Goal: Task Accomplishment & Management: Manage account settings

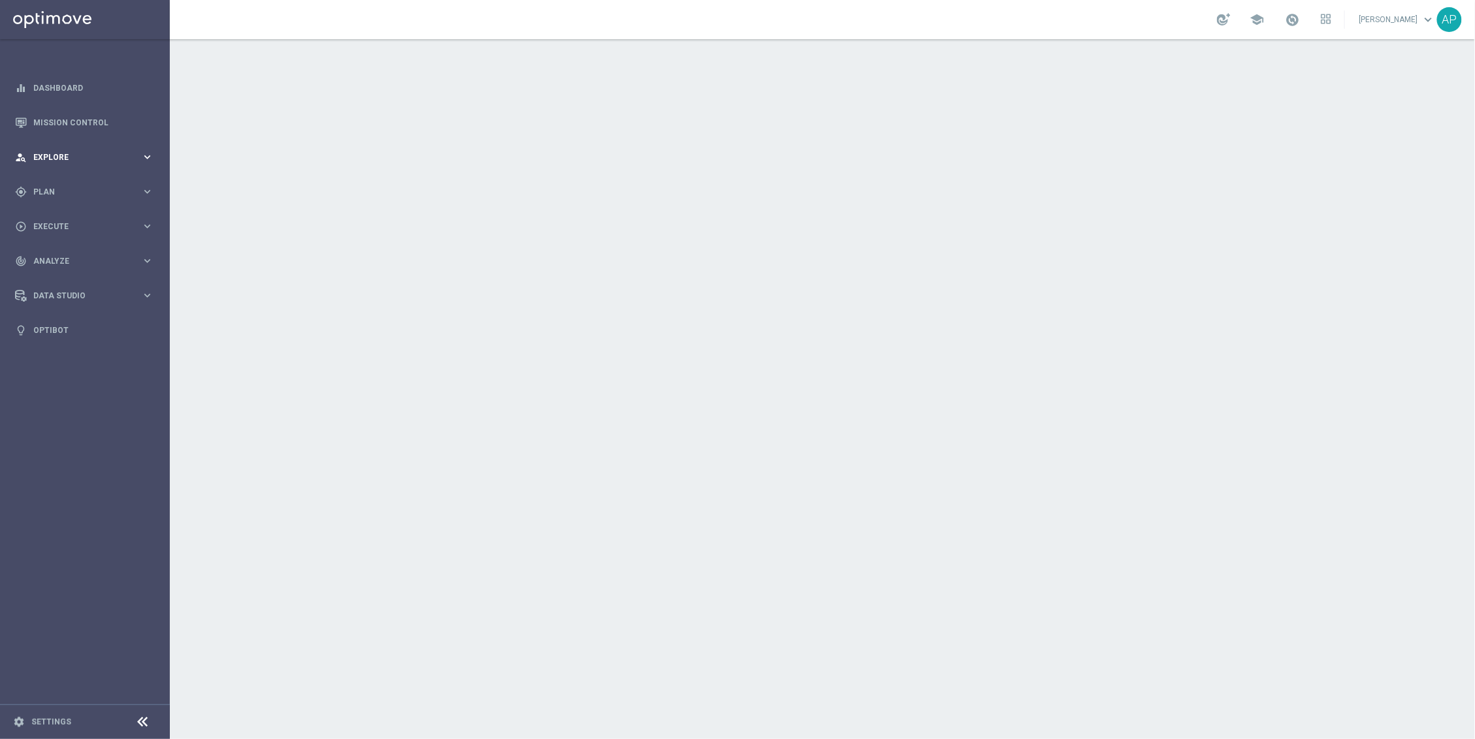
click at [78, 159] on span "Explore" at bounding box center [87, 157] width 108 height 8
click at [67, 347] on span "Plan" at bounding box center [87, 349] width 108 height 8
click at [64, 219] on link "Target Groups" at bounding box center [85, 219] width 102 height 10
click at [70, 212] on div "Target Groups" at bounding box center [101, 219] width 135 height 20
click at [69, 224] on div "Target Groups" at bounding box center [101, 219] width 135 height 20
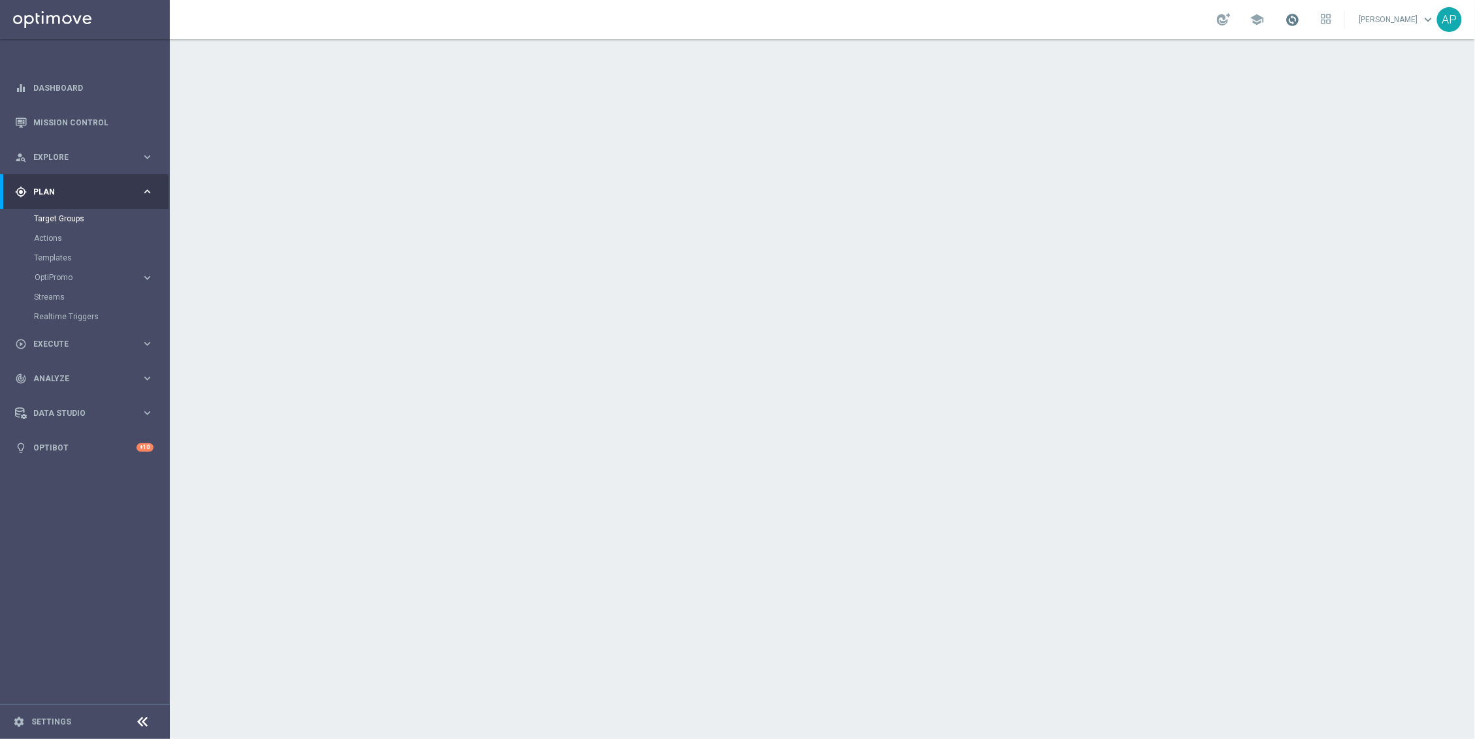
click at [1292, 24] on span at bounding box center [1292, 19] width 14 height 14
click at [972, 228] on div at bounding box center [822, 389] width 1305 height 700
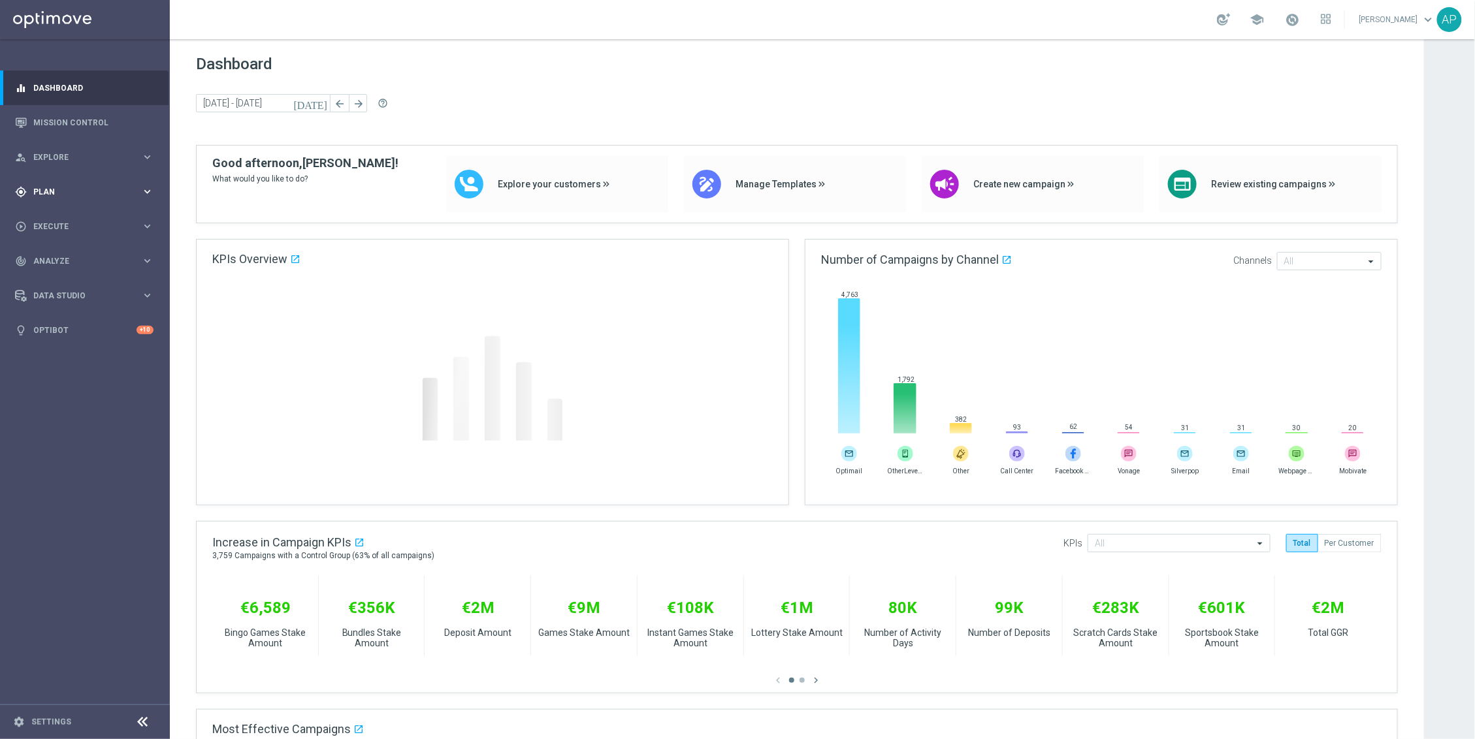
click at [135, 189] on span "Plan" at bounding box center [87, 192] width 108 height 8
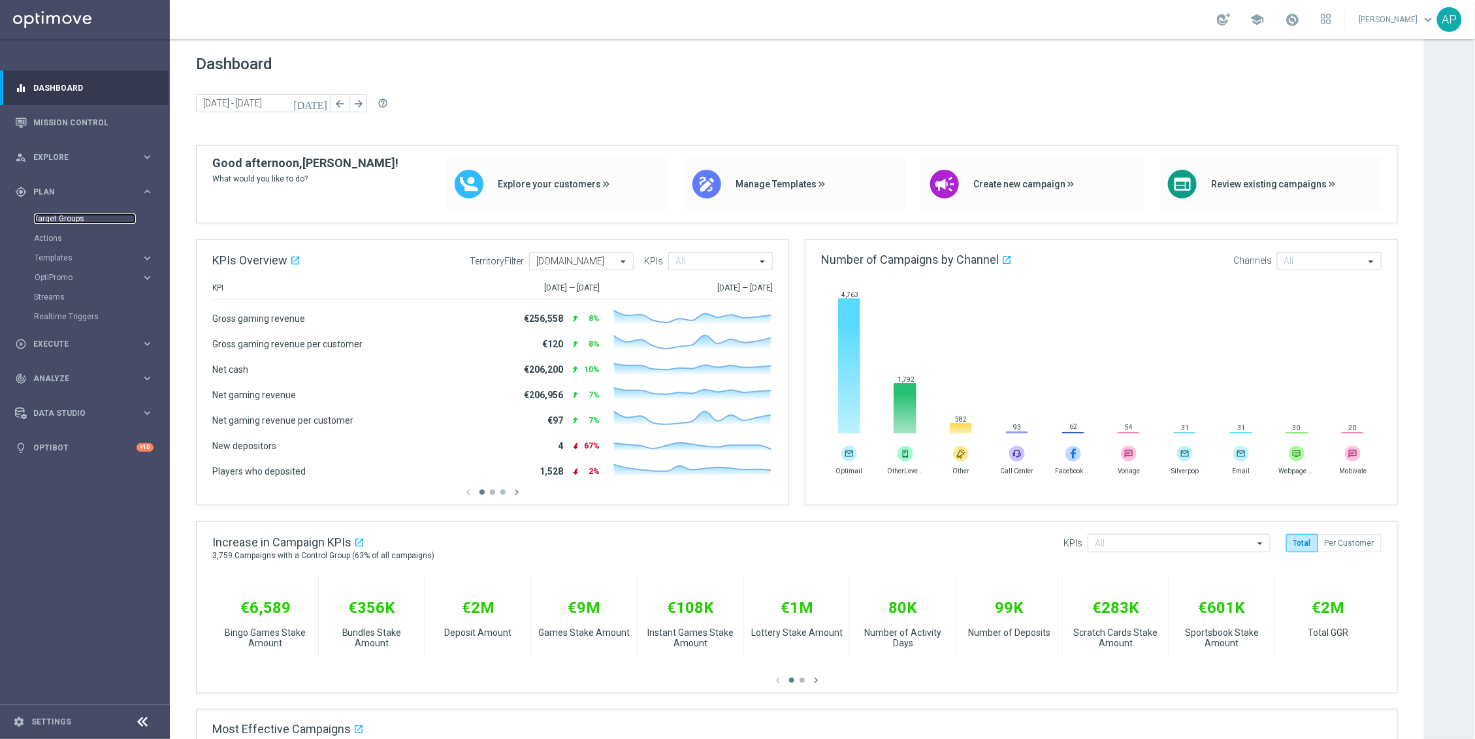
click at [59, 217] on link "Target Groups" at bounding box center [85, 219] width 102 height 10
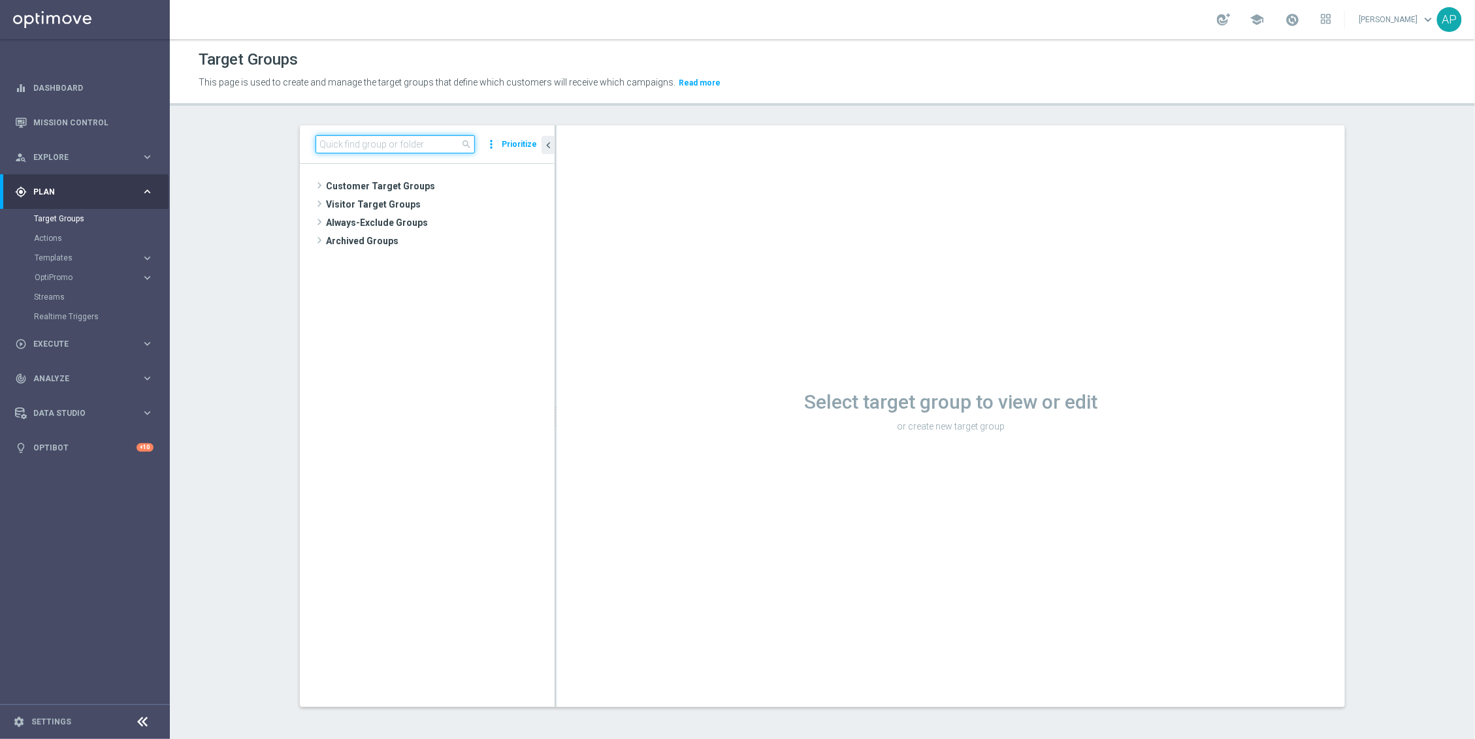
click at [387, 143] on input at bounding box center [394, 144] width 159 height 18
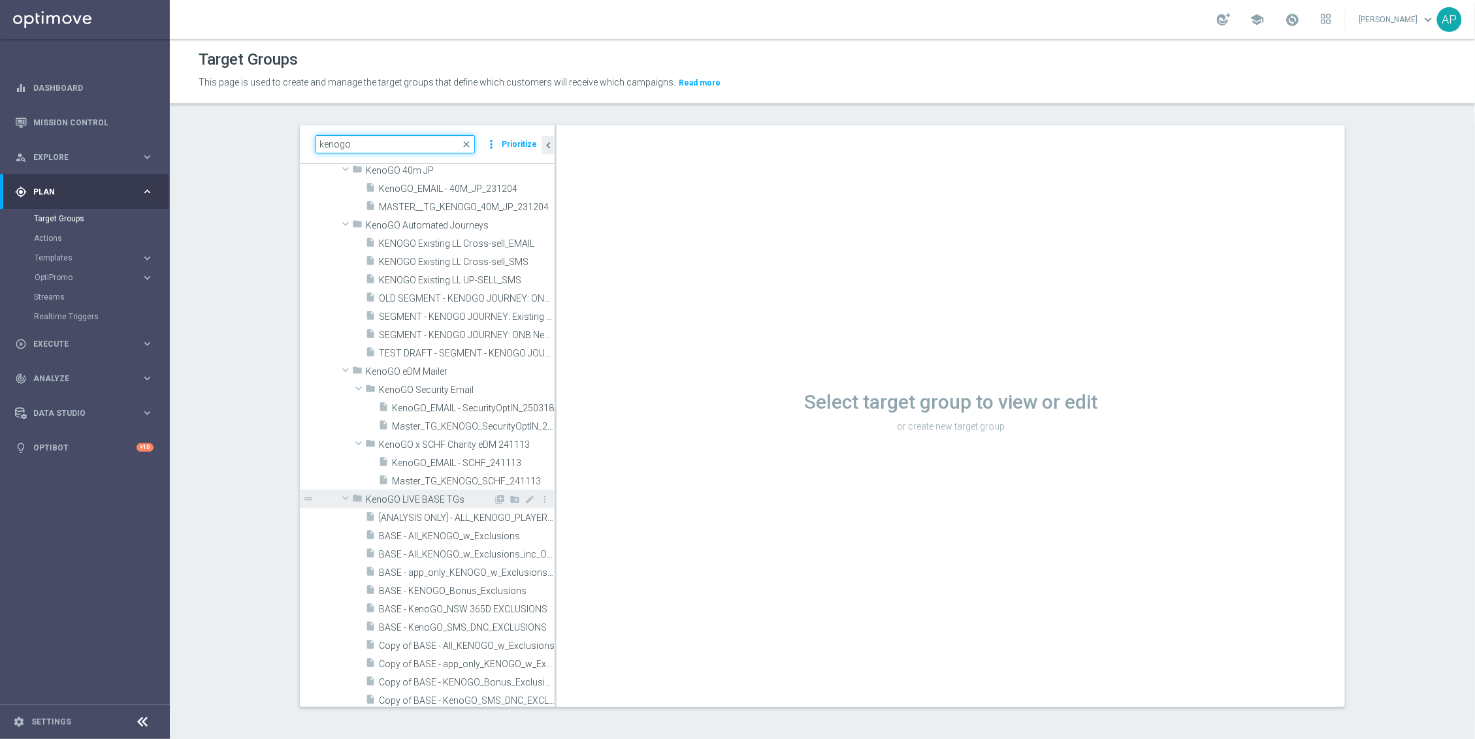
scroll to position [206, 0]
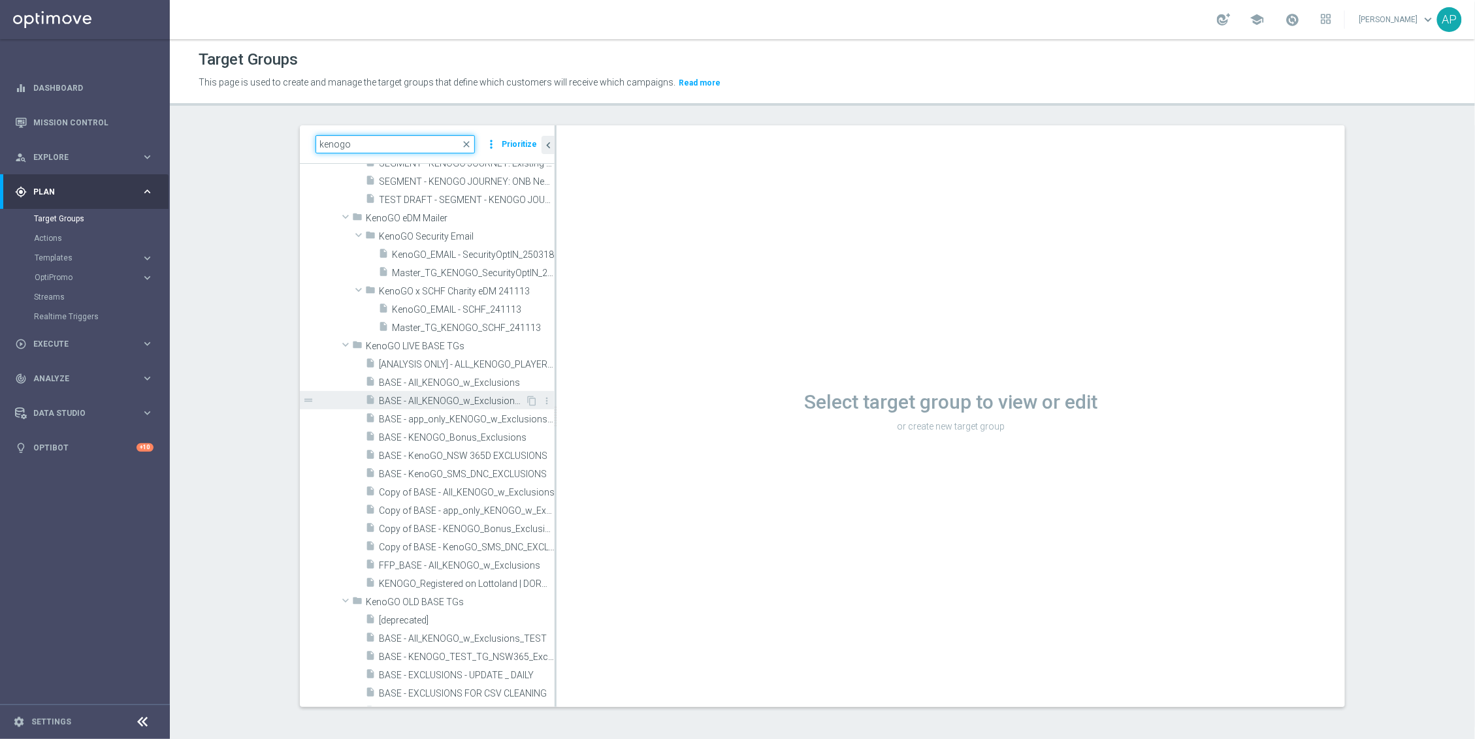
type input "kenogo"
click at [488, 398] on span "BASE - All_KENOGO_w_Exclusions_inc_OPTOUTS" at bounding box center [452, 401] width 146 height 11
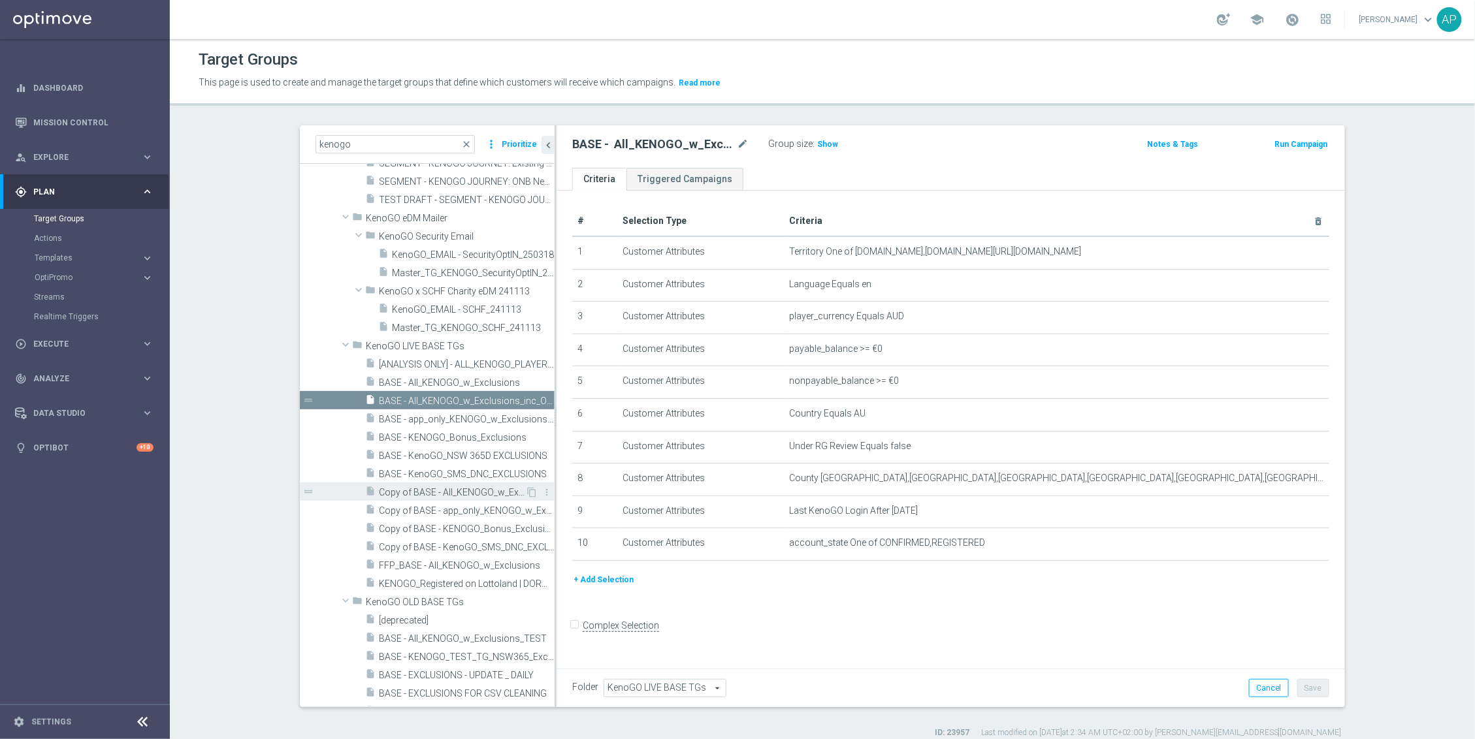
click at [468, 489] on span "Copy of BASE - All_KENOGO_w_Exclusions" at bounding box center [452, 492] width 146 height 11
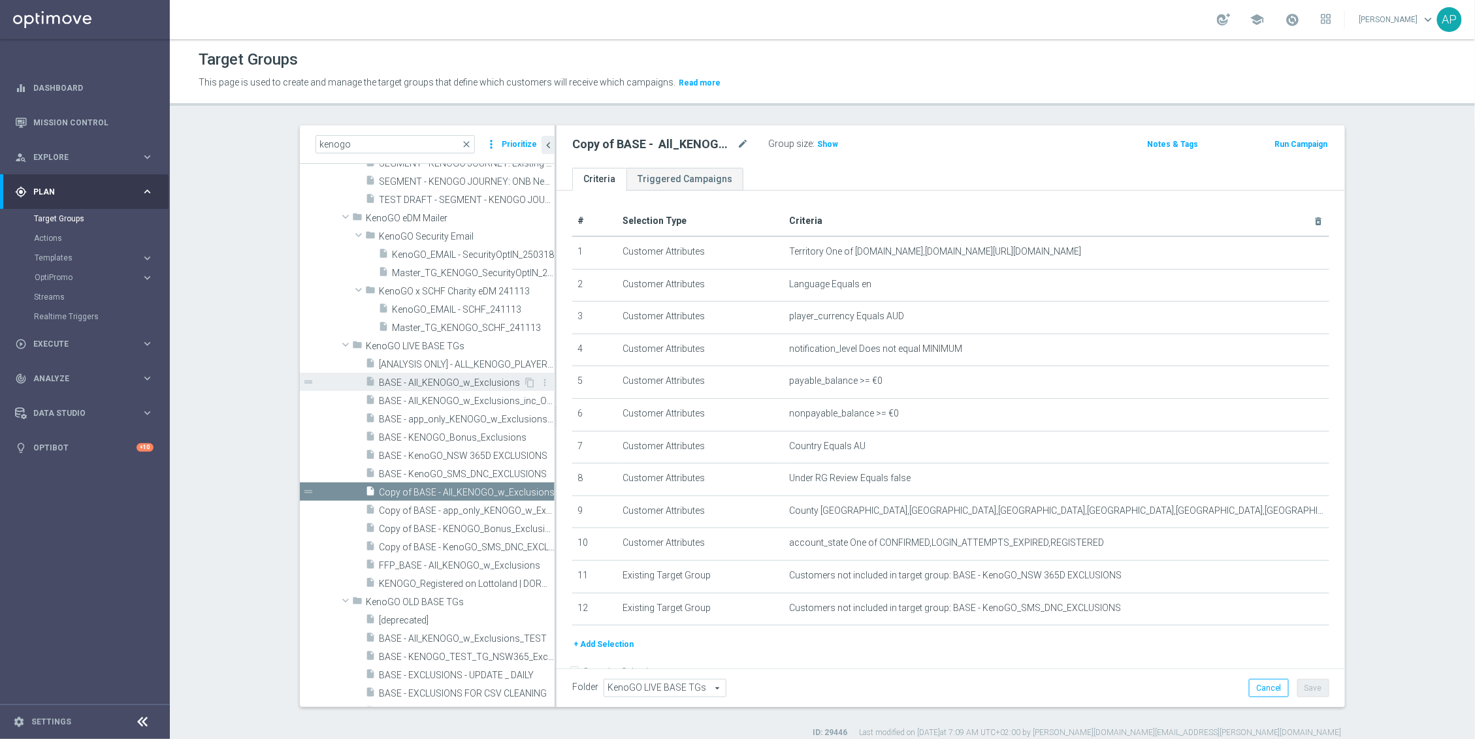
click at [494, 384] on span "BASE - All_KENOGO_w_Exclusions" at bounding box center [451, 383] width 144 height 11
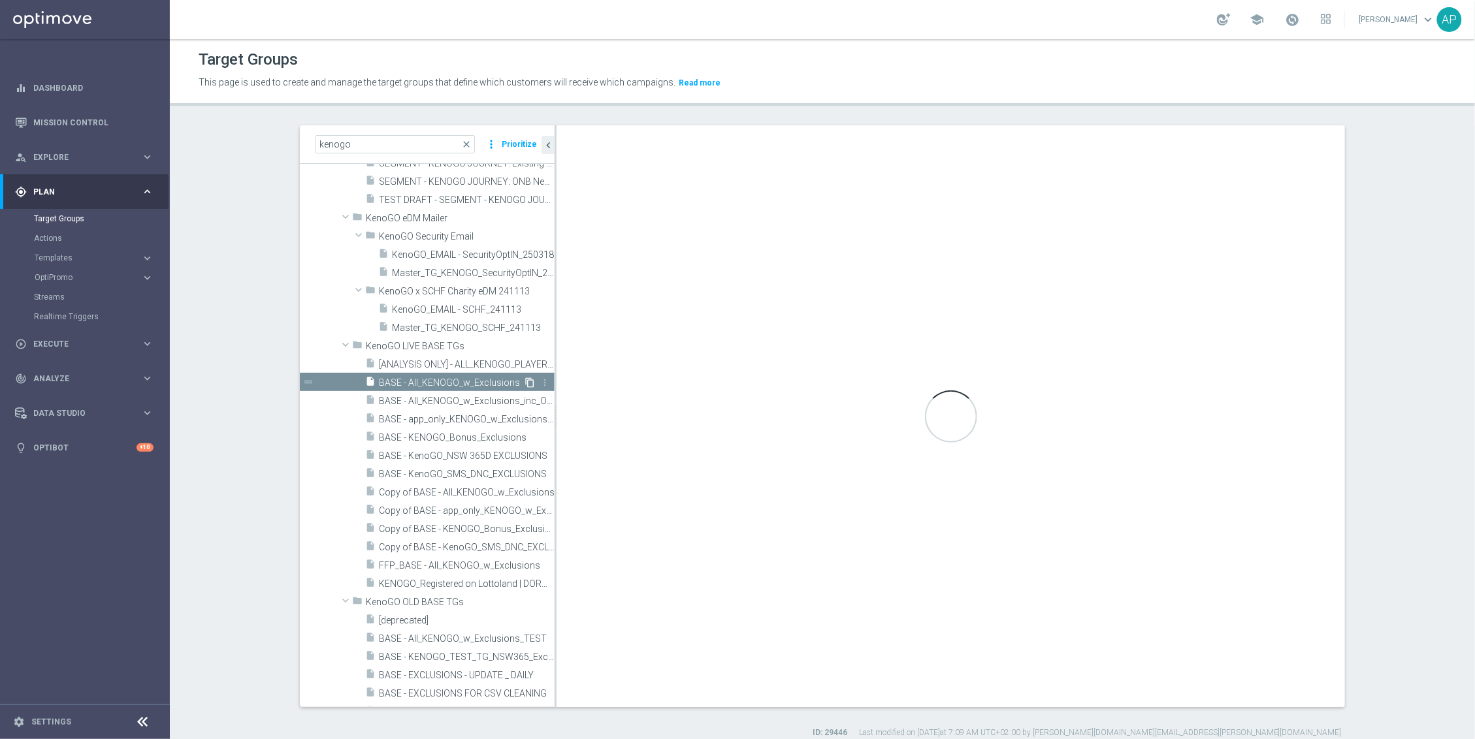
checkbox input "true"
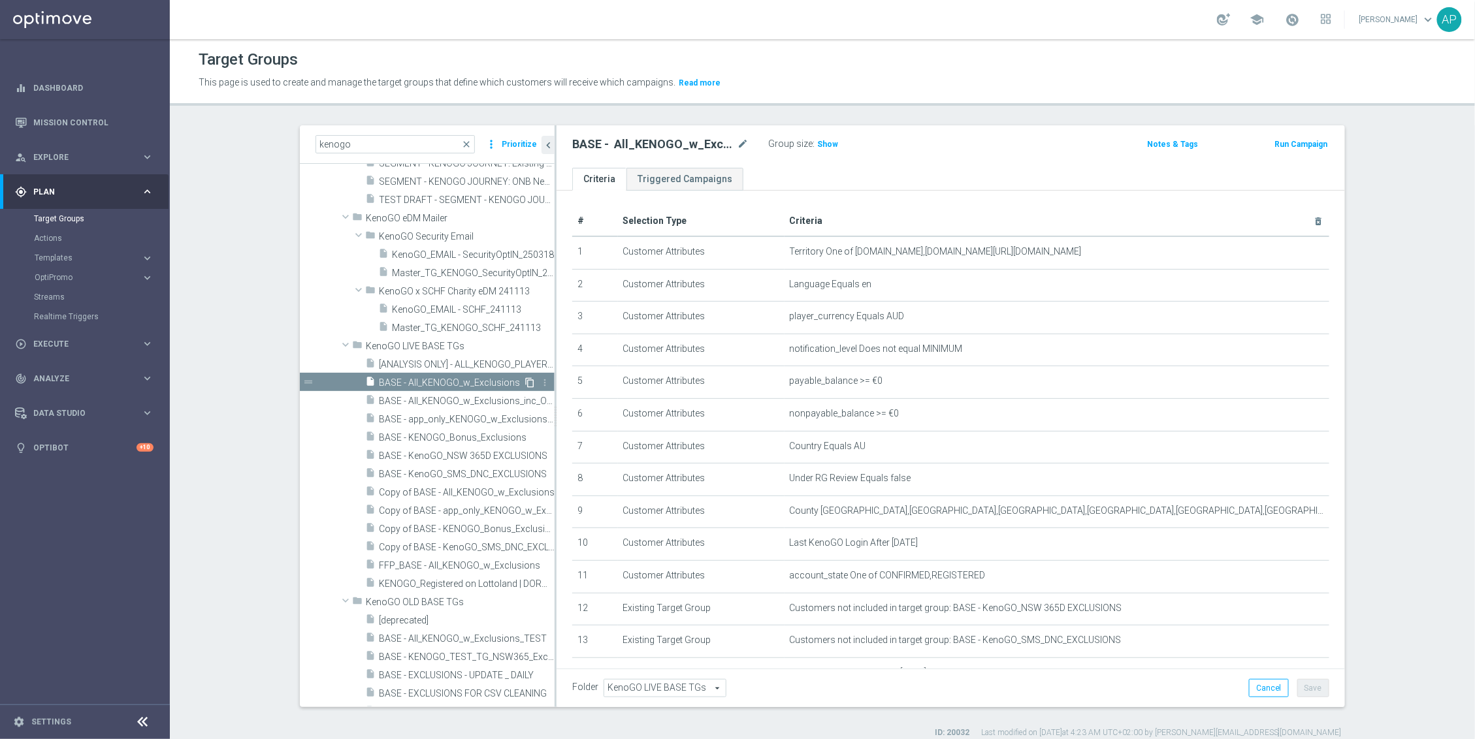
click at [524, 383] on icon "content_copy" at bounding box center [529, 383] width 10 height 10
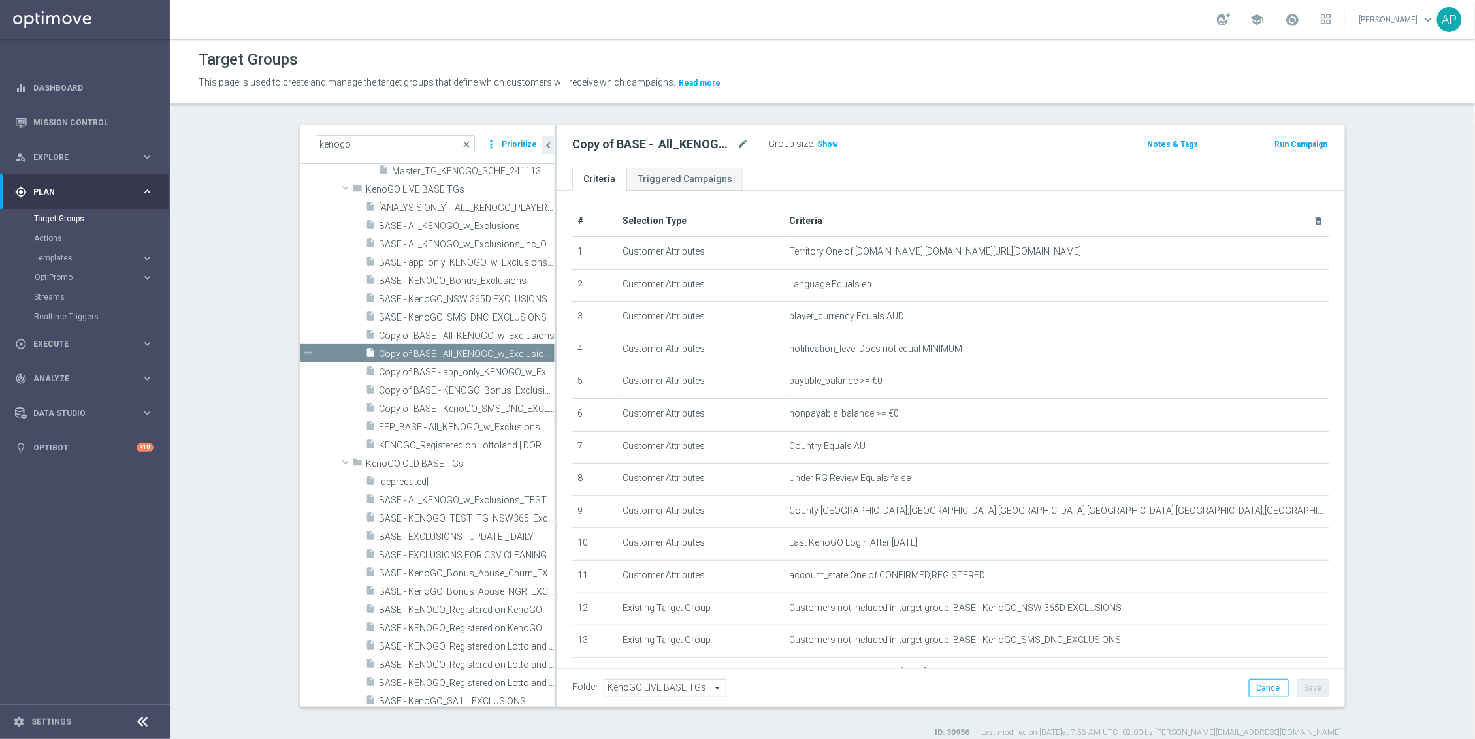
scroll to position [332, 0]
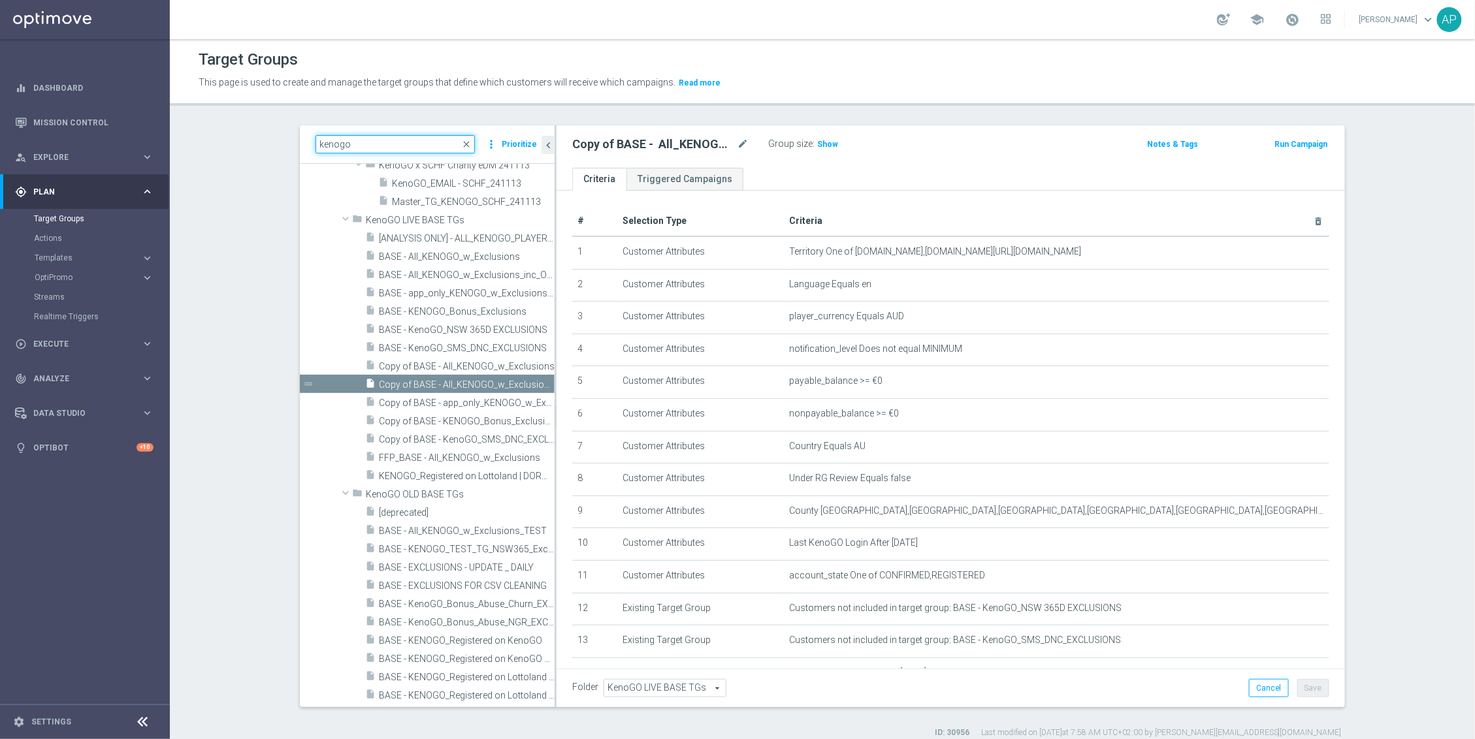
drag, startPoint x: 362, startPoint y: 142, endPoint x: 262, endPoint y: 141, distance: 99.9
click at [262, 141] on section "kenogo close more_vert Prioritize Customer Target Groups library_add create_new…" at bounding box center [822, 431] width 1305 height 613
click at [428, 253] on li "Add Folder" at bounding box center [450, 258] width 81 height 20
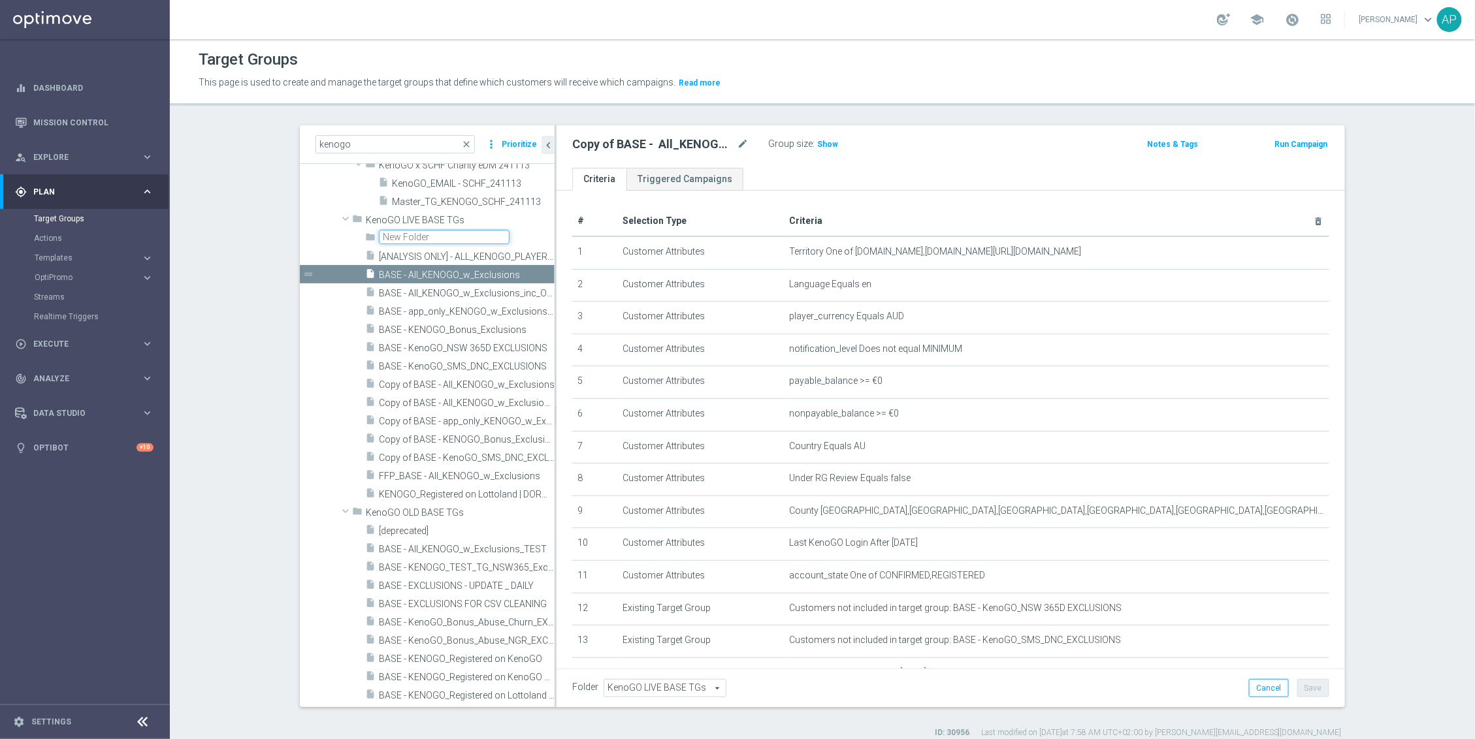
scroll to position [0, 0]
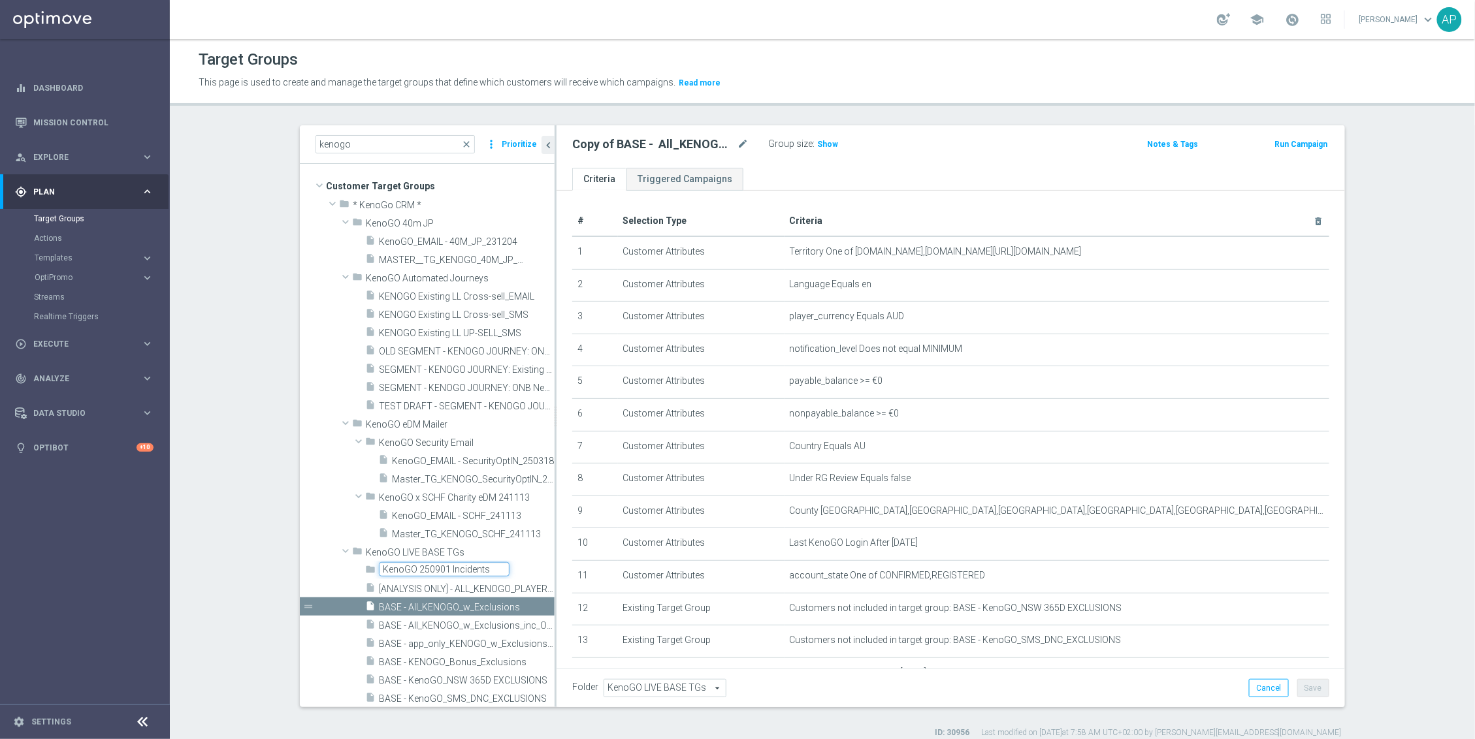
type input "KenoGO 250901 Incidents"
click at [436, 644] on span "BASE - app_only_KENOGO_w_Exclusions_OPTOUTS_only" at bounding box center [452, 644] width 146 height 11
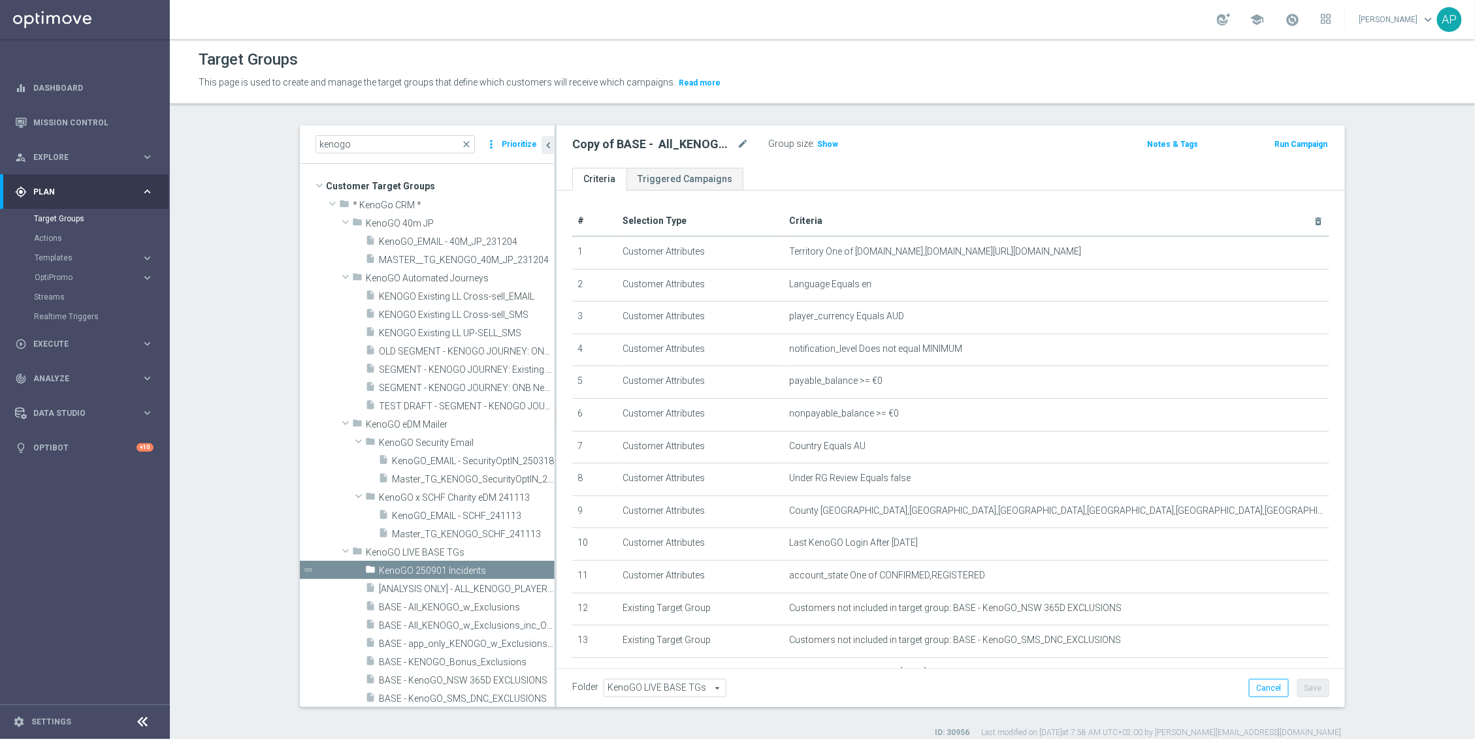
scroll to position [311, 0]
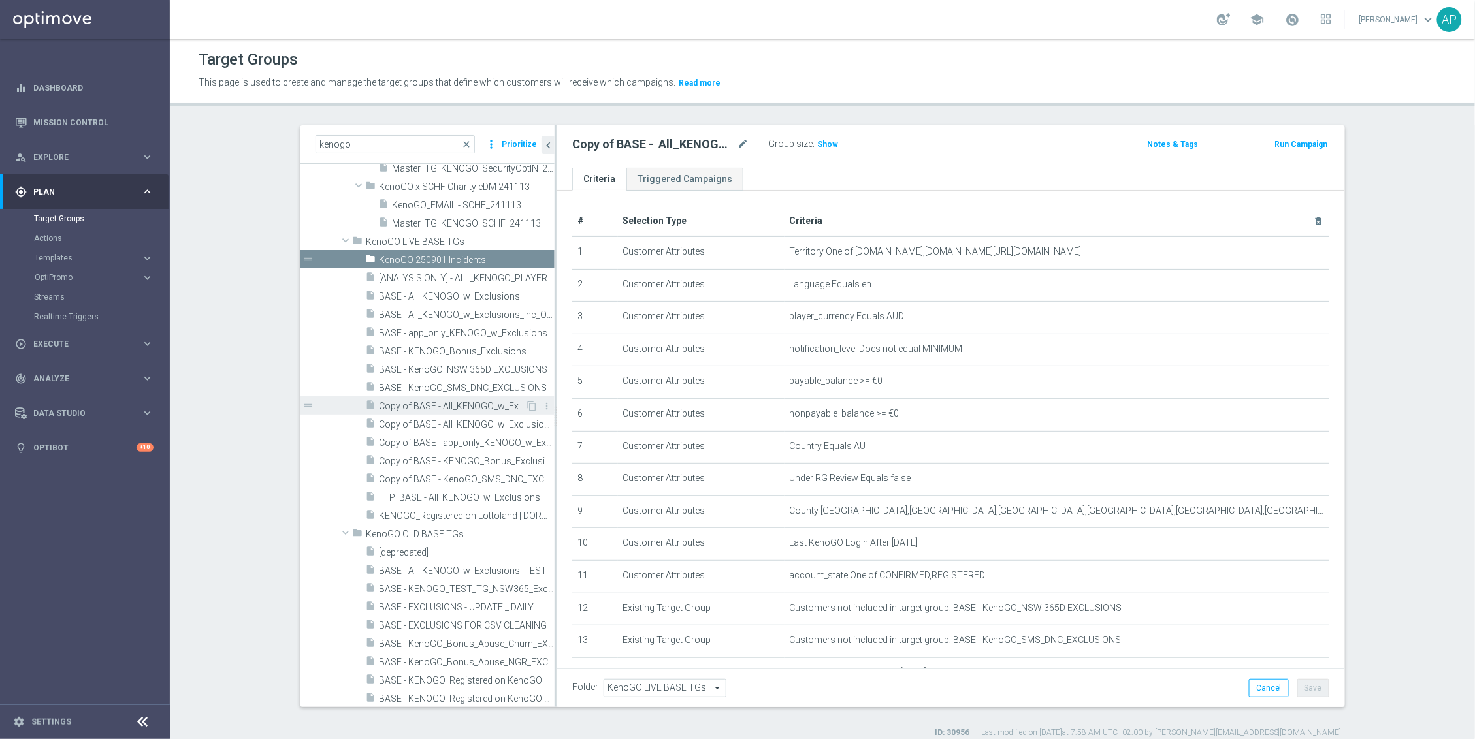
click at [466, 412] on span "Copy of BASE - All_KENOGO_w_Exclusions" at bounding box center [452, 406] width 146 height 11
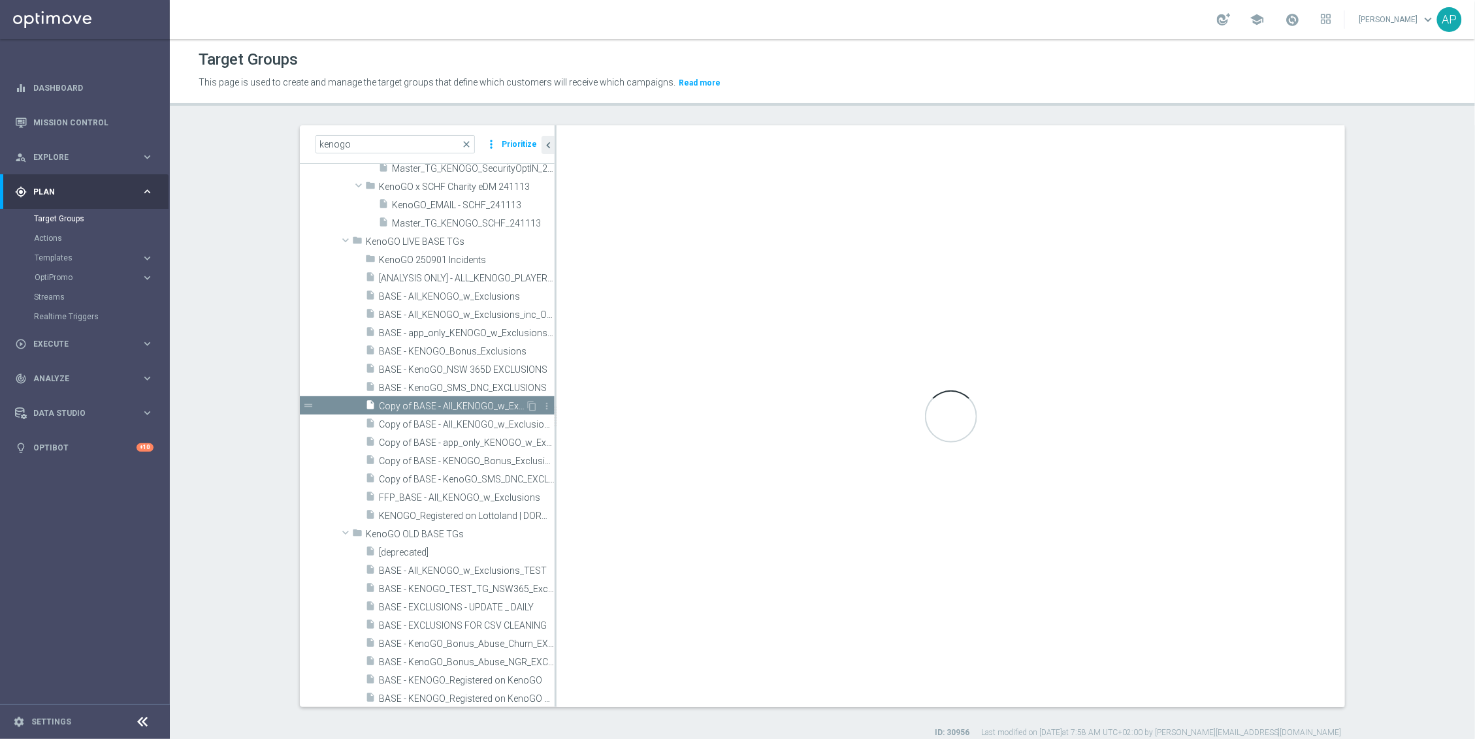
checkbox input "false"
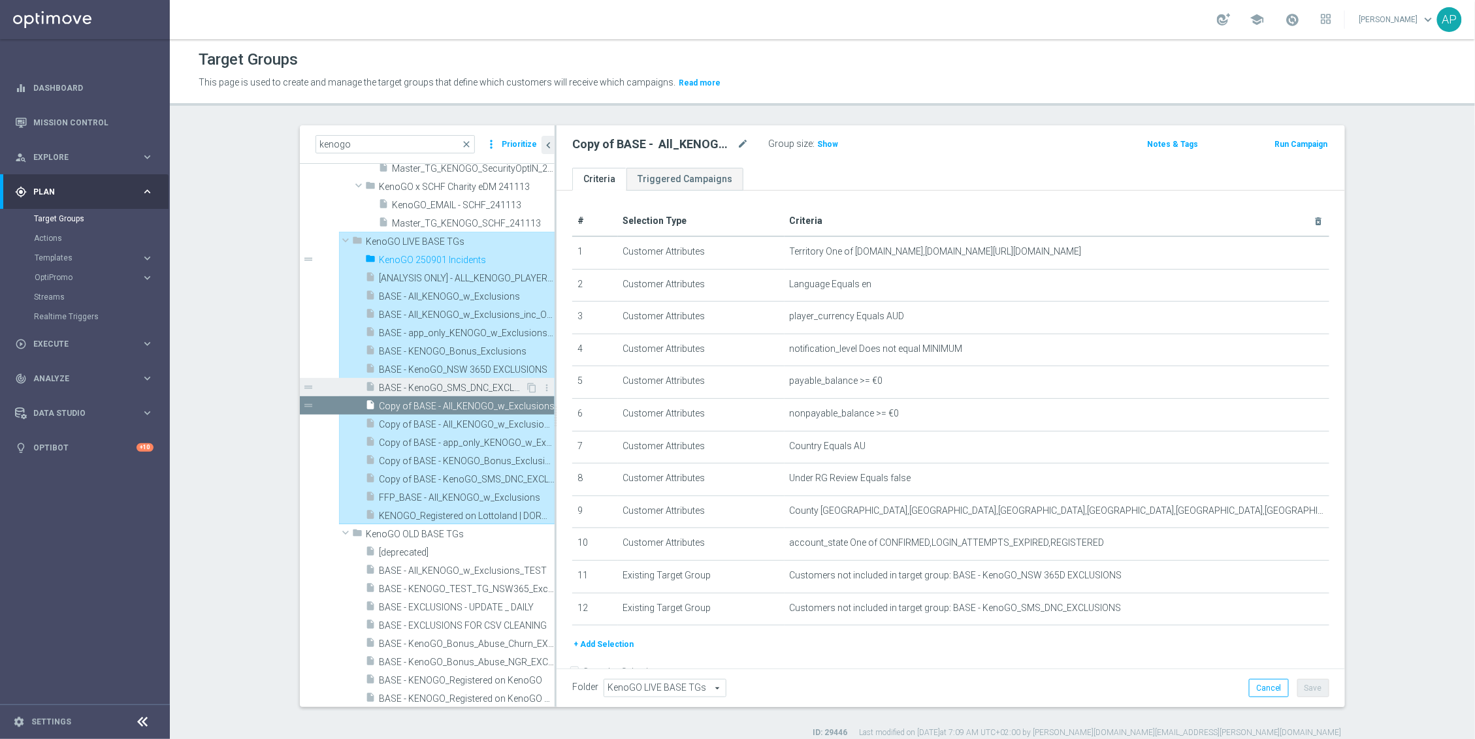
type input "KenoGO 250901 Incidents"
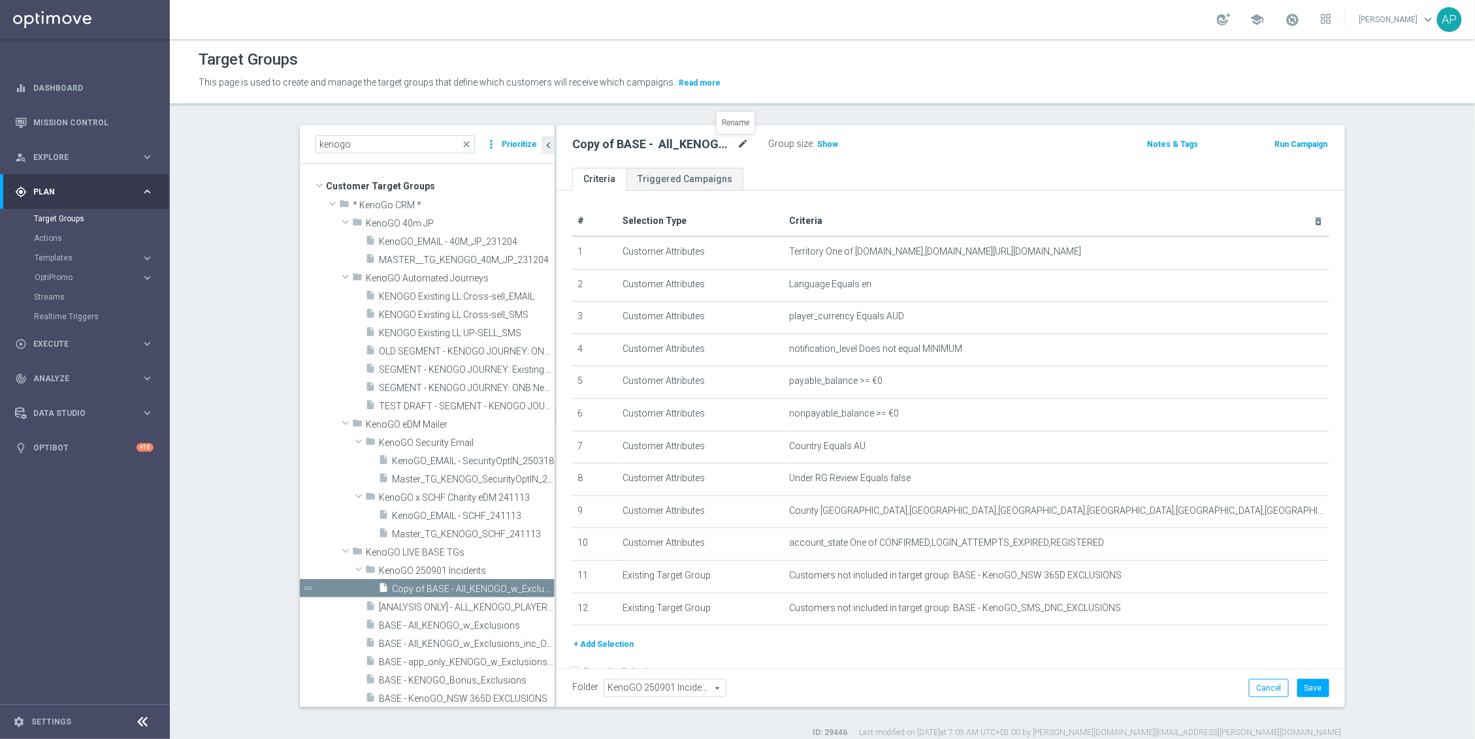
click at [737, 144] on icon "mode_edit" at bounding box center [743, 145] width 12 height 16
click at [740, 153] on input "Copy of BASE - All_KENOGO_w_Exclusions" at bounding box center [660, 146] width 176 height 18
click at [793, 180] on ul "Criteria Triggered Campaigns" at bounding box center [950, 179] width 788 height 23
click at [1297, 613] on icon "delete_forever" at bounding box center [1302, 608] width 10 height 10
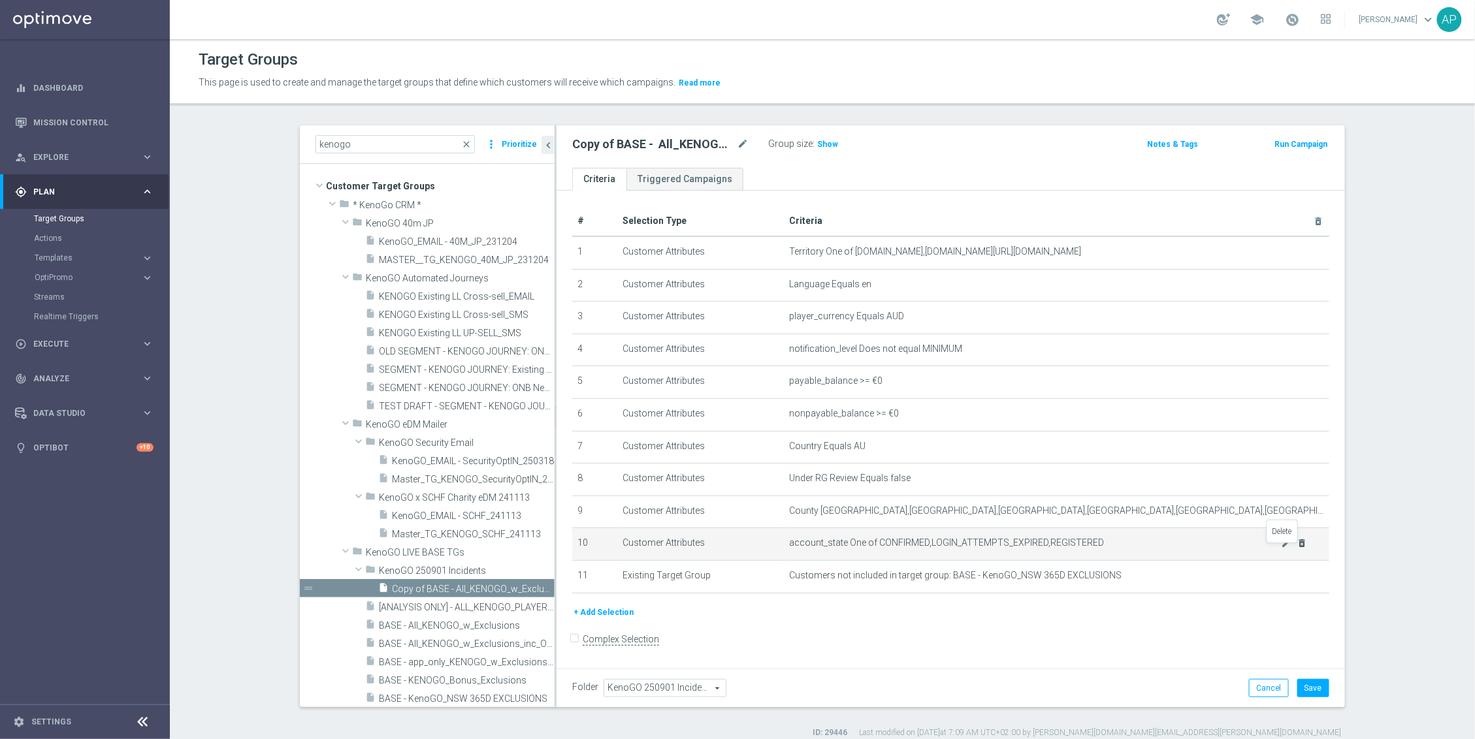
click at [1297, 549] on icon "delete_forever" at bounding box center [1302, 543] width 10 height 10
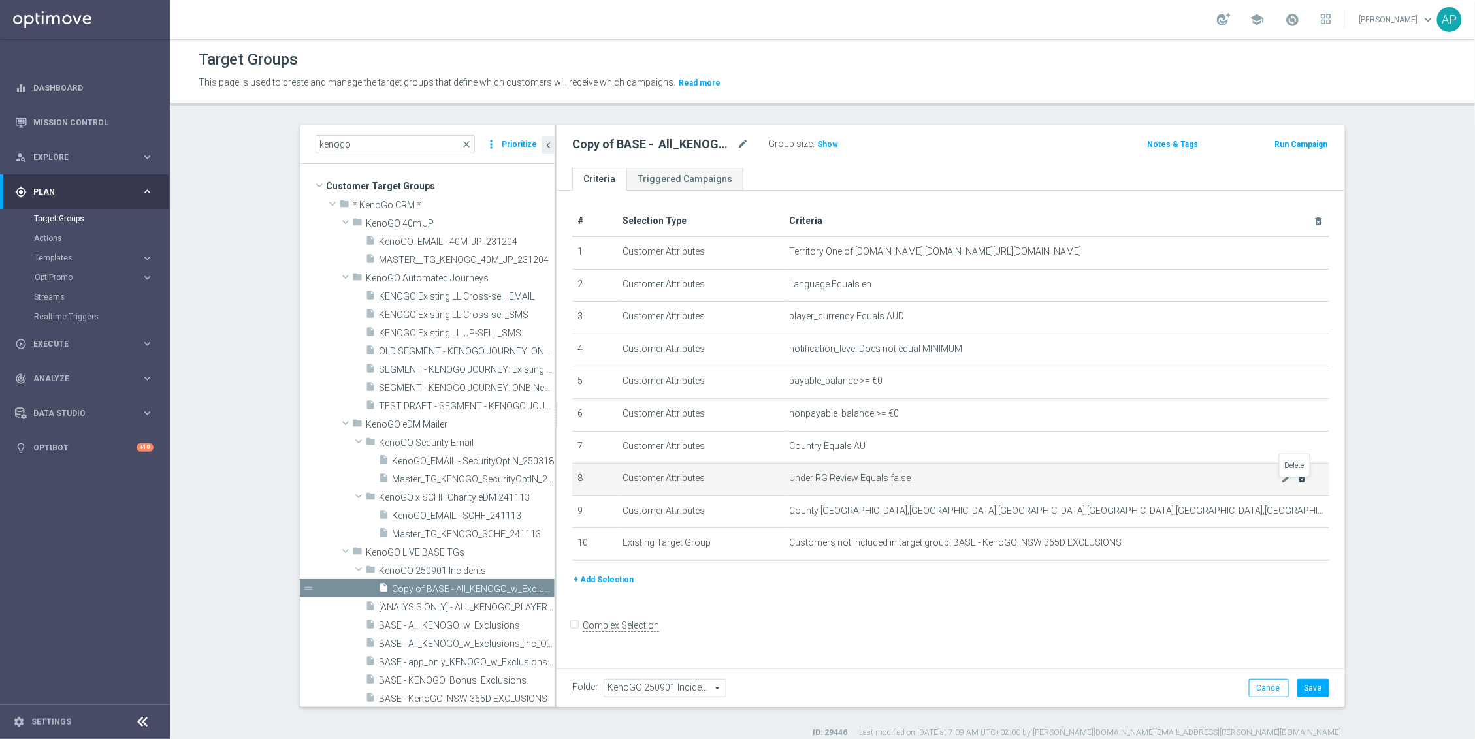
click at [1297, 484] on icon "delete_forever" at bounding box center [1302, 479] width 10 height 10
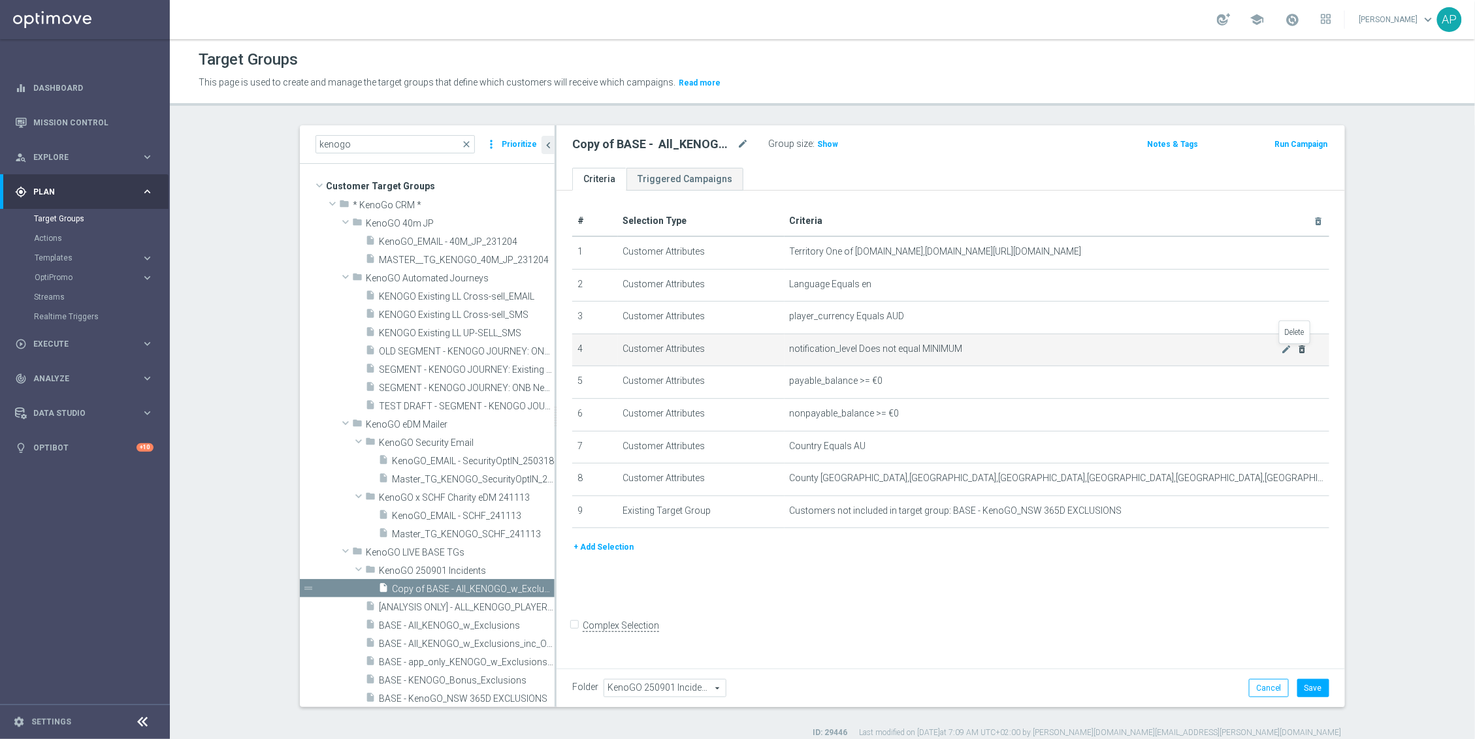
click at [1297, 351] on icon "delete_forever" at bounding box center [1302, 349] width 10 height 10
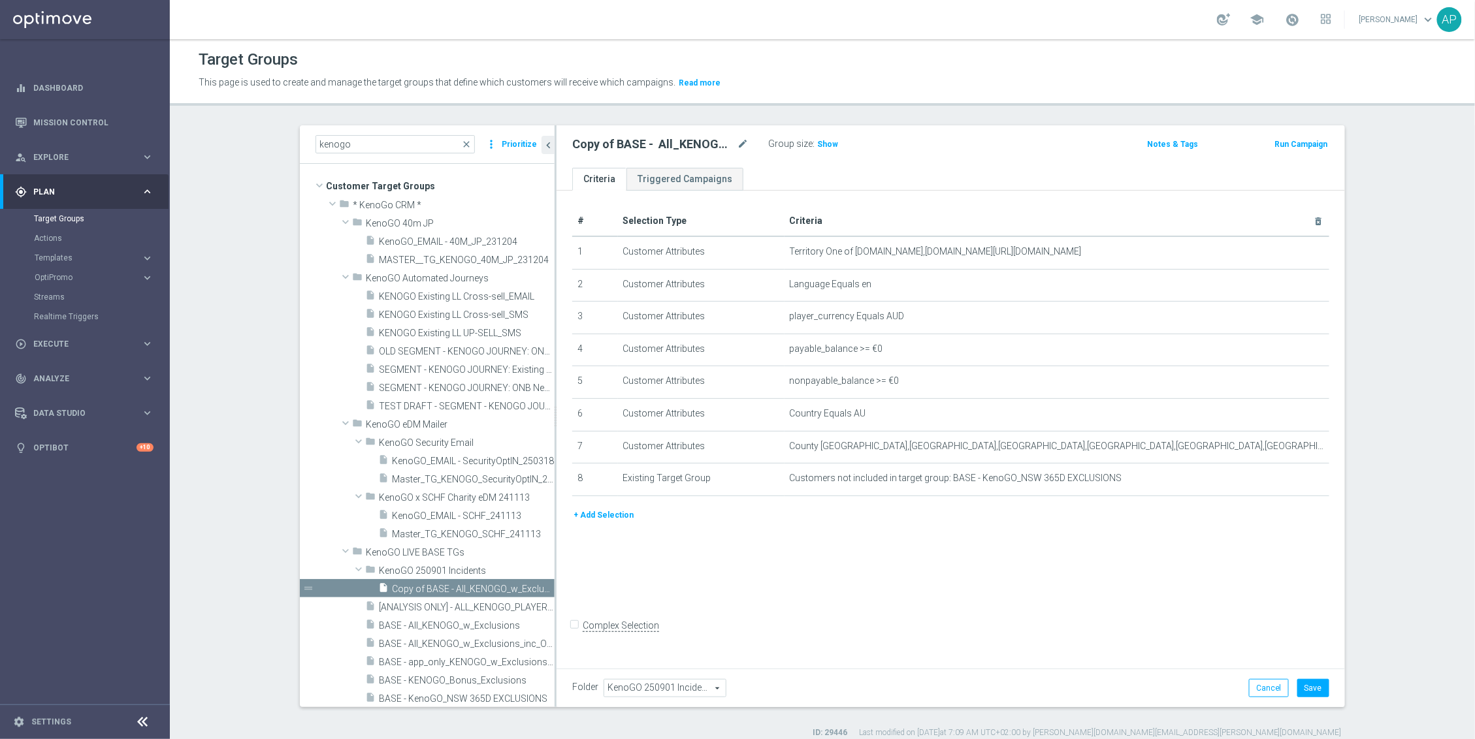
click at [607, 522] on button "+ Add Selection" at bounding box center [603, 515] width 63 height 14
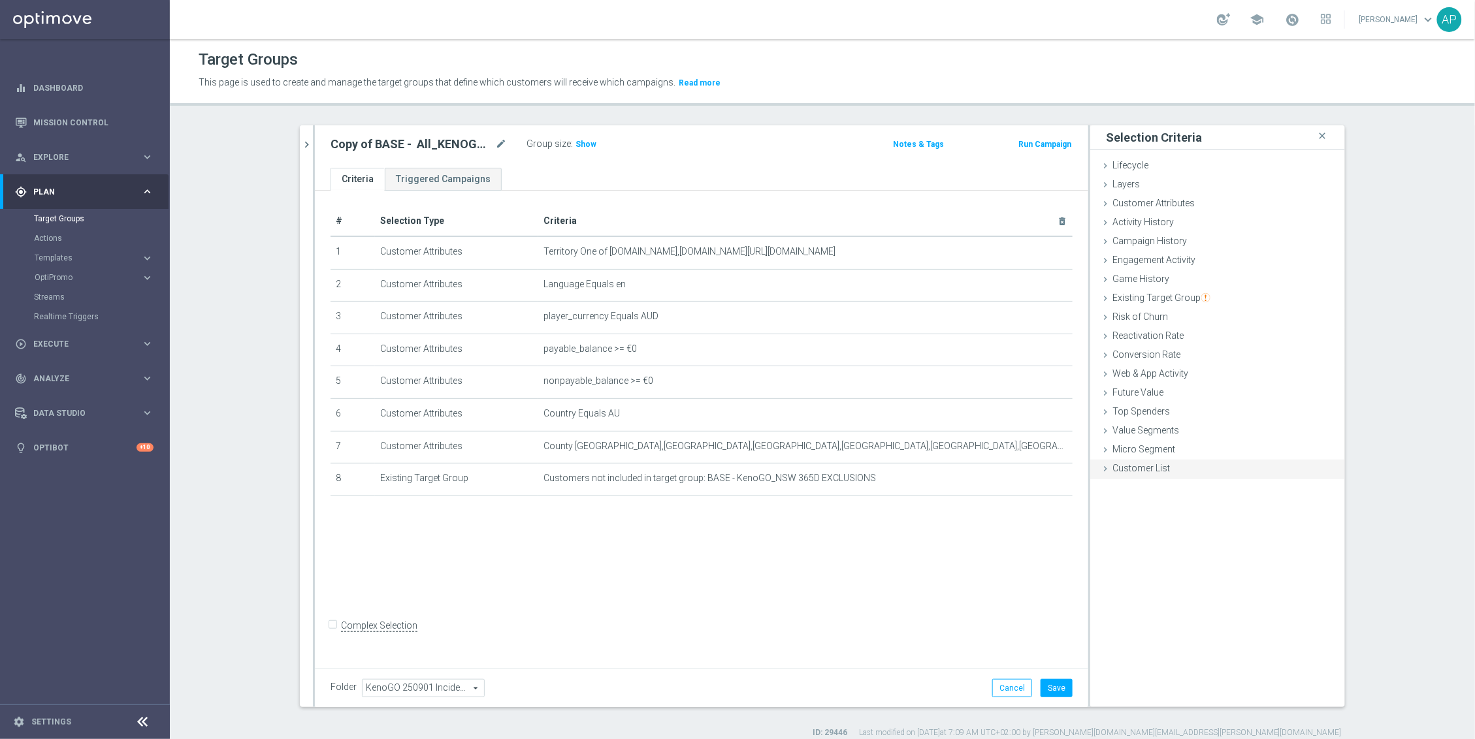
click at [1138, 472] on span "Customer List" at bounding box center [1140, 468] width 57 height 10
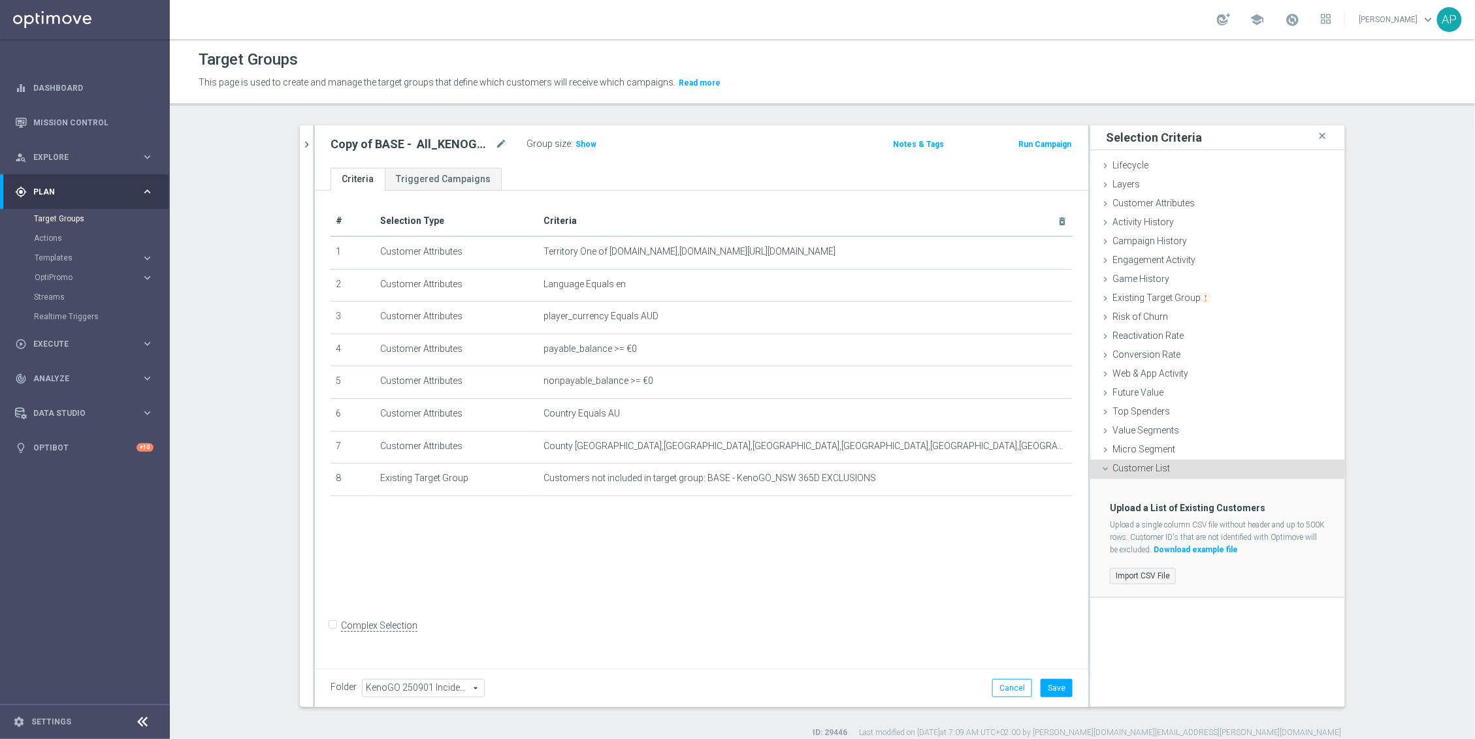
click at [1142, 574] on label "Import CSV File" at bounding box center [1143, 576] width 66 height 16
click at [0, 0] on input "Import CSV File" at bounding box center [0, 0] width 0 height 0
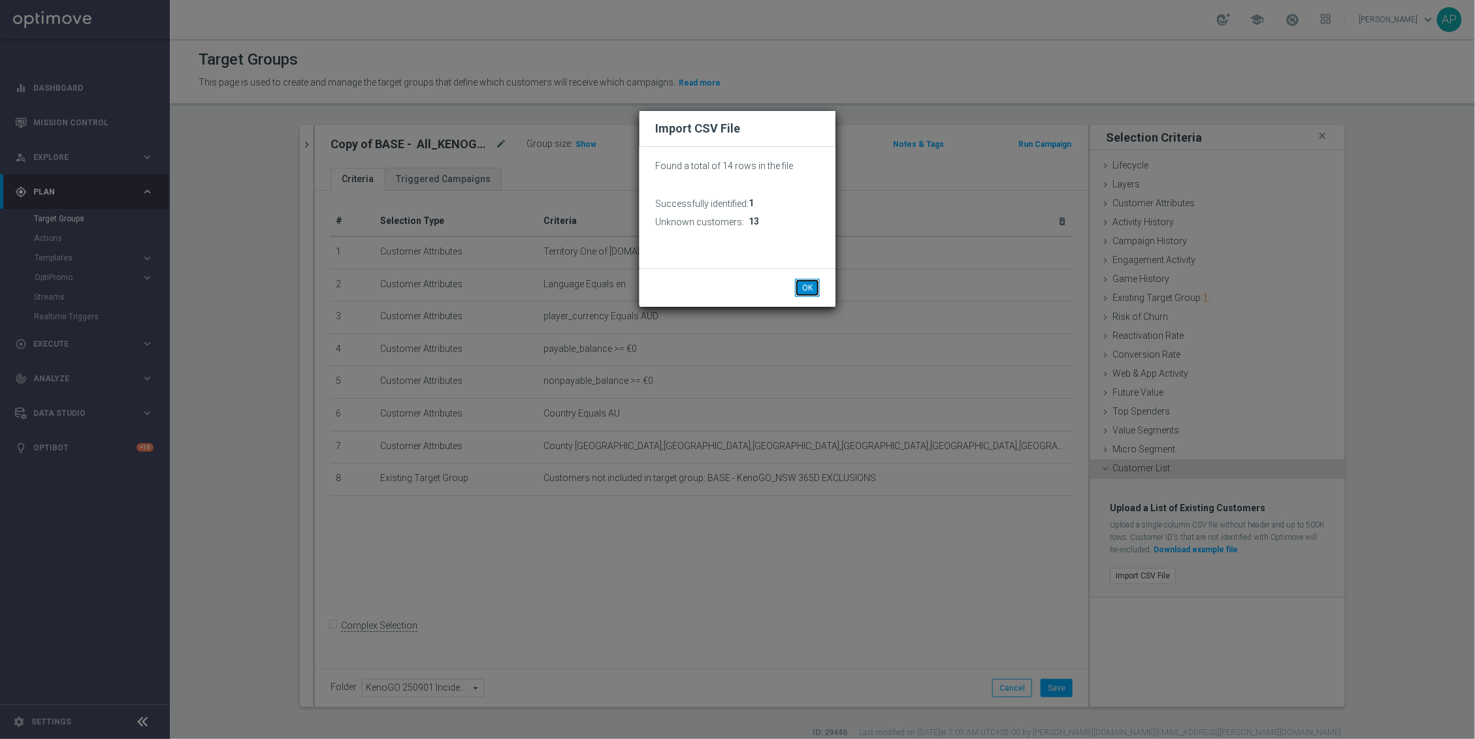
click at [810, 289] on button "OK" at bounding box center [807, 288] width 25 height 18
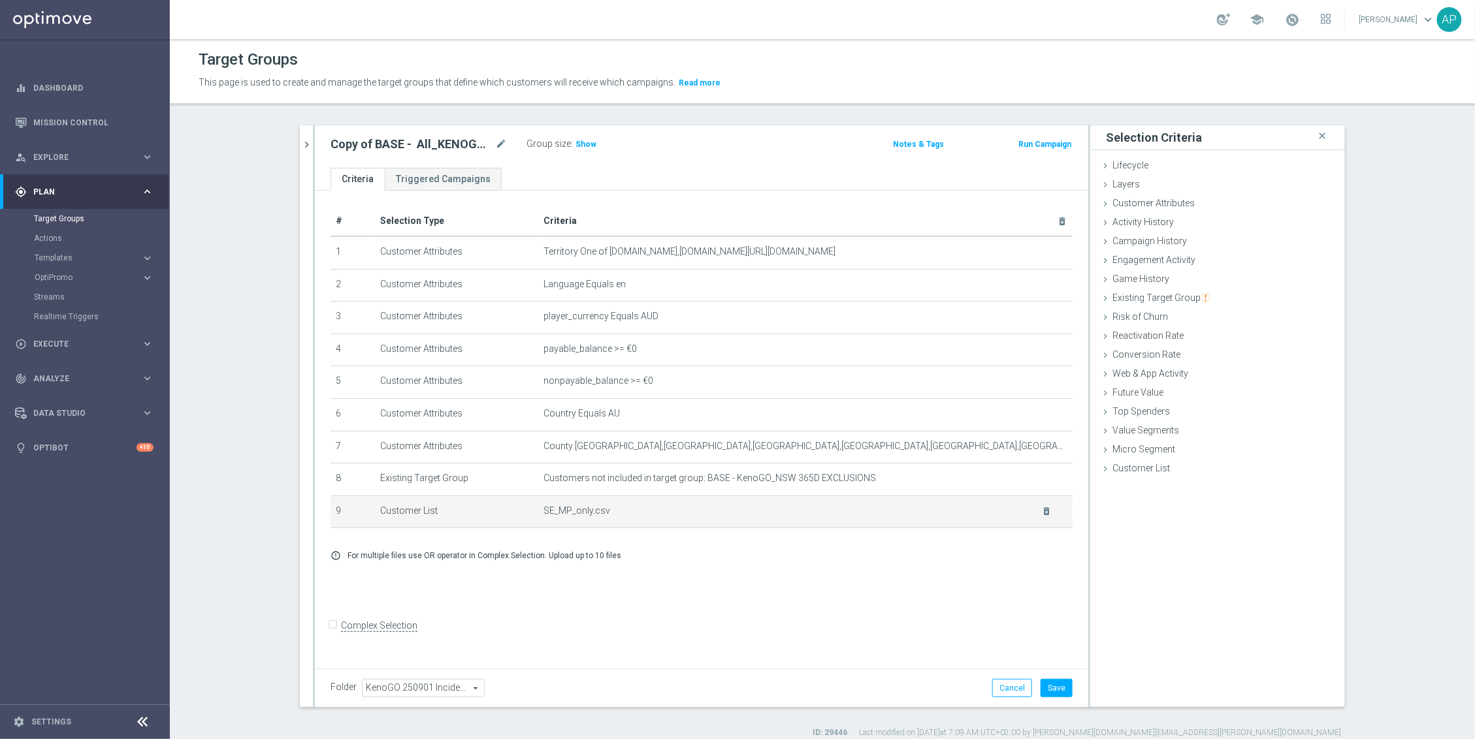
click at [952, 502] on td "SE_MP_only.csv delete_forever" at bounding box center [805, 512] width 534 height 33
click at [1042, 517] on icon "delete_forever" at bounding box center [1047, 511] width 10 height 10
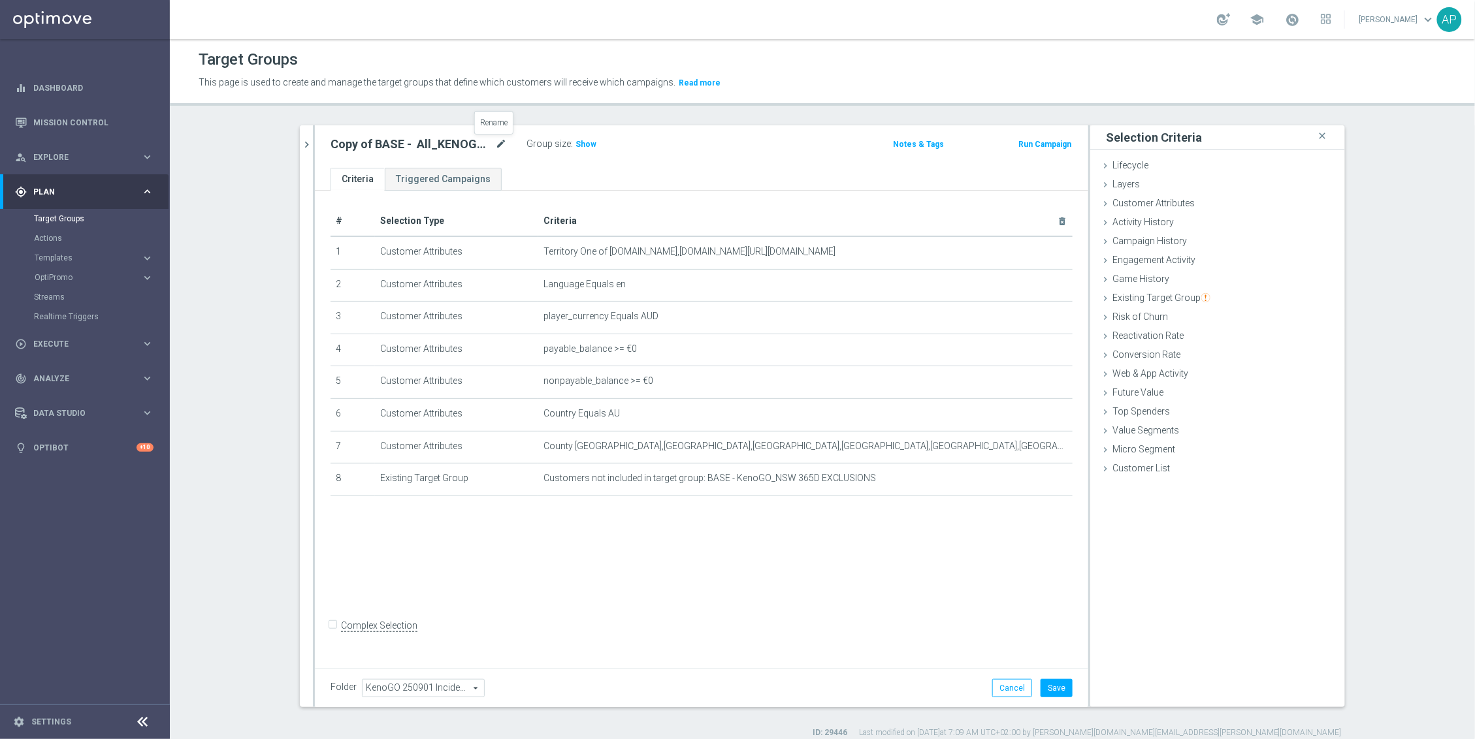
click at [495, 146] on icon "mode_edit" at bounding box center [501, 145] width 12 height 16
click at [358, 144] on input "Copy of BASE - All_KENOGO_w_Exclusions" at bounding box center [418, 146] width 176 height 18
type input "KenoGO - 250902_"
click at [433, 144] on icon "mode_edit" at bounding box center [439, 145] width 12 height 16
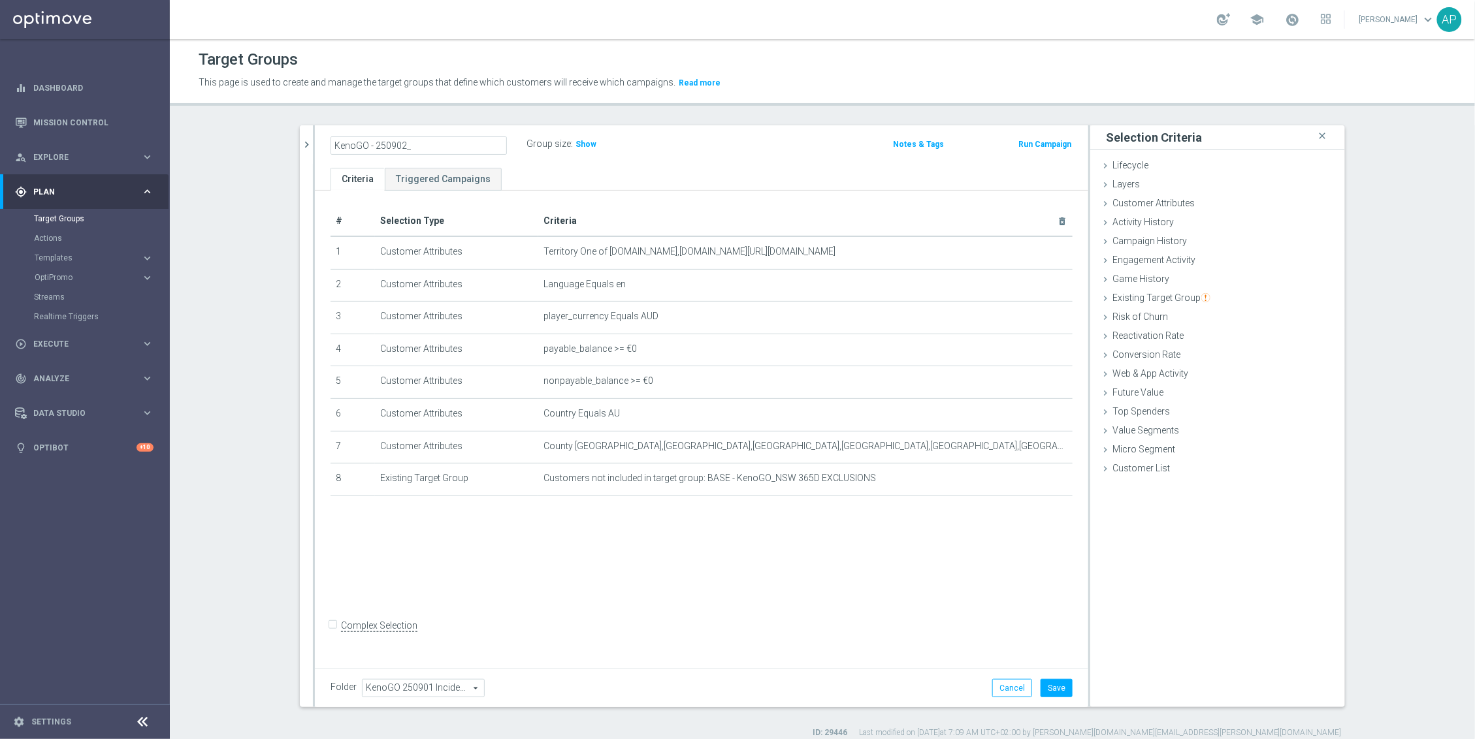
click at [431, 144] on input "KenoGO - 250902_" at bounding box center [418, 146] width 176 height 18
type input "KenoGO - 250902_HH_only"
click at [777, 551] on div "# Selection Type Criteria delete_forever 1 Customer Attributes Territory One of…" at bounding box center [701, 427] width 773 height 473
click at [1114, 470] on span "Customer List" at bounding box center [1140, 468] width 57 height 10
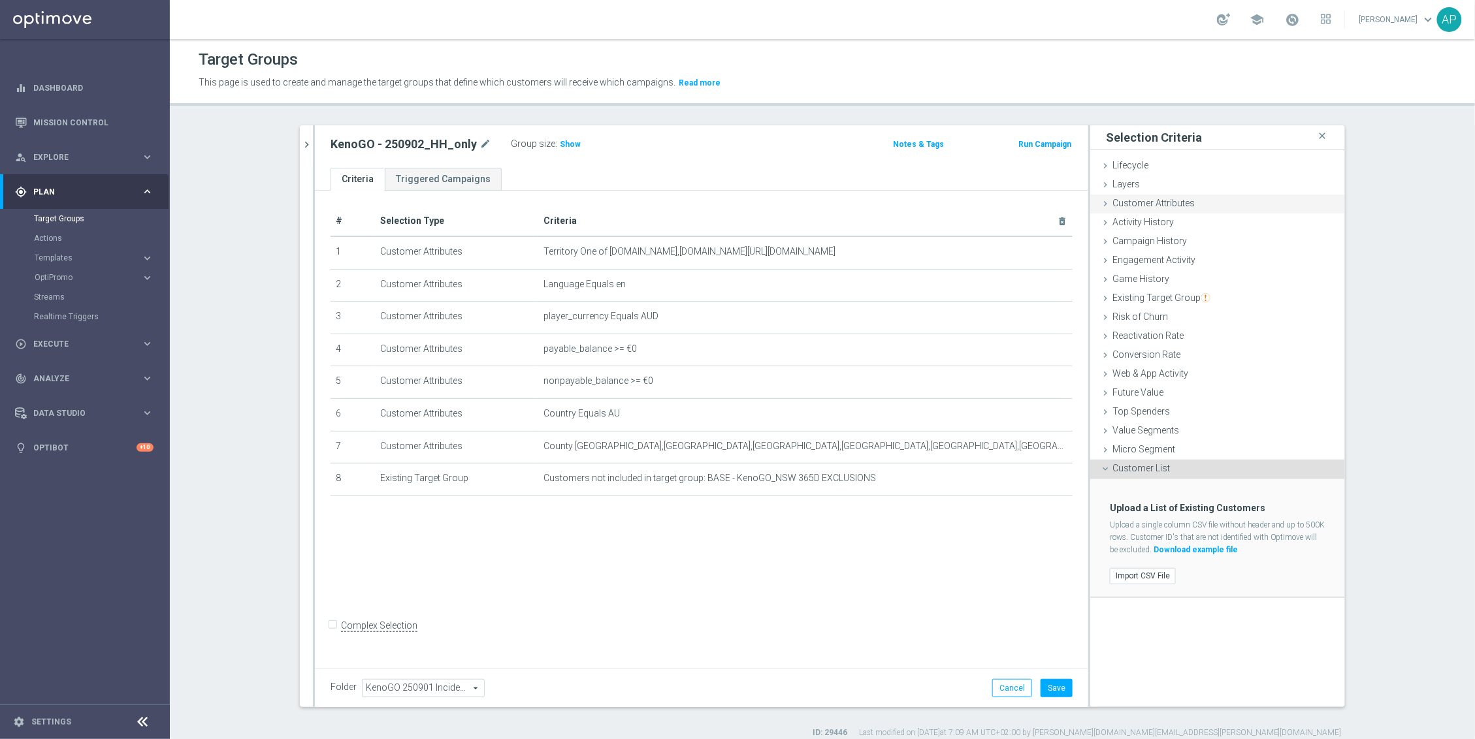
click at [1138, 200] on span "Customer Attributes" at bounding box center [1153, 203] width 82 height 10
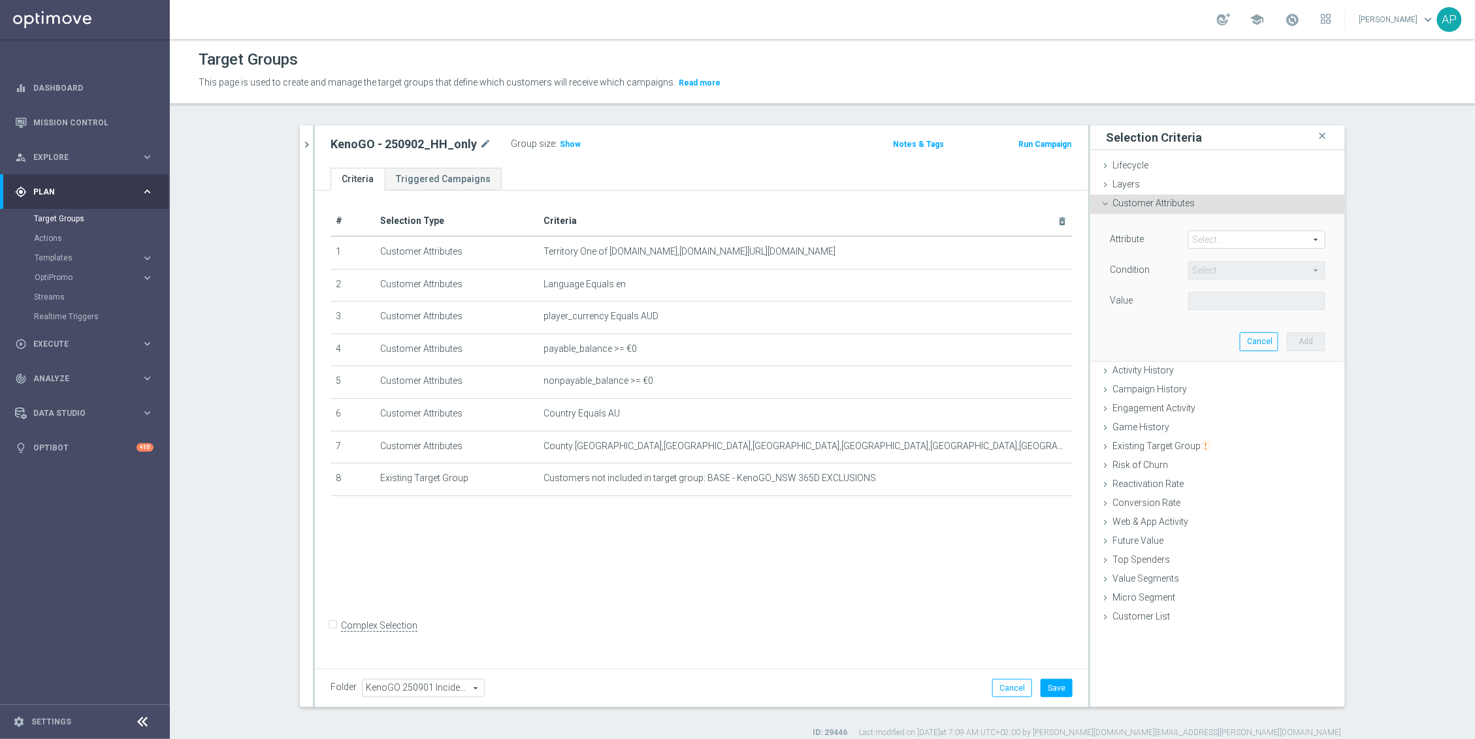
click at [1200, 243] on span at bounding box center [1257, 239] width 136 height 17
click at [1219, 276] on span "account_state" at bounding box center [1257, 276] width 124 height 10
type input "account_state"
click at [1217, 302] on span at bounding box center [1257, 301] width 136 height 17
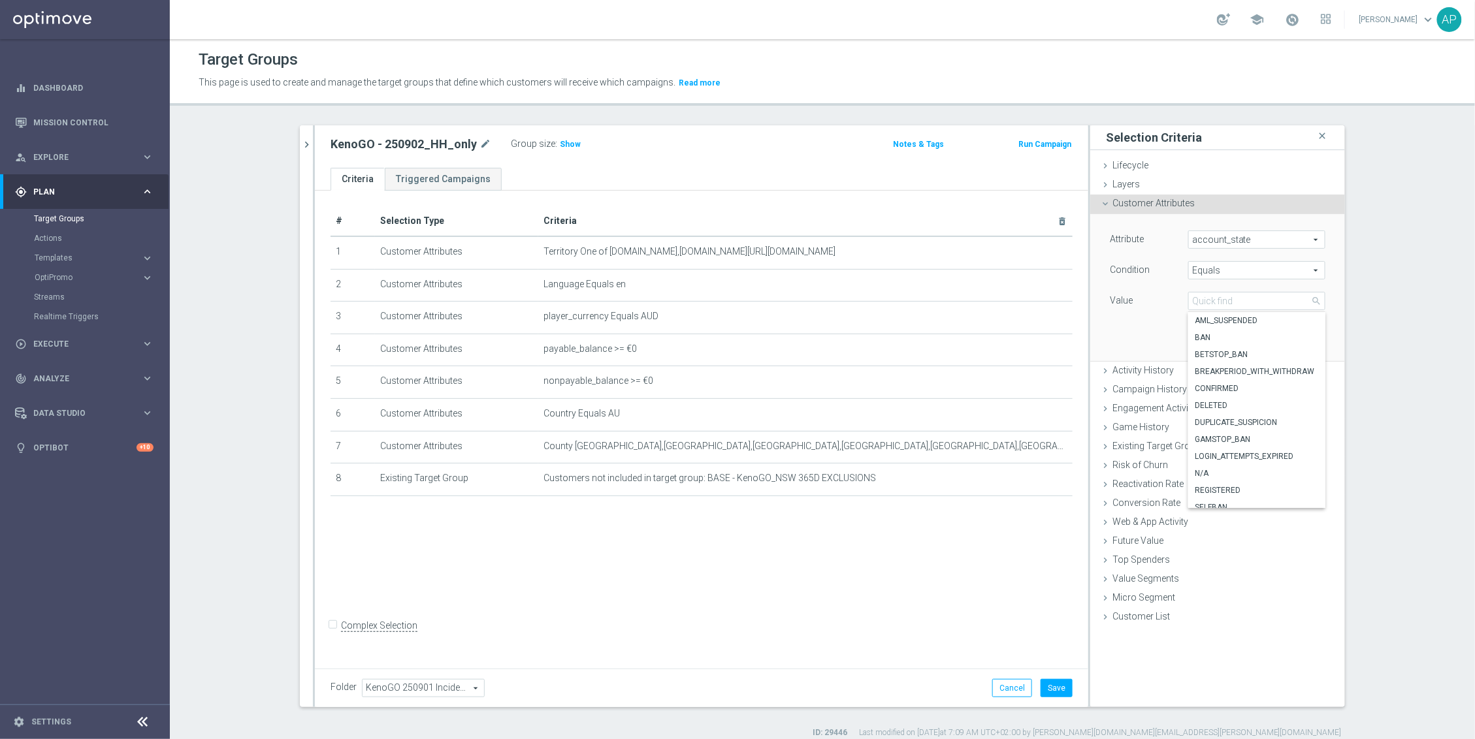
click at [1217, 269] on span "Equals" at bounding box center [1257, 270] width 136 height 17
click at [1221, 447] on span "One of" at bounding box center [1257, 443] width 124 height 10
type input "One of"
click at [1215, 293] on span at bounding box center [1257, 301] width 136 height 17
click at [1198, 436] on input "CONFIRMED" at bounding box center [1202, 435] width 8 height 8
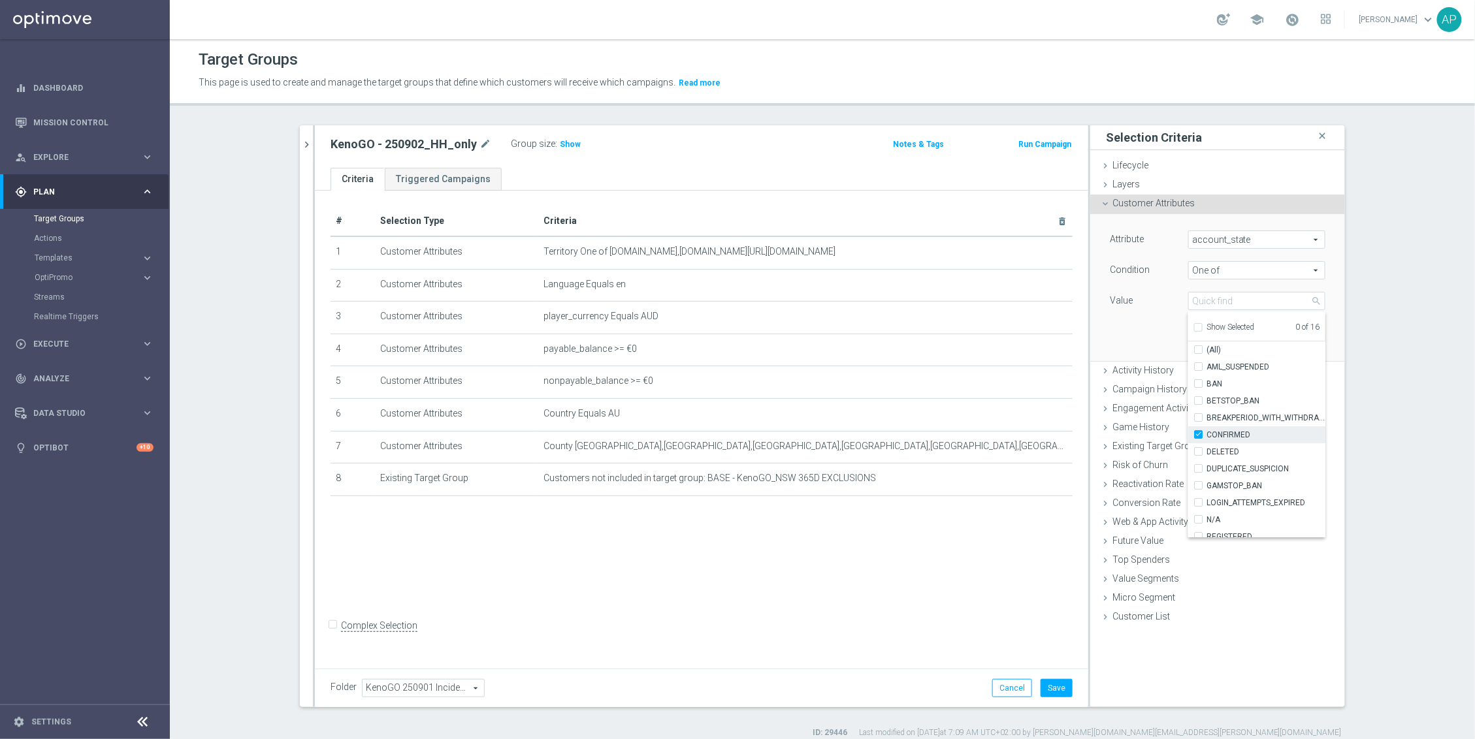
checkbox input "true"
type input "CONFIRMED"
click at [1198, 459] on input "REGISTERED" at bounding box center [1202, 461] width 8 height 8
checkbox input "true"
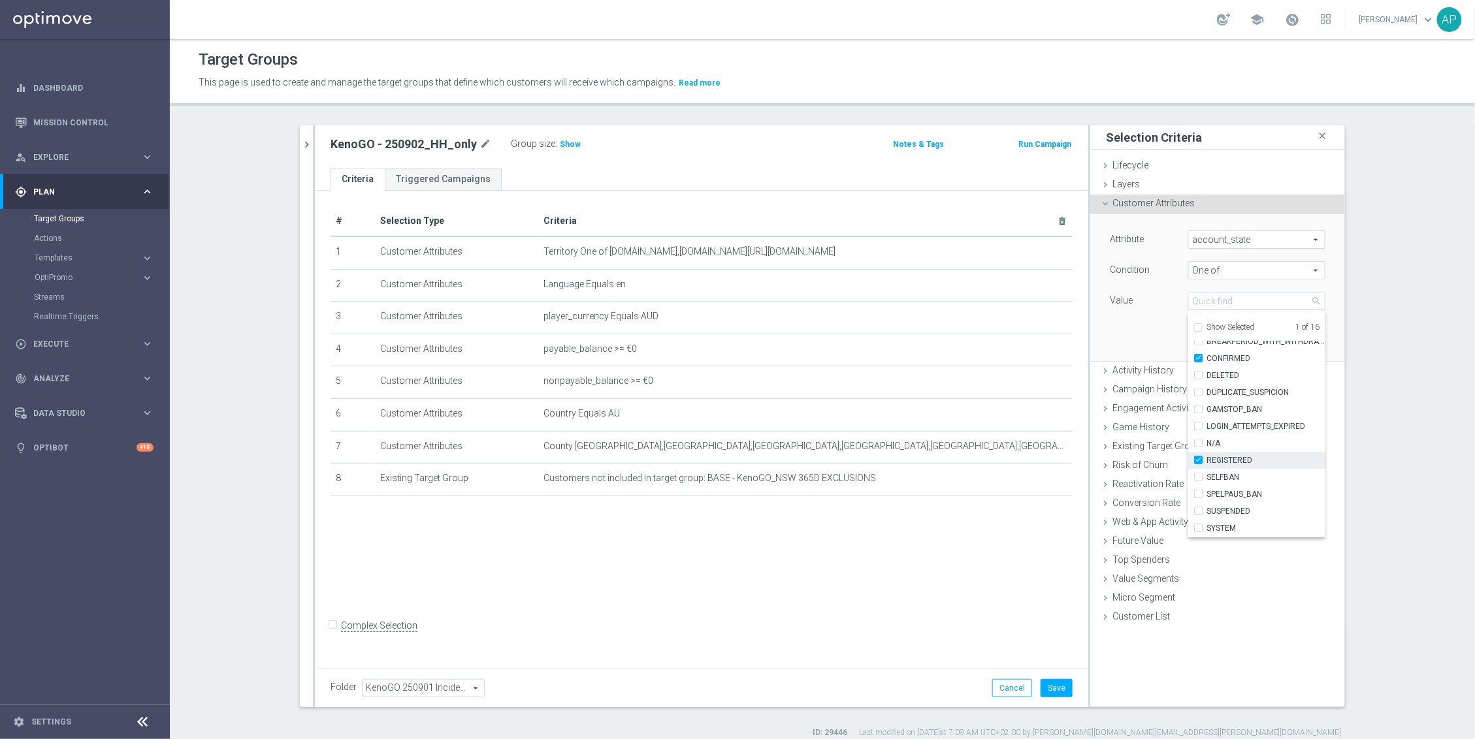
type input "Selected 2 of 16"
click at [1142, 324] on div "Attribute account_state account_state arrow_drop_down search Condition One of O…" at bounding box center [1217, 287] width 235 height 146
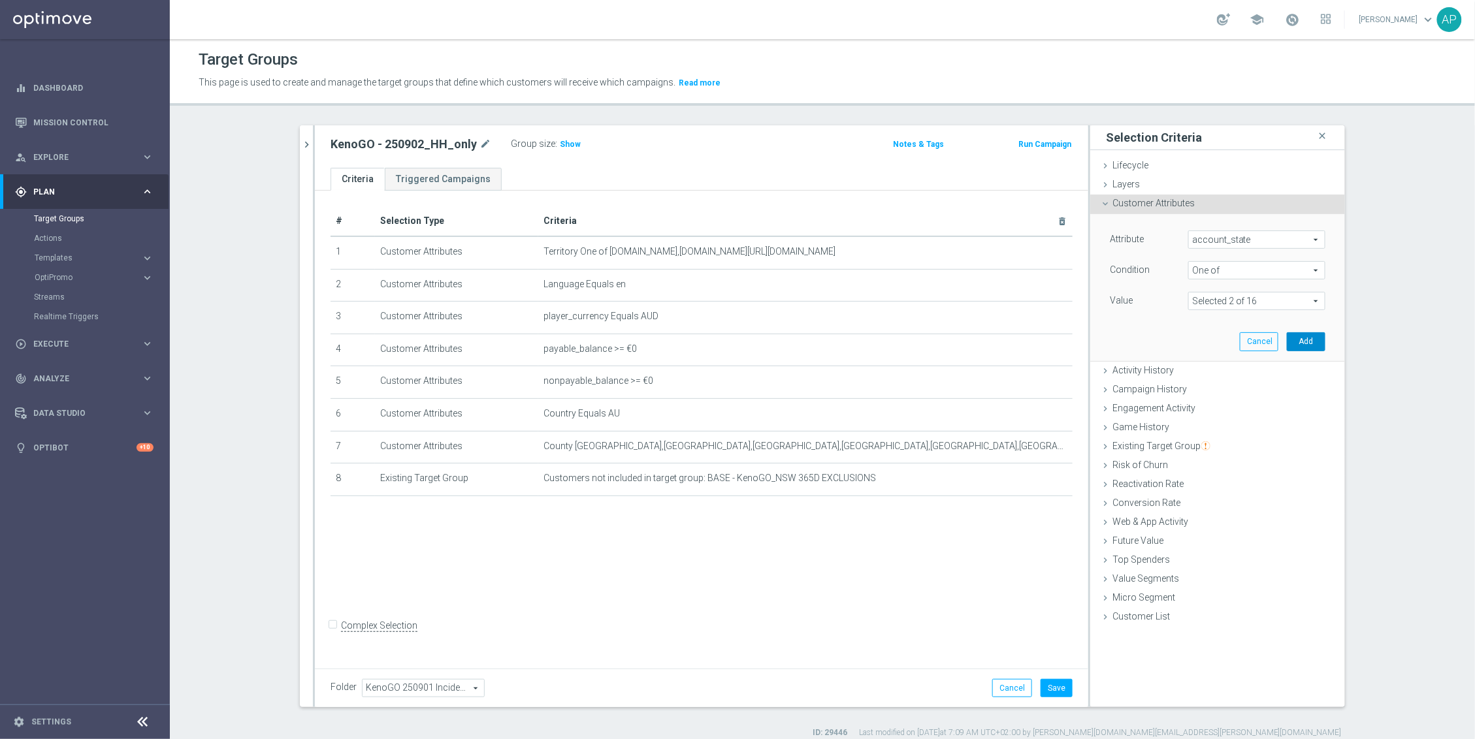
click at [1310, 343] on button "Add" at bounding box center [1306, 341] width 39 height 18
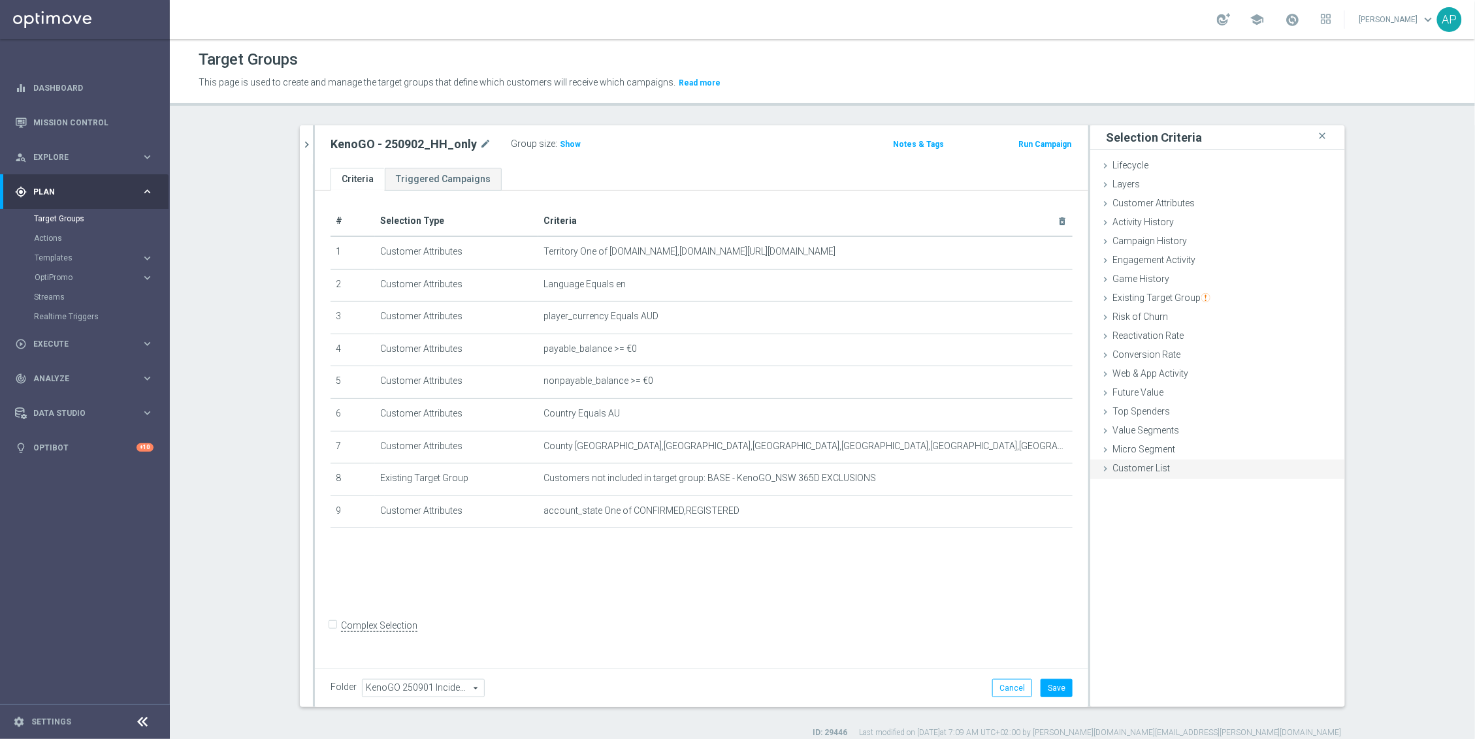
click at [1160, 468] on span "Customer List" at bounding box center [1140, 468] width 57 height 10
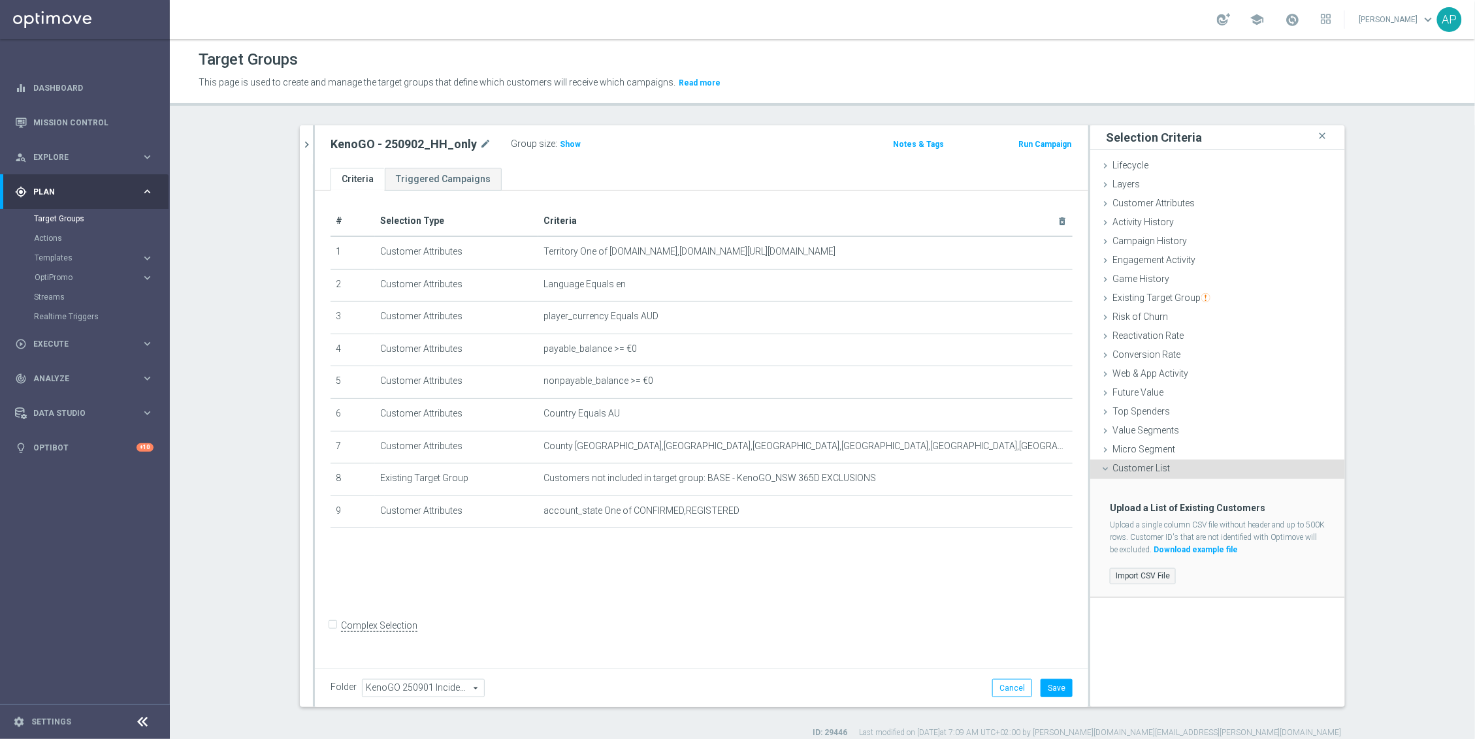
click at [1135, 579] on label "Import CSV File" at bounding box center [1143, 576] width 66 height 16
click at [0, 0] on input "Import CSV File" at bounding box center [0, 0] width 0 height 0
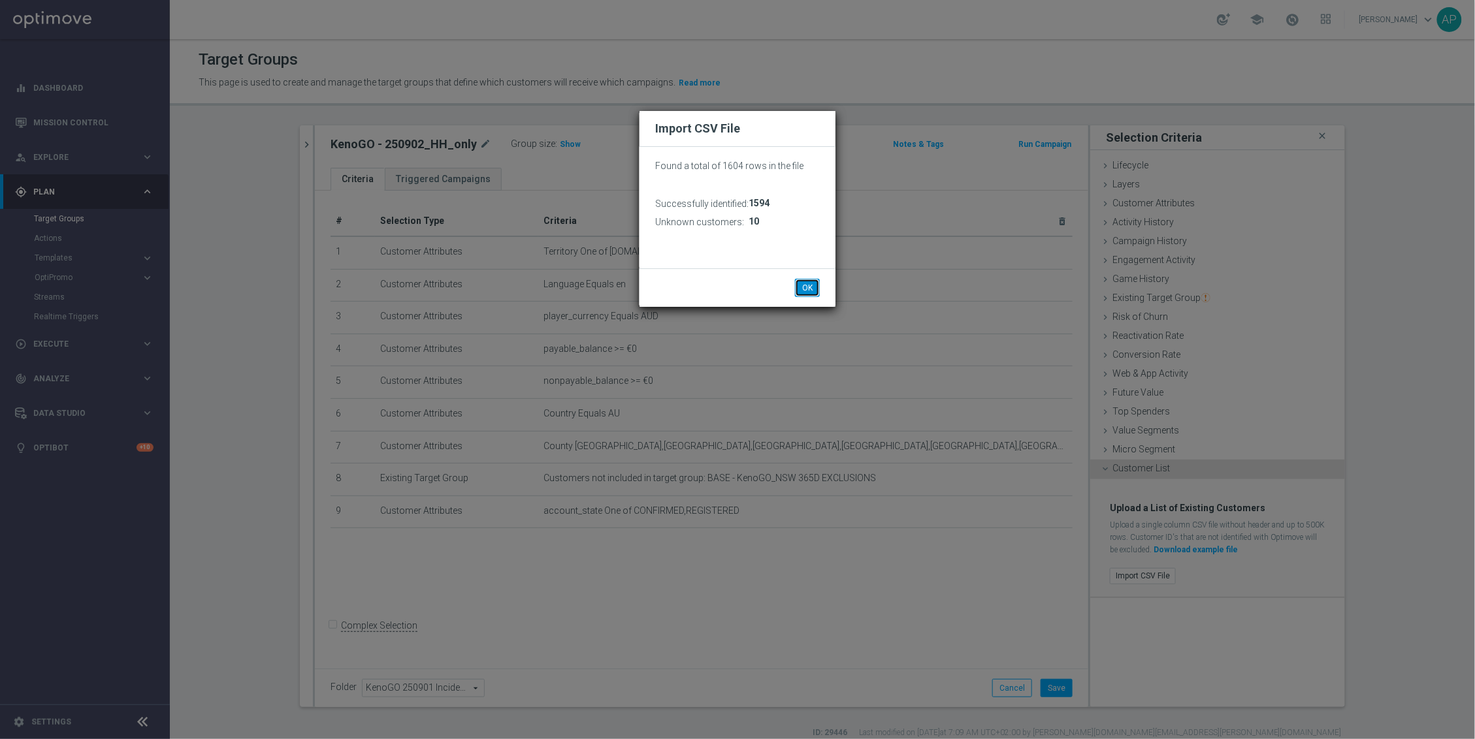
click at [810, 289] on button "OK" at bounding box center [807, 288] width 25 height 18
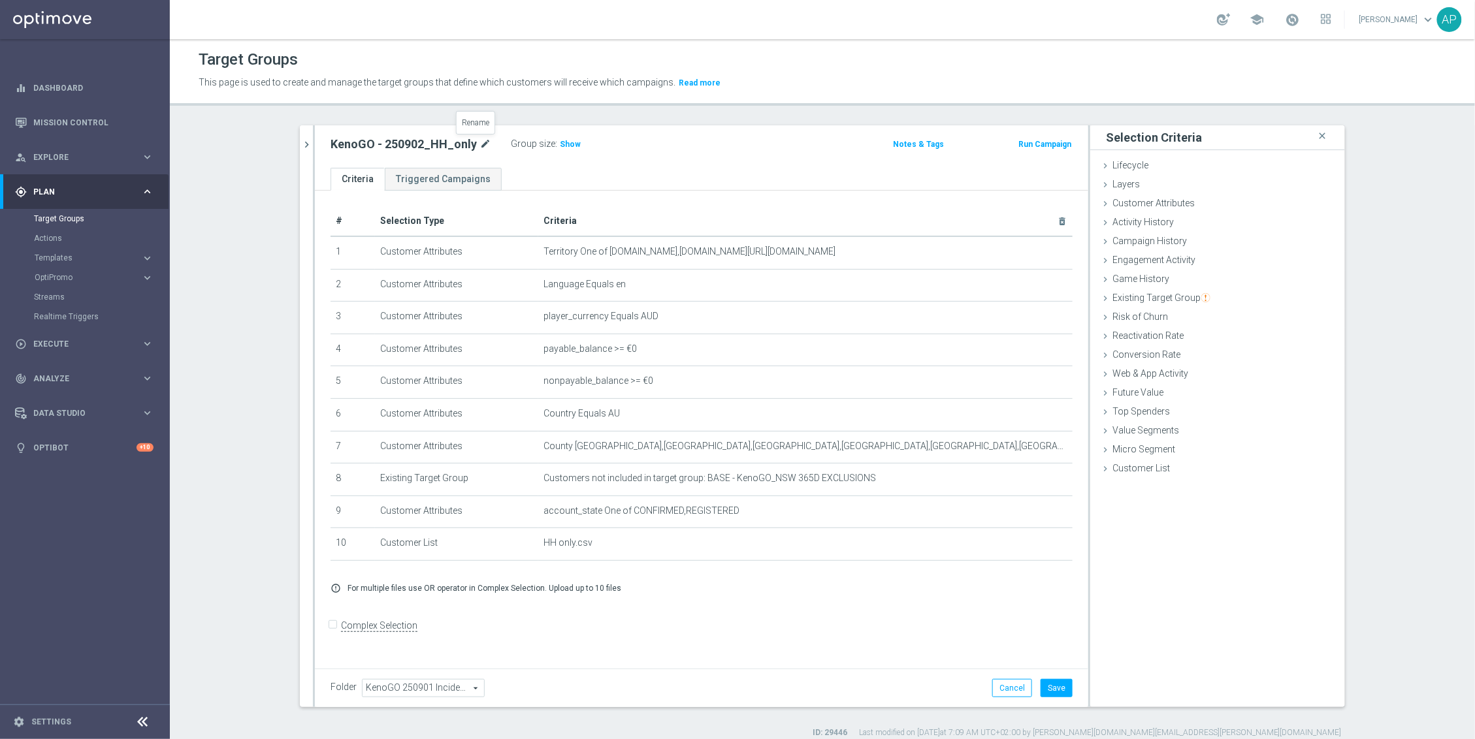
click at [479, 140] on icon "mode_edit" at bounding box center [485, 145] width 12 height 16
click at [1056, 688] on button "Save" at bounding box center [1056, 688] width 32 height 18
click at [749, 161] on div "KenoGO - 250902_HH_only mode_edit Group size : Show Notes & Tags Run Campaign" at bounding box center [701, 146] width 773 height 42
click at [304, 145] on icon "chevron_right" at bounding box center [306, 144] width 12 height 12
click at [304, 145] on div "kenogo close more_vert Prioritize Customer Target Groups library_add create_new…" at bounding box center [306, 144] width 13 height 39
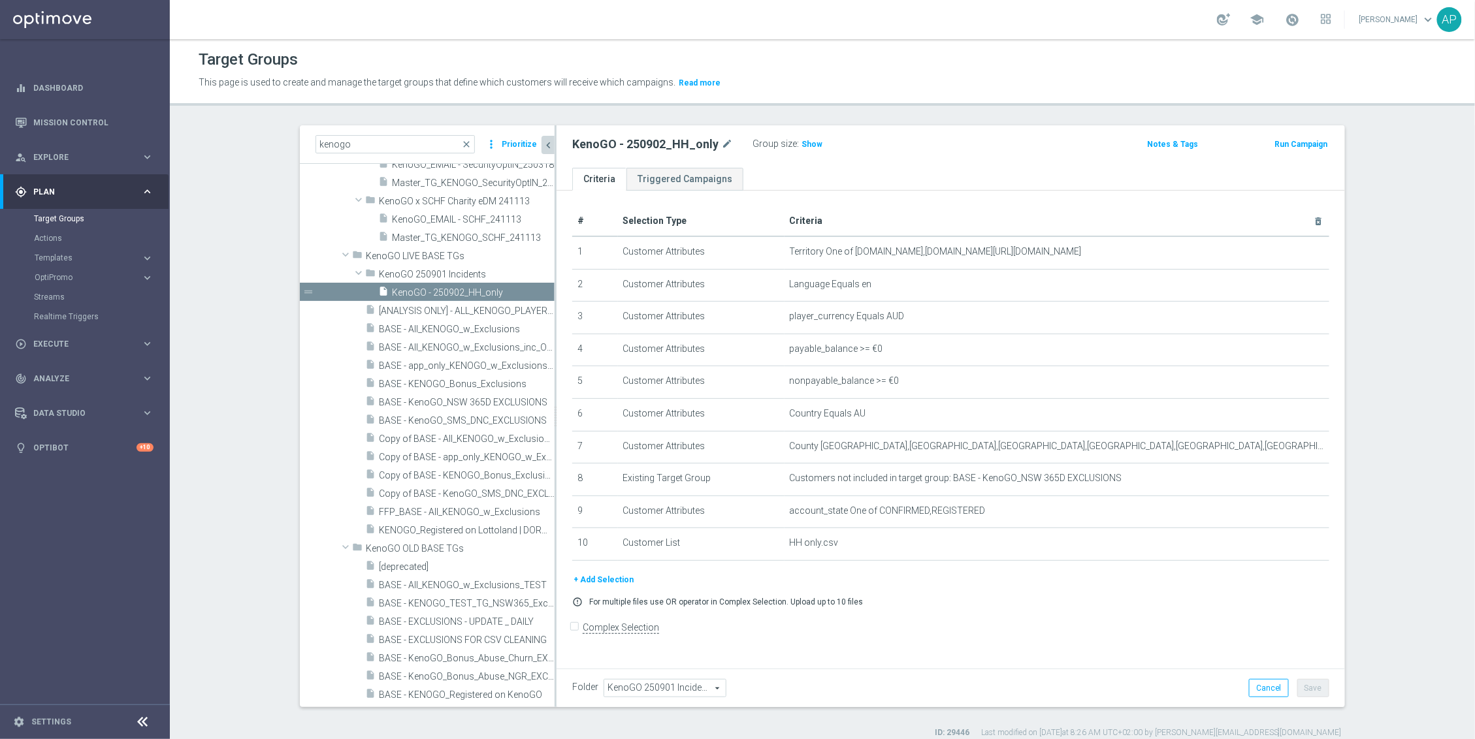
scroll to position [300, 0]
click at [524, 287] on icon "content_copy" at bounding box center [529, 288] width 10 height 10
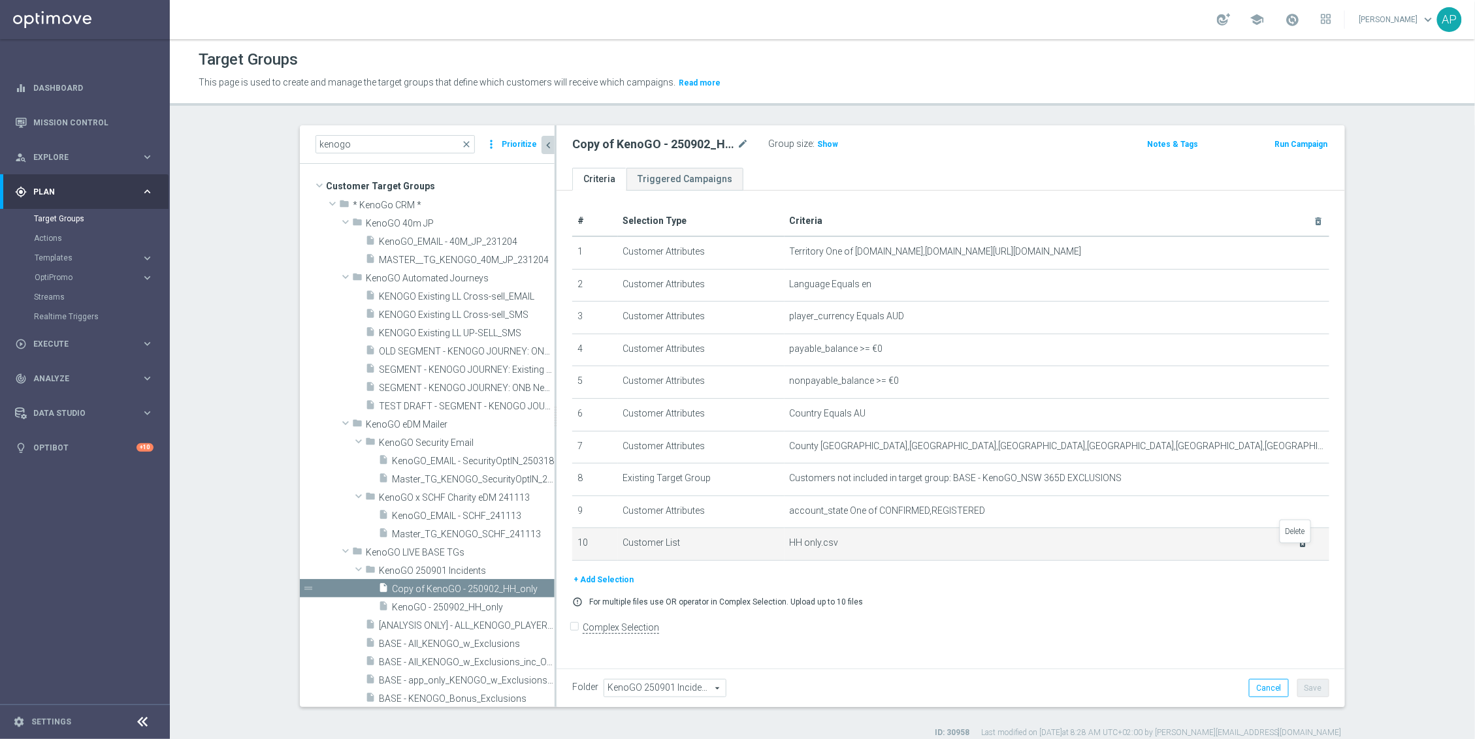
click at [1298, 549] on icon "delete_forever" at bounding box center [1303, 543] width 10 height 10
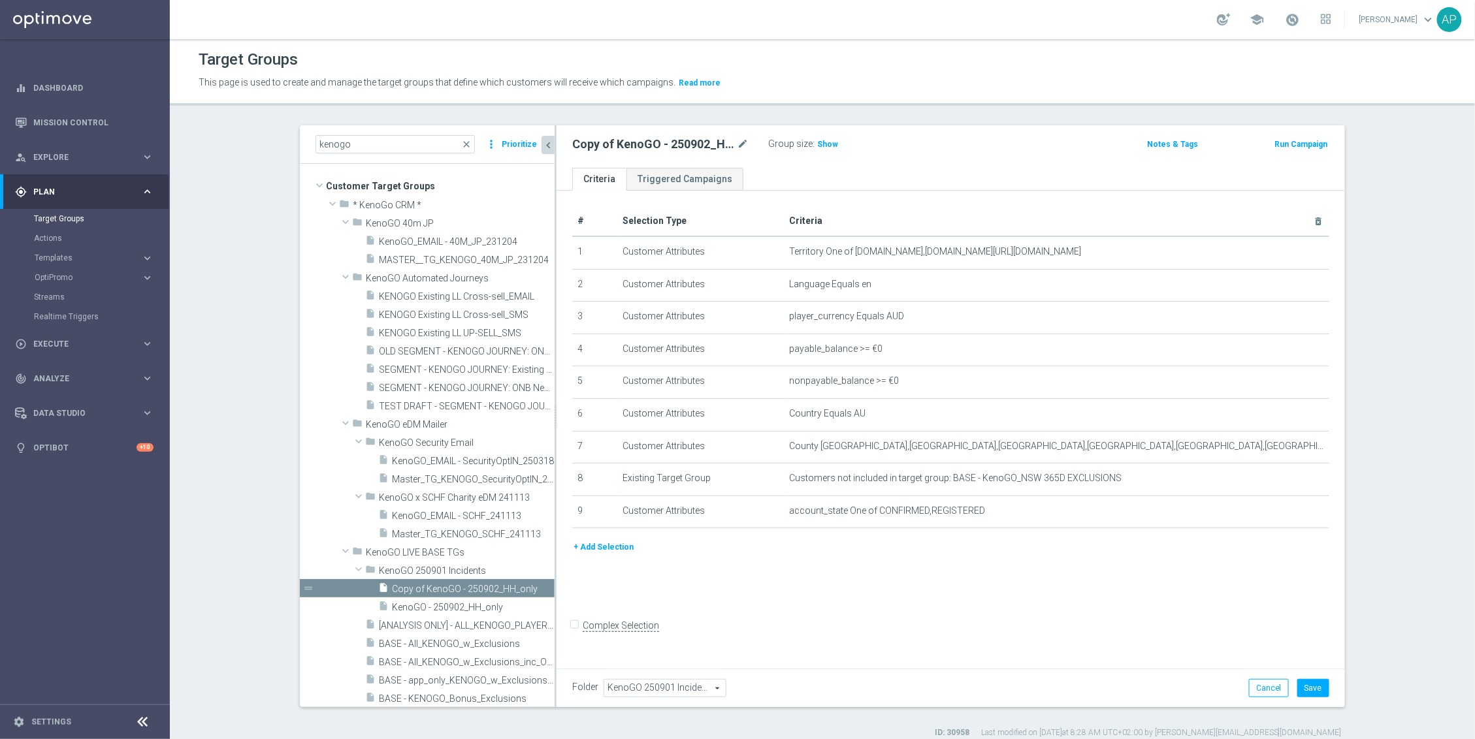
click at [604, 553] on button "+ Add Selection" at bounding box center [603, 547] width 63 height 14
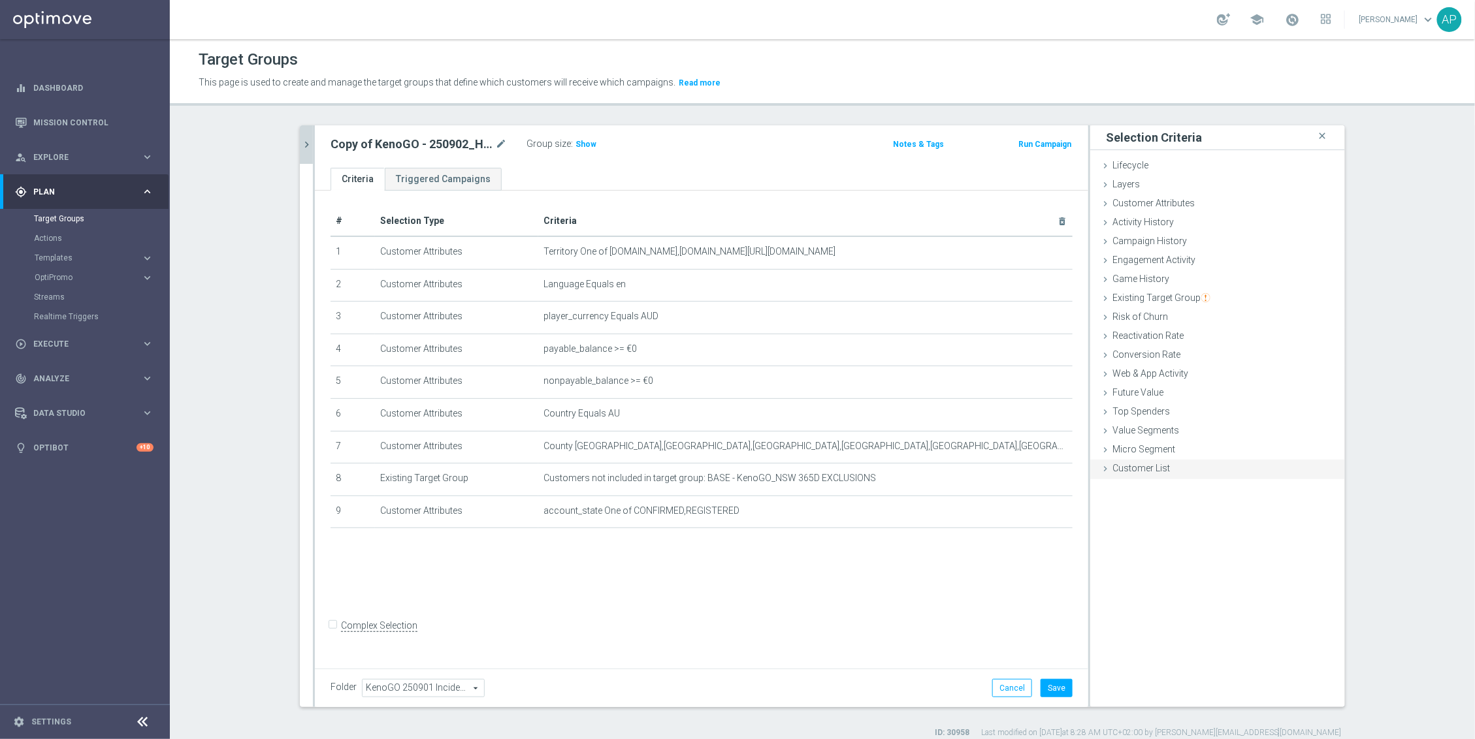
click at [1132, 472] on span "Customer List" at bounding box center [1140, 468] width 57 height 10
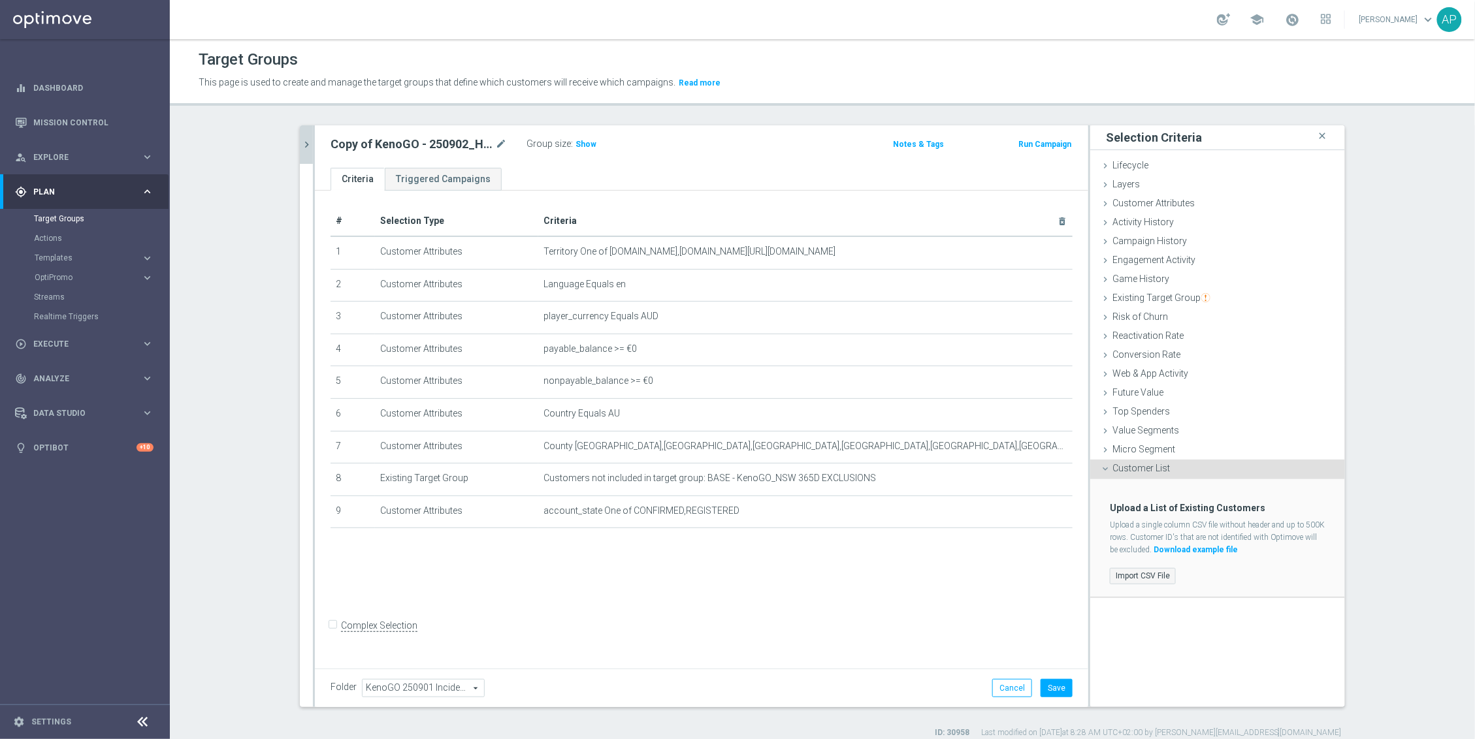
click at [1142, 577] on label "Import CSV File" at bounding box center [1143, 576] width 66 height 16
click at [0, 0] on input "Import CSV File" at bounding box center [0, 0] width 0 height 0
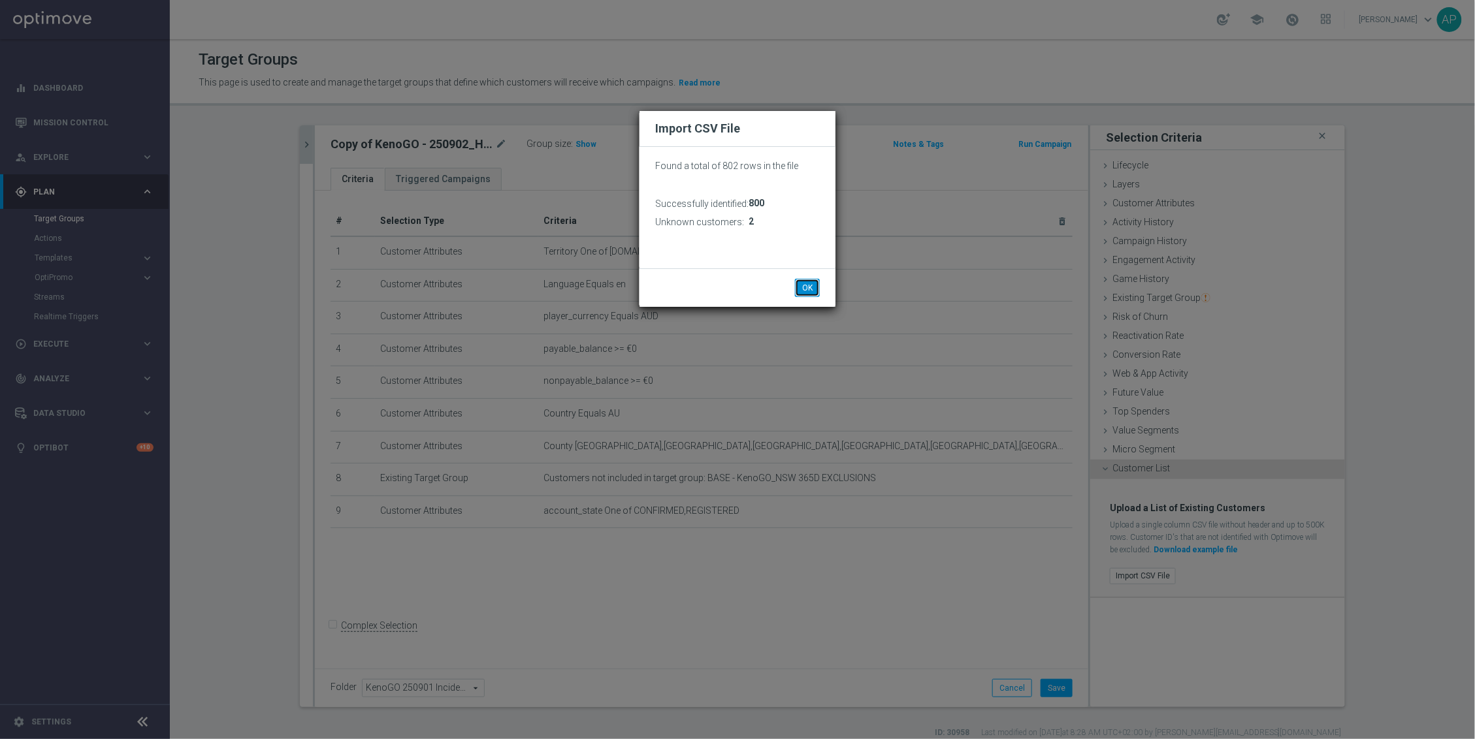
click at [818, 280] on button "OK" at bounding box center [807, 288] width 25 height 18
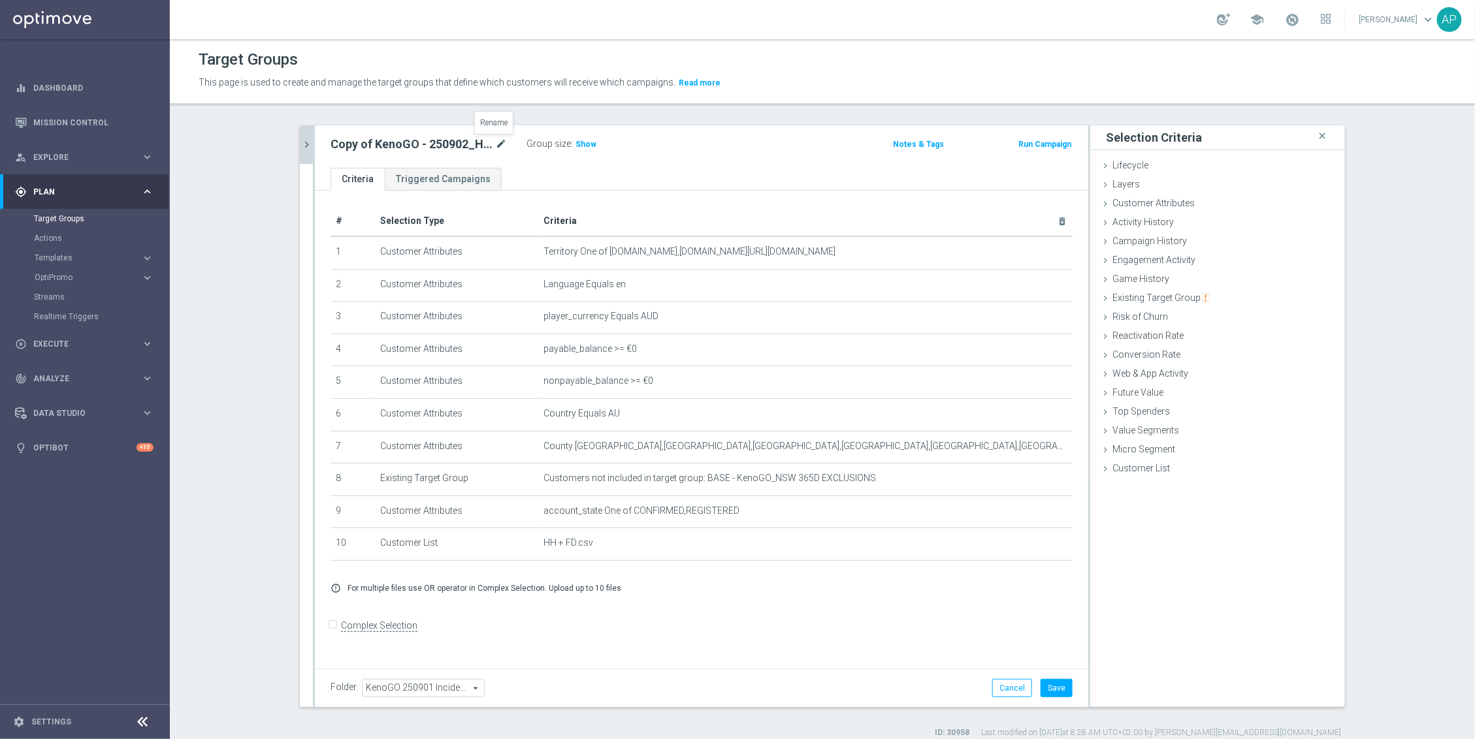
click at [498, 145] on icon "mode_edit" at bounding box center [501, 145] width 12 height 16
click at [359, 149] on input "Copy of KenoGO - 250902_HH_only" at bounding box center [418, 146] width 176 height 18
drag, startPoint x: 363, startPoint y: 146, endPoint x: 330, endPoint y: 141, distance: 33.0
click at [330, 141] on input "Copy of KenoGO - 250902_HH_only" at bounding box center [418, 146] width 176 height 18
click at [436, 149] on input "KenoGO - 250902_HH_only" at bounding box center [418, 146] width 176 height 18
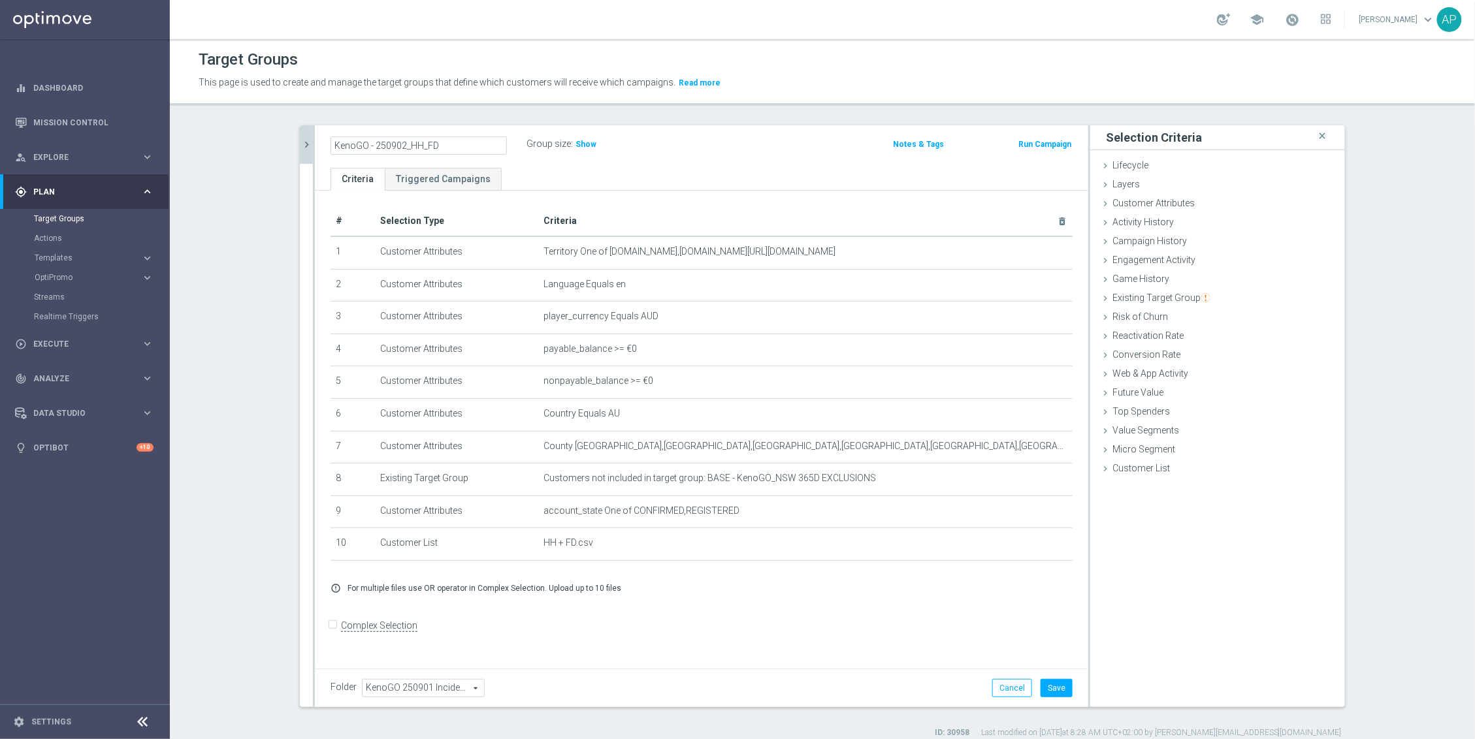
type input "KenoGO - 250902_HH_FD"
click at [1054, 689] on button "Save" at bounding box center [1056, 688] width 32 height 18
click at [470, 150] on icon "mode_edit" at bounding box center [476, 145] width 12 height 16
click at [304, 146] on icon "chevron_right" at bounding box center [306, 144] width 12 height 12
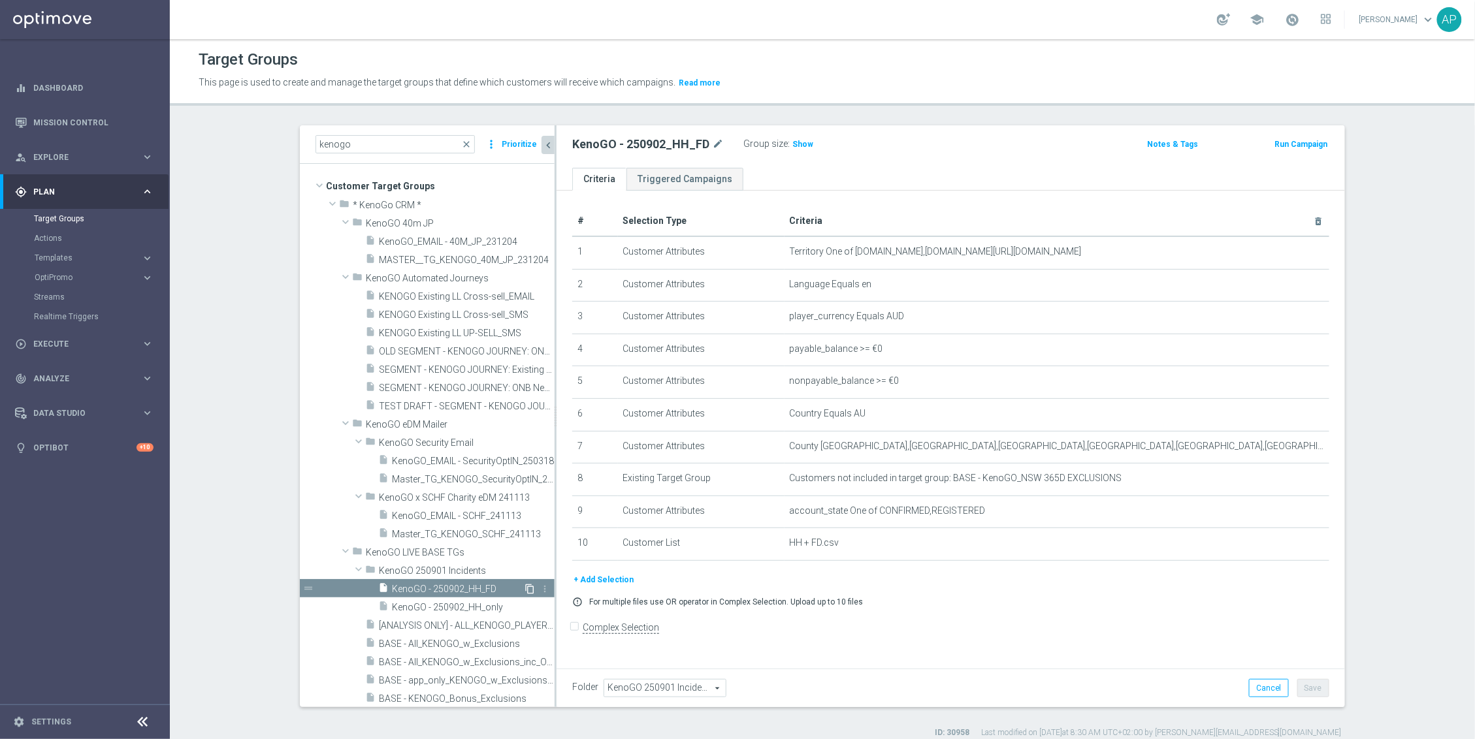
click at [524, 587] on icon "content_copy" at bounding box center [529, 589] width 10 height 10
click at [1298, 549] on icon "delete_forever" at bounding box center [1303, 543] width 10 height 10
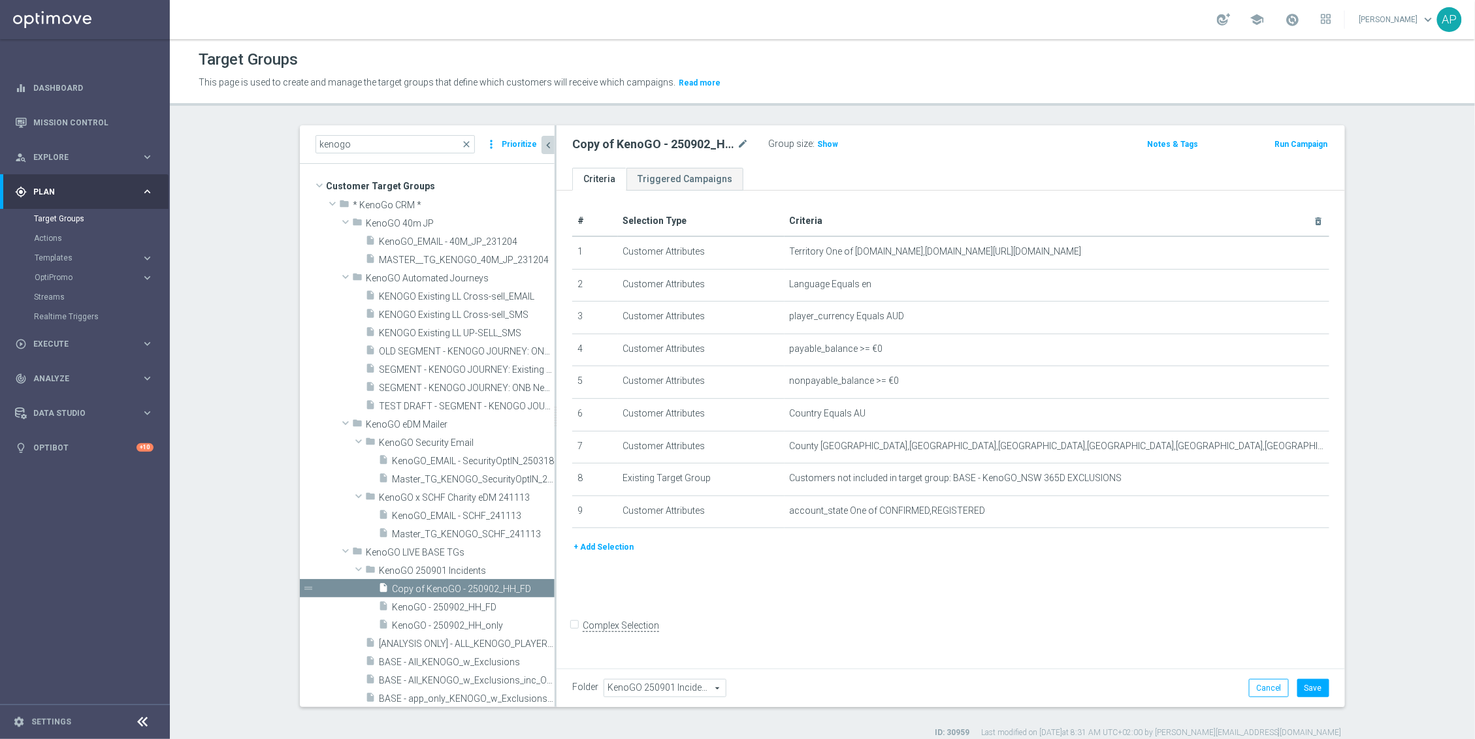
click at [608, 555] on button "+ Add Selection" at bounding box center [603, 547] width 63 height 14
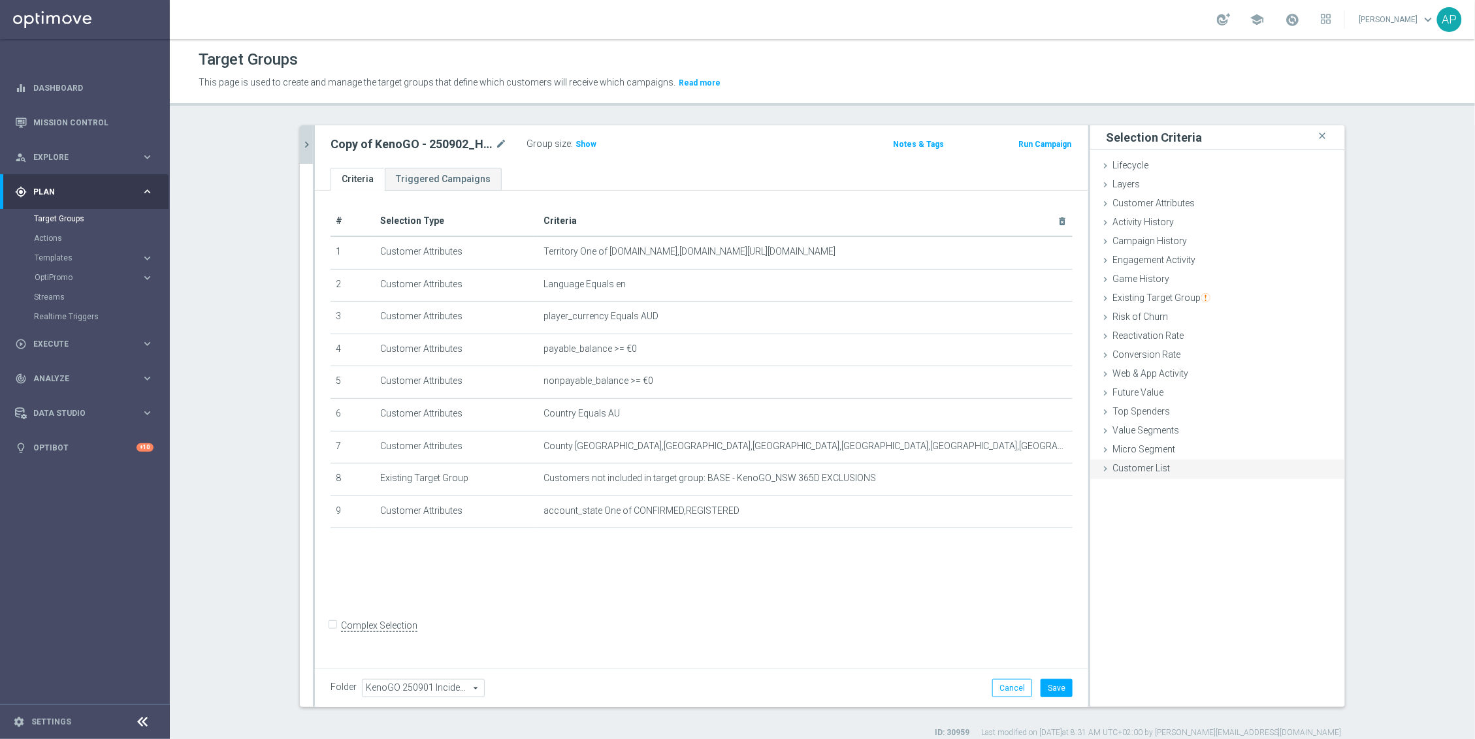
click at [1139, 473] on span "Customer List" at bounding box center [1140, 468] width 57 height 10
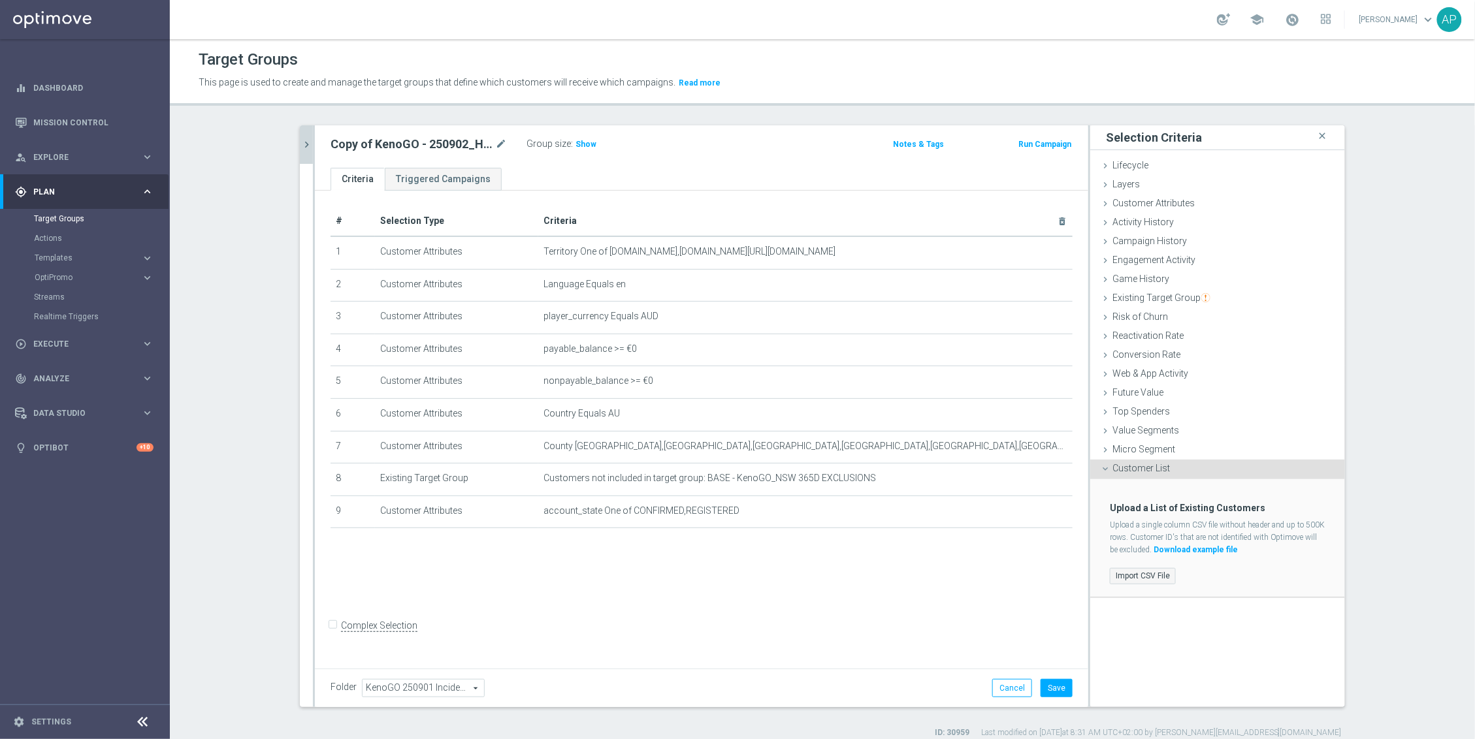
click at [1143, 572] on label "Import CSV File" at bounding box center [1143, 576] width 66 height 16
click at [0, 0] on input "Import CSV File" at bounding box center [0, 0] width 0 height 0
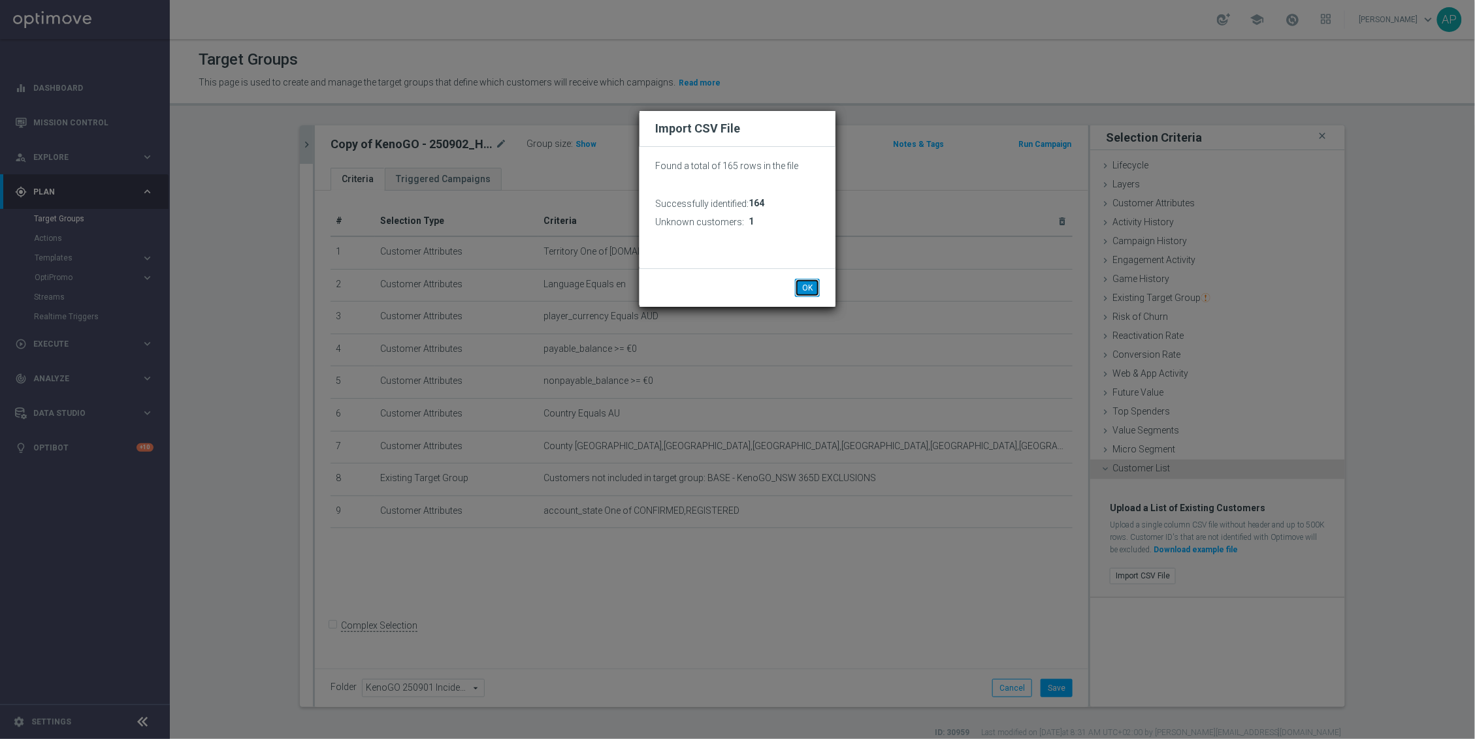
click at [801, 280] on button "OK" at bounding box center [807, 288] width 25 height 18
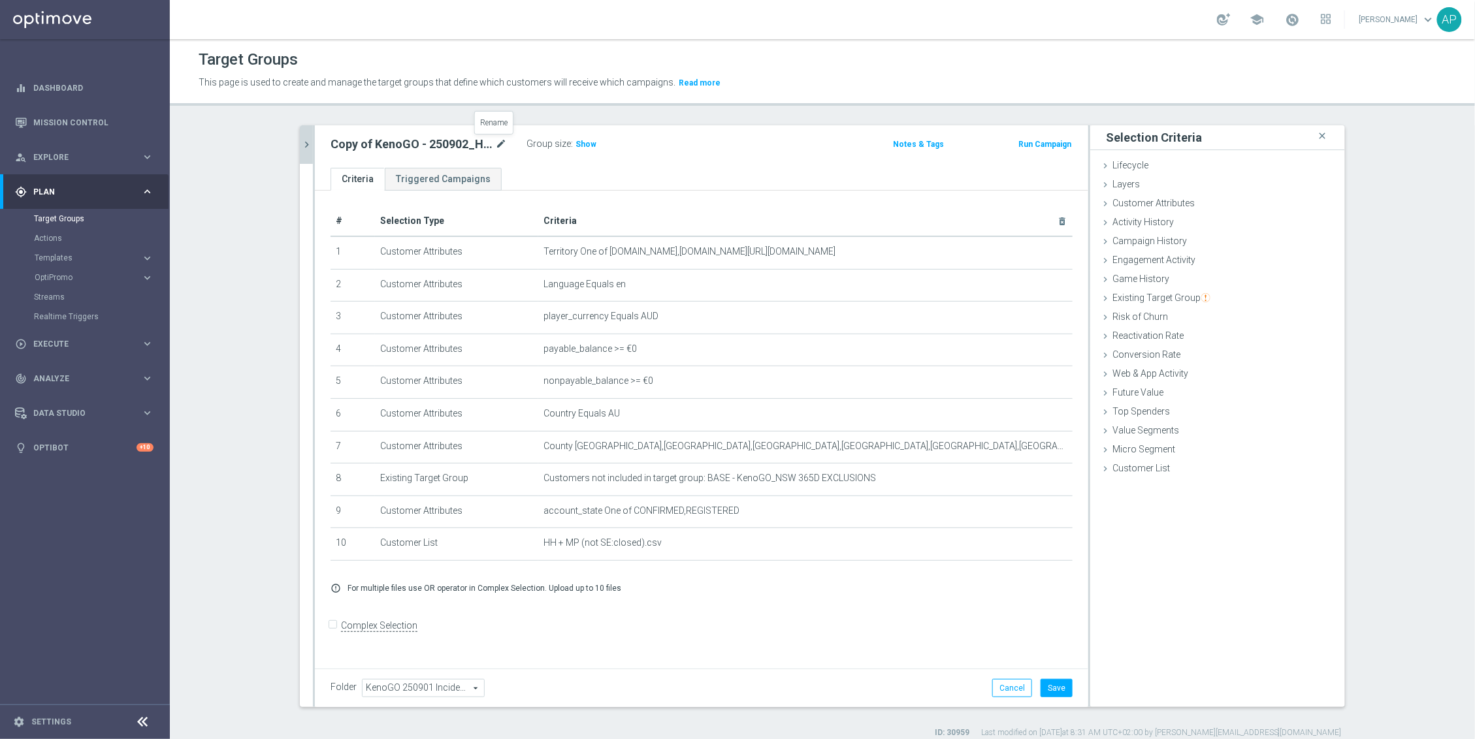
click at [495, 141] on icon "mode_edit" at bounding box center [501, 145] width 12 height 16
click at [363, 145] on input "Copy of KenoGO - 250902_HH_FD" at bounding box center [418, 146] width 176 height 18
drag, startPoint x: 363, startPoint y: 146, endPoint x: 325, endPoint y: 144, distance: 38.0
click at [330, 144] on input "Copy of KenoGO - 250902_HH_FD" at bounding box center [418, 146] width 176 height 18
click at [432, 144] on input "KenoGO - 250902_HH_FD" at bounding box center [418, 146] width 176 height 18
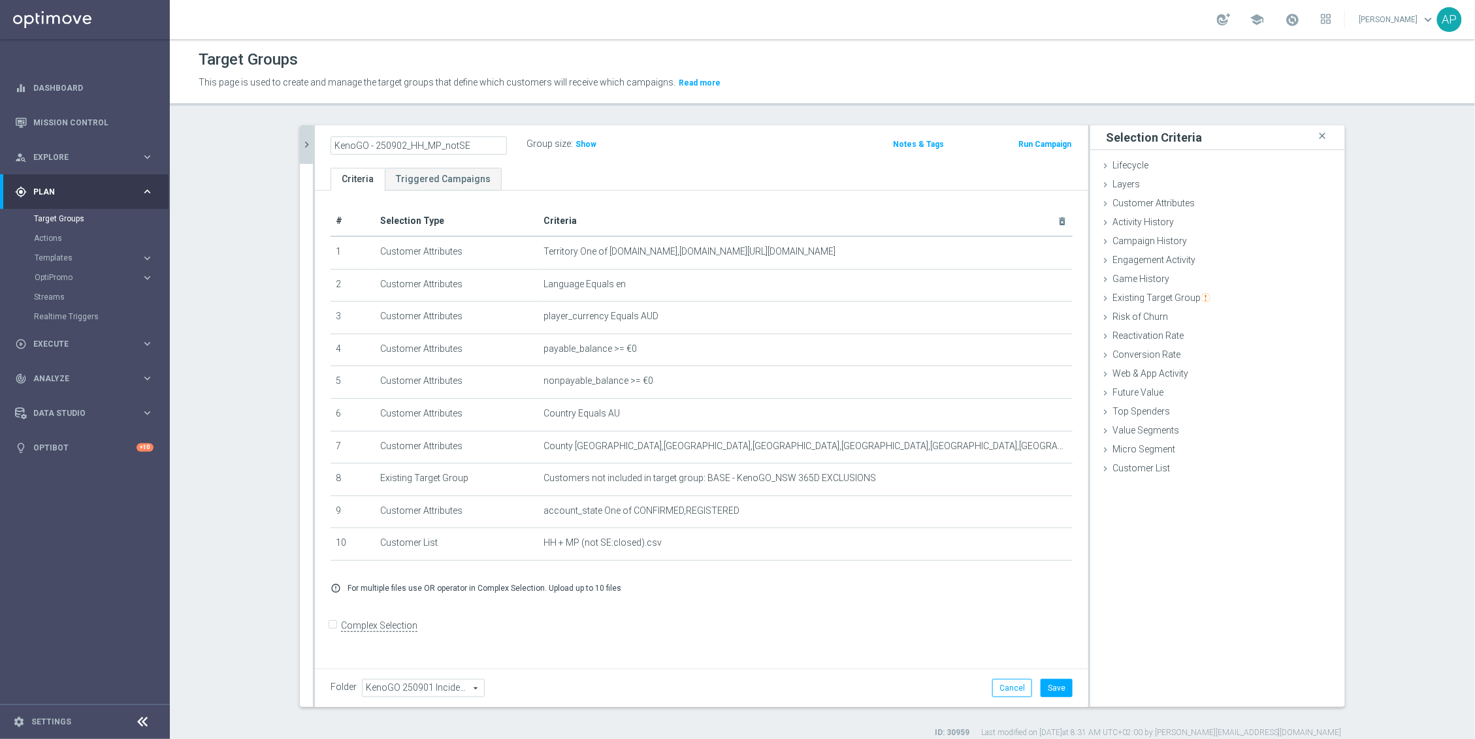
type input "KenoGO - 250902_HH_MP_notSE"
click at [803, 585] on div "+ Add Selection error_outline For multiple files use OR operator in Complex Sel…" at bounding box center [702, 588] width 762 height 31
click at [1060, 693] on button "Save" at bounding box center [1056, 688] width 32 height 18
click at [495, 144] on icon "mode_edit" at bounding box center [501, 145] width 12 height 16
click at [300, 143] on icon "chevron_right" at bounding box center [306, 144] width 12 height 12
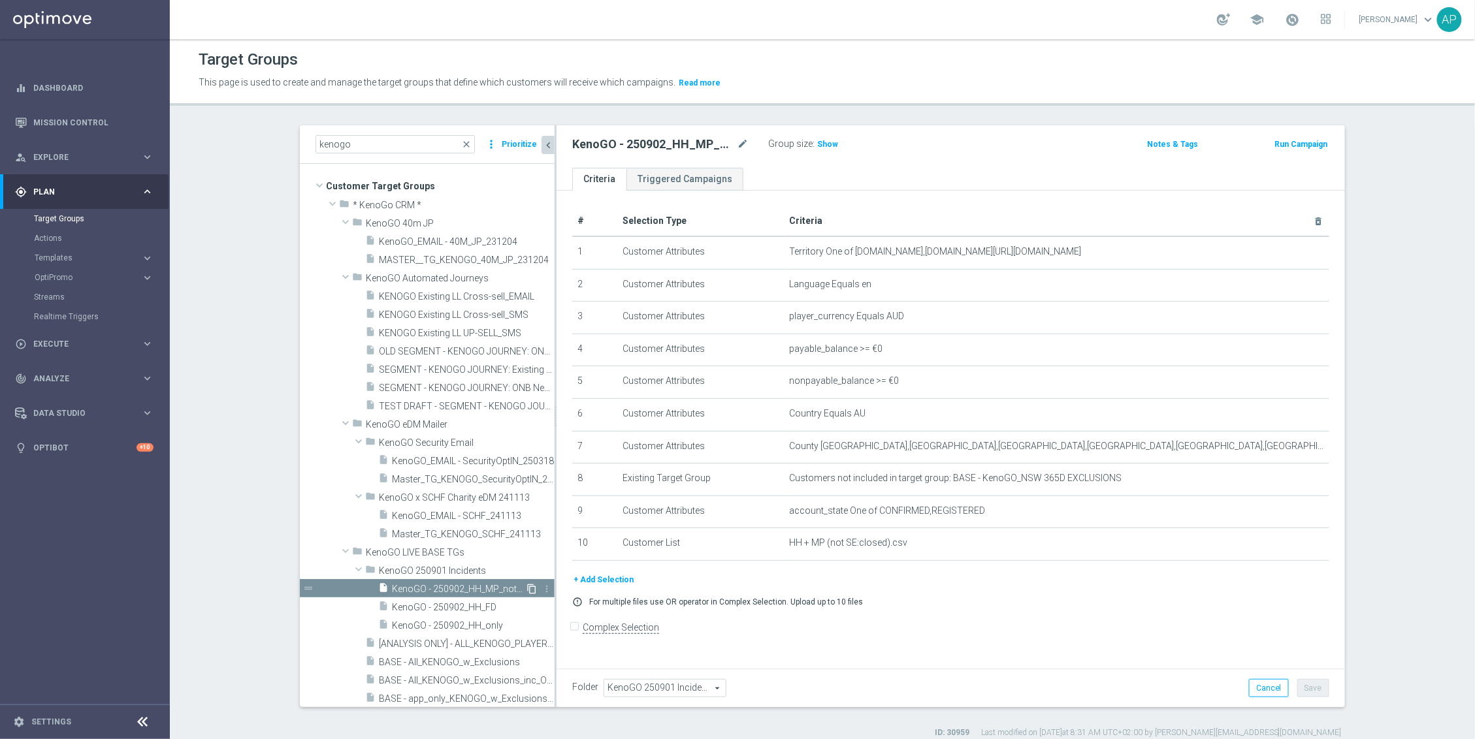
click at [526, 587] on icon "content_copy" at bounding box center [531, 589] width 10 height 10
click at [737, 143] on icon "mode_edit" at bounding box center [743, 145] width 12 height 16
click at [604, 146] on input "Copy of KenoGO - 250902_HH_MP_notSE" at bounding box center [660, 146] width 176 height 18
click at [660, 147] on input "KenoGO - 250902_HH_MP_notSE" at bounding box center [660, 146] width 176 height 18
type input "KenoGO - 250902_HH_FD_MP_notSE"
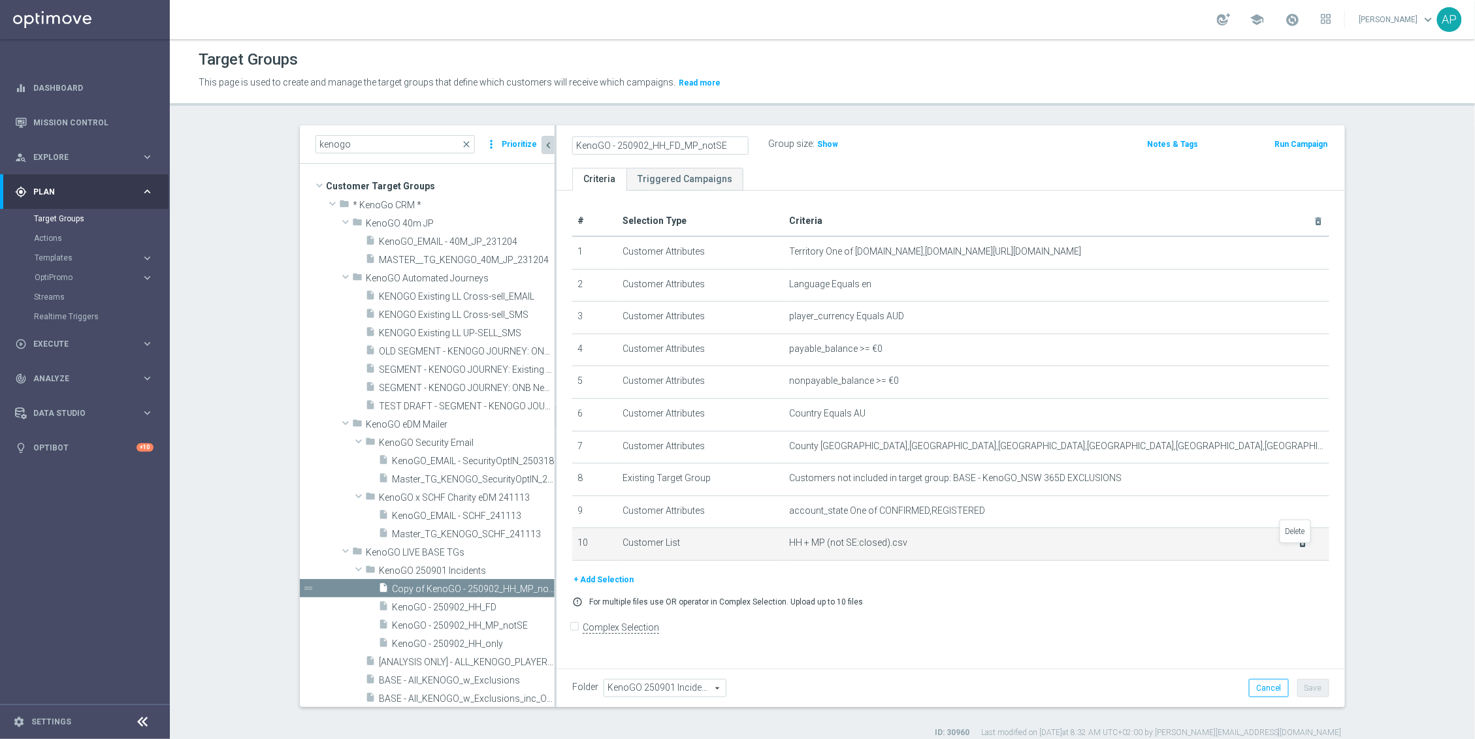
click at [1298, 549] on icon "delete_forever" at bounding box center [1303, 543] width 10 height 10
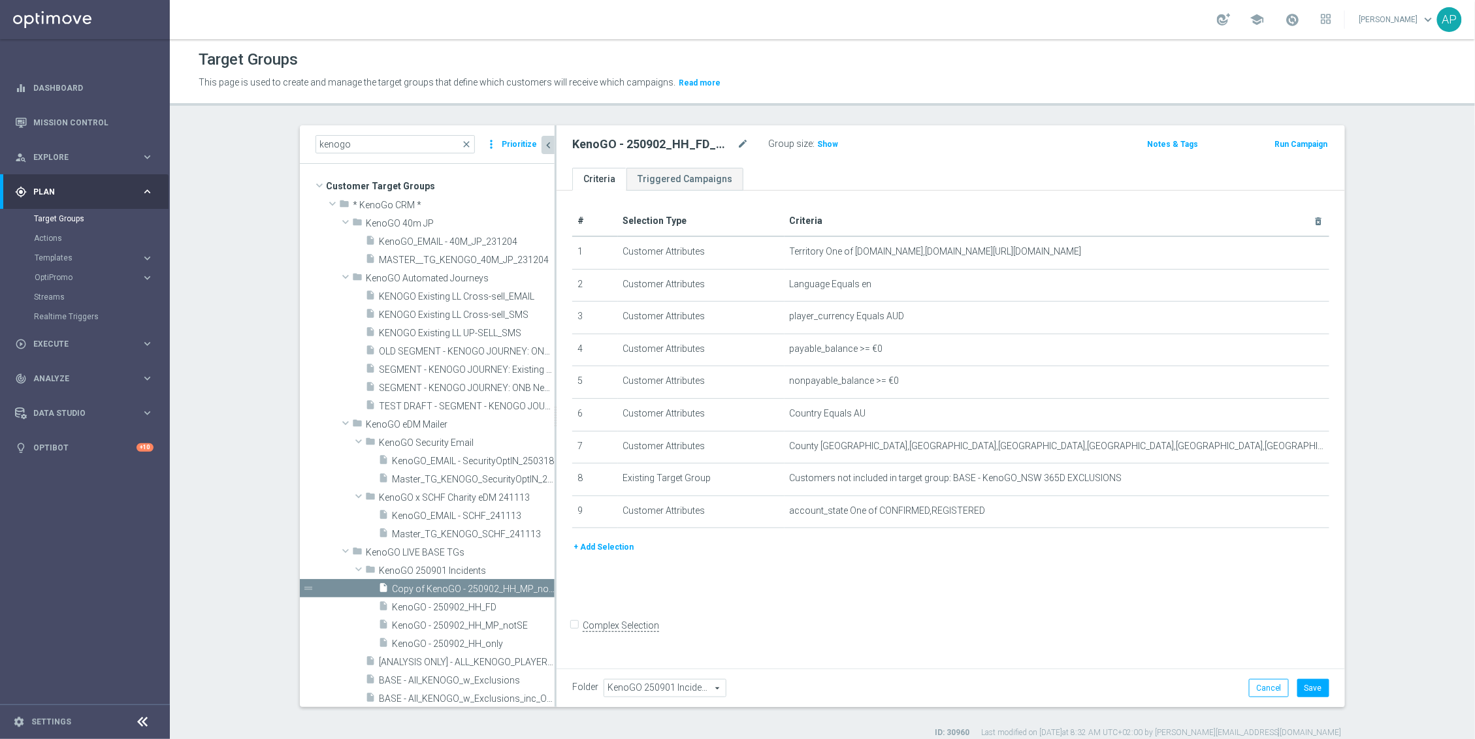
click at [579, 549] on button "+ Add Selection" at bounding box center [603, 547] width 63 height 14
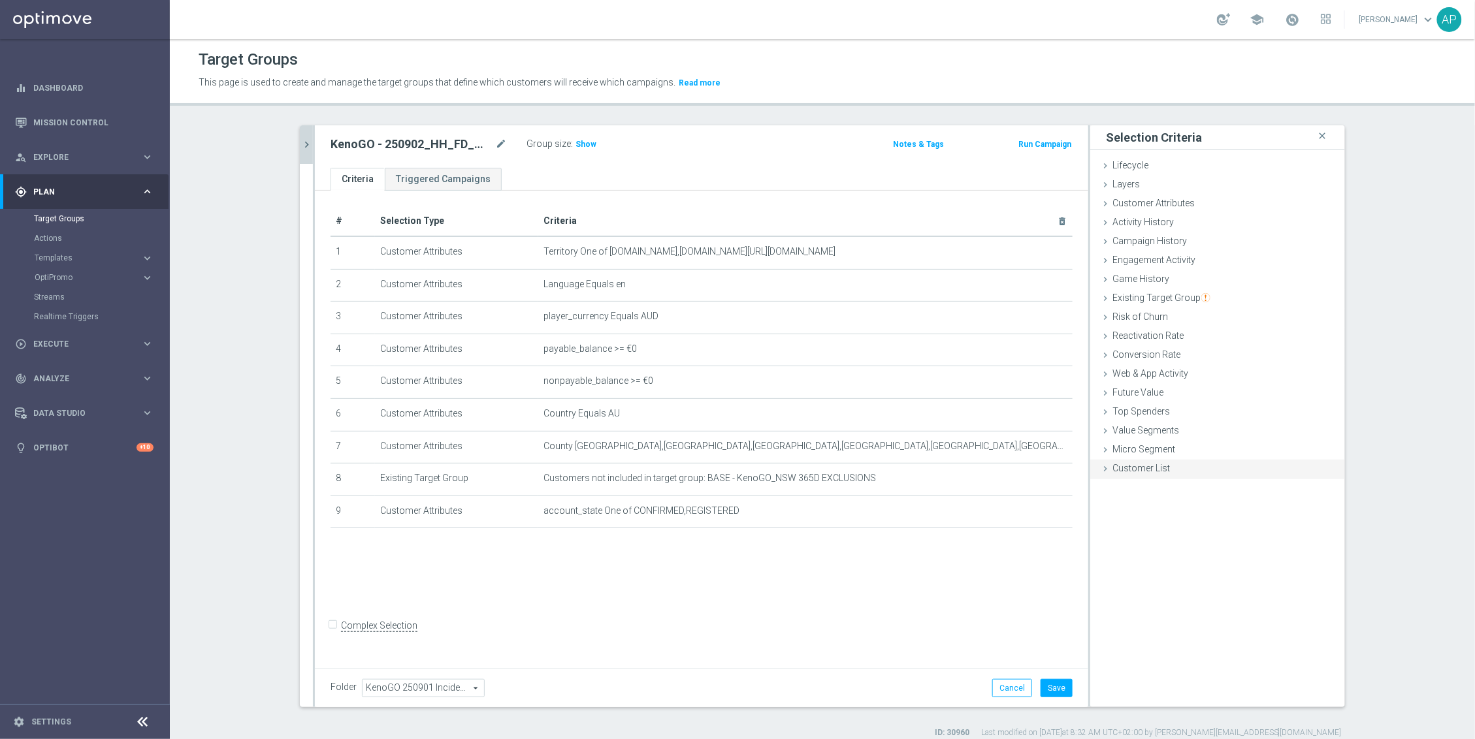
click at [1112, 463] on span "Customer List" at bounding box center [1140, 468] width 57 height 10
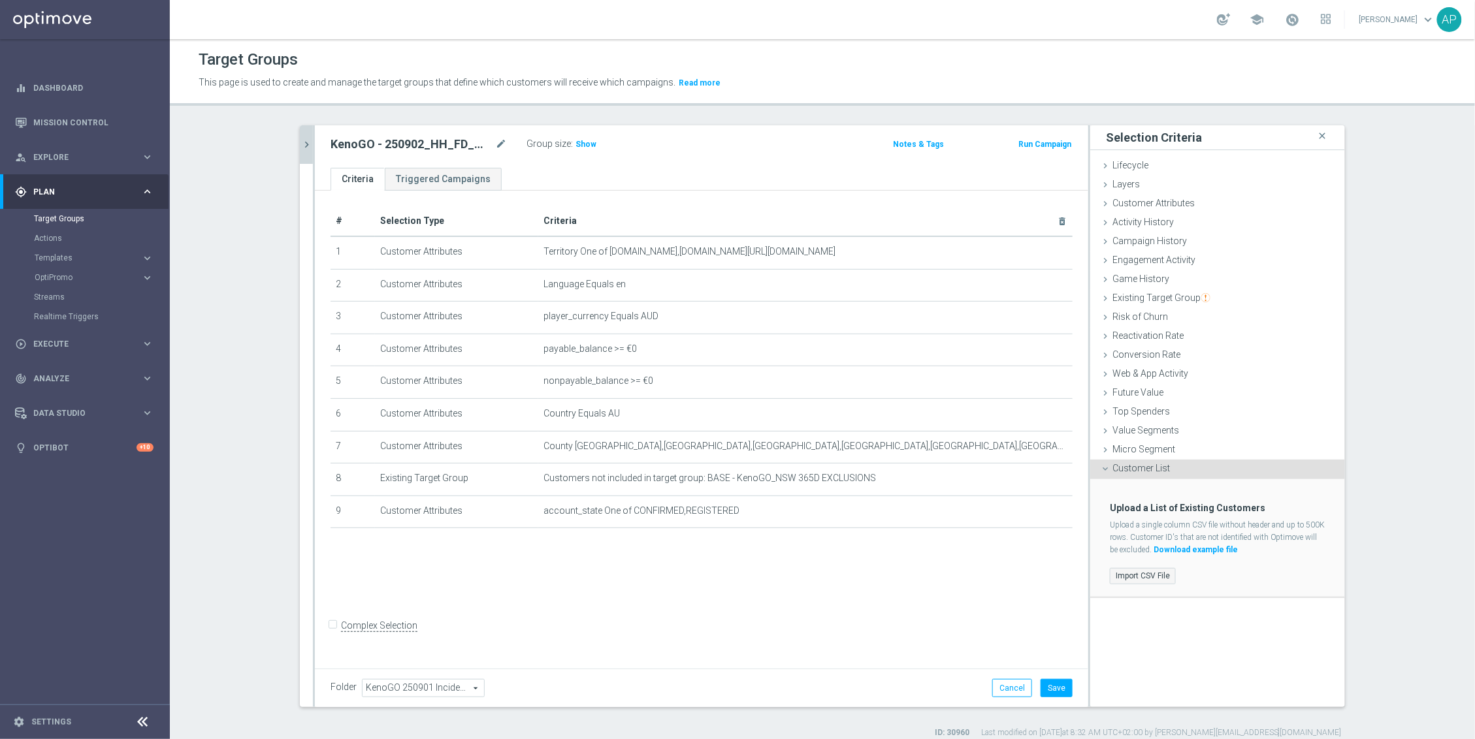
click at [1145, 581] on label "Import CSV File" at bounding box center [1143, 576] width 66 height 16
click at [0, 0] on input "Import CSV File" at bounding box center [0, 0] width 0 height 0
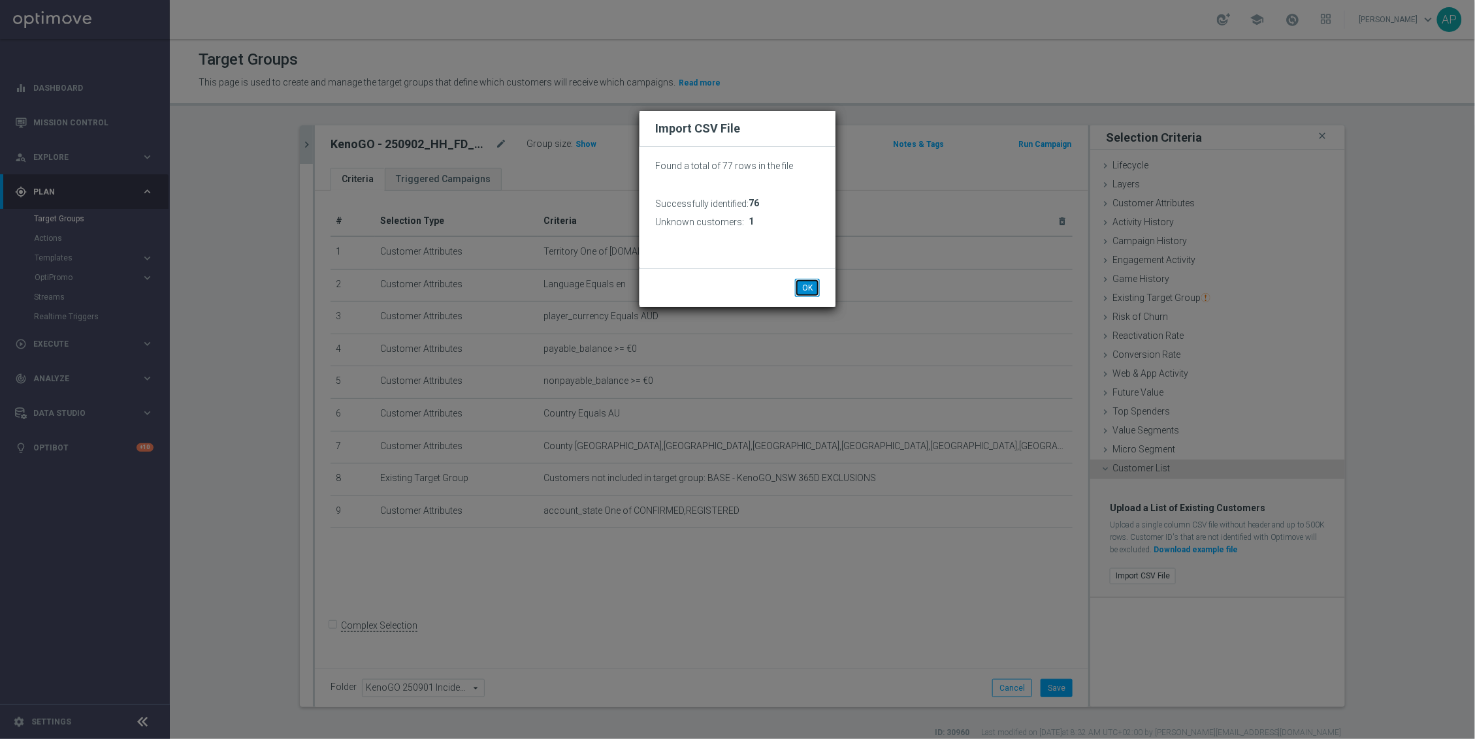
click at [811, 283] on button "OK" at bounding box center [807, 288] width 25 height 18
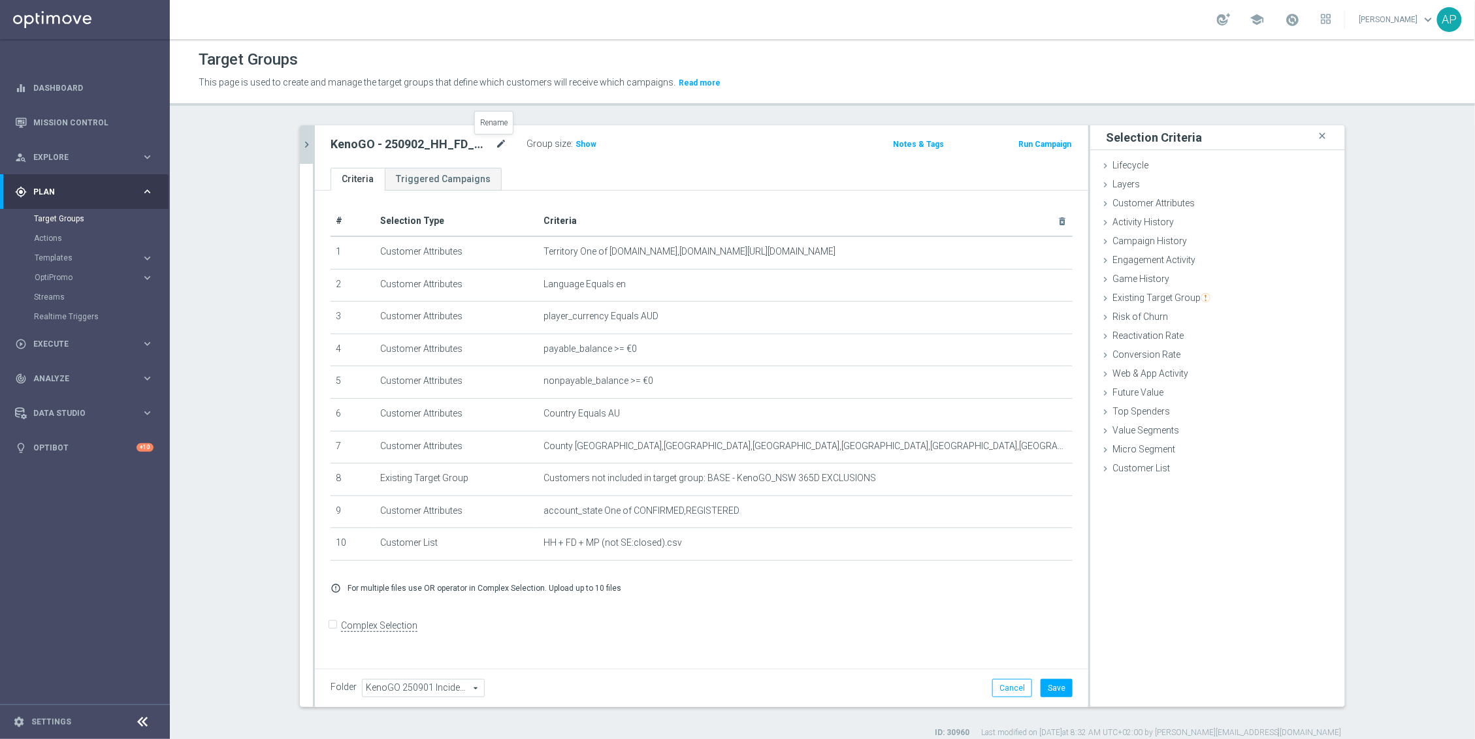
click at [496, 145] on icon "mode_edit" at bounding box center [501, 145] width 12 height 16
click at [1044, 686] on button "Save" at bounding box center [1056, 688] width 32 height 18
click at [303, 144] on icon "chevron_right" at bounding box center [306, 144] width 12 height 12
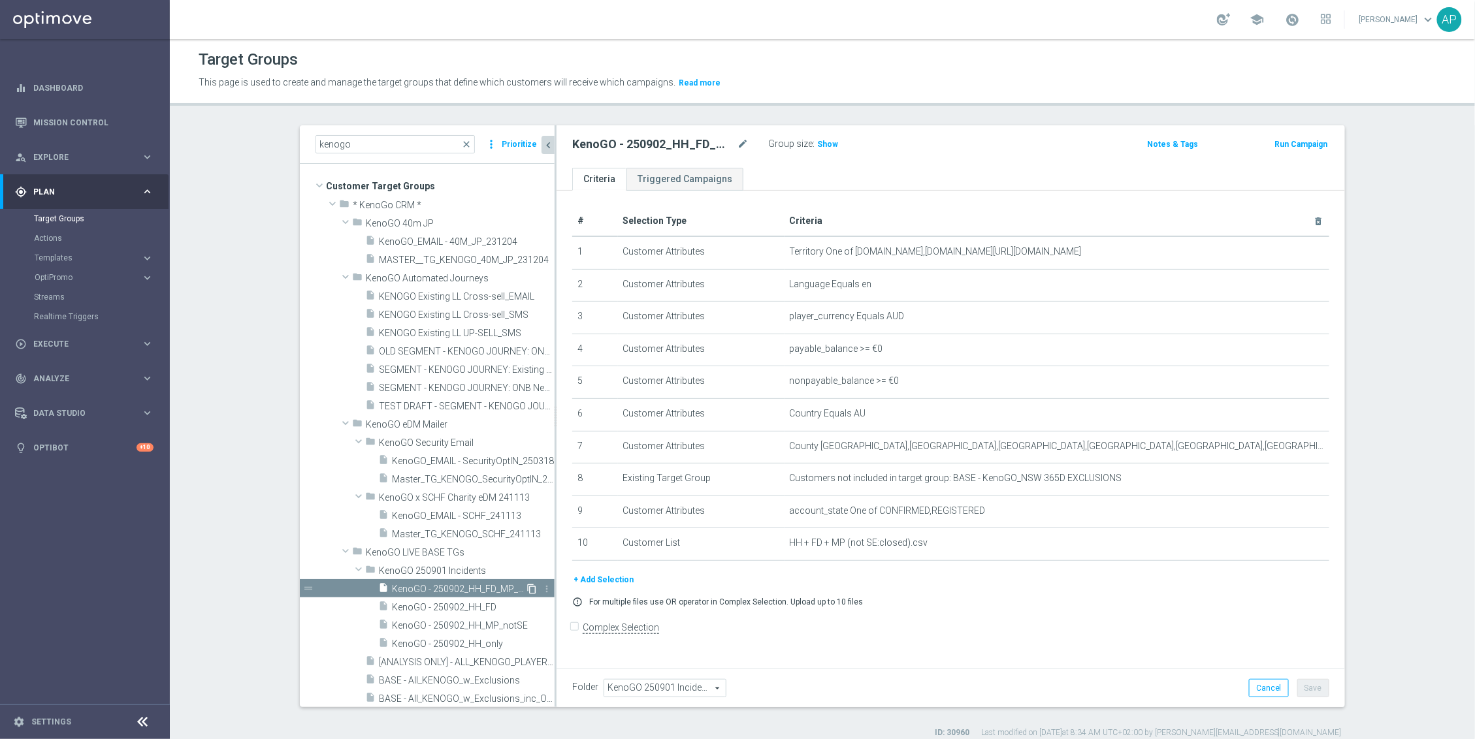
click at [526, 587] on icon "content_copy" at bounding box center [531, 589] width 10 height 10
click at [1298, 549] on icon "delete_forever" at bounding box center [1303, 543] width 10 height 10
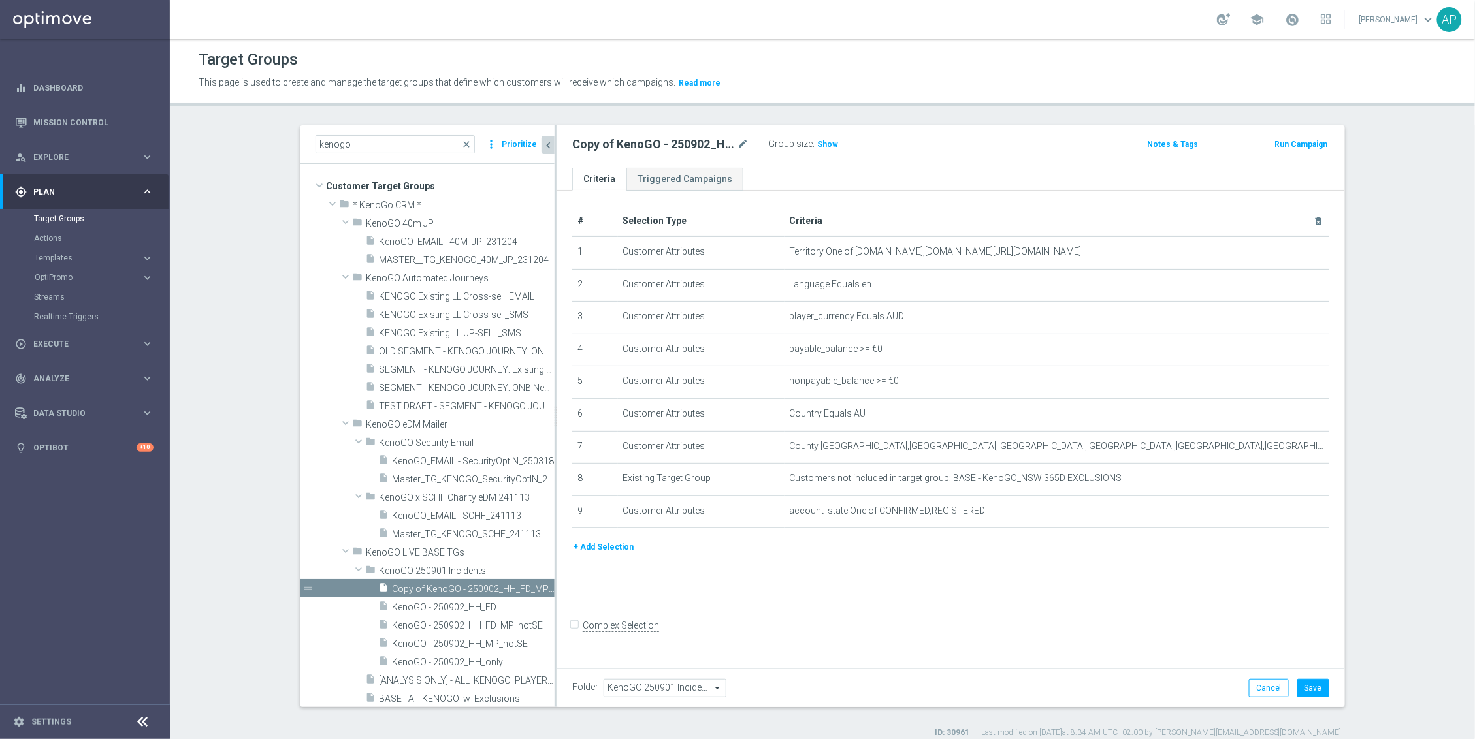
click at [617, 555] on button "+ Add Selection" at bounding box center [603, 547] width 63 height 14
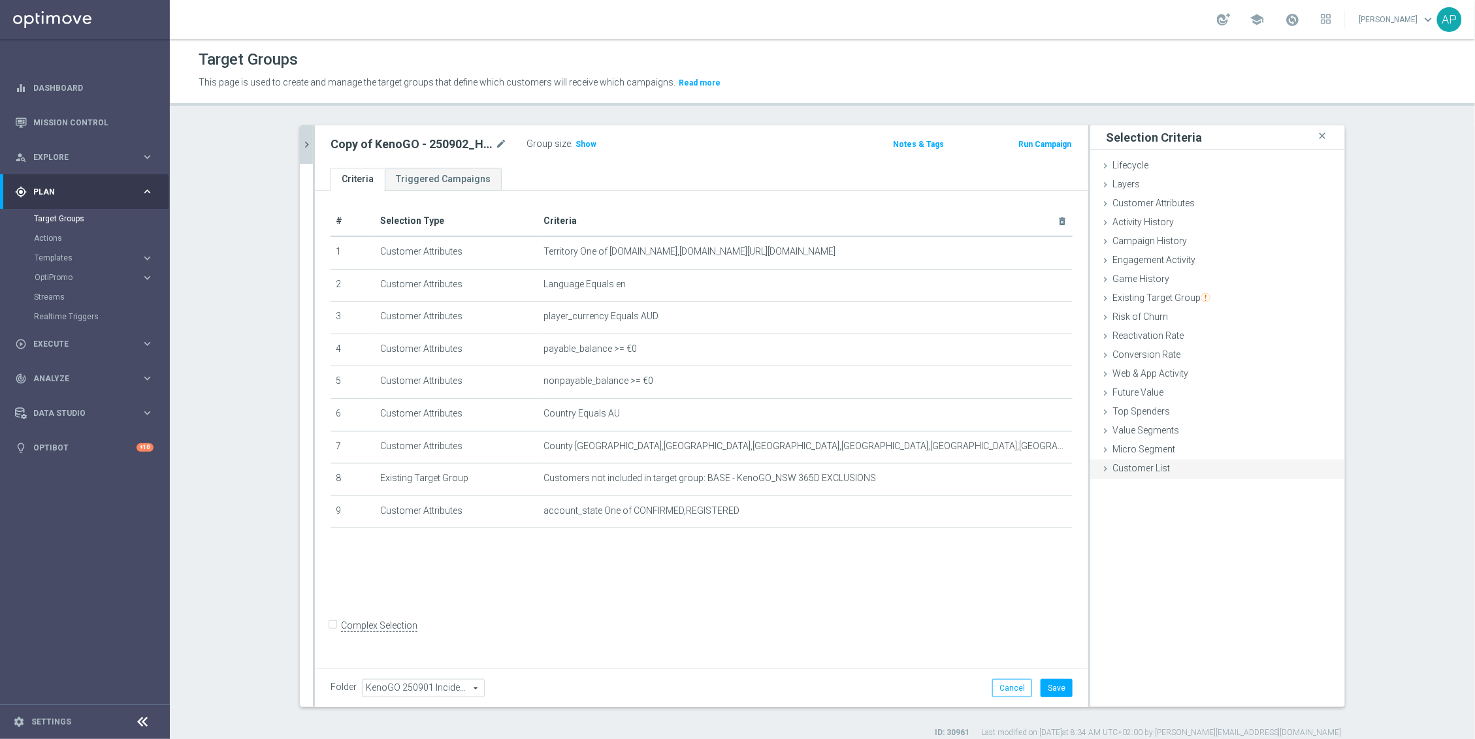
click at [1125, 464] on span "Customer List" at bounding box center [1140, 468] width 57 height 10
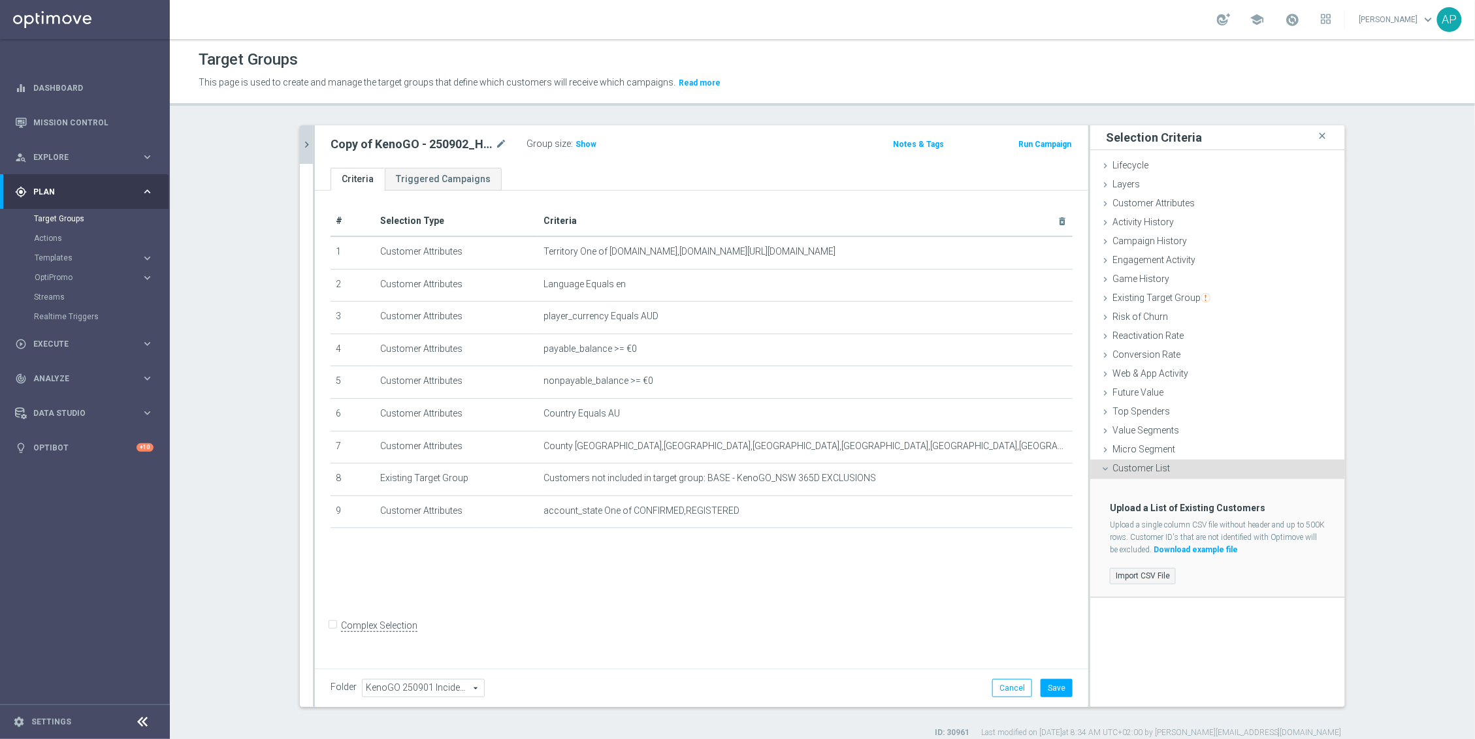
click at [1138, 573] on label "Import CSV File" at bounding box center [1143, 576] width 66 height 16
click at [0, 0] on input "Import CSV File" at bounding box center [0, 0] width 0 height 0
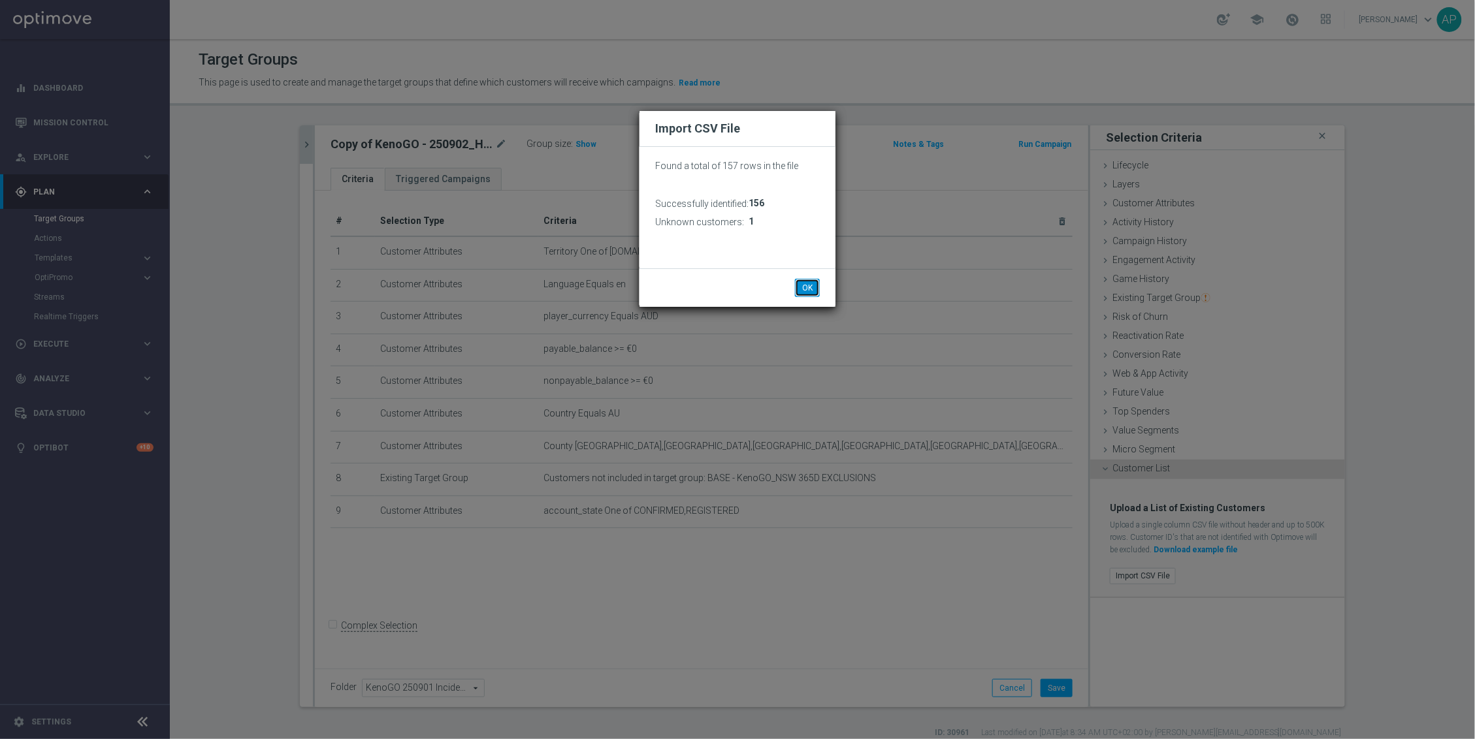
click at [809, 287] on button "OK" at bounding box center [807, 288] width 25 height 18
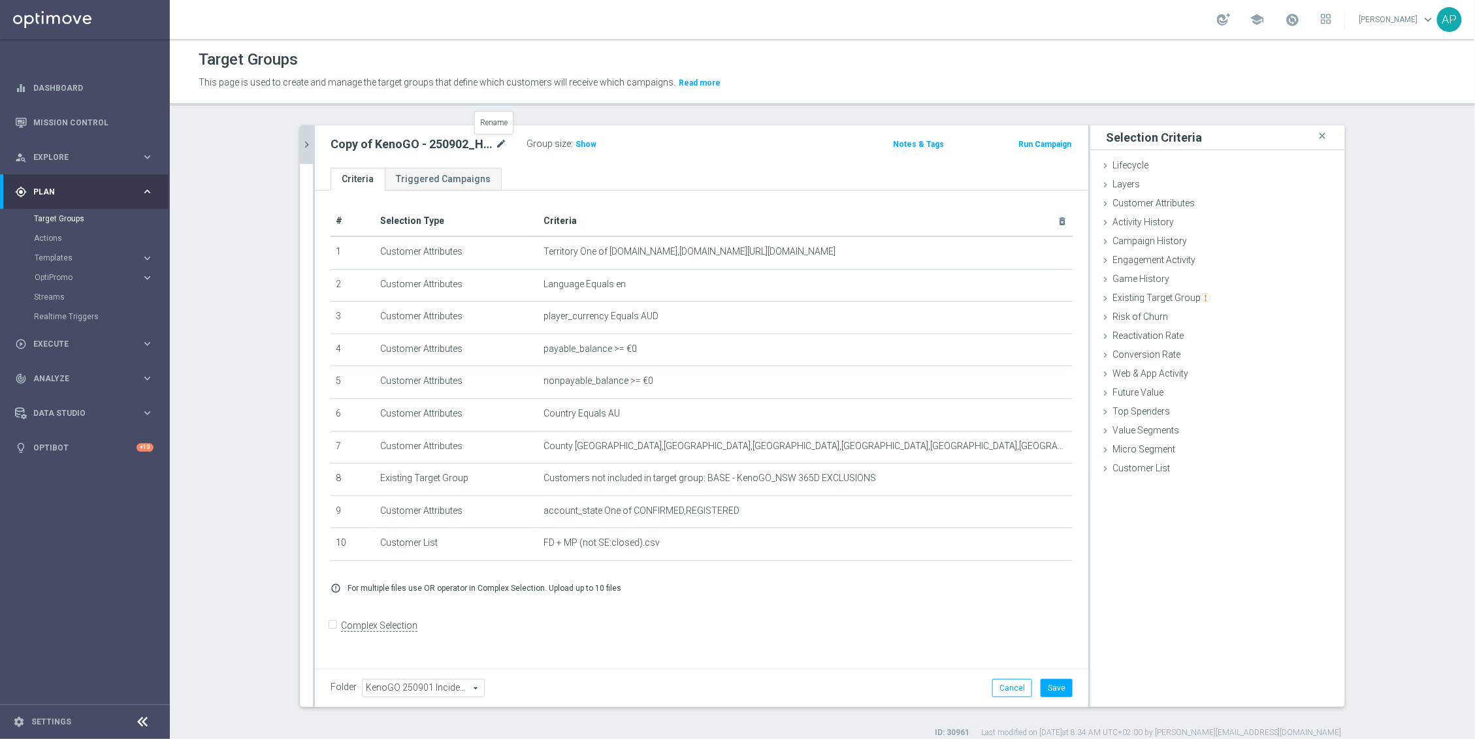
click at [496, 142] on icon "mode_edit" at bounding box center [501, 145] width 12 height 16
click at [344, 138] on input "Copy of KenoGO - 250902_HH_FD_MP_notSE" at bounding box center [418, 146] width 176 height 18
drag, startPoint x: 351, startPoint y: 146, endPoint x: 253, endPoint y: 140, distance: 98.1
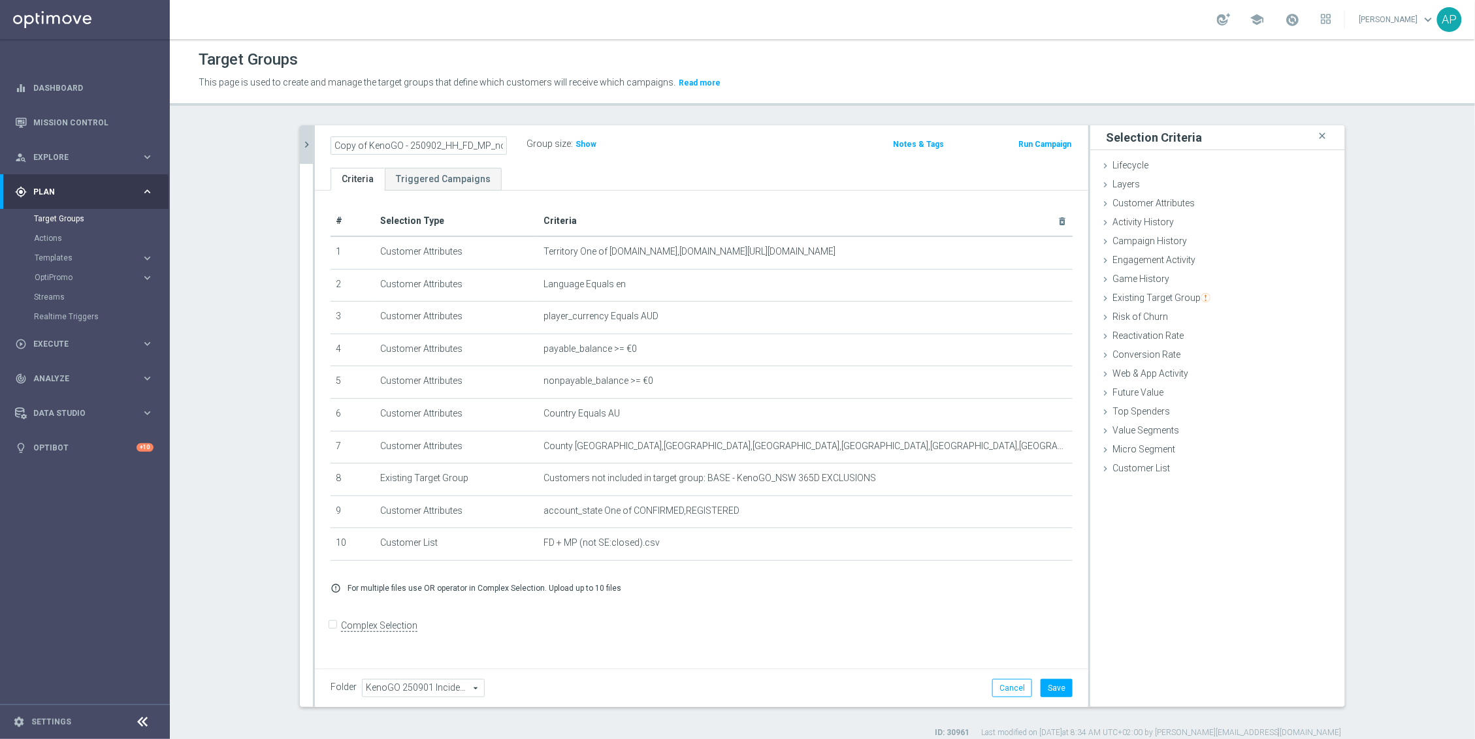
click at [253, 140] on section "kenogo close more_vert Prioritize Customer Target Groups library_add create_new…" at bounding box center [822, 431] width 1305 height 613
click at [418, 145] on input "KenoGO - 250902_HH_FD_MP_notSE" at bounding box center [418, 146] width 176 height 18
click at [494, 142] on input "KenoGO - 250902_FD_MP_notSE" at bounding box center [418, 146] width 176 height 18
type input "KenoGO - 250902_FD_MP_notSE"
click at [581, 145] on span "Show" at bounding box center [585, 144] width 21 height 9
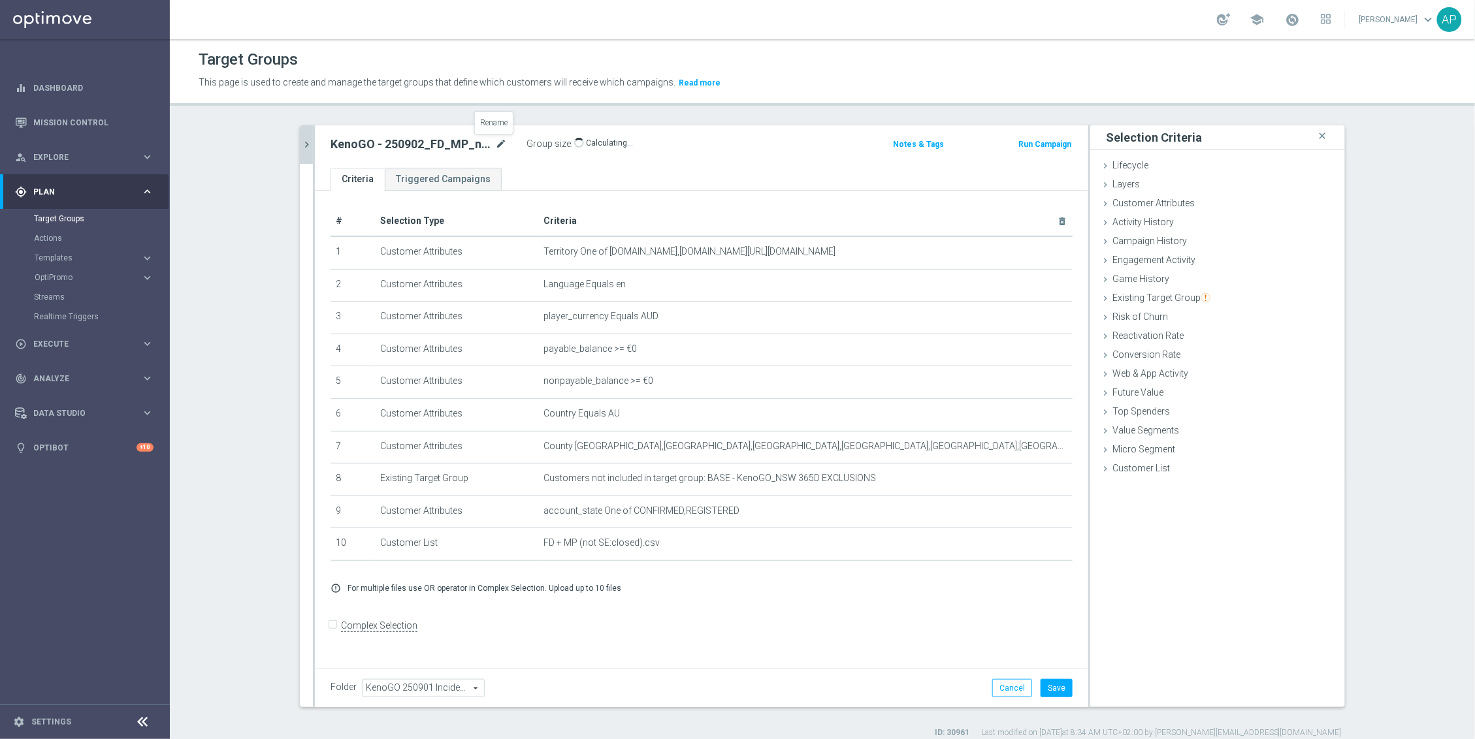
click at [495, 143] on icon "mode_edit" at bounding box center [501, 145] width 12 height 16
click at [1058, 685] on button "Save" at bounding box center [1056, 688] width 32 height 18
click at [300, 143] on icon "chevron_right" at bounding box center [306, 144] width 12 height 12
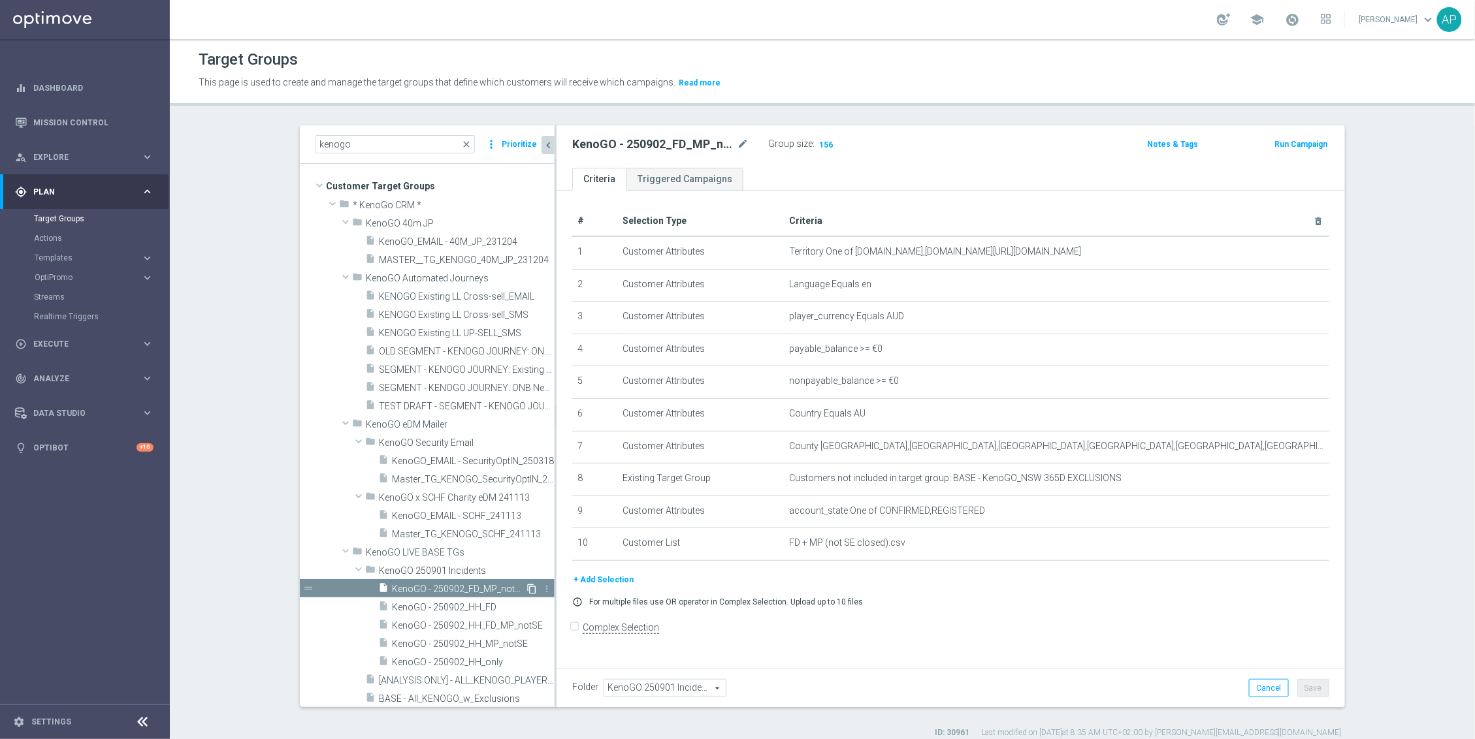
click at [526, 587] on icon "content_copy" at bounding box center [531, 589] width 10 height 10
click at [1298, 549] on icon "delete_forever" at bounding box center [1303, 543] width 10 height 10
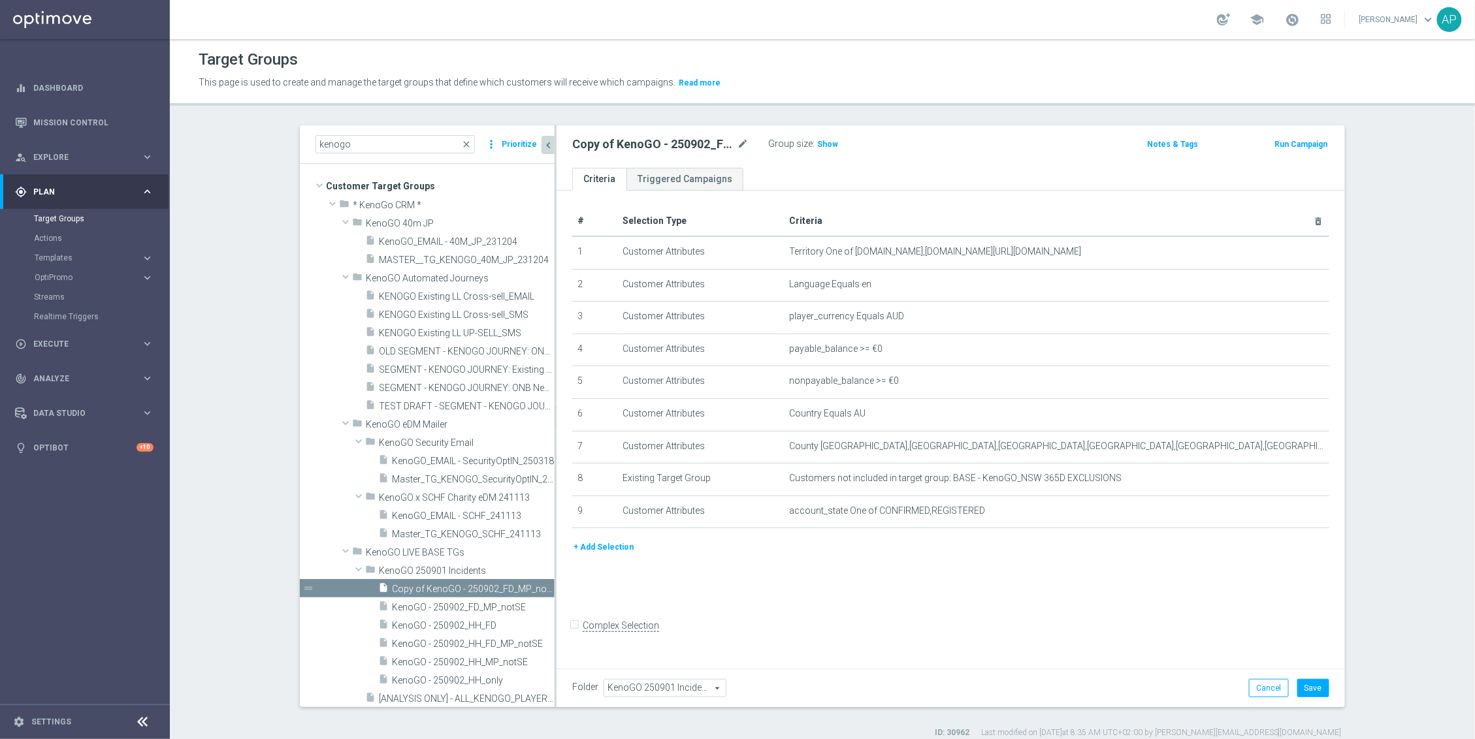
click at [598, 552] on button "+ Add Selection" at bounding box center [603, 547] width 63 height 14
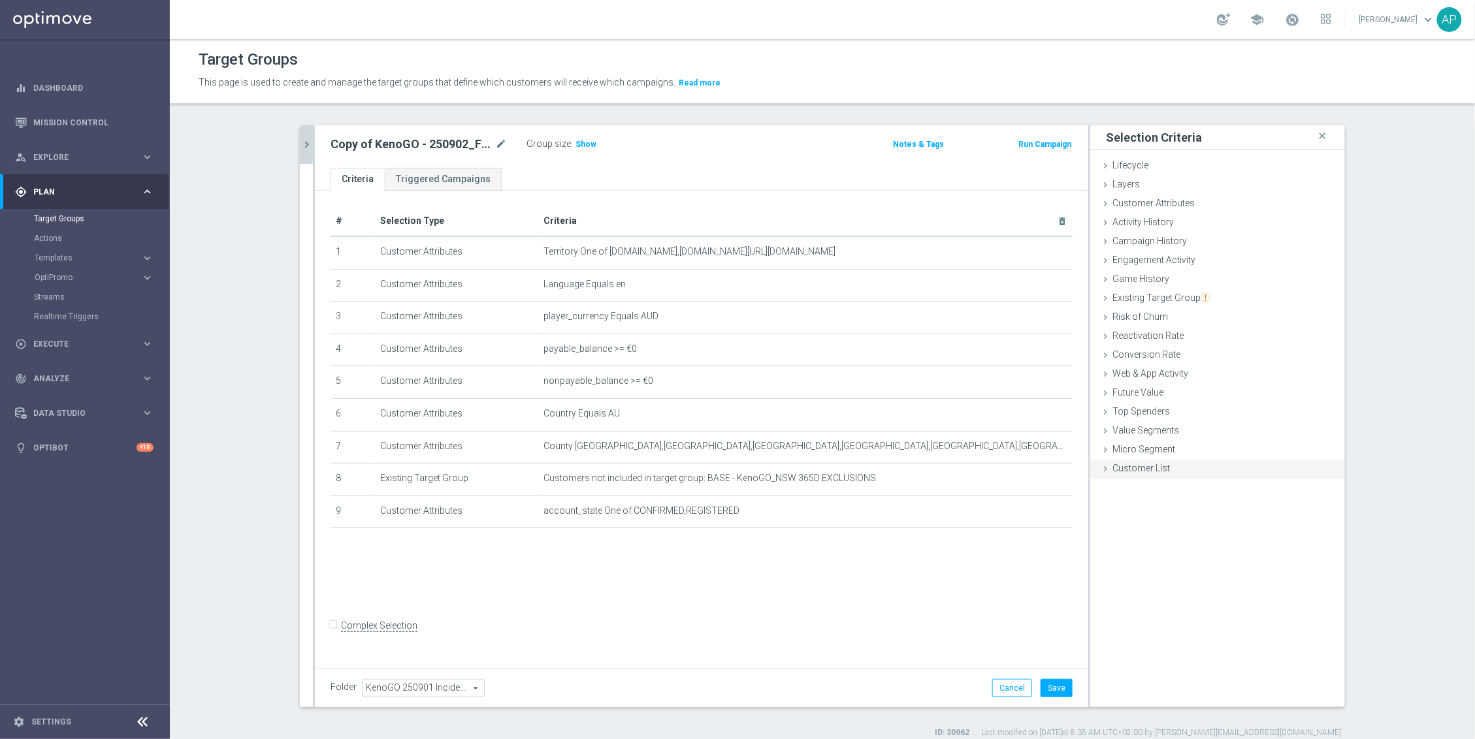
click at [1139, 467] on span "Customer List" at bounding box center [1140, 468] width 57 height 10
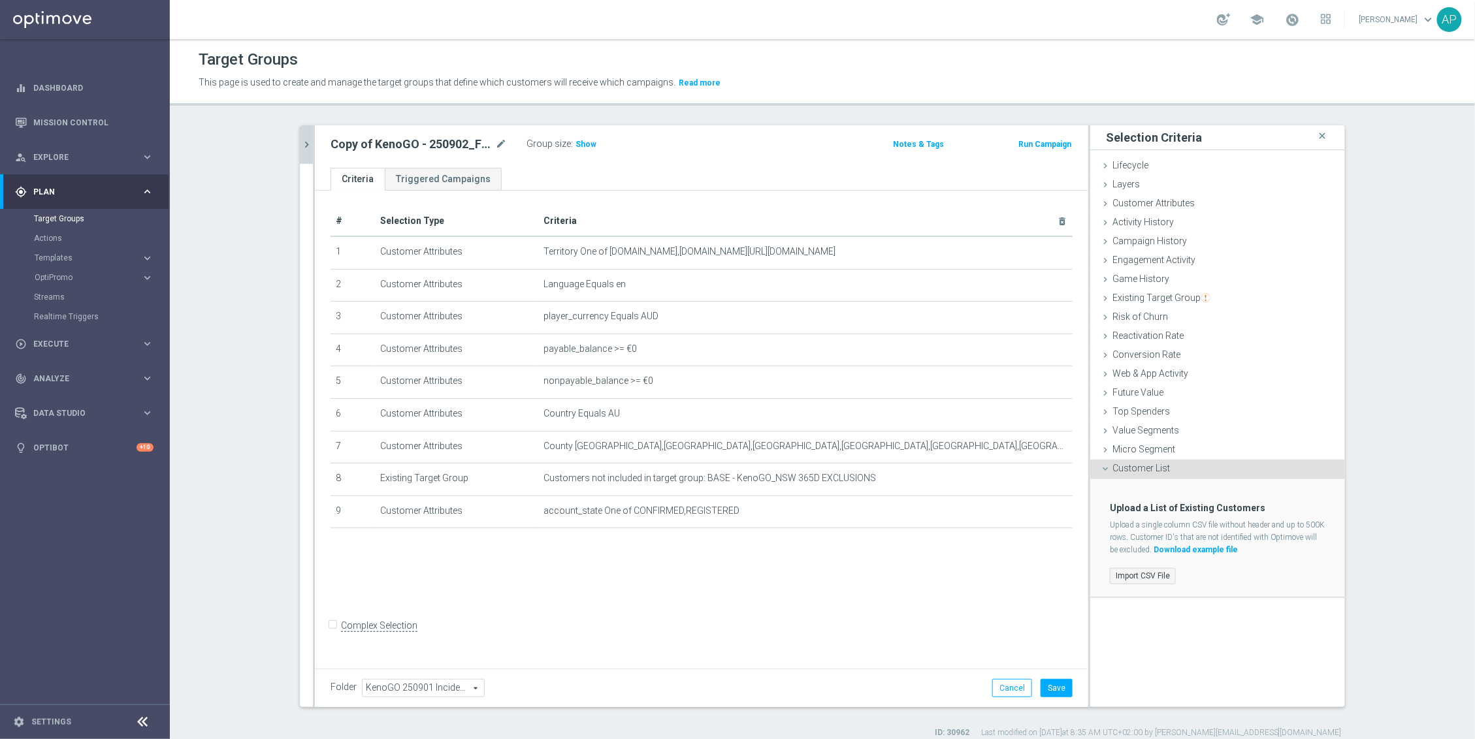
click at [1141, 578] on label "Import CSV File" at bounding box center [1143, 576] width 66 height 16
click at [0, 0] on input "Import CSV File" at bounding box center [0, 0] width 0 height 0
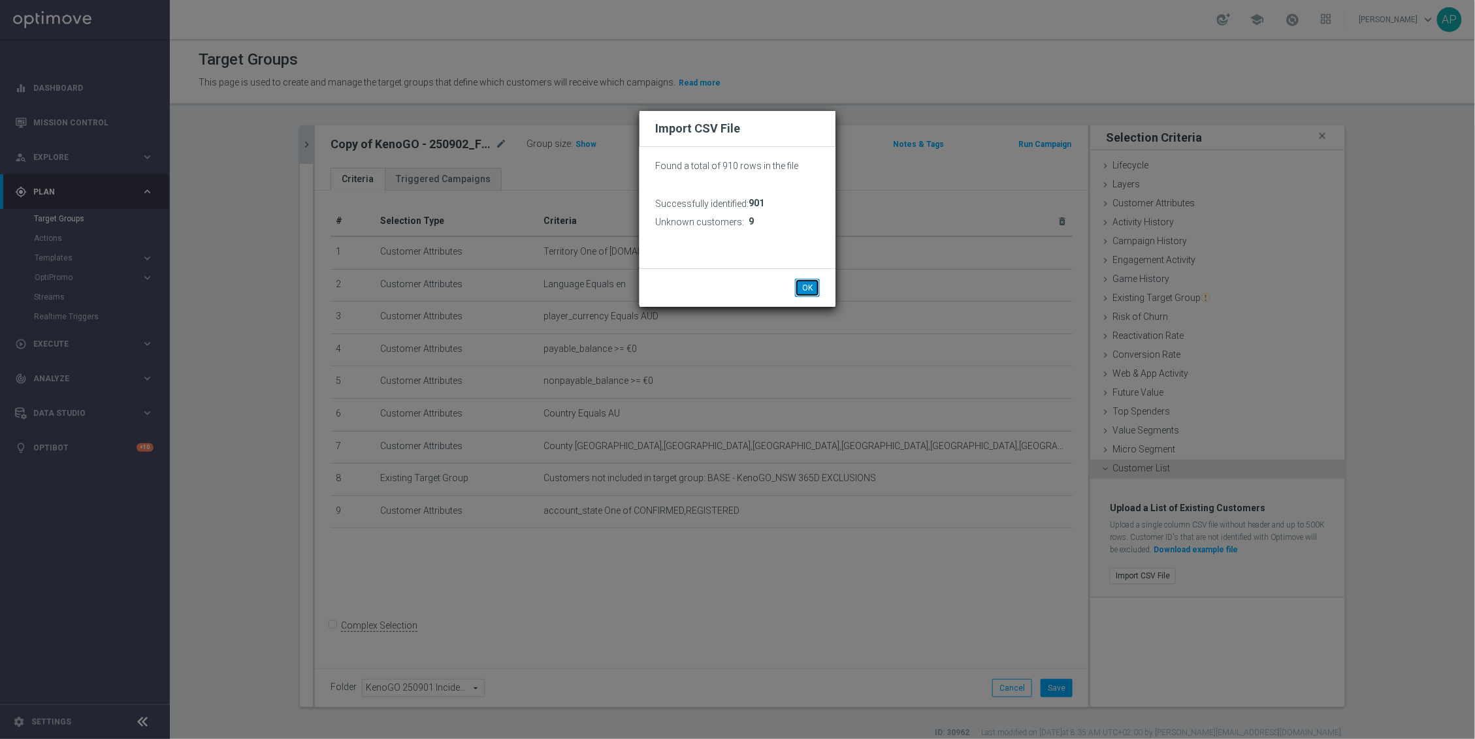
click at [798, 287] on button "OK" at bounding box center [807, 288] width 25 height 18
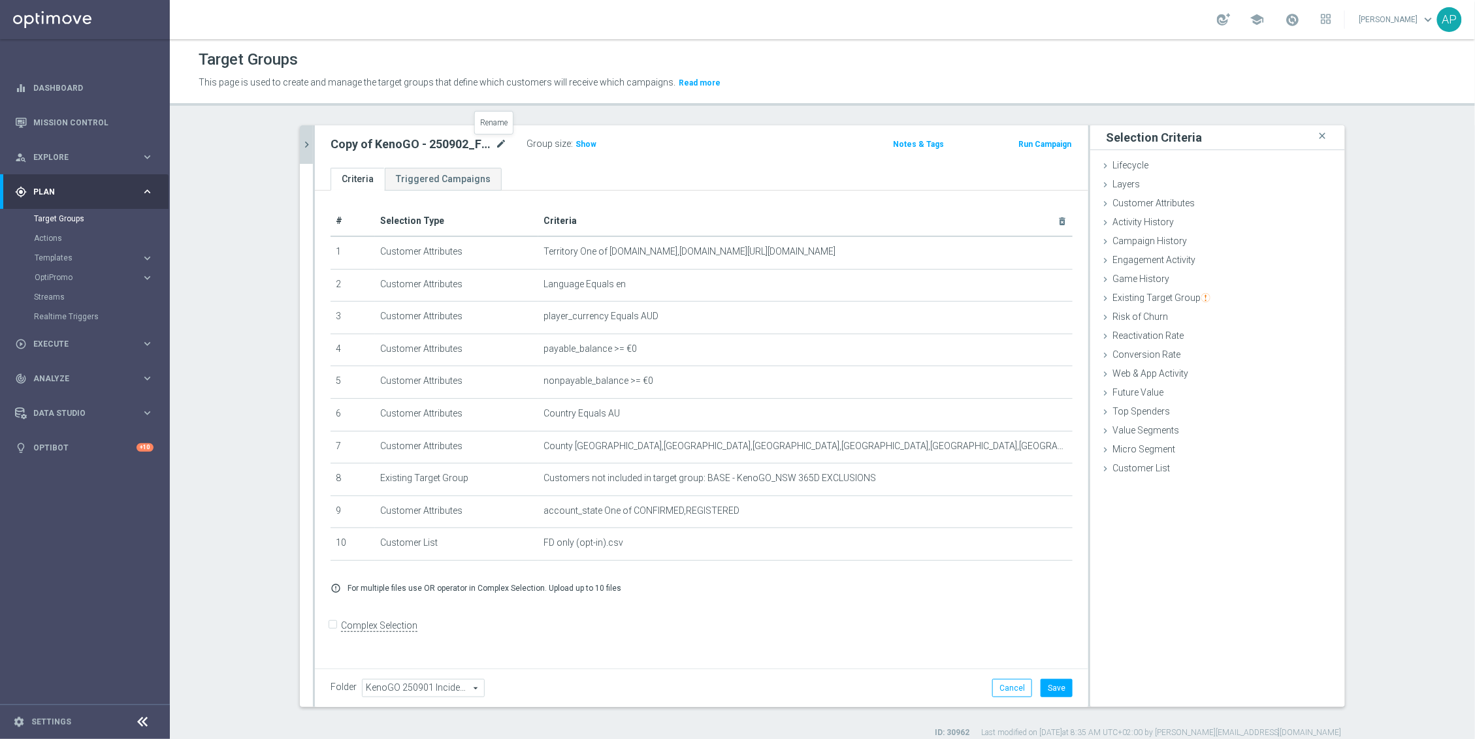
click at [495, 147] on icon "mode_edit" at bounding box center [501, 145] width 12 height 16
click at [367, 150] on input "Copy of KenoGO - 250902_FD_MP_notSE" at bounding box center [418, 146] width 176 height 18
click at [361, 147] on input "Copy of KenoGO - 250902_FD_MP_notSE" at bounding box center [418, 146] width 176 height 18
drag, startPoint x: 362, startPoint y: 144, endPoint x: 305, endPoint y: 142, distance: 56.9
click at [305, 142] on as-split "kenogo close more_vert Prioritize Customer Target Groups library_add create_new…" at bounding box center [822, 416] width 1045 height 582
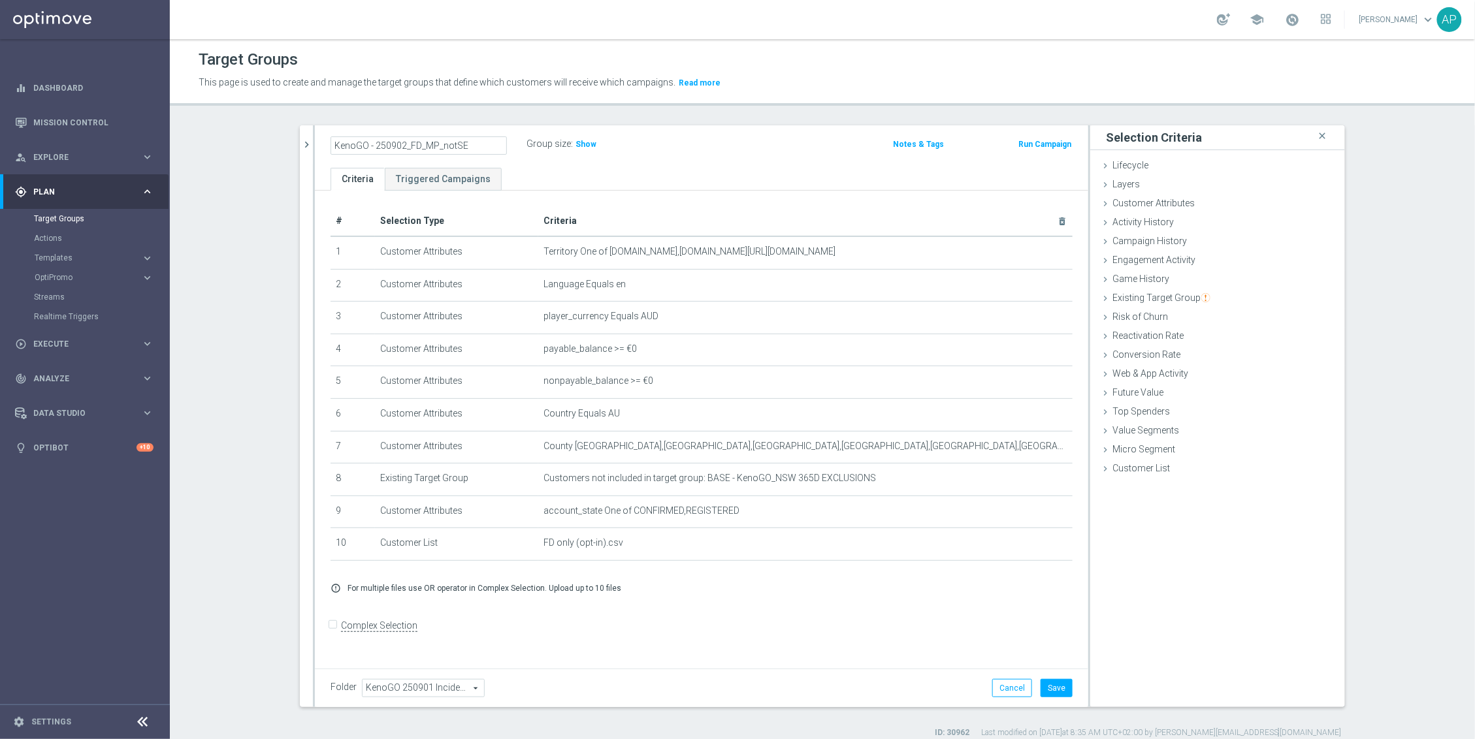
drag, startPoint x: 466, startPoint y: 146, endPoint x: 424, endPoint y: 146, distance: 41.8
click at [424, 146] on input "KenoGO - 250902_FD_MP_notSE" at bounding box center [418, 146] width 176 height 18
type input "KenoGO - 250902_FD_only_optin"
click at [836, 604] on div "+ Add Selection error_outline For multiple files use OR operator in Complex Sel…" at bounding box center [702, 588] width 762 height 31
click at [1056, 677] on div "Folder KenoGO 250901 Incidents KenoGO 250901 Incidents arrow_drop_down search C…" at bounding box center [701, 688] width 773 height 39
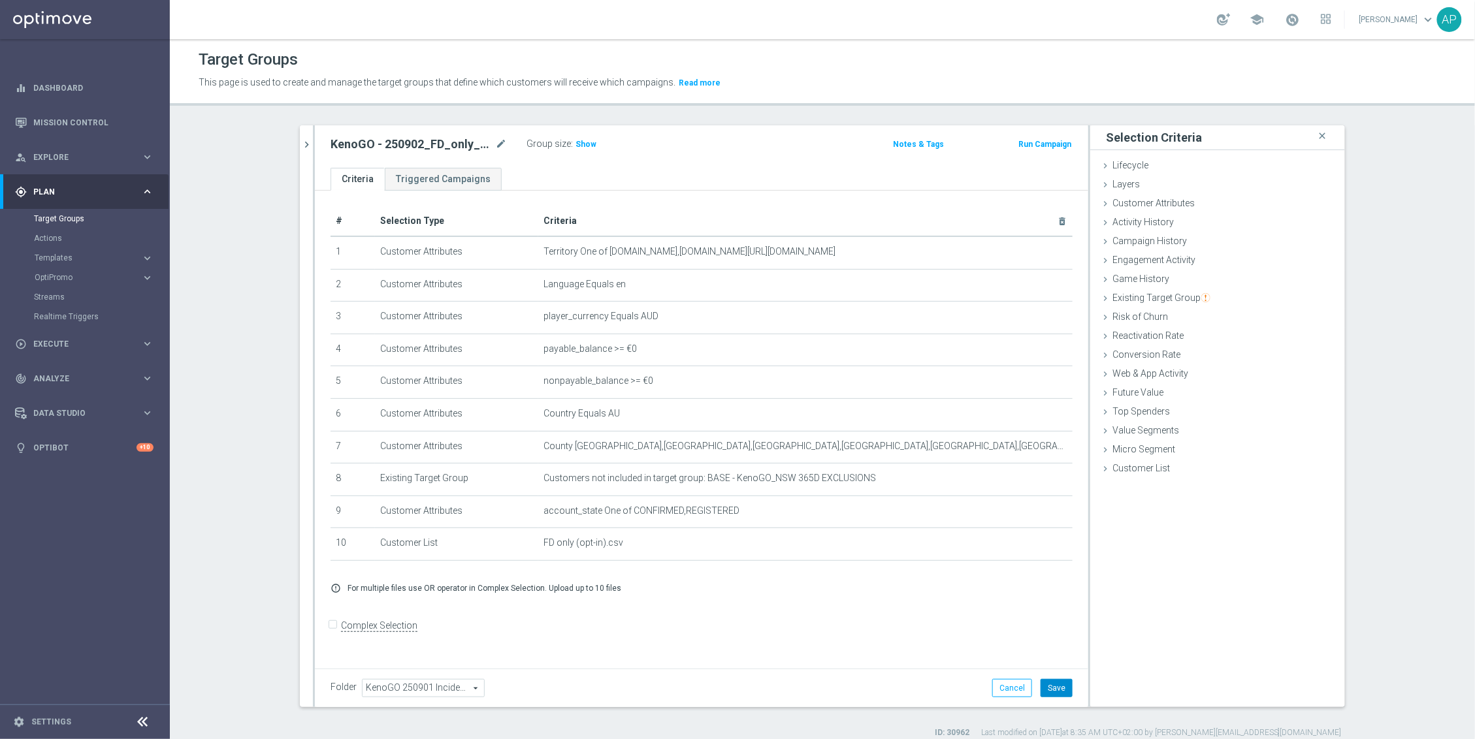
click at [1057, 683] on button "Save" at bounding box center [1056, 688] width 32 height 18
click at [300, 152] on button "chevron_right" at bounding box center [306, 144] width 13 height 39
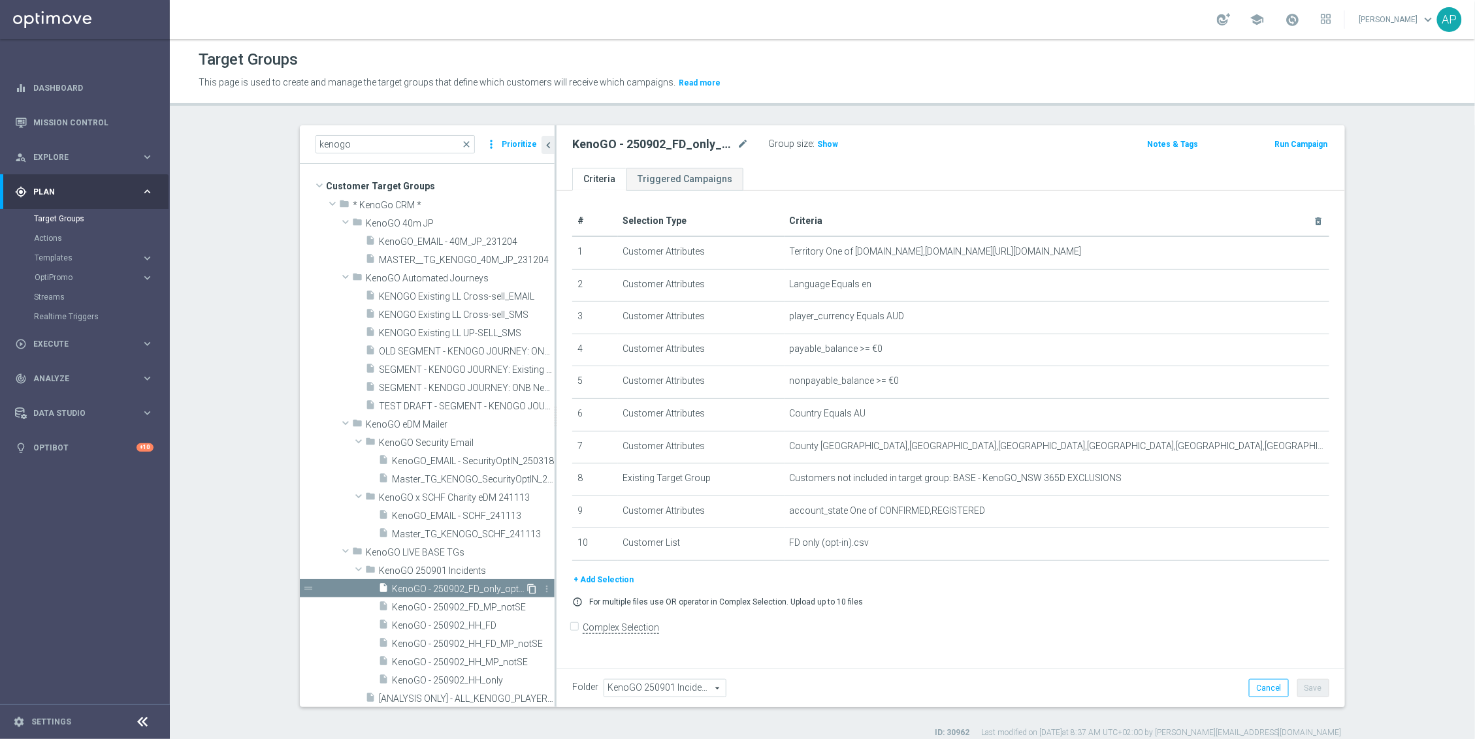
click at [526, 590] on icon "content_copy" at bounding box center [531, 589] width 10 height 10
click at [1300, 549] on icon "delete_forever" at bounding box center [1303, 543] width 10 height 10
click at [599, 555] on button "+ Add Selection" at bounding box center [603, 547] width 63 height 14
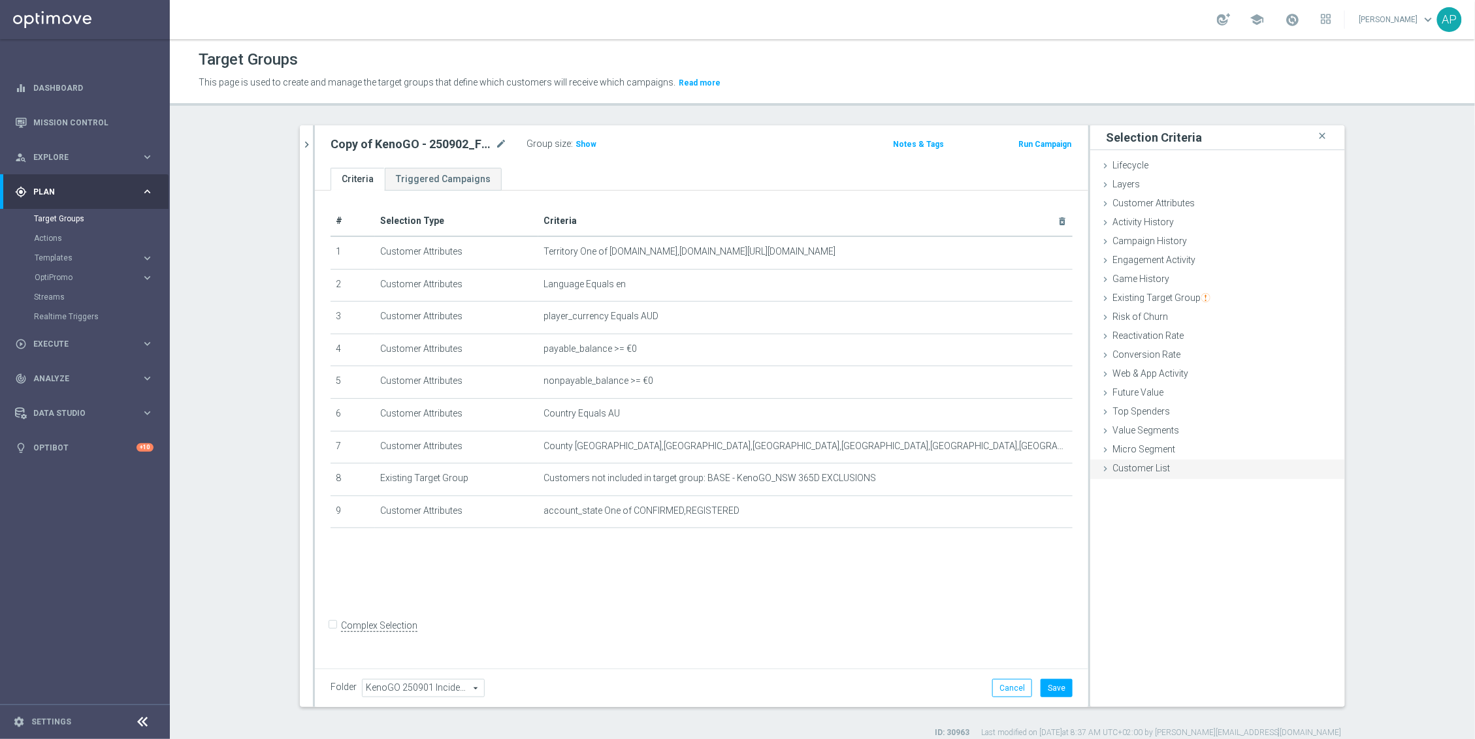
click at [1125, 473] on span "Customer List" at bounding box center [1140, 468] width 57 height 10
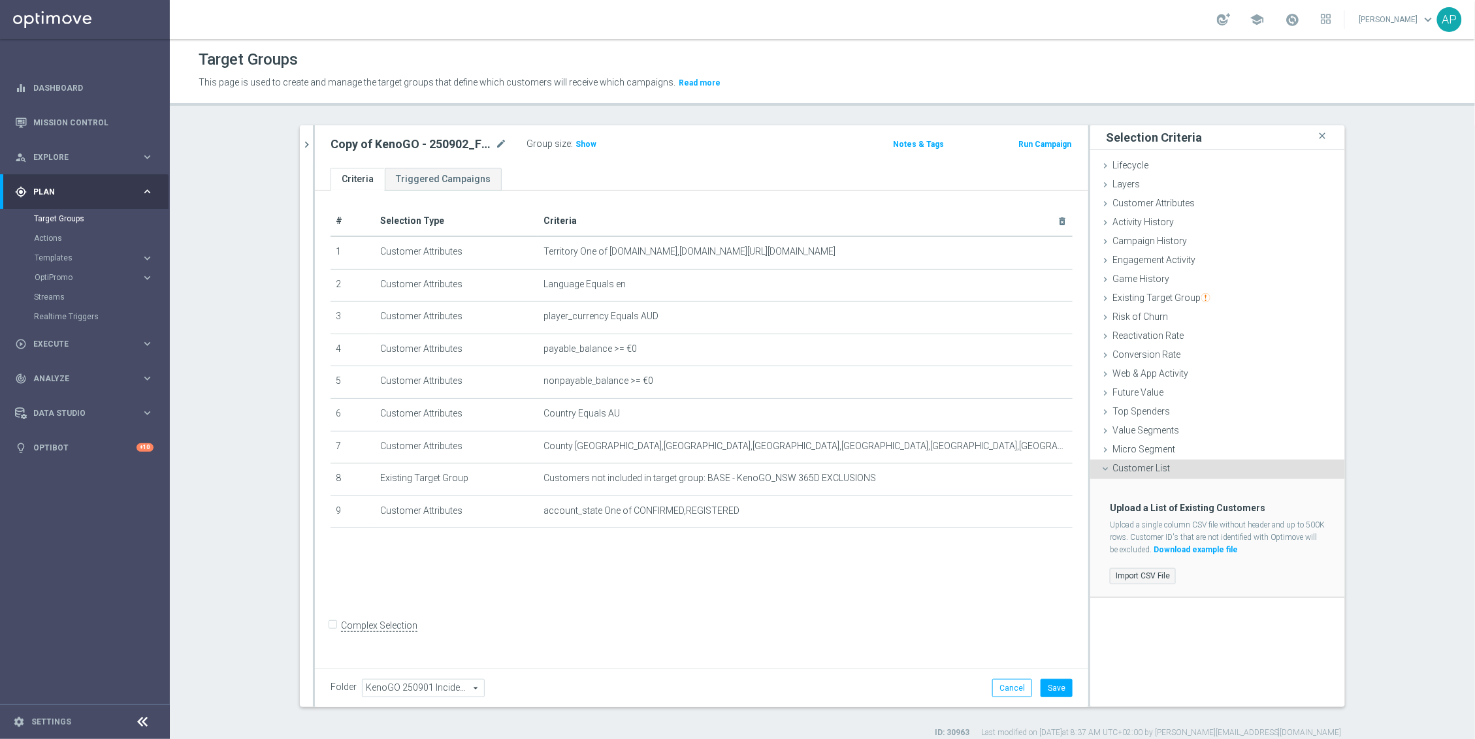
click at [1140, 571] on label "Import CSV File" at bounding box center [1143, 576] width 66 height 16
click at [0, 0] on input "Import CSV File" at bounding box center [0, 0] width 0 height 0
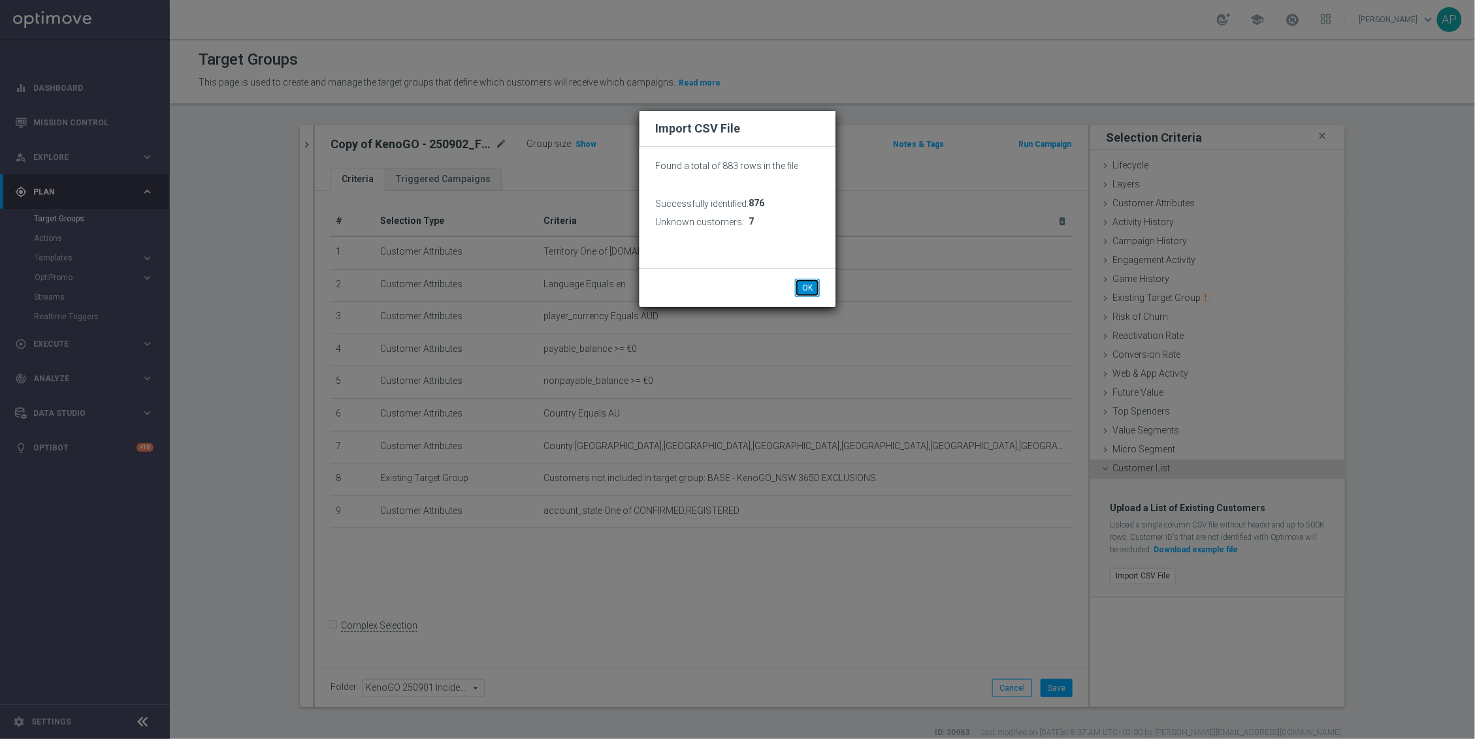
click at [809, 285] on button "OK" at bounding box center [807, 288] width 25 height 18
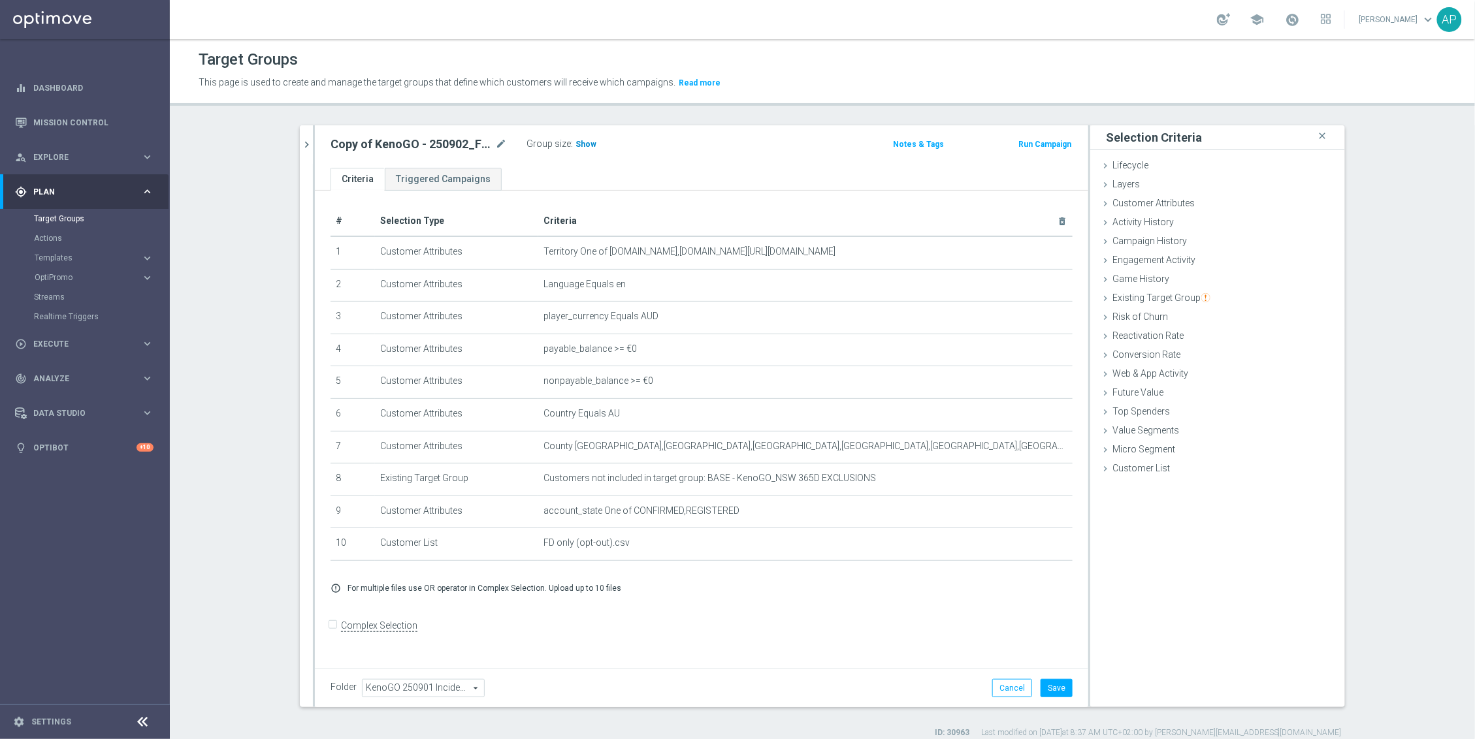
click at [584, 143] on span "Show" at bounding box center [585, 144] width 21 height 9
click at [498, 137] on icon "mode_edit" at bounding box center [501, 145] width 12 height 16
click at [492, 150] on input "Copy of KenoGO - 250902_FD_only_optin" at bounding box center [418, 146] width 176 height 18
drag, startPoint x: 362, startPoint y: 142, endPoint x: 303, endPoint y: 131, distance: 59.7
click at [303, 131] on as-split "kenogo close more_vert Prioritize Customer Target Groups library_add create_new…" at bounding box center [822, 413] width 1045 height 582
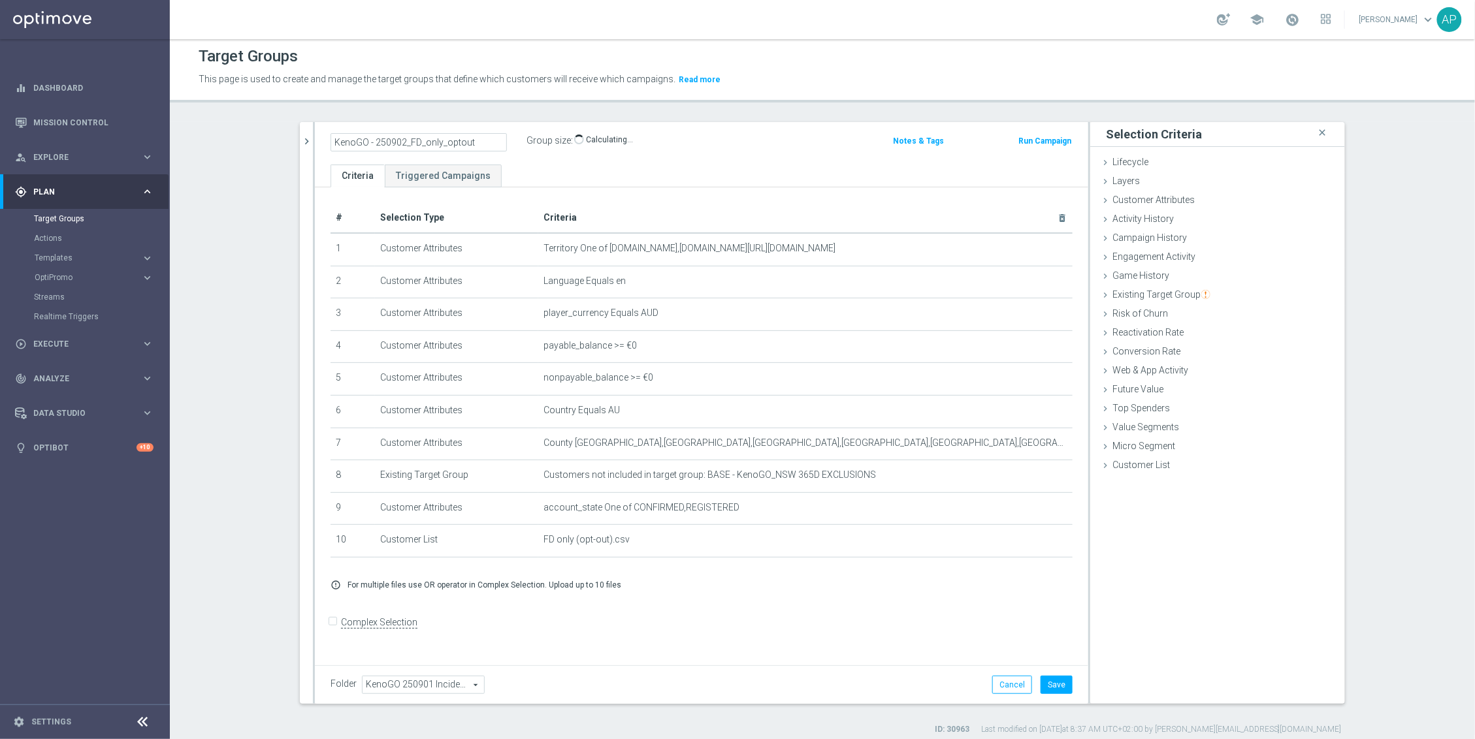
type input "KenoGO - 250902_FD_only_optout"
click at [678, 140] on div "KenoGO - 250902_FD_only_optout Group size : Show Calculating…" at bounding box center [575, 142] width 508 height 20
click at [1063, 688] on button "Save" at bounding box center [1056, 685] width 32 height 18
drag, startPoint x: 478, startPoint y: 142, endPoint x: 486, endPoint y: 143, distance: 7.9
click at [480, 142] on h2 "KenoGO - 250902_FD_only_optout" at bounding box center [411, 141] width 162 height 16
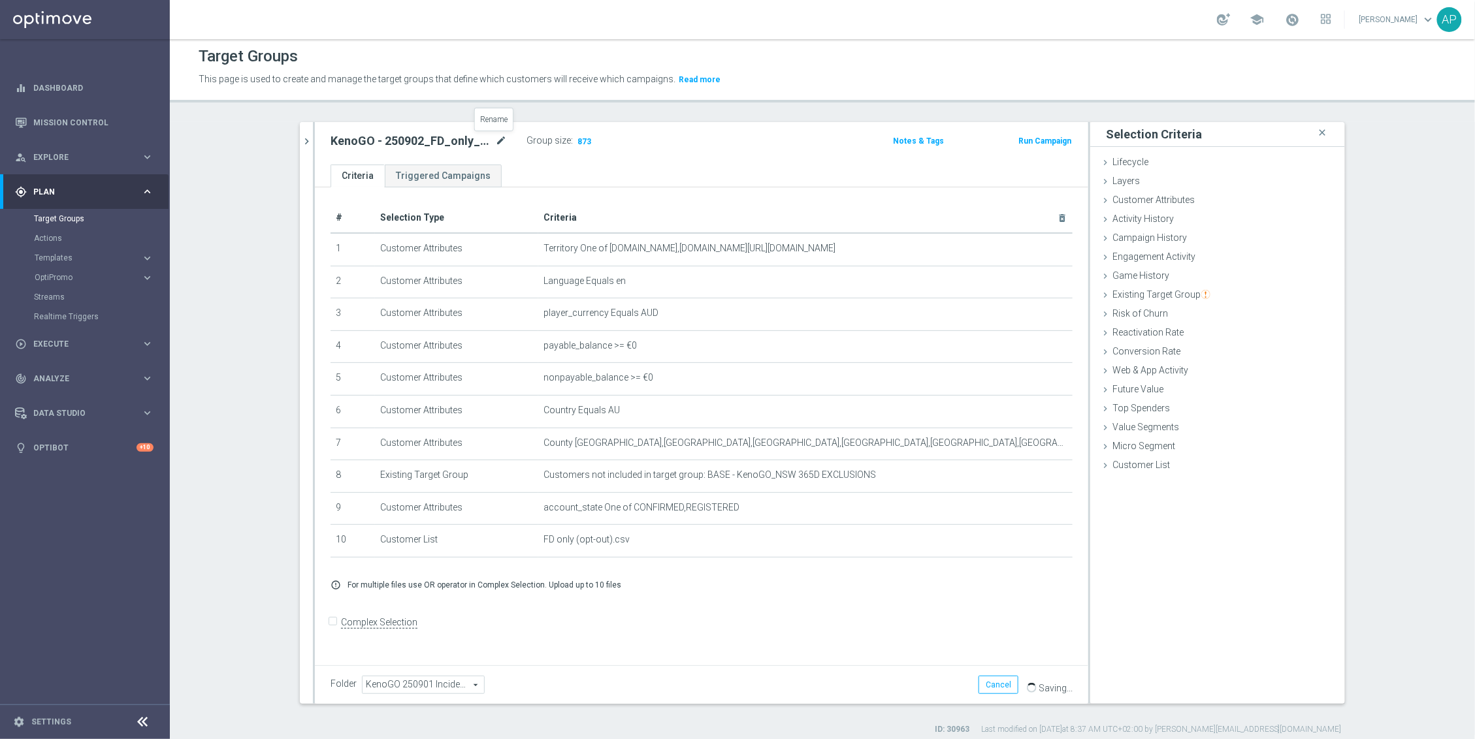
click at [495, 142] on icon "mode_edit" at bounding box center [501, 141] width 12 height 16
click at [304, 137] on icon "chevron_right" at bounding box center [306, 141] width 12 height 12
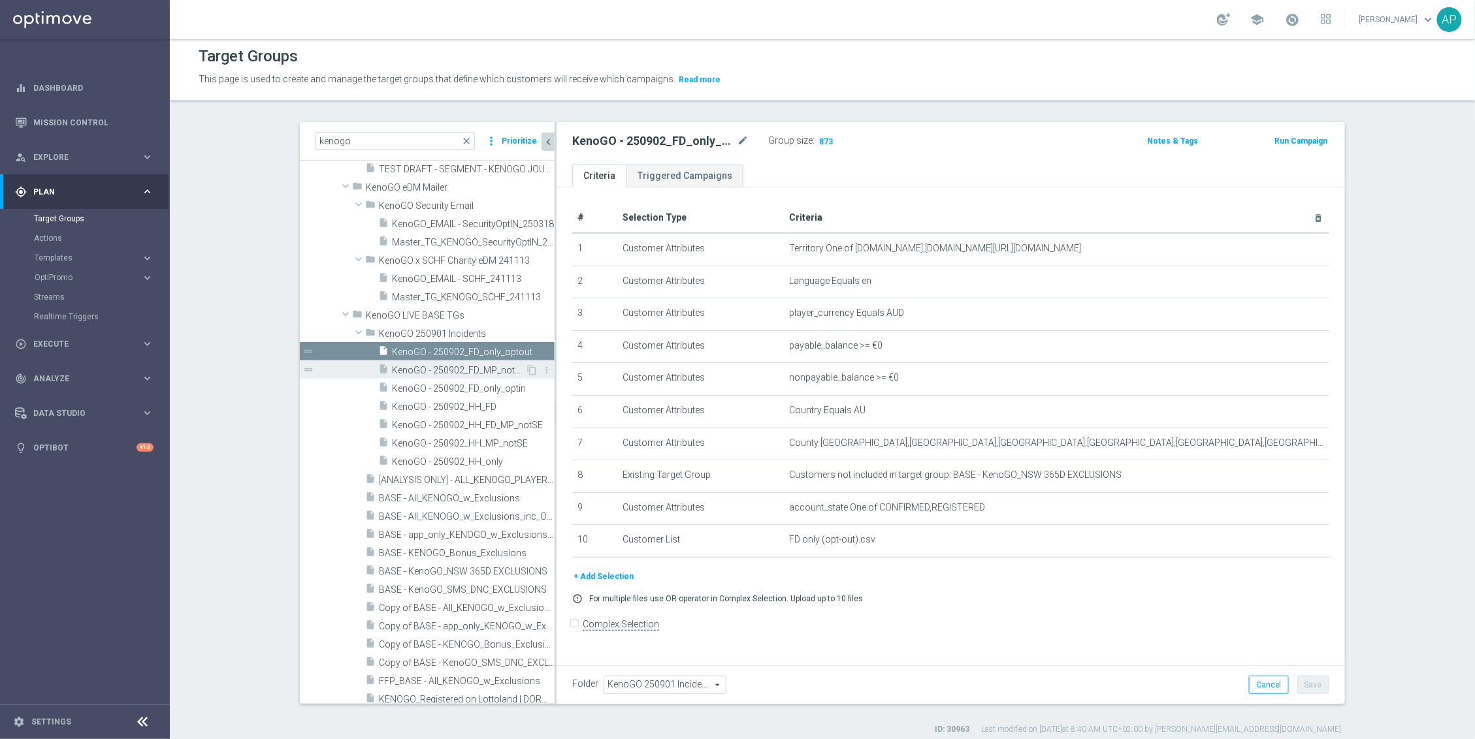
scroll to position [295, 0]
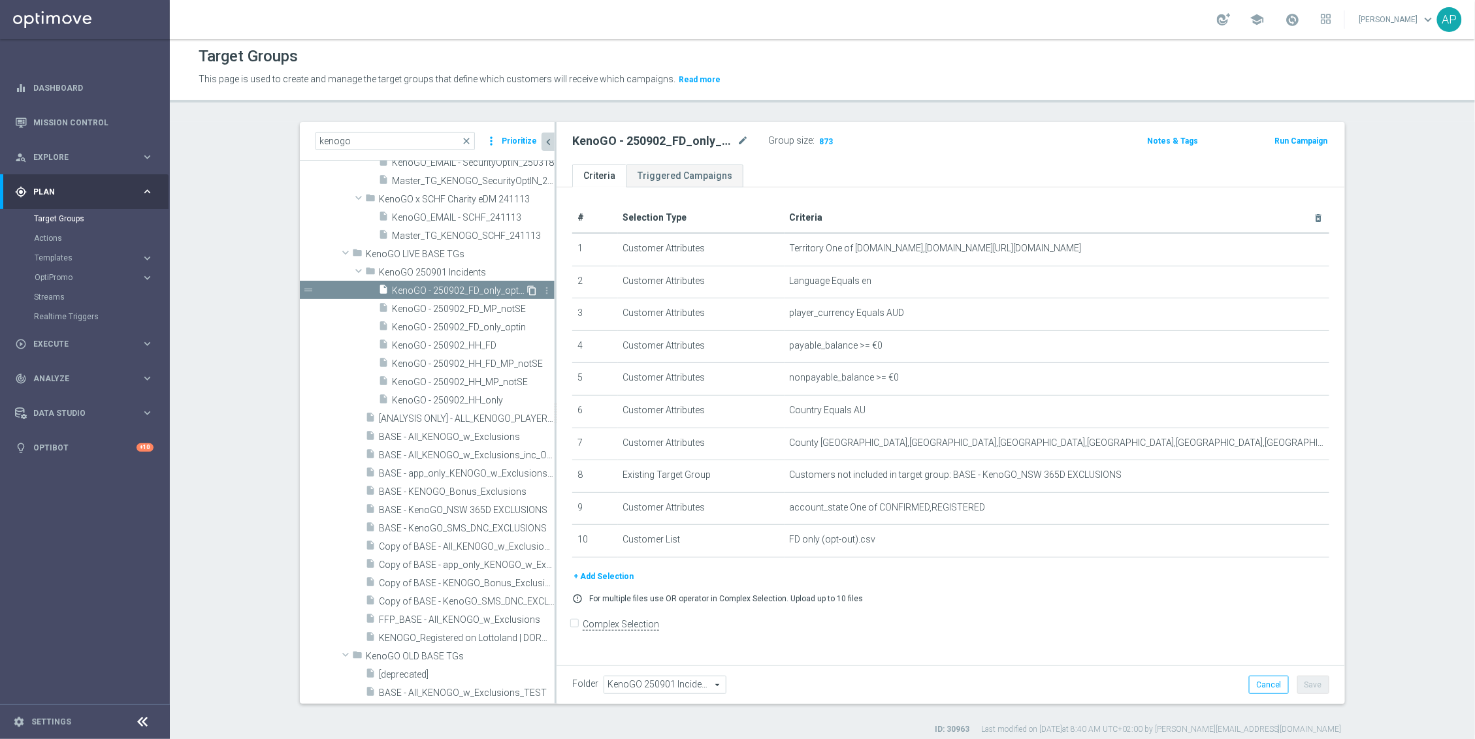
click at [526, 288] on icon "content_copy" at bounding box center [531, 290] width 10 height 10
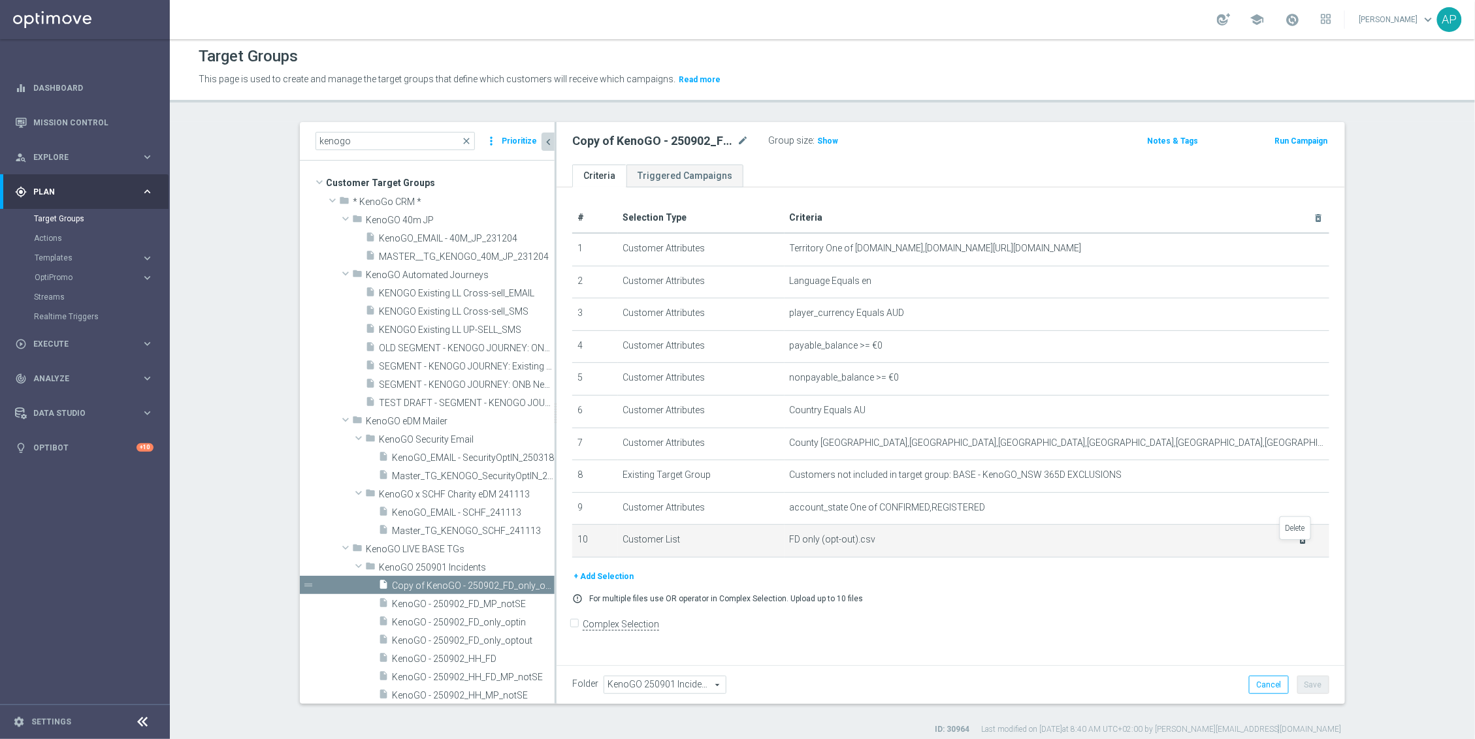
click at [1298, 545] on icon "delete_forever" at bounding box center [1303, 540] width 10 height 10
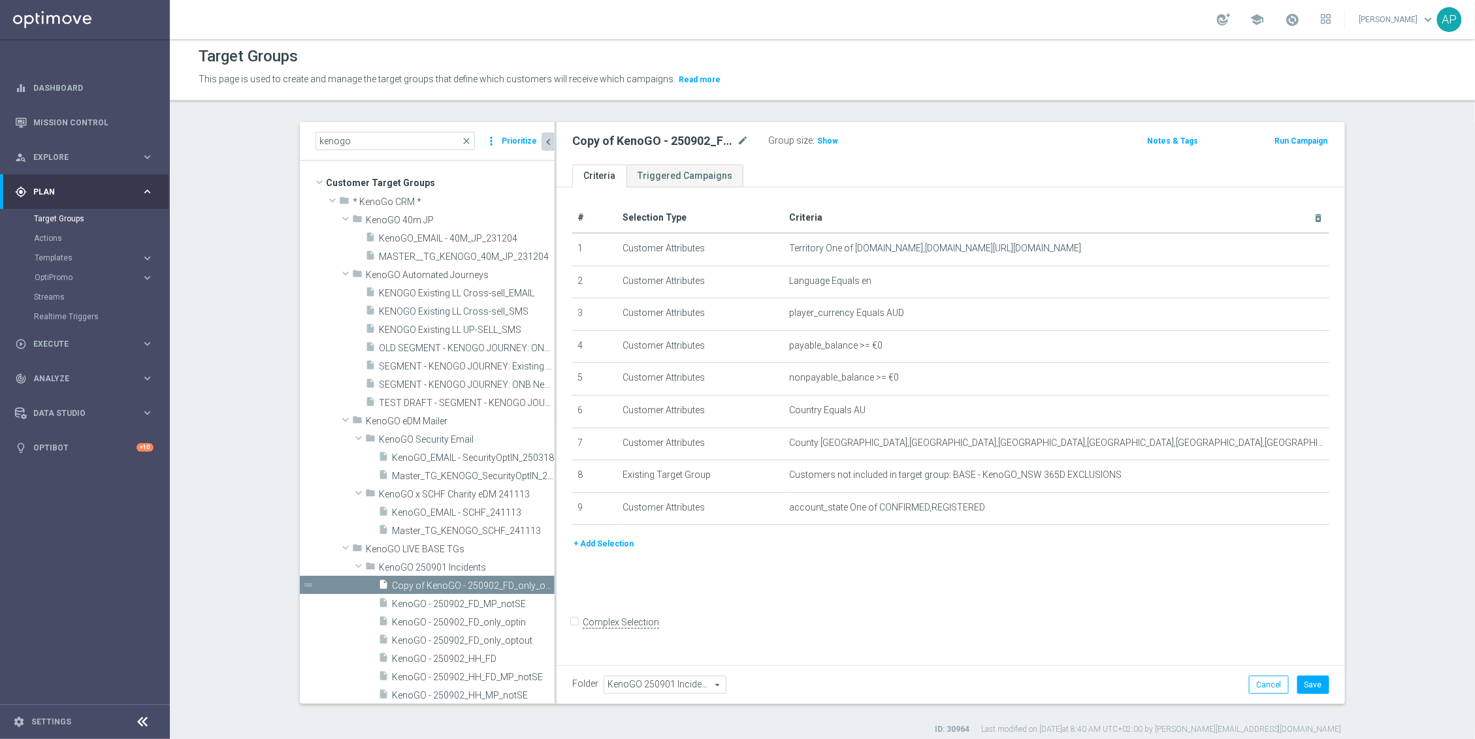
click at [595, 551] on button "+ Add Selection" at bounding box center [603, 544] width 63 height 14
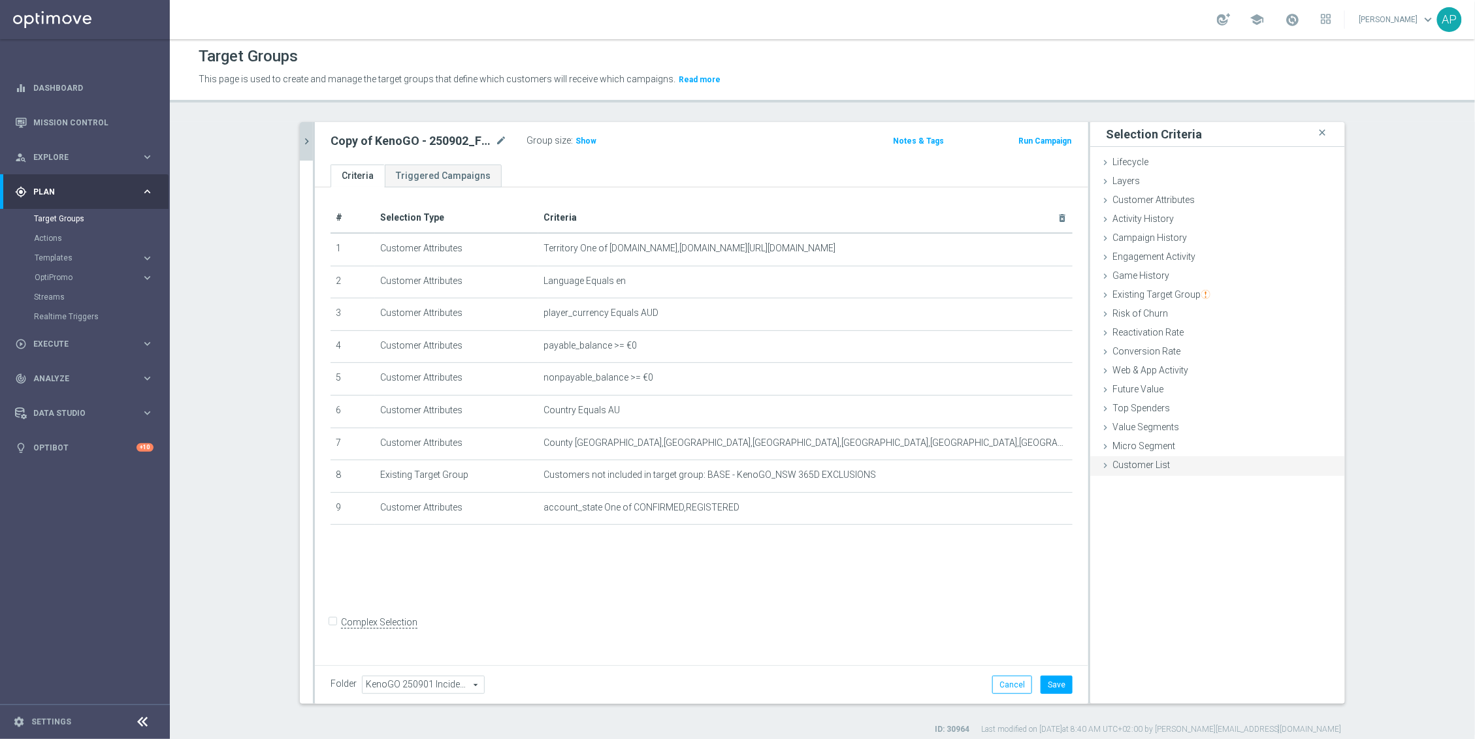
click at [1103, 471] on icon at bounding box center [1105, 465] width 10 height 10
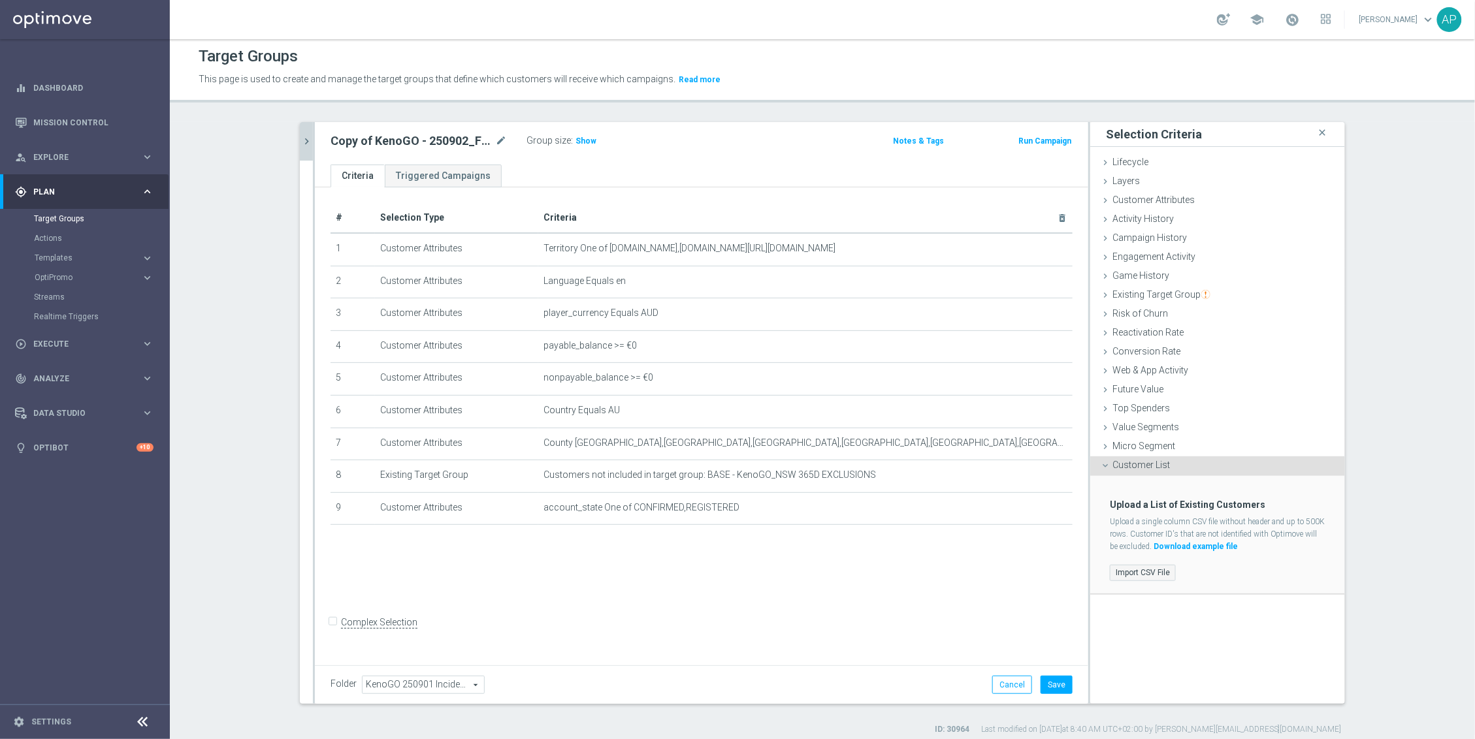
click at [1116, 571] on label "Import CSV File" at bounding box center [1143, 573] width 66 height 16
click at [0, 0] on input "Import CSV File" at bounding box center [0, 0] width 0 height 0
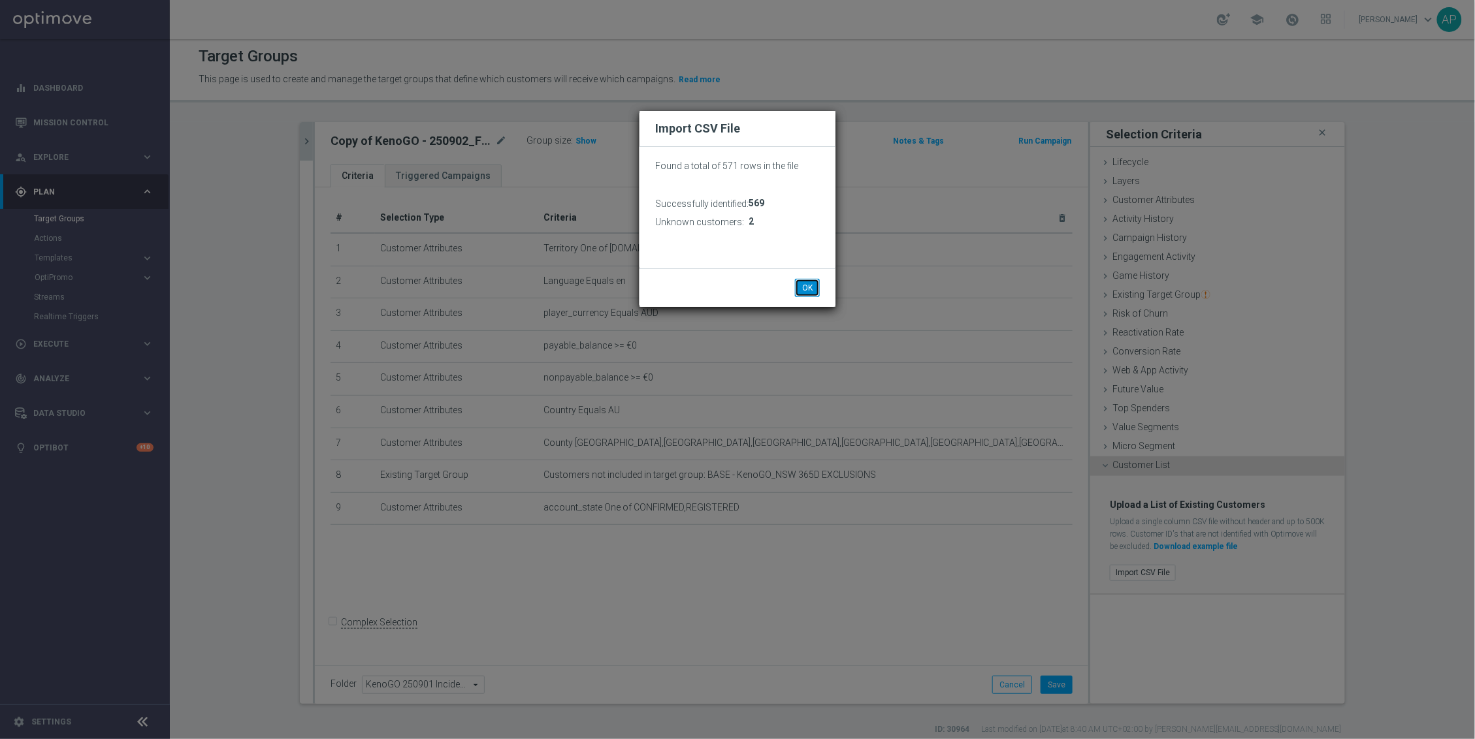
click at [811, 281] on button "OK" at bounding box center [807, 288] width 25 height 18
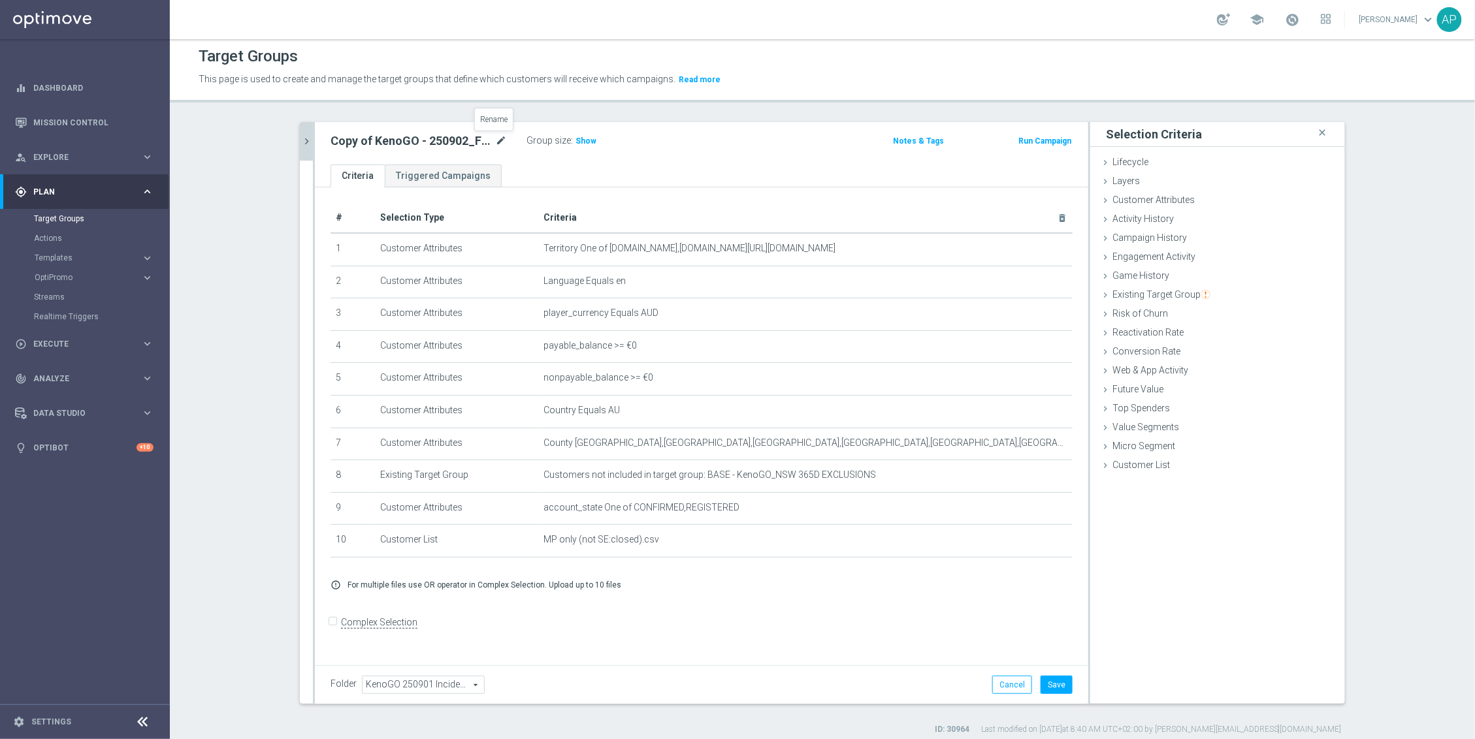
click at [498, 138] on icon "mode_edit" at bounding box center [501, 141] width 12 height 16
click at [363, 145] on input "Copy of KenoGO - 250902_FD_only_optout" at bounding box center [418, 142] width 176 height 18
drag, startPoint x: 361, startPoint y: 146, endPoint x: 313, endPoint y: 137, distance: 49.2
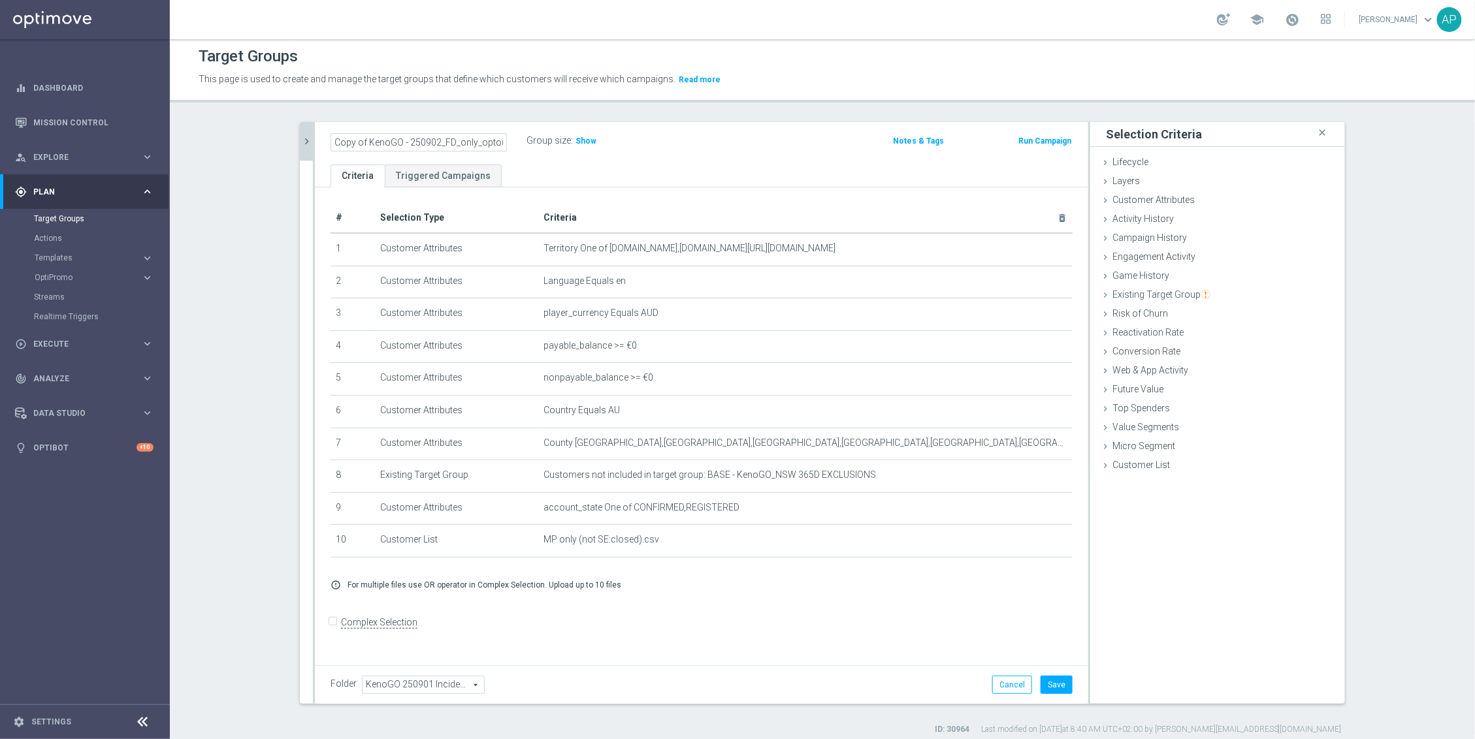
click at [315, 137] on div "Copy of KenoGO - 250902_FD_only_optout Group size : Show Notes & Tags Run Campa…" at bounding box center [701, 143] width 773 height 42
drag, startPoint x: 477, startPoint y: 144, endPoint x: 442, endPoint y: 141, distance: 35.4
click at [442, 141] on input "KenoGO - 250902_FD_only_optout" at bounding box center [418, 142] width 176 height 18
click at [413, 140] on input "KenoGO - 250902_FD_only_notSE" at bounding box center [418, 142] width 176 height 18
type input "KenoGO - 250902_MP_only_notSE"
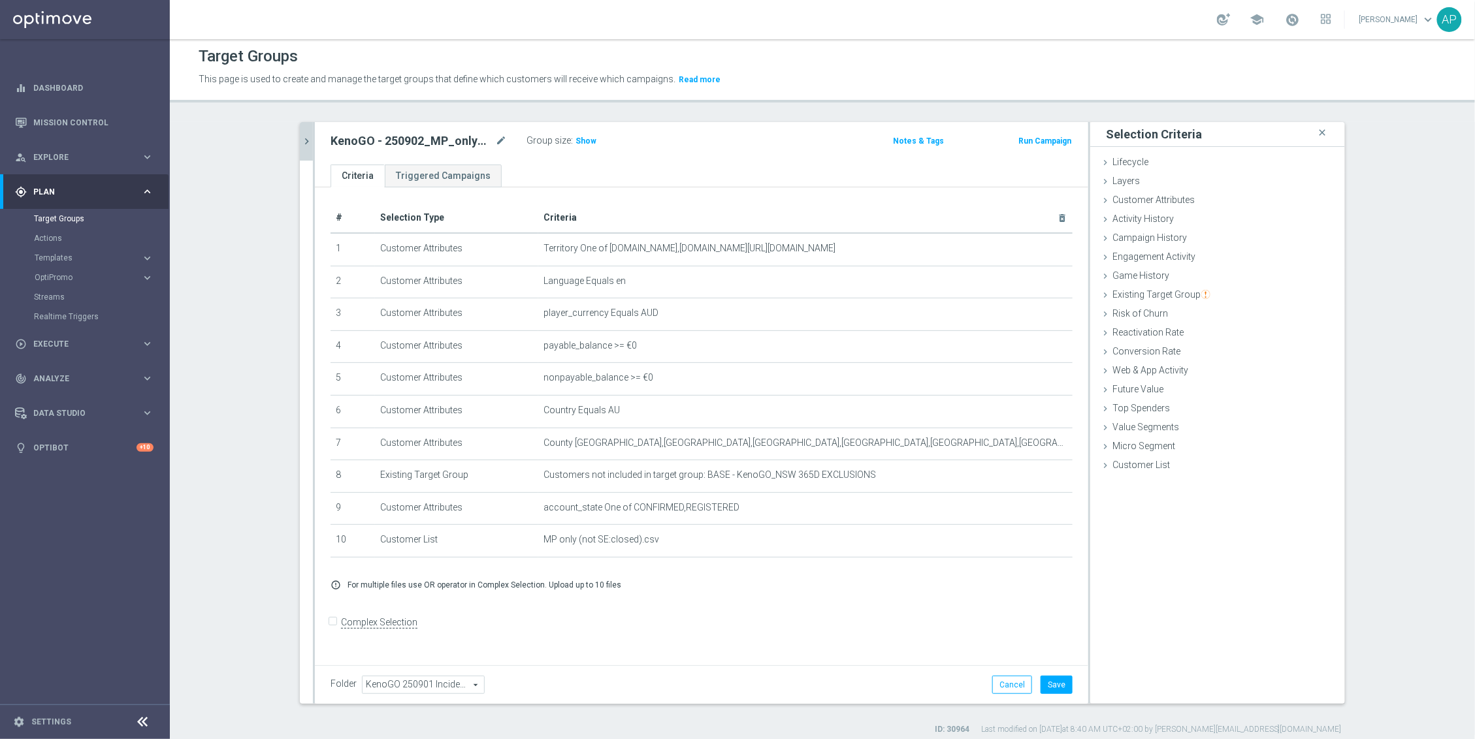
click at [305, 144] on icon "chevron_right" at bounding box center [306, 141] width 12 height 12
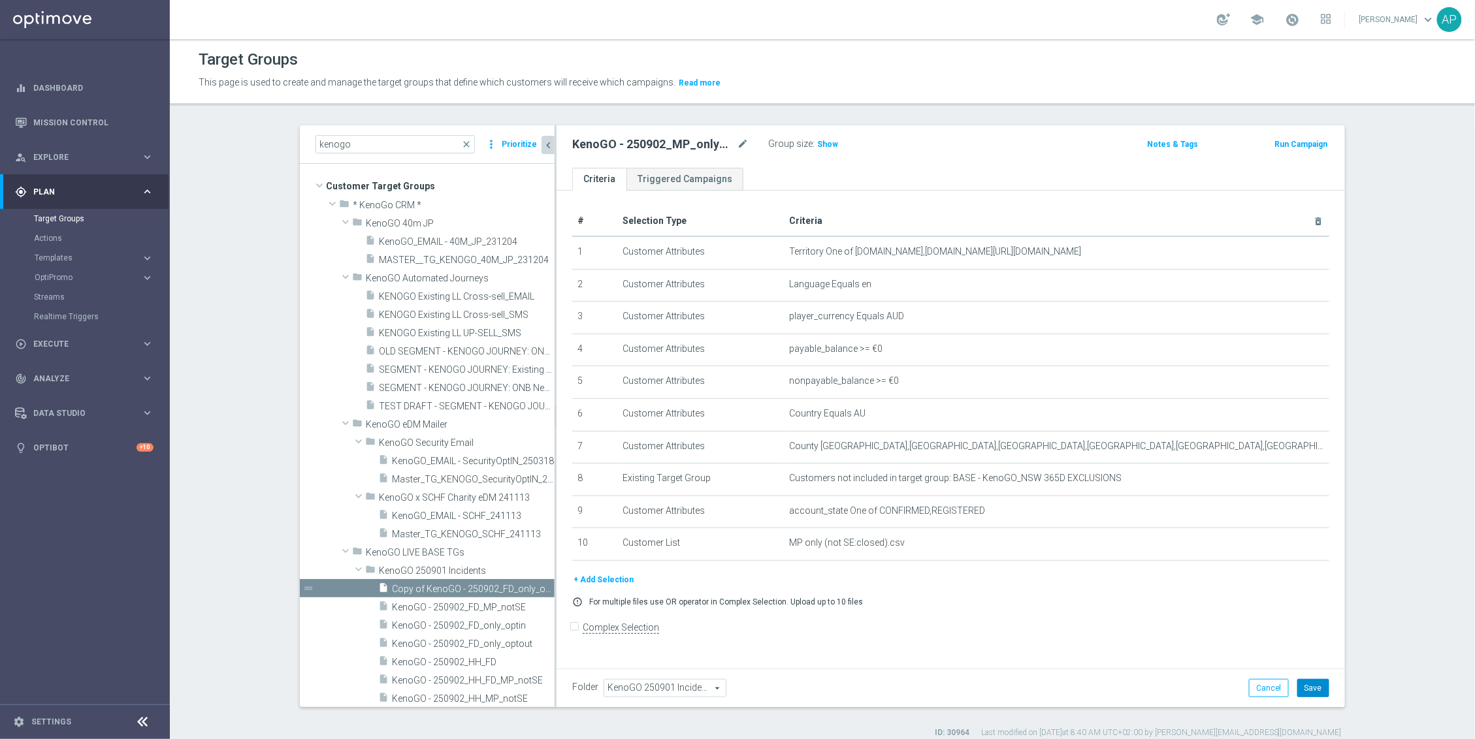
click at [1312, 682] on button "Save" at bounding box center [1313, 688] width 32 height 18
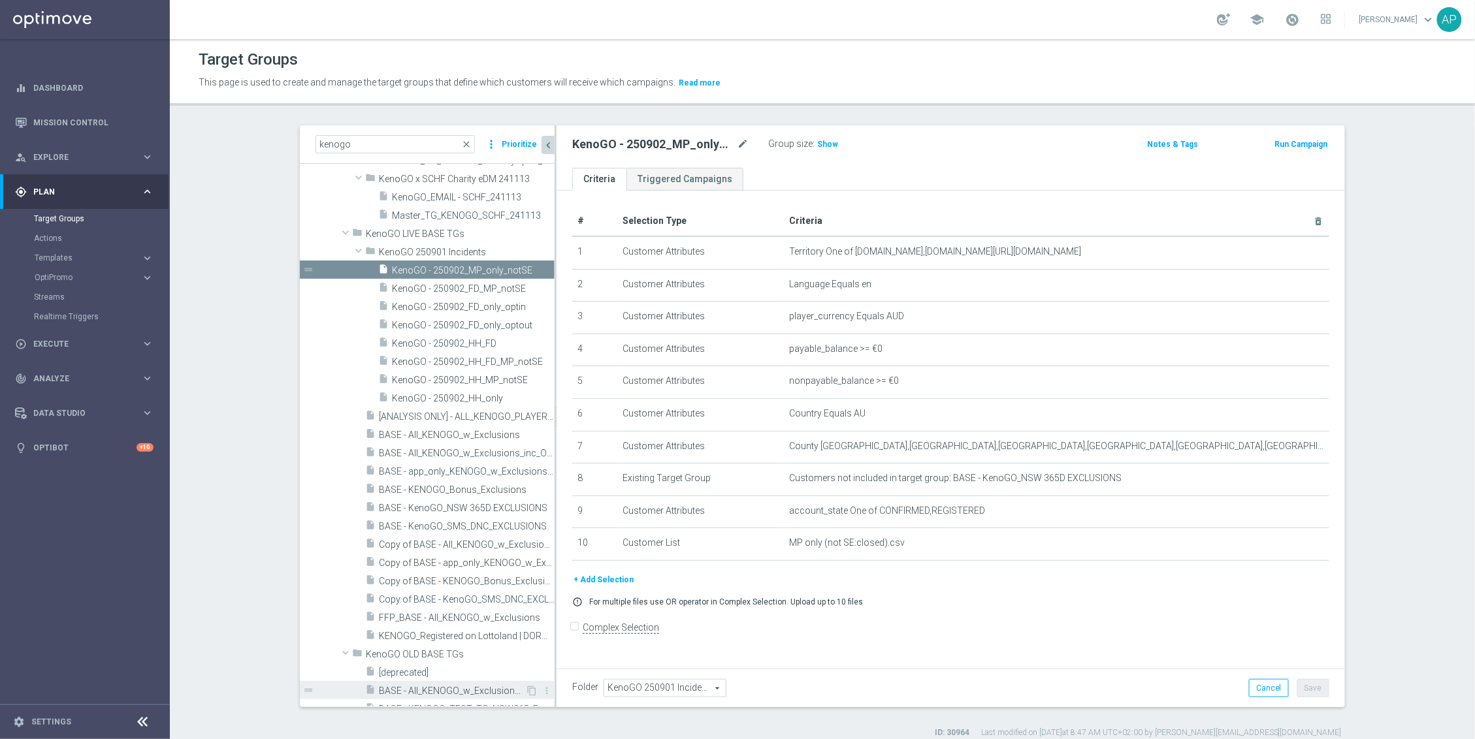
scroll to position [315, 0]
click at [904, 157] on div "KenoGO - 250902_MP_only_notSE mode_edit Group size : Show Notes & Tags Run Camp…" at bounding box center [950, 146] width 788 height 42
click at [59, 346] on span "Execute" at bounding box center [87, 344] width 108 height 8
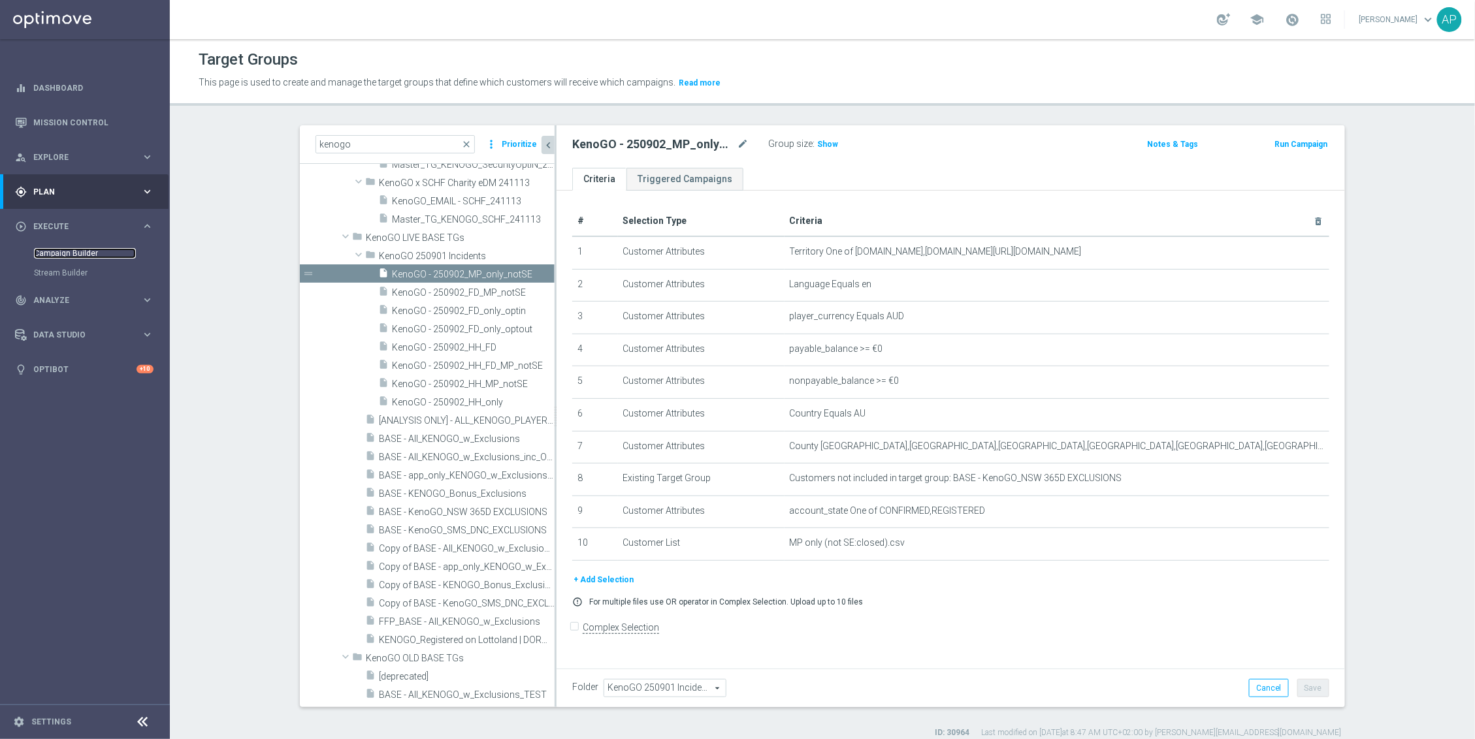
click at [89, 252] on link "Campaign Builder" at bounding box center [85, 253] width 102 height 10
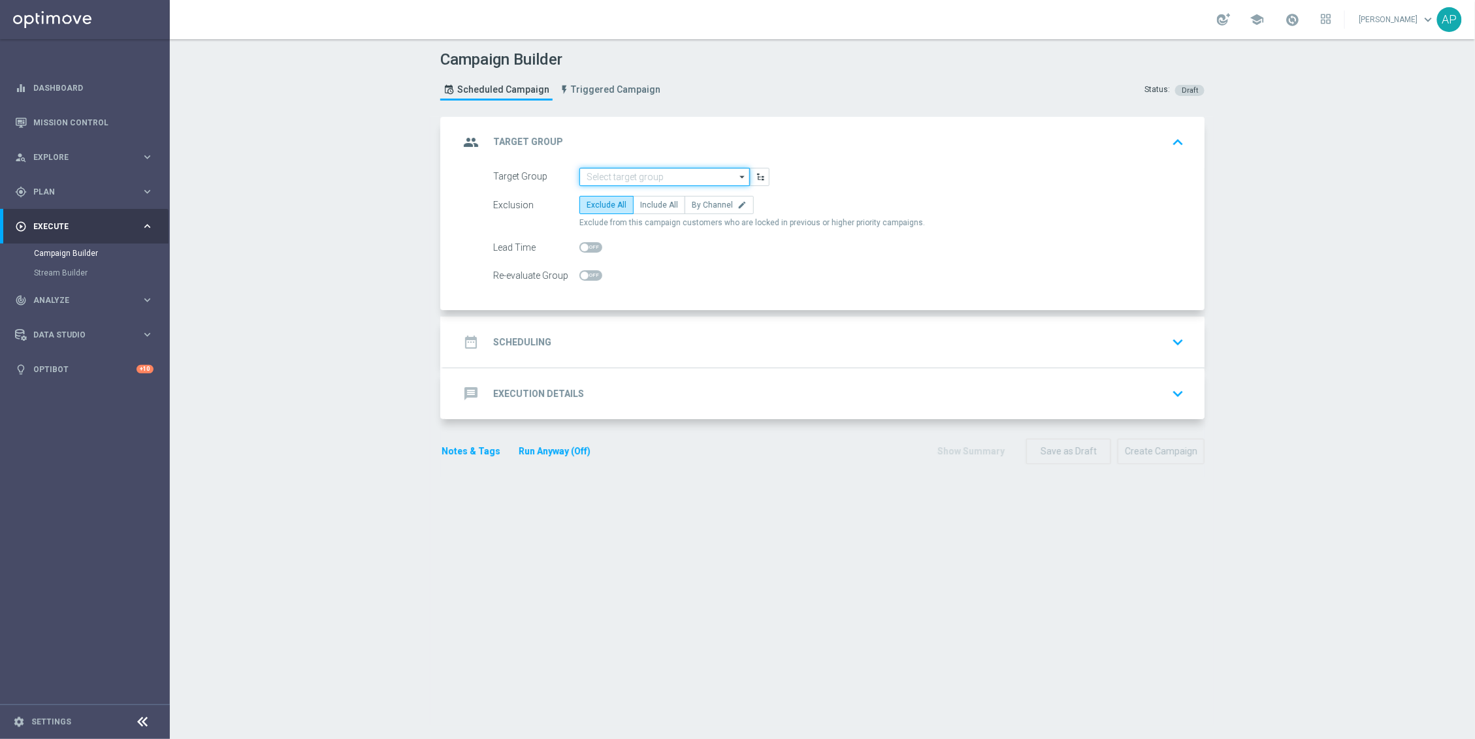
click at [646, 178] on input at bounding box center [664, 177] width 170 height 18
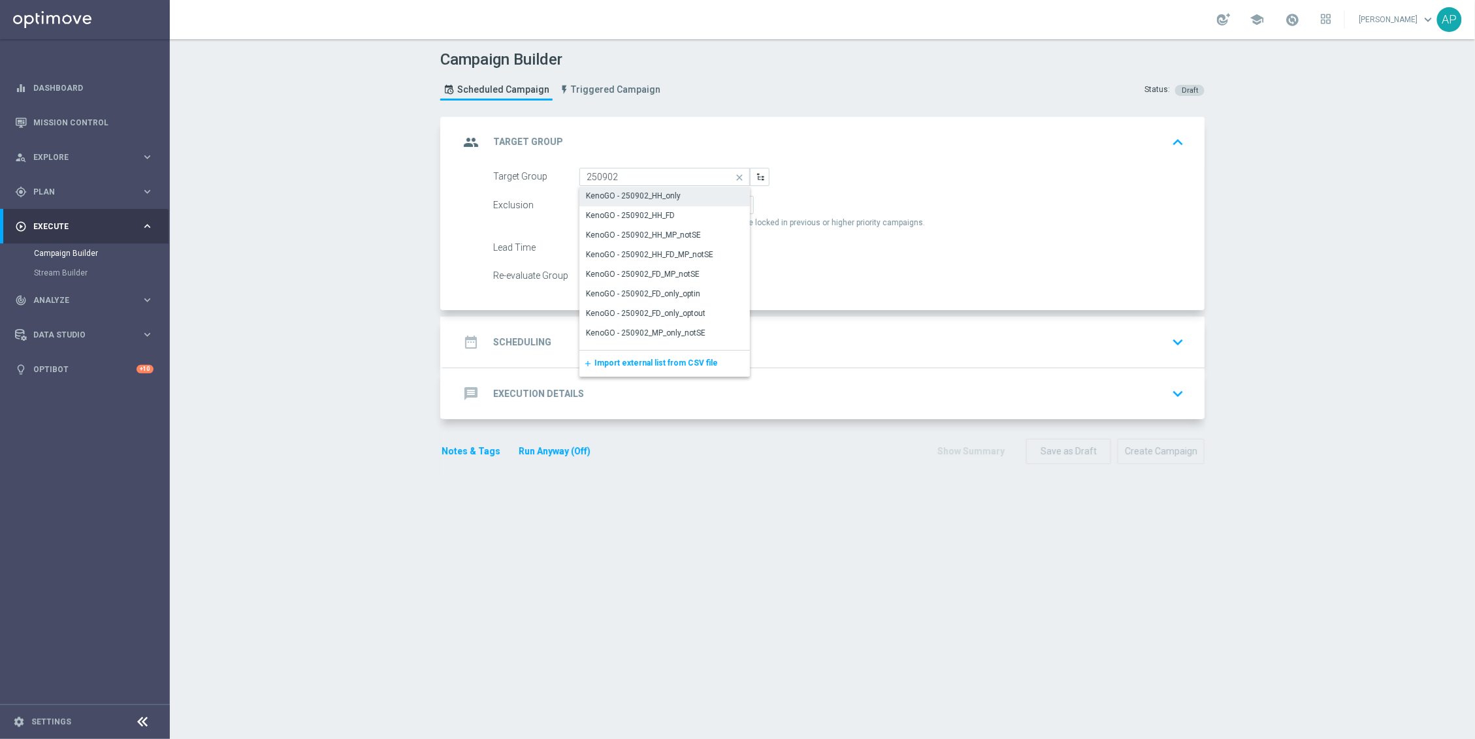
click at [663, 191] on div "KenoGO - 250902_HH_only" at bounding box center [633, 196] width 95 height 12
type input "KenoGO - 250902_HH_only"
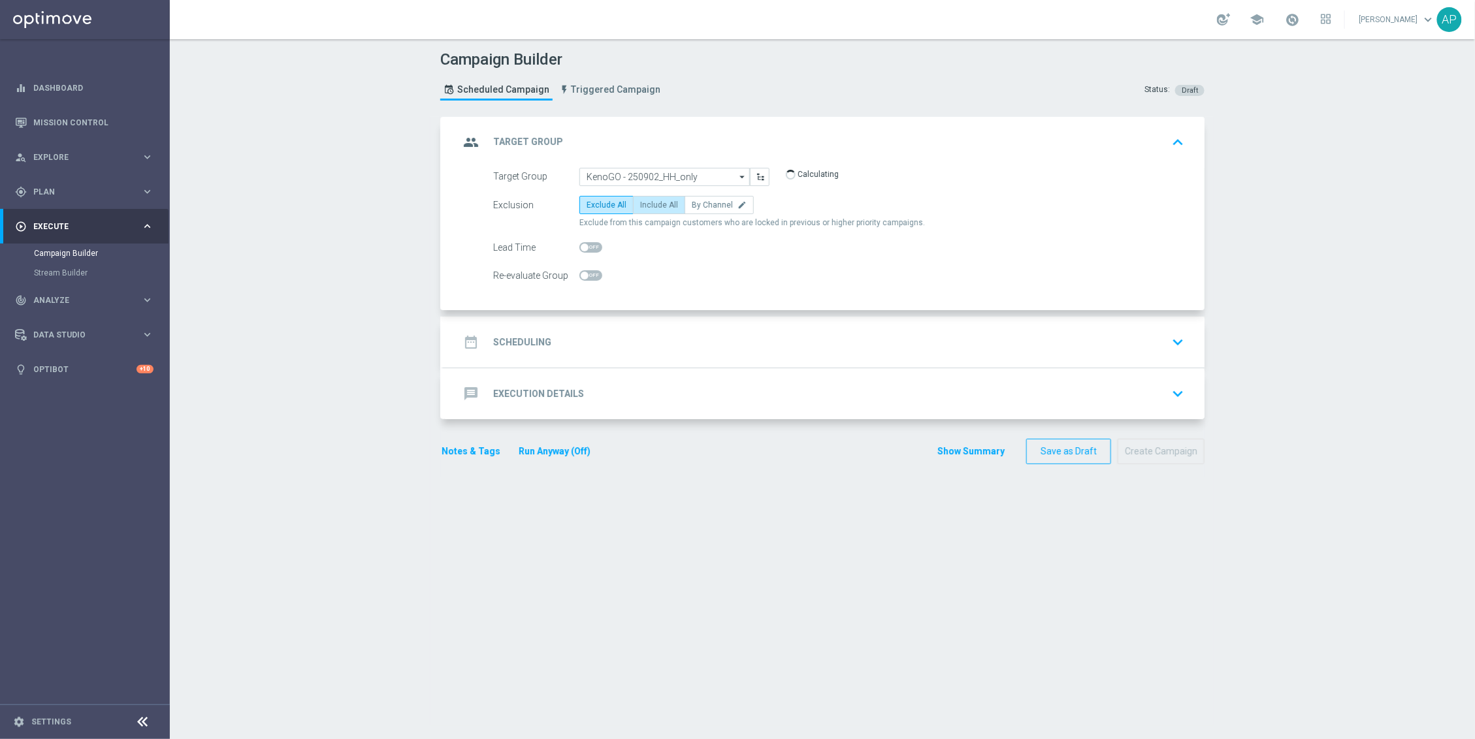
click at [661, 209] on label "Include All" at bounding box center [659, 205] width 52 height 18
click at [649, 209] on input "Include All" at bounding box center [644, 207] width 8 height 8
radio input "true"
click at [583, 347] on div "date_range Scheduling keyboard_arrow_down" at bounding box center [824, 342] width 730 height 25
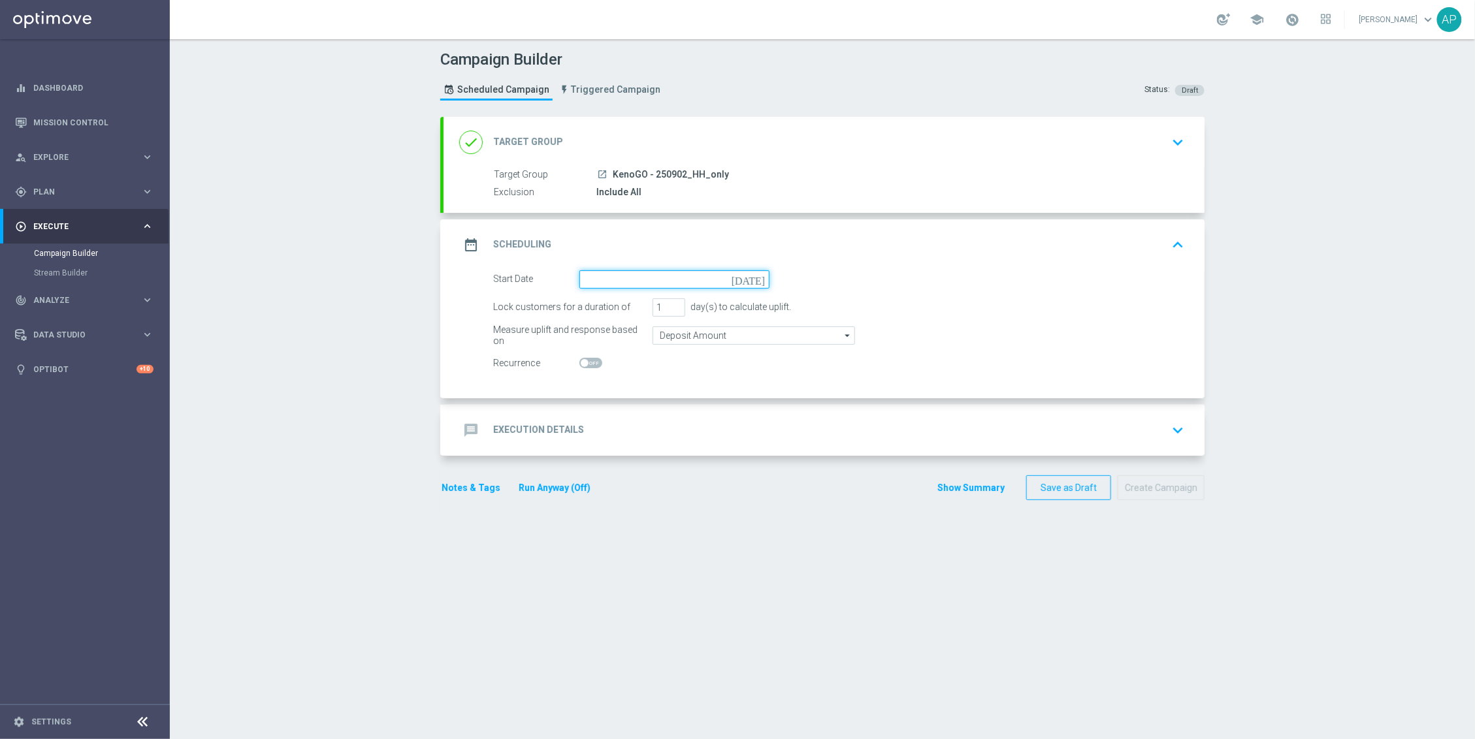
click at [630, 283] on input at bounding box center [674, 279] width 190 height 18
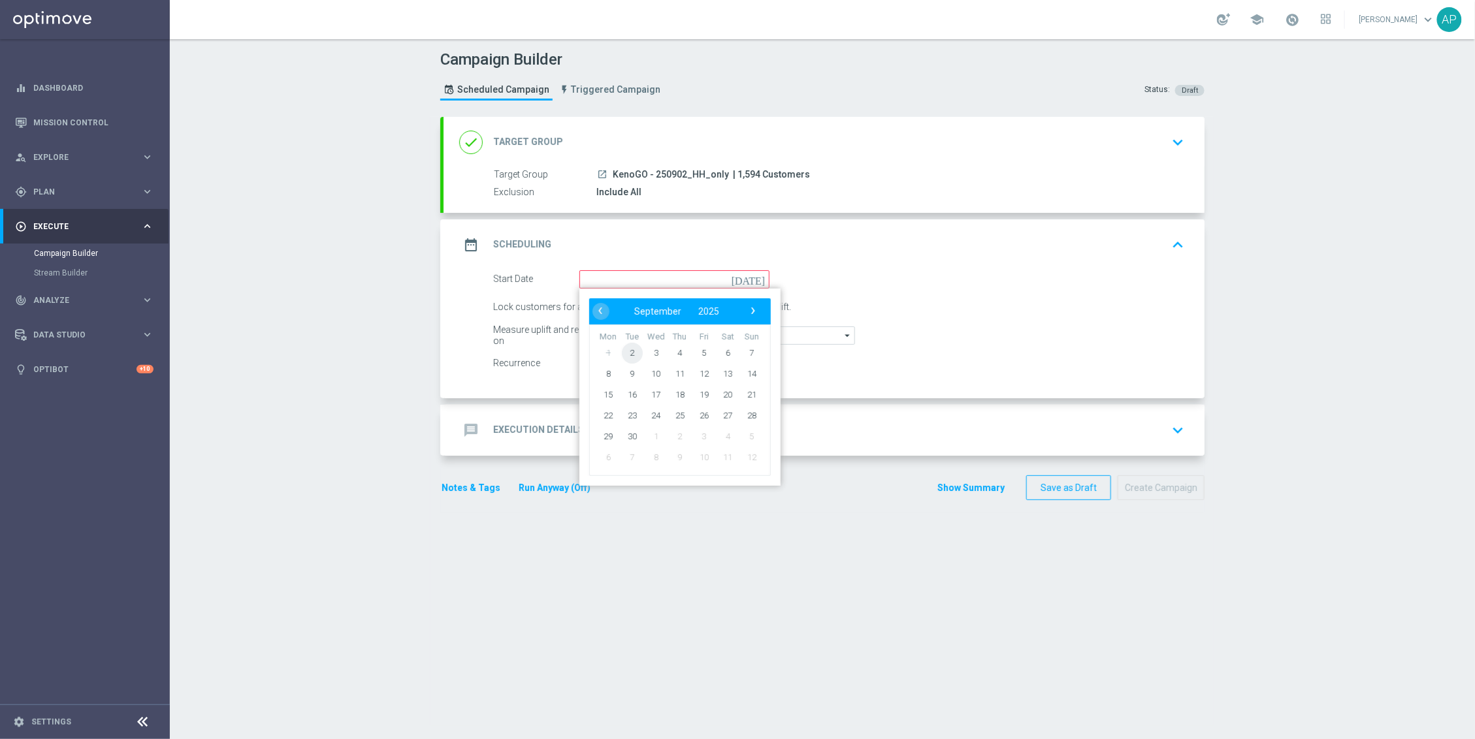
click at [624, 354] on span "2" at bounding box center [632, 352] width 21 height 21
type input "02 Sep 2025"
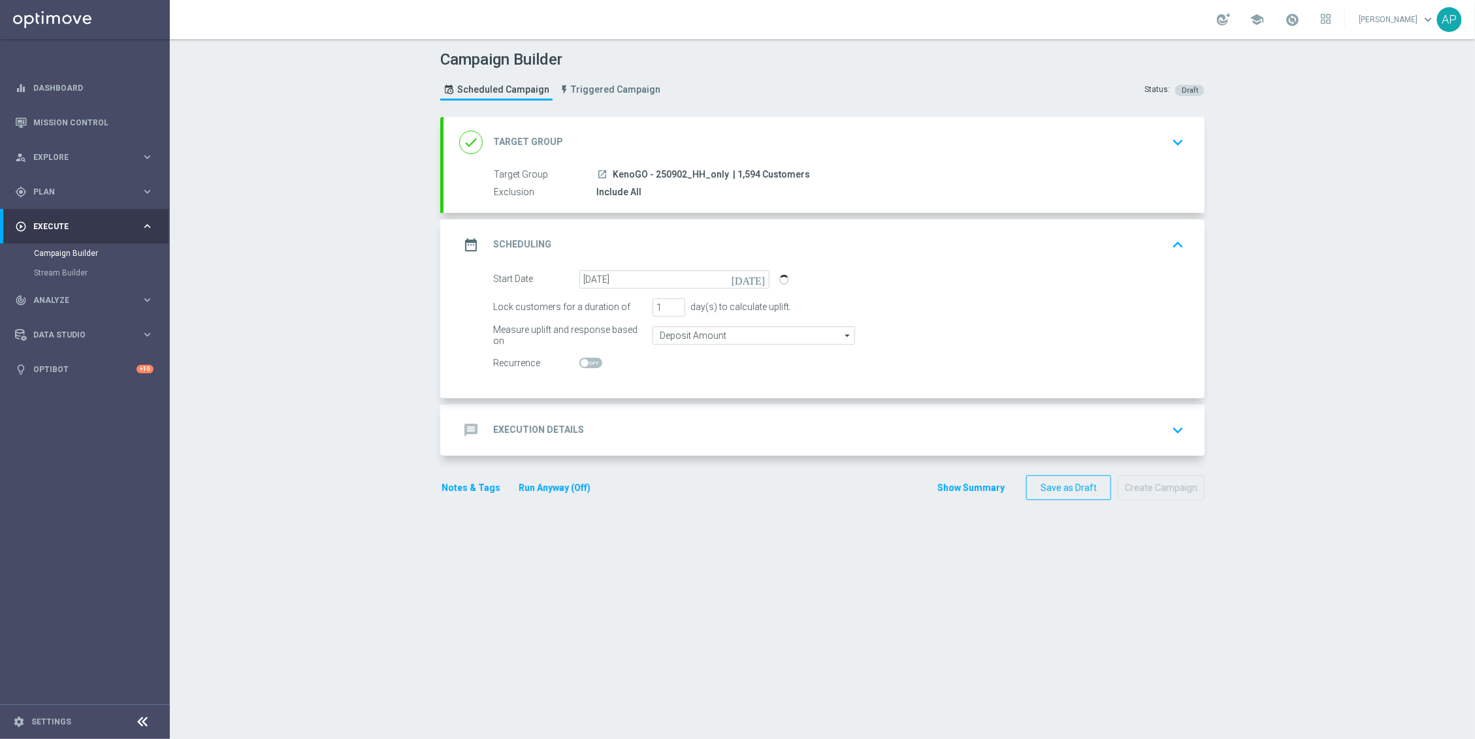
click at [636, 435] on div "message Execution Details keyboard_arrow_down" at bounding box center [824, 430] width 730 height 25
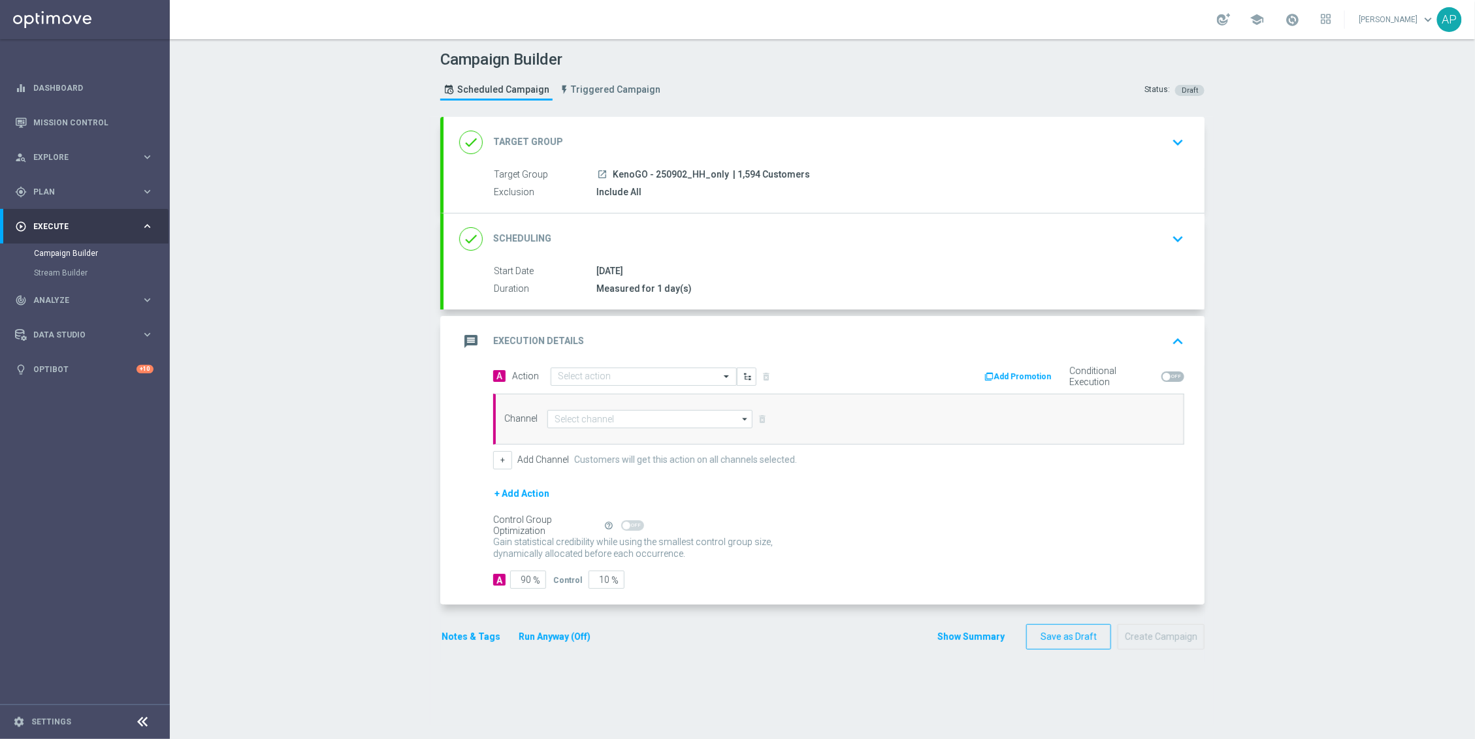
click at [560, 640] on button "Run Anyway (Off)" at bounding box center [554, 637] width 74 height 16
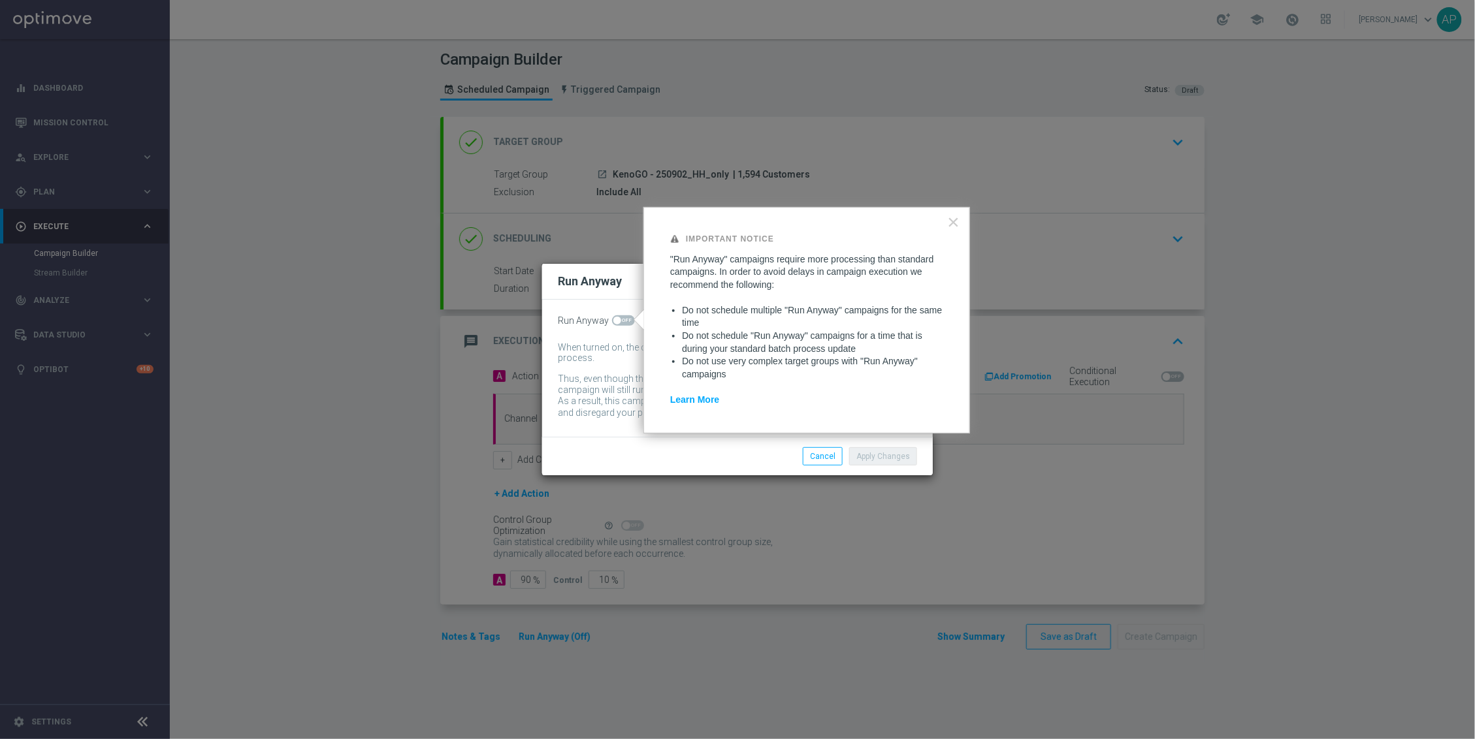
click at [617, 318] on span at bounding box center [617, 321] width 8 height 8
click at [617, 318] on input "checkbox" at bounding box center [623, 320] width 23 height 10
checkbox input "true"
click at [897, 456] on button "Apply Changes" at bounding box center [883, 456] width 68 height 18
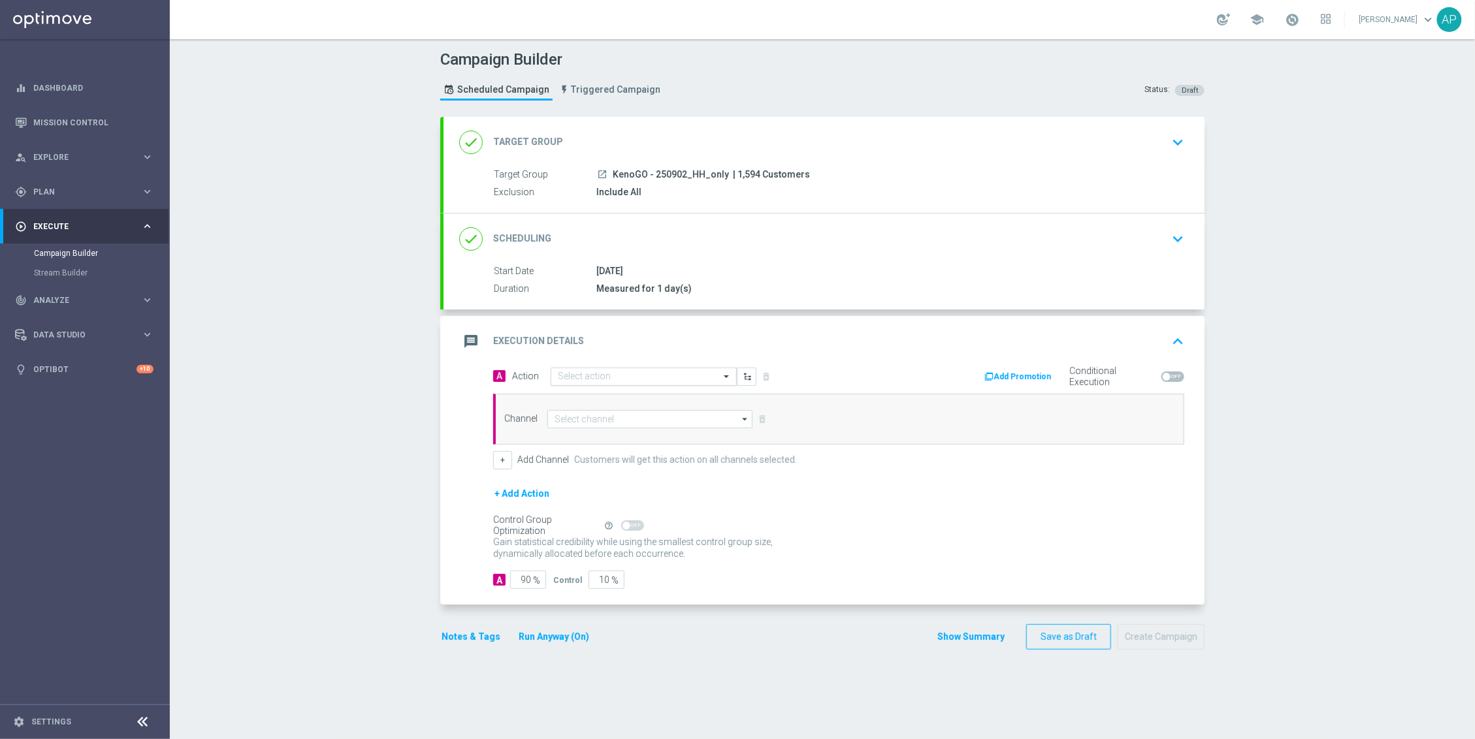
click at [611, 377] on input "text" at bounding box center [631, 377] width 146 height 11
type input "kenogo reme"
click at [604, 405] on label "KenoGO Remediation" at bounding box center [594, 399] width 73 height 11
click at [634, 412] on input at bounding box center [649, 419] width 205 height 18
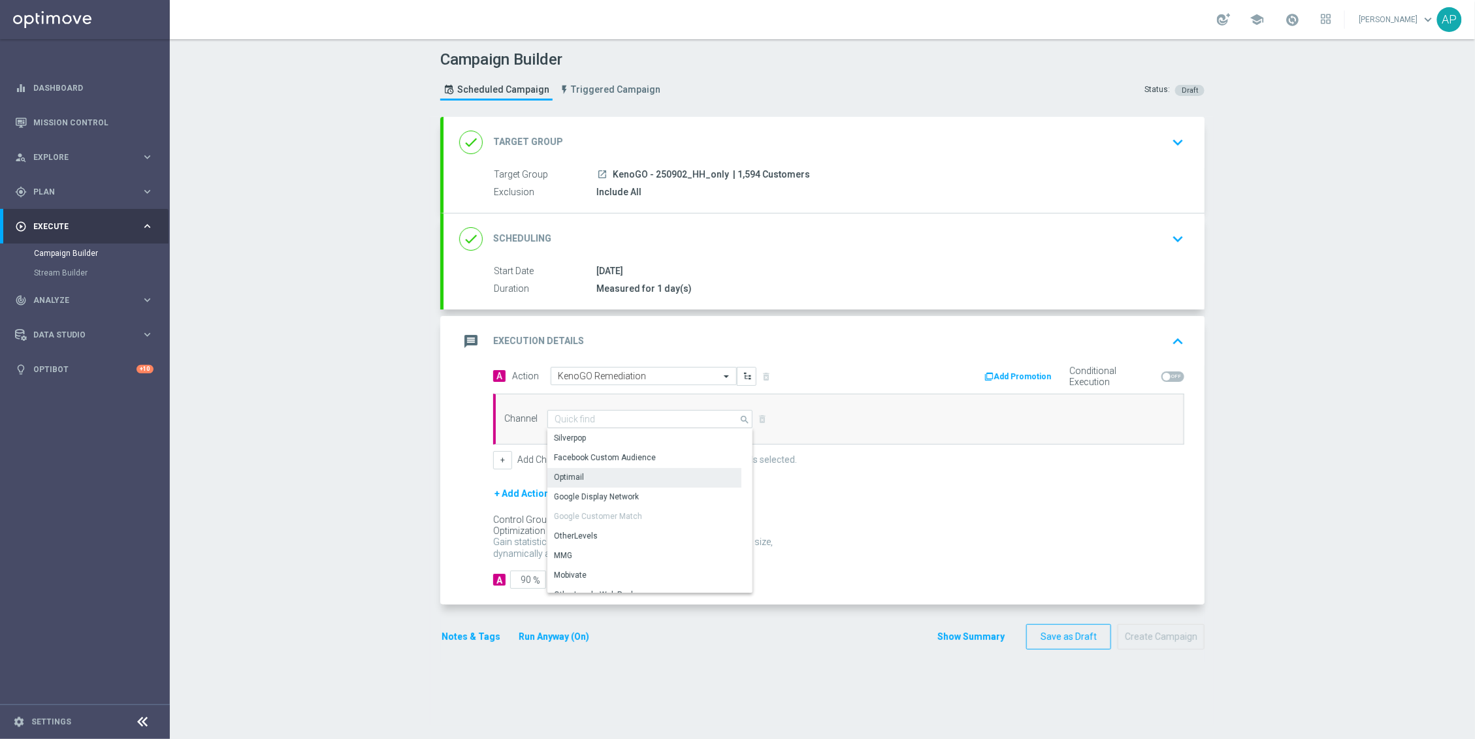
click at [602, 475] on div "Optimail" at bounding box center [644, 477] width 194 height 18
type input "Optimail"
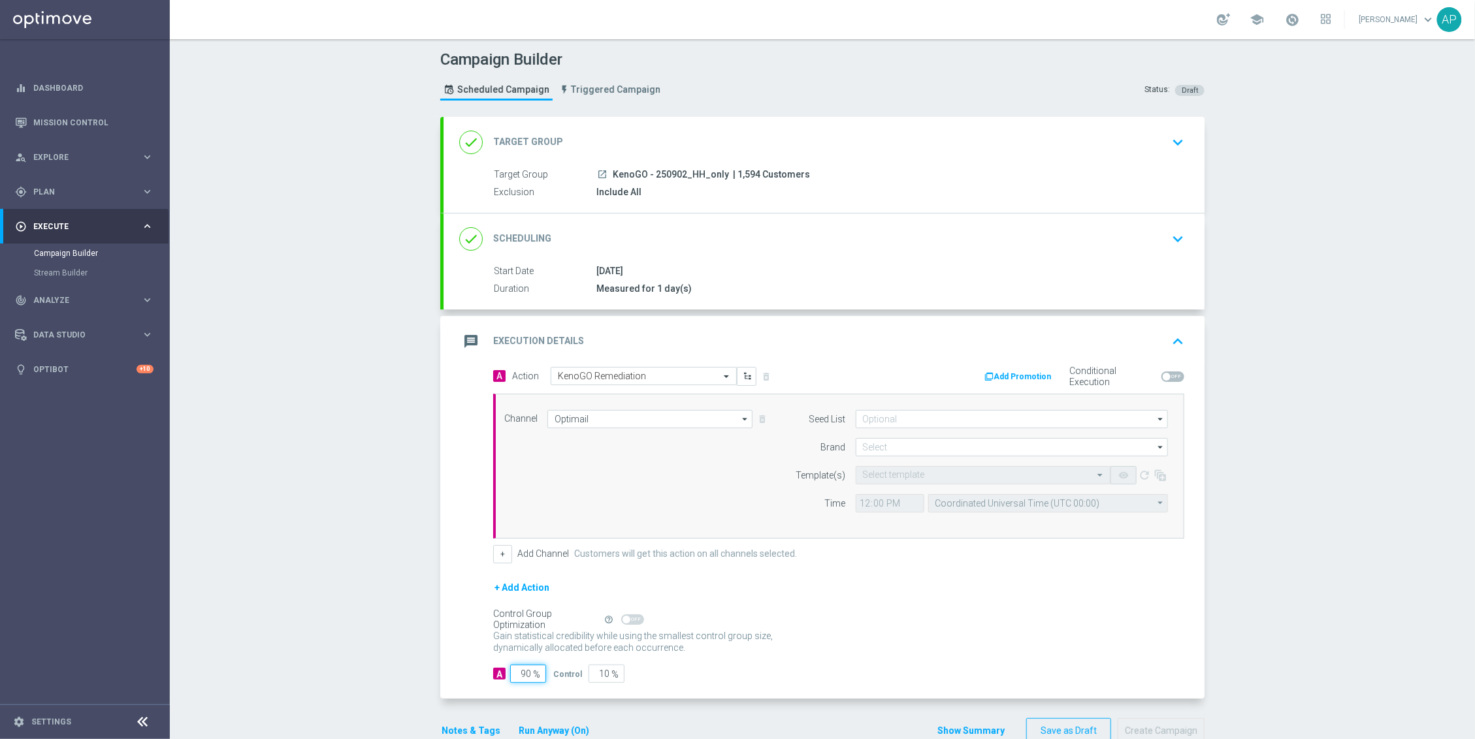
drag, startPoint x: 513, startPoint y: 585, endPoint x: 524, endPoint y: 581, distance: 11.4
click at [524, 581] on form "A Action Select action KenoGO Remediation delete_forever Add Promotion Conditio…" at bounding box center [838, 525] width 691 height 317
drag, startPoint x: 511, startPoint y: 677, endPoint x: 533, endPoint y: 675, distance: 21.6
click at [533, 675] on div "90 %" at bounding box center [526, 674] width 33 height 18
type input "1"
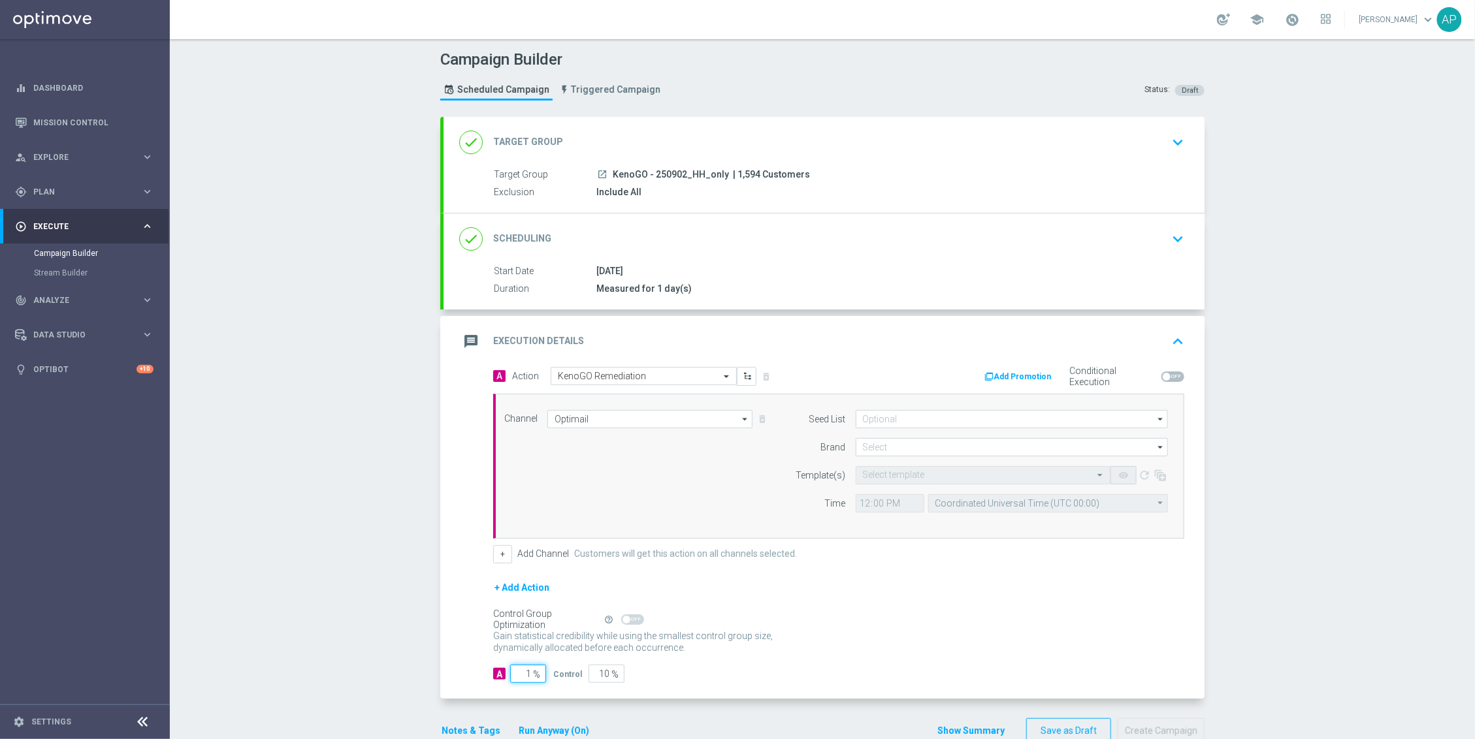
type input "99"
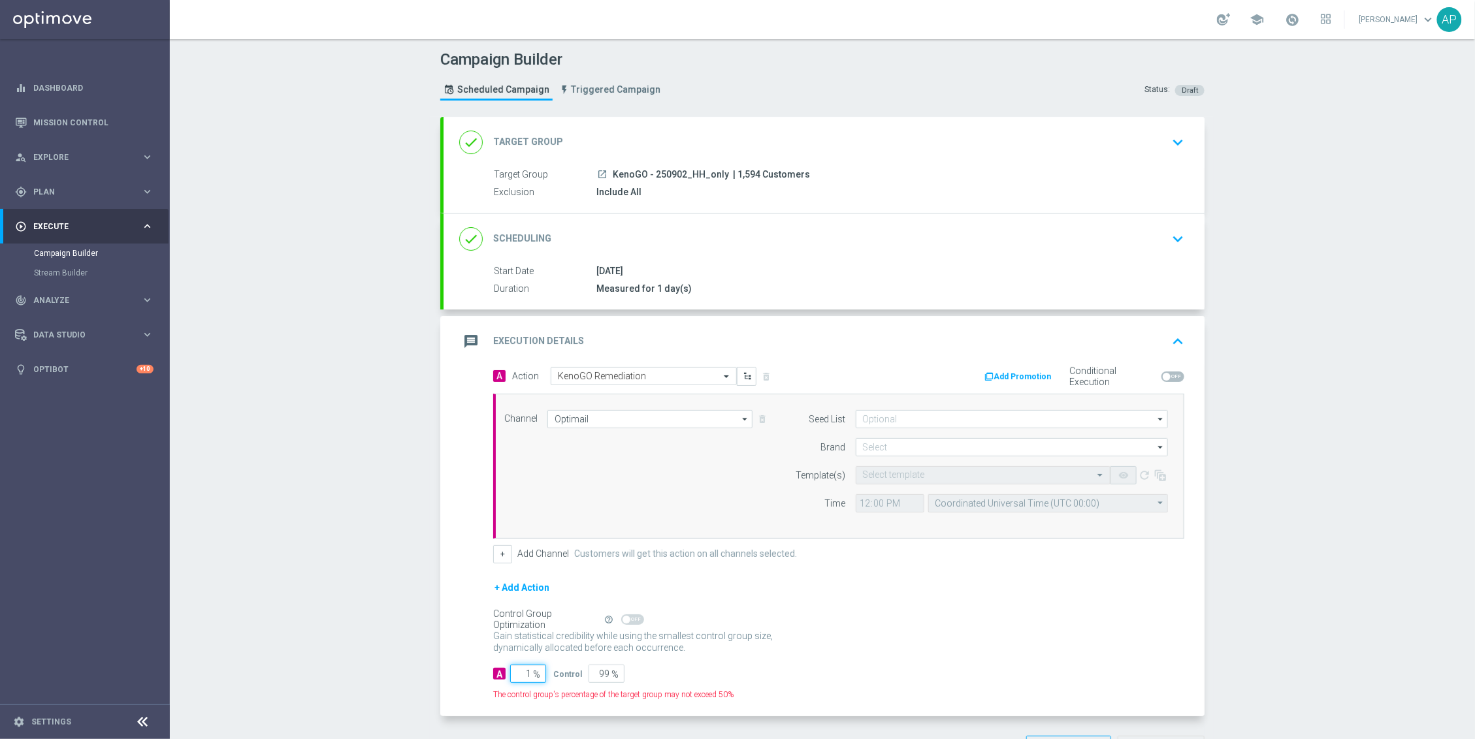
type input "10"
type input "90"
type input "100"
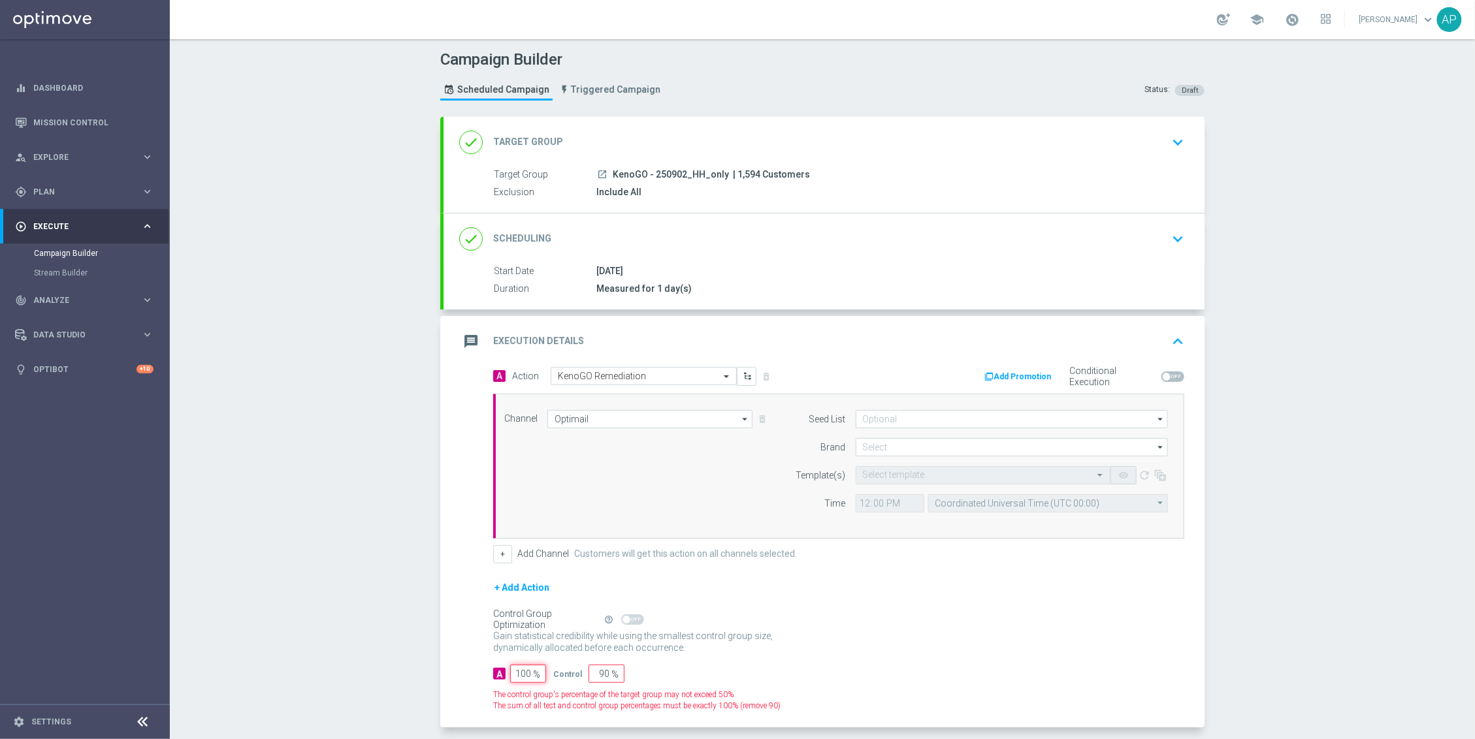
type input "0"
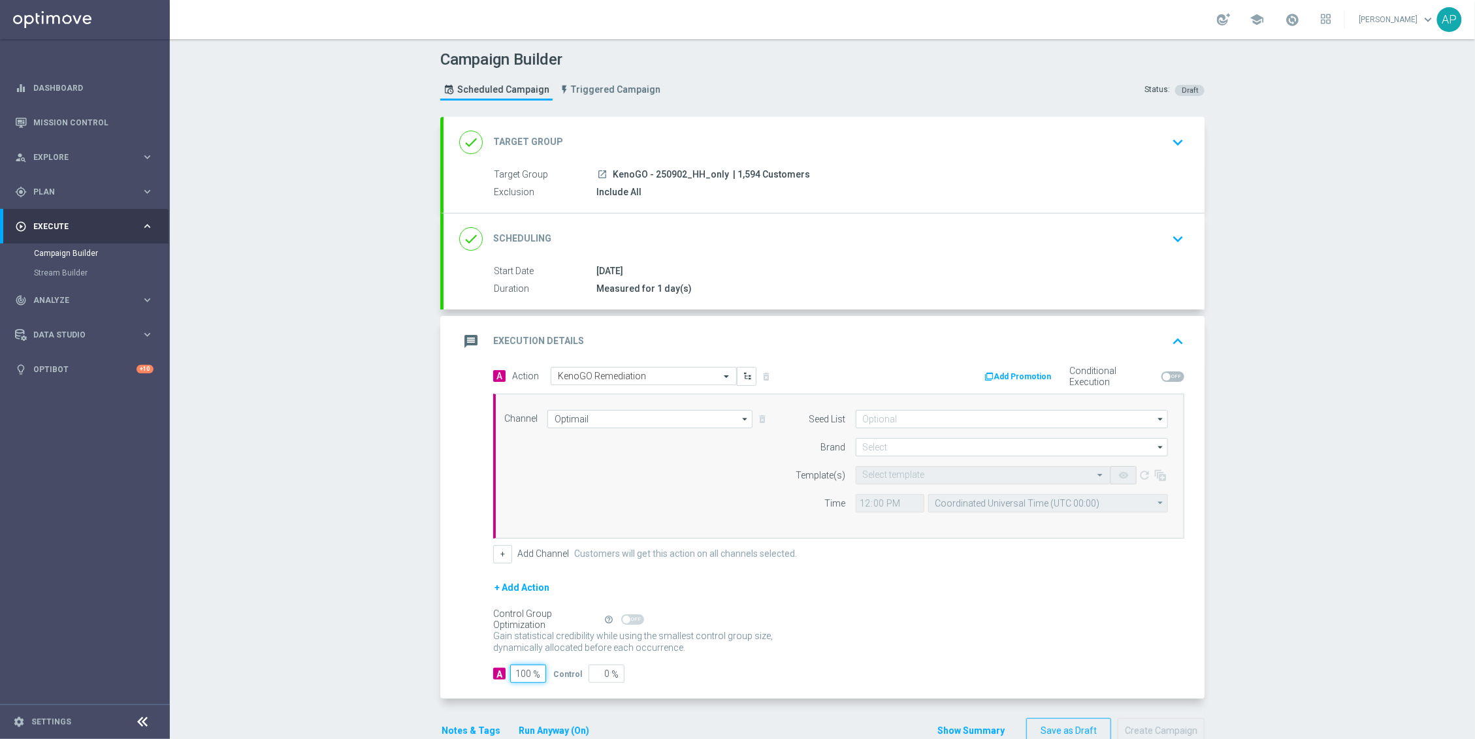
type input "100"
click at [920, 445] on input at bounding box center [1012, 447] width 312 height 18
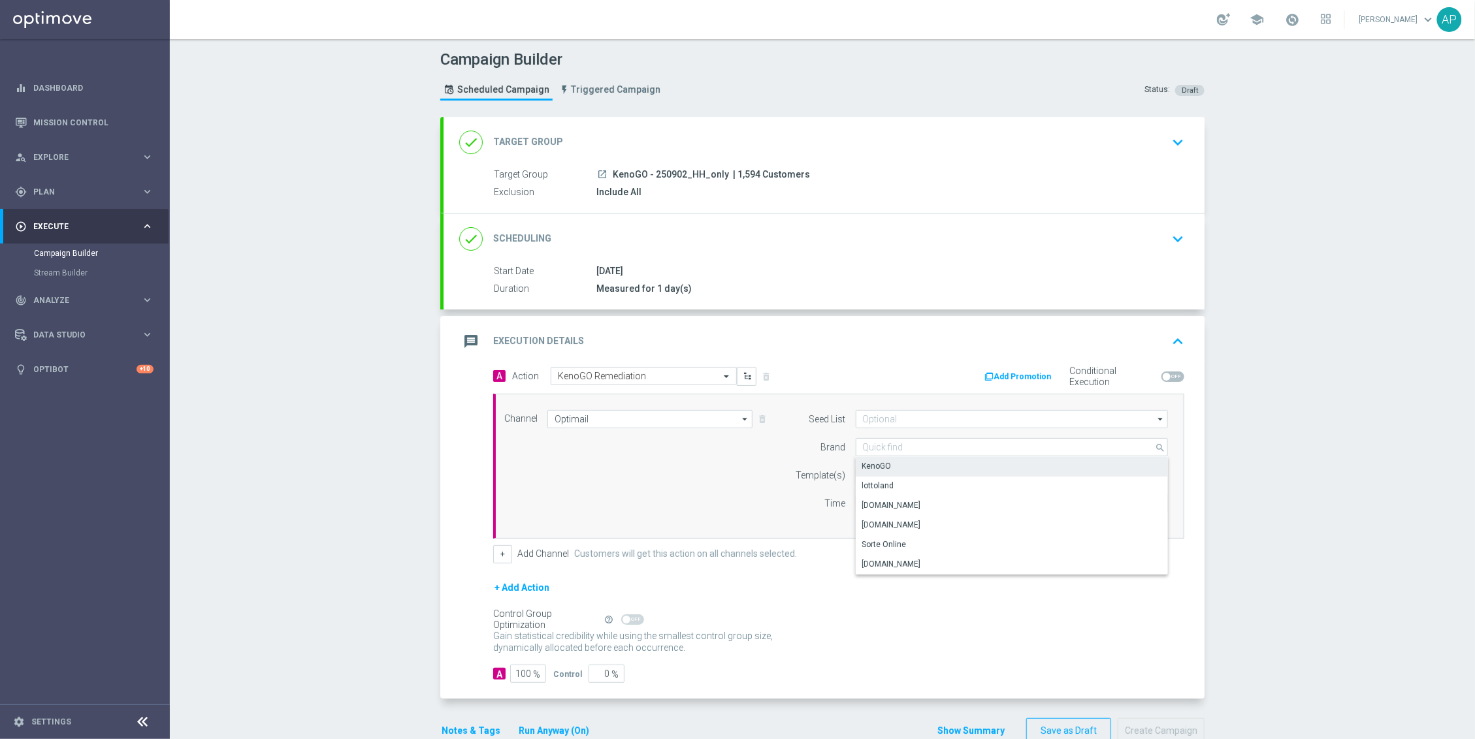
click at [909, 462] on div "KenoGO" at bounding box center [1012, 466] width 313 height 18
type input "KenoGO"
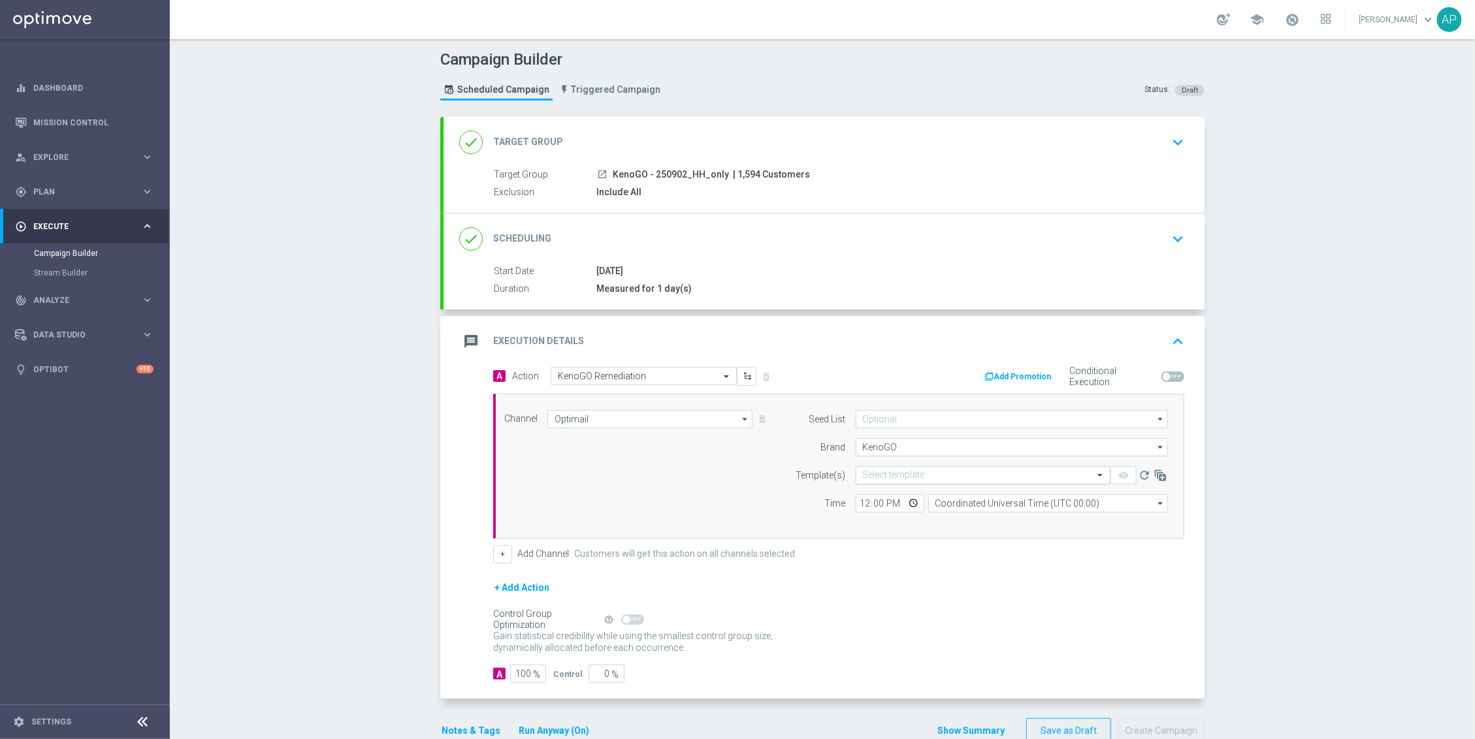
click at [906, 478] on input "text" at bounding box center [970, 475] width 214 height 11
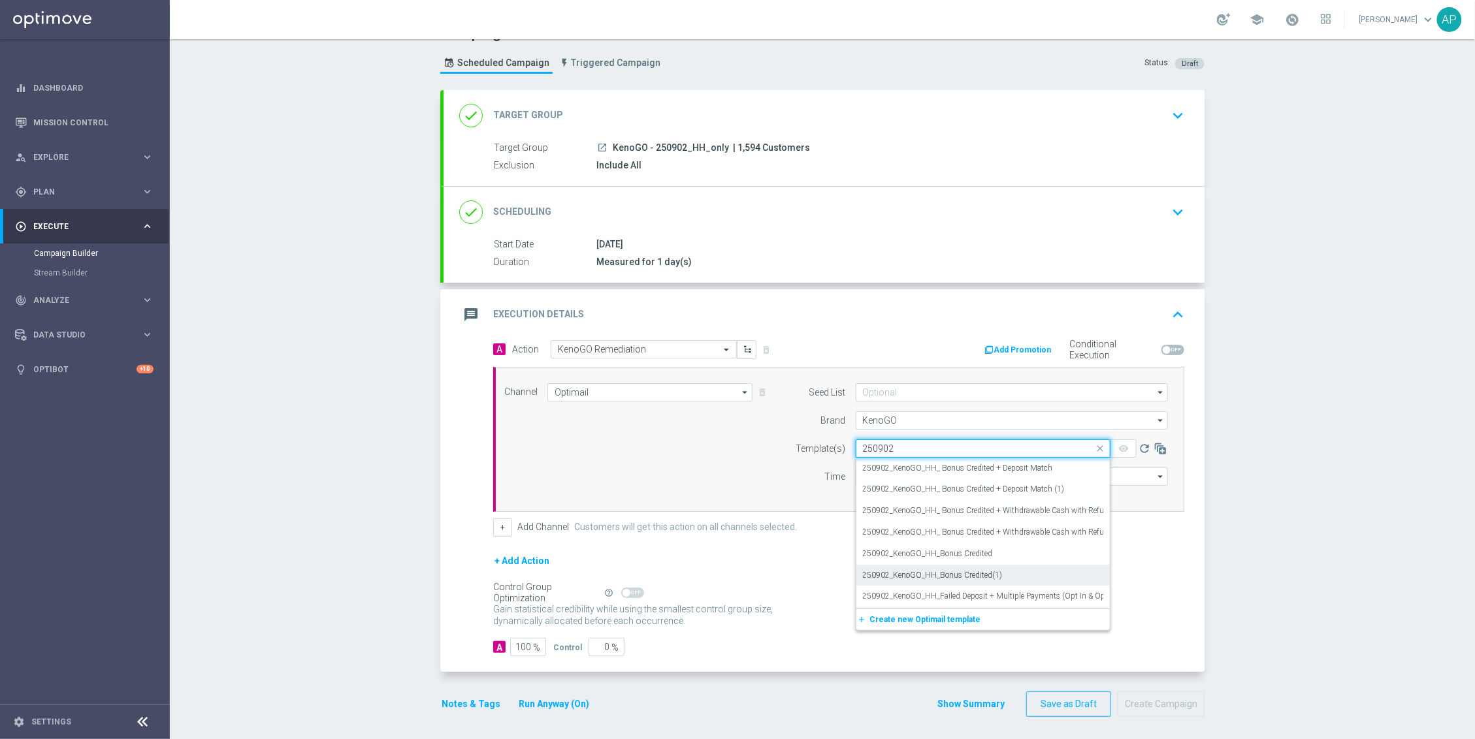
scroll to position [35, 0]
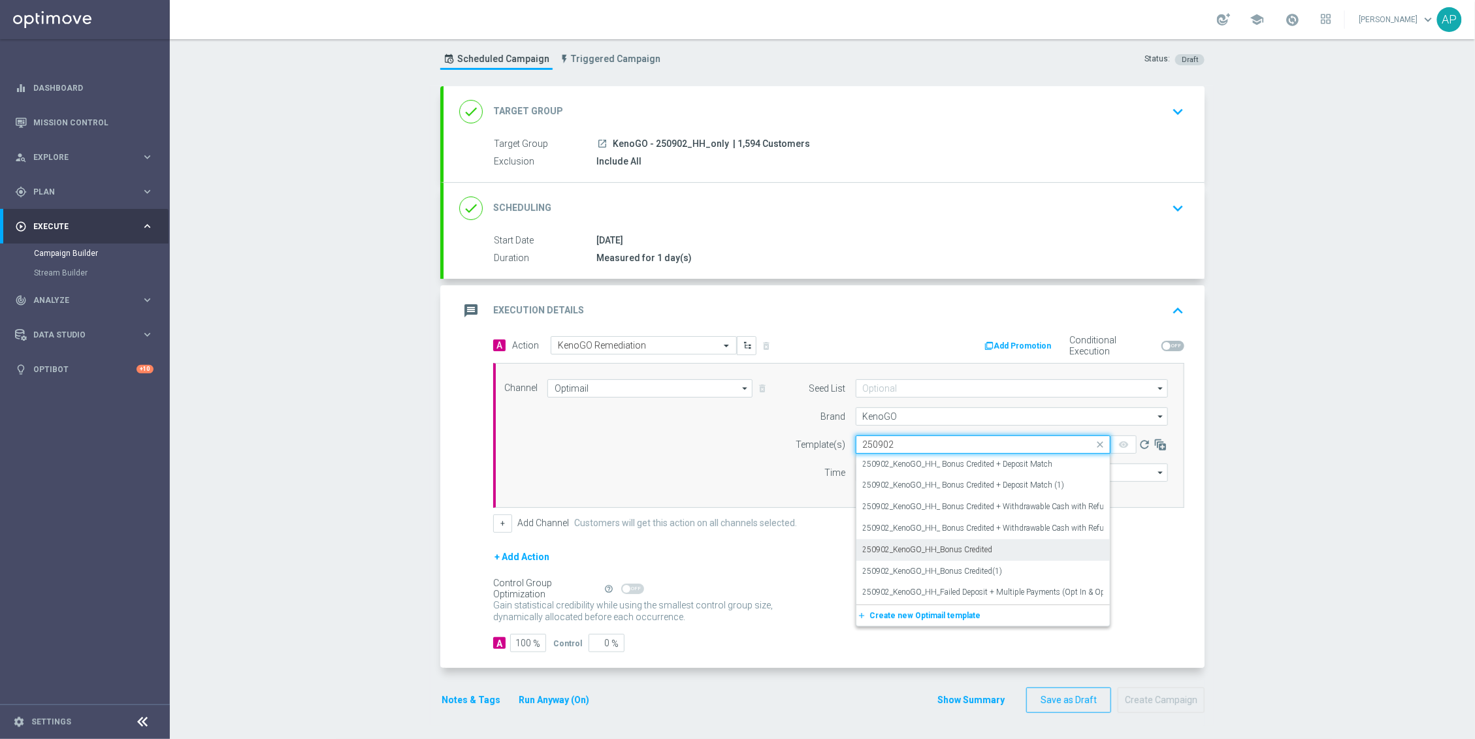
click at [919, 545] on label "250902_KenoGO_HH_Bonus Credited" at bounding box center [928, 550] width 130 height 11
type input "250902"
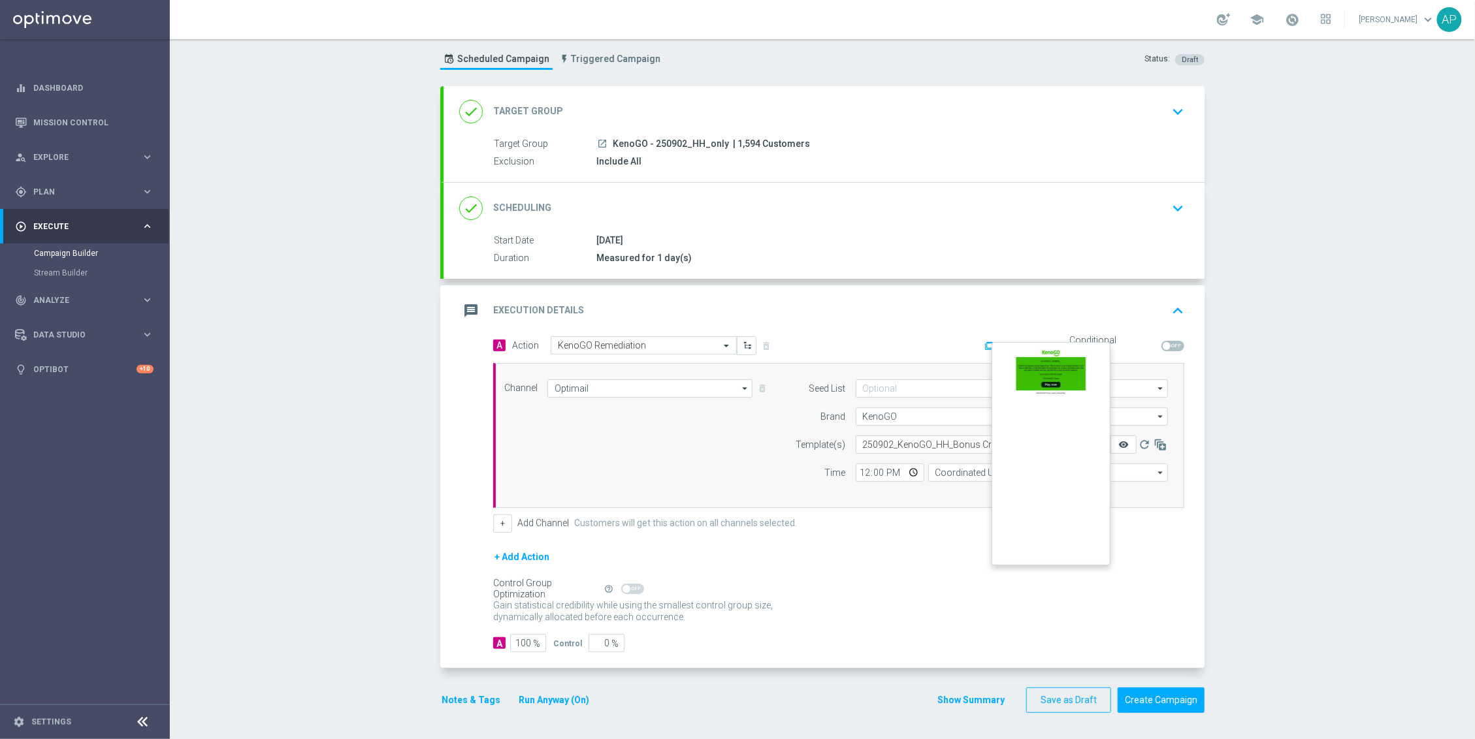
click at [1118, 440] on icon "remove_red_eye" at bounding box center [1123, 445] width 10 height 10
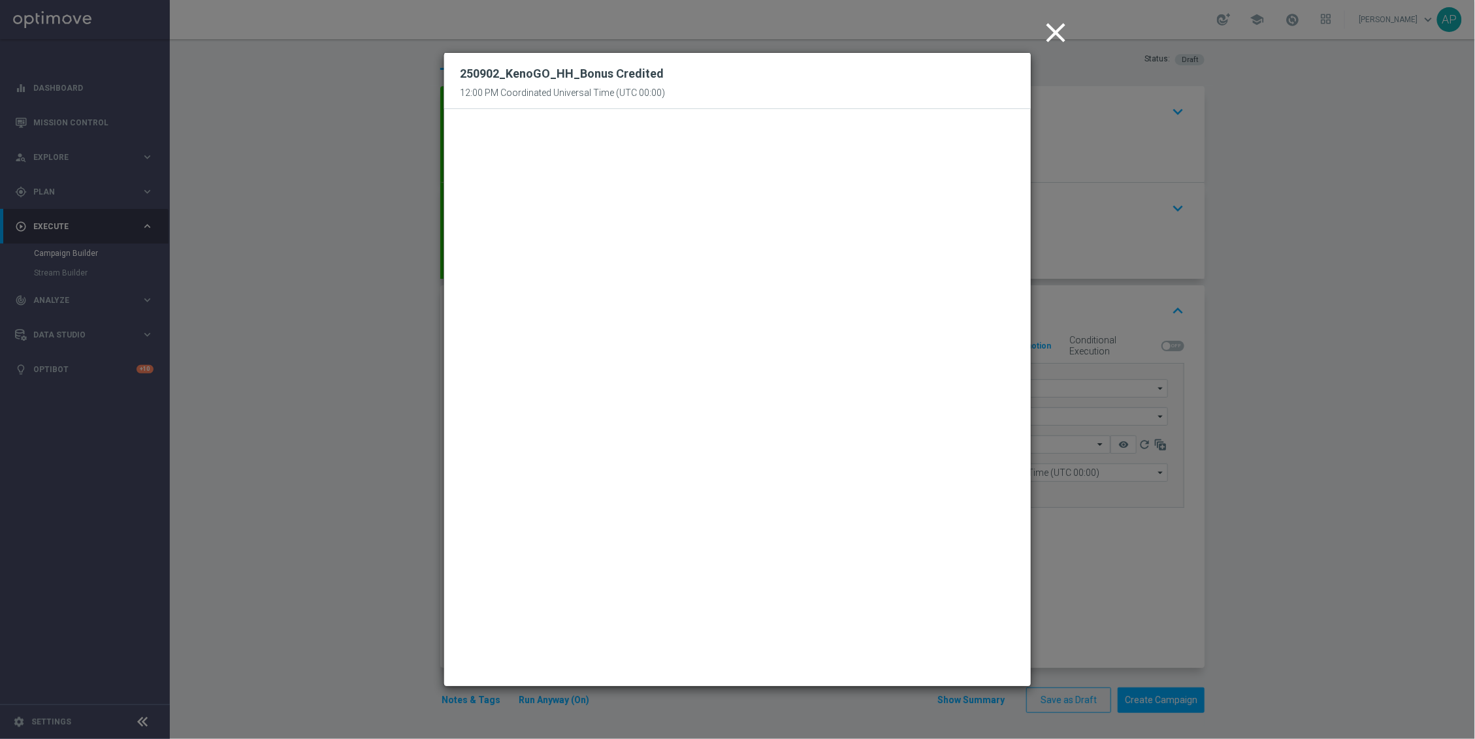
click at [1061, 27] on icon "close" at bounding box center [1055, 32] width 33 height 33
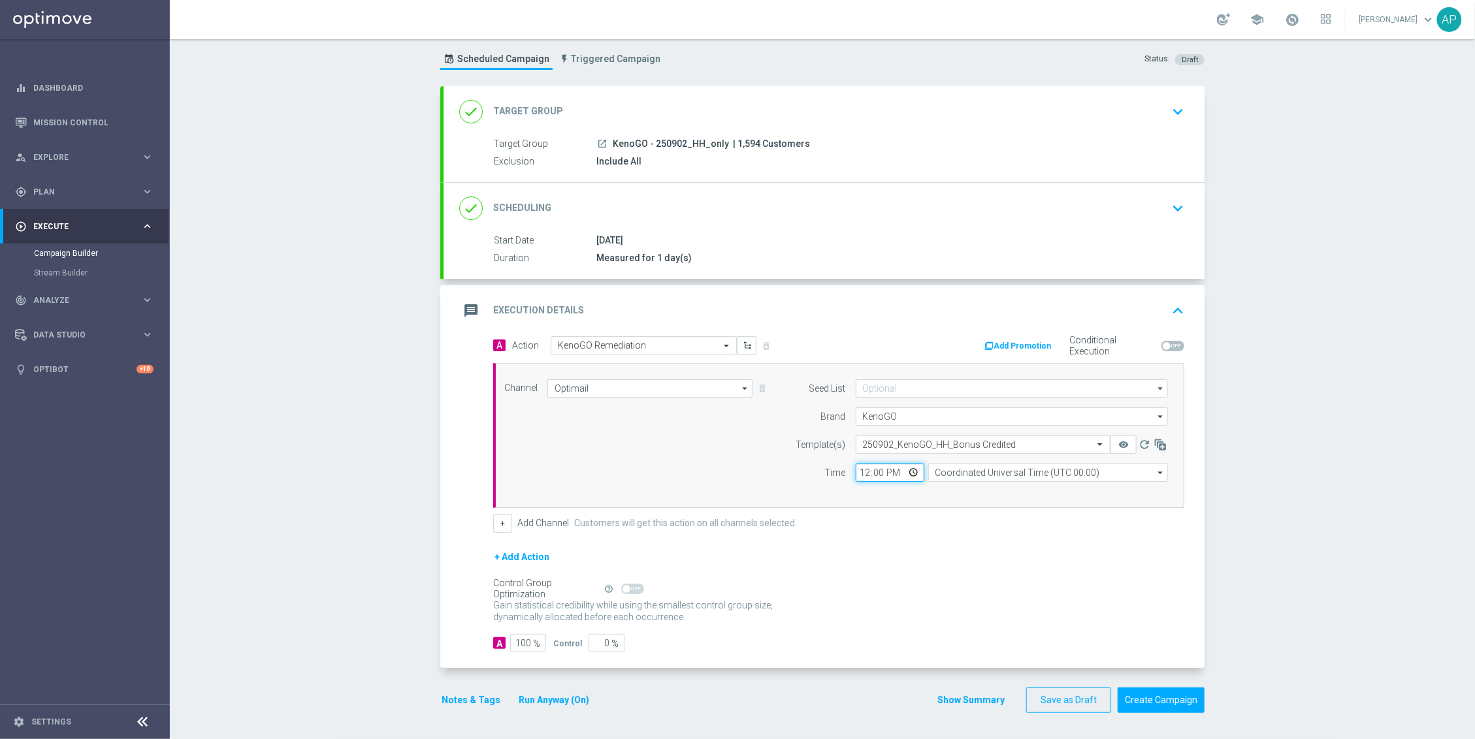
click at [862, 471] on input "12:00" at bounding box center [890, 473] width 69 height 18
type input "17:10"
click at [1034, 472] on input "Coordinated Universal Time (UTC 00:00)" at bounding box center [1048, 473] width 240 height 18
click at [1076, 494] on div "Eastern Australia Time (Sydney) (UTC +10:00)" at bounding box center [1042, 492] width 214 height 12
type input "Eastern Australia Time (Sydney) (UTC +10:00)"
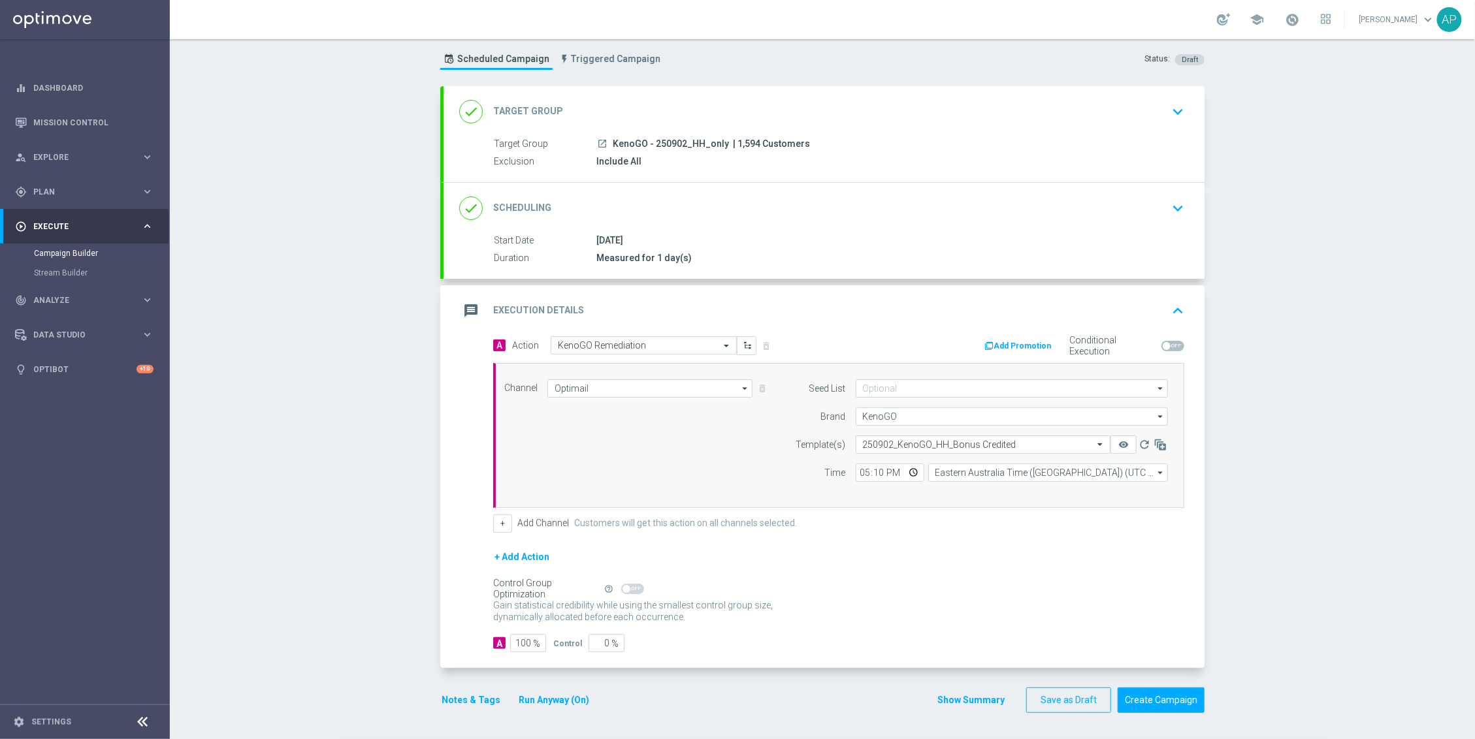
click at [869, 582] on div "Control Group Optimization Self Optimizing Campaign help_outline" at bounding box center [838, 589] width 691 height 14
click at [1120, 440] on icon "remove_red_eye" at bounding box center [1123, 445] width 10 height 10
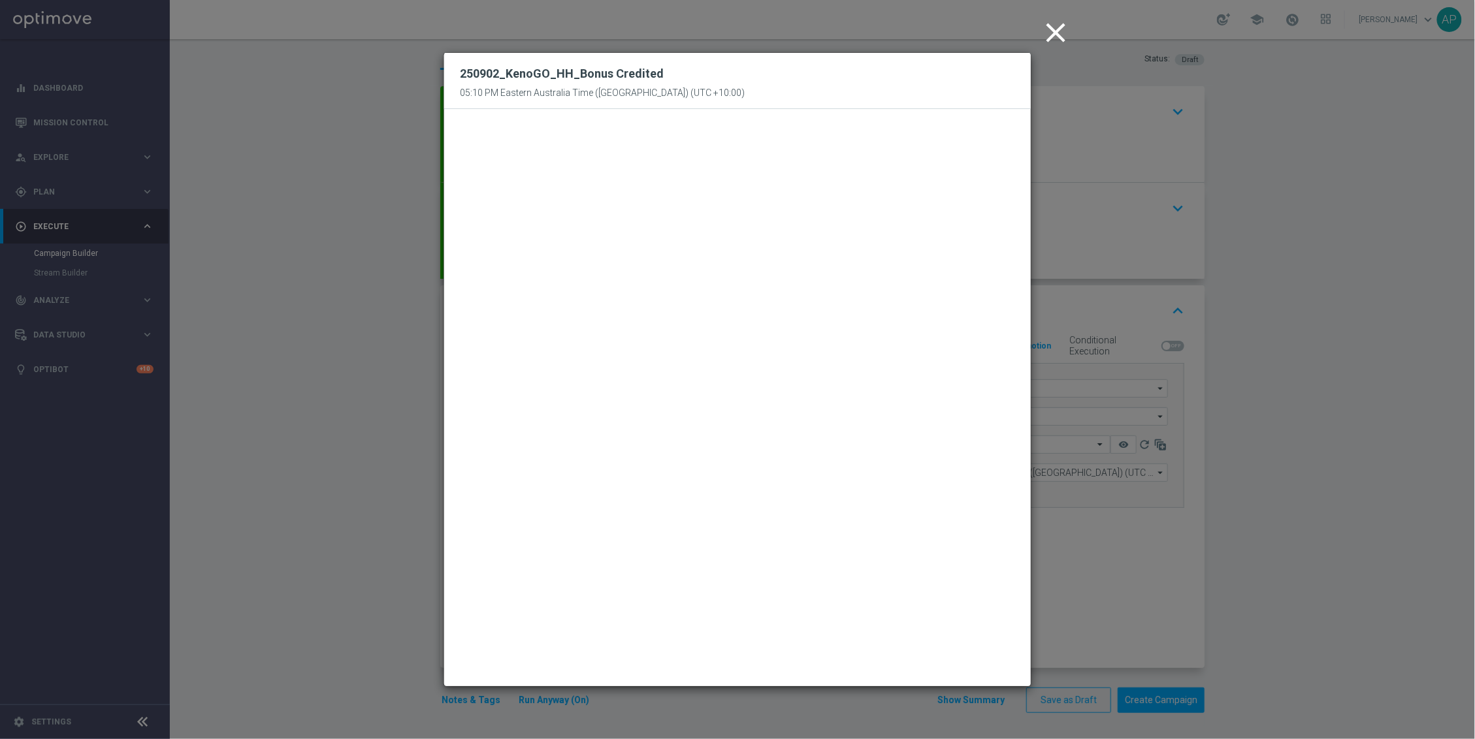
click at [1043, 31] on icon "close" at bounding box center [1055, 32] width 33 height 33
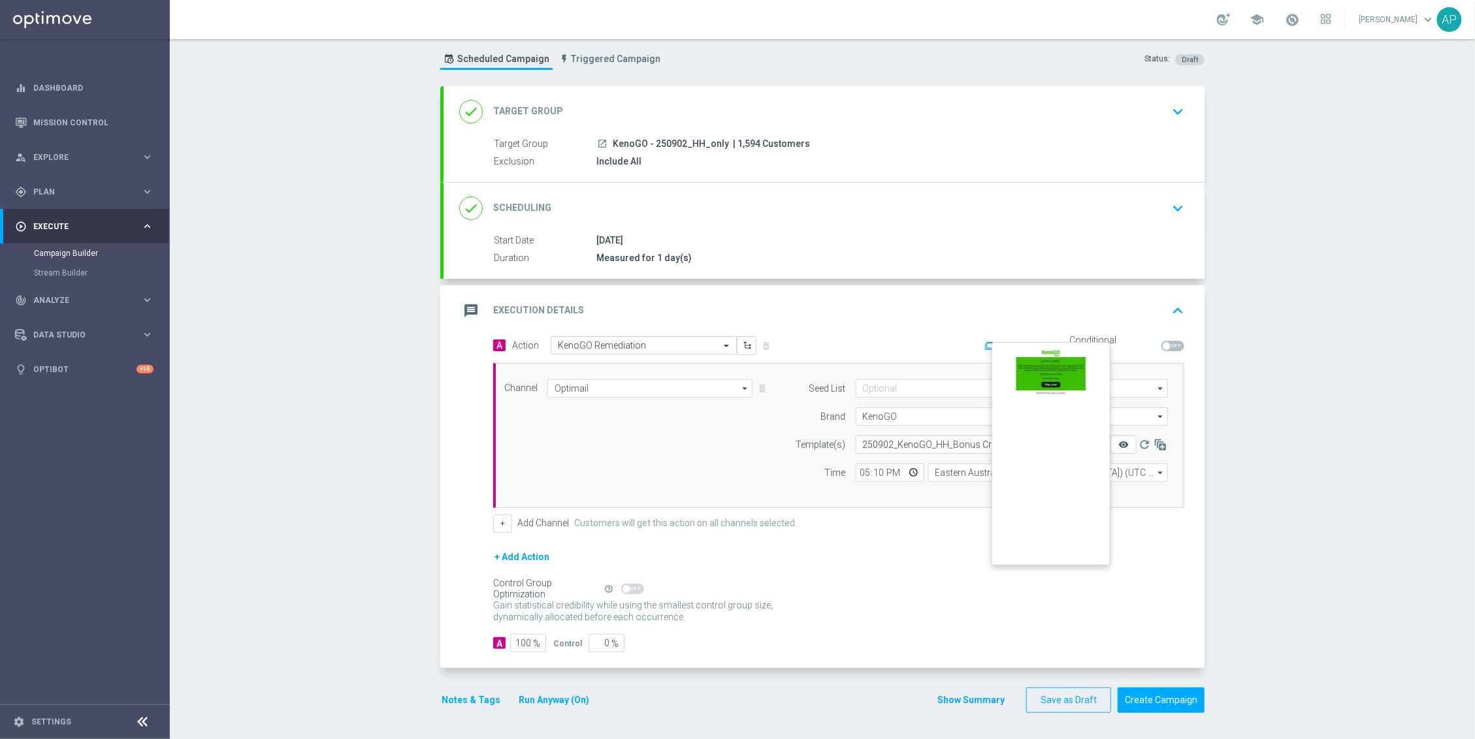
click at [1118, 445] on icon "remove_red_eye" at bounding box center [1123, 445] width 10 height 10
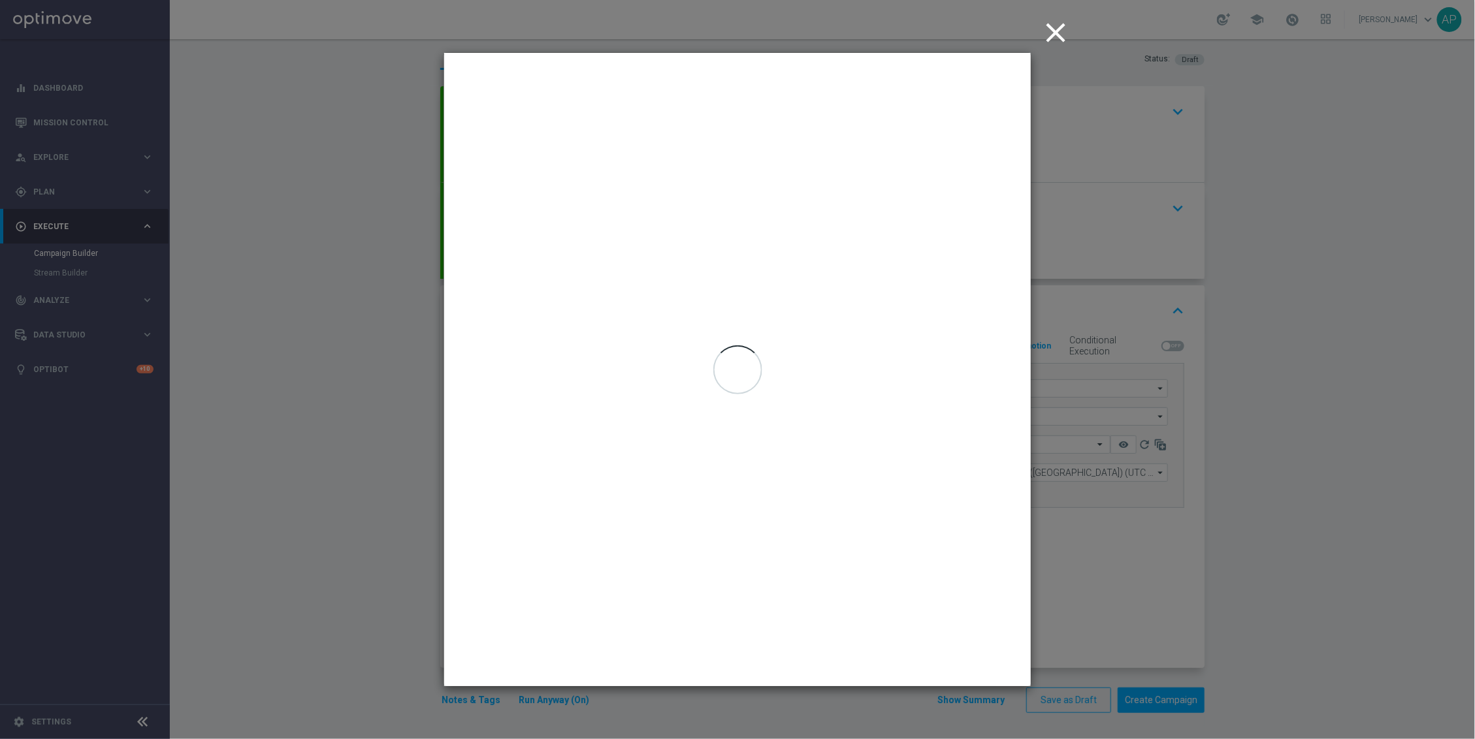
click at [1060, 32] on icon "close" at bounding box center [1055, 32] width 33 height 33
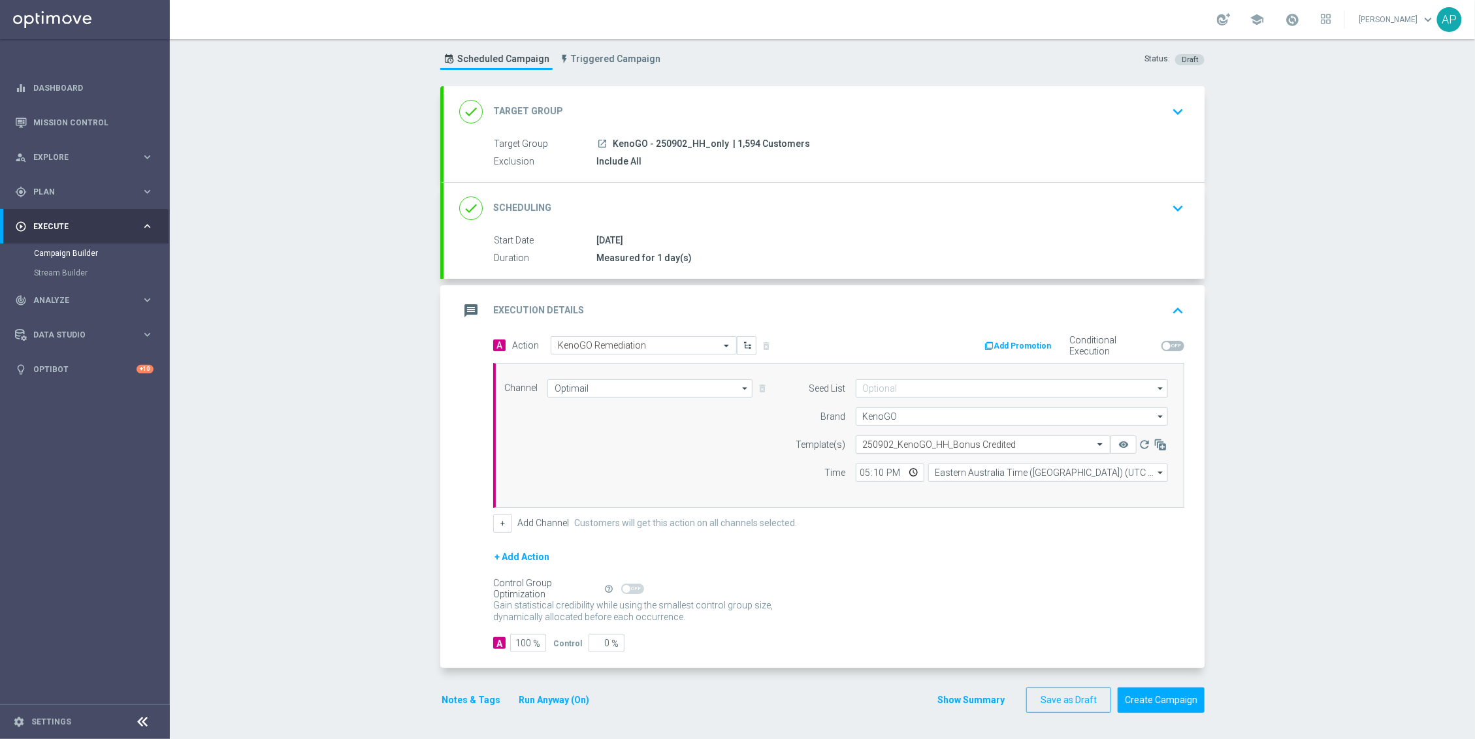
click at [1093, 439] on span at bounding box center [1101, 444] width 16 height 11
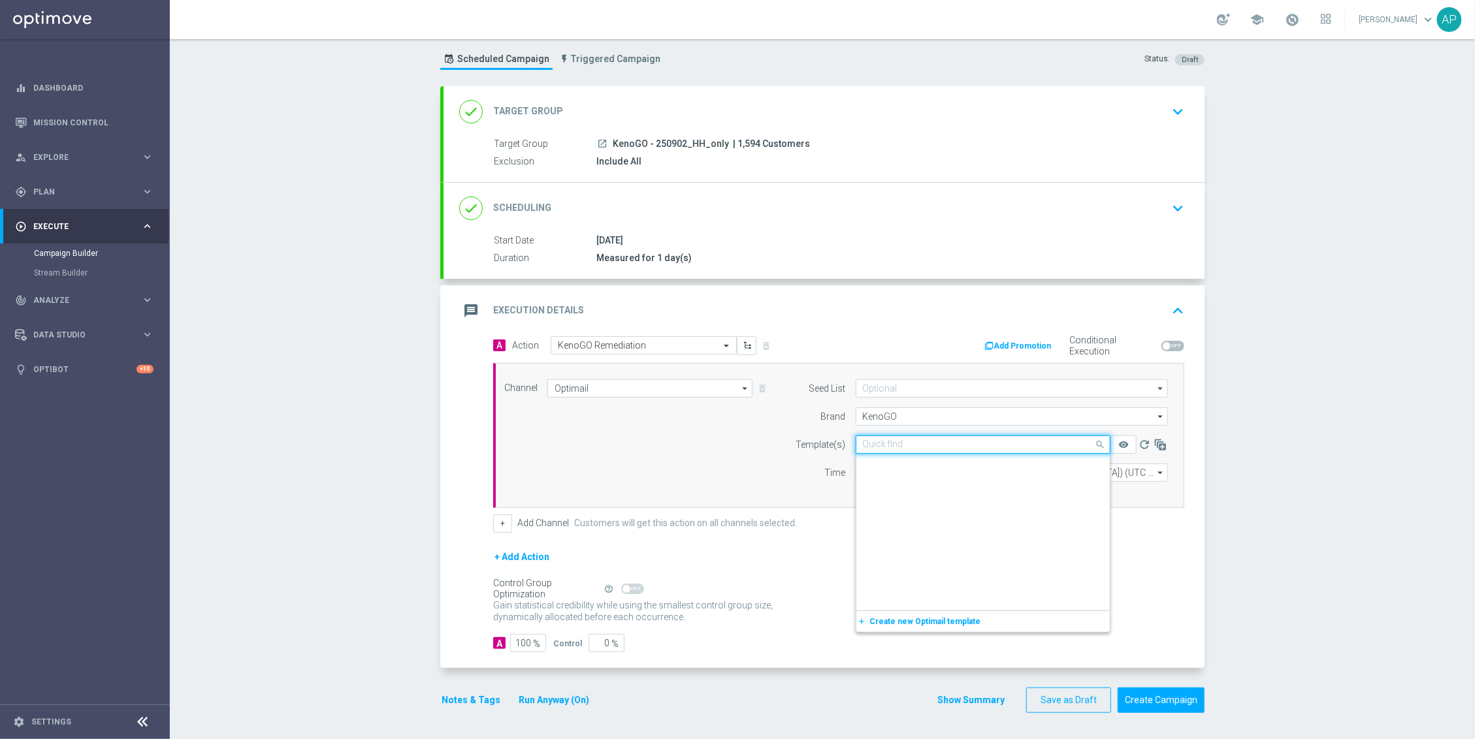
scroll to position [14161, 0]
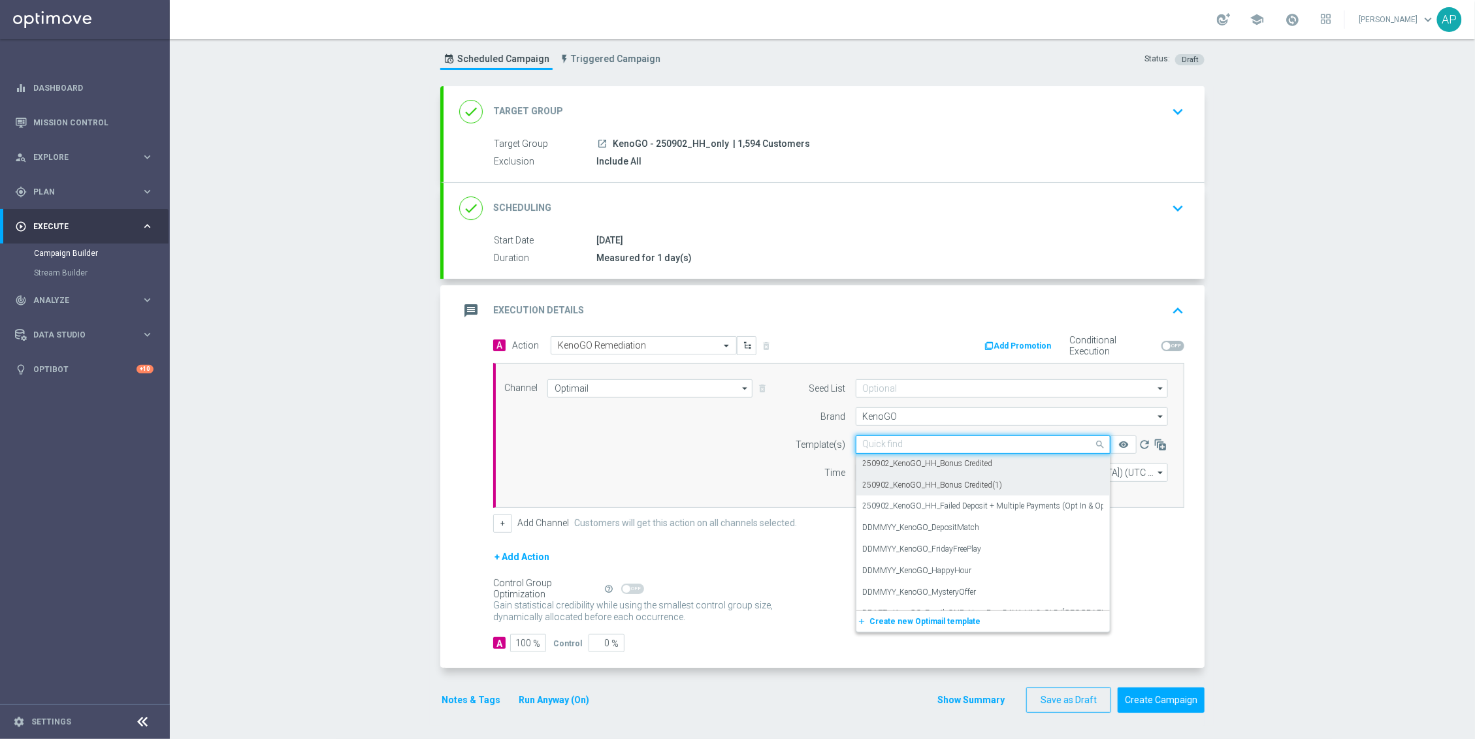
click at [1046, 477] on div "250902_KenoGO_HH_Bonus Credited(1)" at bounding box center [983, 486] width 240 height 22
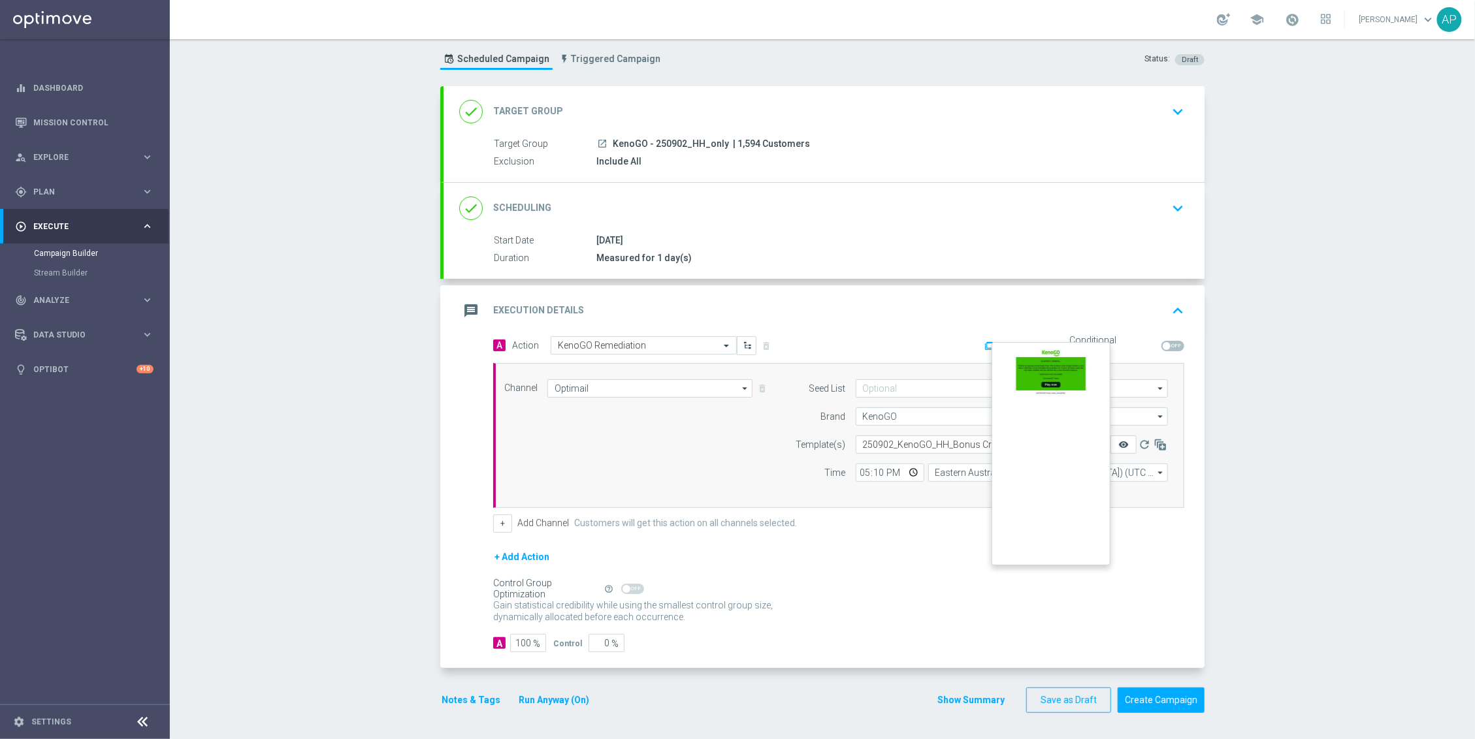
click at [1118, 440] on icon "remove_red_eye" at bounding box center [1123, 445] width 10 height 10
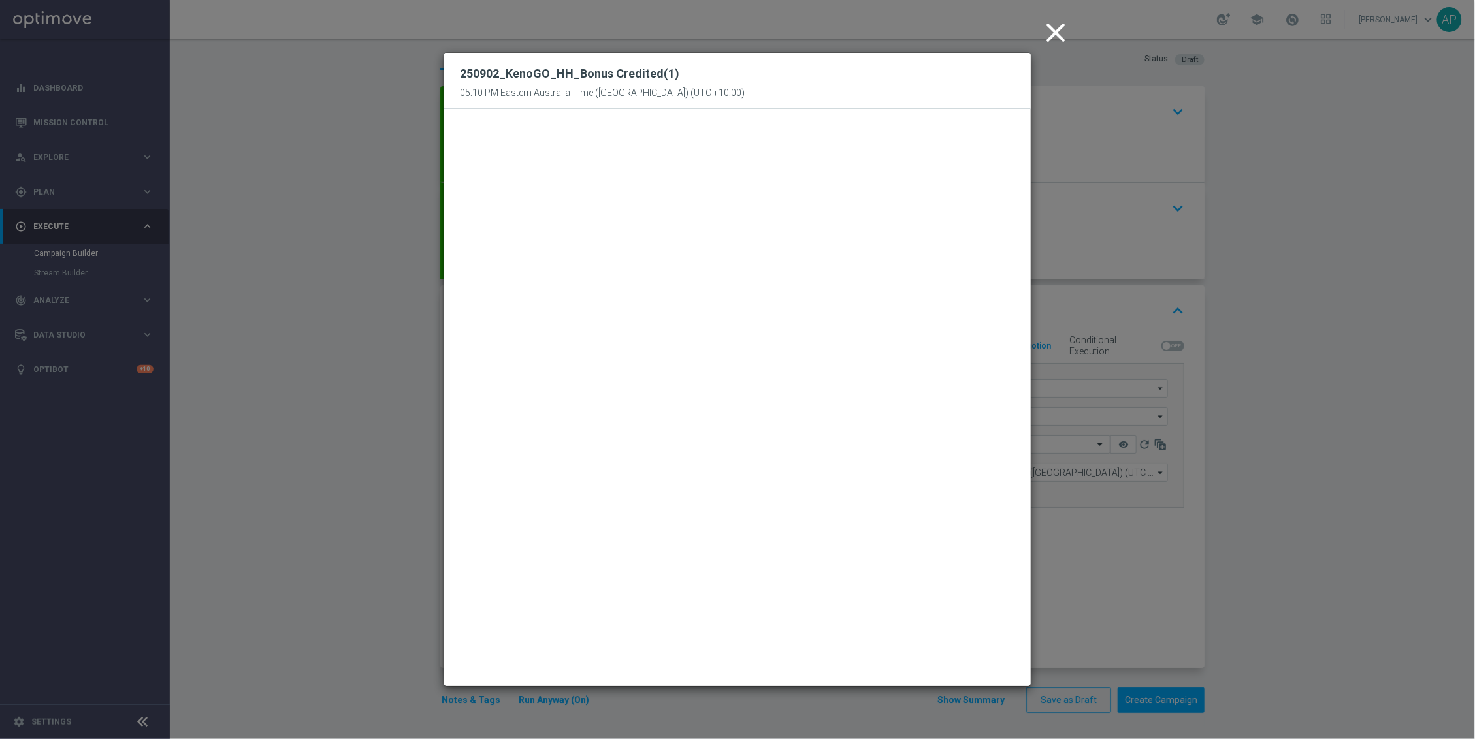
click at [1050, 22] on icon "close" at bounding box center [1055, 32] width 33 height 33
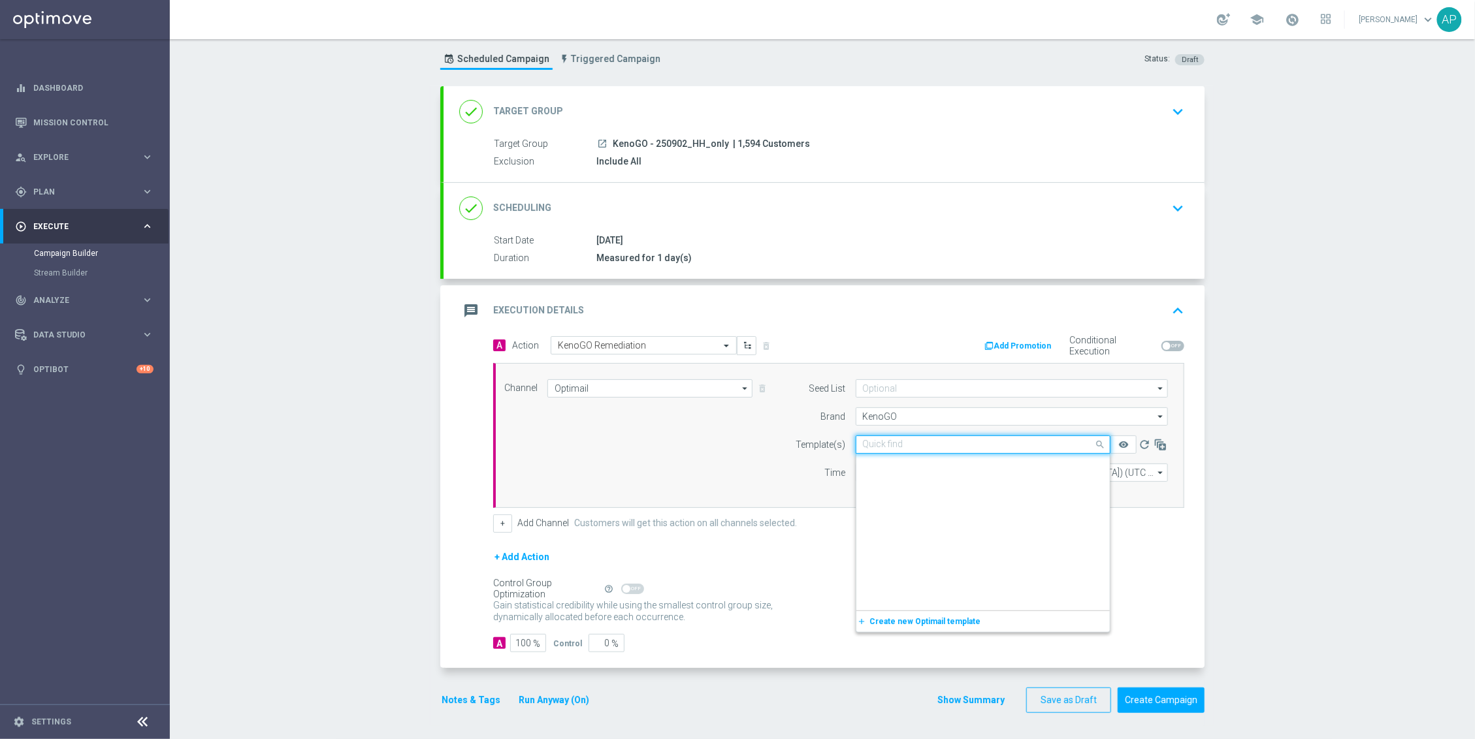
click at [1063, 440] on input "text" at bounding box center [970, 445] width 214 height 11
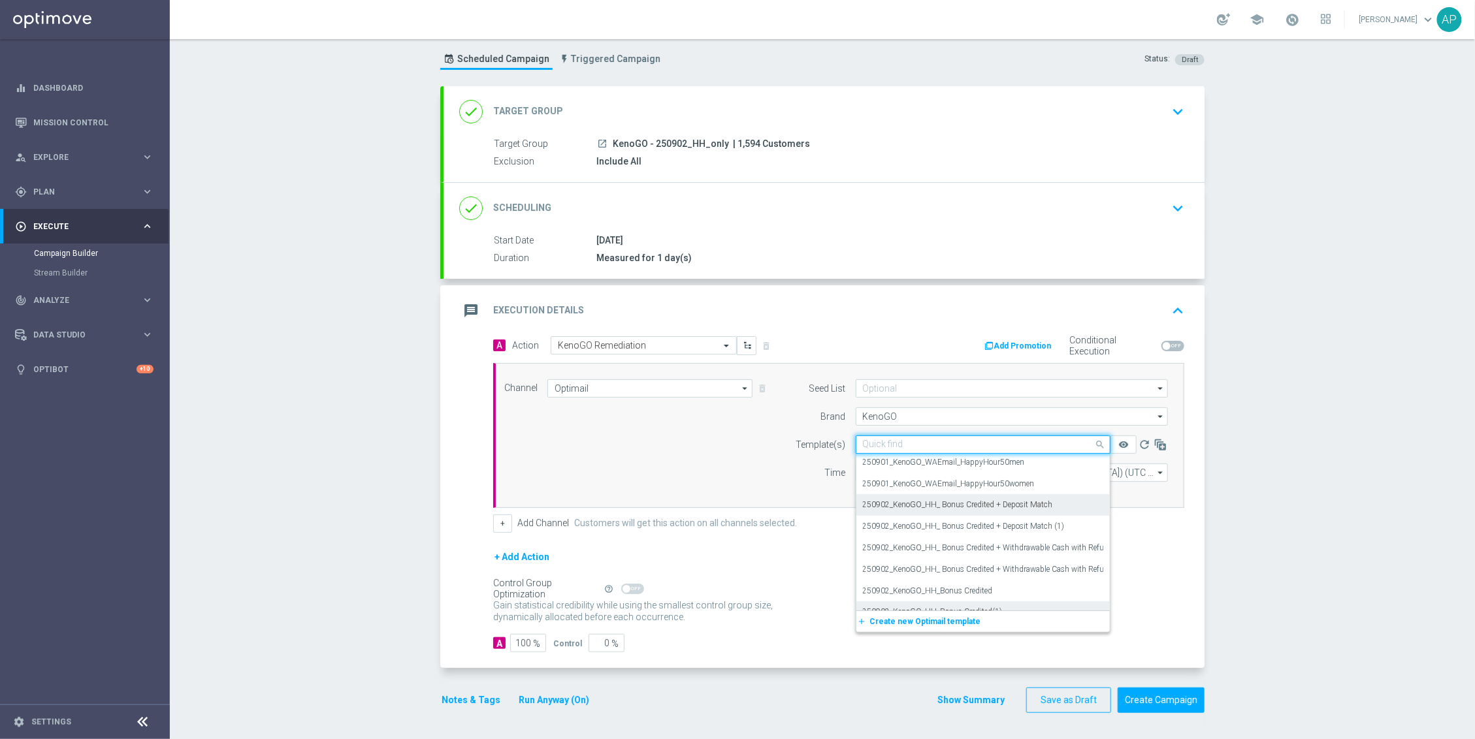
scroll to position [14057, 0]
click at [1012, 560] on div "250902_KenoGO_HH_Bonus Credited" at bounding box center [983, 568] width 240 height 22
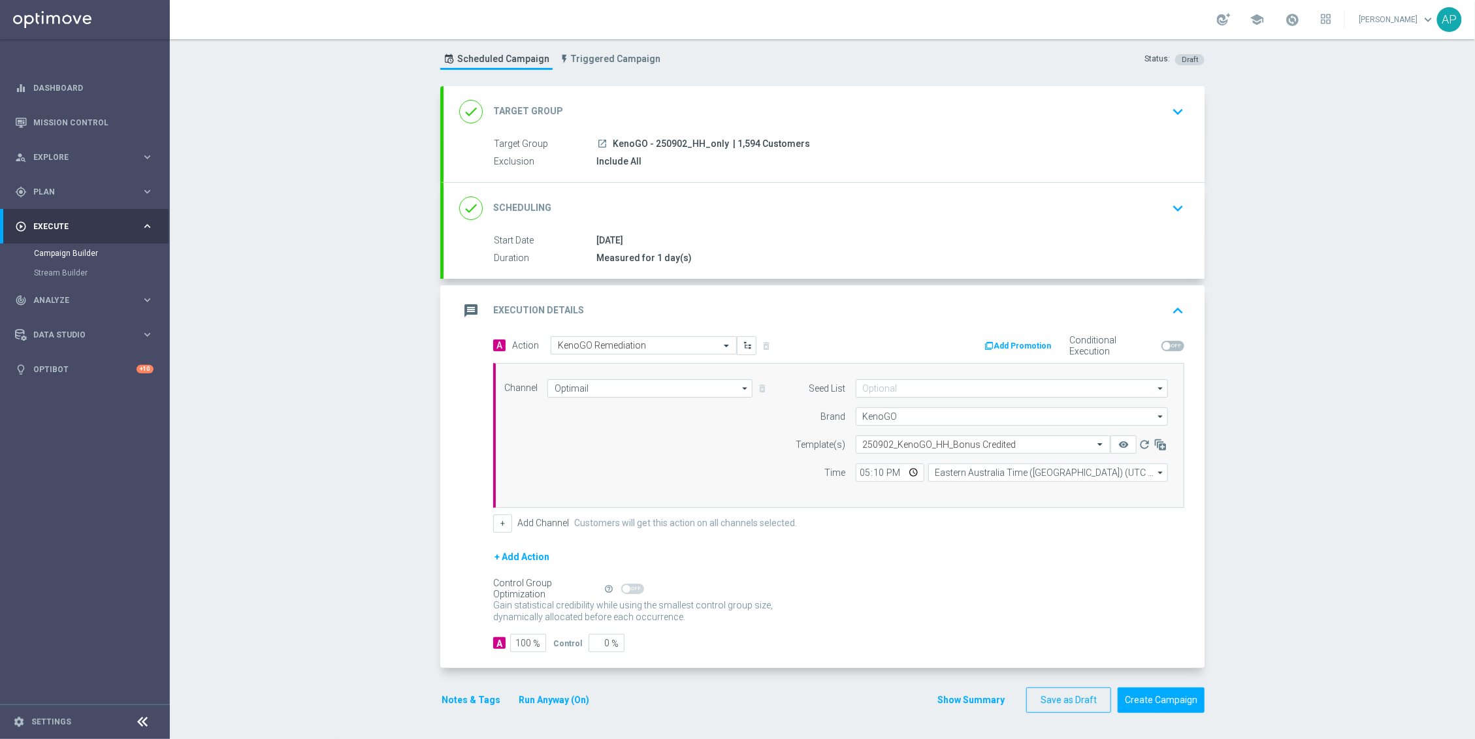
click at [1018, 524] on div "+ Add Channel Customers will get this action on all channels selected." at bounding box center [838, 524] width 691 height 18
click at [1272, 179] on div "Campaign Builder Scheduled Campaign Triggered Campaign Status: Draft done Targe…" at bounding box center [822, 389] width 1305 height 700
click at [1216, 182] on div "Campaign Builder Scheduled Campaign Triggered Campaign Status: Draft done Targe…" at bounding box center [822, 389] width 1305 height 700
click at [873, 468] on input "17:10" at bounding box center [890, 473] width 69 height 18
click at [1276, 307] on div "Campaign Builder Scheduled Campaign Triggered Campaign Status: Draft done Targe…" at bounding box center [822, 389] width 1305 height 700
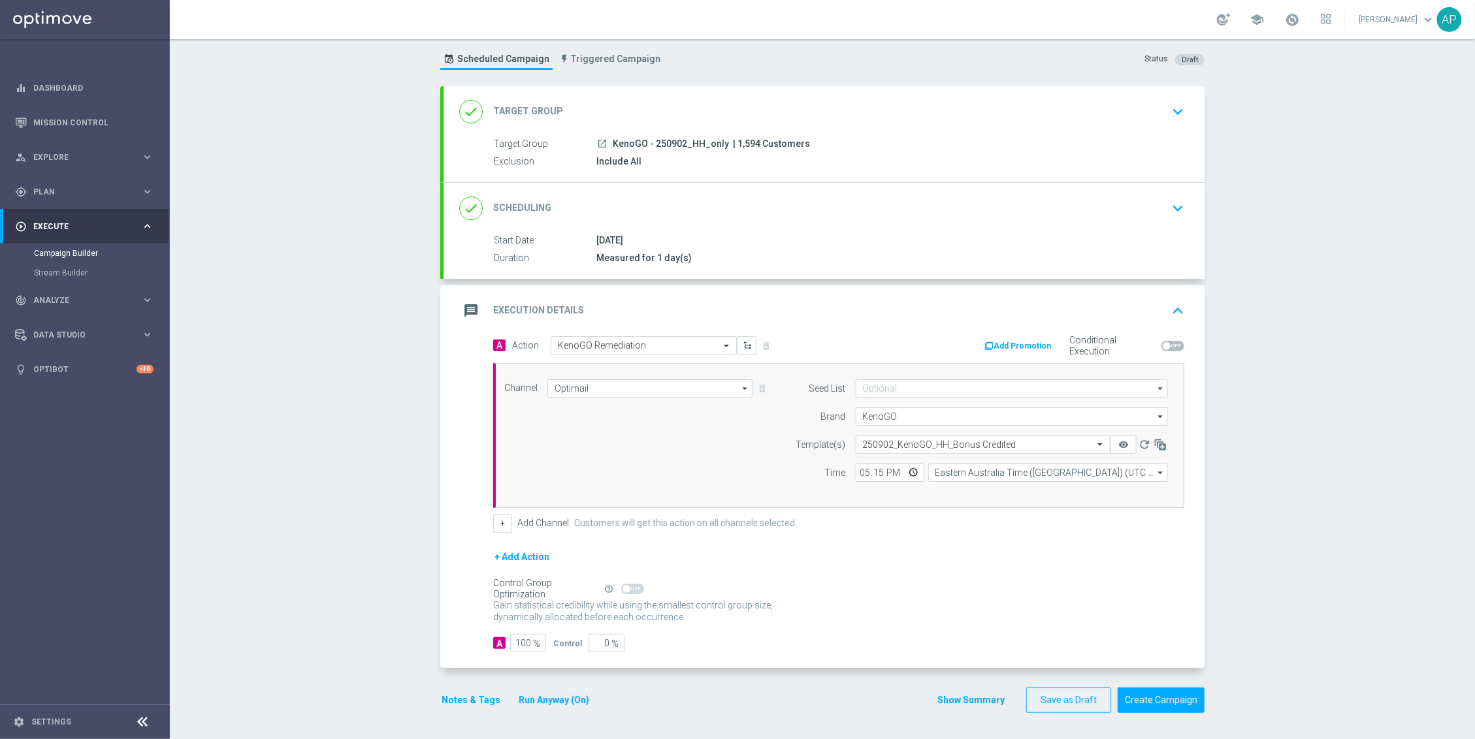
click at [1166, 600] on div "Gain statistical credibility while using the smallest control group size, dynam…" at bounding box center [838, 611] width 691 height 31
click at [877, 470] on input "17:15" at bounding box center [890, 473] width 69 height 18
click at [873, 474] on input "17:15" at bounding box center [890, 473] width 69 height 18
type input "17:20"
click at [987, 562] on div "+ Add Action" at bounding box center [838, 565] width 691 height 33
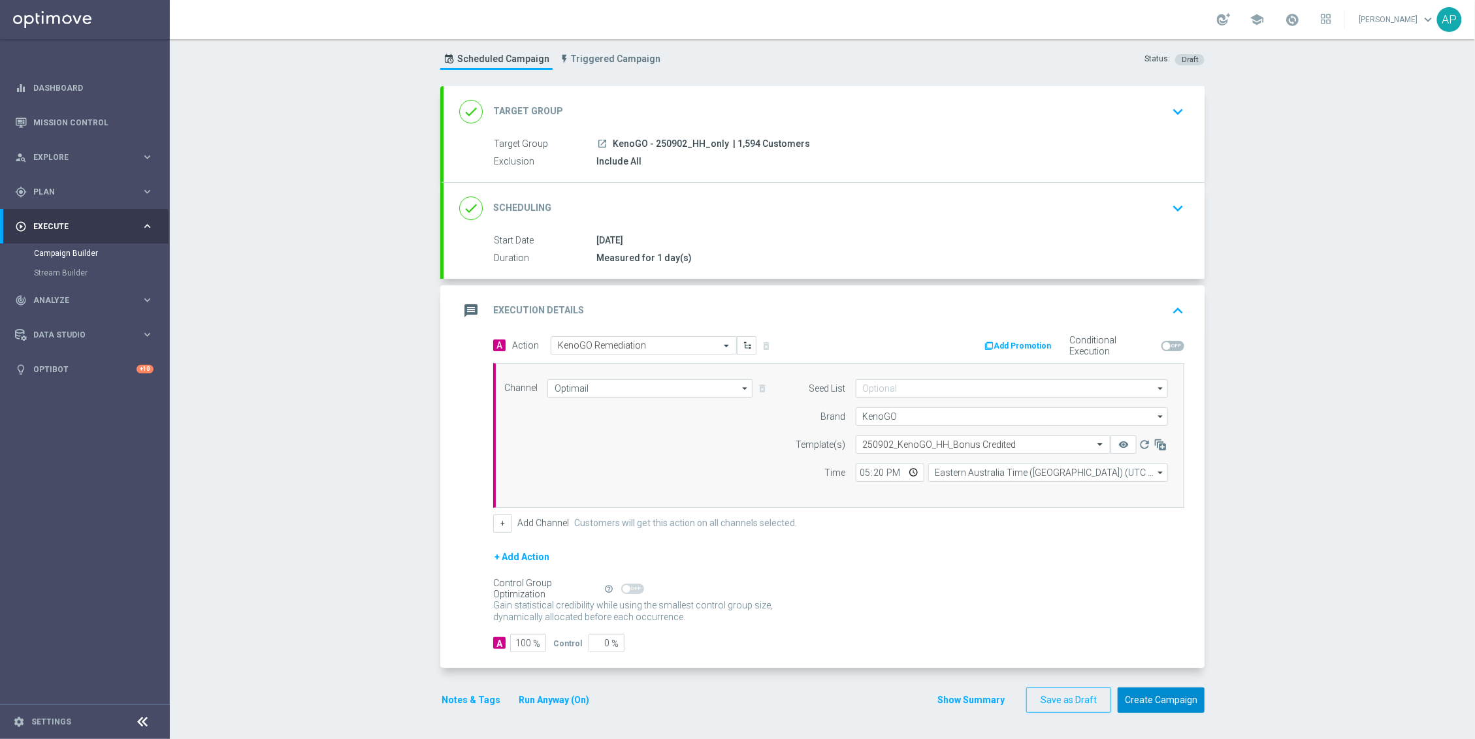
click at [1138, 705] on button "Create Campaign" at bounding box center [1161, 700] width 87 height 25
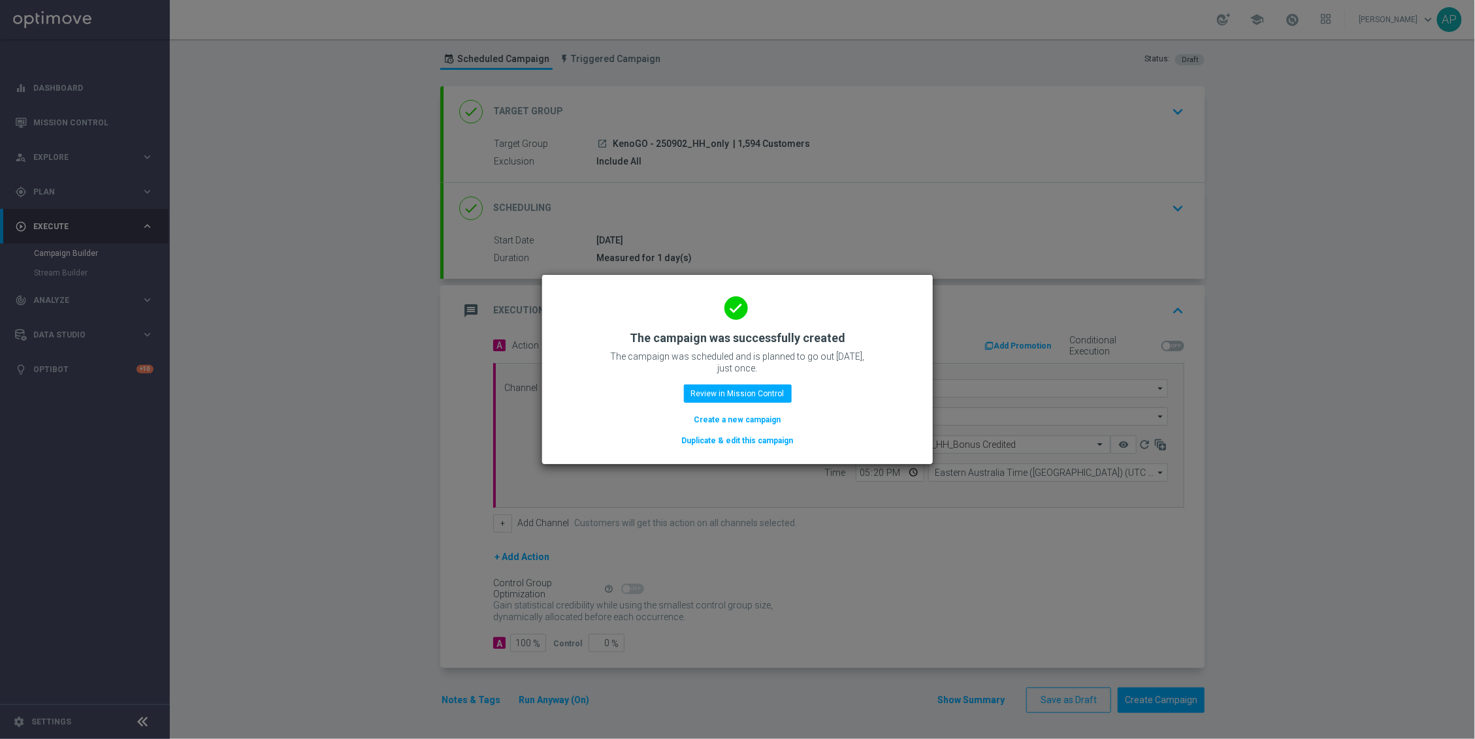
click at [774, 443] on button "Duplicate & edit this campaign" at bounding box center [738, 441] width 114 height 14
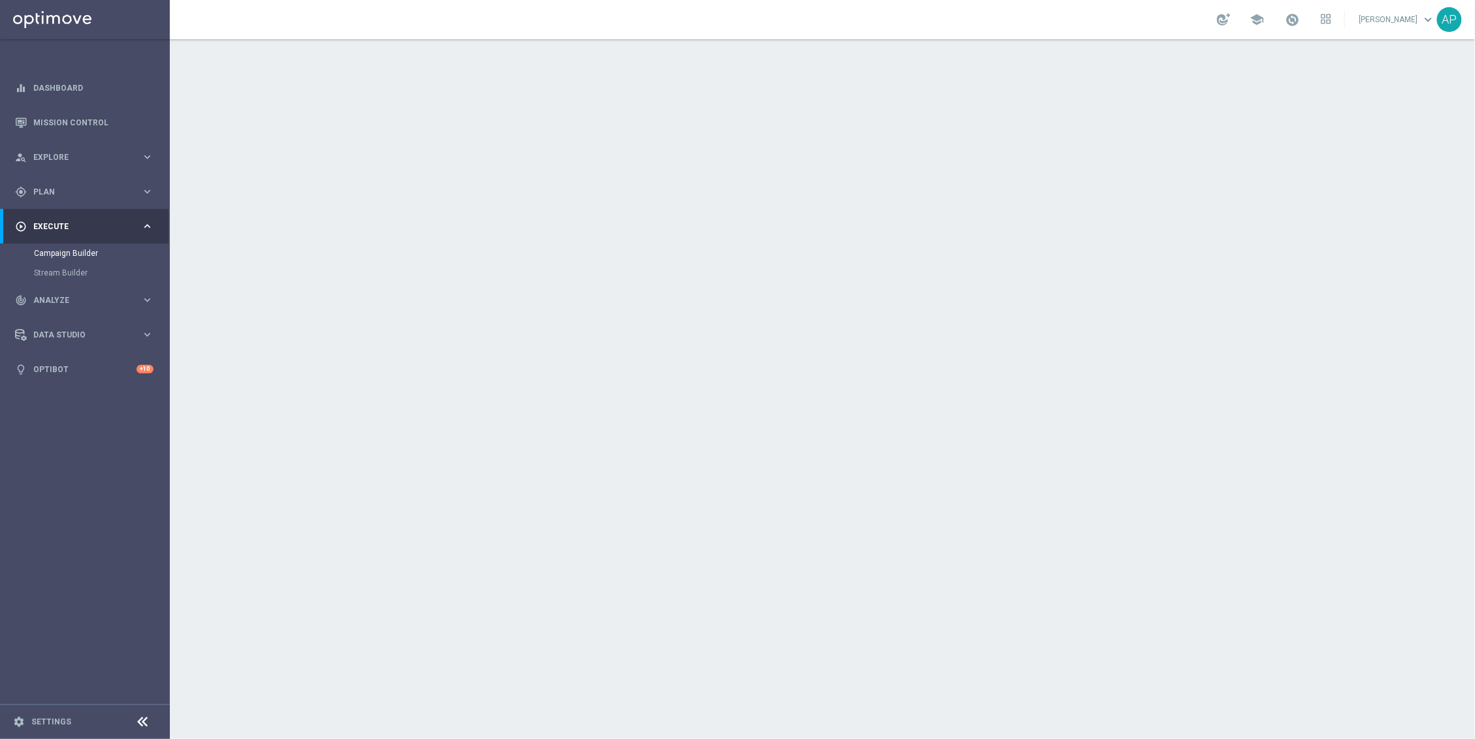
click at [1174, 144] on icon "keyboard_arrow_down" at bounding box center [1178, 143] width 20 height 20
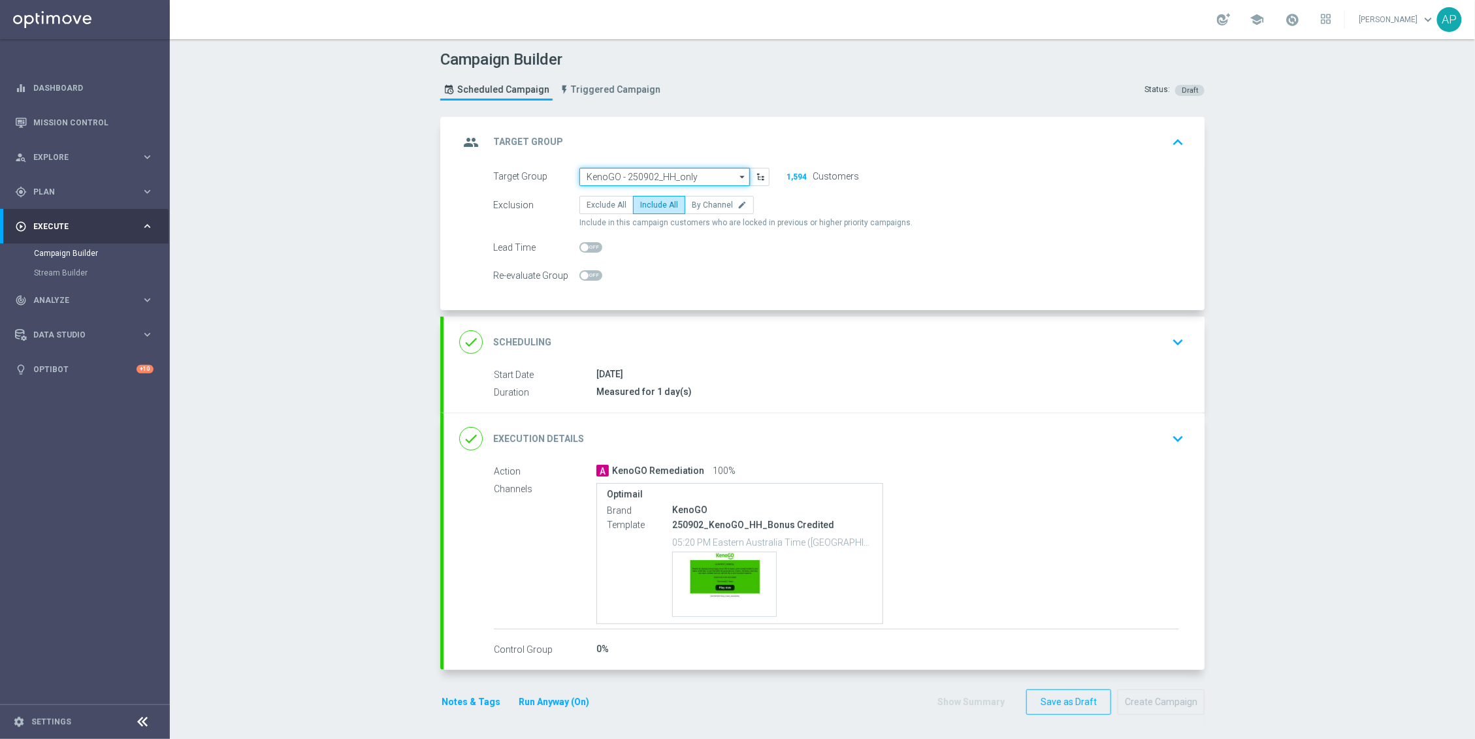
click at [696, 177] on input "KenoGO - 250902_HH_only" at bounding box center [664, 177] width 170 height 18
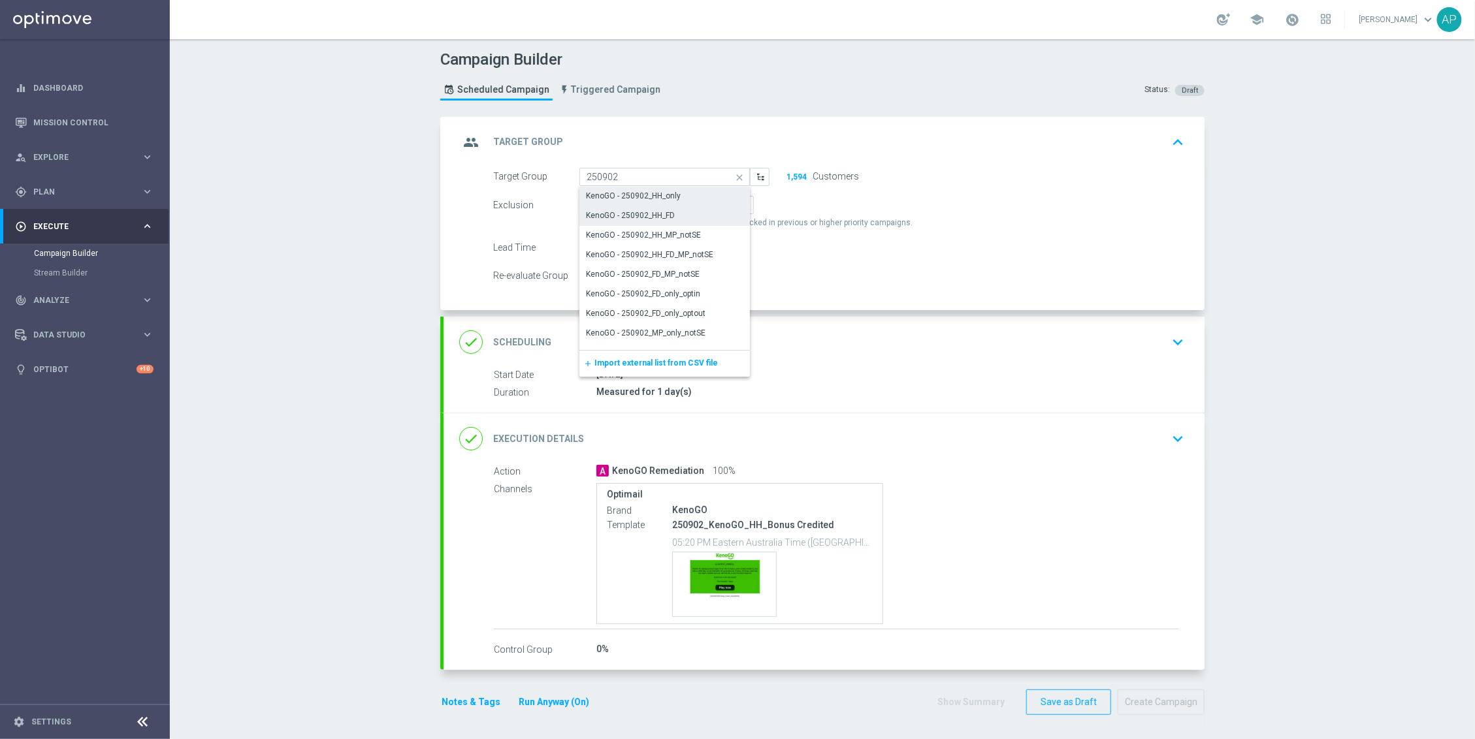
click at [643, 216] on div "KenoGO - 250902_HH_FD" at bounding box center [630, 216] width 89 height 12
type input "KenoGO - 250902_HH_FD"
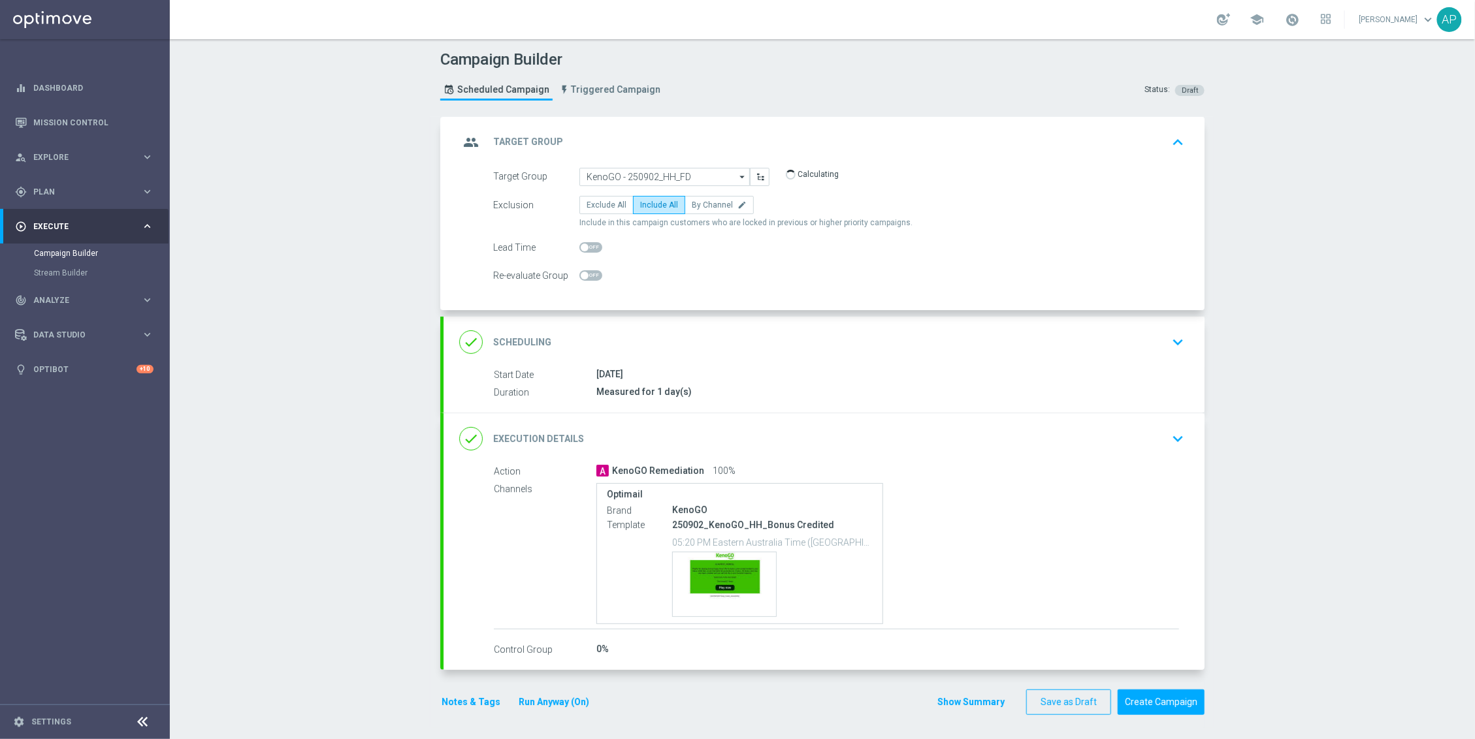
click at [1002, 447] on div "done Execution Details keyboard_arrow_down" at bounding box center [824, 439] width 730 height 25
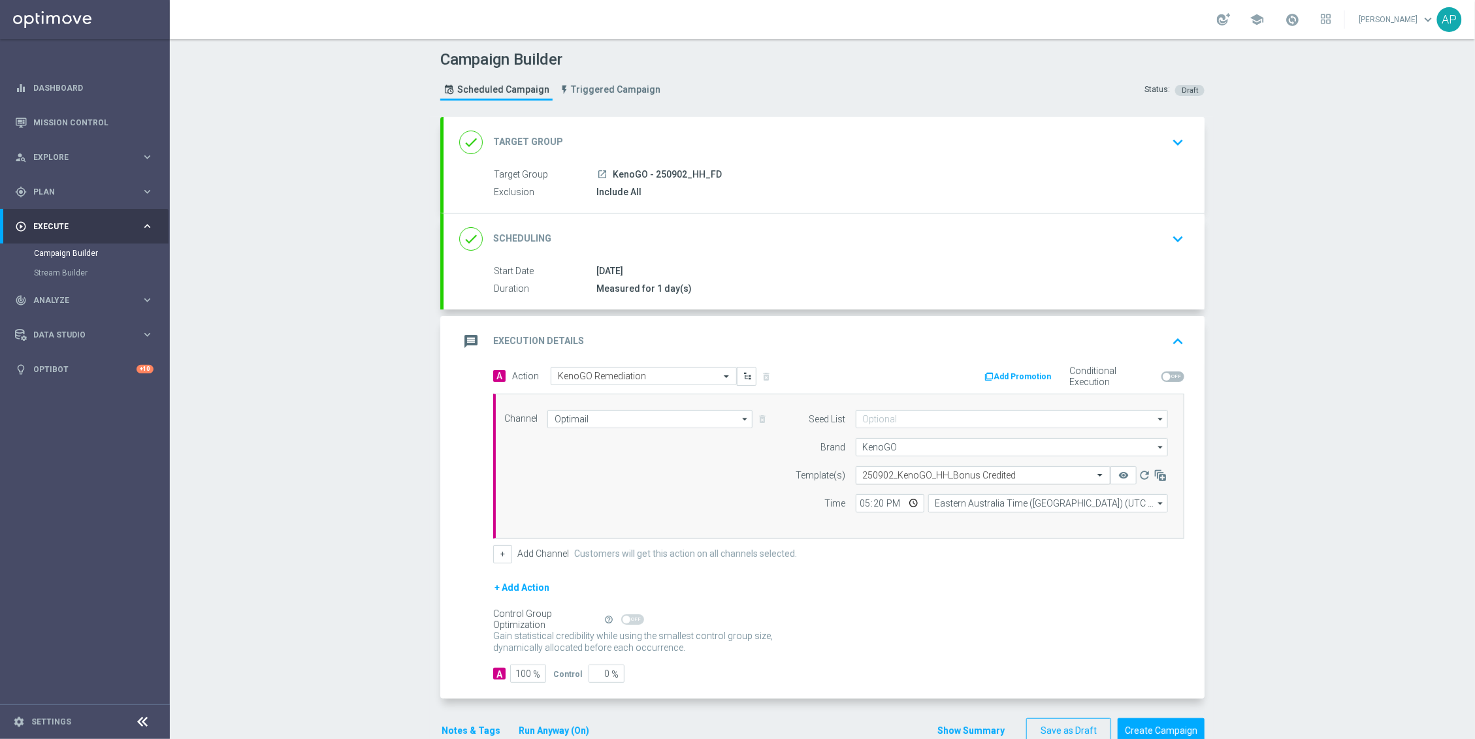
click at [988, 477] on input "text" at bounding box center [970, 475] width 214 height 11
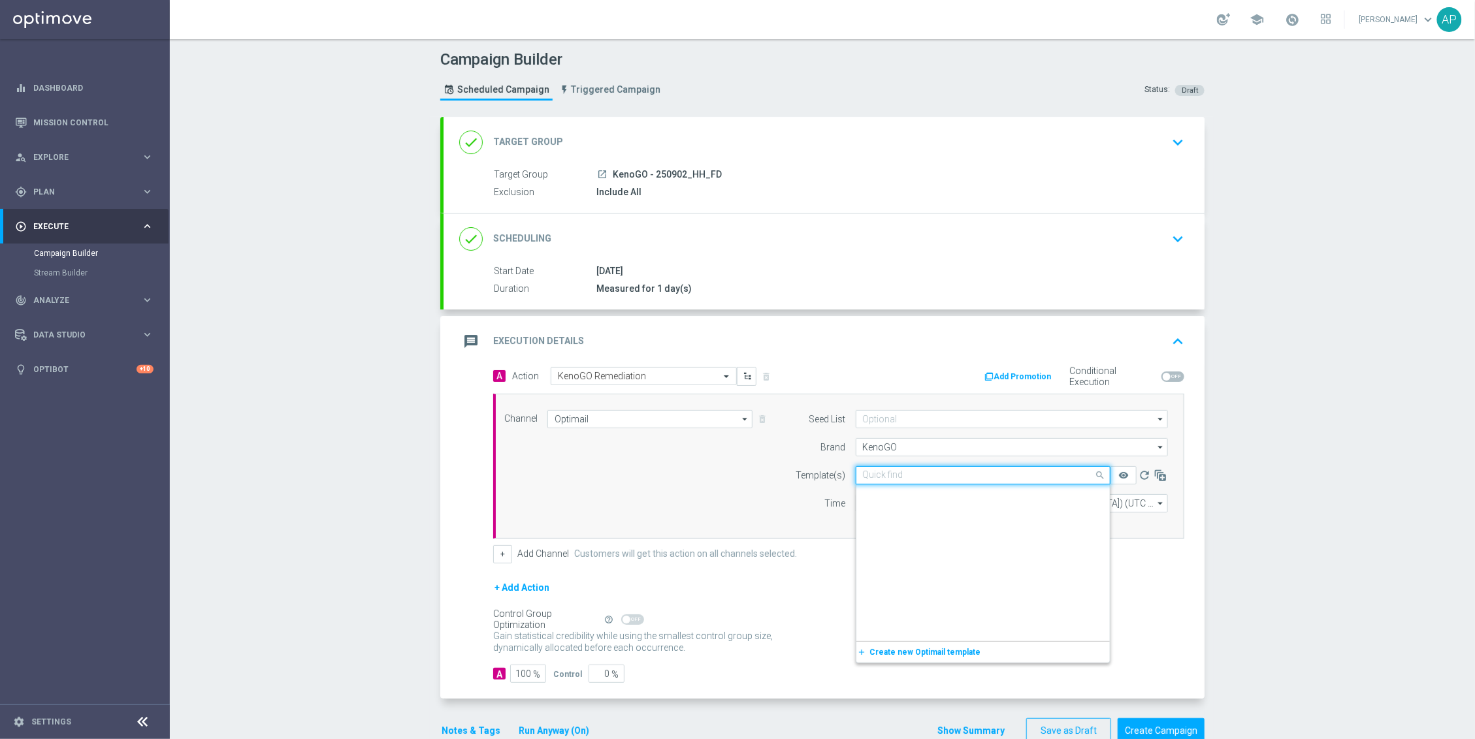
scroll to position [14204, 0]
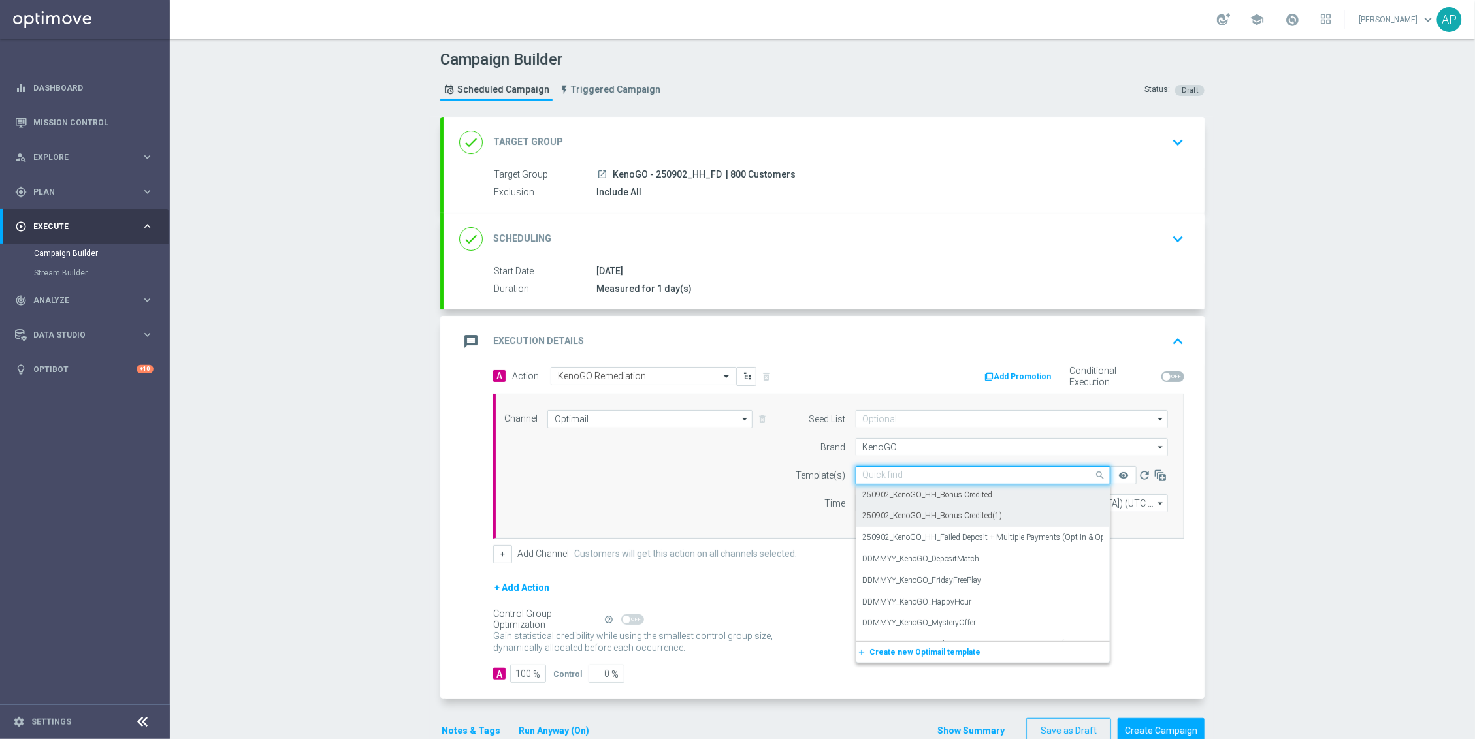
click at [353, 510] on div "Campaign Builder Scheduled Campaign Triggered Campaign Status: Draft done Targe…" at bounding box center [822, 389] width 1305 height 700
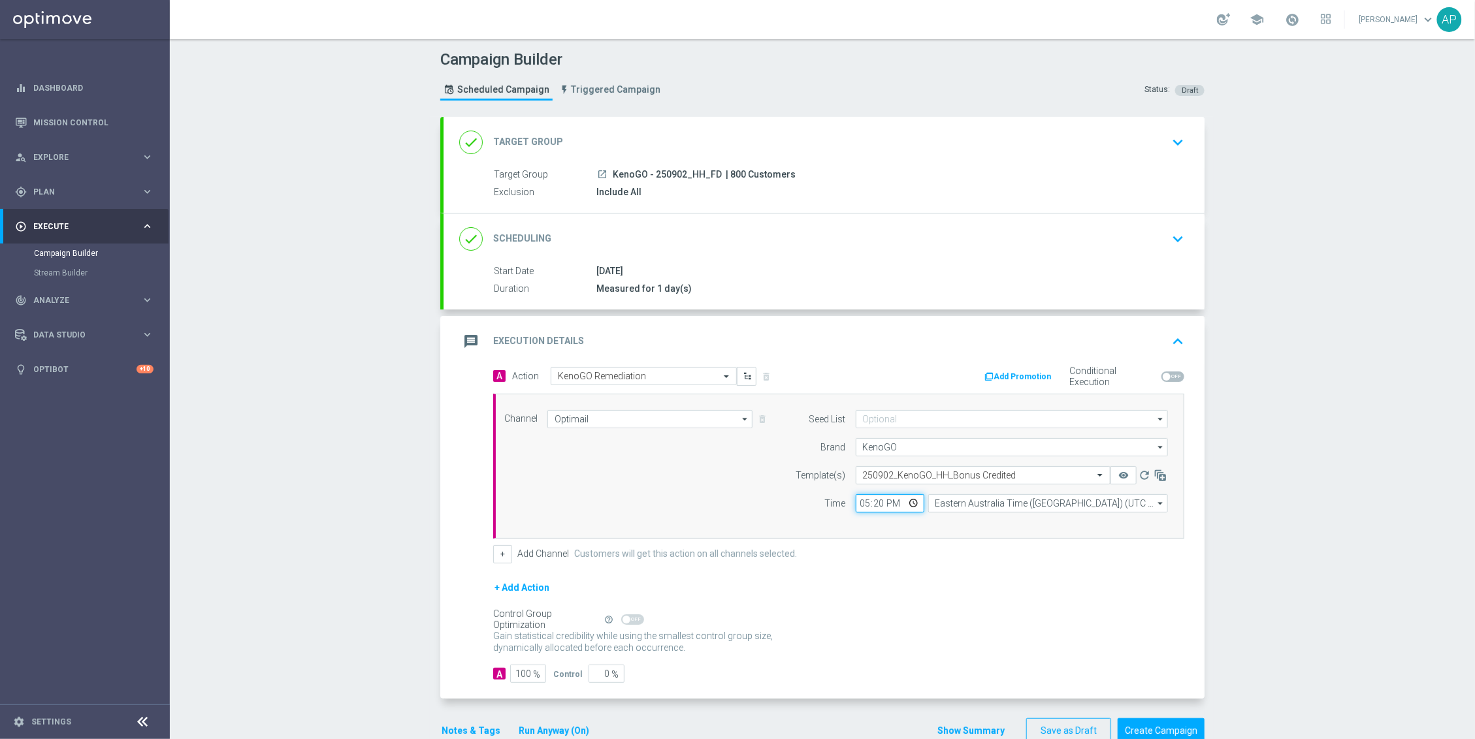
click at [869, 509] on input "17:20" at bounding box center [890, 503] width 69 height 18
type input "17:35"
click at [1251, 518] on div "Campaign Builder Scheduled Campaign Triggered Campaign Status: Draft done Targe…" at bounding box center [822, 389] width 1305 height 700
click at [1015, 474] on input "text" at bounding box center [970, 475] width 214 height 11
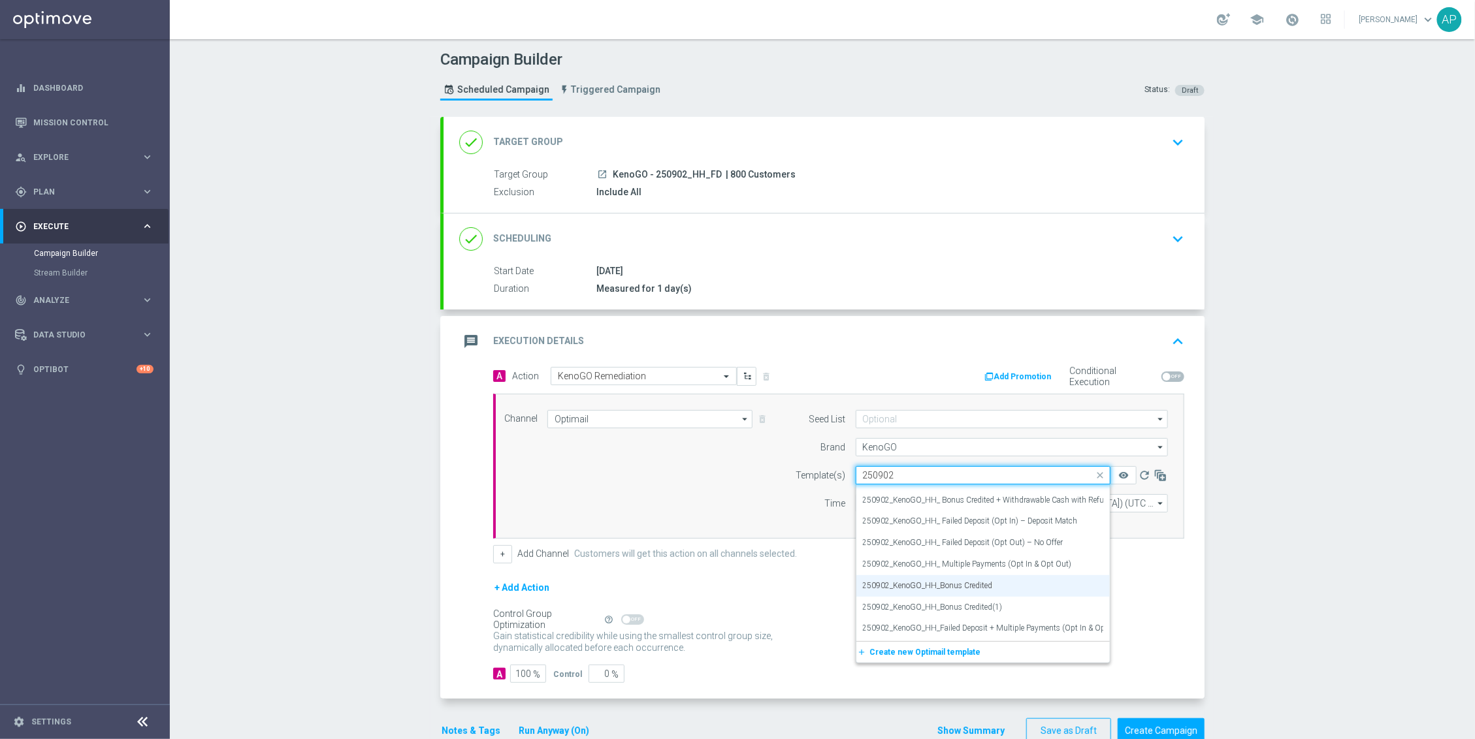
scroll to position [37, 0]
drag, startPoint x: 904, startPoint y: 475, endPoint x: 833, endPoint y: 469, distance: 71.5
click at [833, 469] on div "Template(s) Quick find 250902_KenoGO_HH_Bonus Credited 250902 250902_KenoGO_HH_…" at bounding box center [978, 475] width 398 height 18
paste input "_KenoGO_HH_ Bonus Credited + Deposit Match"
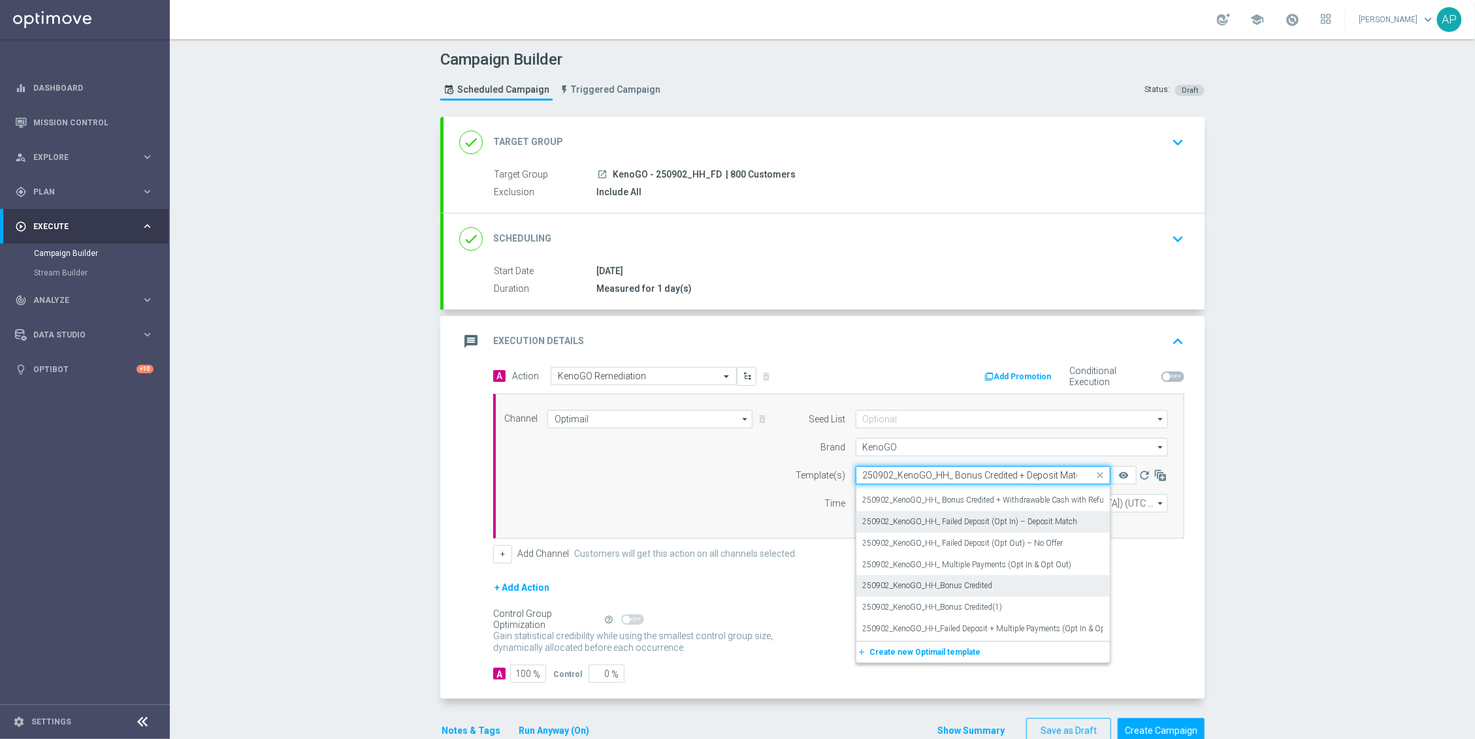
scroll to position [0, 8]
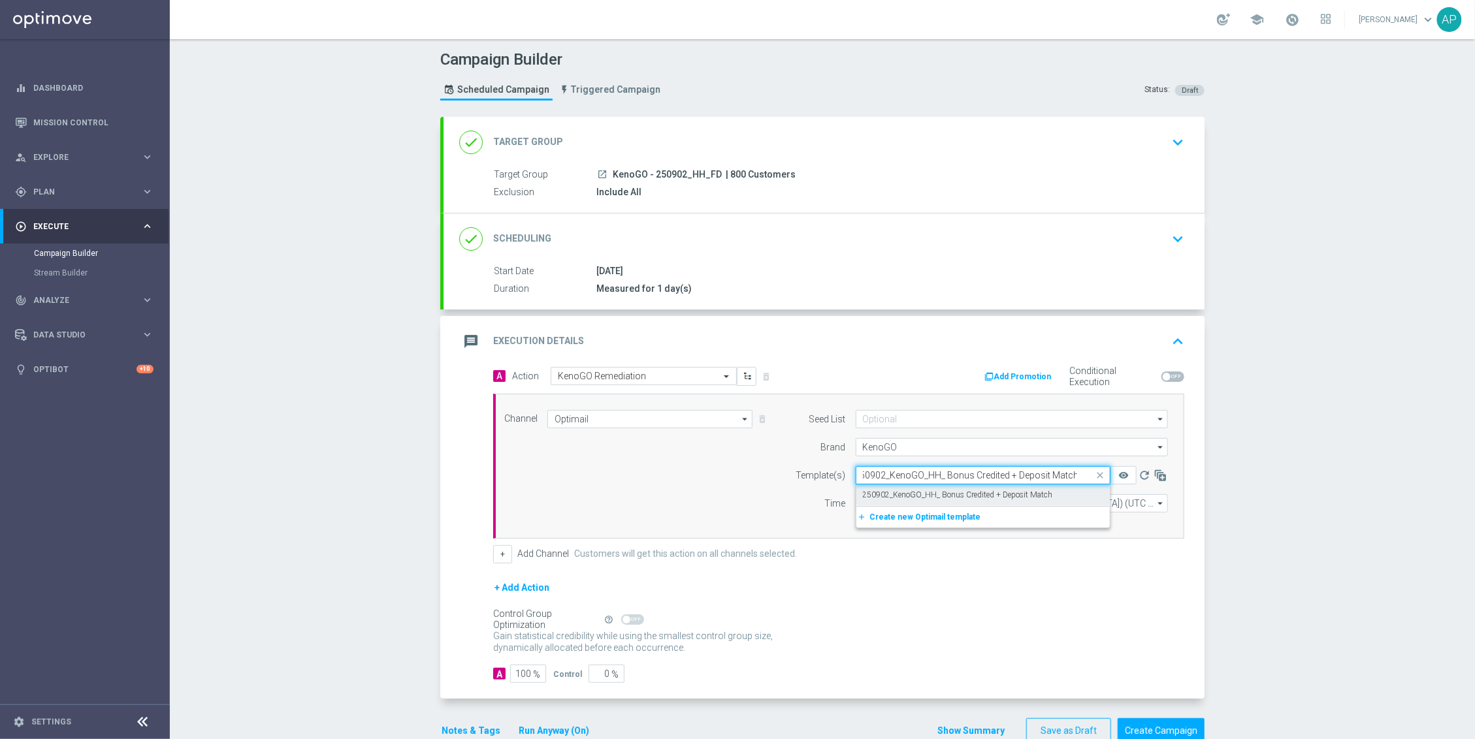
click at [1014, 499] on label "250902_KenoGO_HH_ Bonus Credited + Deposit Match" at bounding box center [958, 495] width 190 height 11
type input "250902_KenoGO_HH_ Bonus Credited + Deposit Match"
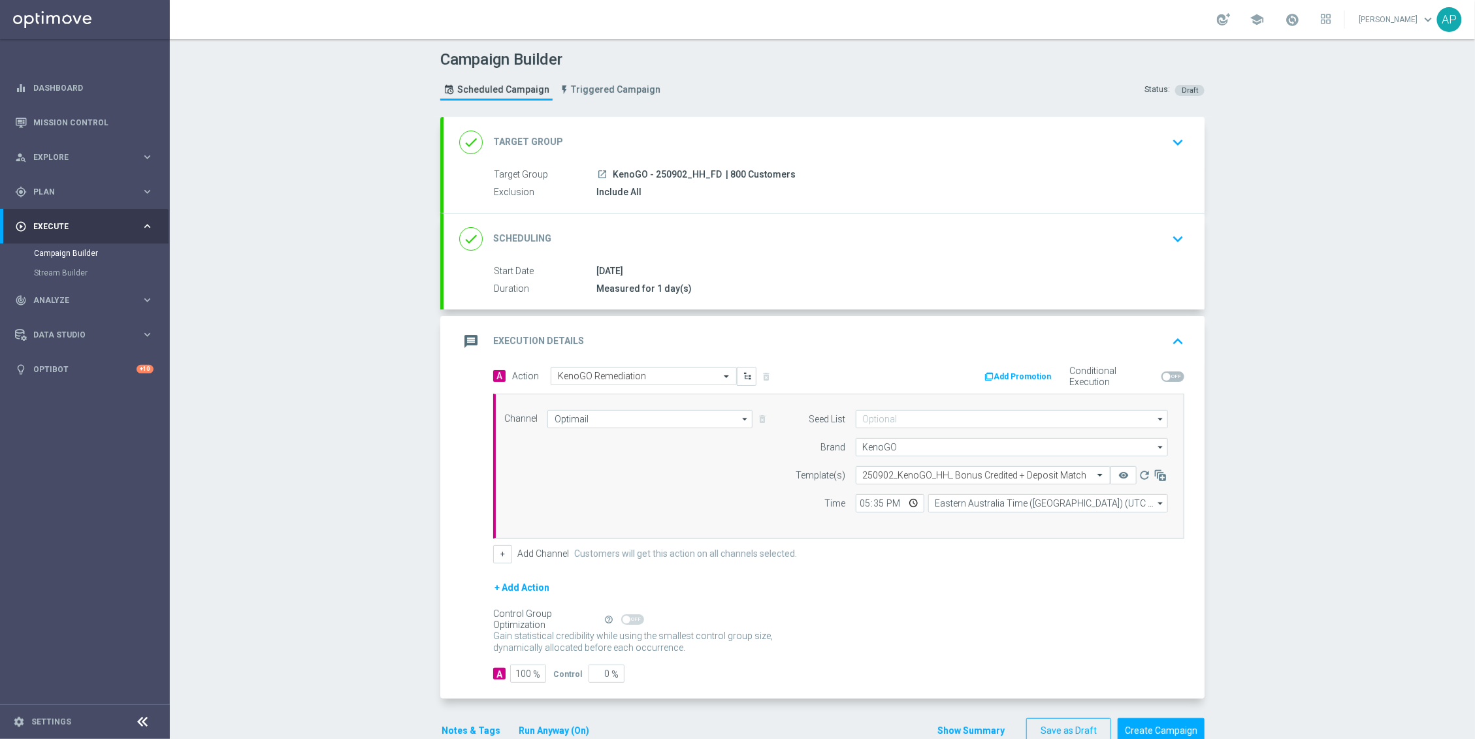
scroll to position [0, 0]
click at [1118, 479] on icon "remove_red_eye" at bounding box center [1123, 475] width 10 height 10
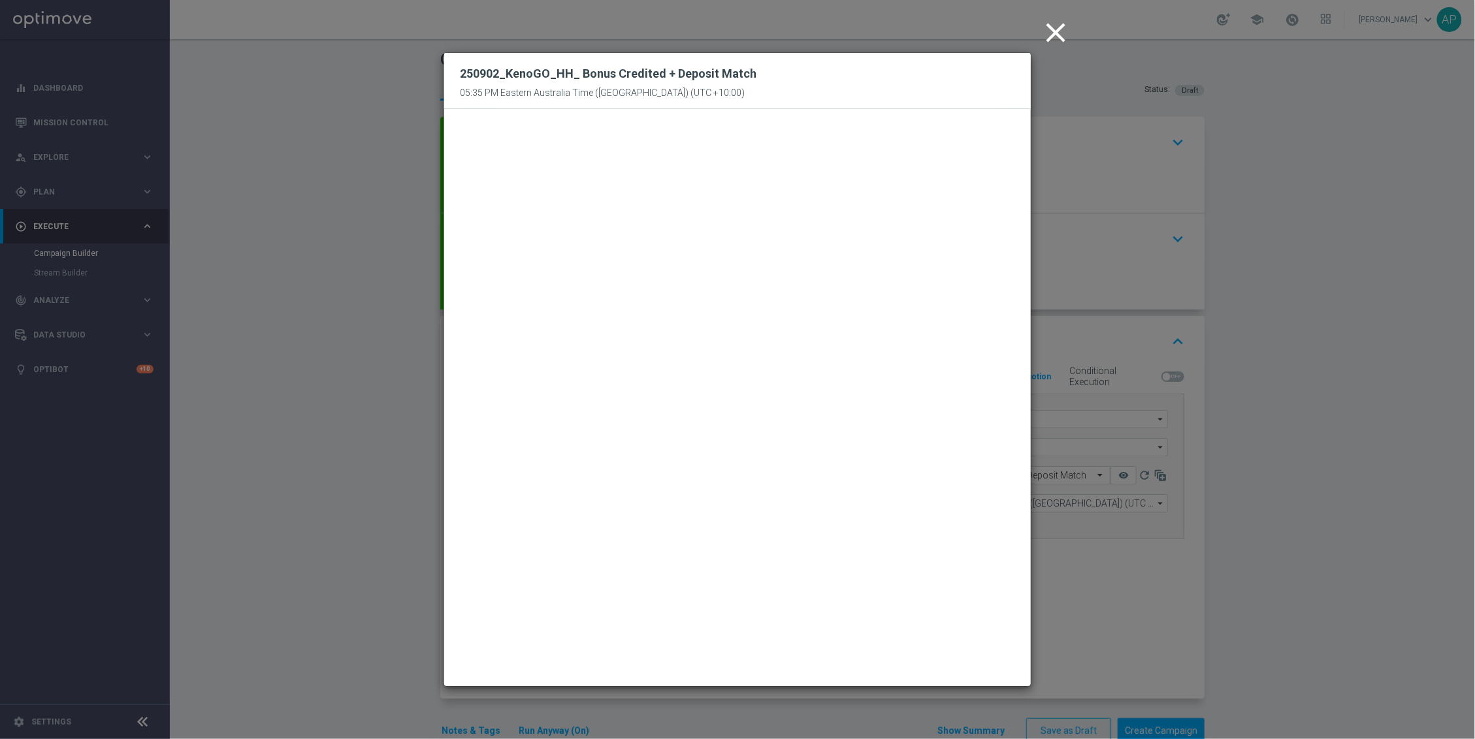
click at [1059, 20] on icon "close" at bounding box center [1055, 32] width 33 height 33
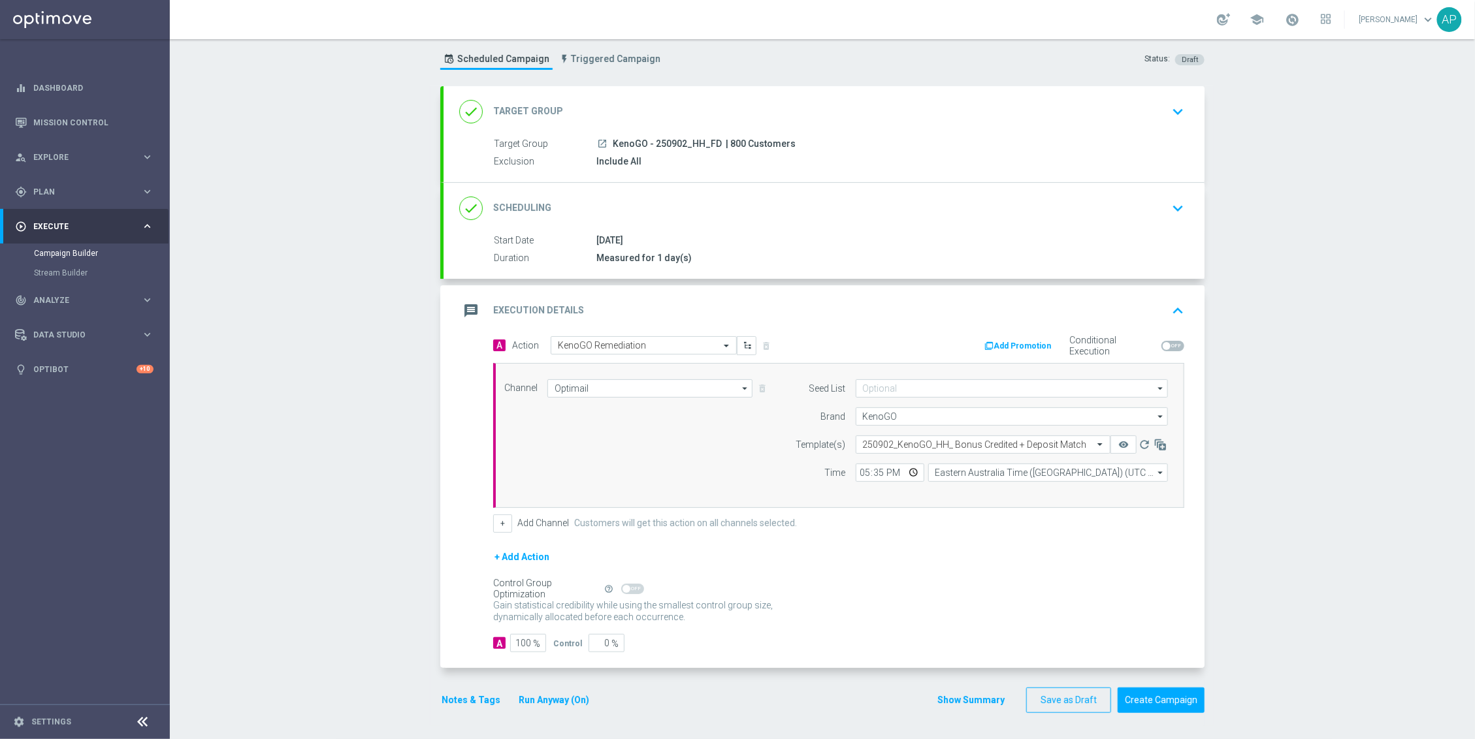
scroll to position [35, 0]
click at [1221, 456] on div "Campaign Builder Scheduled Campaign Triggered Campaign Status: Draft done Targe…" at bounding box center [822, 389] width 1305 height 700
click at [1179, 701] on button "Create Campaign" at bounding box center [1161, 700] width 87 height 25
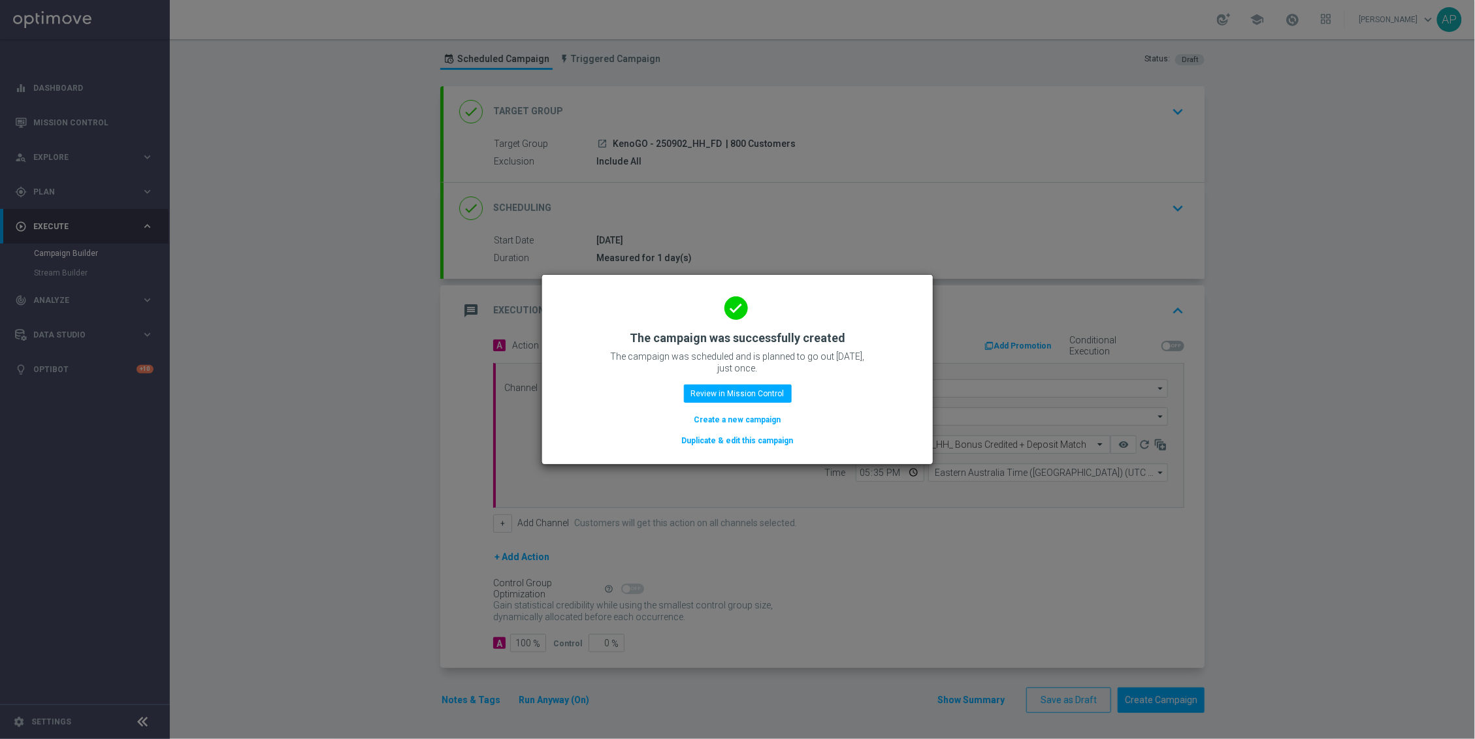
click at [753, 443] on button "Duplicate & edit this campaign" at bounding box center [738, 441] width 114 height 14
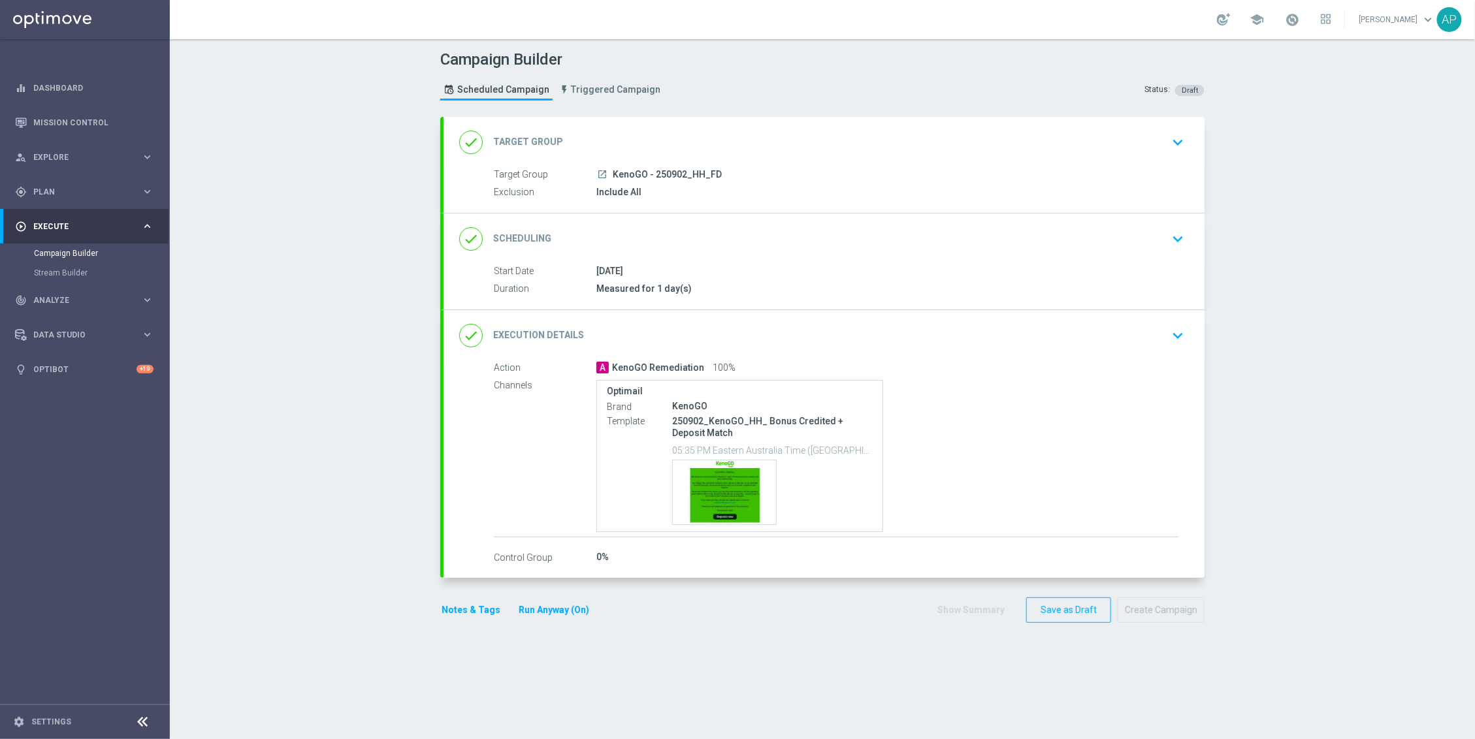
click at [792, 138] on div "done Target Group keyboard_arrow_down" at bounding box center [824, 142] width 730 height 25
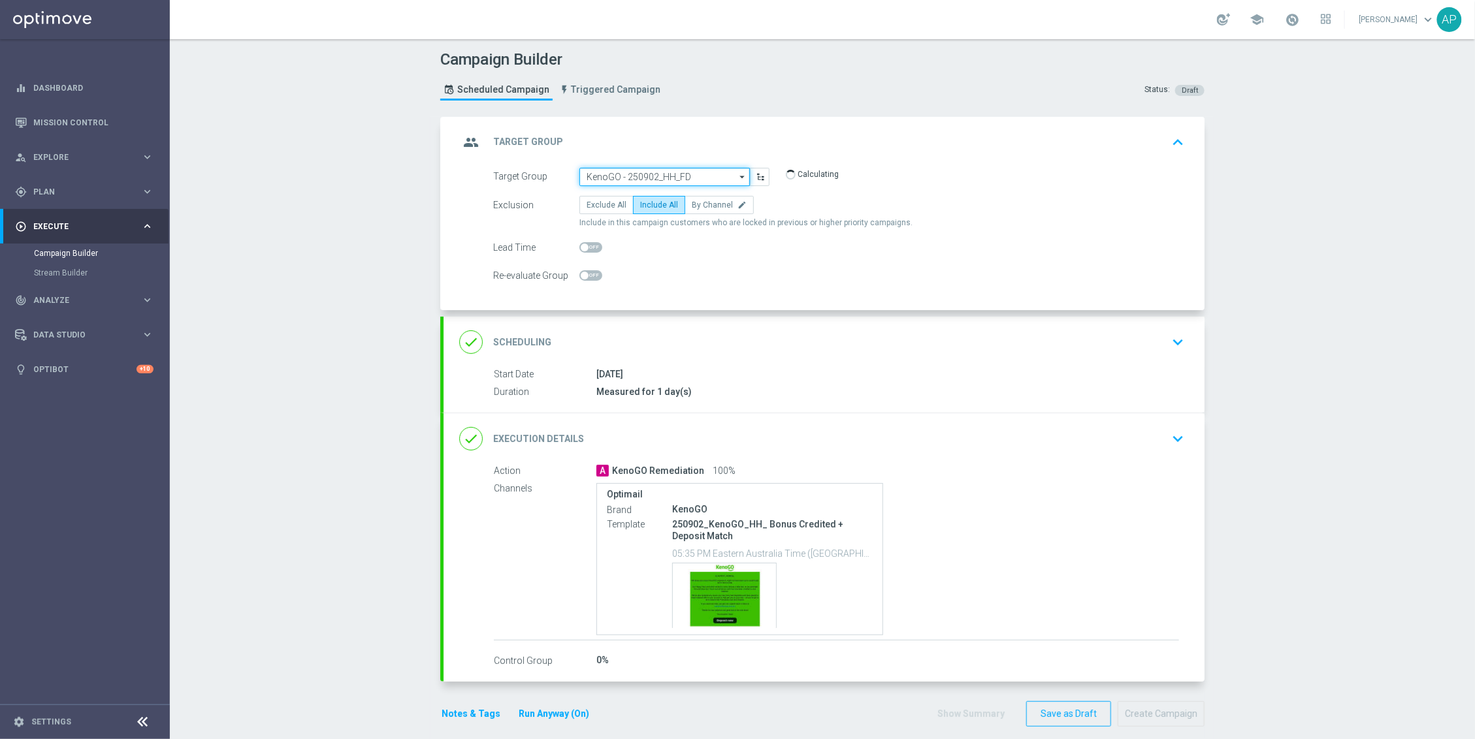
click at [709, 182] on input "KenoGO - 250902_HH_FD" at bounding box center [664, 177] width 170 height 18
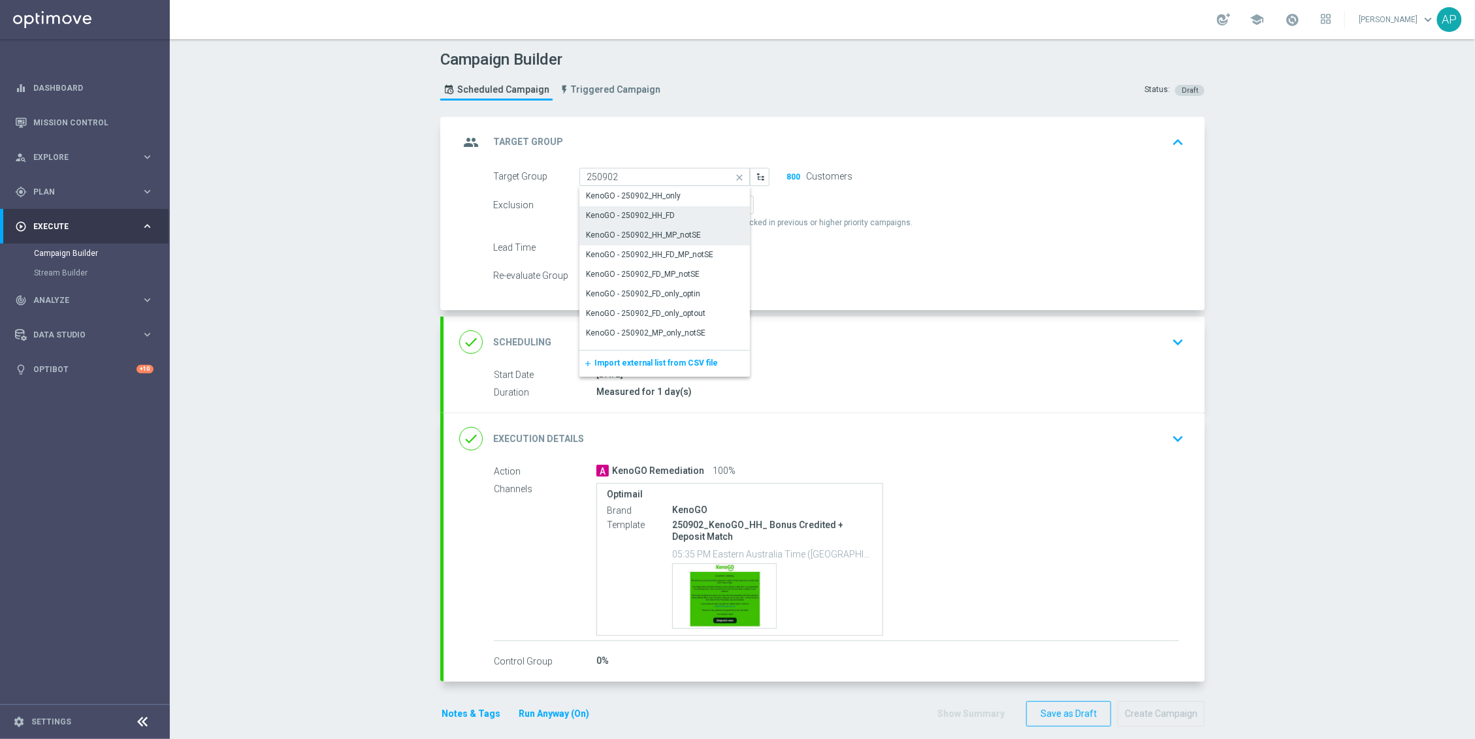
click at [658, 236] on div "KenoGO - 250902_HH_MP_notSE" at bounding box center [643, 235] width 115 height 12
type input "KenoGO - 250902_HH_MP_notSE"
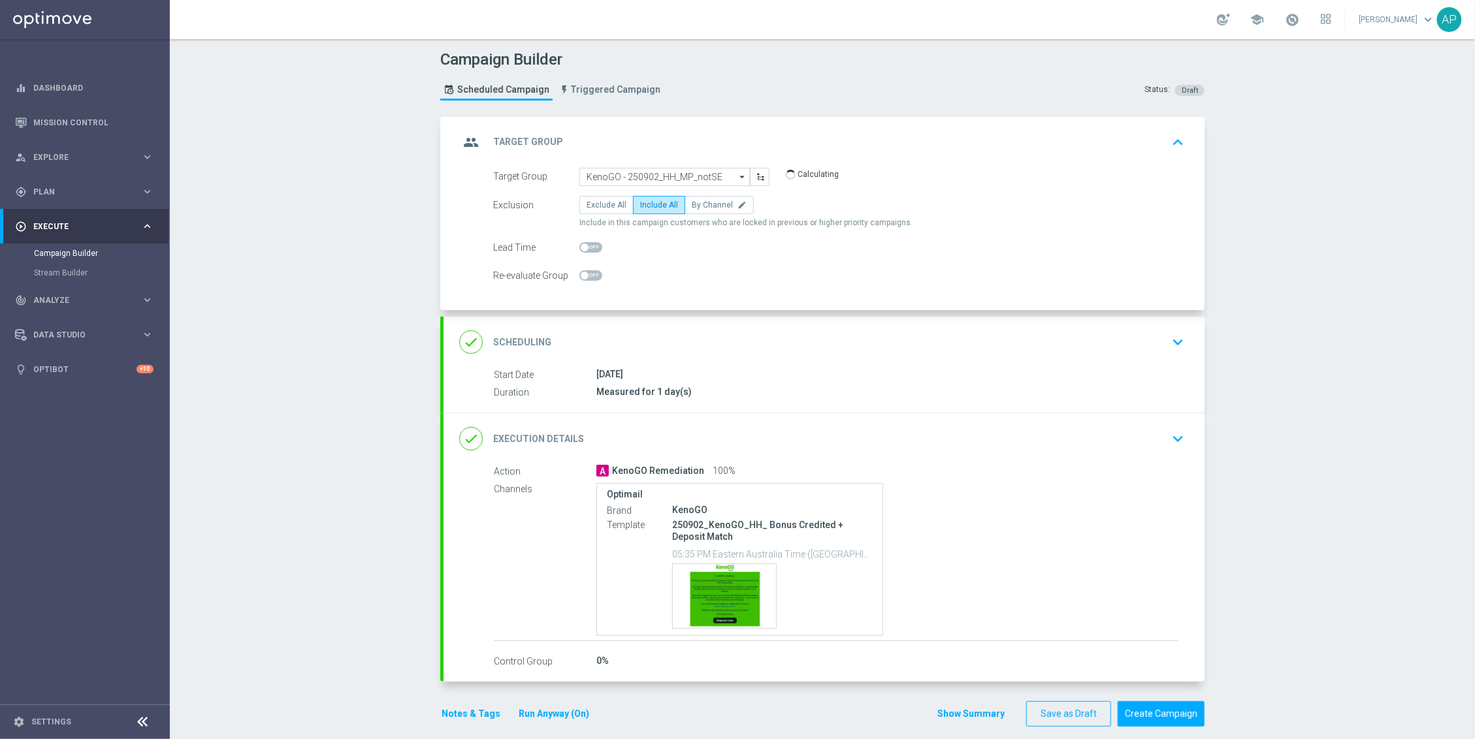
click at [894, 464] on div "done Execution Details keyboard_arrow_down" at bounding box center [823, 438] width 761 height 51
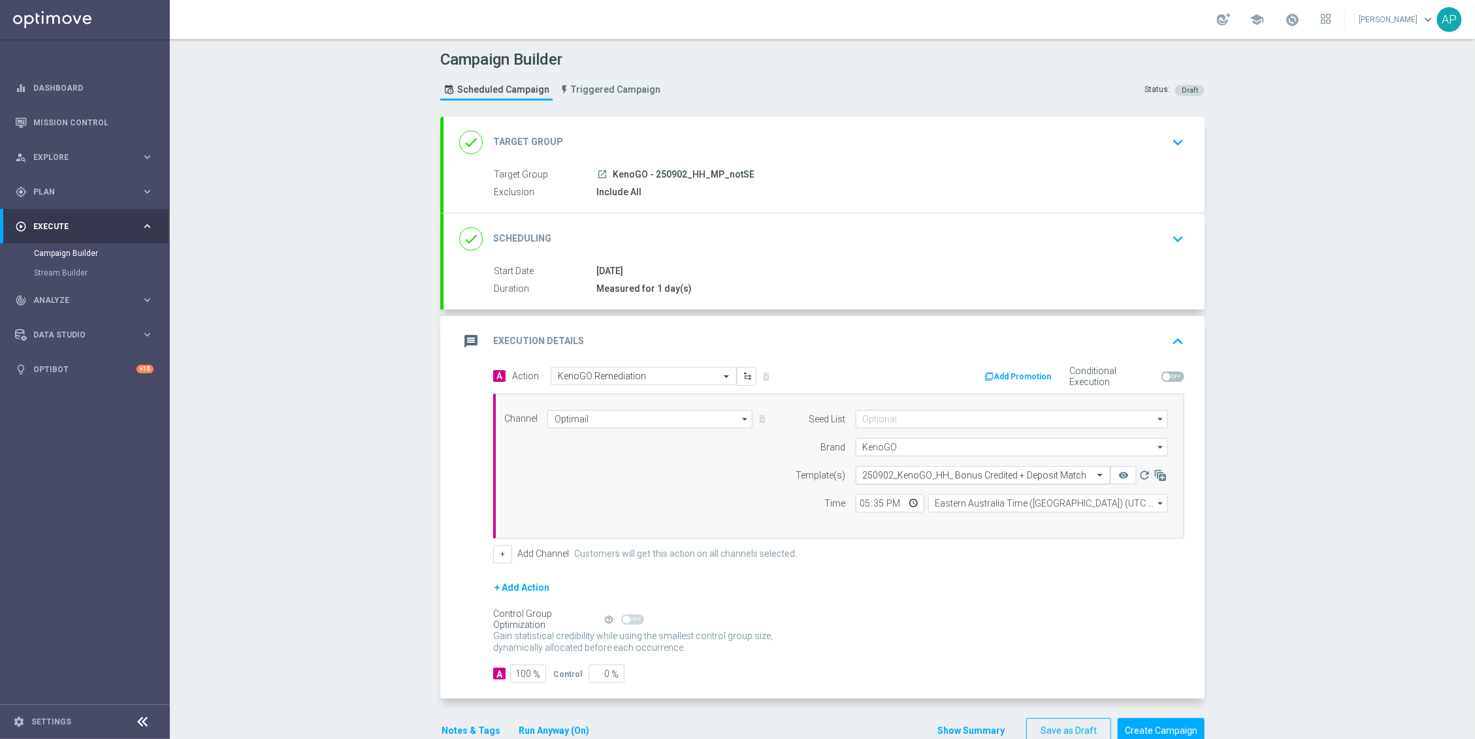
click at [909, 470] on input "text" at bounding box center [970, 475] width 214 height 11
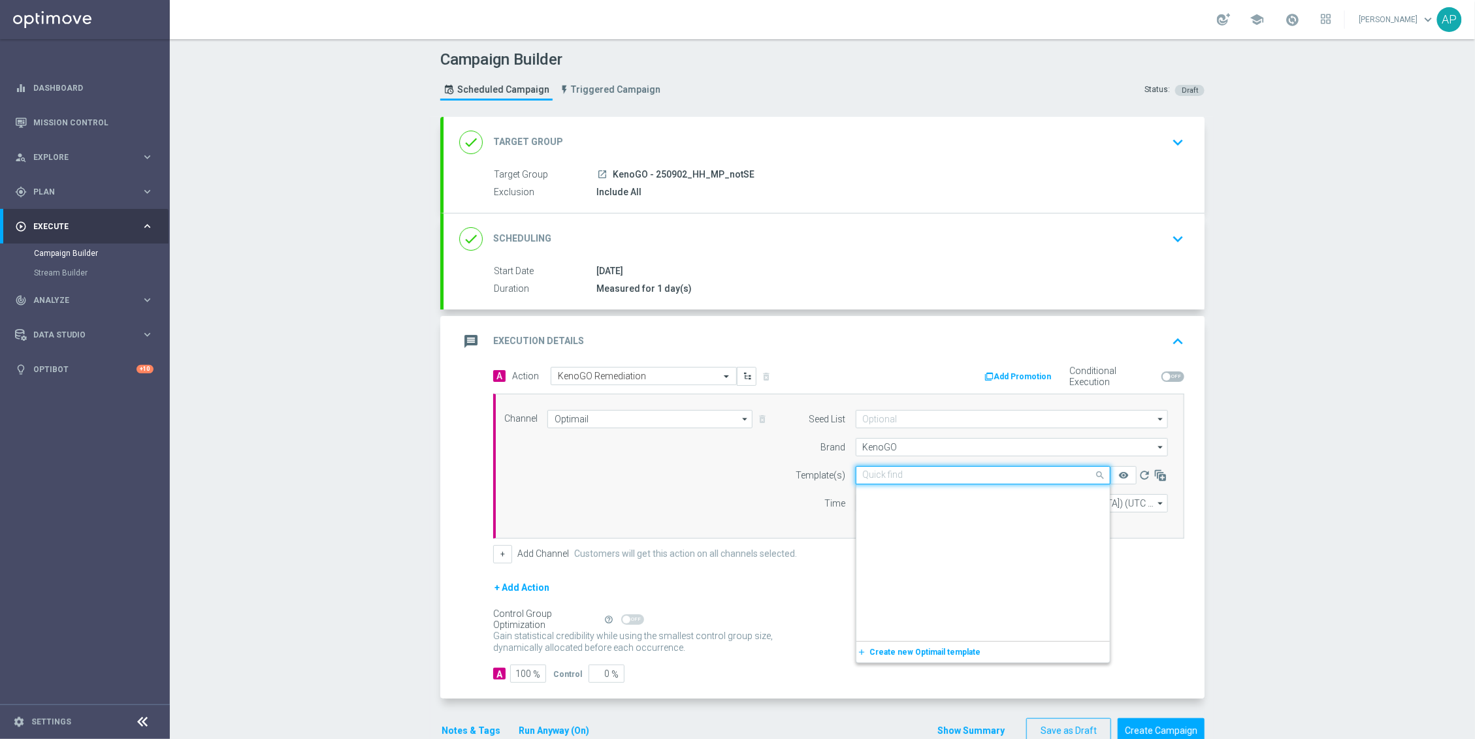
scroll to position [14075, 0]
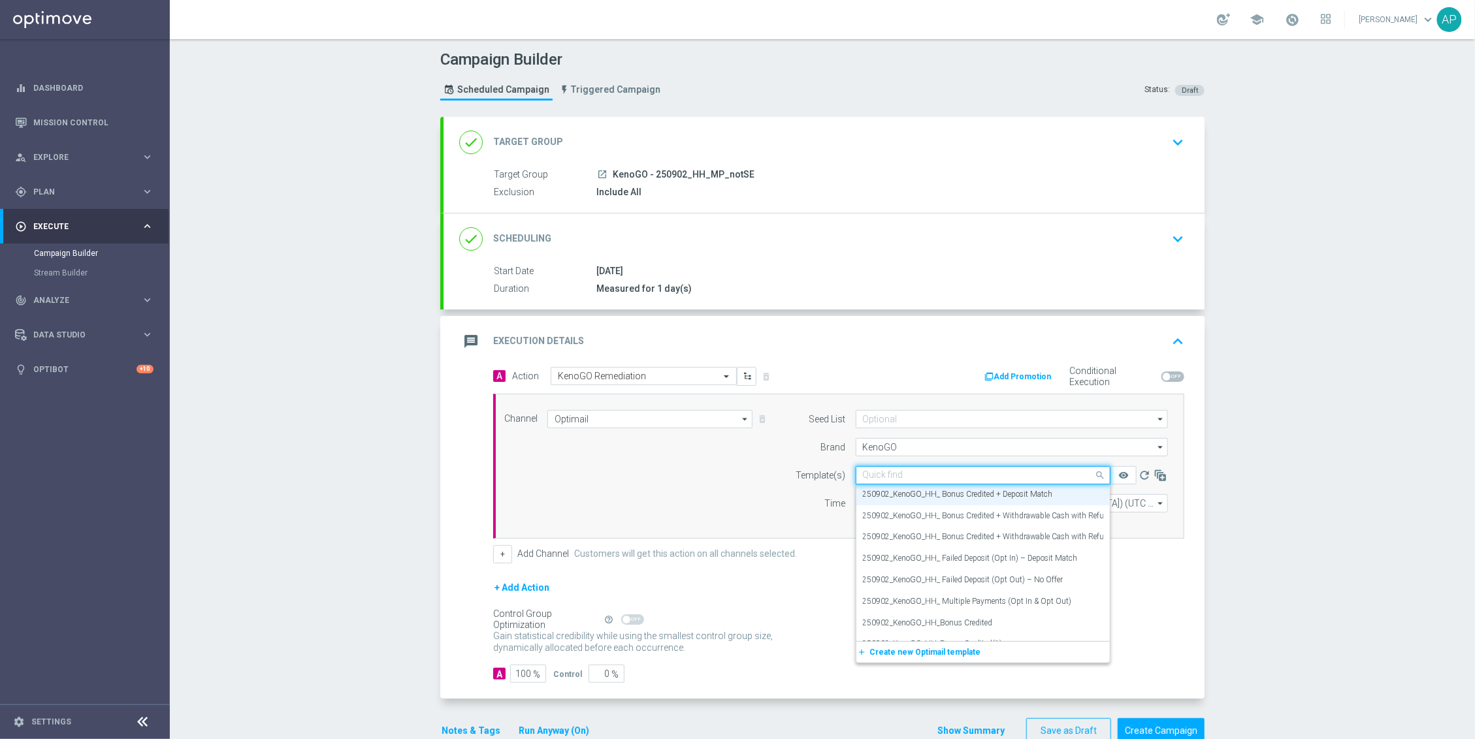
paste input "250902_KenoGO_HH_ Bonus Credited + Withdrawable Cash with Refund to come 2"
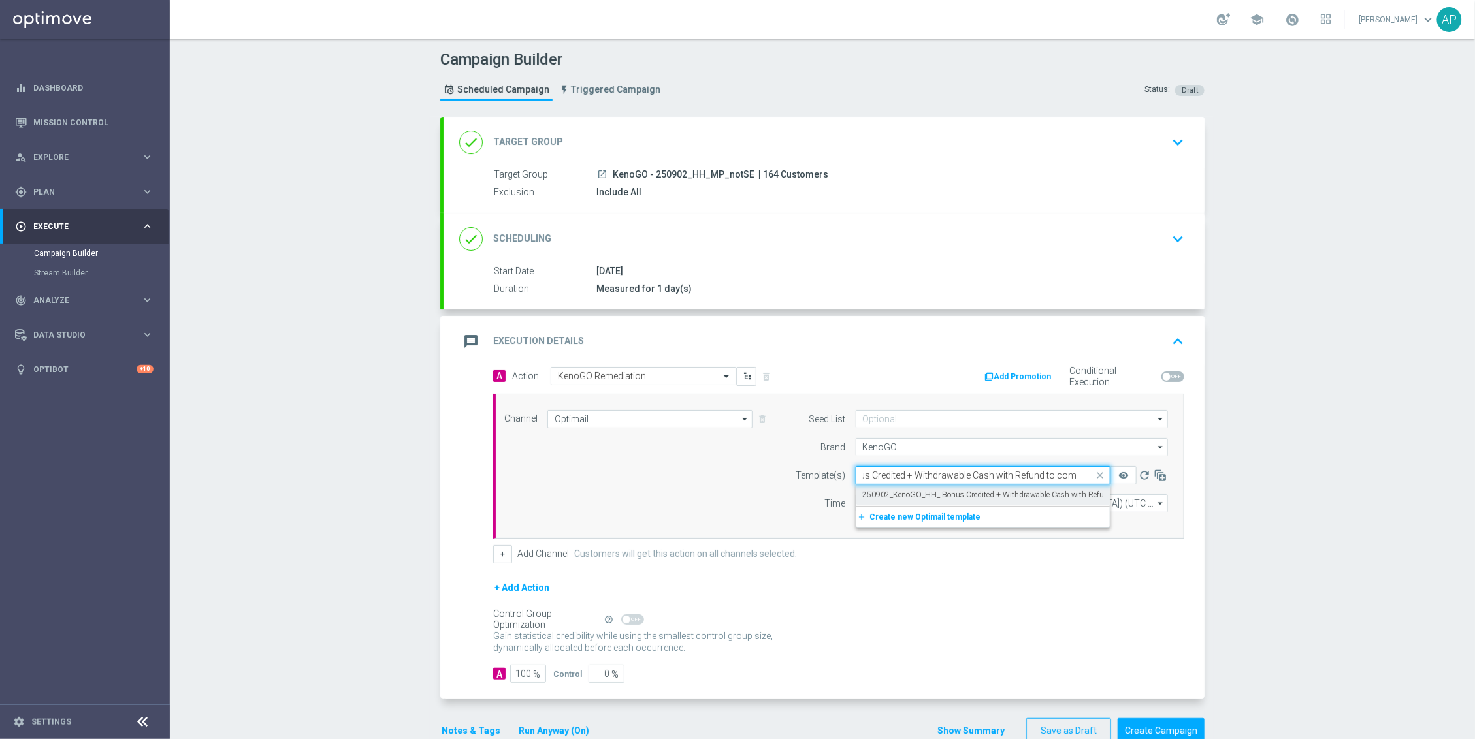
scroll to position [0, 110]
click at [963, 513] on label "250902_KenoGO_HH_ Bonus Credited + Withdrawable Cash with Refund to come2" at bounding box center [1005, 516] width 284 height 11
type input "250902_KenoGO_HH_ Bonus Credited + Withdrawable Cash with Refund to come"
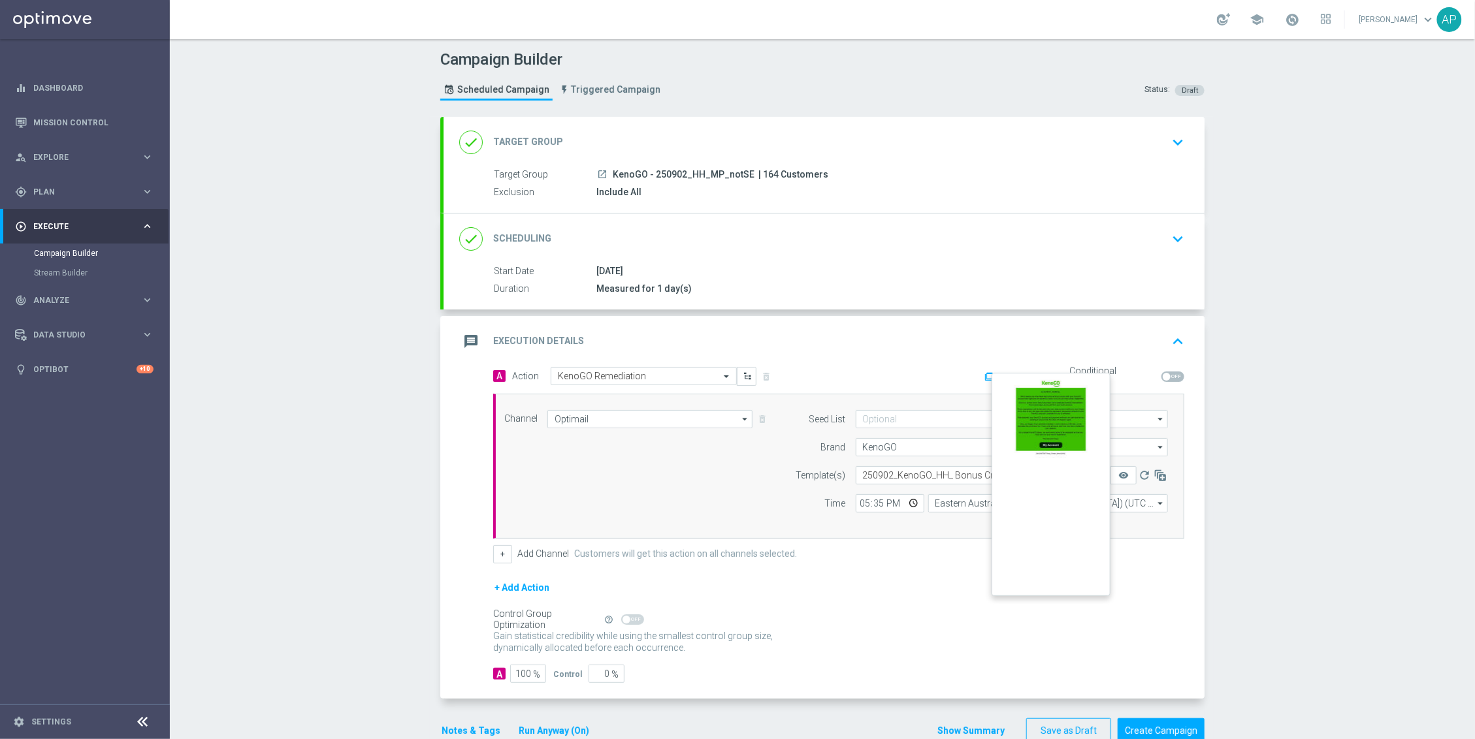
click at [1110, 472] on button "remove_red_eye" at bounding box center [1123, 475] width 26 height 18
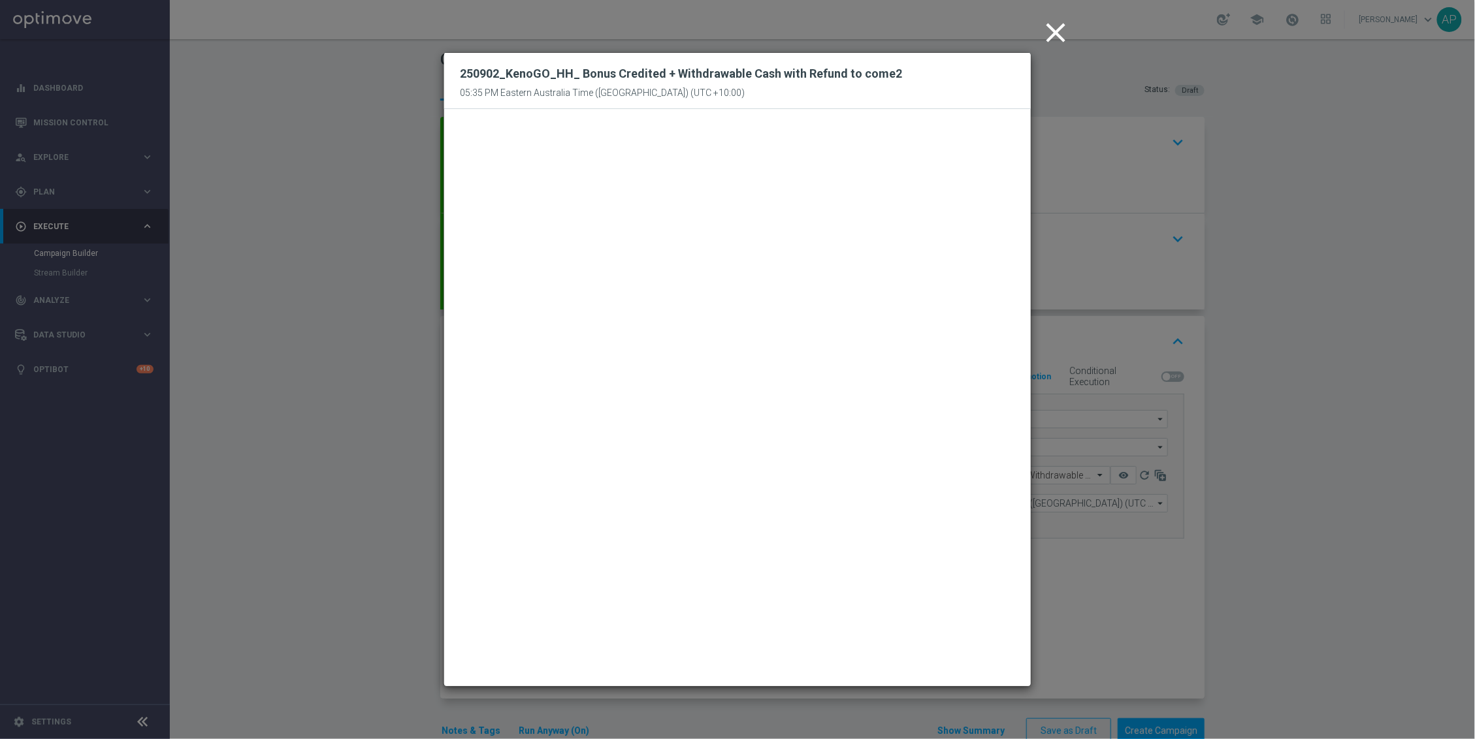
click at [1050, 30] on icon "close" at bounding box center [1055, 32] width 33 height 33
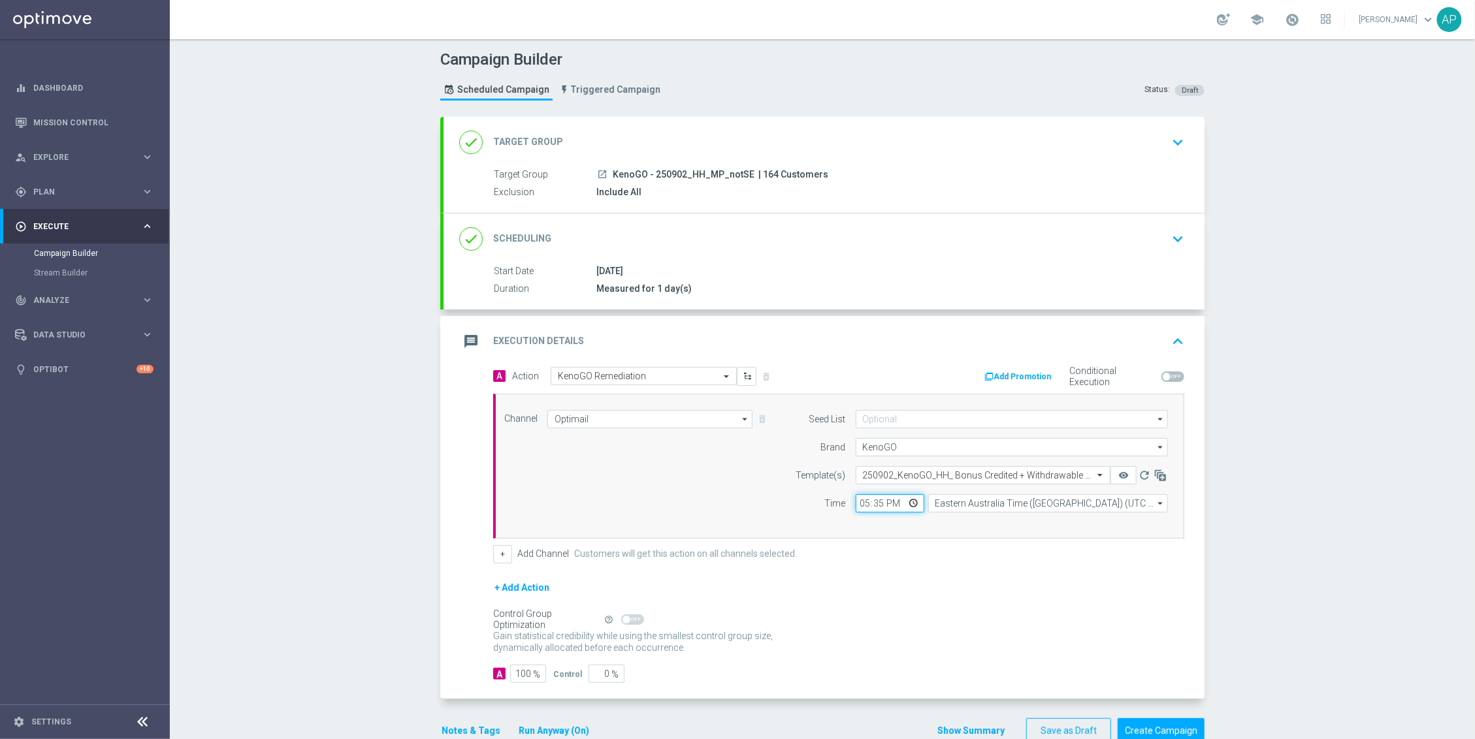
click at [876, 508] on input "17:35" at bounding box center [890, 503] width 69 height 18
type input "17:40"
click at [978, 583] on div "+ Add Action" at bounding box center [838, 596] width 691 height 33
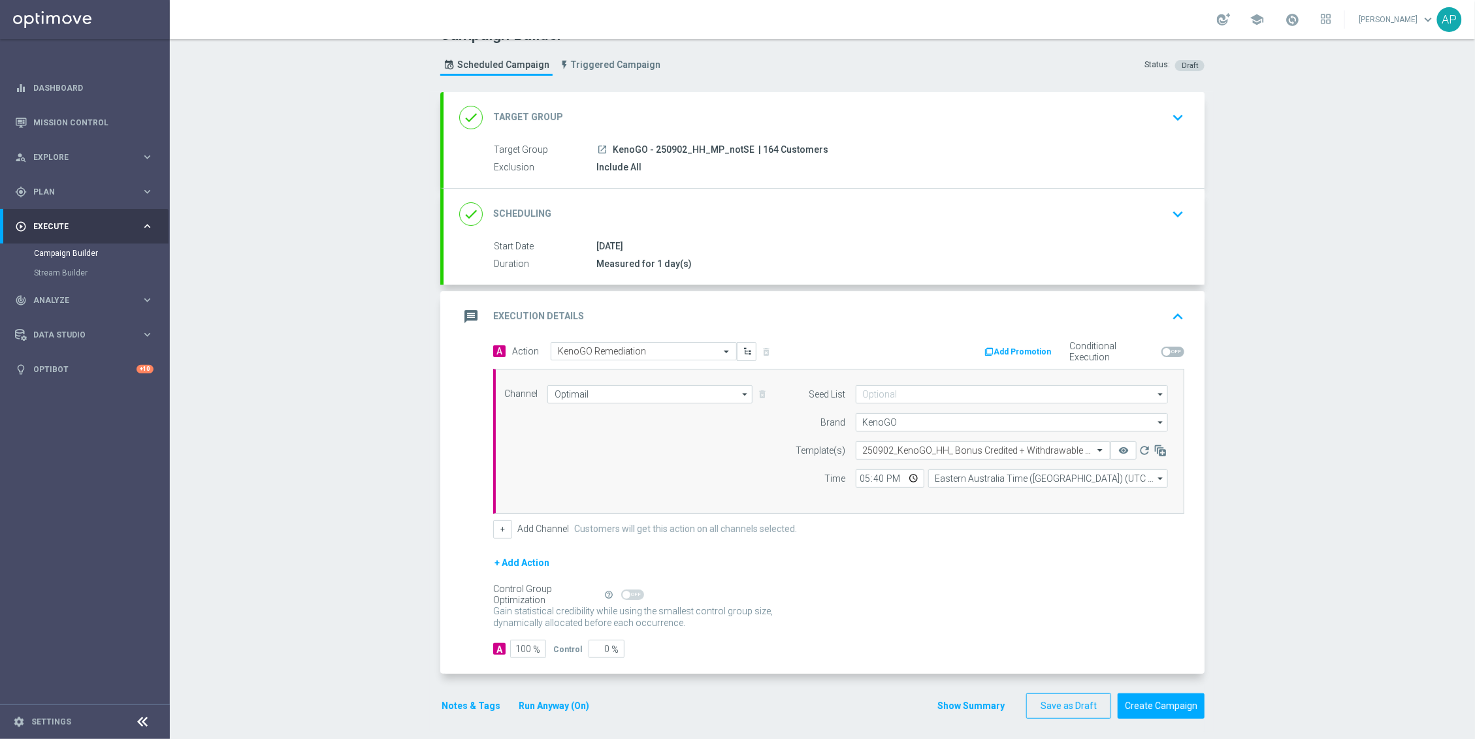
scroll to position [35, 0]
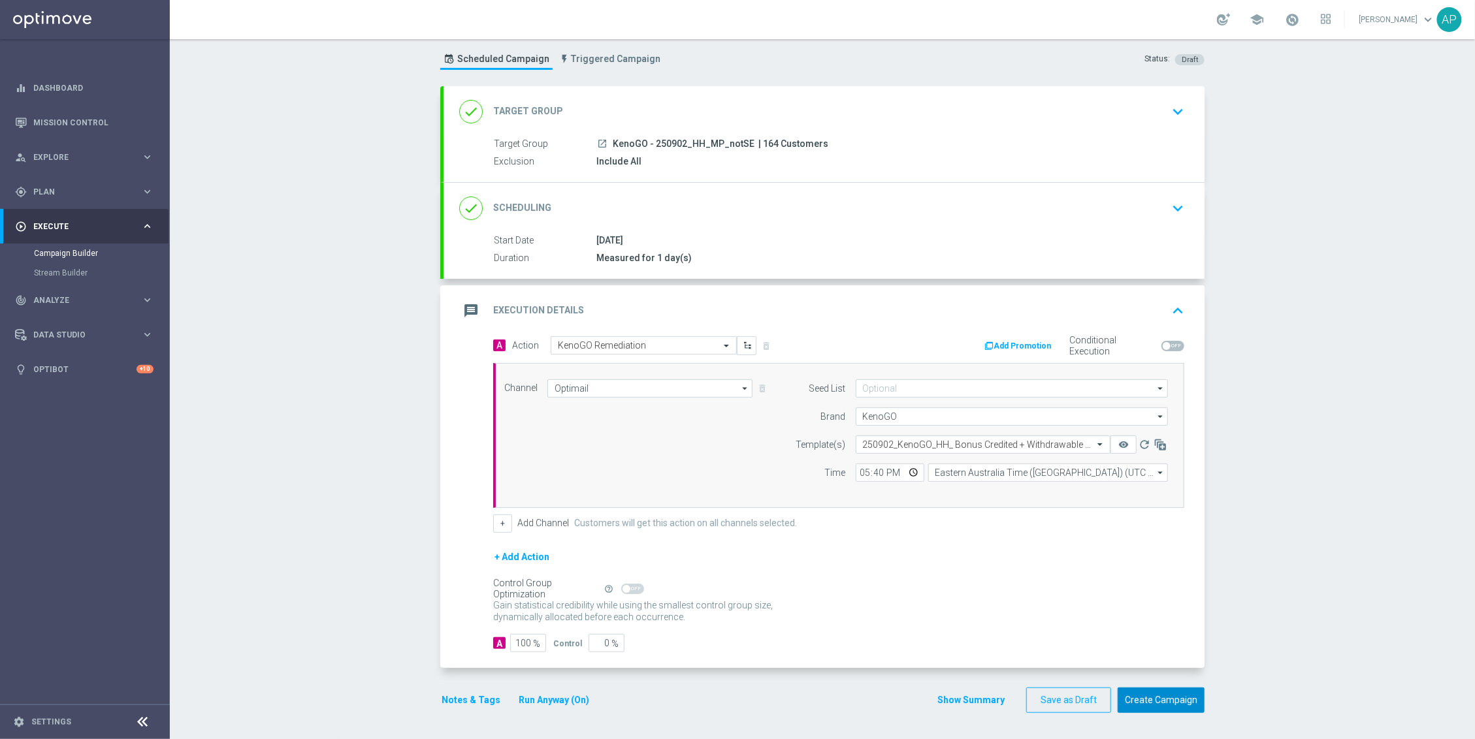
click at [1178, 692] on button "Create Campaign" at bounding box center [1161, 700] width 87 height 25
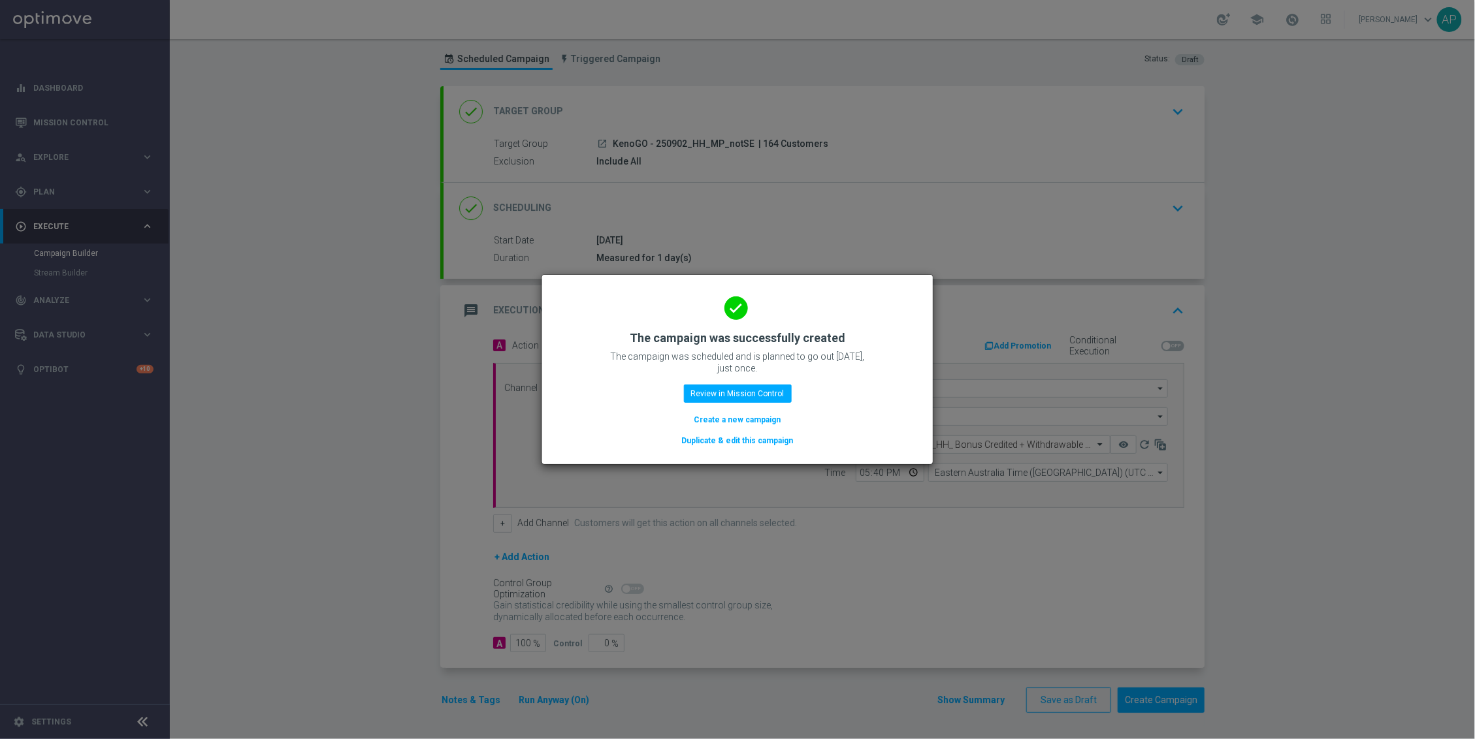
click at [706, 436] on button "Duplicate & edit this campaign" at bounding box center [738, 441] width 114 height 14
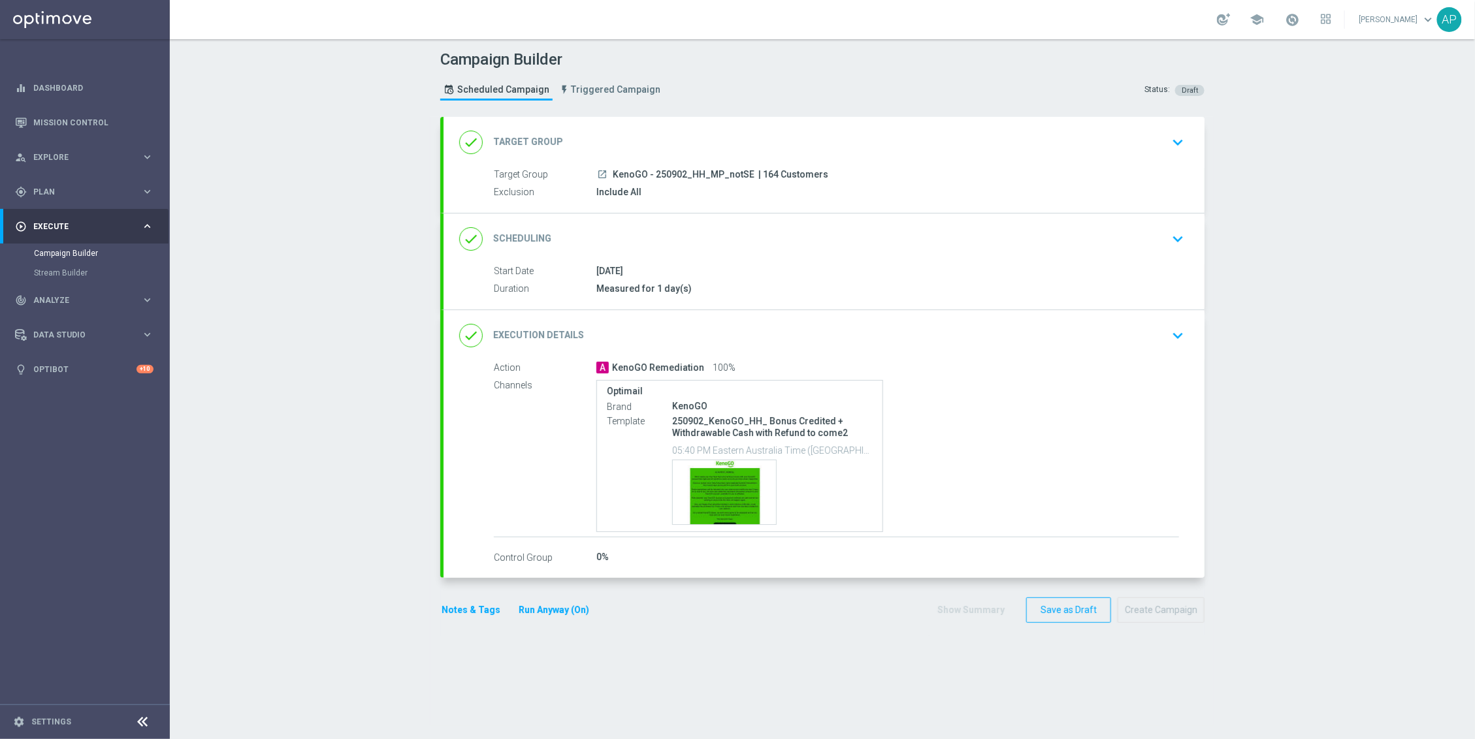
click at [792, 154] on div "done Target Group keyboard_arrow_down" at bounding box center [824, 142] width 730 height 25
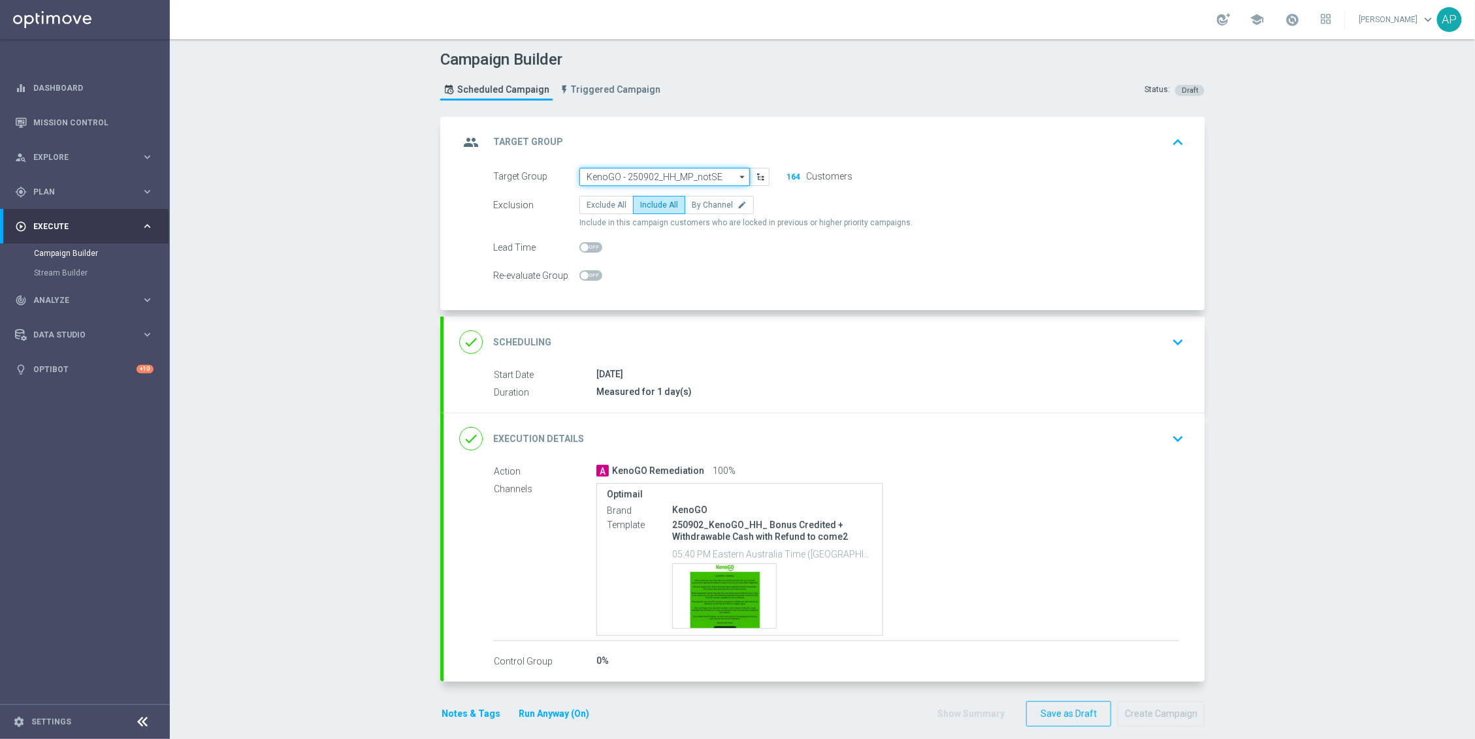
click at [720, 178] on input "KenoGO - 250902_HH_MP_notSE" at bounding box center [664, 177] width 170 height 18
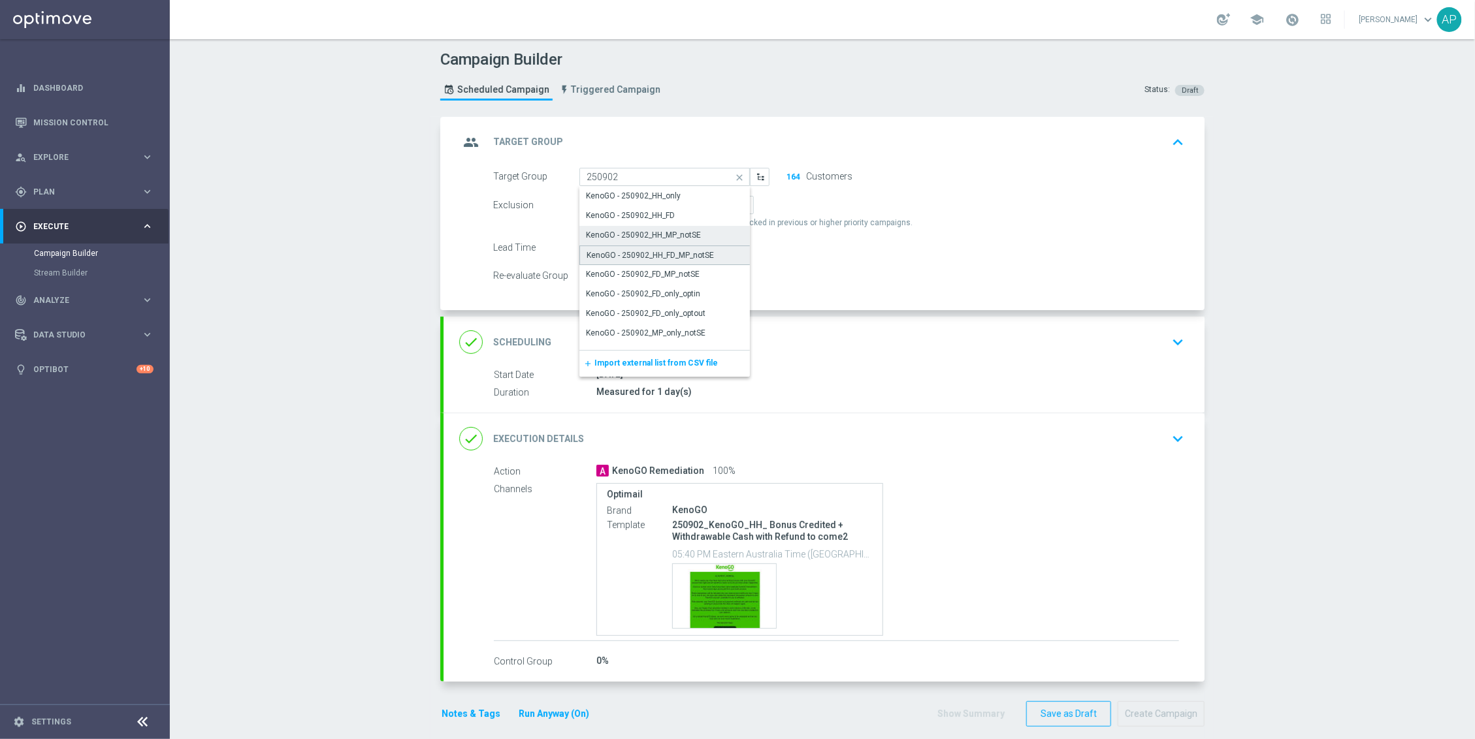
click at [674, 251] on div "KenoGO - 250902_HH_FD_MP_notSE" at bounding box center [650, 256] width 127 height 12
type input "KenoGO - 250902_HH_FD_MP_notSE"
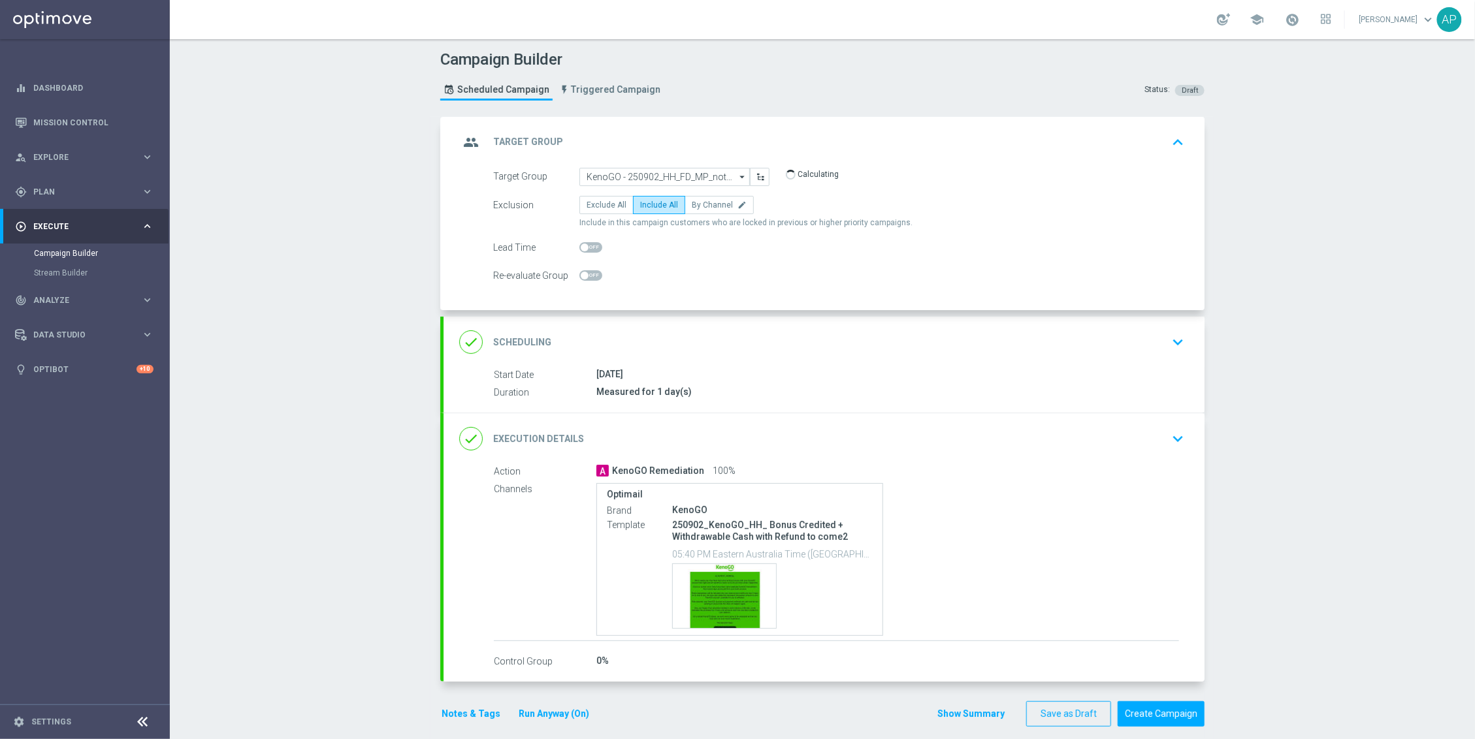
click at [994, 443] on div "done Execution Details keyboard_arrow_down" at bounding box center [824, 439] width 730 height 25
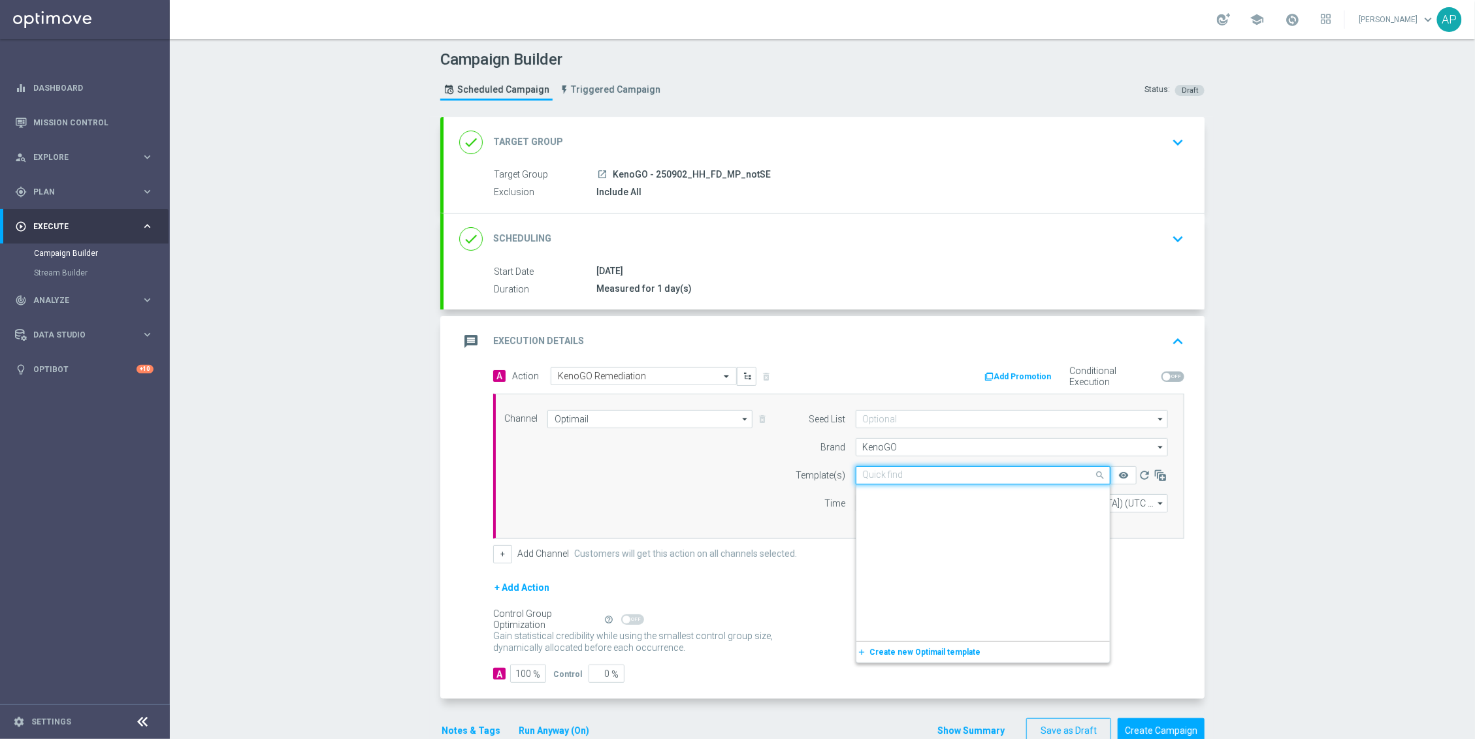
click at [995, 477] on input "text" at bounding box center [970, 475] width 214 height 11
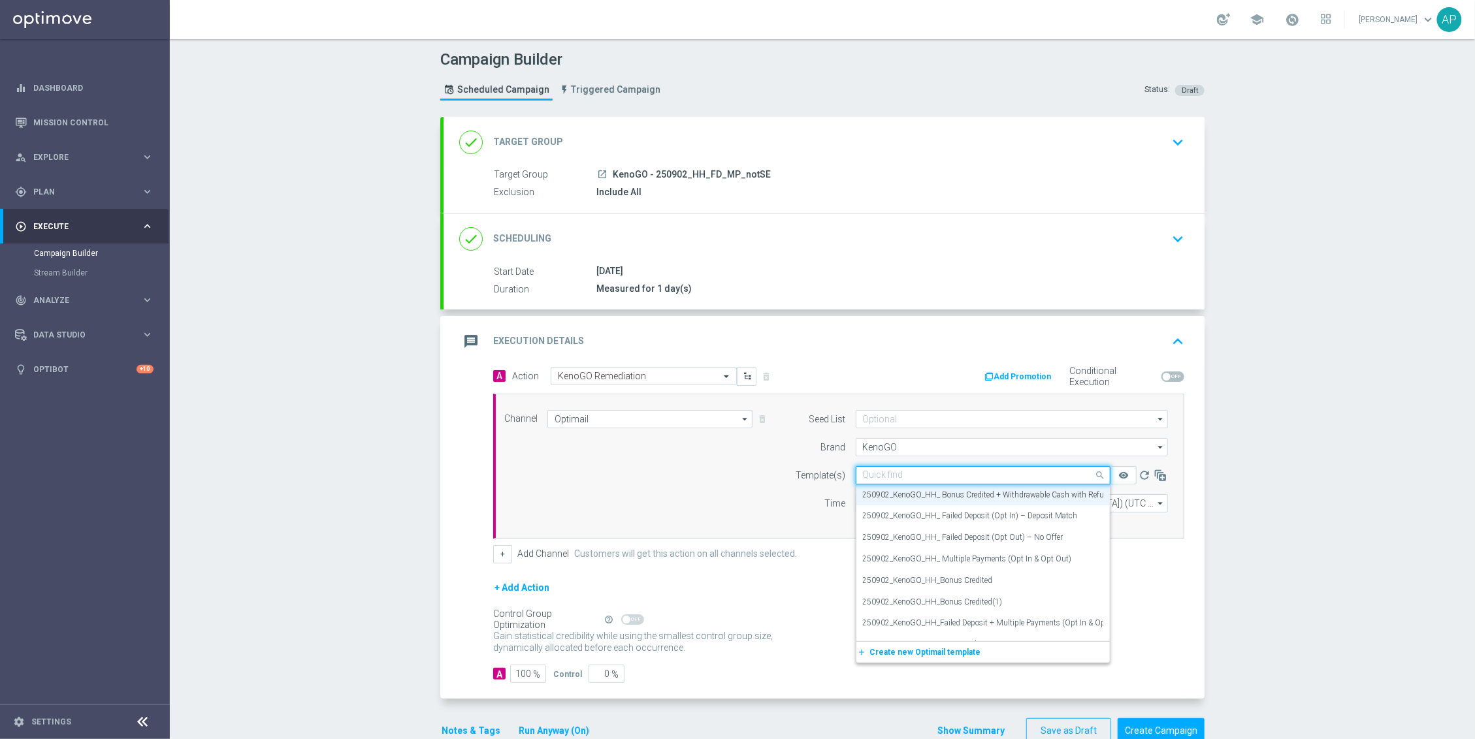
paste input "250902_KenoGO_HH_ Bonus Credited + Withdrawable Cash with Refund to come"
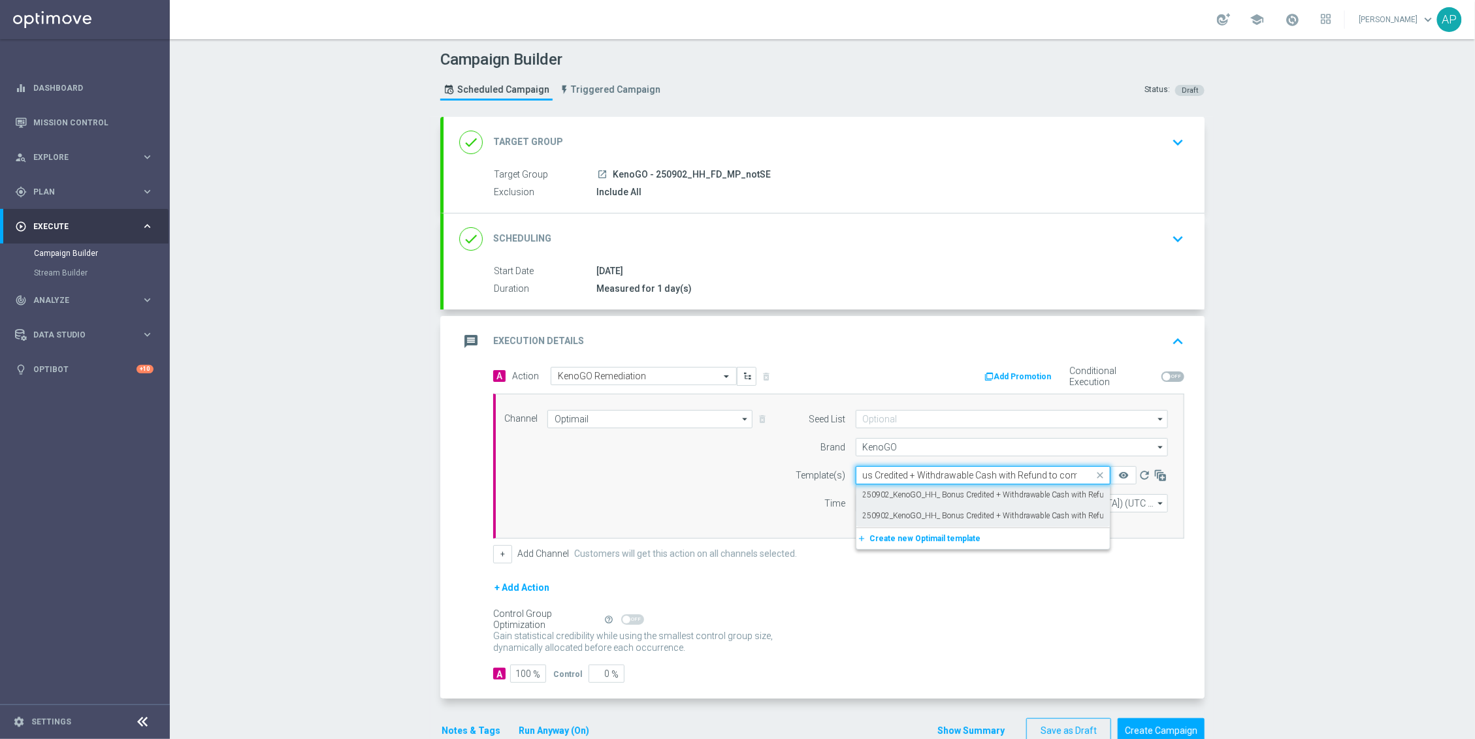
click at [980, 496] on label "250902_KenoGO_HH_ Bonus Credited + Withdrawable Cash with Refund to come" at bounding box center [1003, 495] width 280 height 11
type input "250902_KenoGO_HH_ Bonus Credited + Withdrawable Cash with Refund to come"
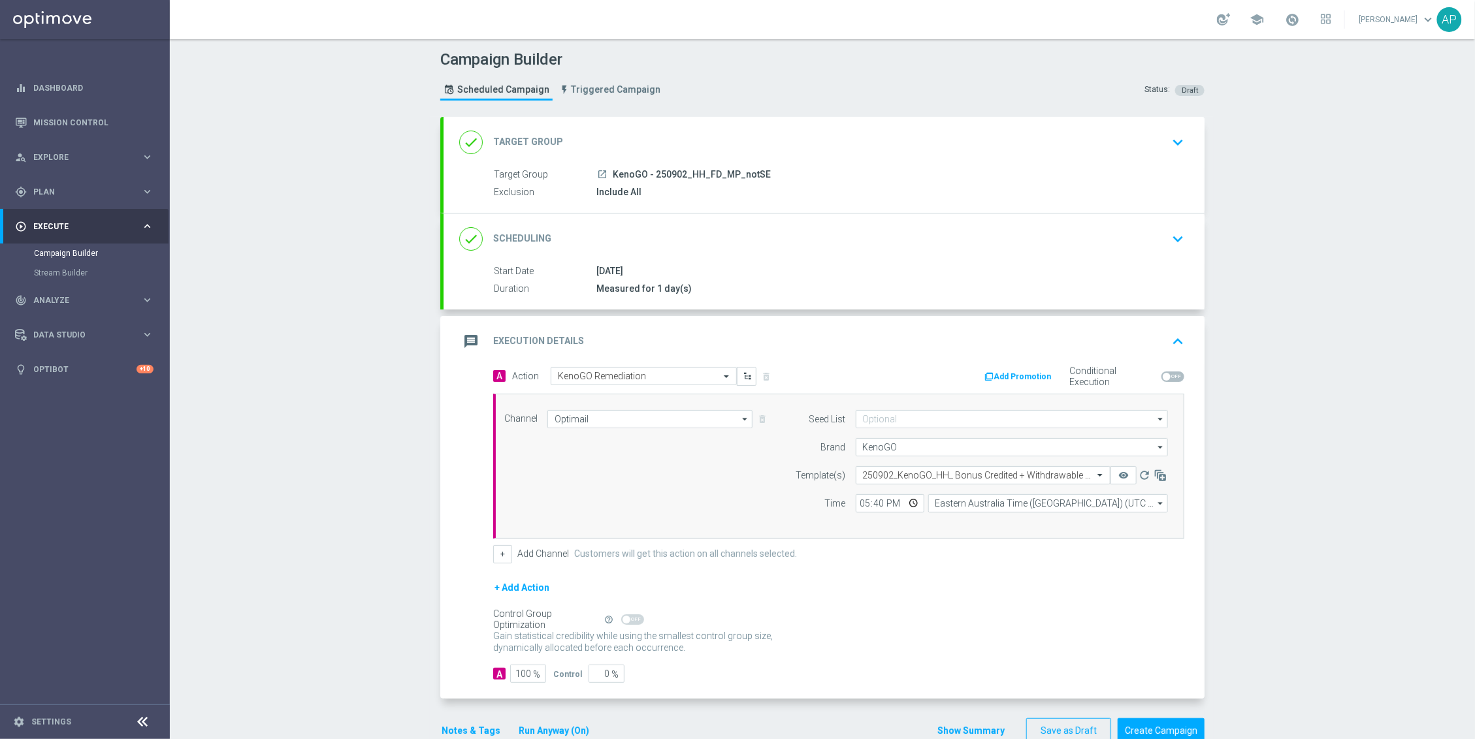
scroll to position [0, 0]
click at [1118, 480] on icon "remove_red_eye" at bounding box center [1123, 475] width 10 height 10
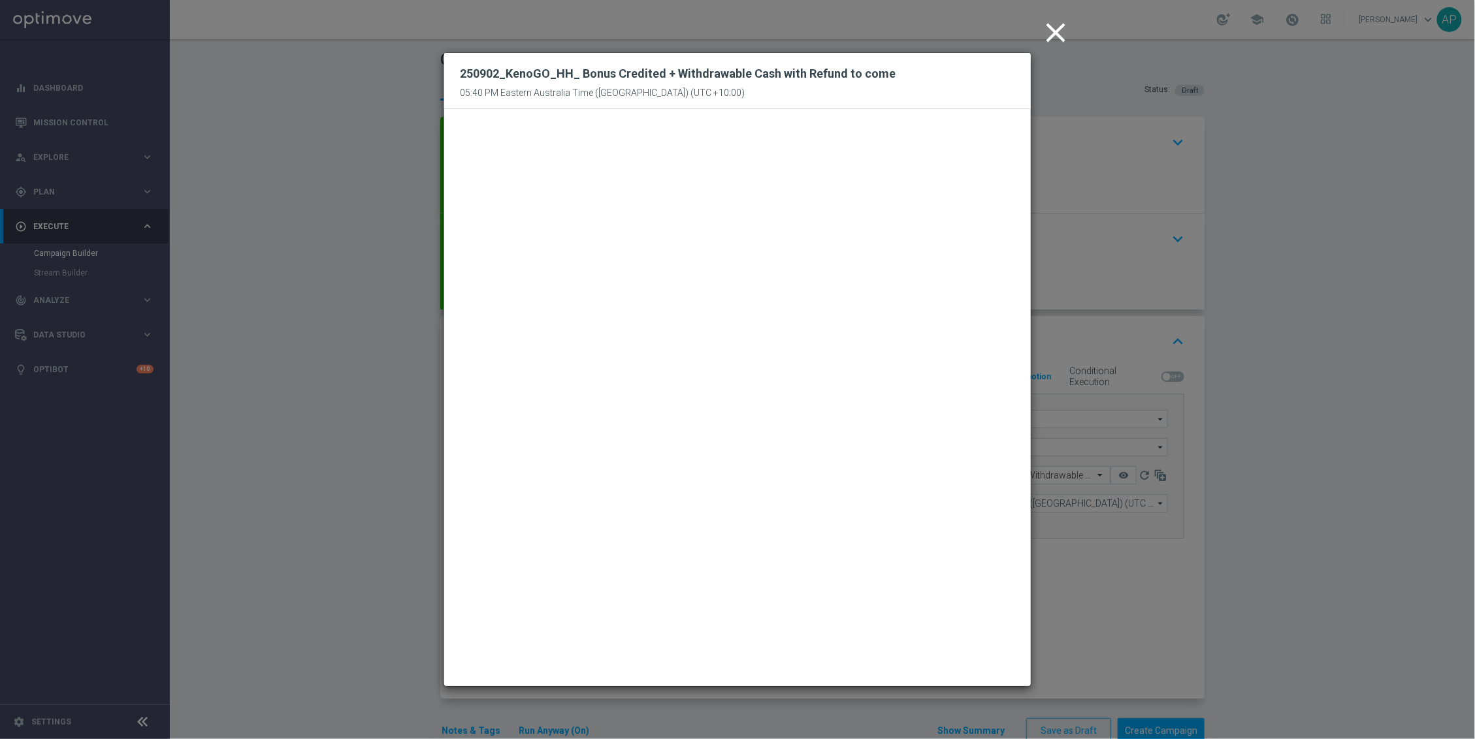
click at [1054, 34] on icon "close" at bounding box center [1055, 32] width 33 height 33
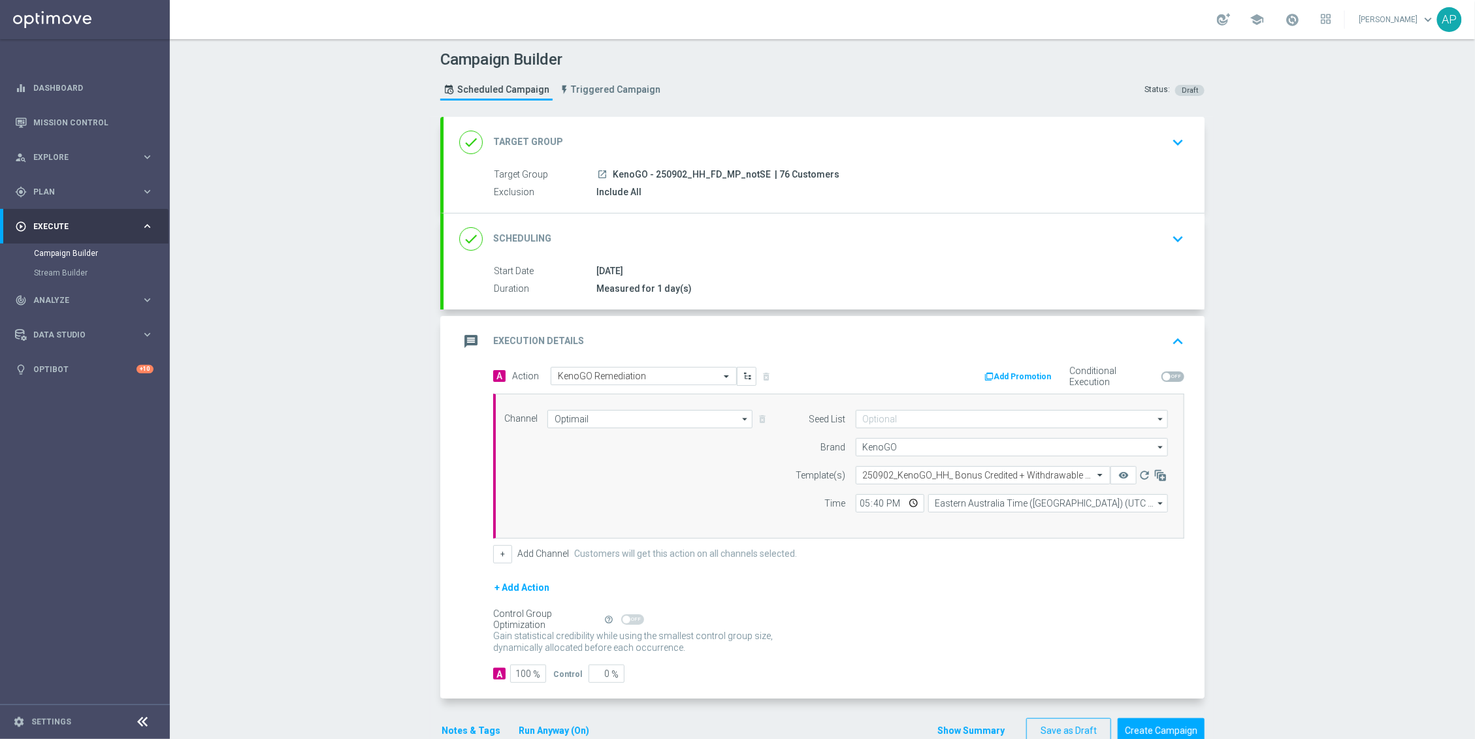
click at [714, 131] on div "done Target Group keyboard_arrow_down" at bounding box center [824, 142] width 730 height 25
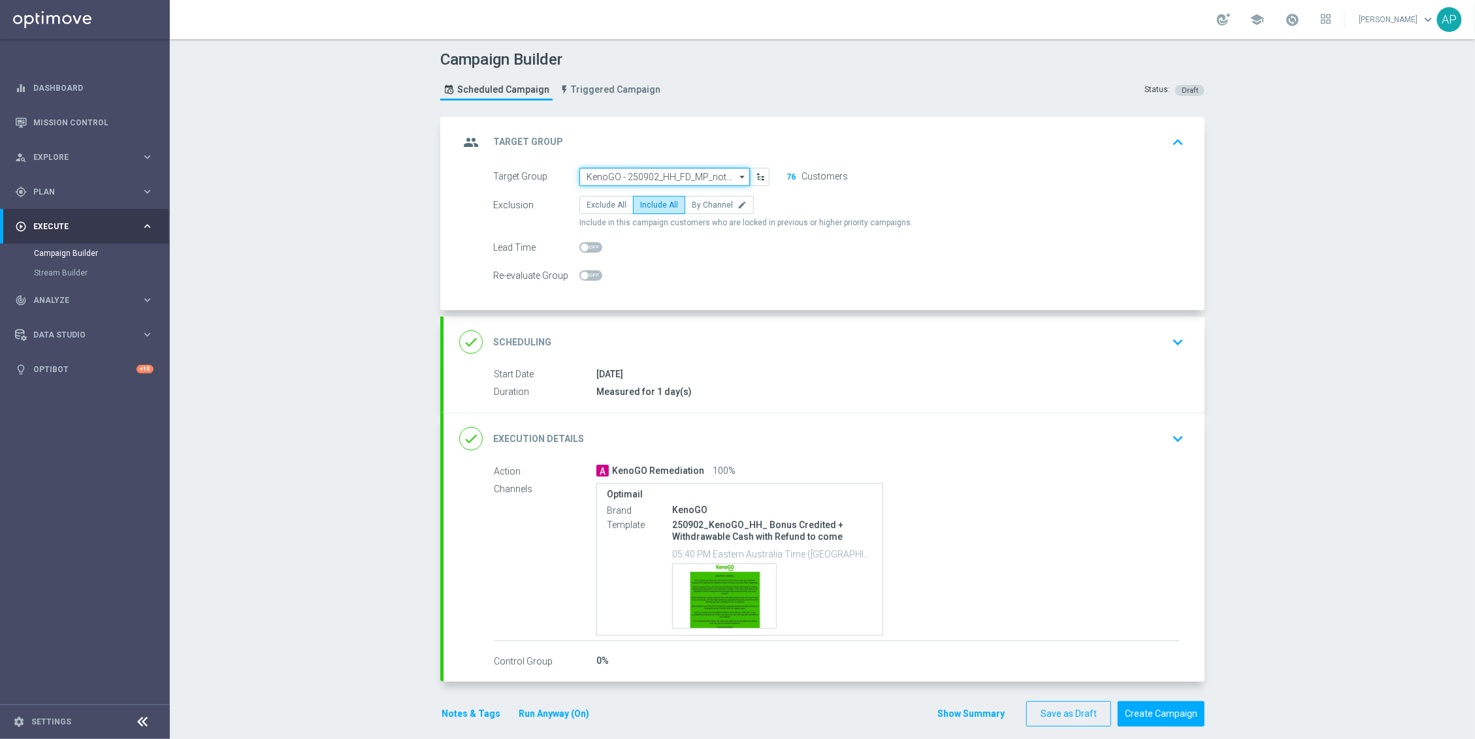
click at [681, 174] on input "KenoGO - 250902_HH_FD_MP_notSE" at bounding box center [664, 177] width 170 height 18
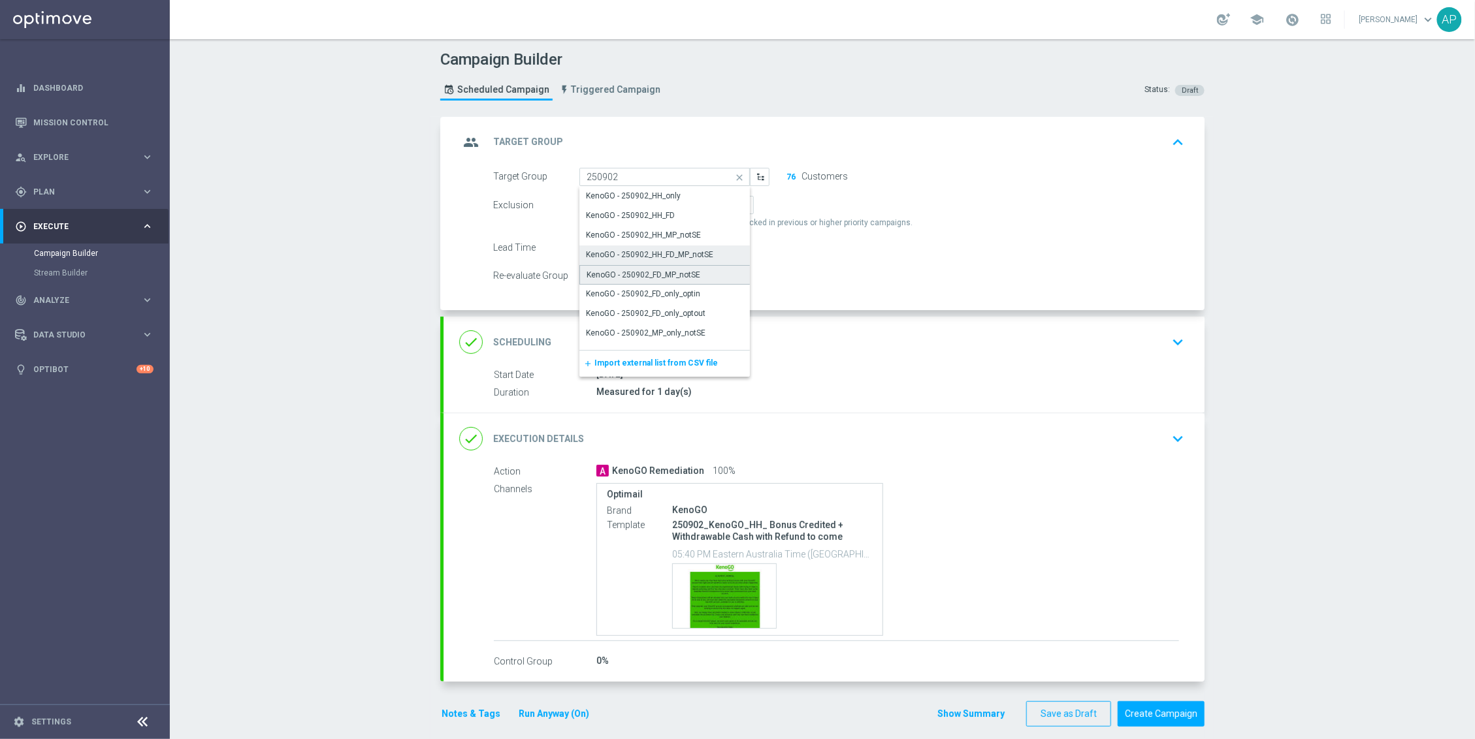
click at [686, 272] on div "KenoGO - 250902_FD_MP_notSE" at bounding box center [644, 275] width 114 height 12
type input "KenoGO - 250902_FD_MP_notSE"
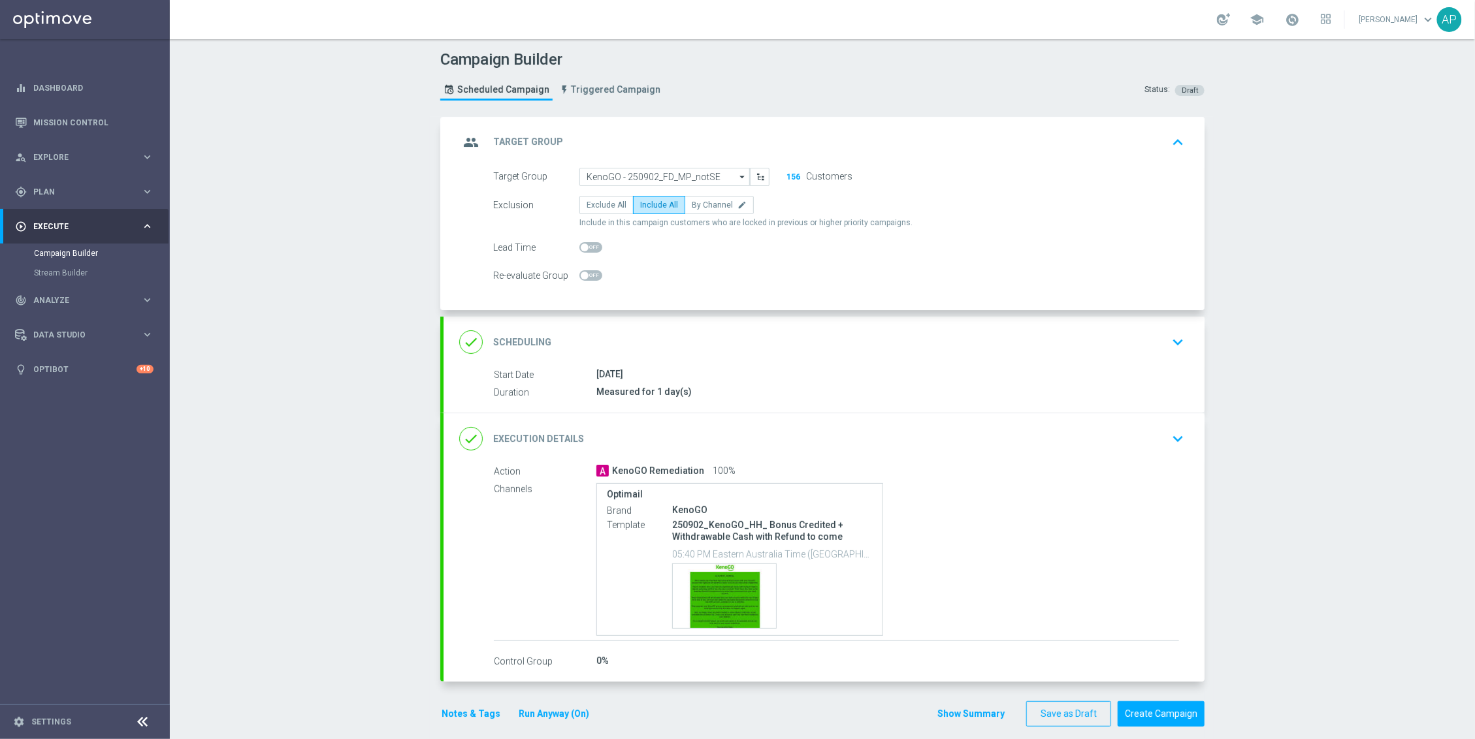
click at [971, 449] on div "done Execution Details keyboard_arrow_down" at bounding box center [824, 439] width 730 height 25
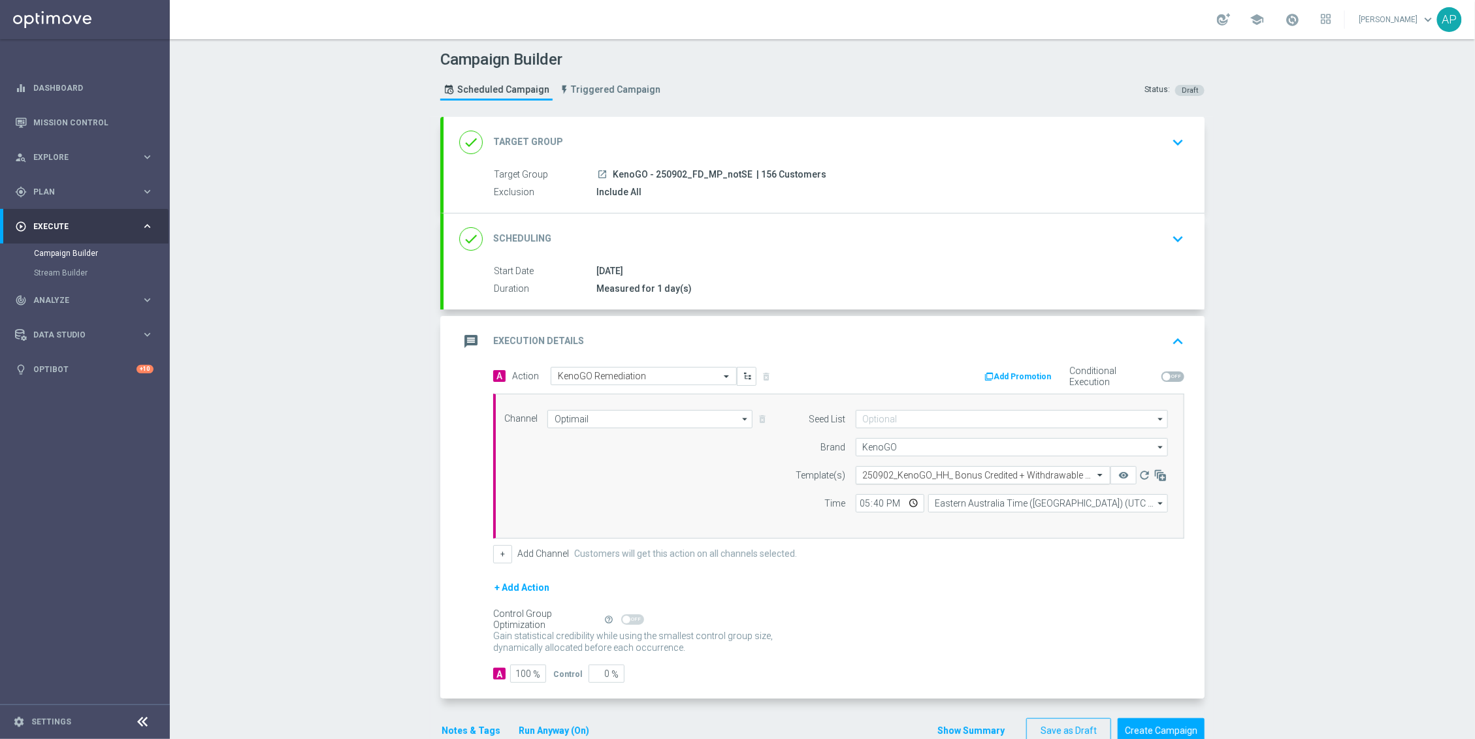
click at [953, 468] on div "Select template 250902_KenoGO_HH_ Bonus Credited + Withdrawable Cash with Refun…" at bounding box center [983, 475] width 255 height 18
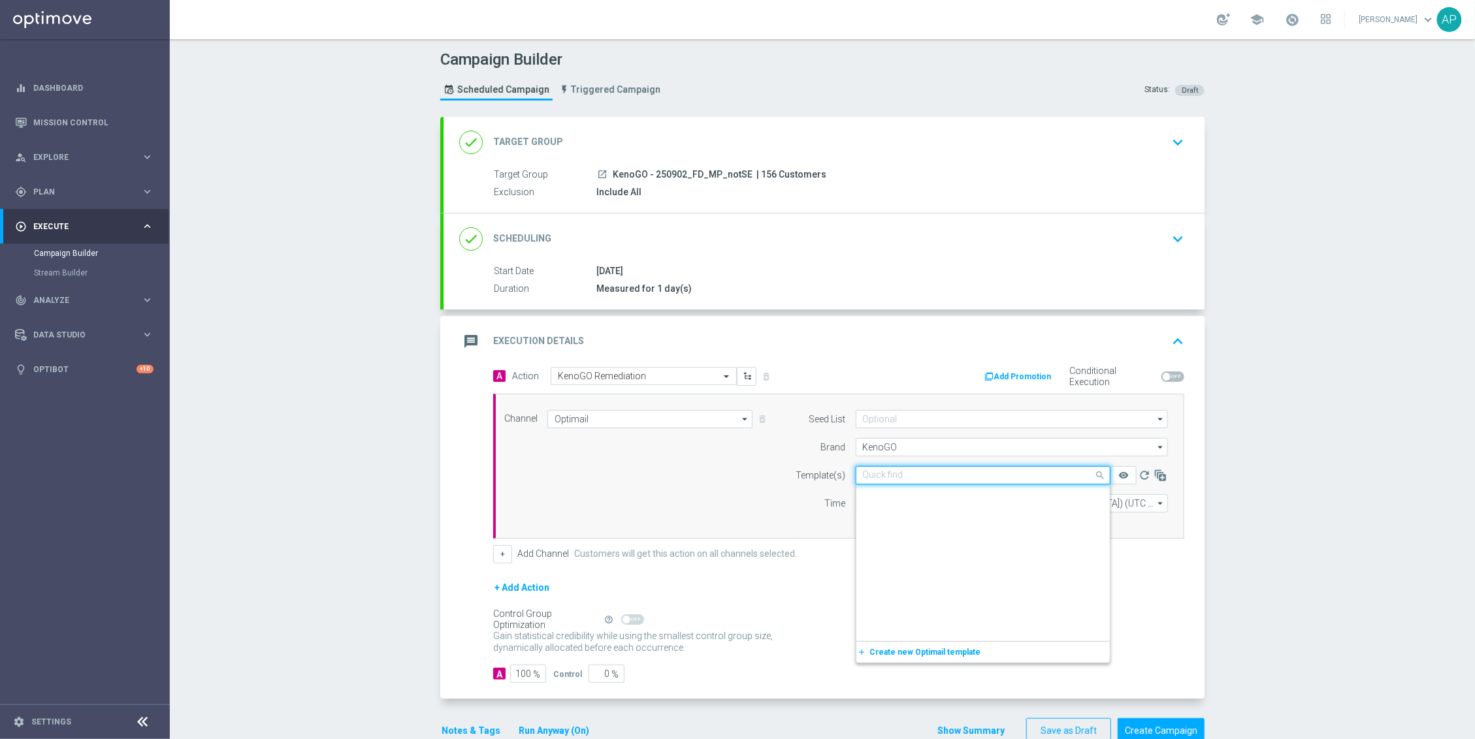
scroll to position [14096, 0]
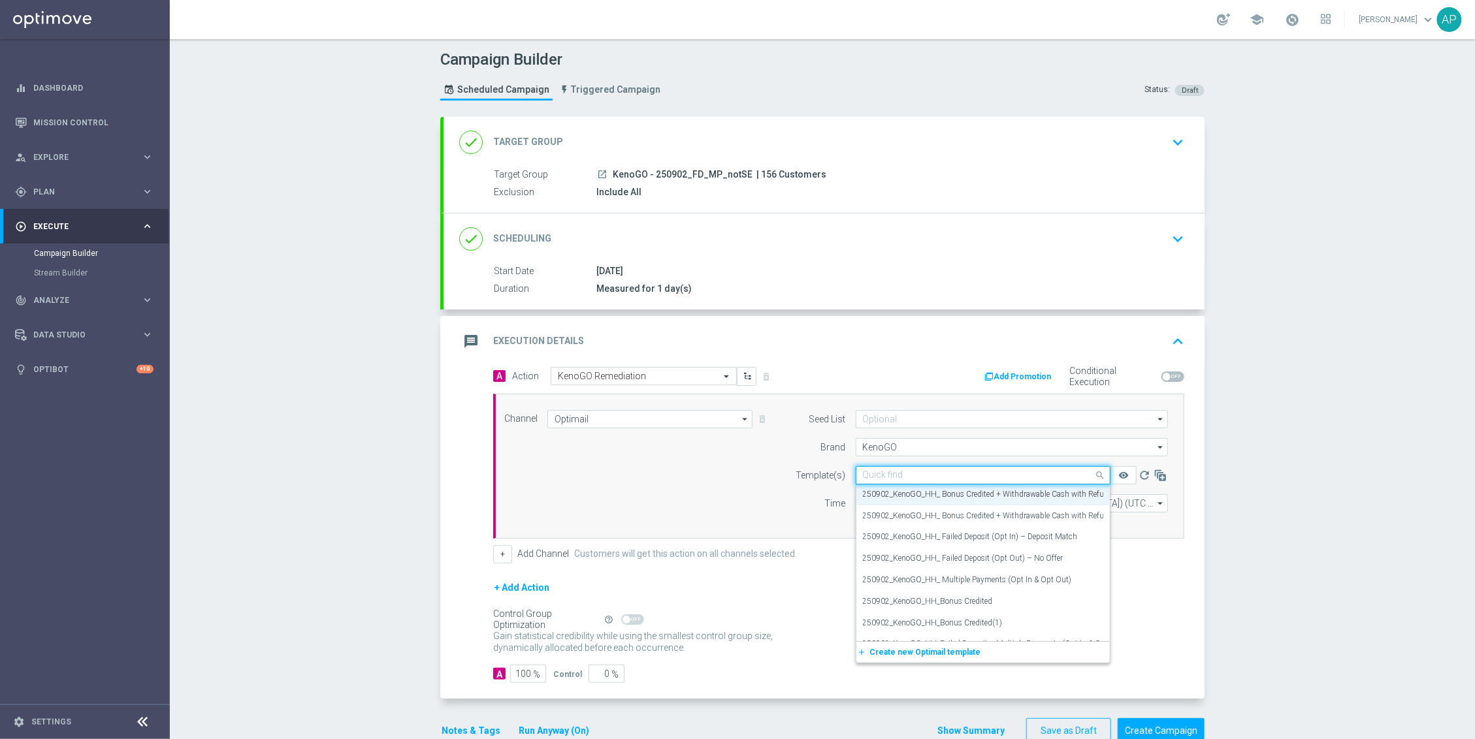
click at [943, 476] on input "text" at bounding box center [970, 475] width 214 height 11
paste input "250902_KenoGO_HH_Failed Deposit + Multiple Payments (Opt In & Opt Out"
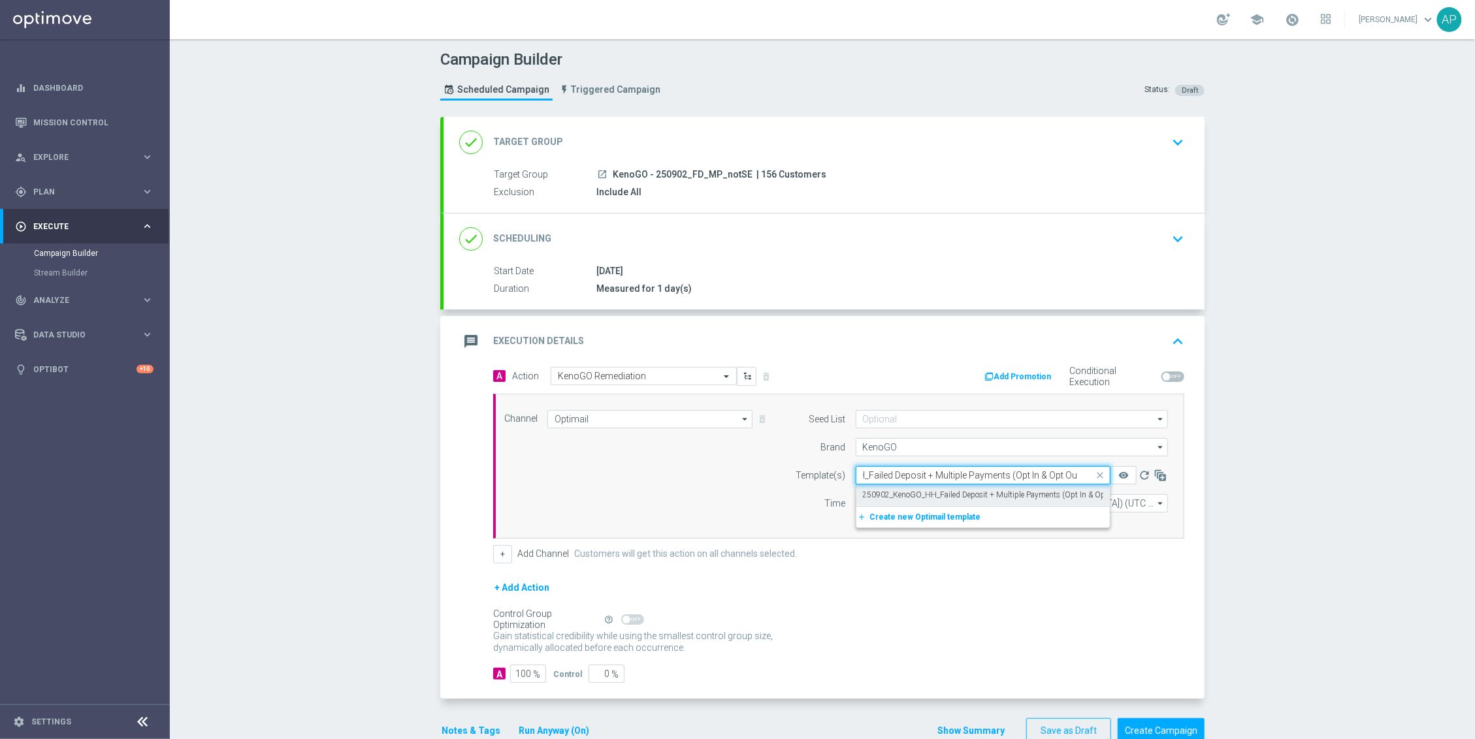
click at [984, 492] on label "250902_KenoGO_HH_Failed Deposit + Multiple Payments (Opt In & Opt Out" at bounding box center [993, 495] width 261 height 11
type input "250902_KenoGO_HH_Failed Deposit + Multiple Payments (Opt In & Opt Out"
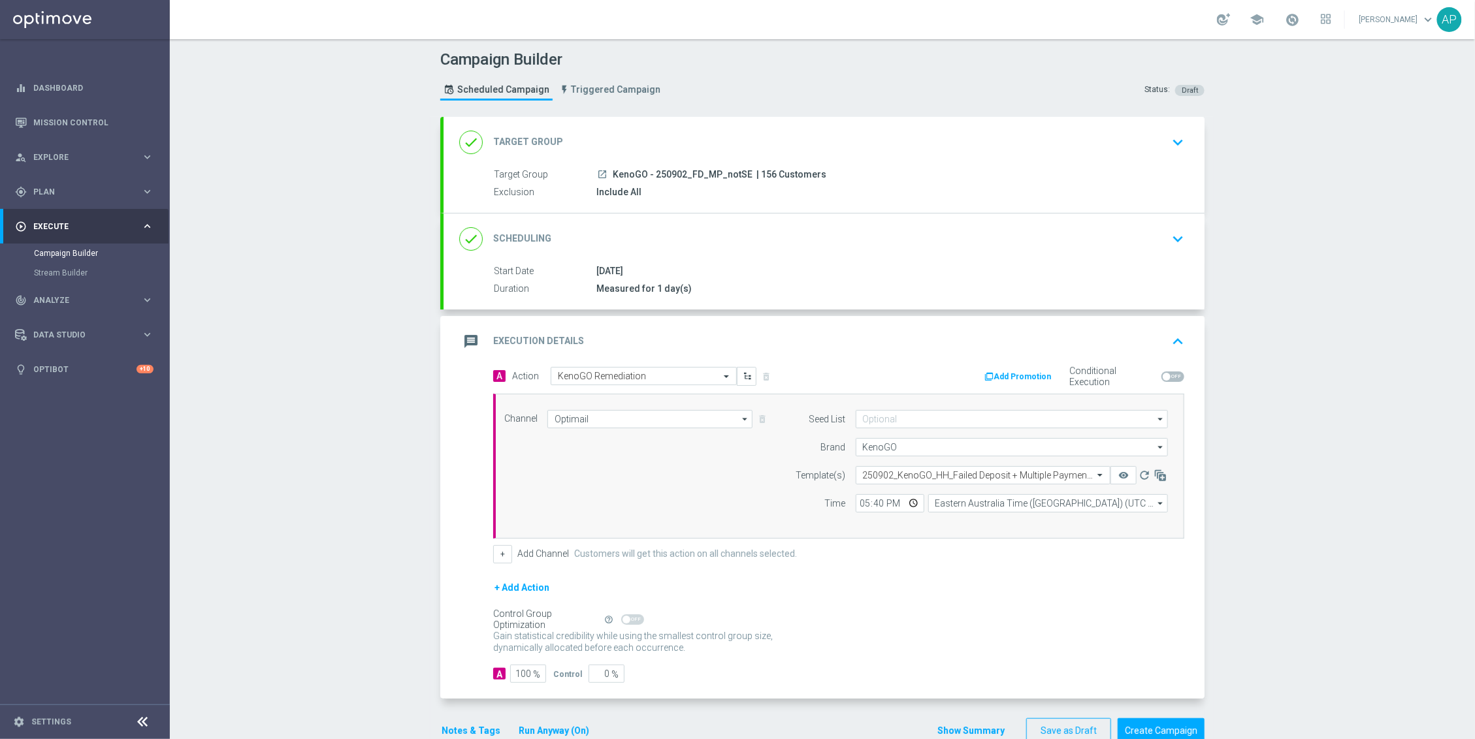
scroll to position [0, 0]
click at [1127, 479] on button "remove_red_eye" at bounding box center [1123, 475] width 26 height 18
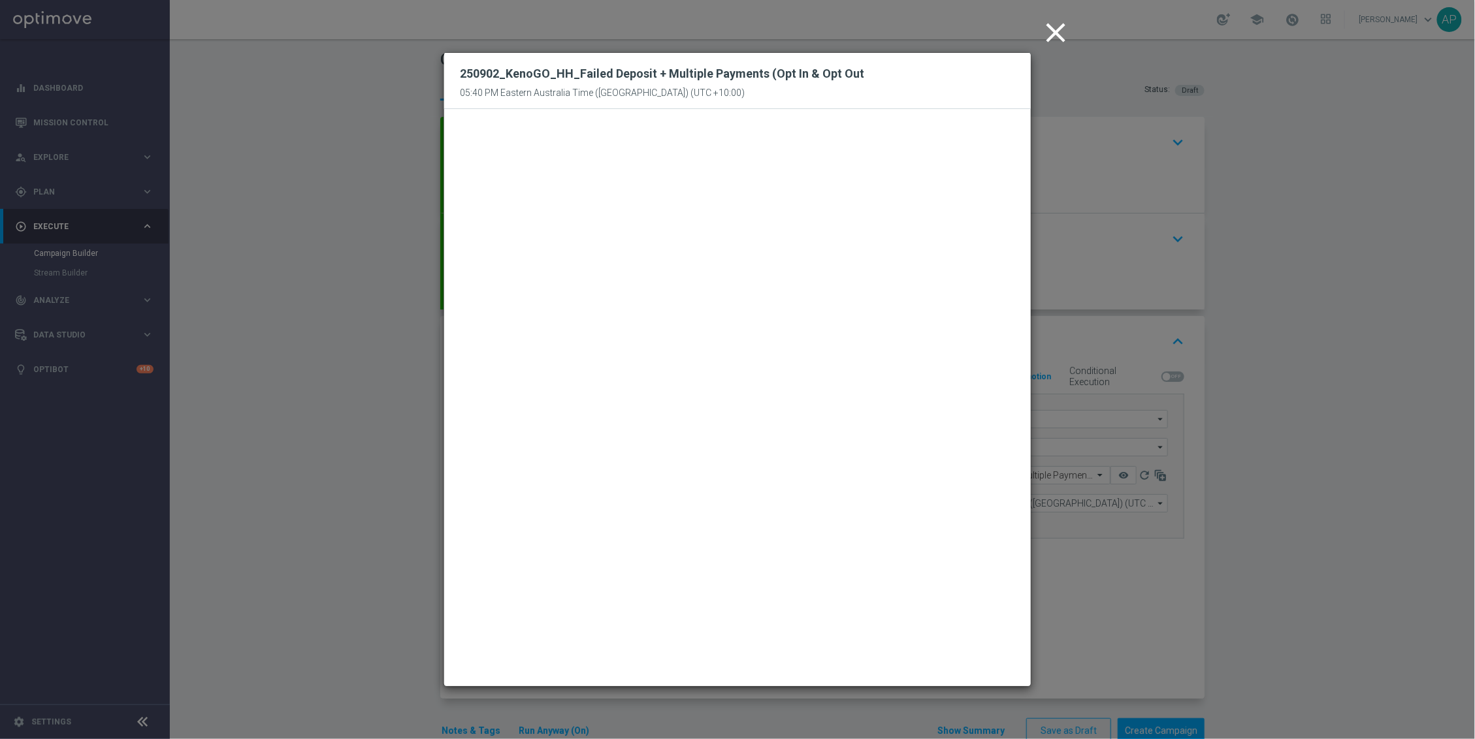
click at [1063, 21] on icon "close" at bounding box center [1055, 32] width 33 height 33
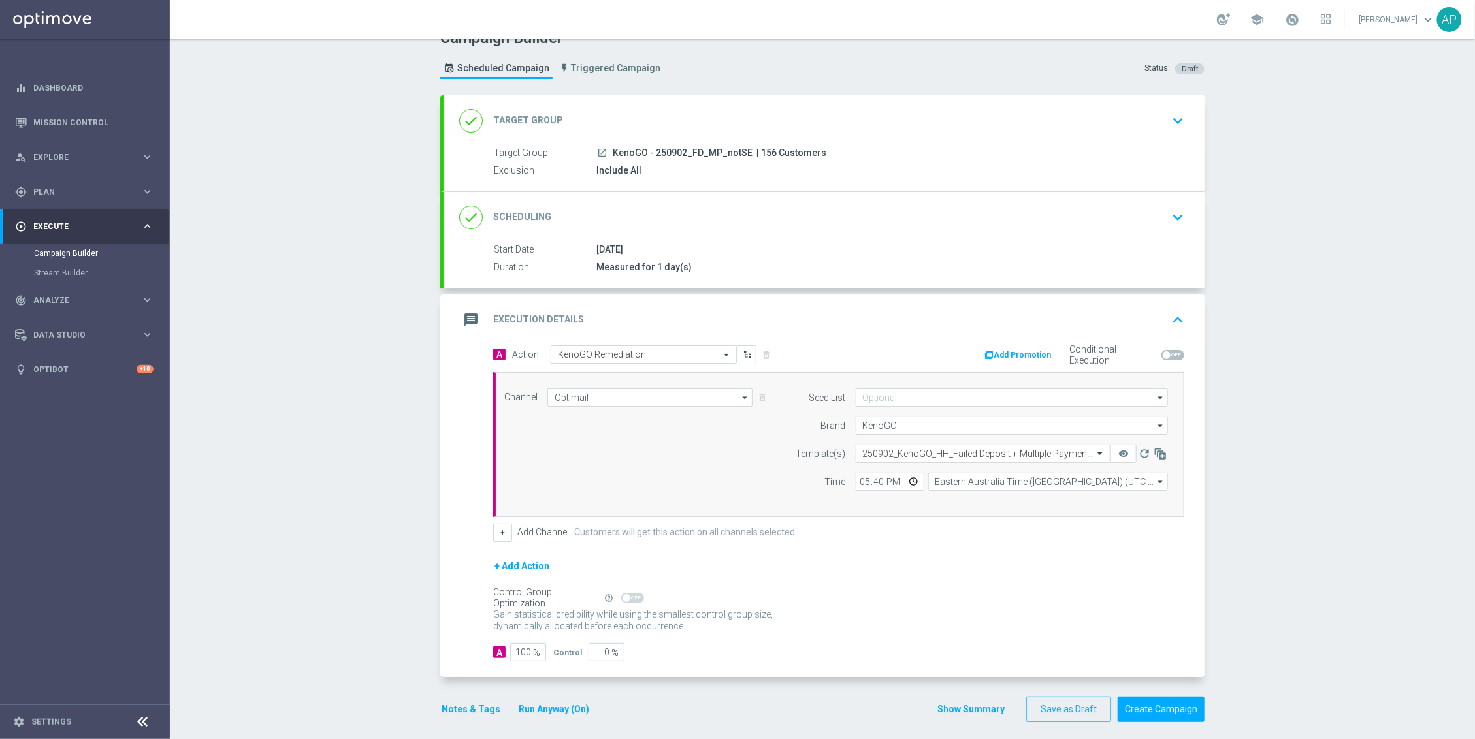
scroll to position [35, 0]
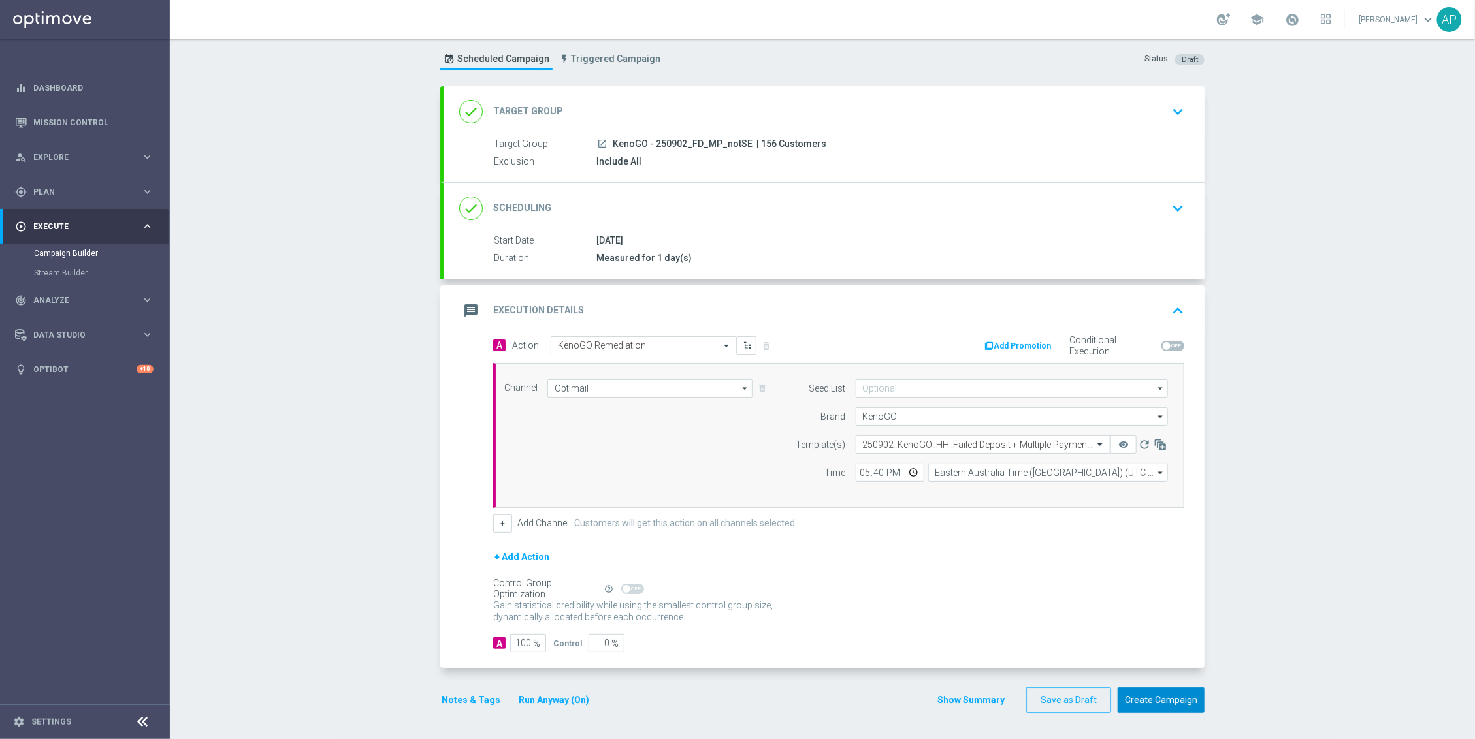
click at [1175, 701] on button "Create Campaign" at bounding box center [1161, 700] width 87 height 25
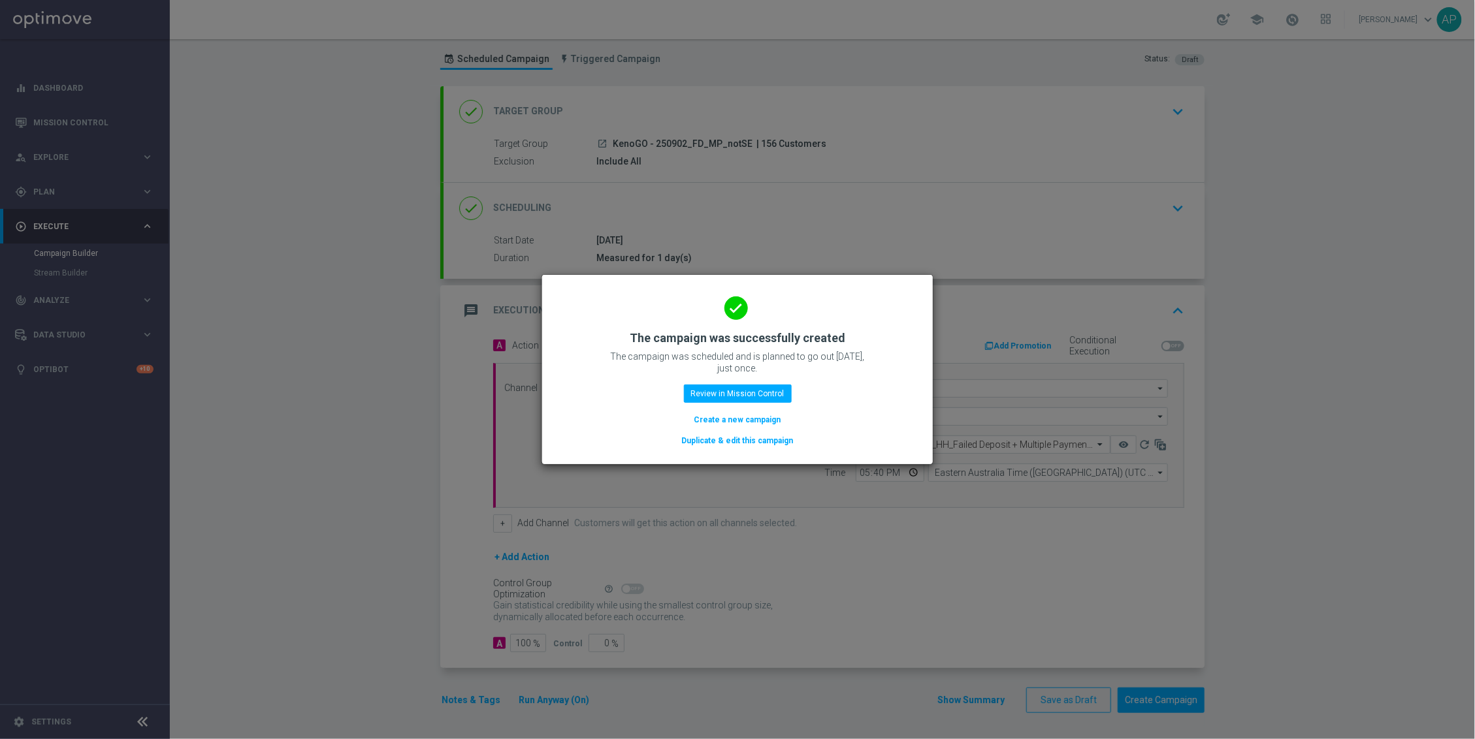
click at [776, 438] on button "Duplicate & edit this campaign" at bounding box center [738, 441] width 114 height 14
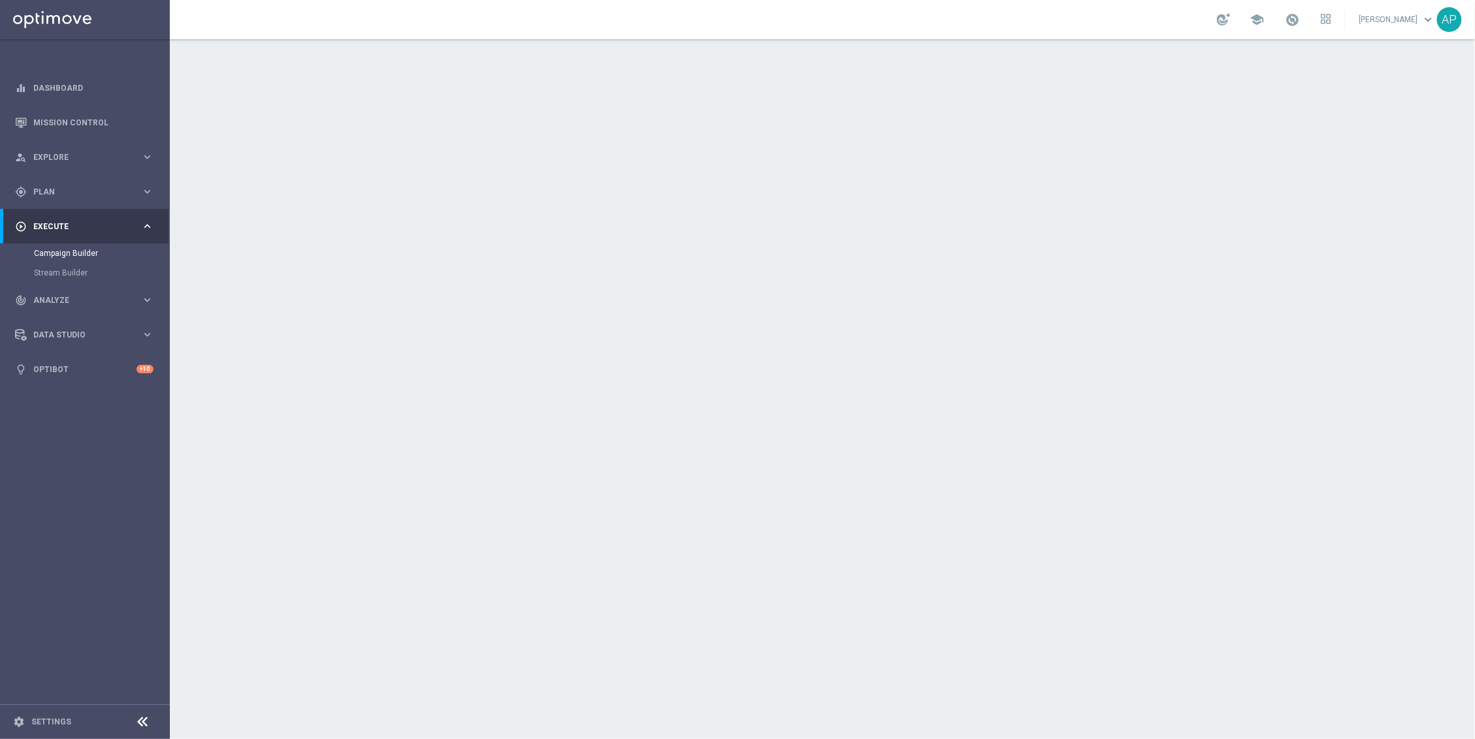
click at [783, 157] on div "done Target Group keyboard_arrow_down" at bounding box center [823, 142] width 761 height 51
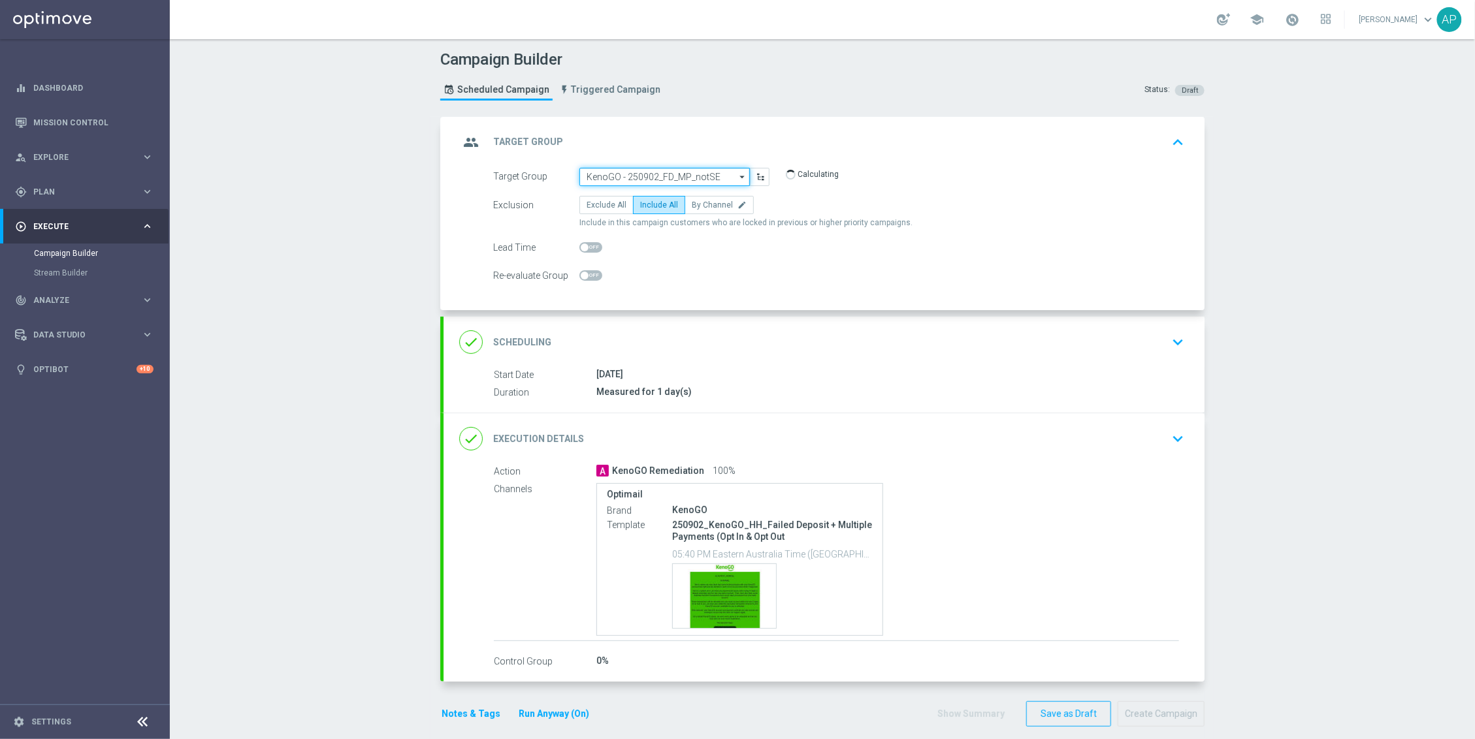
click at [696, 179] on input "KenoGO - 250902_FD_MP_notSE" at bounding box center [664, 177] width 170 height 18
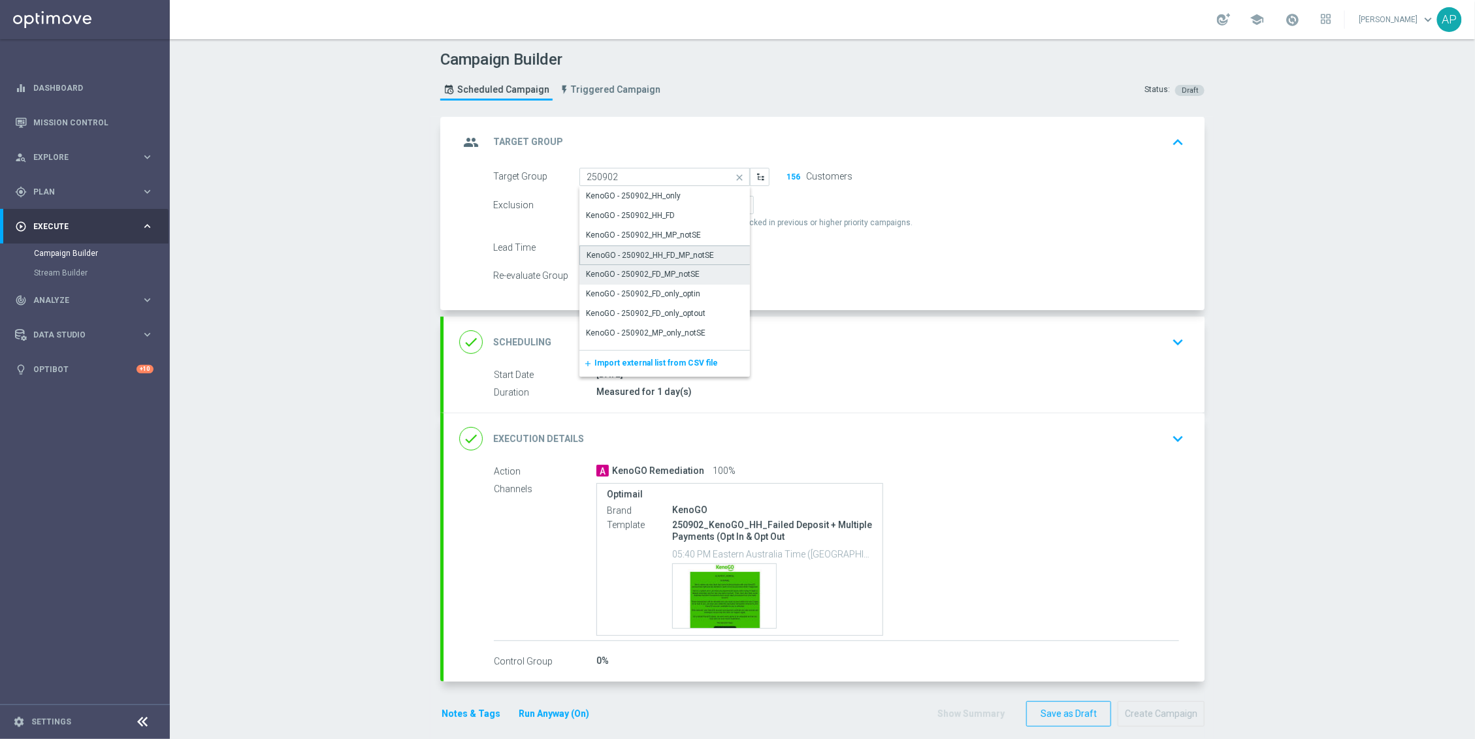
click at [690, 250] on div "KenoGO - 250902_HH_FD_MP_notSE" at bounding box center [650, 256] width 127 height 12
type input "KenoGO - 250902_HH_FD_MP_notSE"
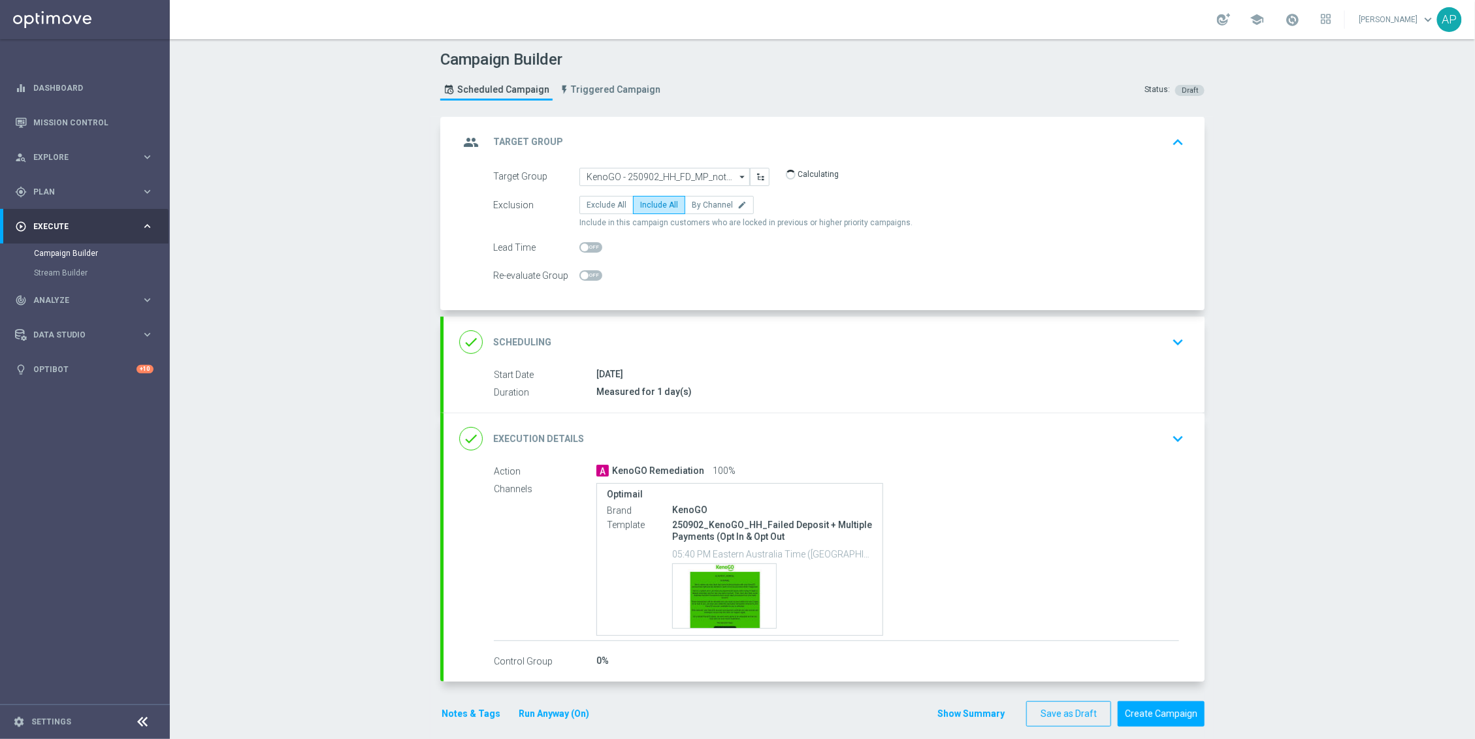
click at [916, 449] on div "done Execution Details keyboard_arrow_down" at bounding box center [824, 439] width 730 height 25
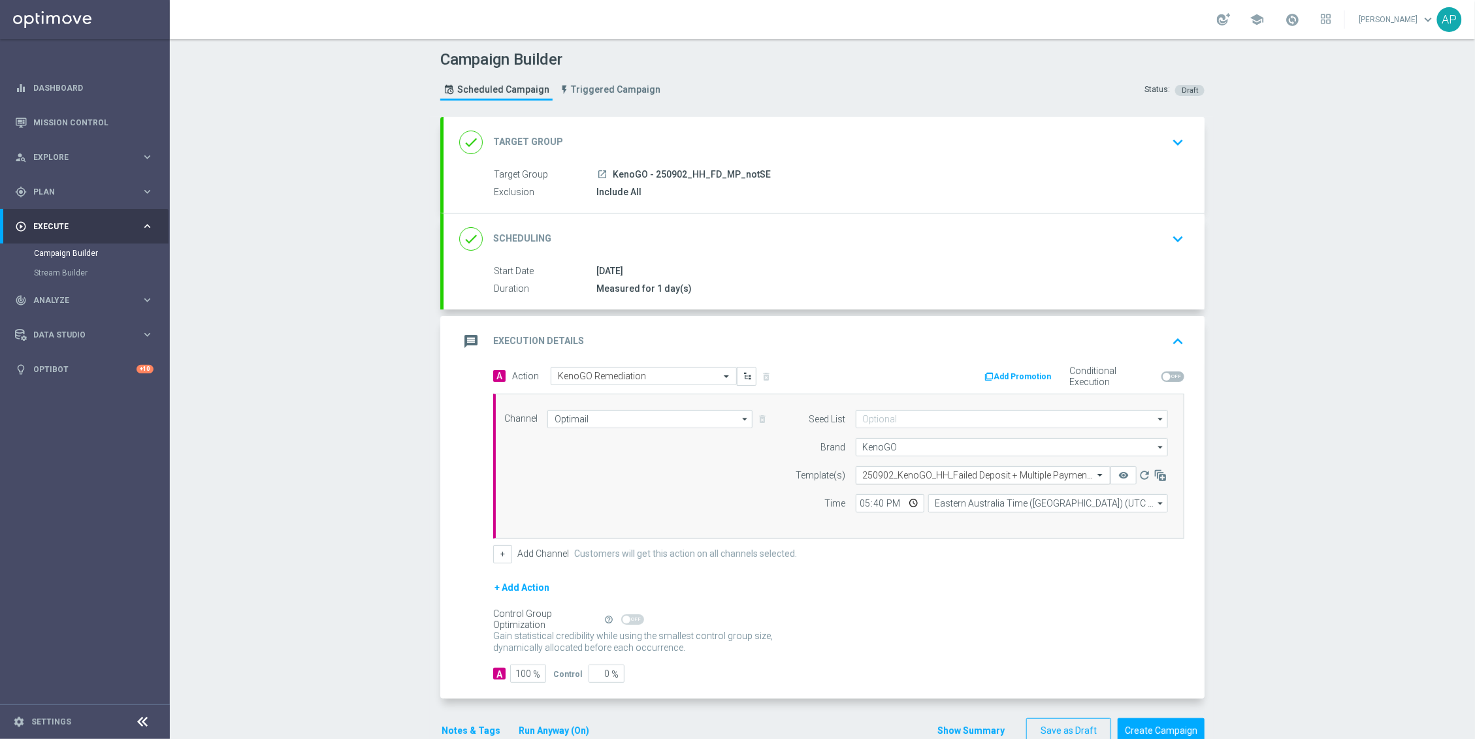
click at [1084, 481] on div at bounding box center [982, 475] width 253 height 11
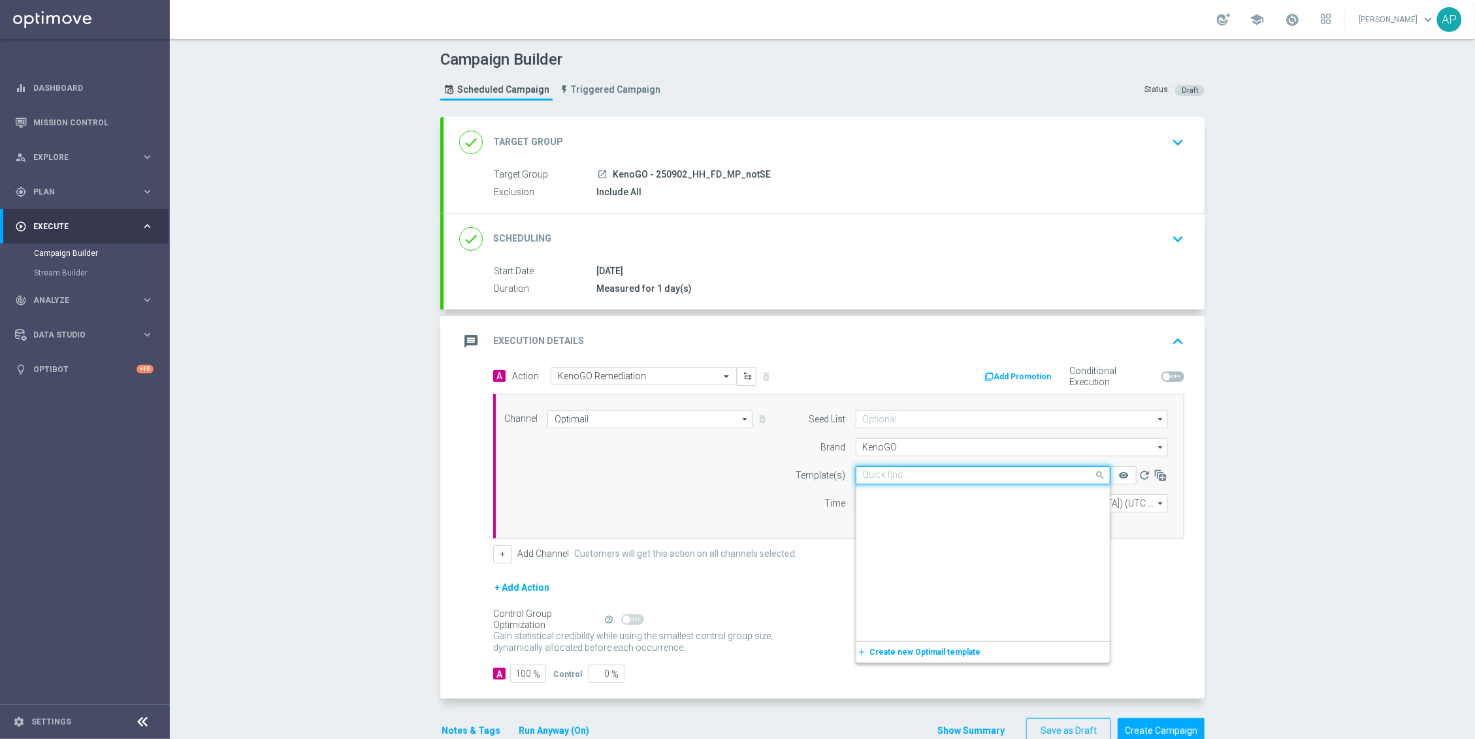
scroll to position [14247, 0]
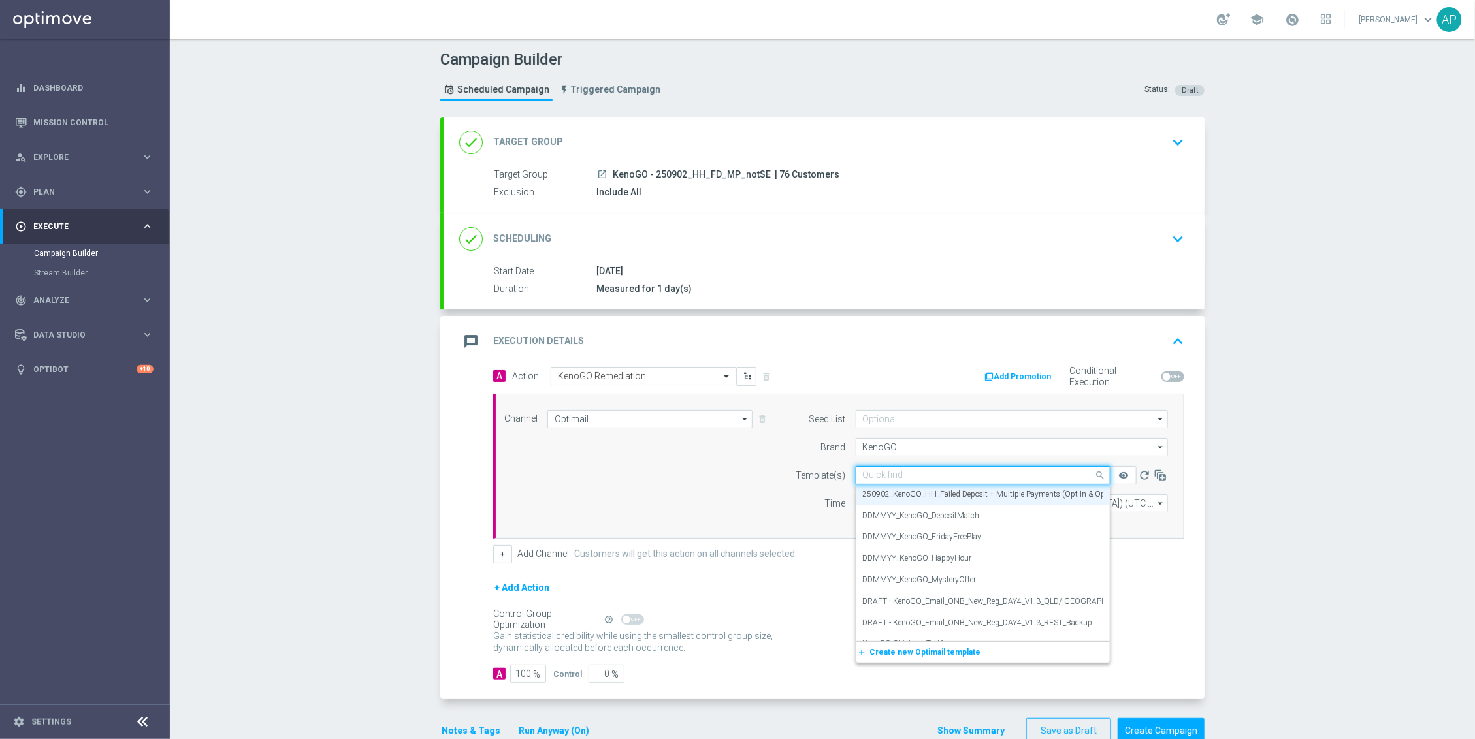
paste input "250902_KenoGO_HH_ Bonus Credited + Withdrawable Cash with Refund to come"
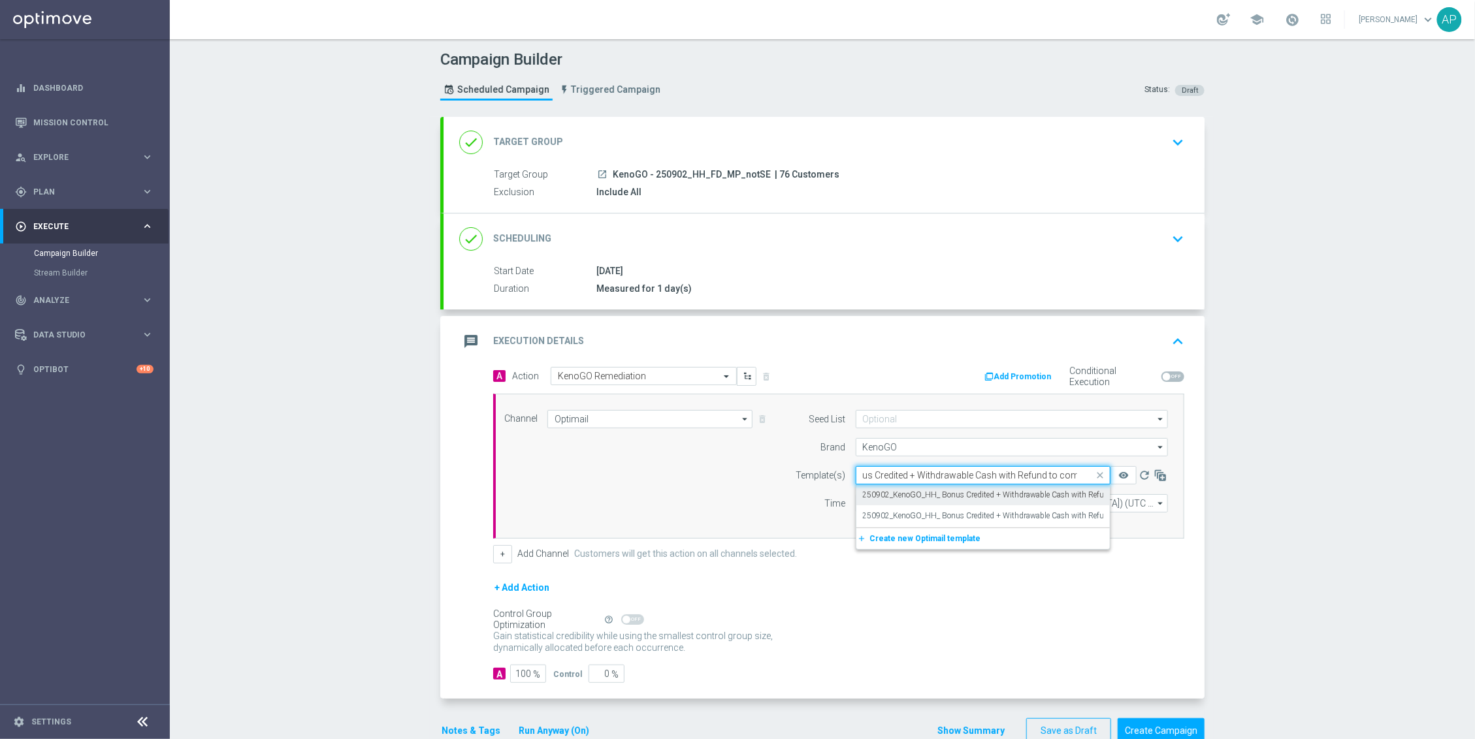
click at [910, 496] on label "250902_KenoGO_HH_ Bonus Credited + Withdrawable Cash with Refund to come" at bounding box center [1003, 495] width 280 height 11
type input "250902_KenoGO_HH_ Bonus Credited + Withdrawable Cash with Refund to come"
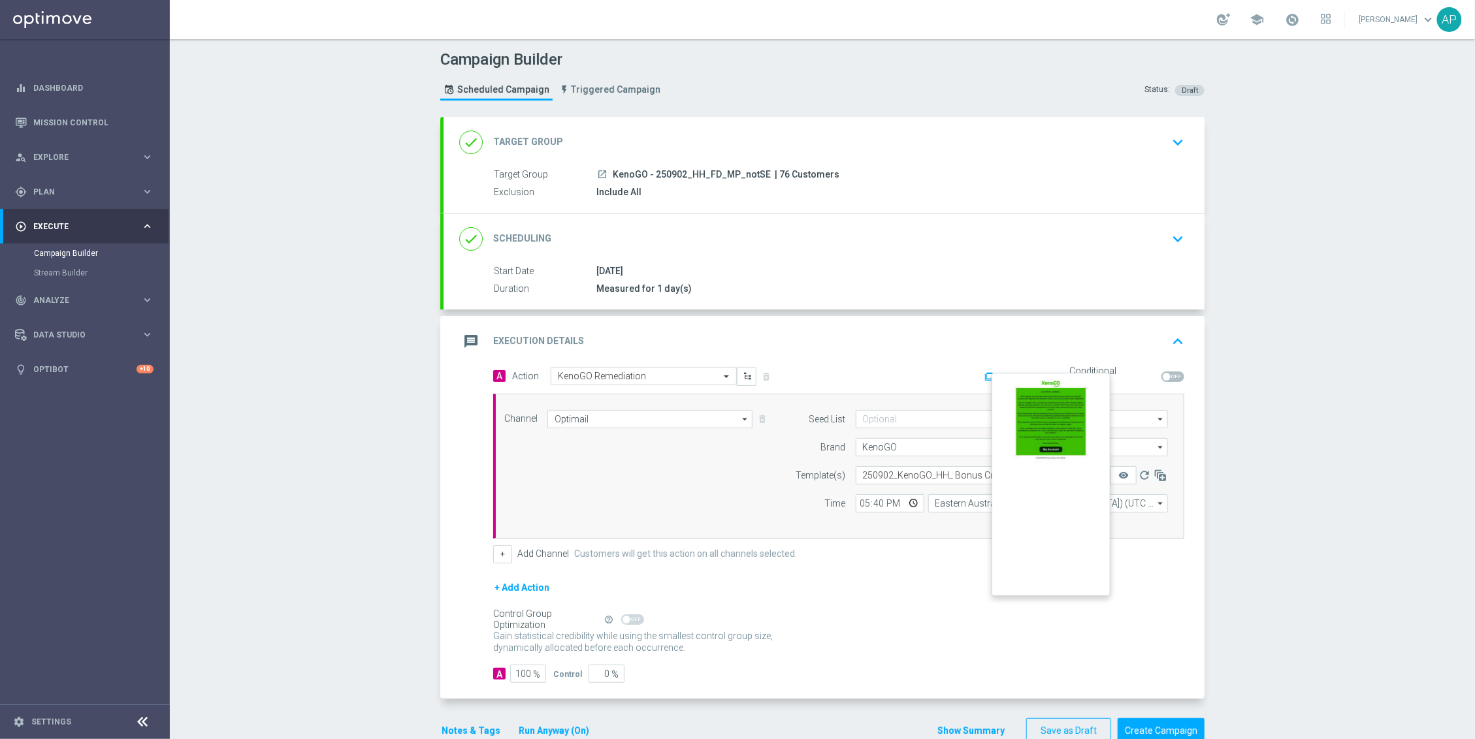
click at [1122, 482] on button "remove_red_eye" at bounding box center [1123, 475] width 26 height 18
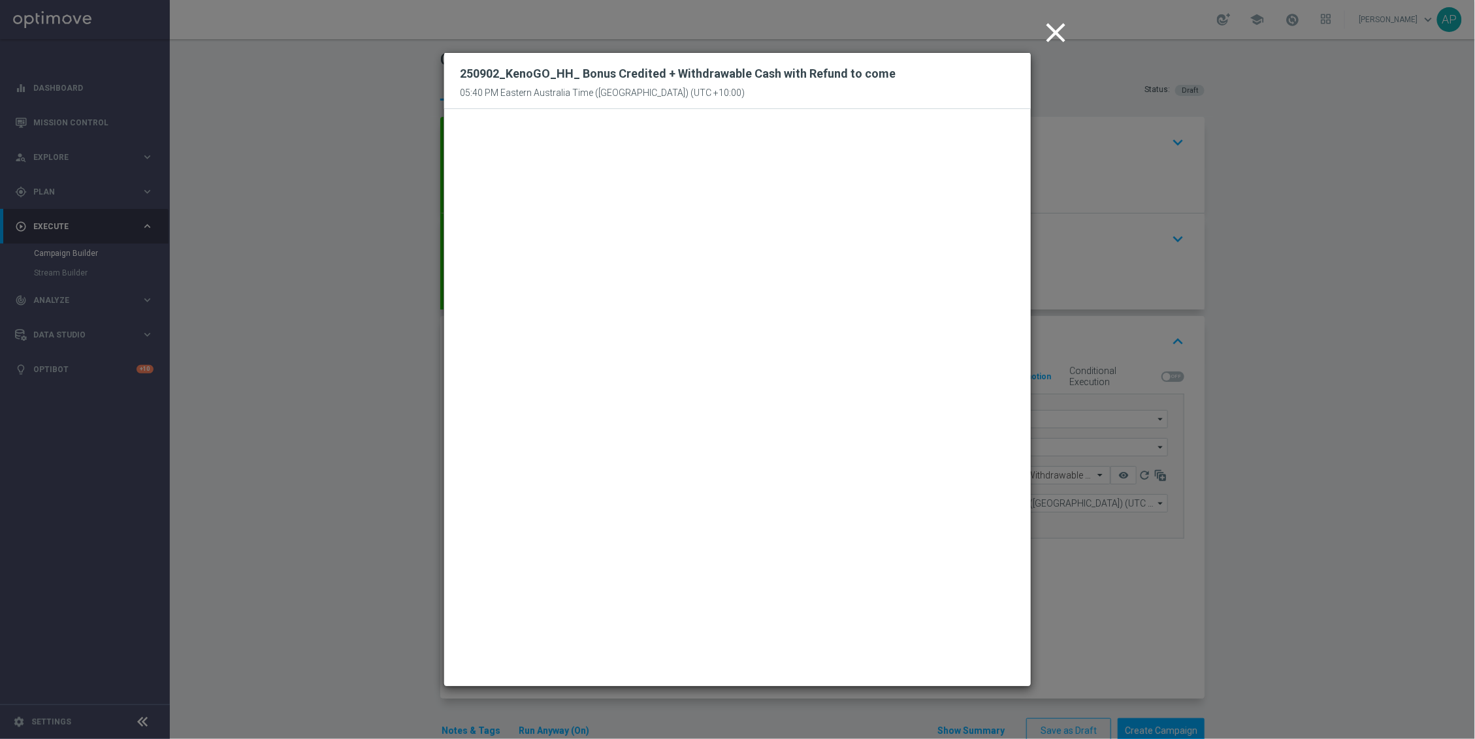
click at [1059, 23] on icon "close" at bounding box center [1055, 32] width 33 height 33
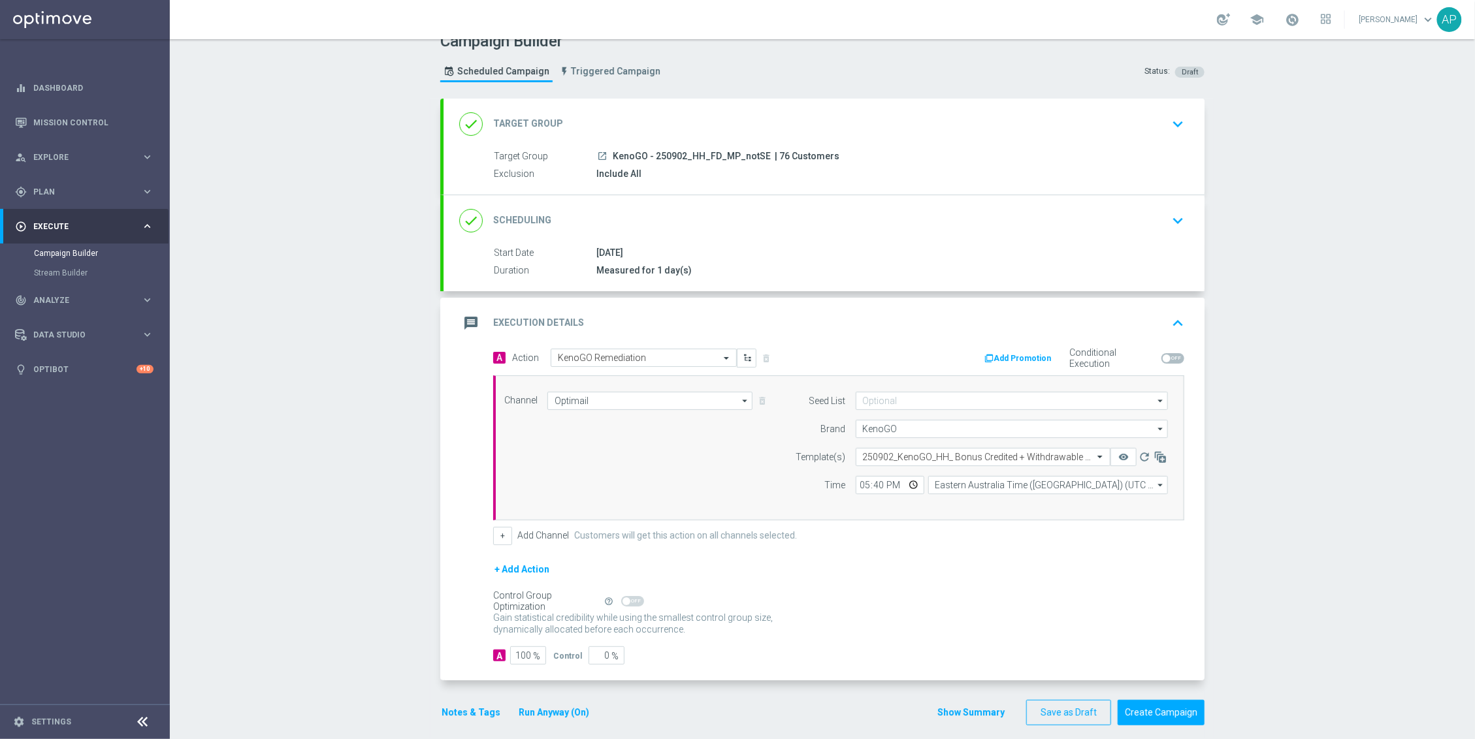
scroll to position [35, 0]
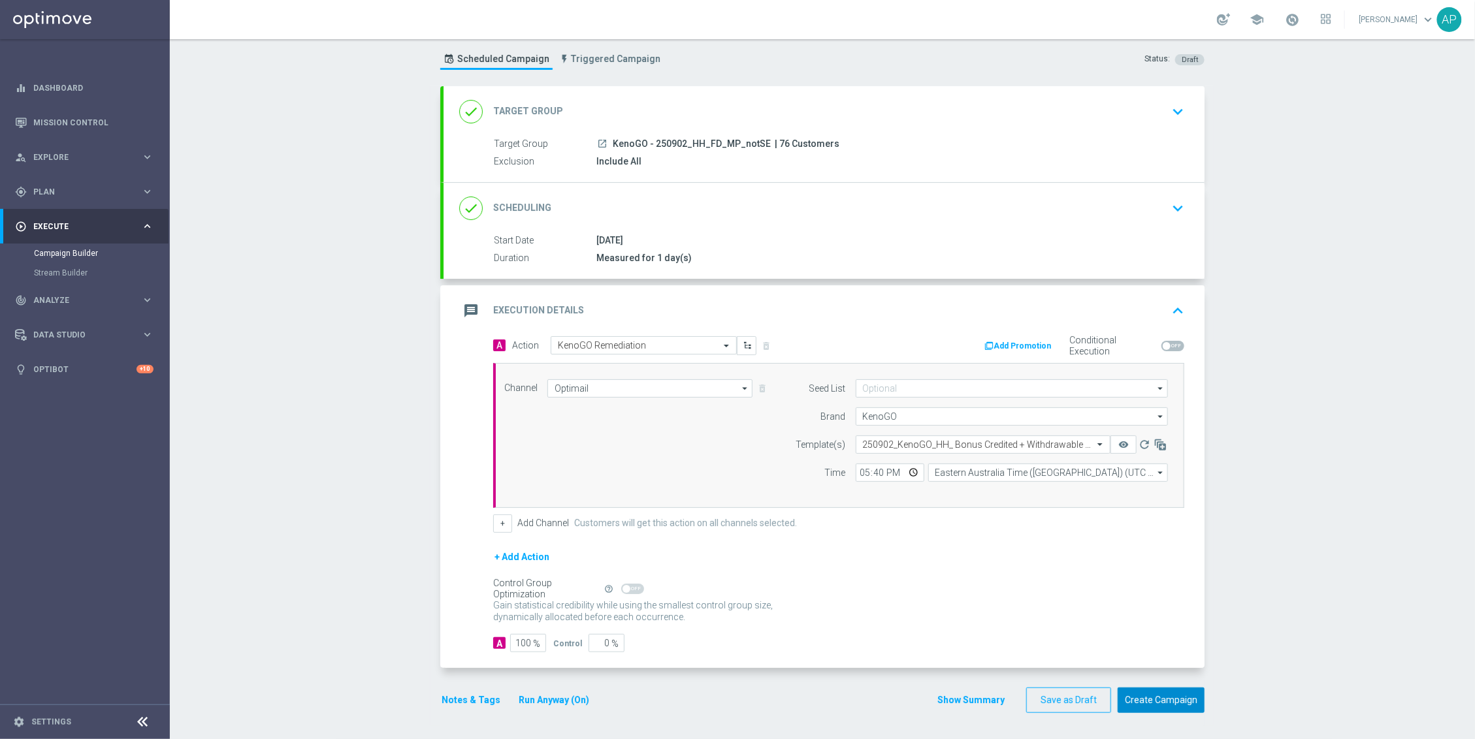
click at [1158, 701] on button "Create Campaign" at bounding box center [1161, 700] width 87 height 25
click at [897, 116] on div at bounding box center [724, 369] width 1475 height 739
click at [912, 110] on div at bounding box center [724, 369] width 1475 height 739
click at [1168, 106] on div at bounding box center [724, 369] width 1475 height 739
click at [882, 106] on div at bounding box center [724, 369] width 1475 height 739
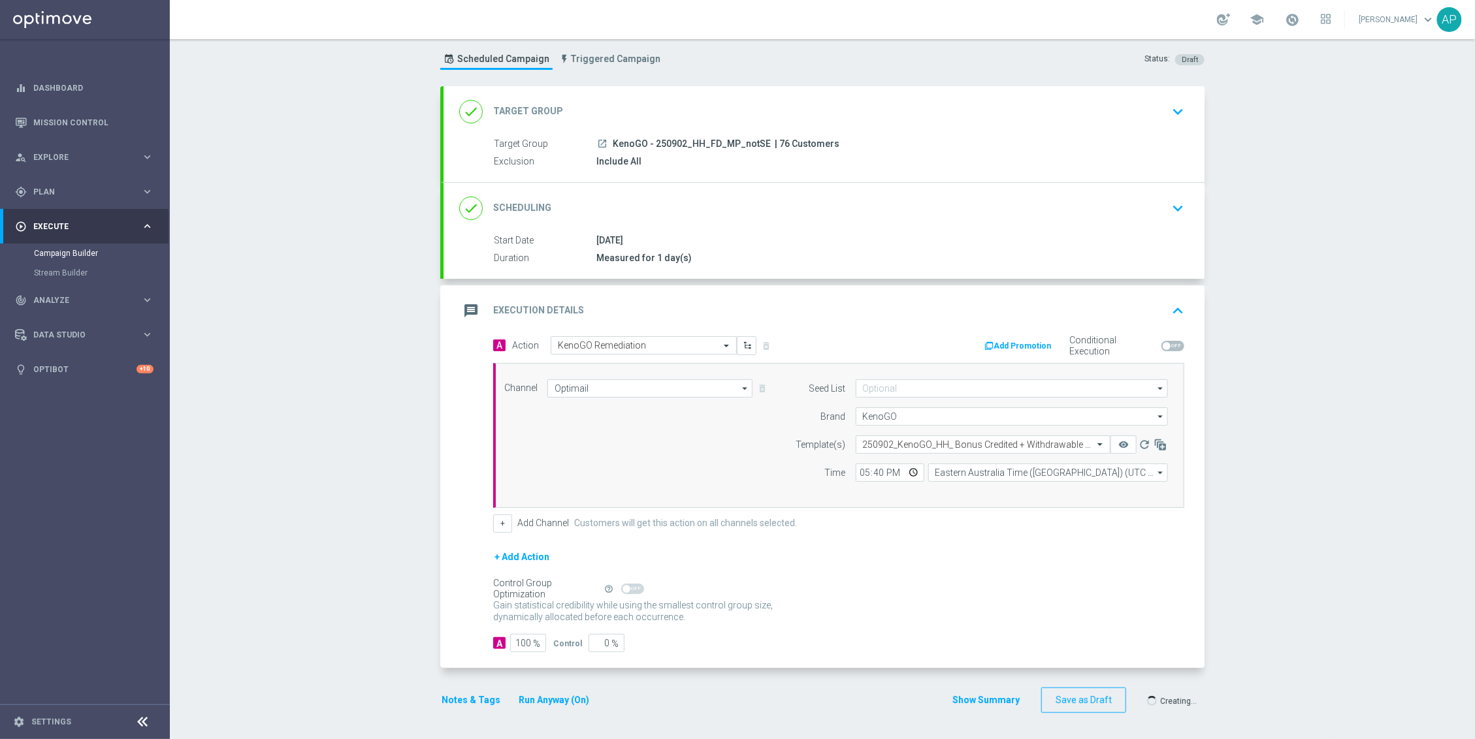
click at [1174, 105] on div at bounding box center [724, 369] width 1475 height 739
click at [910, 409] on div at bounding box center [724, 369] width 1475 height 739
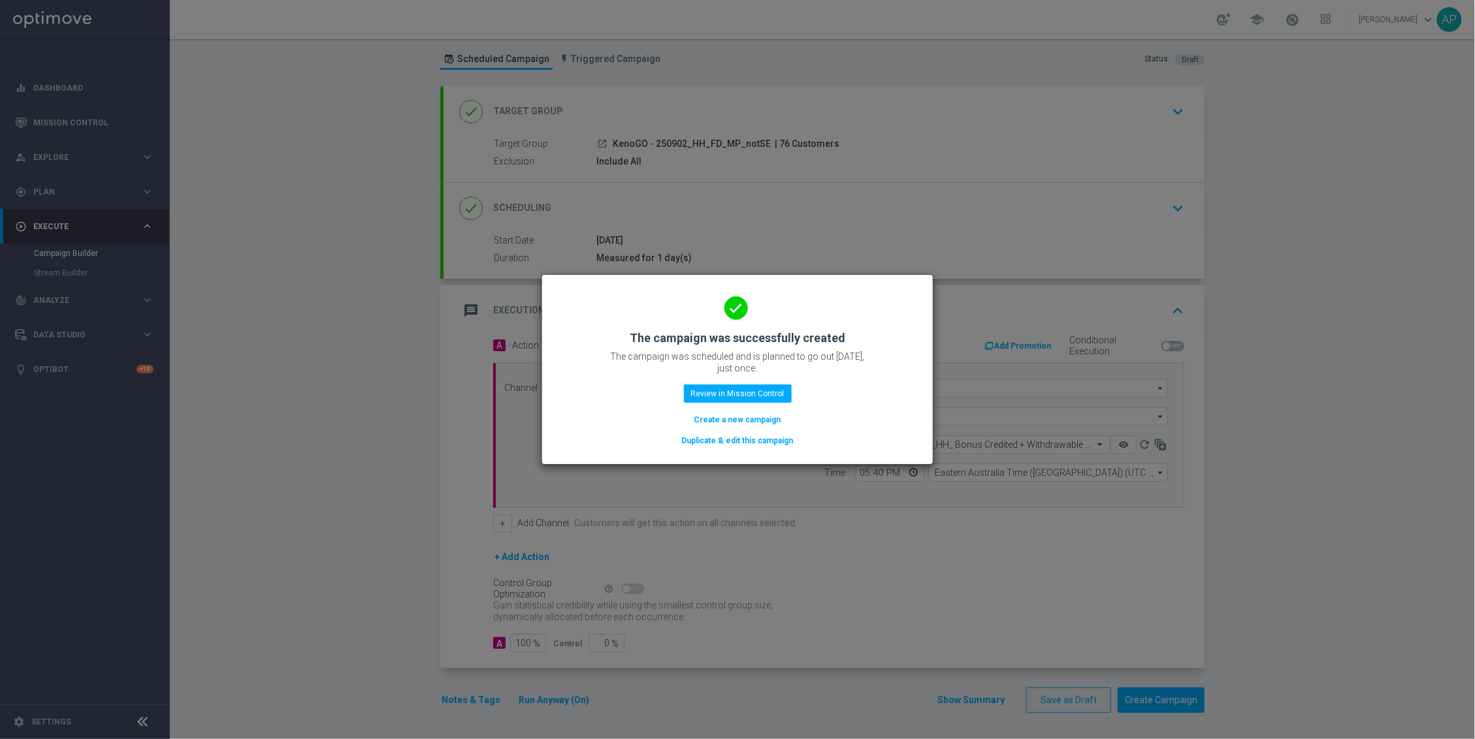
click at [741, 443] on button "Duplicate & edit this campaign" at bounding box center [738, 441] width 114 height 14
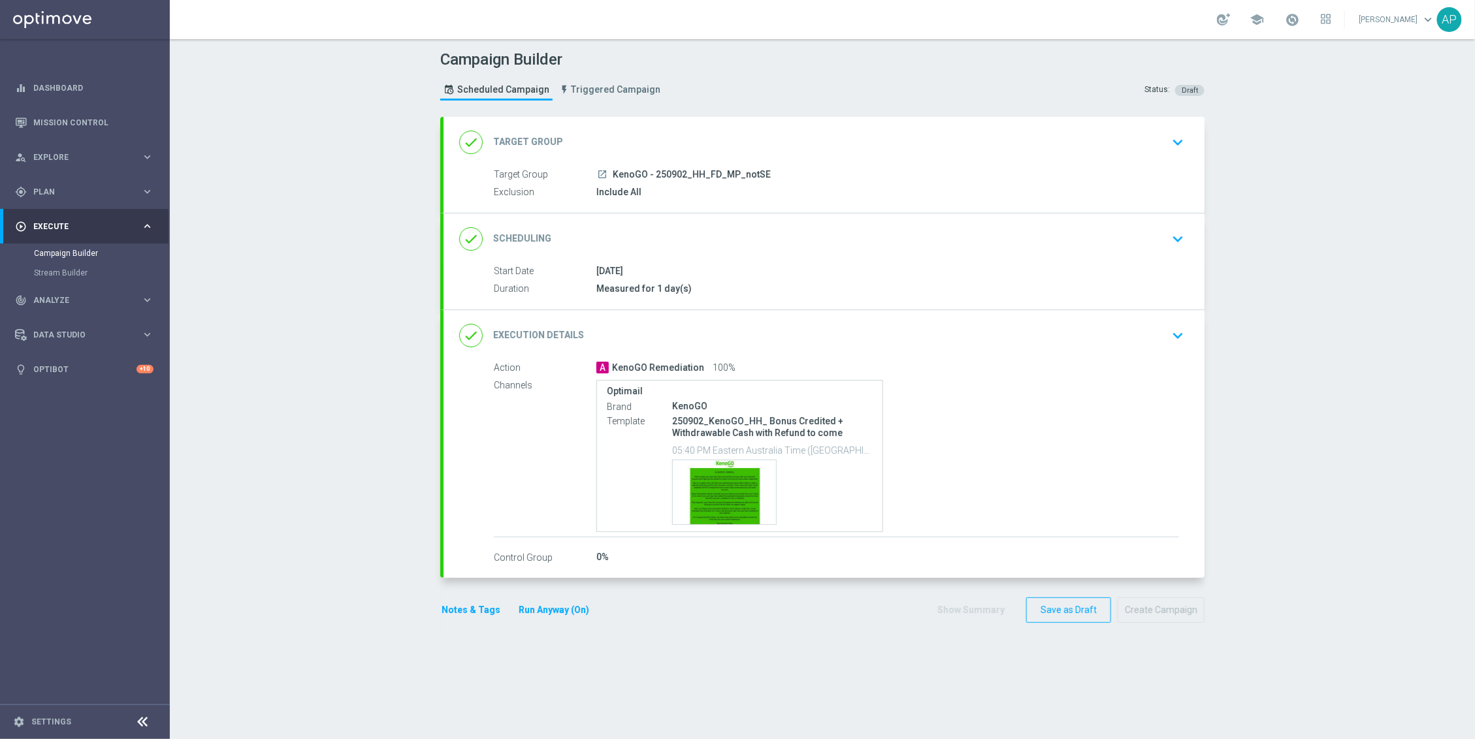
click at [1029, 130] on div "done Target Group keyboard_arrow_down" at bounding box center [824, 142] width 730 height 25
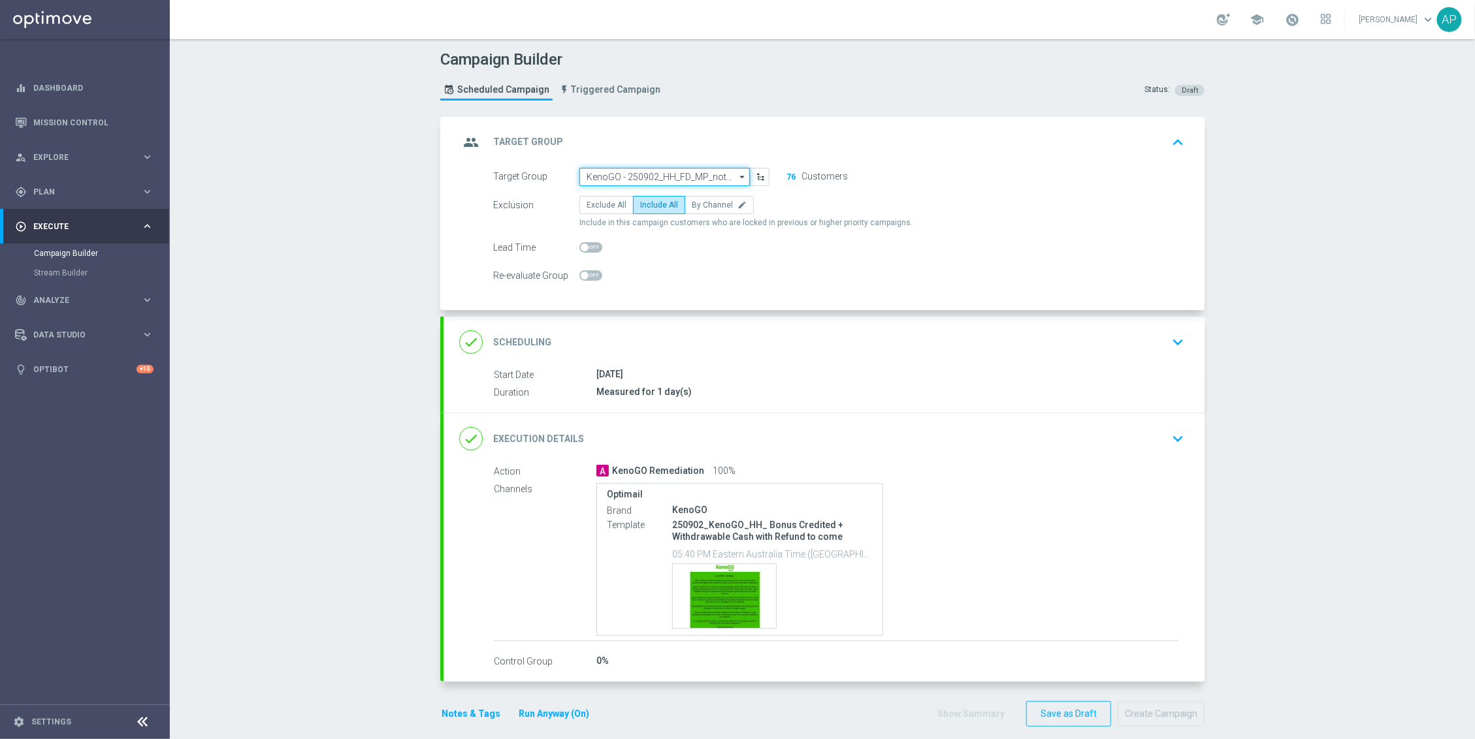
click at [698, 177] on input "KenoGO - 250902_HH_FD_MP_notSE" at bounding box center [664, 177] width 170 height 18
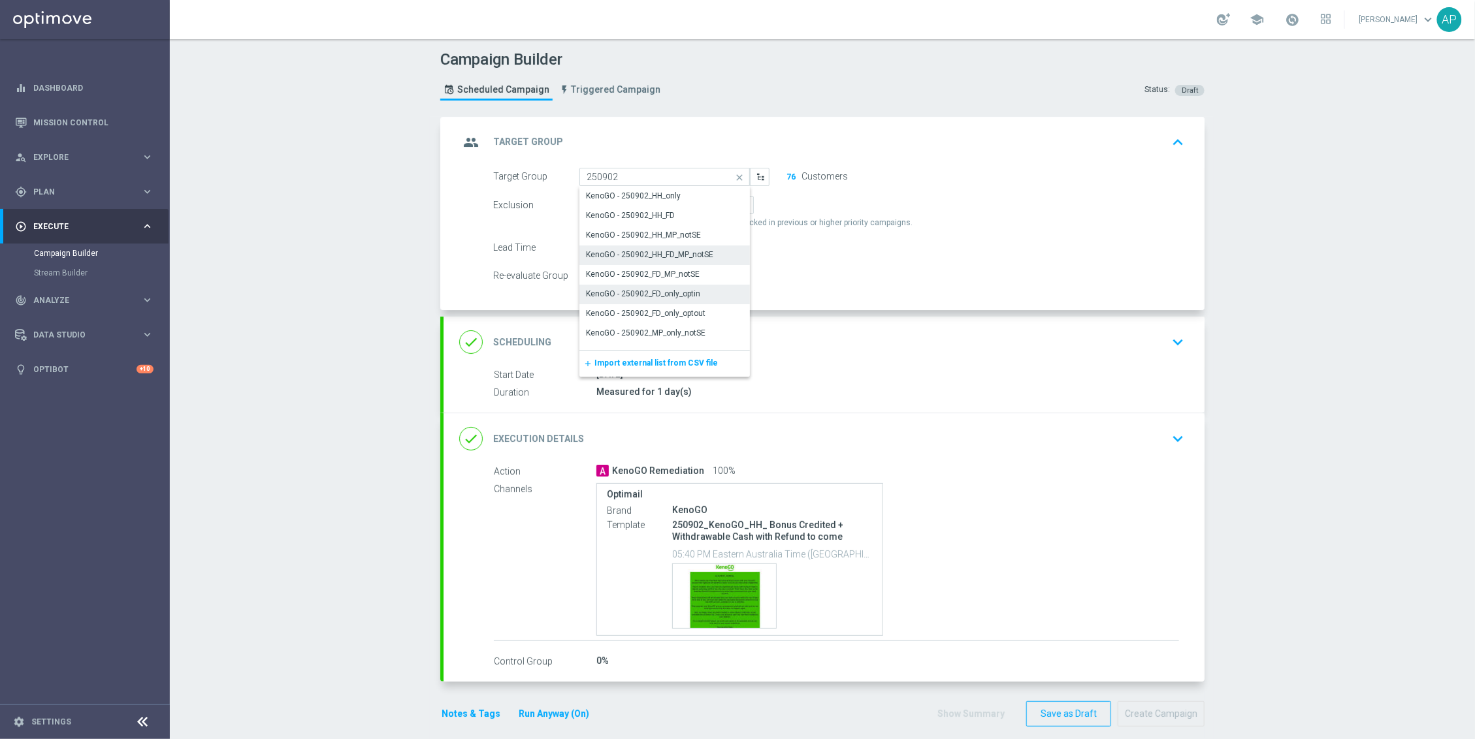
click at [701, 299] on div "KenoGO - 250902_FD_only_optin" at bounding box center [664, 294] width 171 height 18
type input "KenoGO - 250902_FD_only_optin"
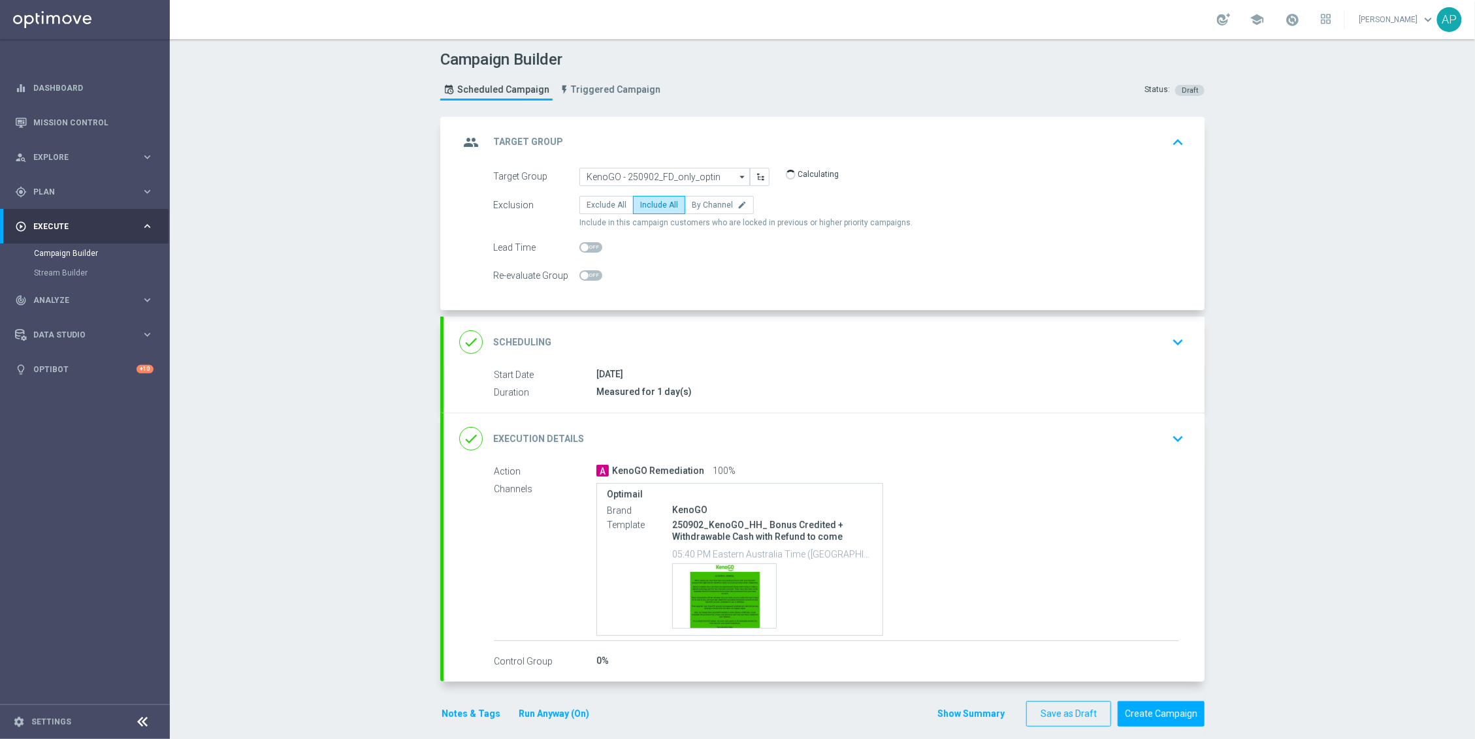
click at [840, 464] on div "done Execution Details keyboard_arrow_down" at bounding box center [823, 438] width 761 height 51
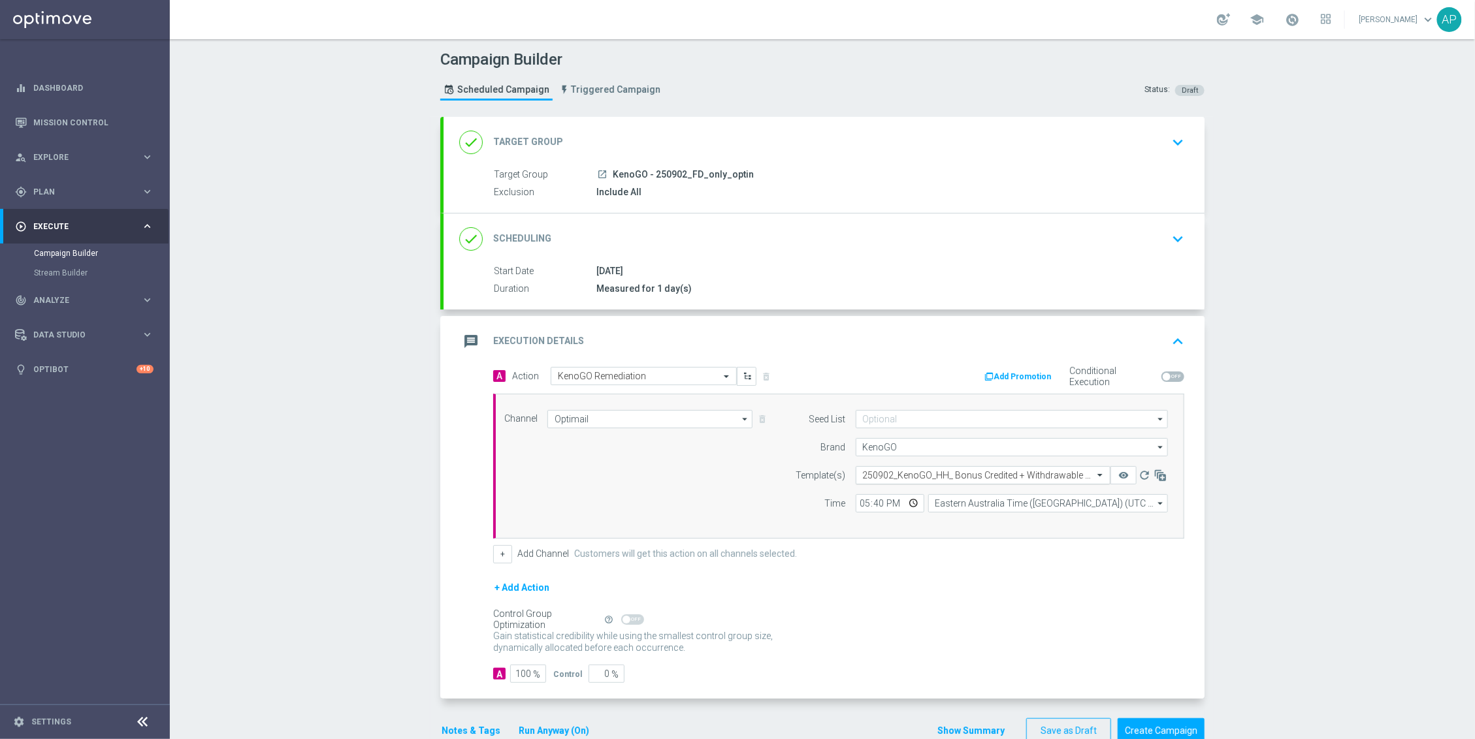
click at [927, 470] on div "Select template 250902_KenoGO_HH_ Bonus Credited + Withdrawable Cash with Refun…" at bounding box center [983, 475] width 255 height 18
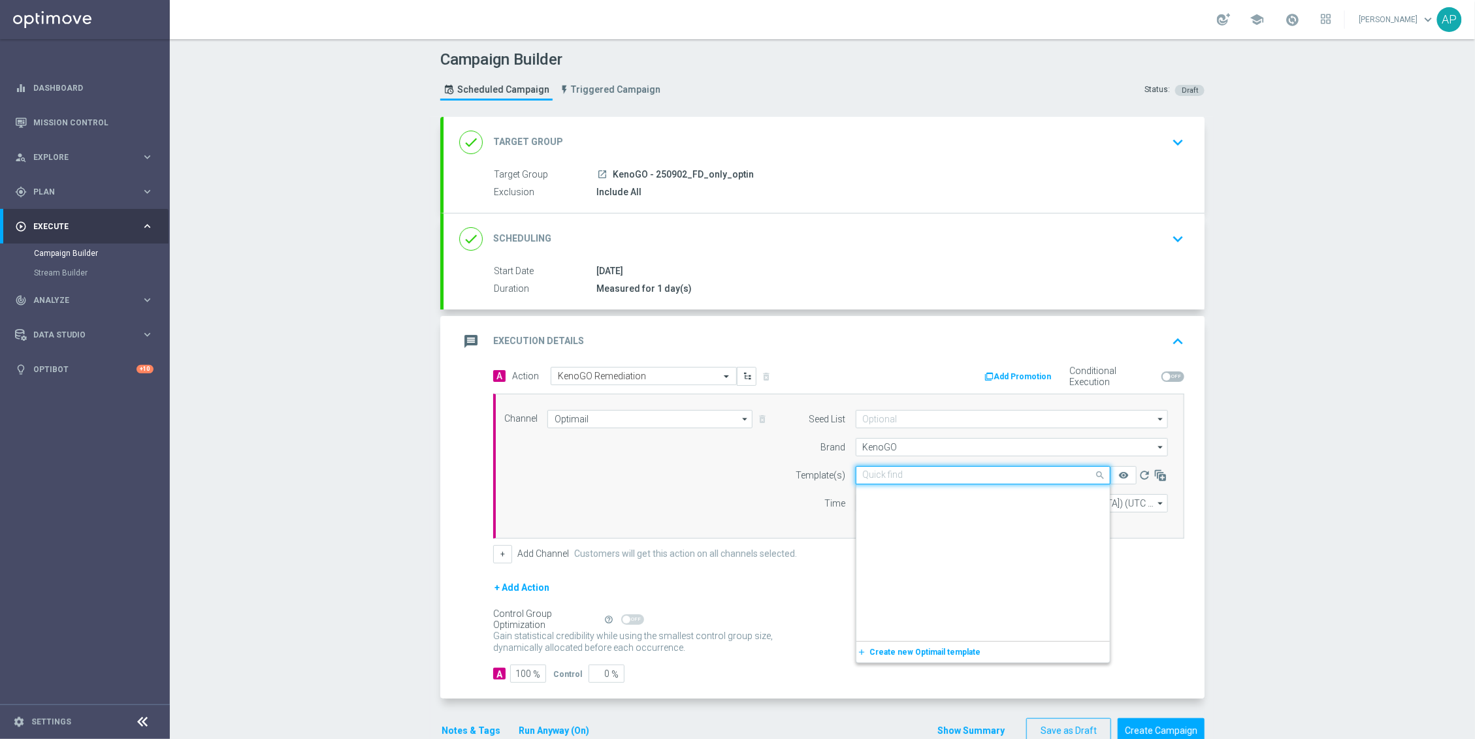
scroll to position [14096, 0]
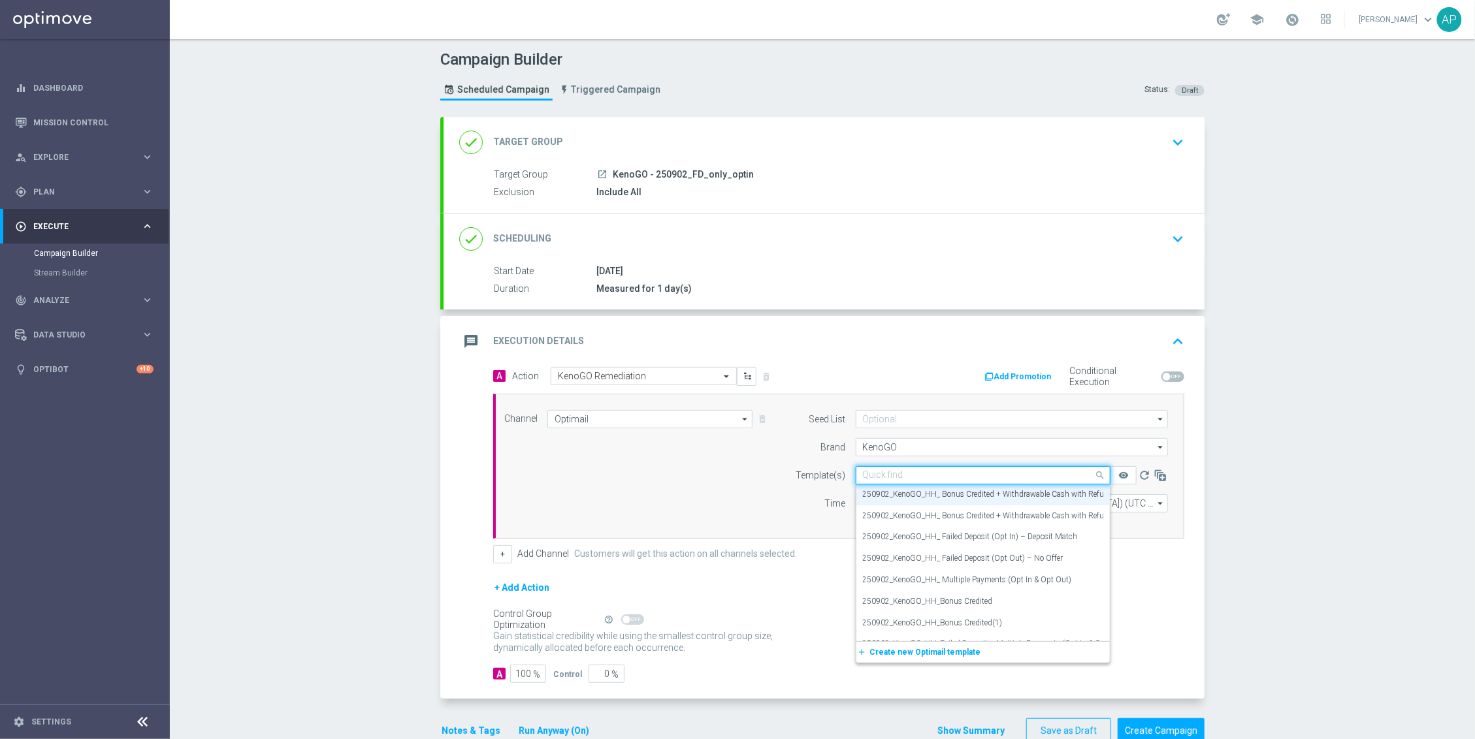
paste input "250902_KenoGO_HH_ Failed Deposit (Opt In) – Deposit Match"
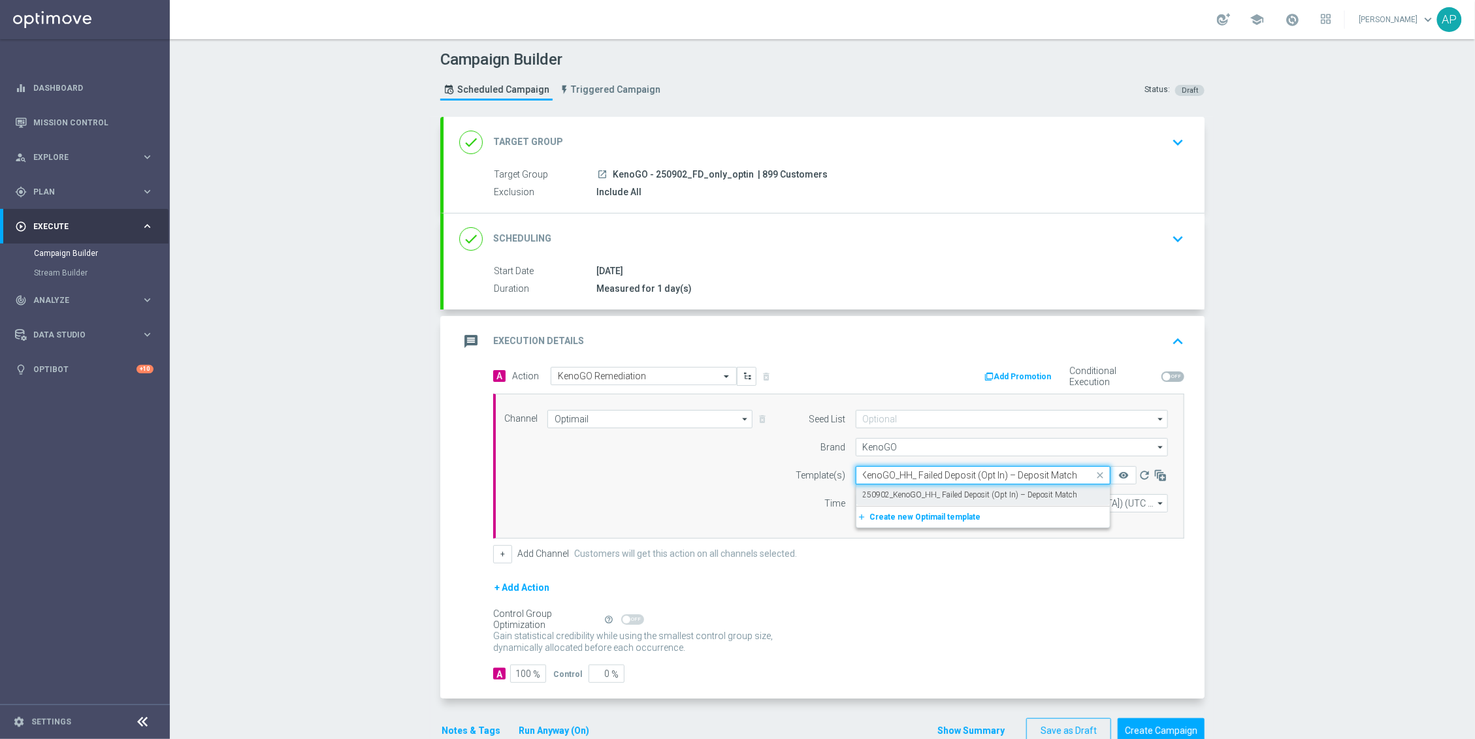
click at [938, 496] on label "250902_KenoGO_HH_ Failed Deposit (Opt In) – Deposit Match" at bounding box center [970, 495] width 215 height 11
type input "250902_KenoGO_HH_ Failed Deposit (Opt In) – Deposit Match"
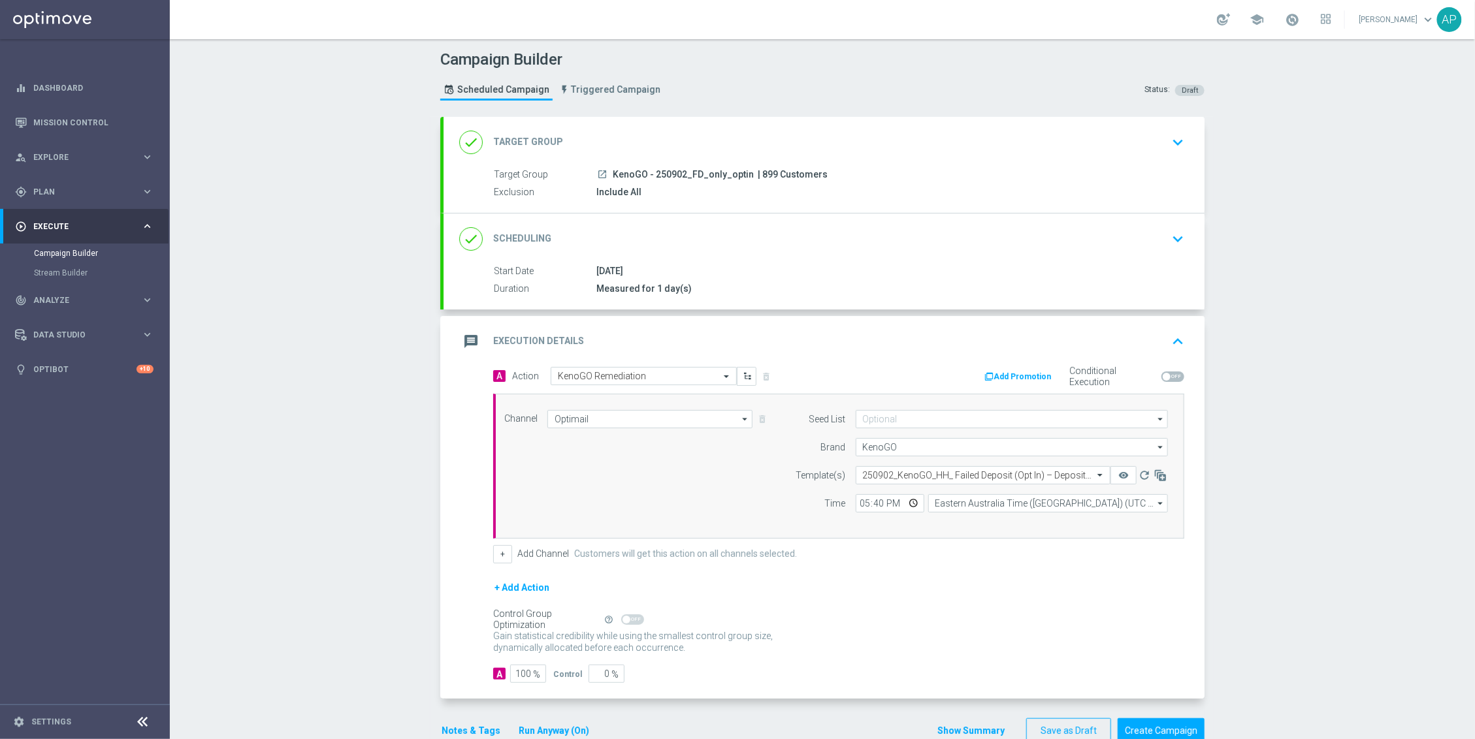
scroll to position [0, 0]
click at [1118, 477] on div "remove_red_eye" at bounding box center [1123, 475] width 26 height 18
click at [1080, 477] on div at bounding box center [982, 475] width 253 height 11
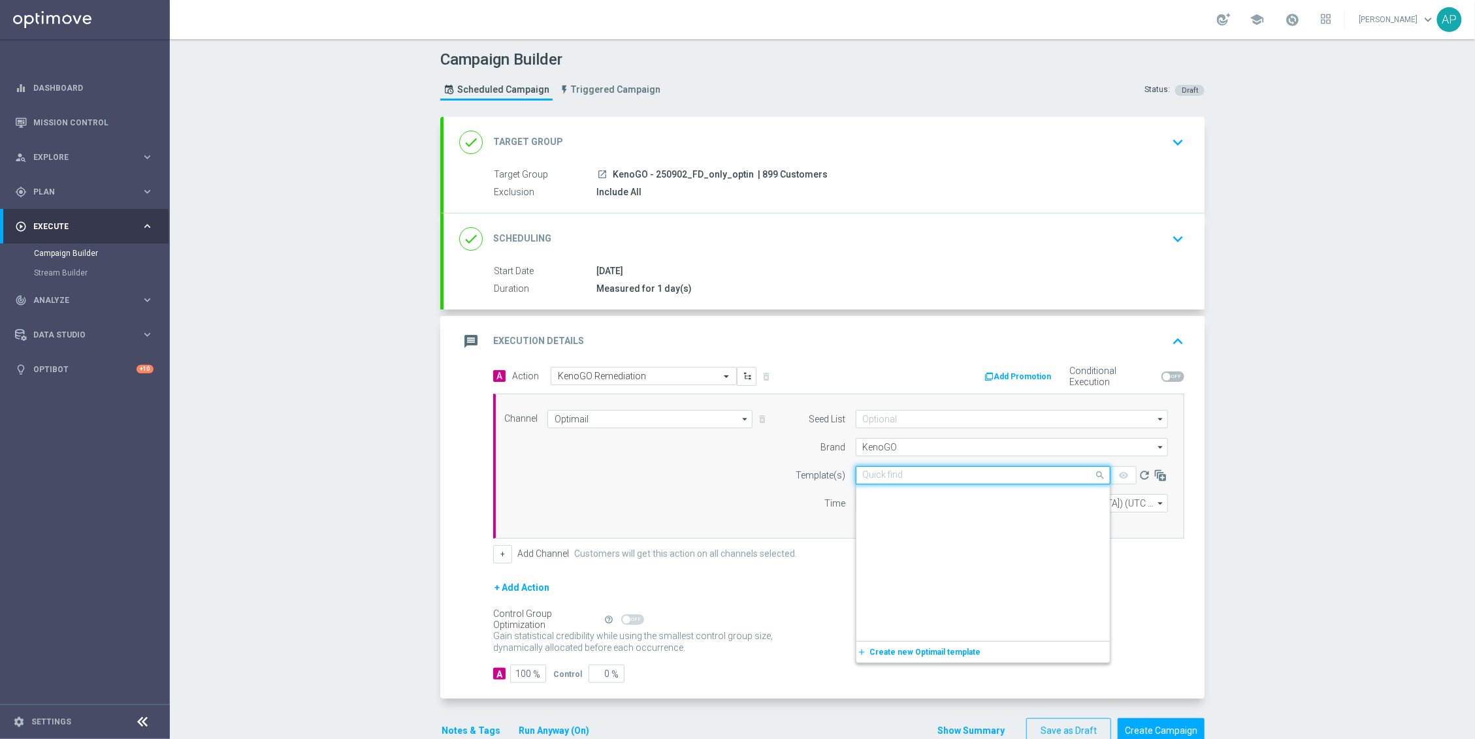
scroll to position [14139, 0]
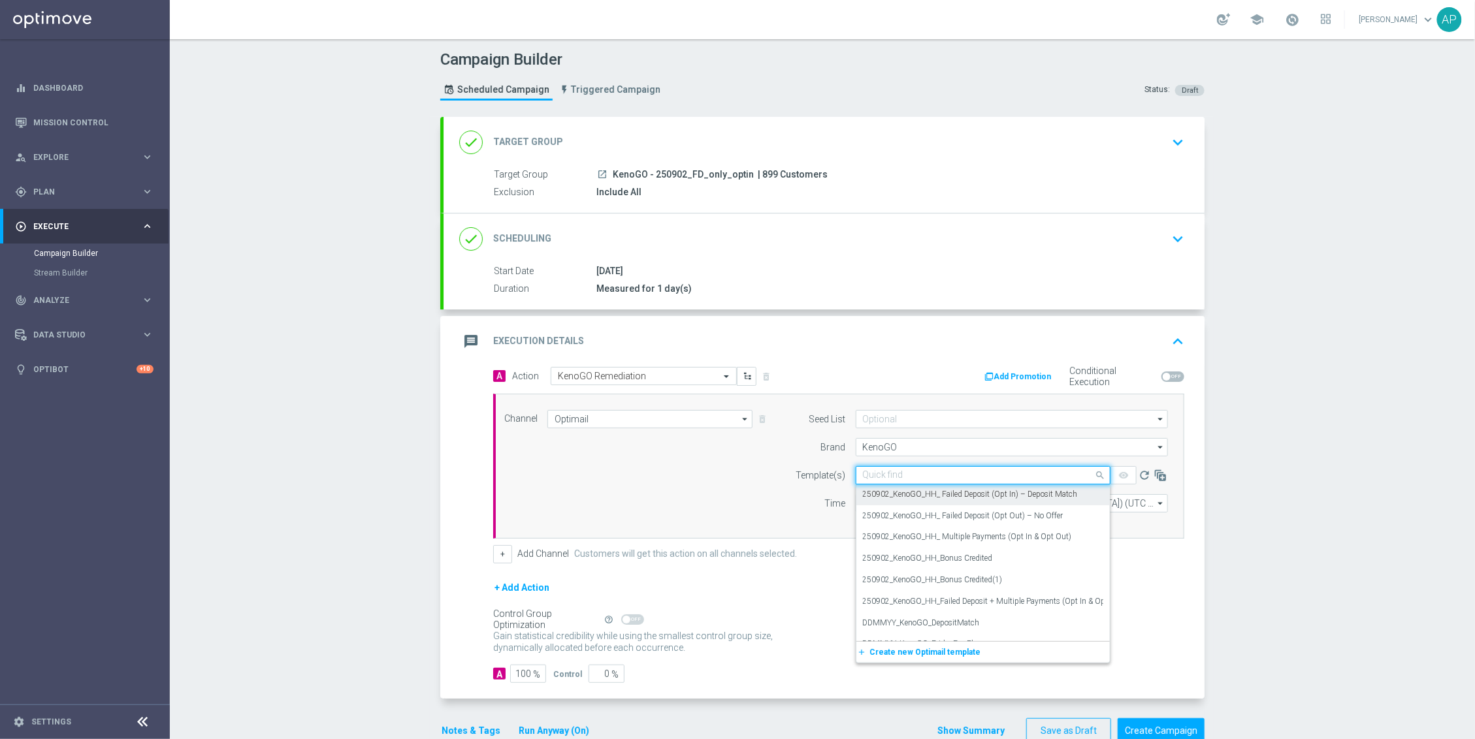
click at [1055, 494] on label "250902_KenoGO_HH_ Failed Deposit (Opt In) – Deposit Match" at bounding box center [970, 494] width 215 height 11
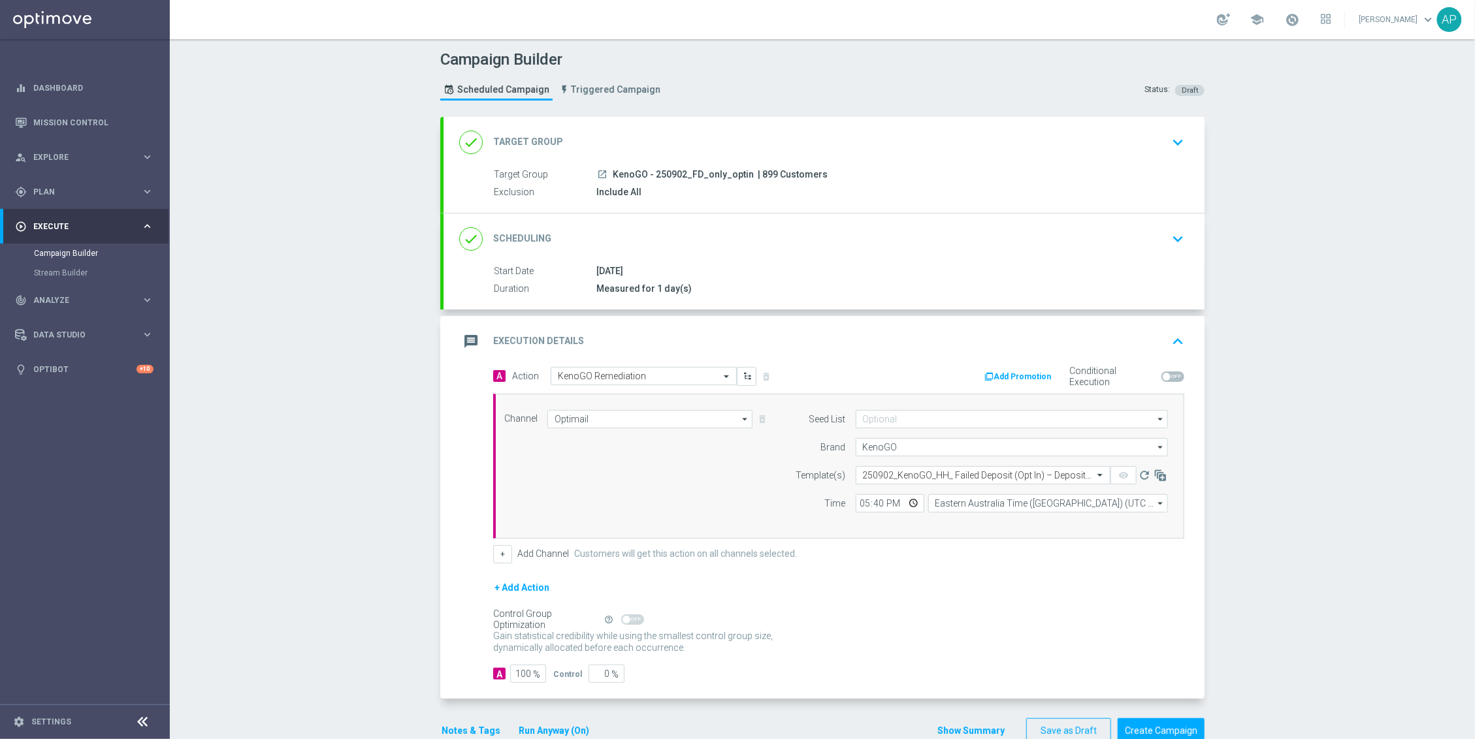
click at [1120, 476] on div "remove_red_eye" at bounding box center [1123, 475] width 26 height 18
click at [1020, 472] on input "text" at bounding box center [970, 475] width 214 height 11
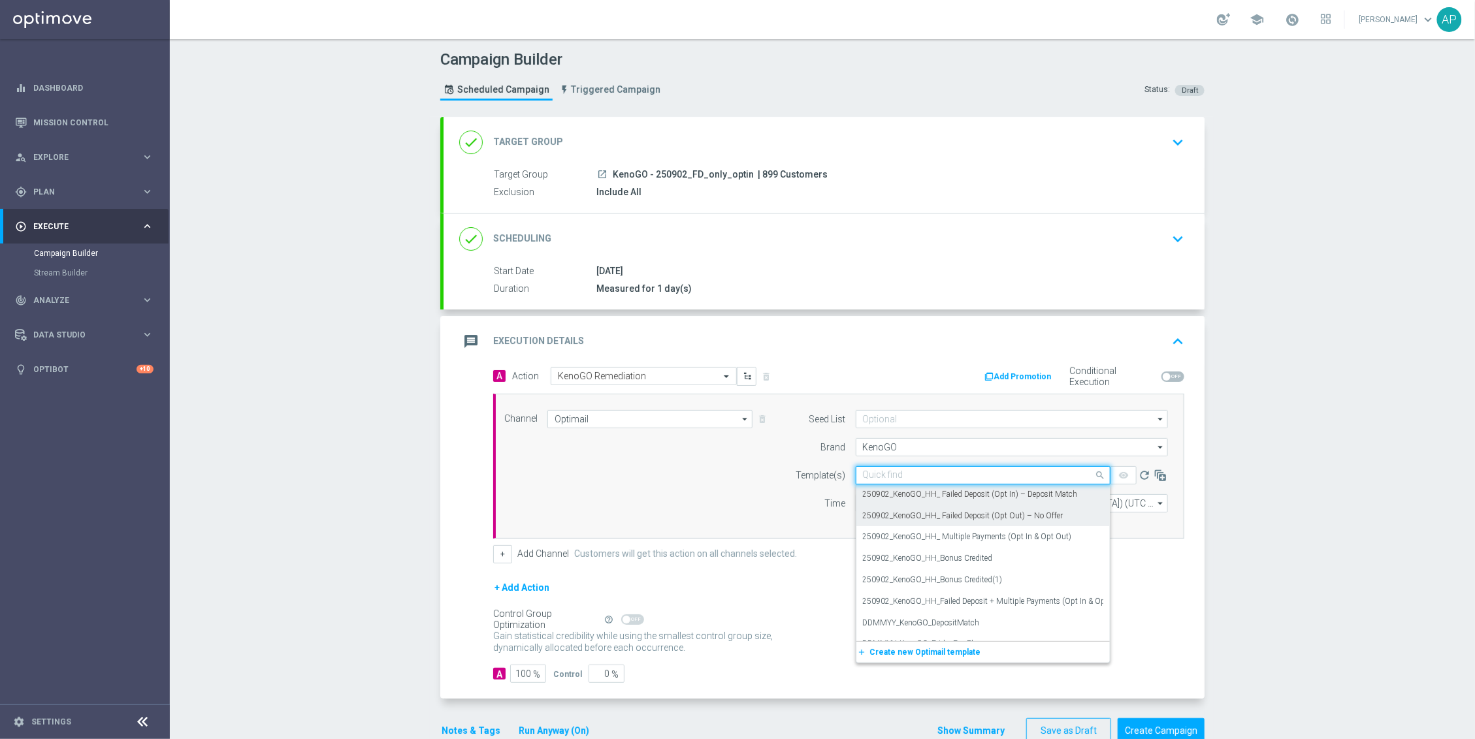
click at [1018, 509] on div "250902_KenoGO_HH_ Failed Deposit (Opt Out) – No Offer" at bounding box center [983, 517] width 240 height 22
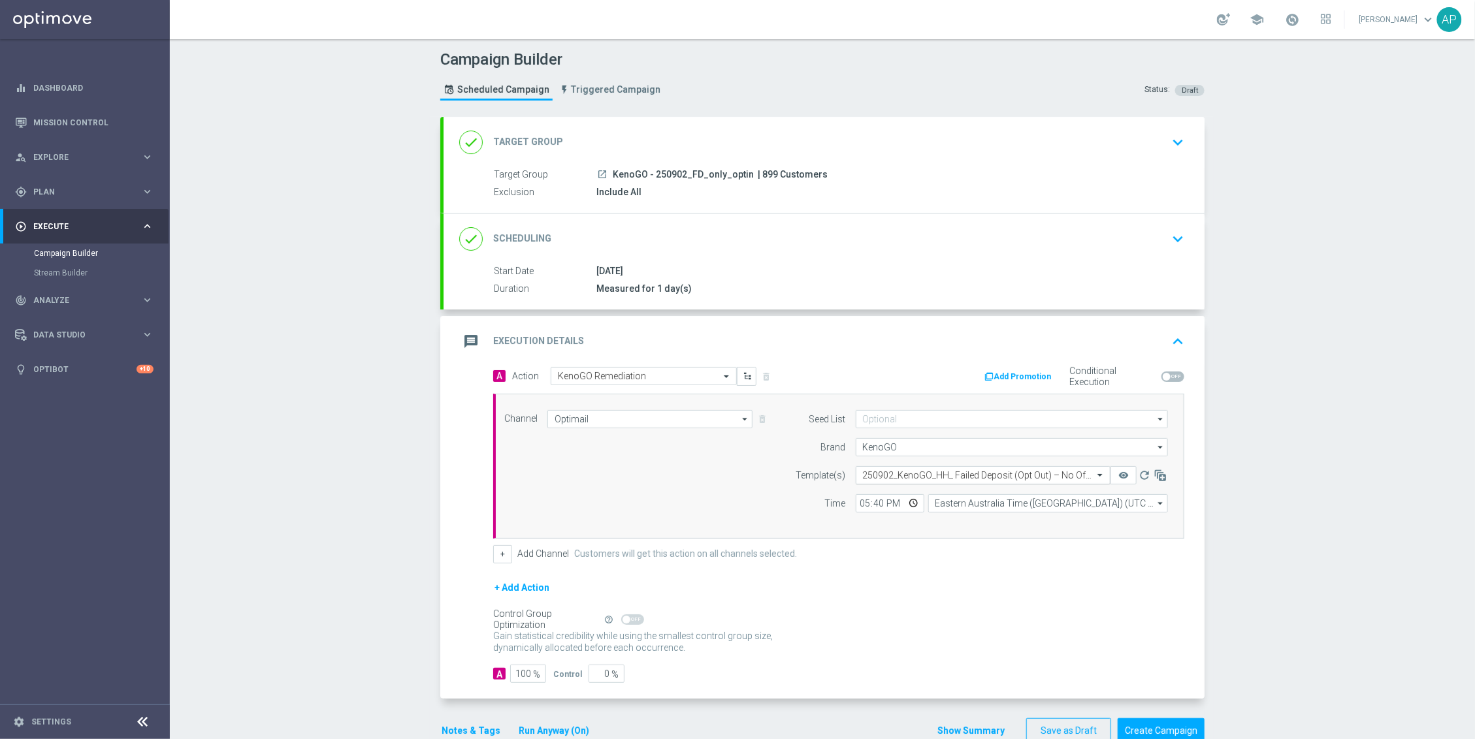
click at [1093, 477] on span at bounding box center [1101, 475] width 16 height 11
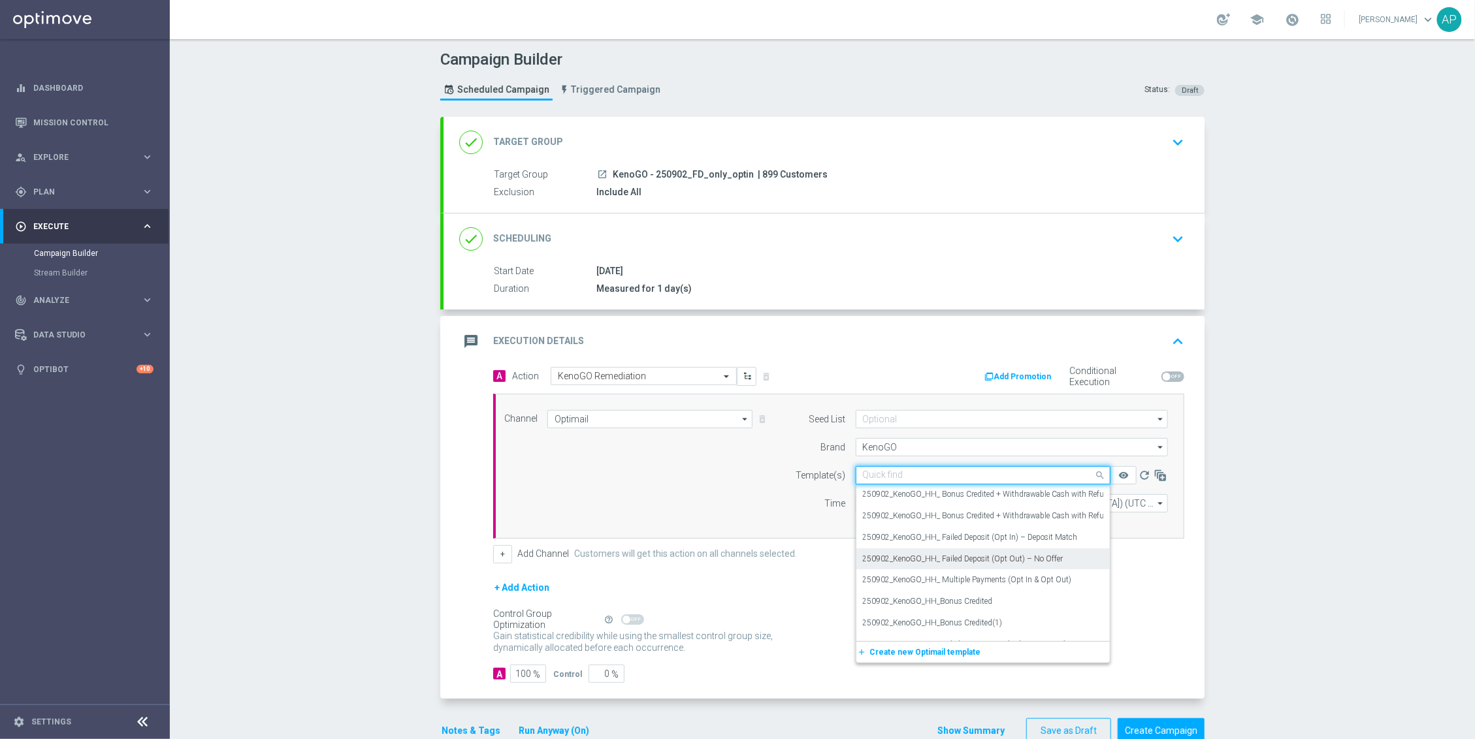
scroll to position [14046, 0]
click at [1040, 578] on div "250902_KenoGO_HH_ Failed Deposit (Opt In) – Deposit Match" at bounding box center [983, 588] width 240 height 22
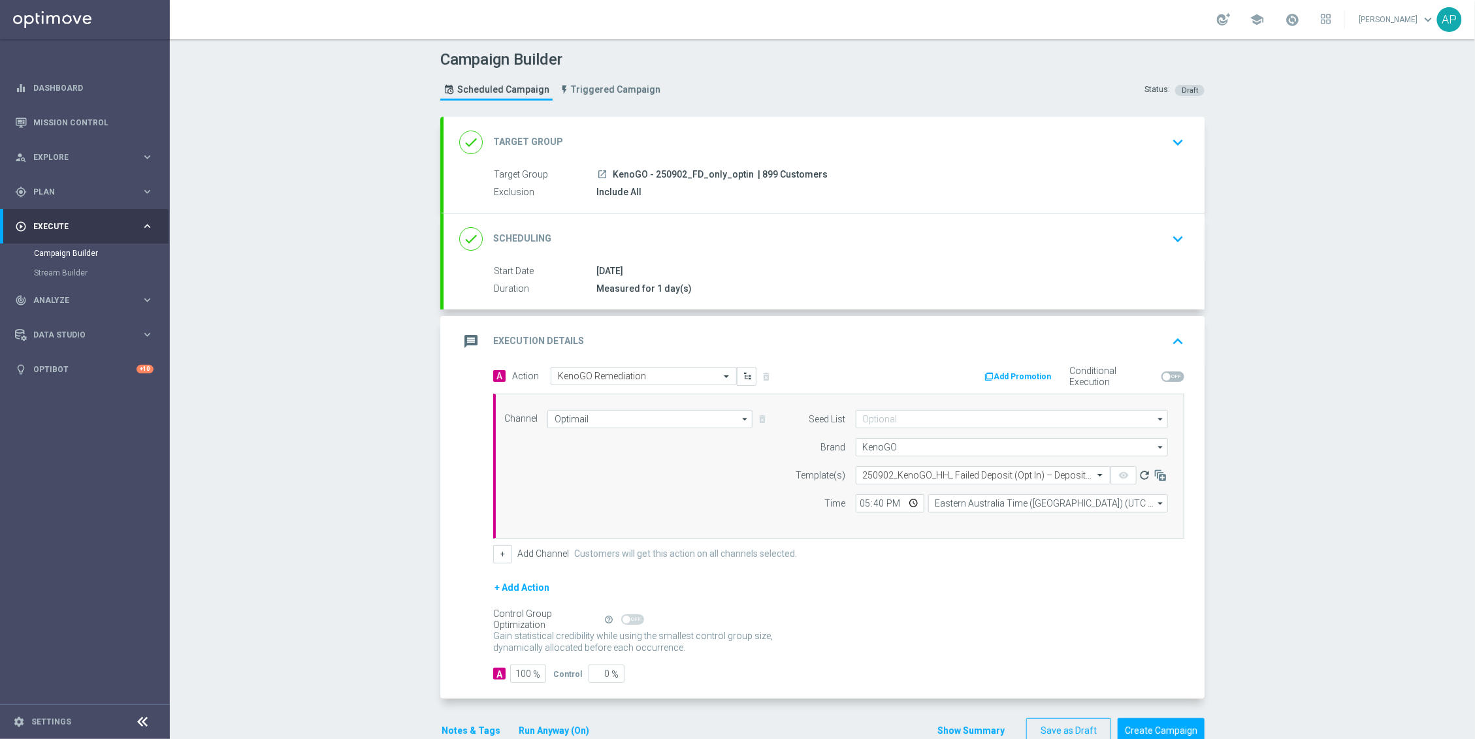
click at [1140, 477] on icon "refresh" at bounding box center [1144, 475] width 13 height 13
click at [1080, 476] on div at bounding box center [982, 475] width 253 height 11
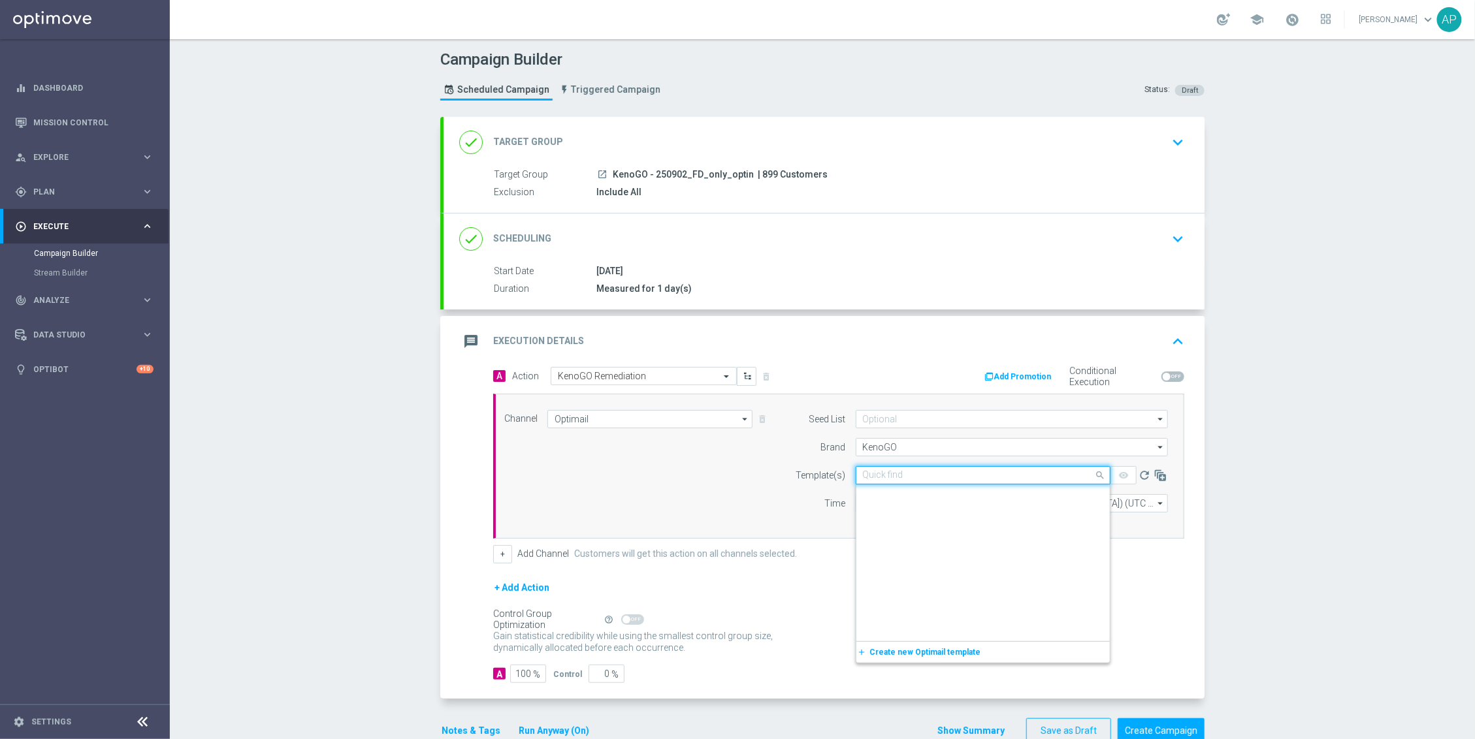
scroll to position [14139, 0]
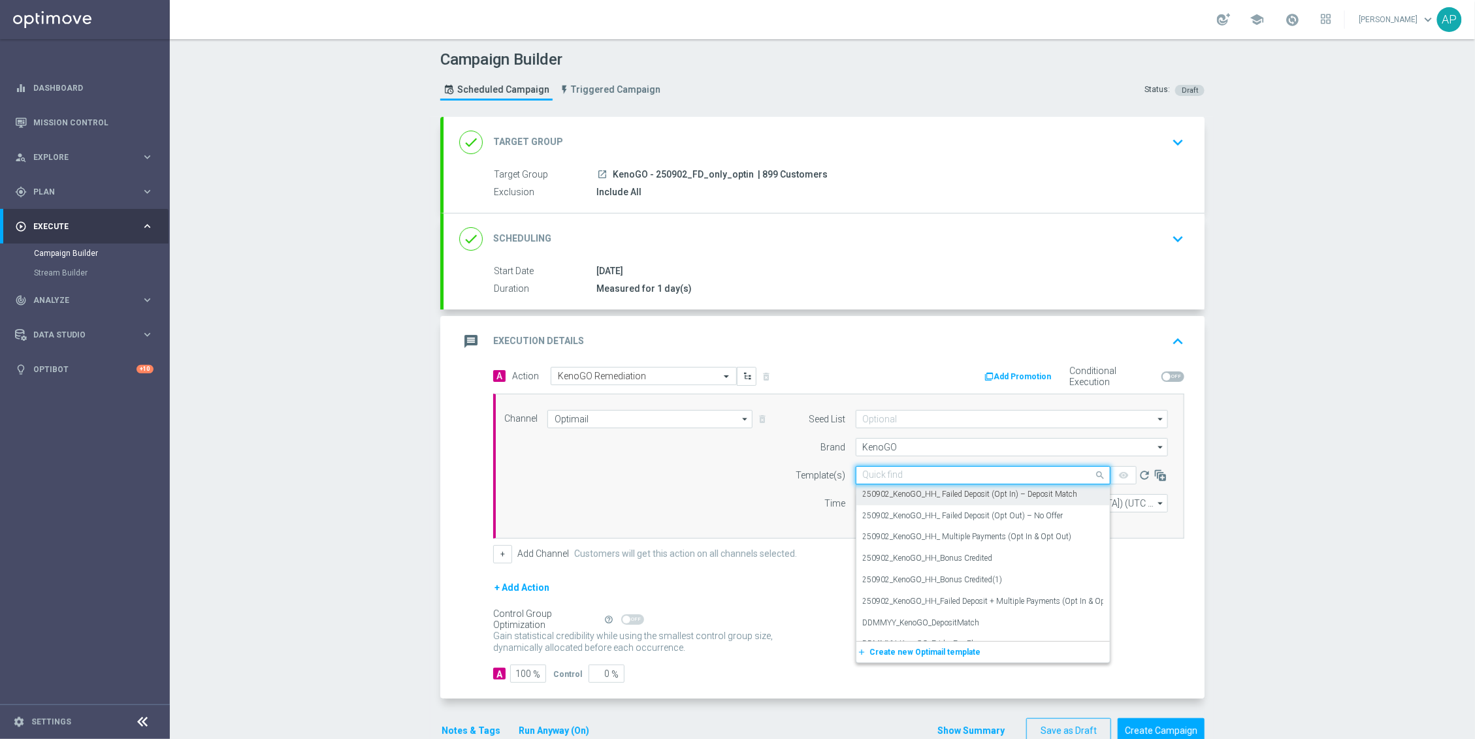
click at [1059, 496] on label "250902_KenoGO_HH_ Failed Deposit (Opt In) – Deposit Match" at bounding box center [970, 494] width 215 height 11
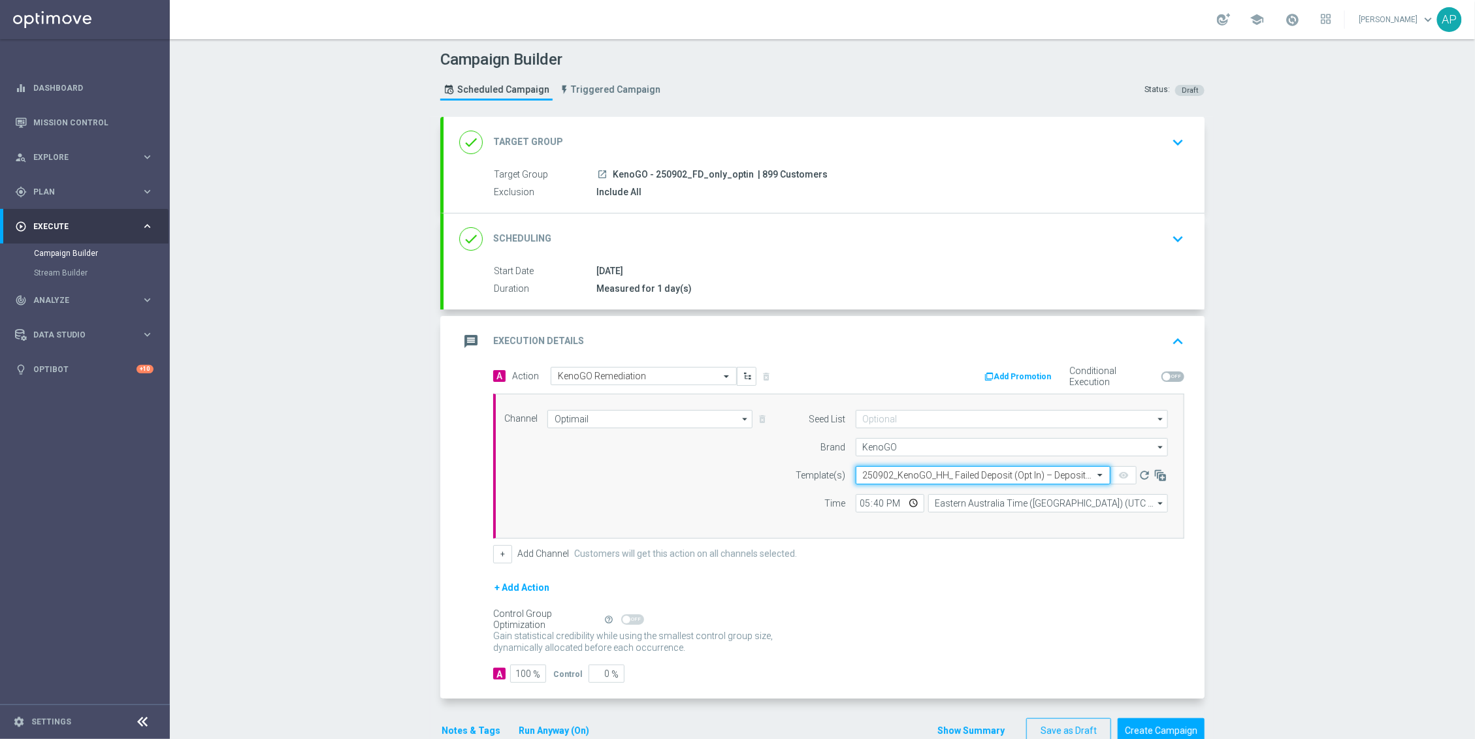
click at [1120, 477] on div "remove_red_eye" at bounding box center [1123, 475] width 26 height 18
click at [882, 502] on input "17:40" at bounding box center [890, 503] width 69 height 18
click at [874, 510] on input "17:40" at bounding box center [890, 503] width 69 height 18
type input "17:45"
click at [944, 555] on div "+ Add Channel Customers will get this action on all channels selected." at bounding box center [838, 554] width 691 height 18
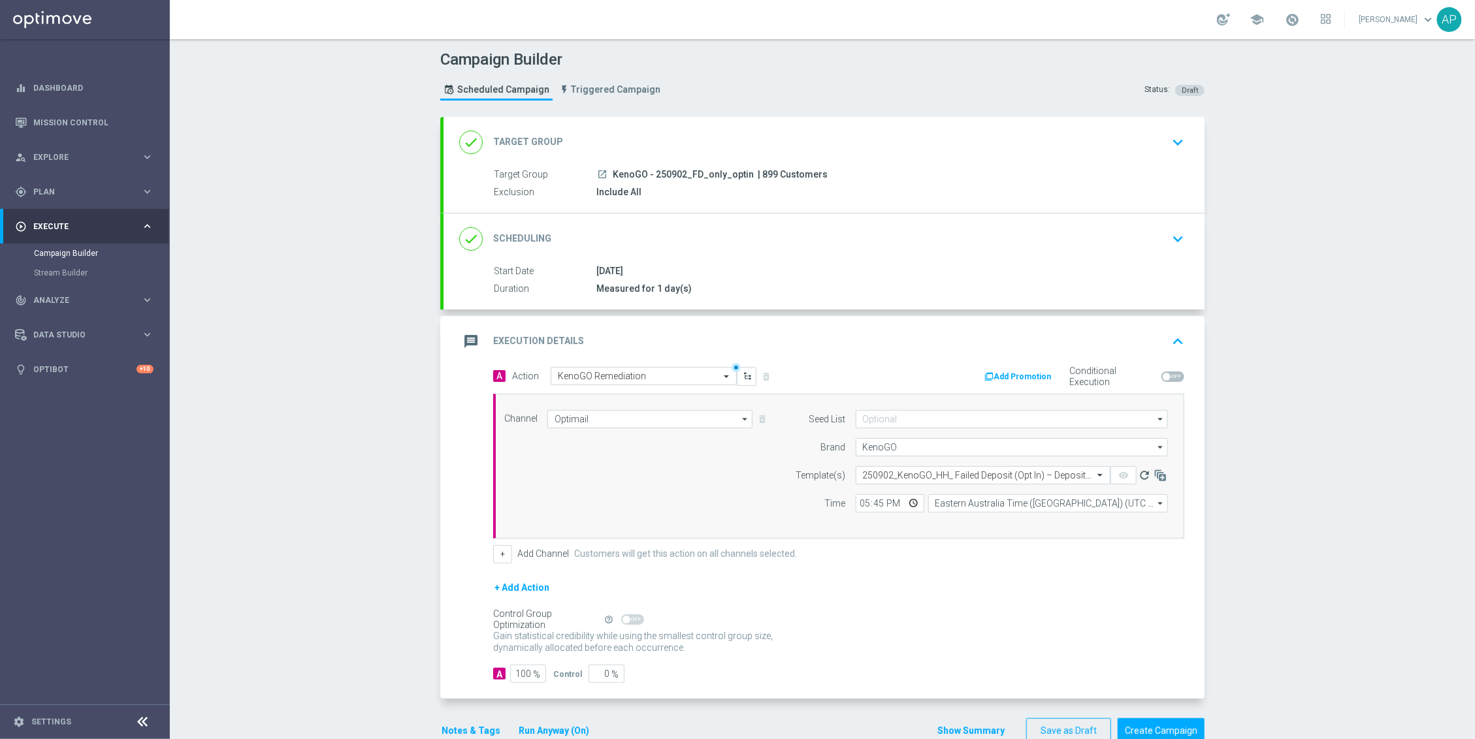
click at [1138, 479] on icon "refresh" at bounding box center [1144, 475] width 13 height 13
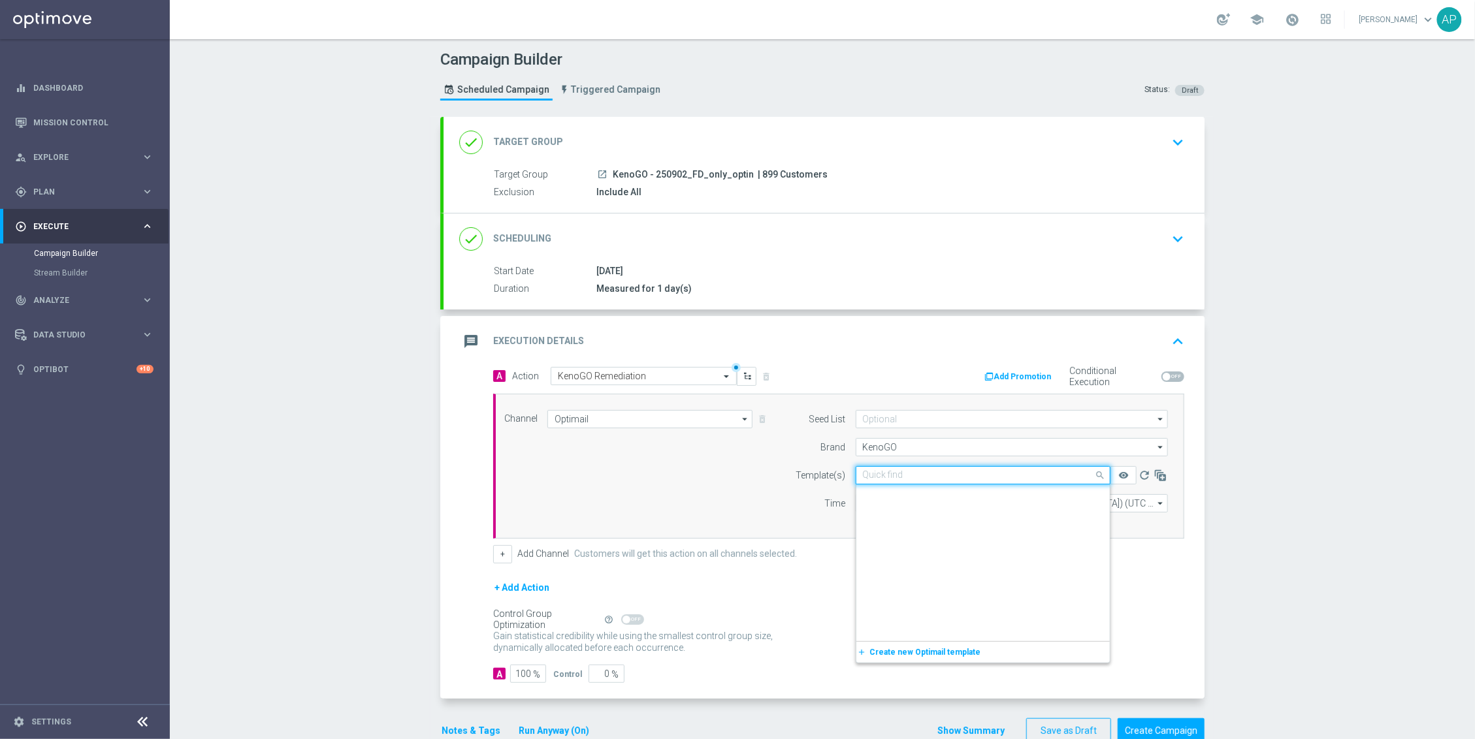
click at [1020, 472] on input "text" at bounding box center [970, 475] width 214 height 11
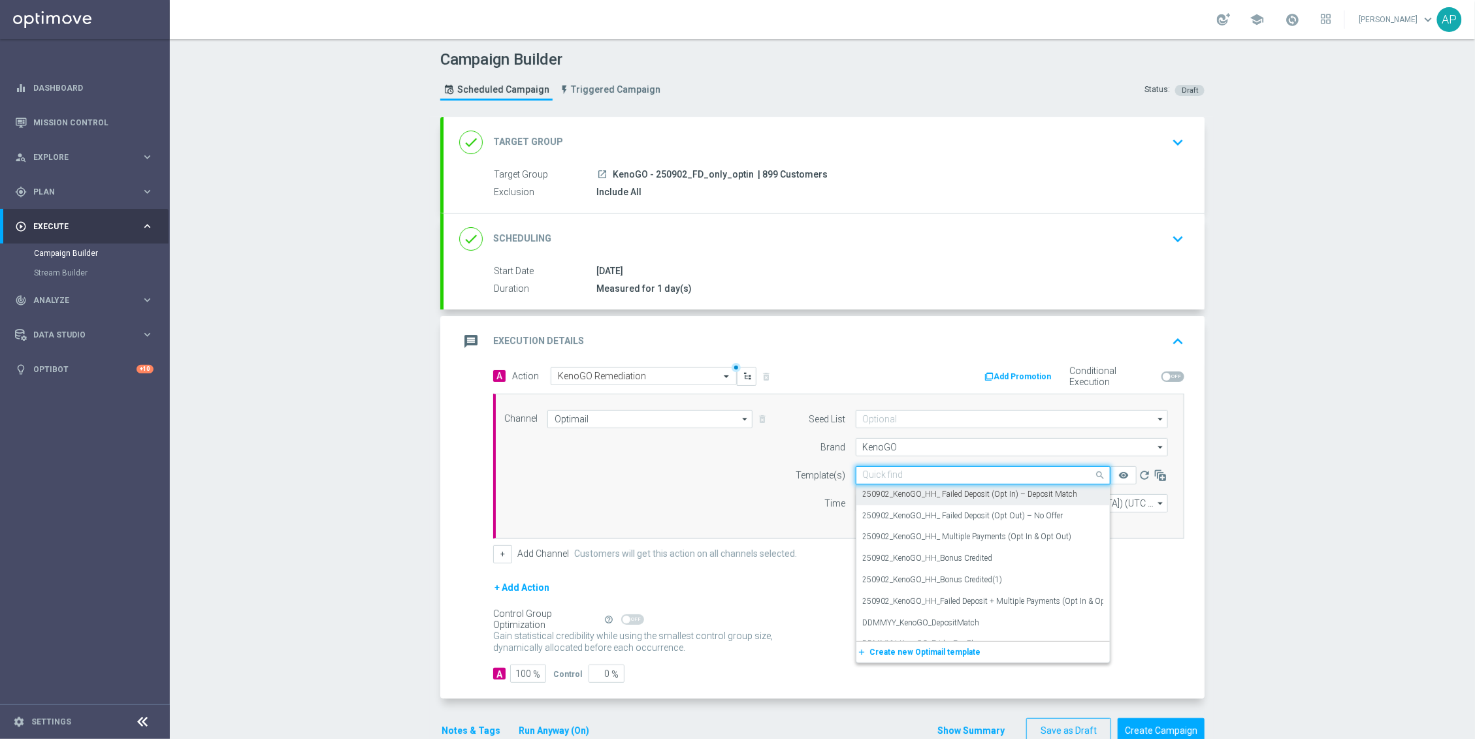
paste input "250902_KenoGO_HH_ Failed Deposit (Opt In) – Deposit Match"
type input "250902_KenoGO_HH_ Failed Deposit (Opt In) – Deposit Match"
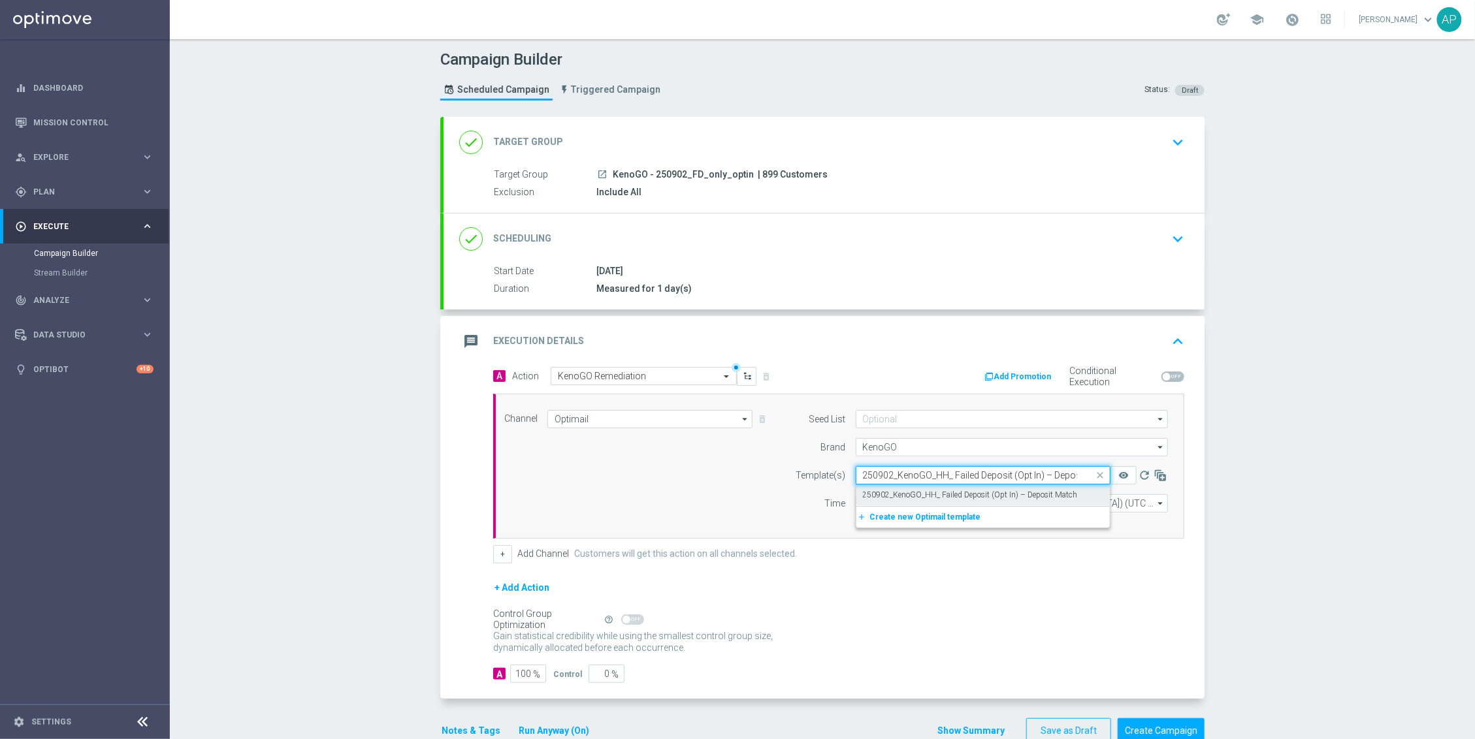
scroll to position [0, 37]
click at [954, 500] on label "250902_KenoGO_HH_ Failed Deposit (Opt In) – Deposit Match" at bounding box center [970, 495] width 215 height 11
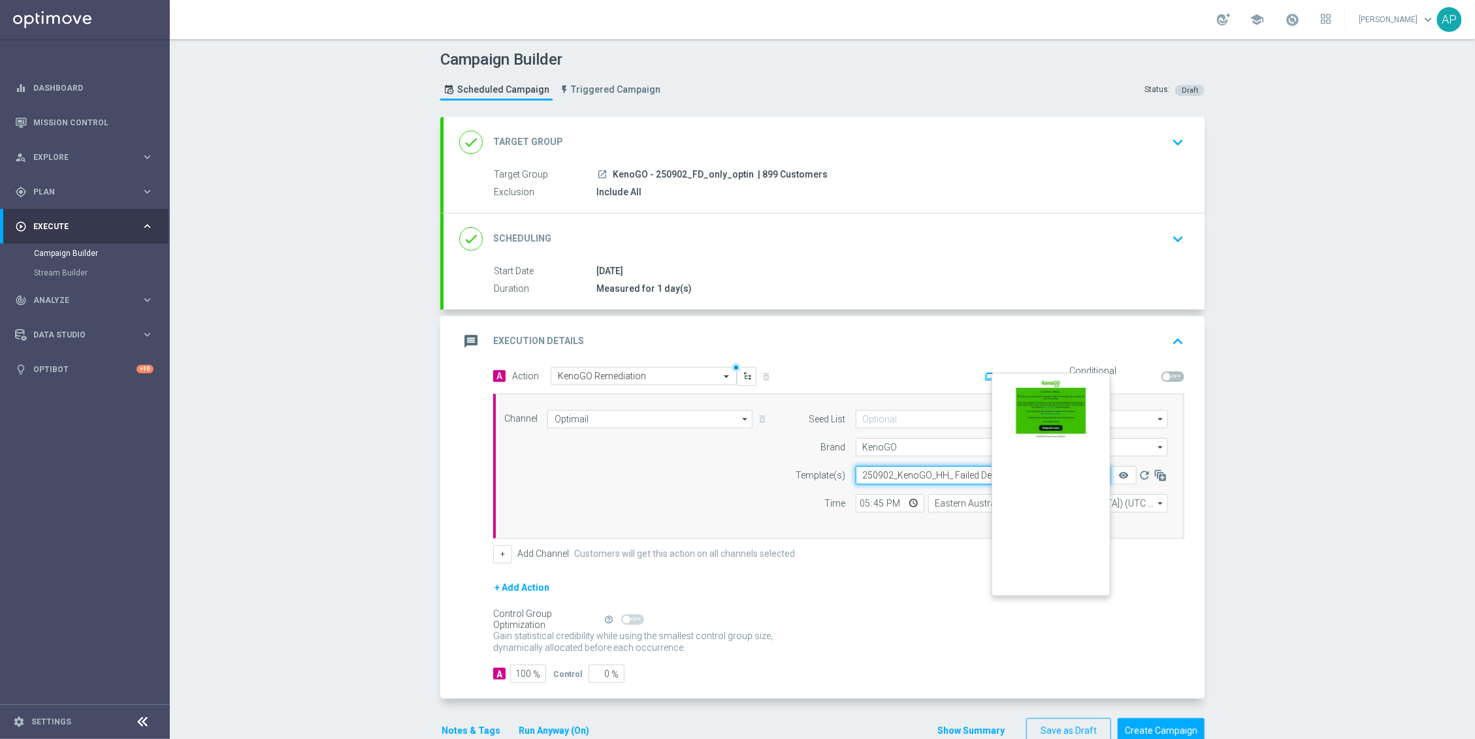
click at [1123, 475] on button "remove_red_eye" at bounding box center [1123, 475] width 26 height 18
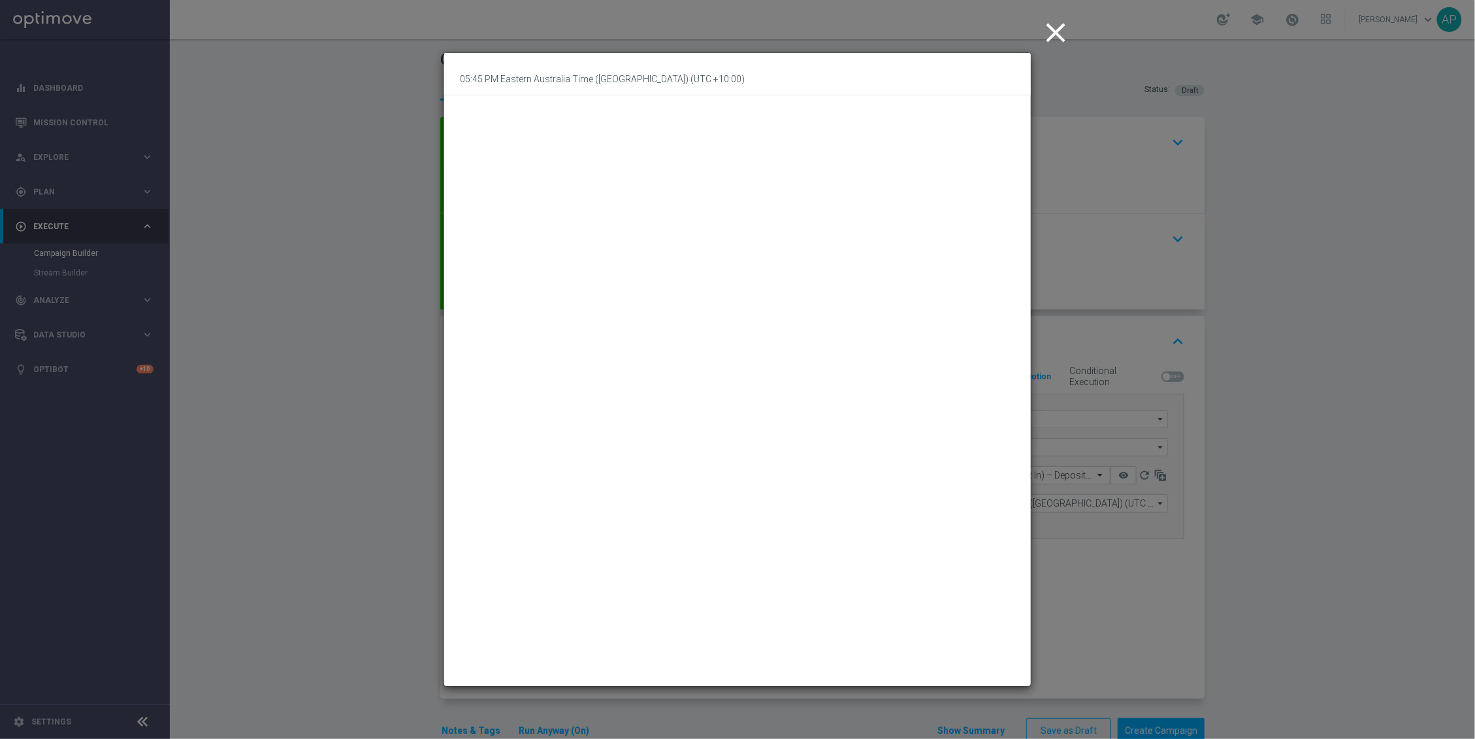
click at [1058, 16] on icon "close" at bounding box center [1055, 32] width 33 height 33
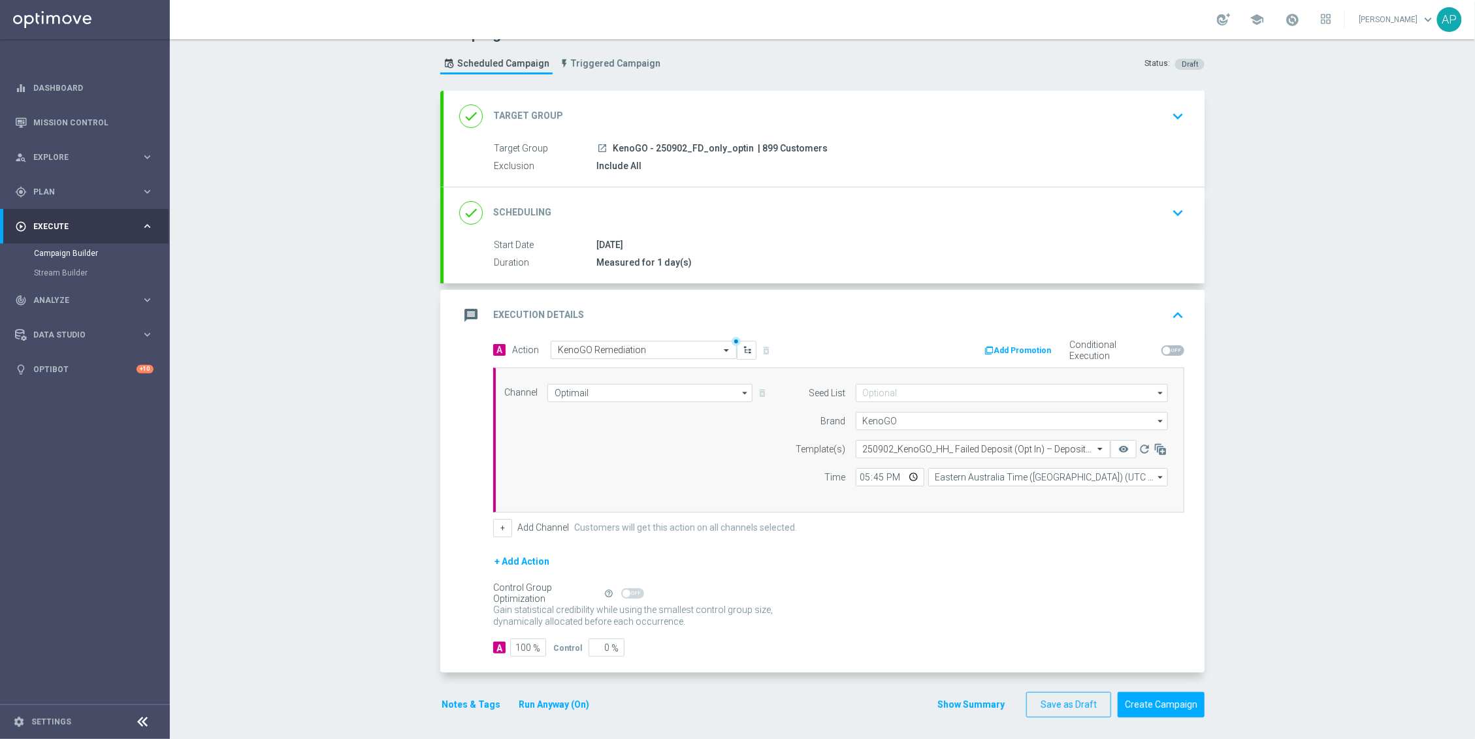
scroll to position [35, 0]
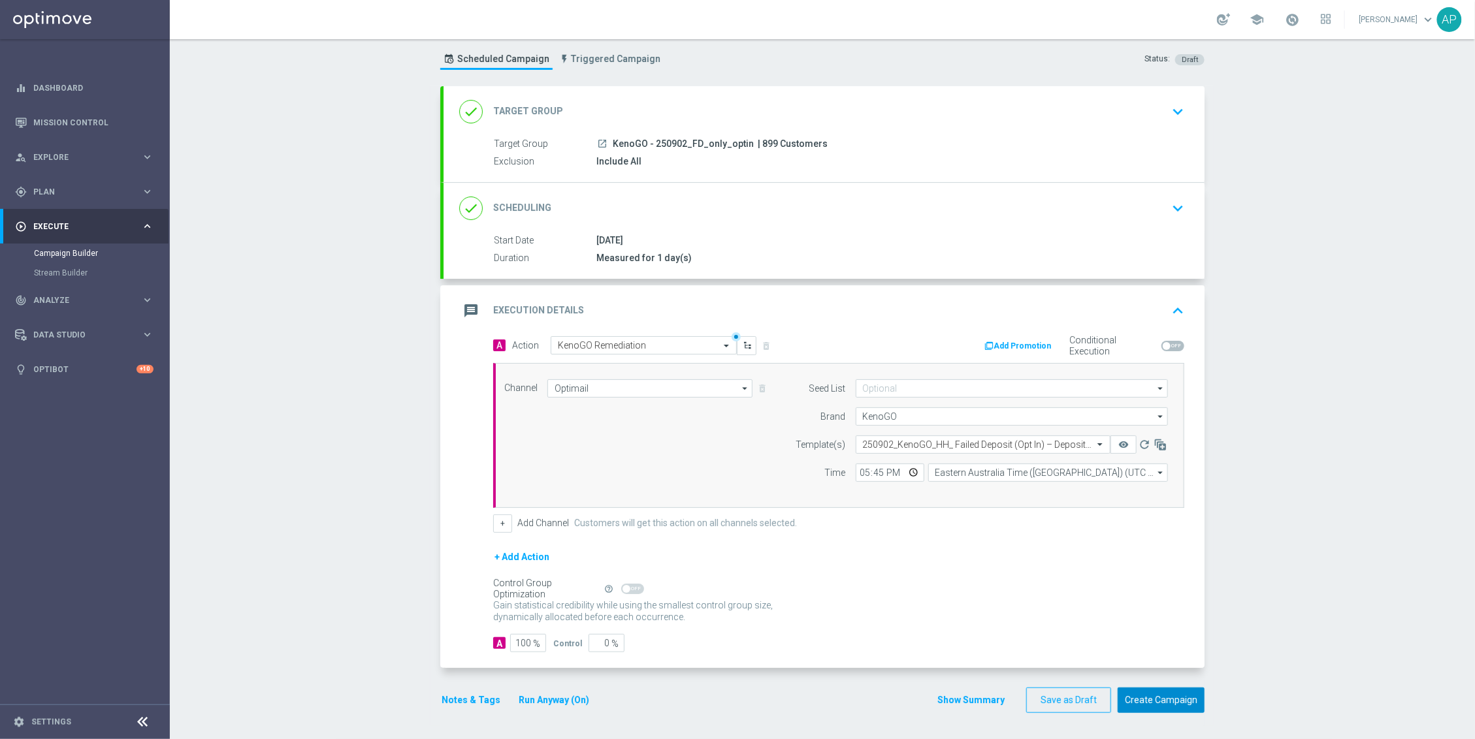
click at [1153, 695] on button "Create Campaign" at bounding box center [1161, 700] width 87 height 25
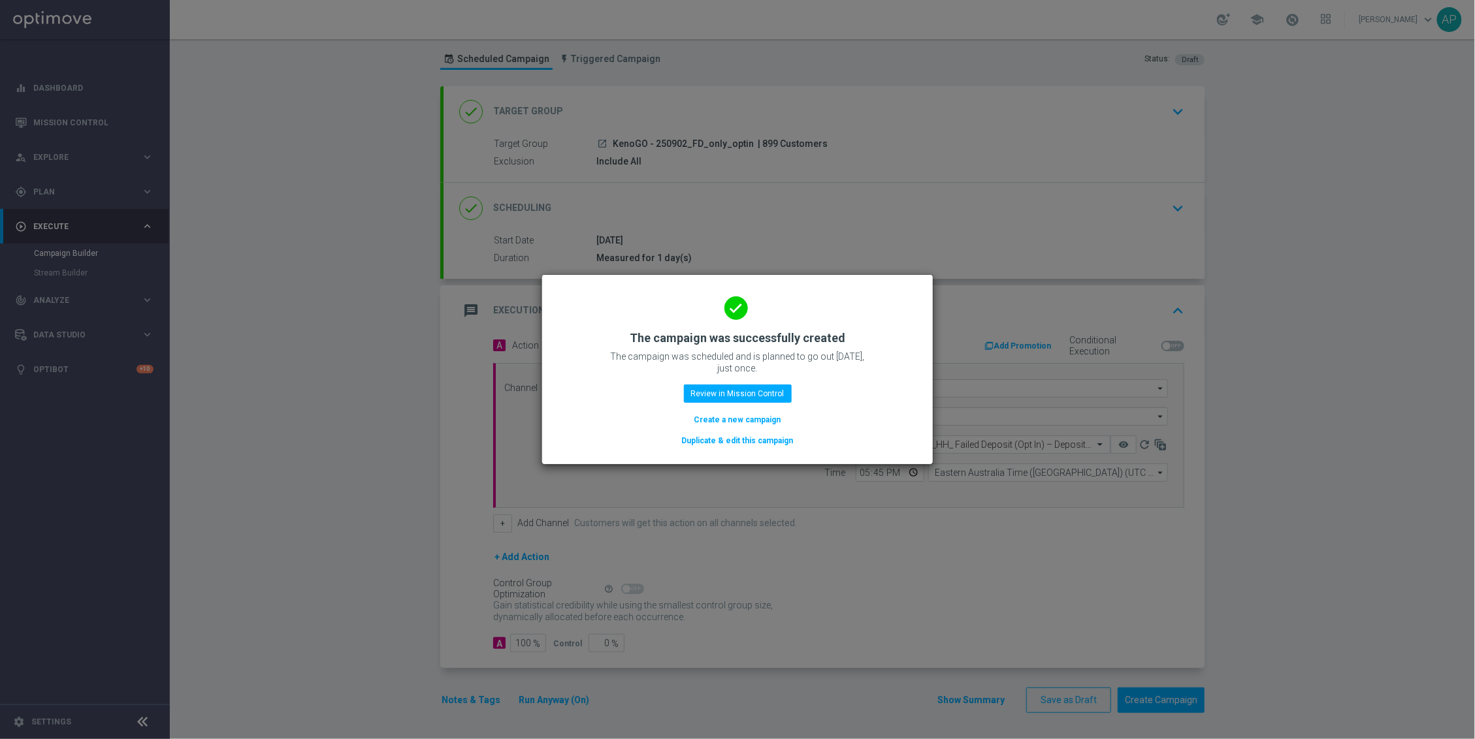
click at [705, 440] on button "Duplicate & edit this campaign" at bounding box center [738, 441] width 114 height 14
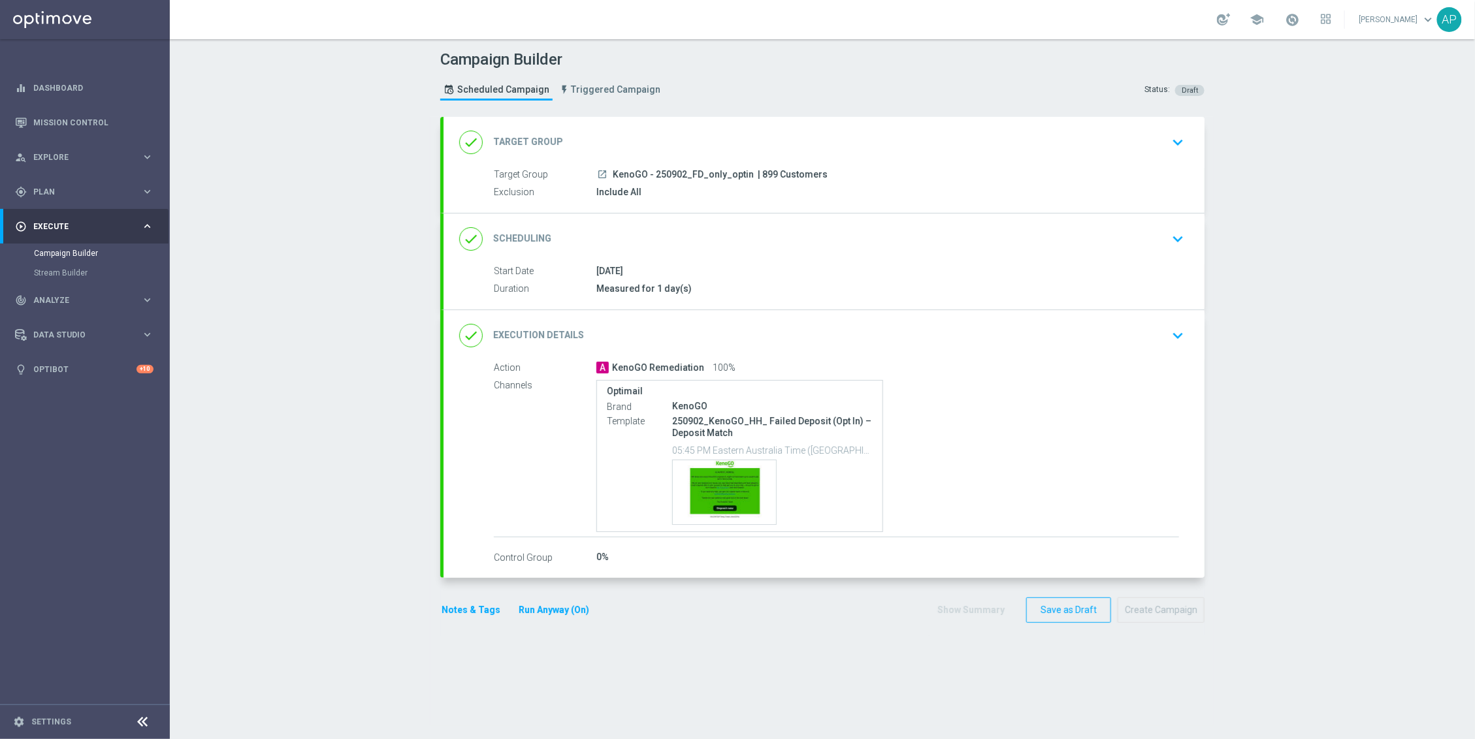
click at [890, 132] on div "done Target Group keyboard_arrow_down" at bounding box center [824, 142] width 730 height 25
click at [890, 132] on div "done Target Group keyboard_arrow_down Target Group launch KenoGO - 250902_FD_on…" at bounding box center [823, 165] width 761 height 96
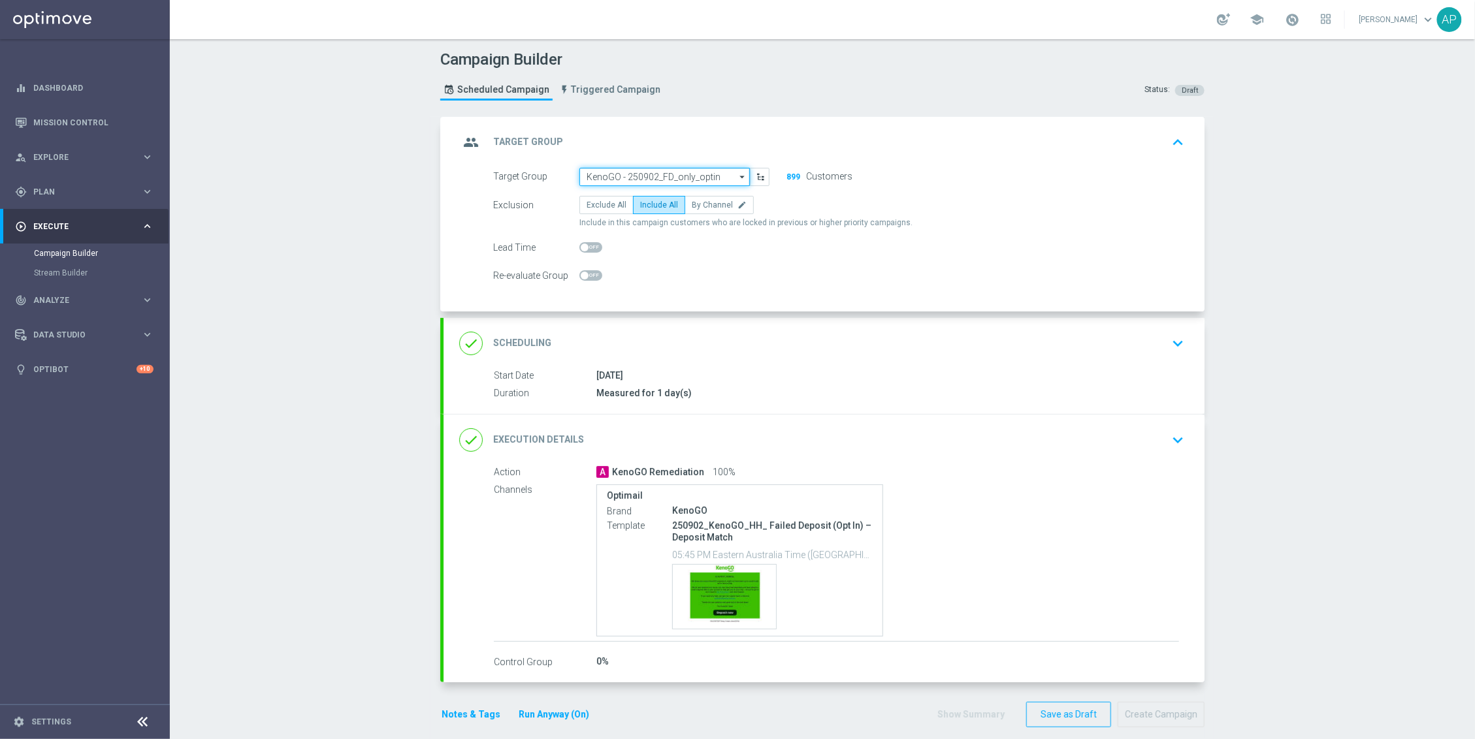
click at [681, 176] on input "KenoGO - 250902_FD_only_optin" at bounding box center [664, 177] width 170 height 18
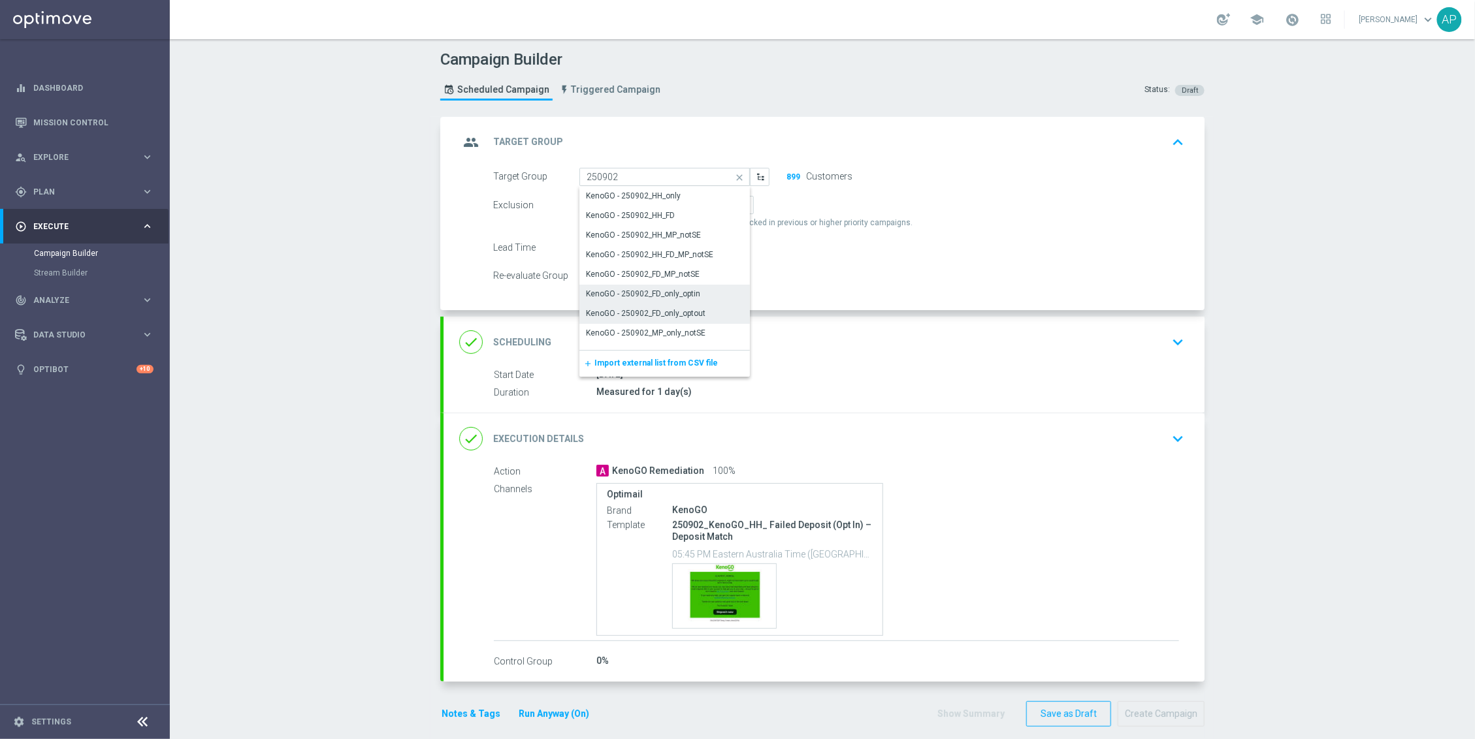
click at [714, 314] on div "KenoGO - 250902_FD_only_optout" at bounding box center [664, 313] width 171 height 18
type input "KenoGO - 250902_FD_only_optout"
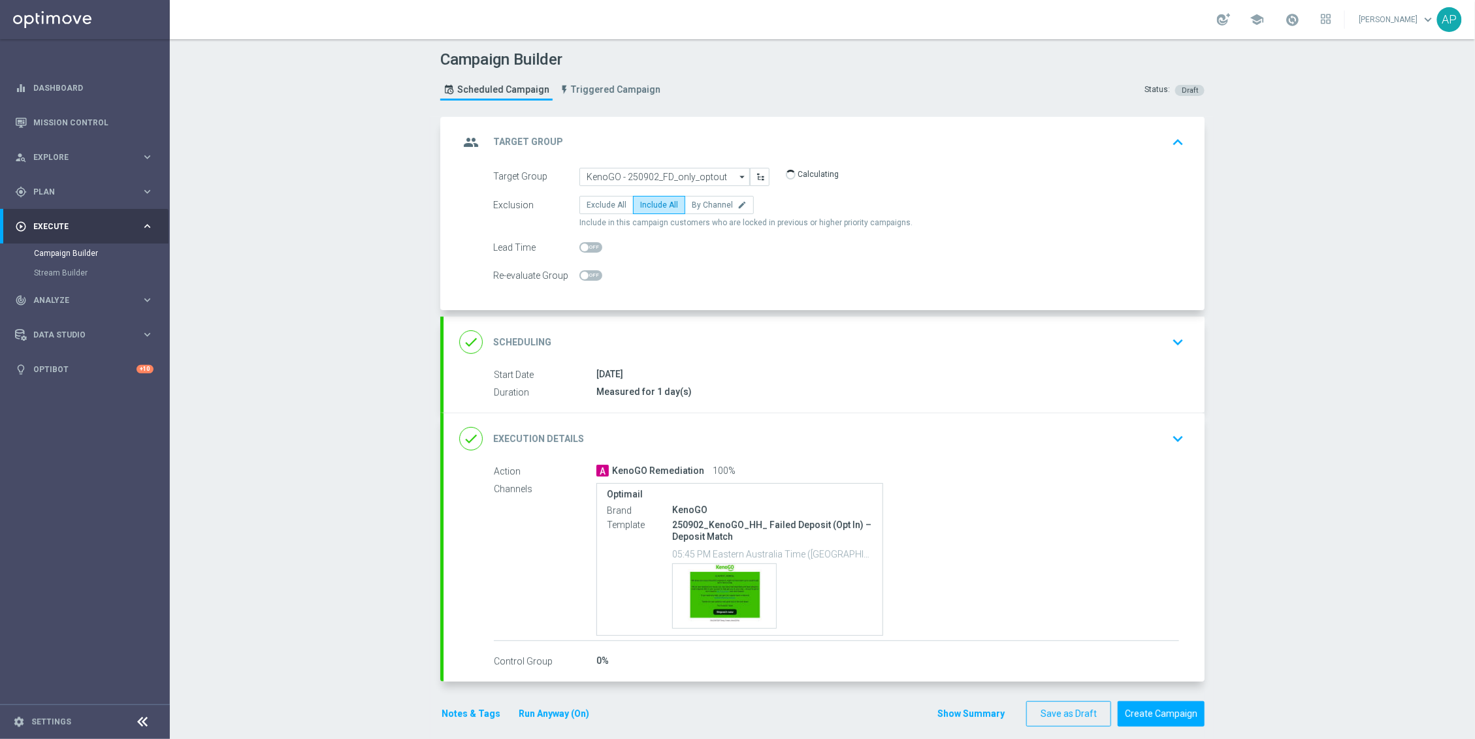
click at [952, 445] on div "done Execution Details keyboard_arrow_down" at bounding box center [824, 439] width 730 height 25
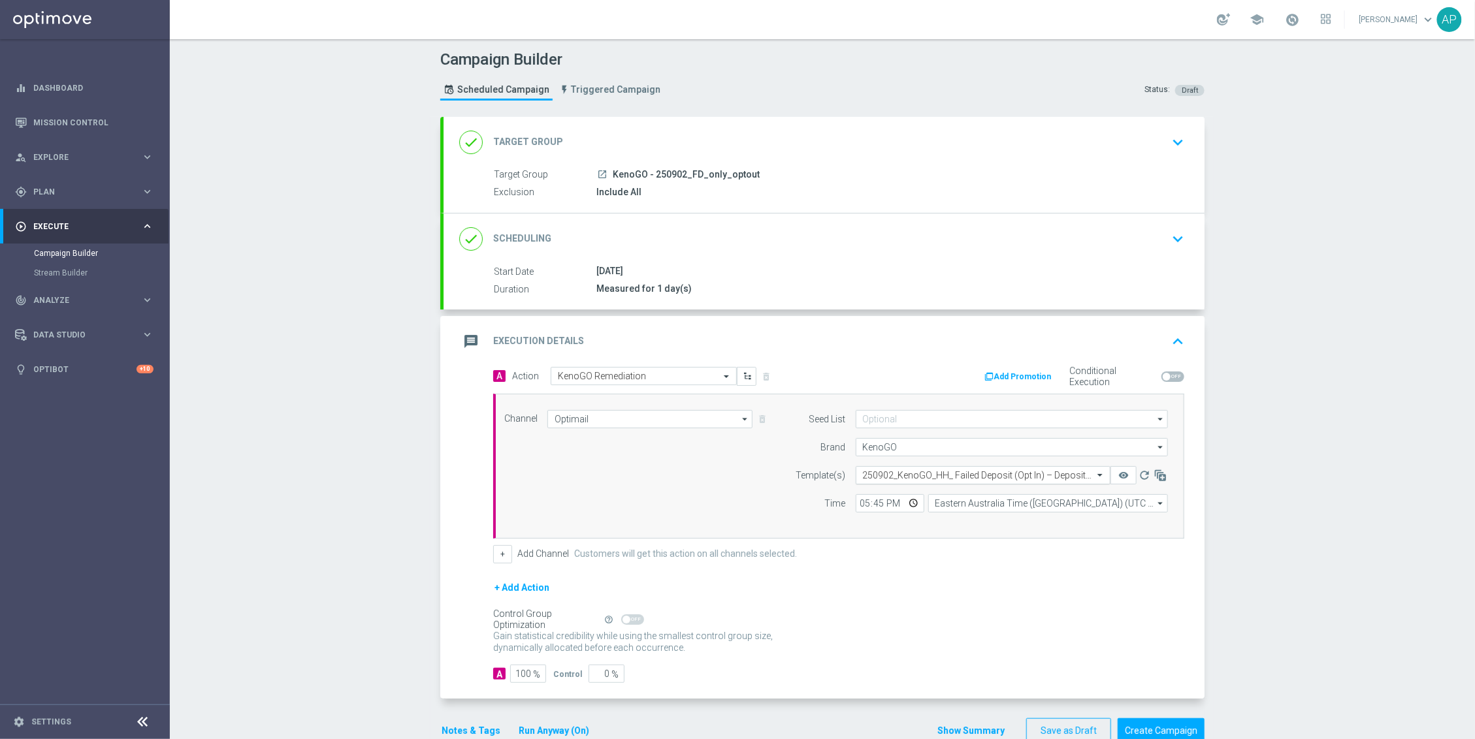
click at [974, 475] on input "text" at bounding box center [970, 475] width 214 height 11
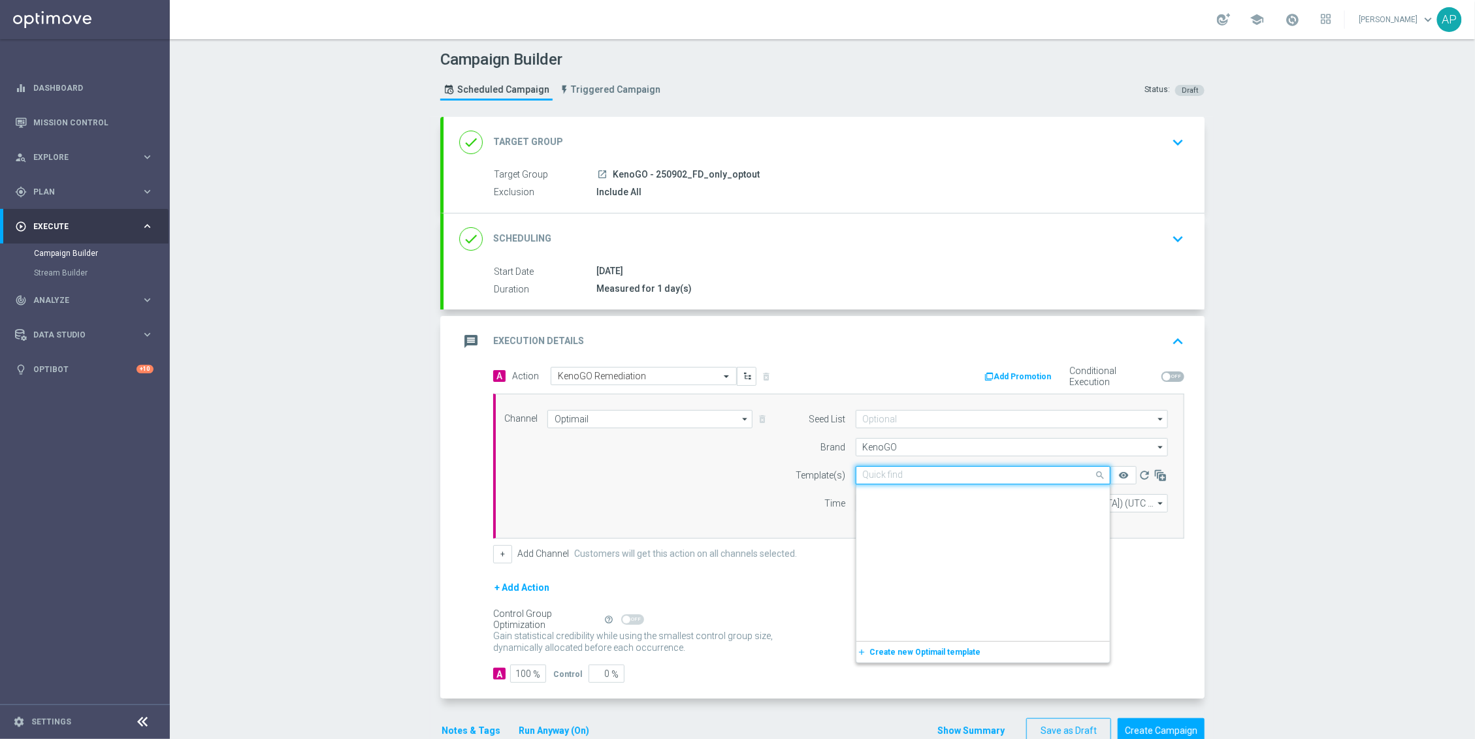
scroll to position [14139, 0]
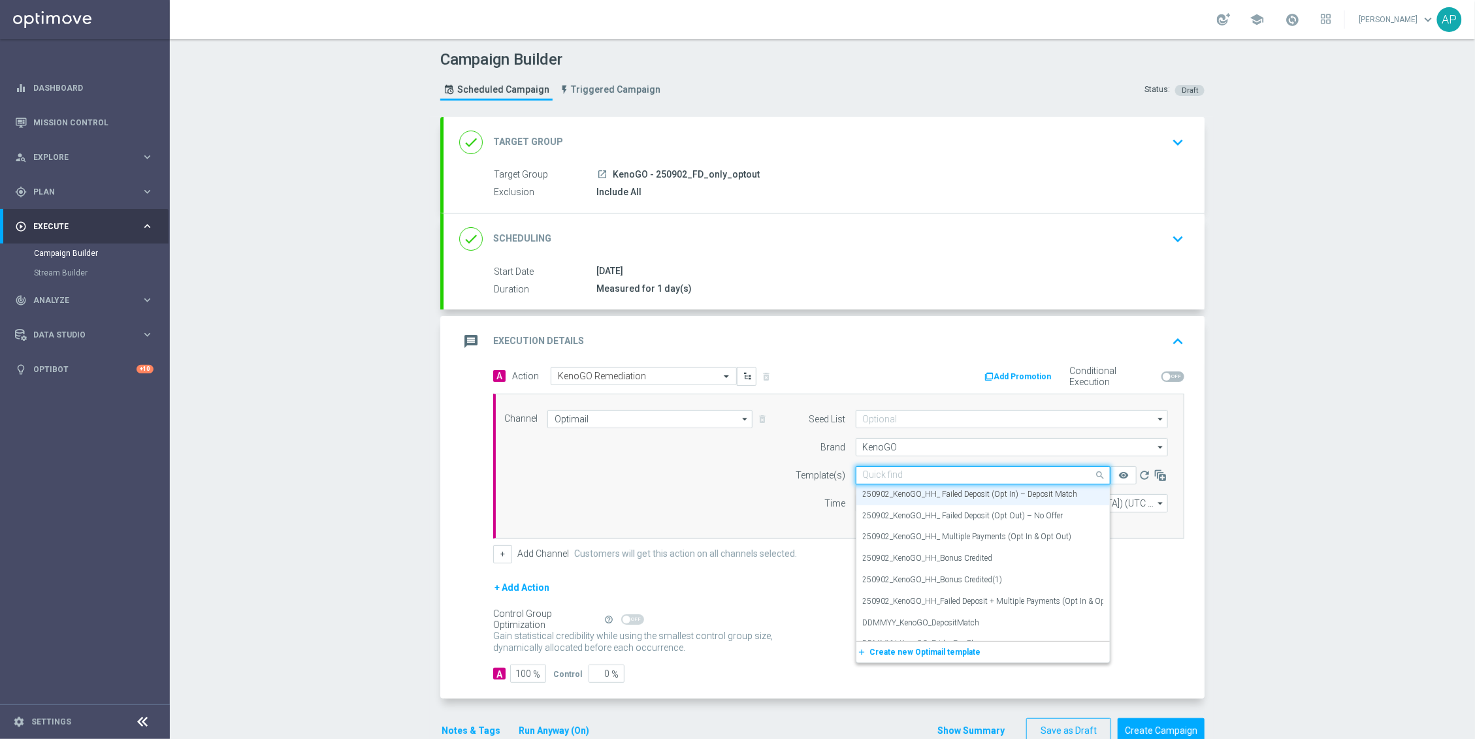
paste input "250902_KenoGO_HH_ Failed Deposit (Opt Out) – No Offer"
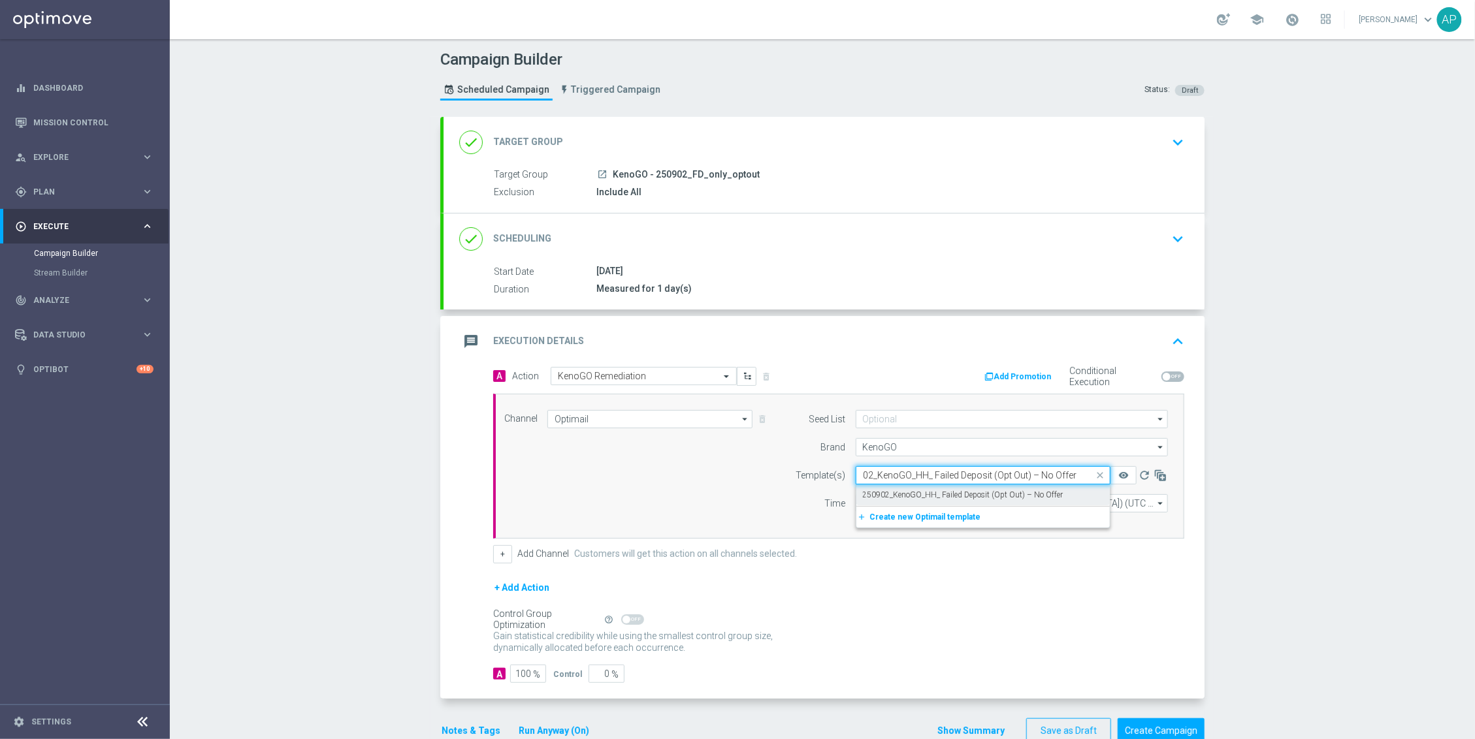
click at [975, 494] on label "250902_KenoGO_HH_ Failed Deposit (Opt Out) – No Offer" at bounding box center [963, 495] width 201 height 11
type input "250902_KenoGO_HH_ Failed Deposit (Opt Out) – No Offer"
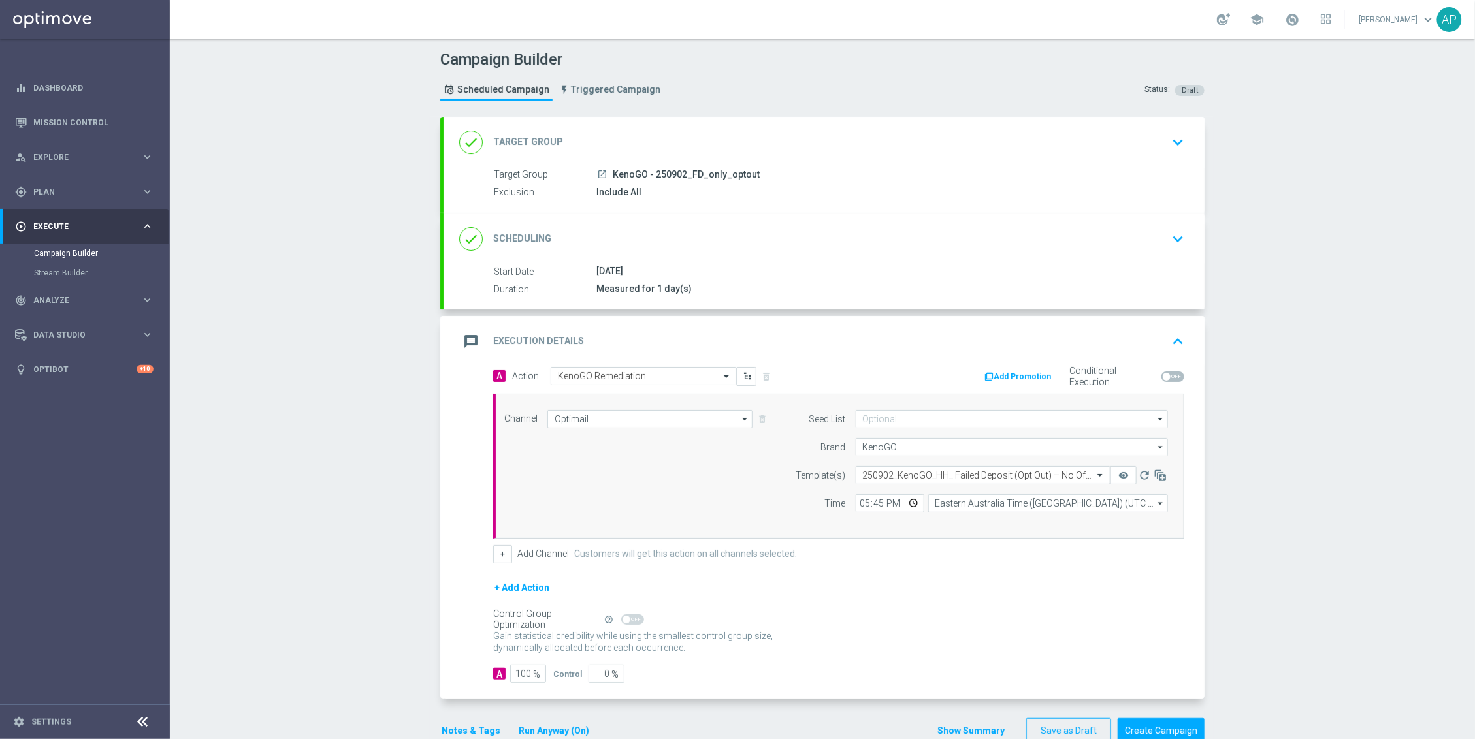
scroll to position [0, 0]
click at [1118, 477] on icon "remove_red_eye" at bounding box center [1123, 475] width 10 height 10
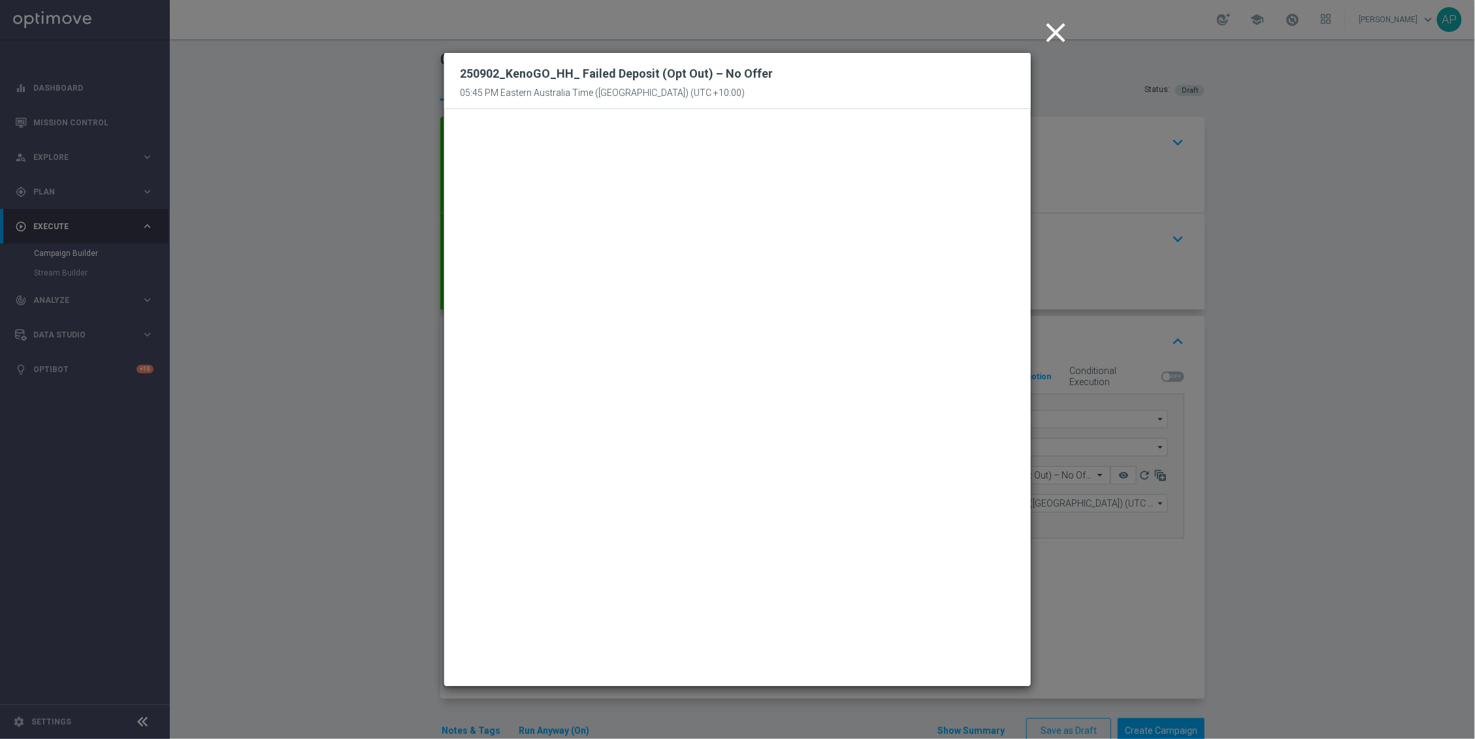
click at [1050, 21] on icon "close" at bounding box center [1055, 32] width 33 height 33
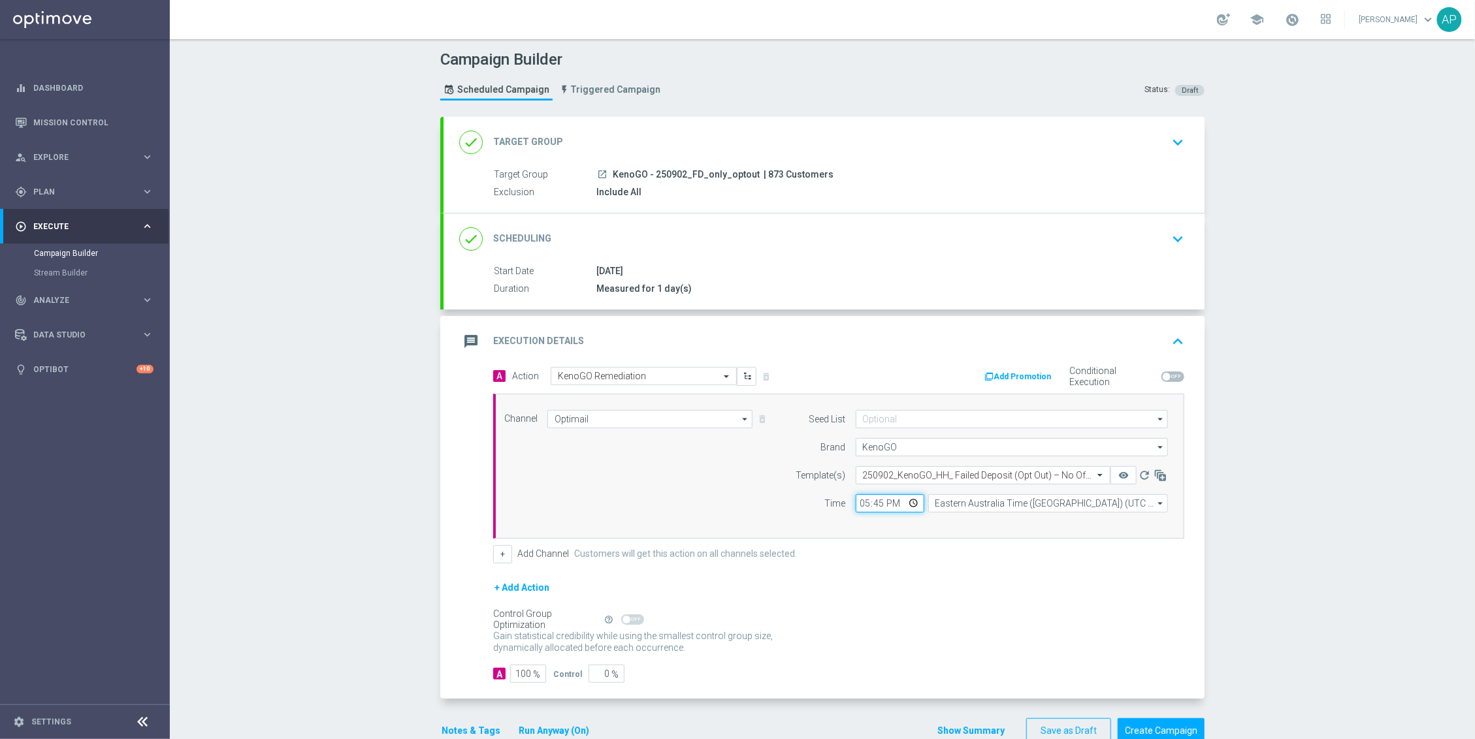
click at [874, 508] on input "17:45" at bounding box center [890, 503] width 69 height 18
type input "17:50"
click at [990, 580] on form "A Action Select action KenoGO Remediation delete_forever Add Promotion Conditio…" at bounding box center [838, 525] width 691 height 317
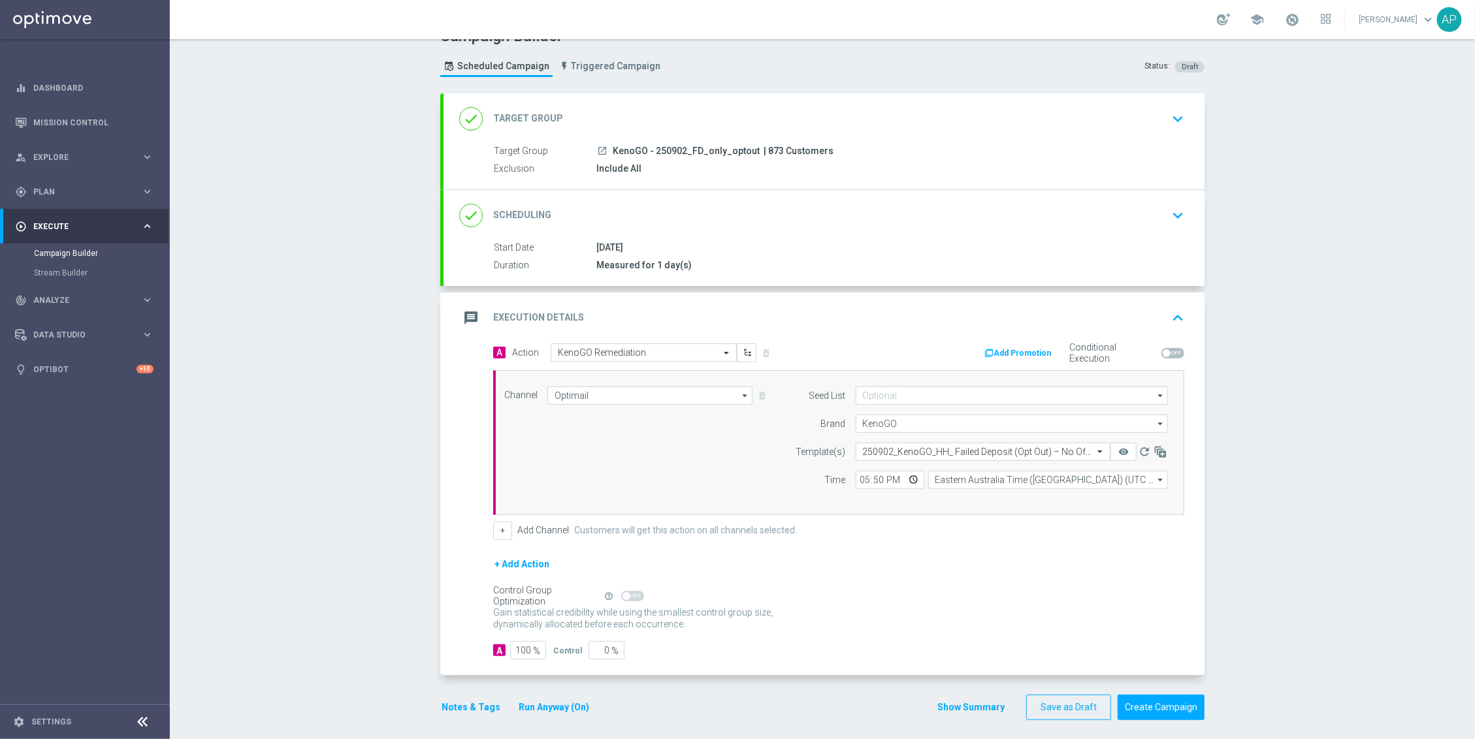
scroll to position [35, 0]
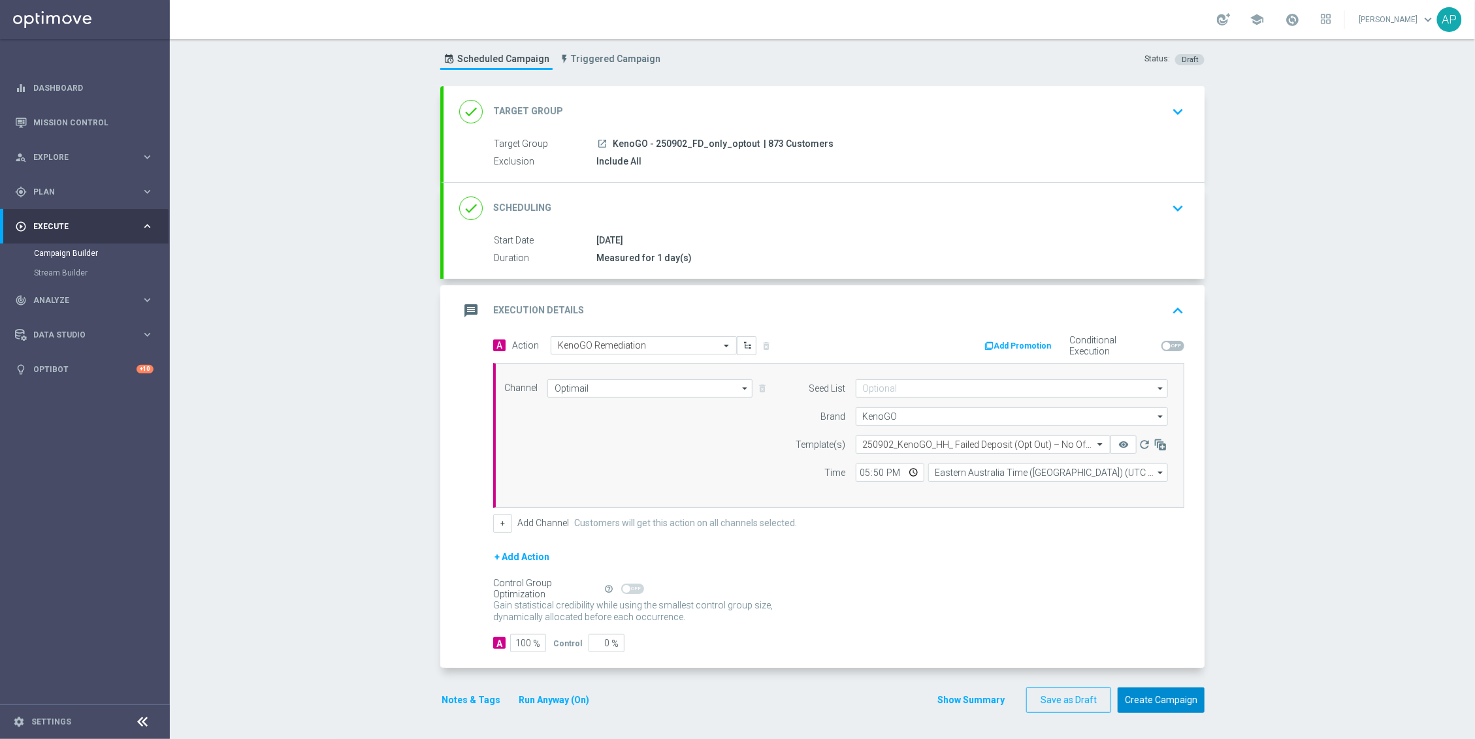
click at [1163, 698] on button "Create Campaign" at bounding box center [1161, 700] width 87 height 25
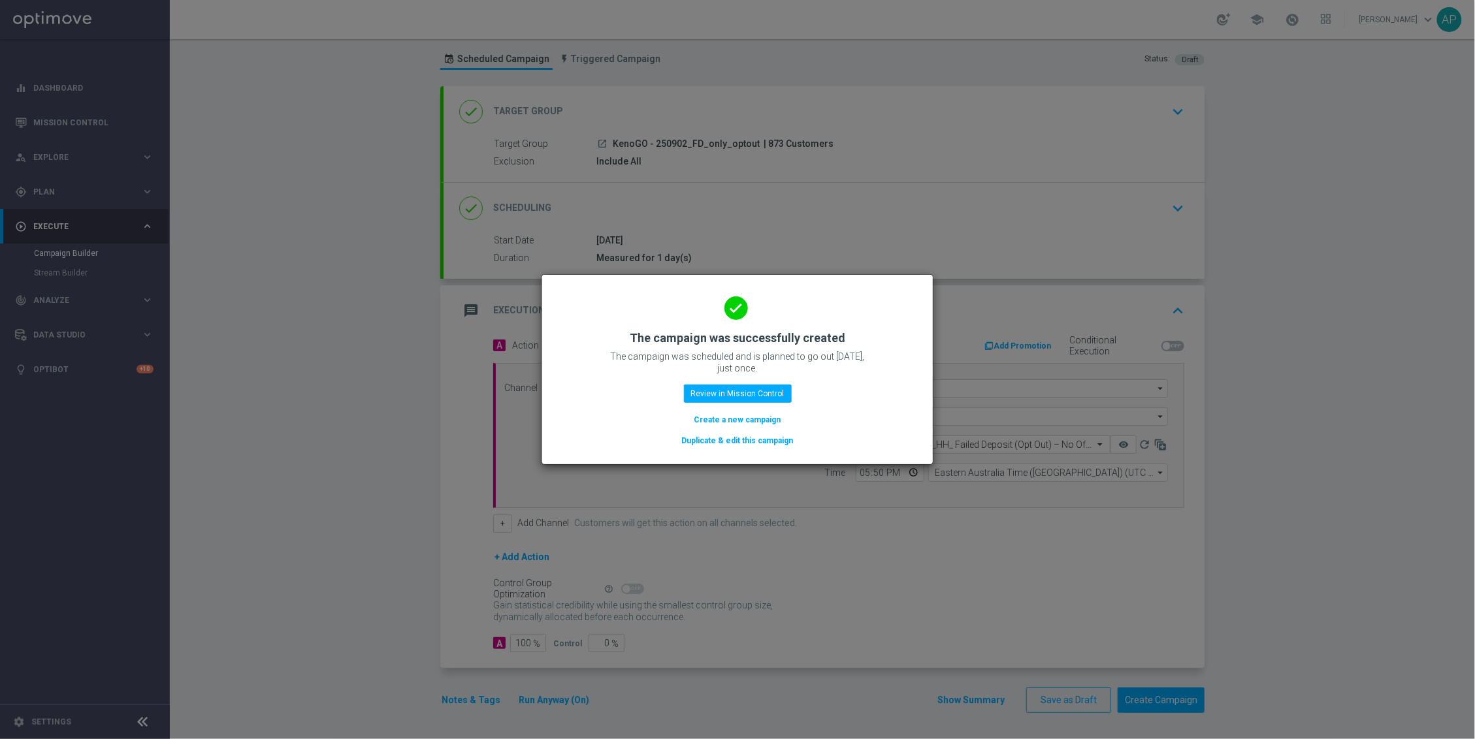
click at [768, 441] on button "Duplicate & edit this campaign" at bounding box center [738, 441] width 114 height 14
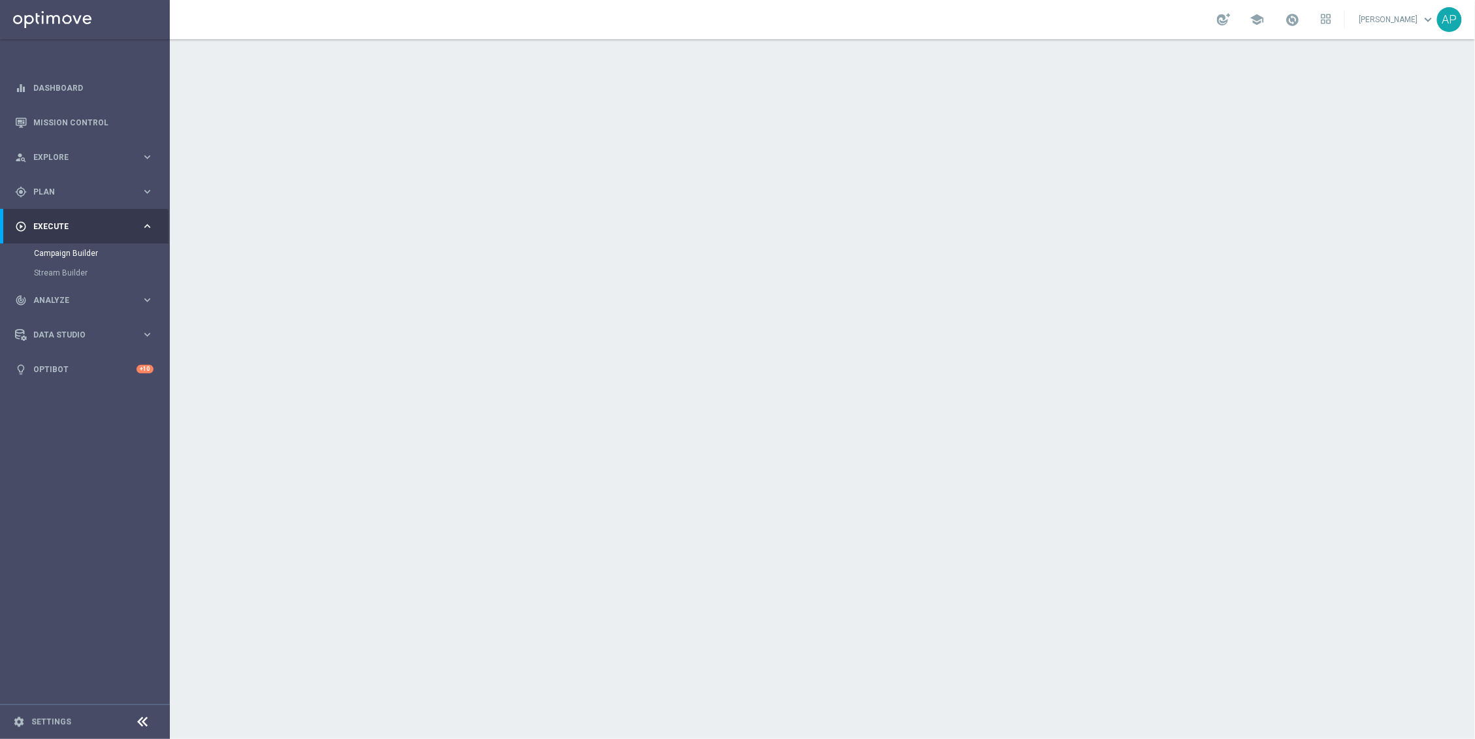
click at [736, 117] on div "done Target Group keyboard_arrow_down" at bounding box center [823, 142] width 761 height 51
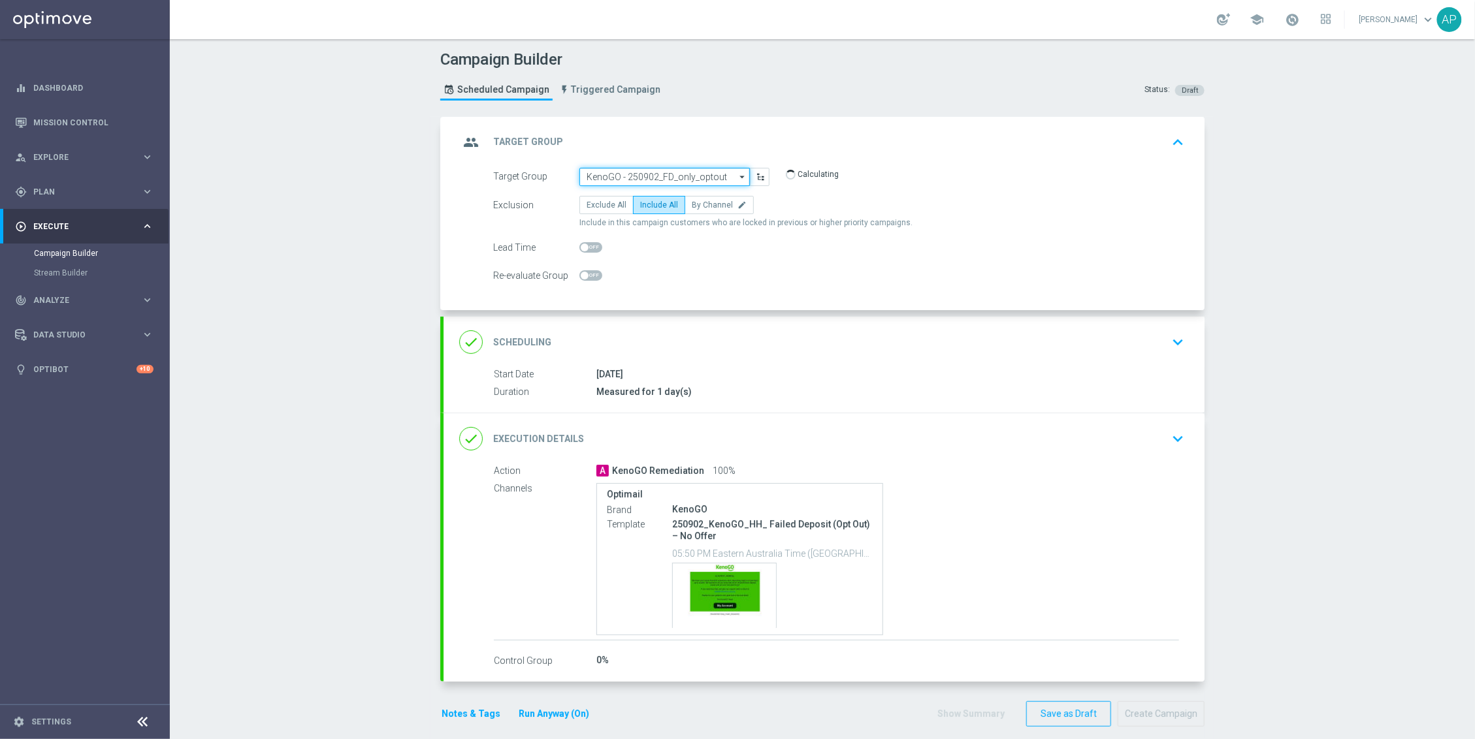
click at [705, 171] on input "KenoGO - 250902_FD_only_optout" at bounding box center [664, 177] width 170 height 18
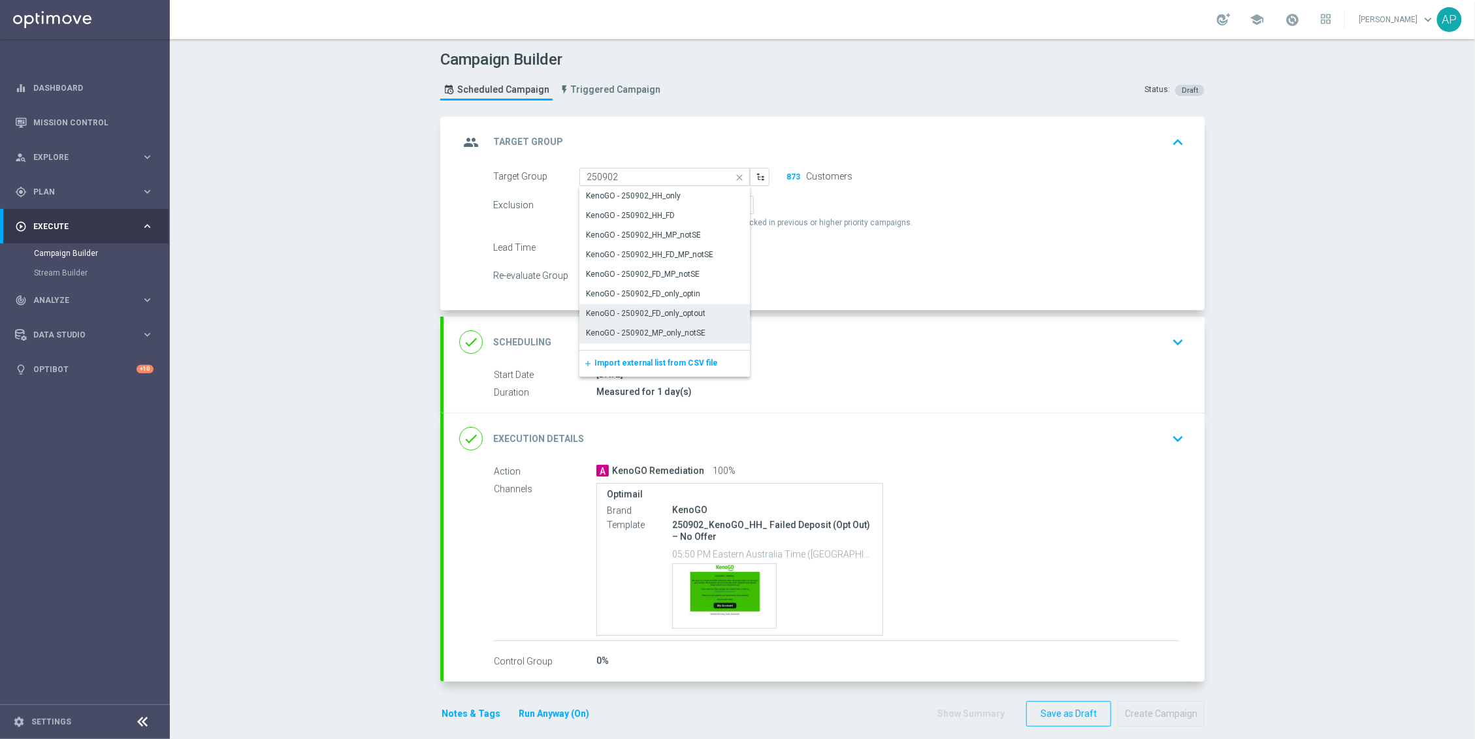
click at [701, 333] on div "KenoGO - 250902_MP_only_notSE" at bounding box center [664, 333] width 171 height 18
type input "KenoGO - 250902_MP_only_notSE"
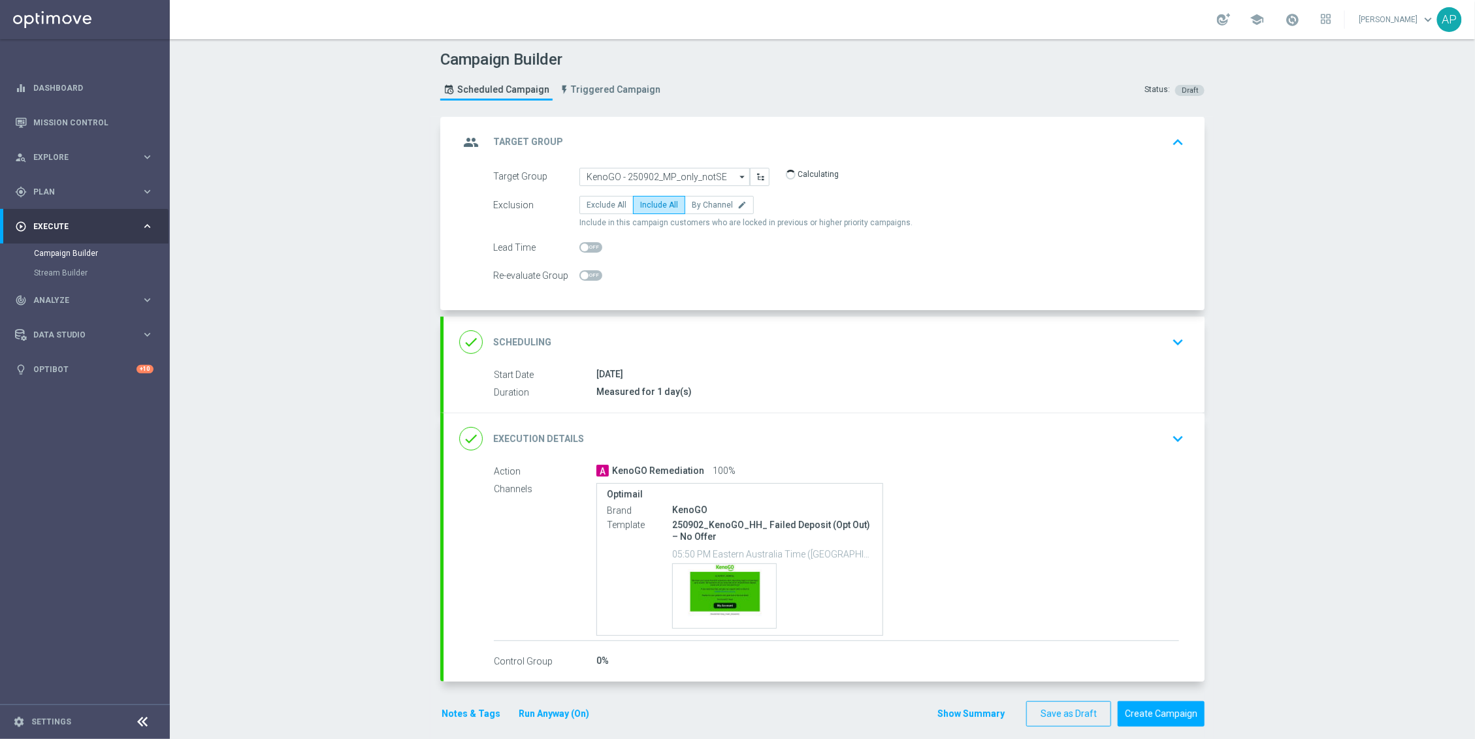
click at [933, 440] on div "done Execution Details keyboard_arrow_down" at bounding box center [824, 439] width 730 height 25
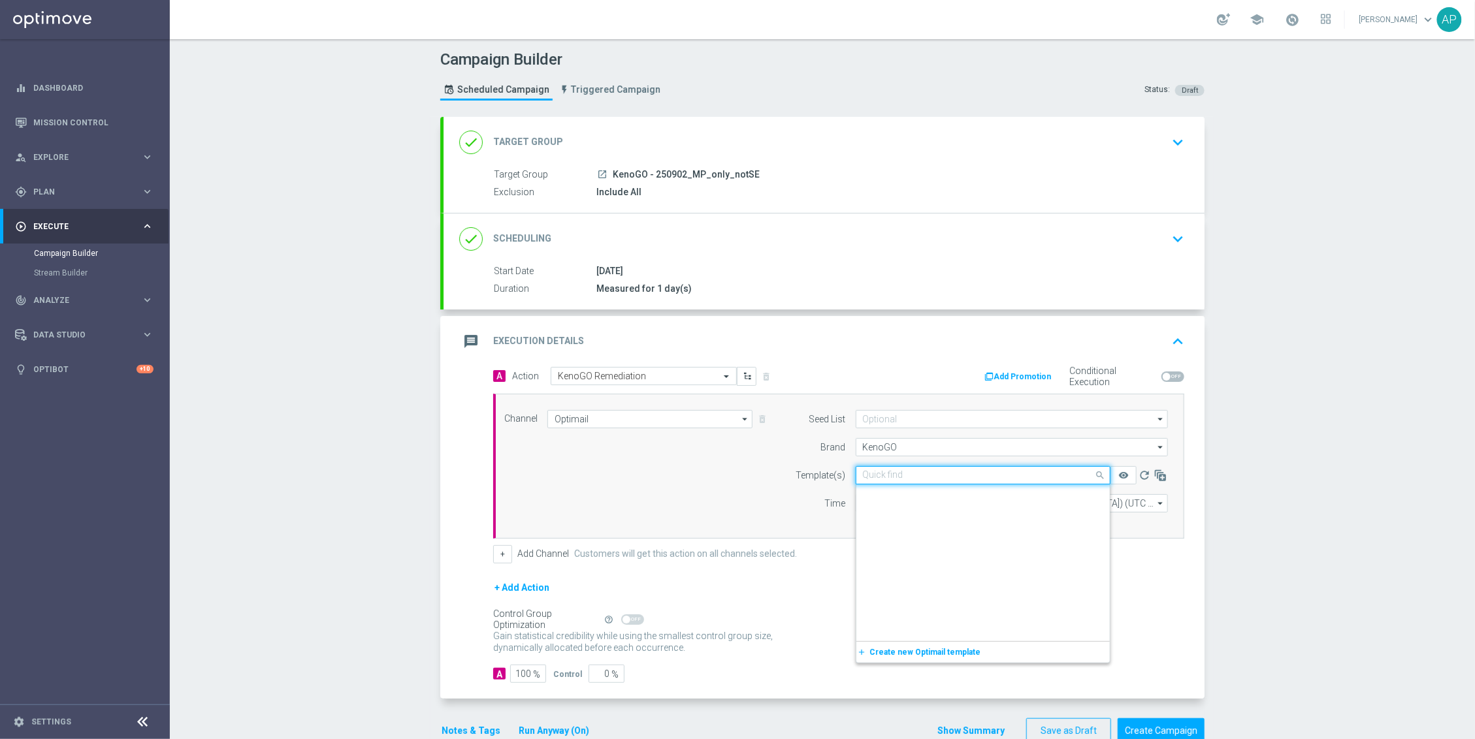
click at [939, 470] on div "Quick find 250902_KenoGO_HH_ Failed Deposit (Opt Out) – No Offer" at bounding box center [983, 475] width 255 height 18
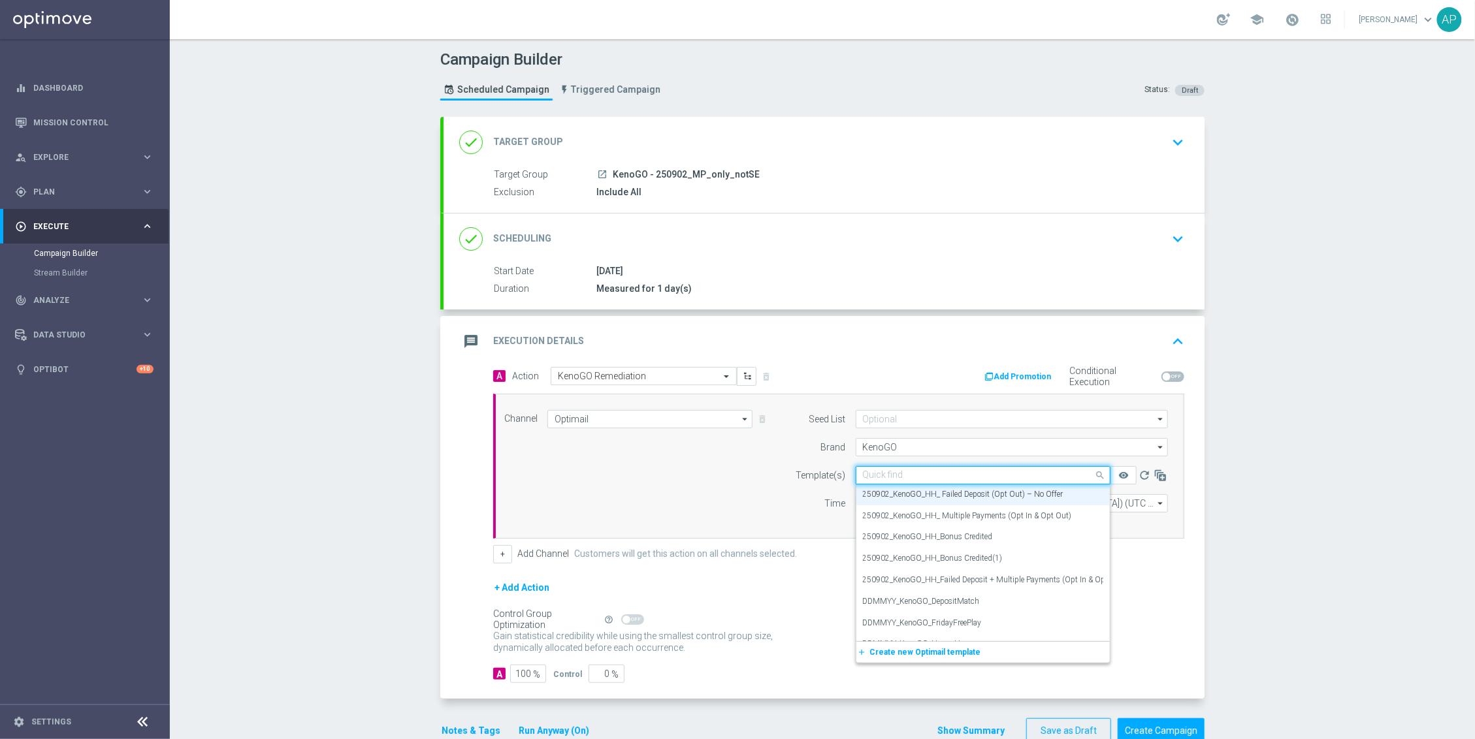
paste input "250902_KenoGO_HH_ Multiple Payments (Opt In & Opt Out)"
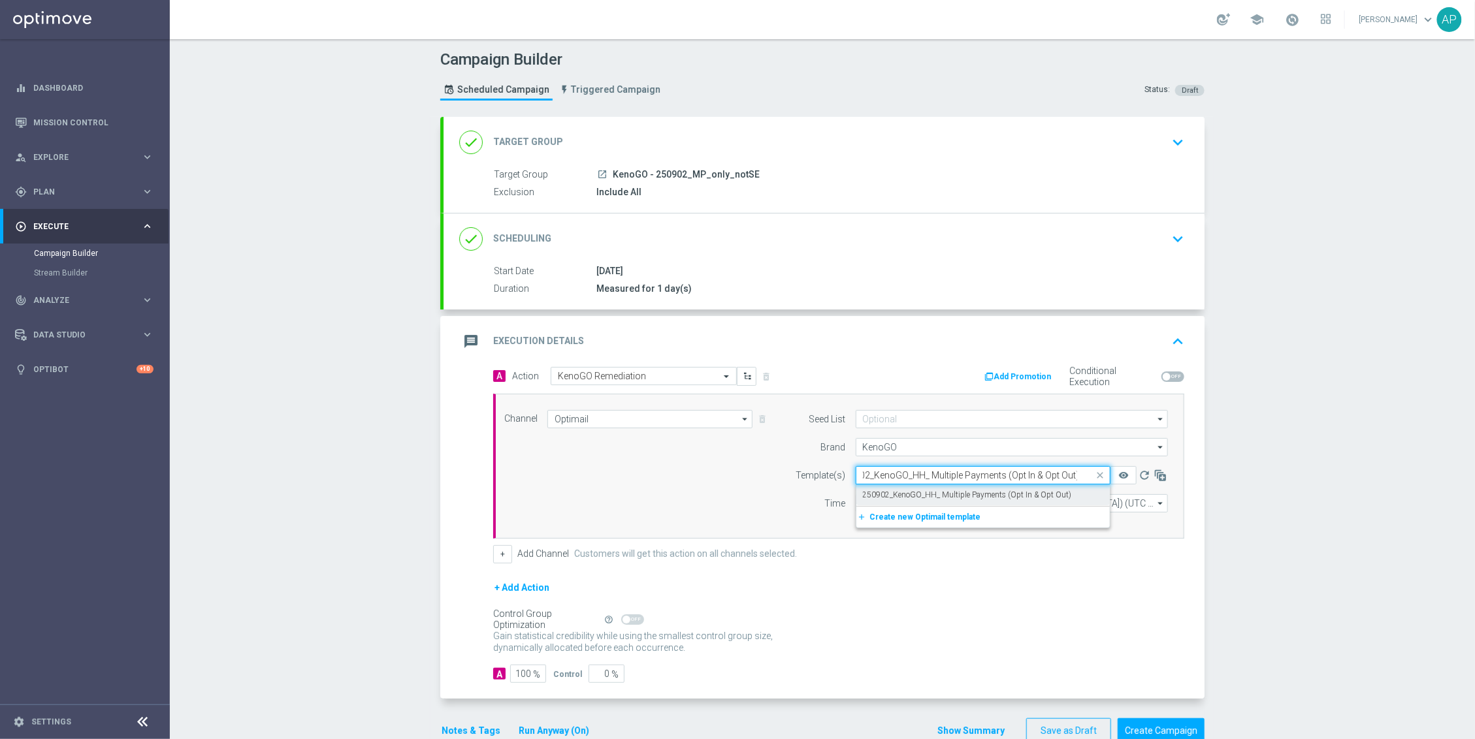
click at [973, 499] on label "250902_KenoGO_HH_ Multiple Payments (Opt In & Opt Out)" at bounding box center [967, 495] width 209 height 11
type input "250902_KenoGO_HH_ Multiple Payments (Opt In & Opt Out)"
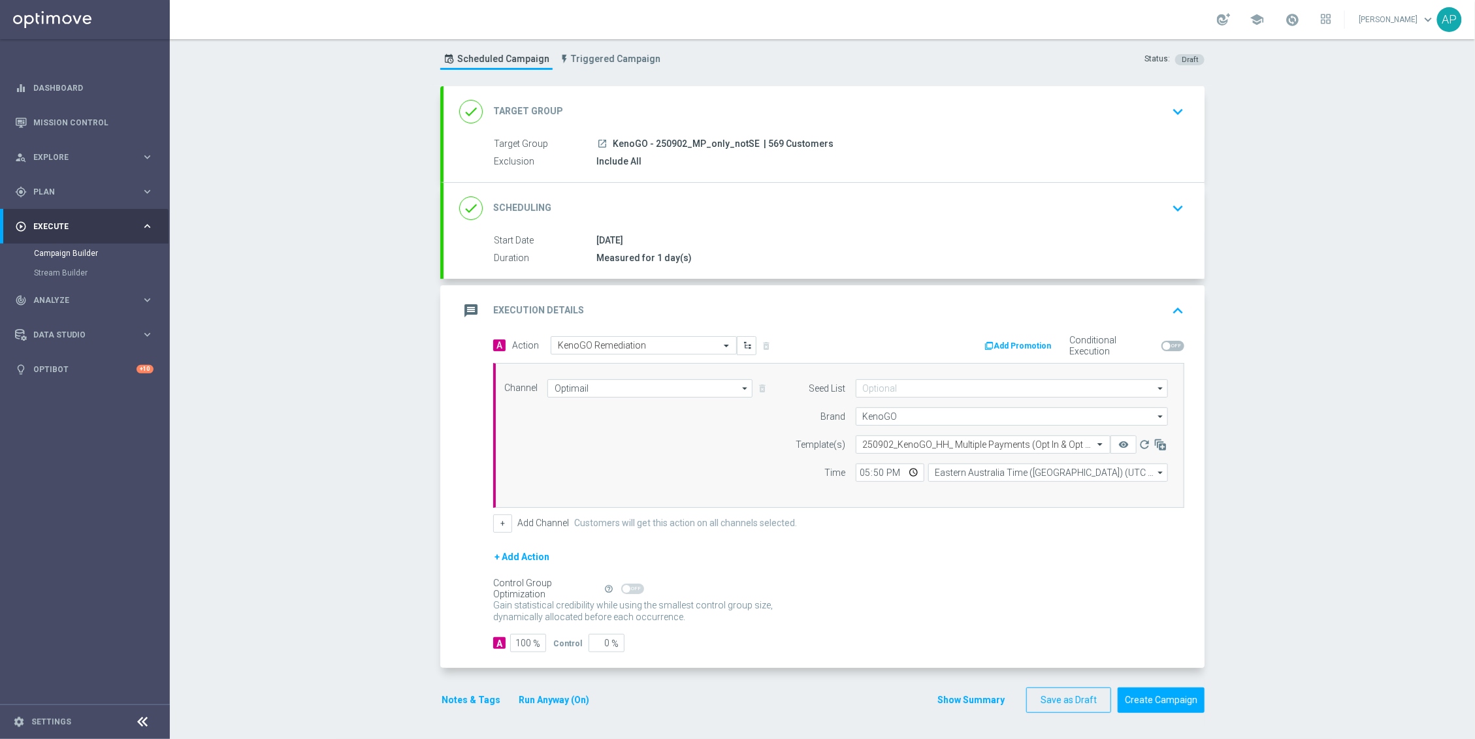
scroll to position [34, 0]
click at [1120, 440] on icon "remove_red_eye" at bounding box center [1123, 445] width 10 height 10
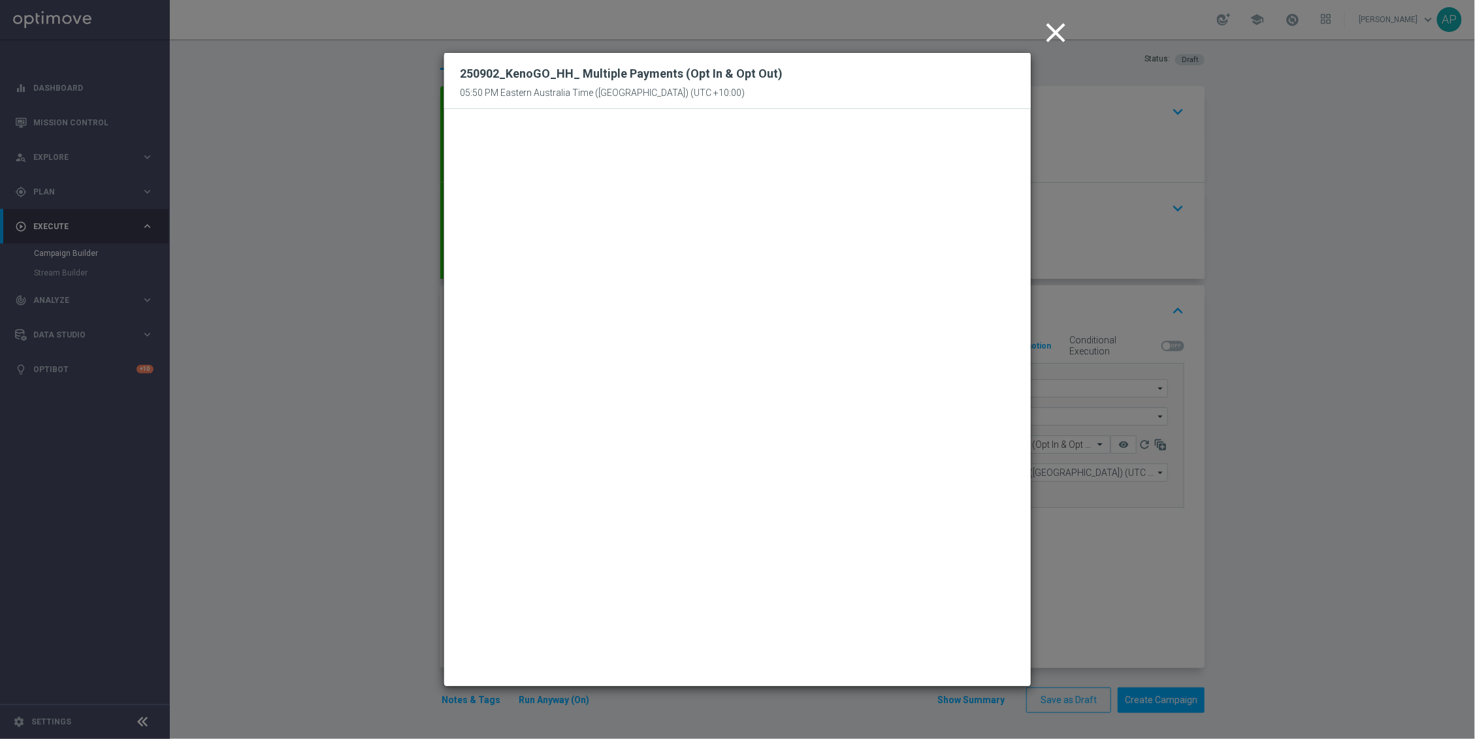
click at [1055, 35] on icon "close" at bounding box center [1055, 32] width 33 height 33
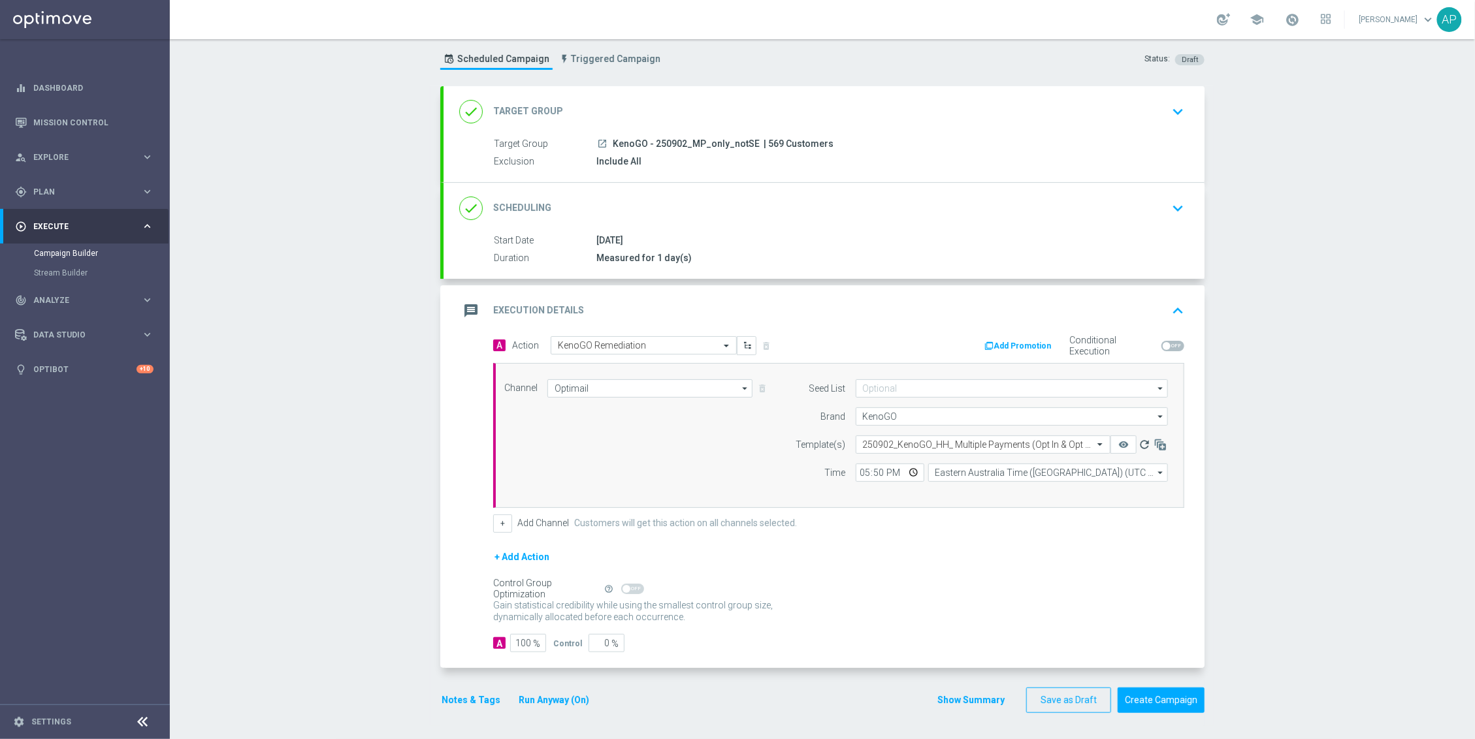
click at [1138, 446] on icon "refresh" at bounding box center [1144, 444] width 13 height 13
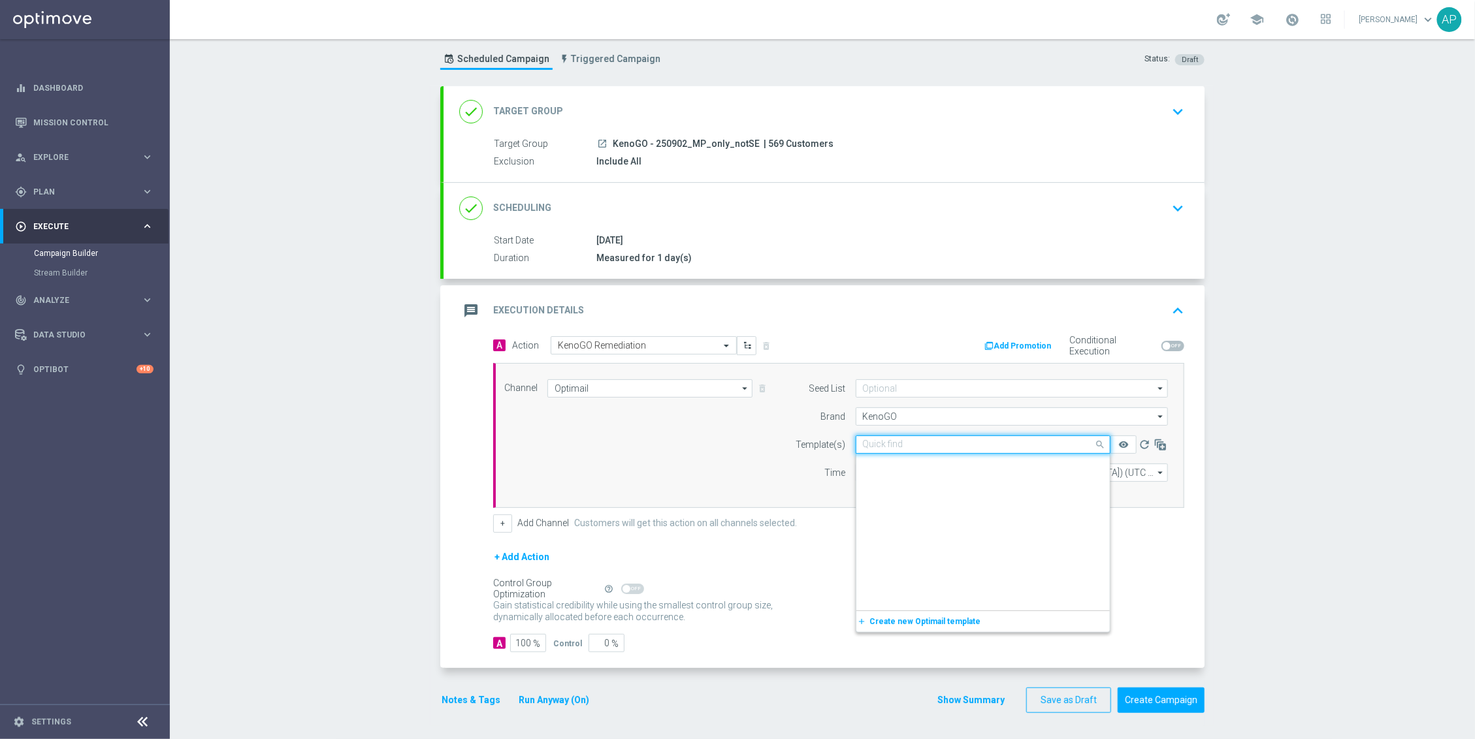
click at [1093, 445] on span at bounding box center [1101, 444] width 16 height 16
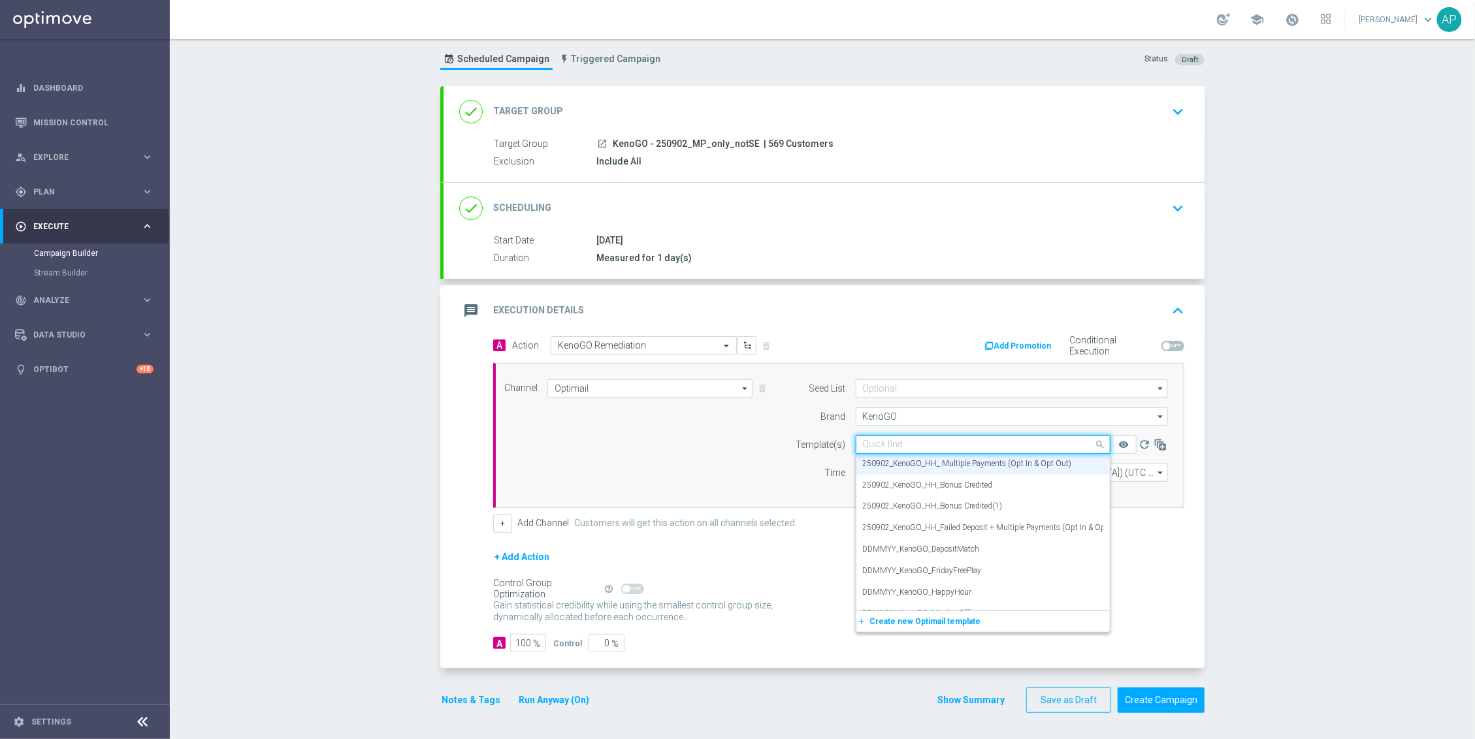
paste input "250902_KenoGO_HH_ Multiple Payments (Opt In & Opt Out)"
type input "250902_KenoGO_HH_ Multiple Payments (Opt In & Opt Out)"
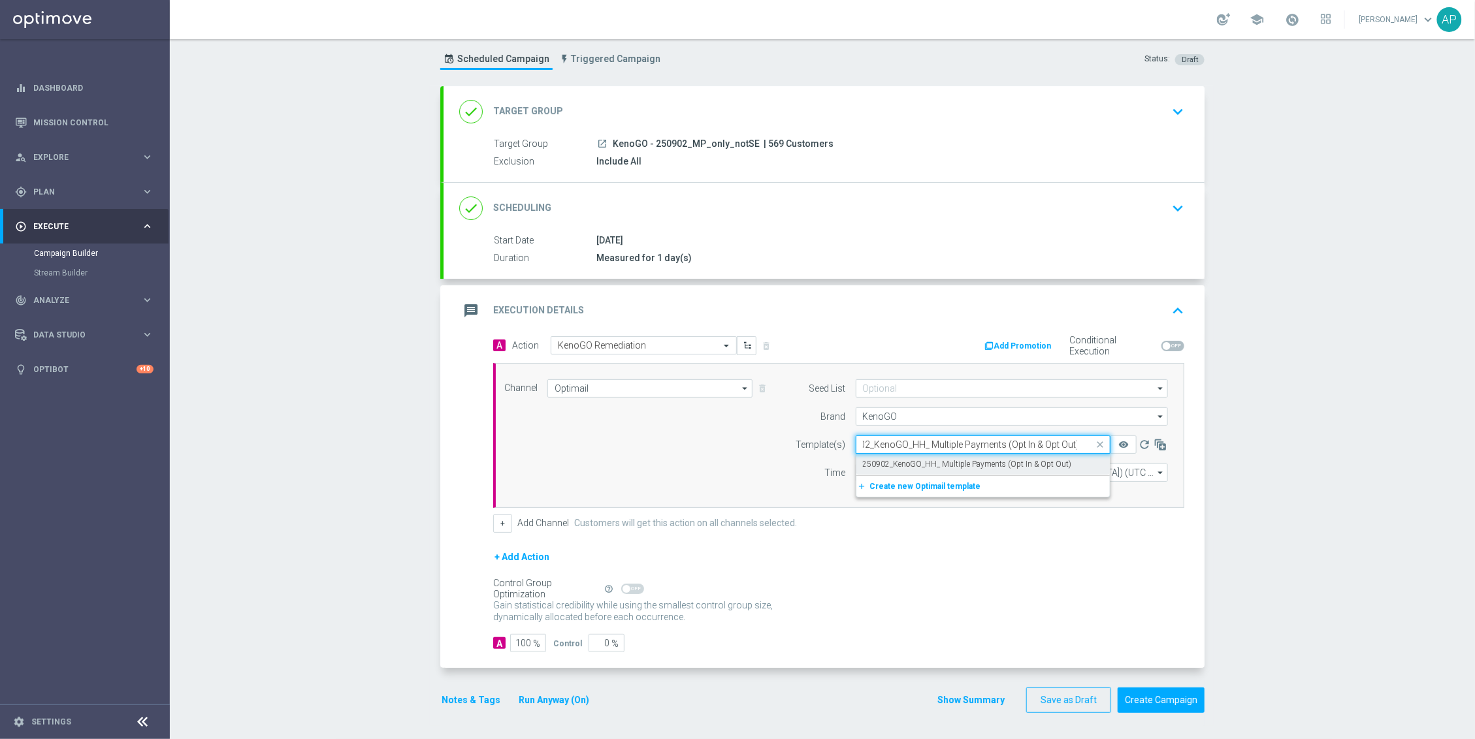
click at [1019, 460] on label "250902_KenoGO_HH_ Multiple Payments (Opt In & Opt Out)" at bounding box center [967, 464] width 209 height 11
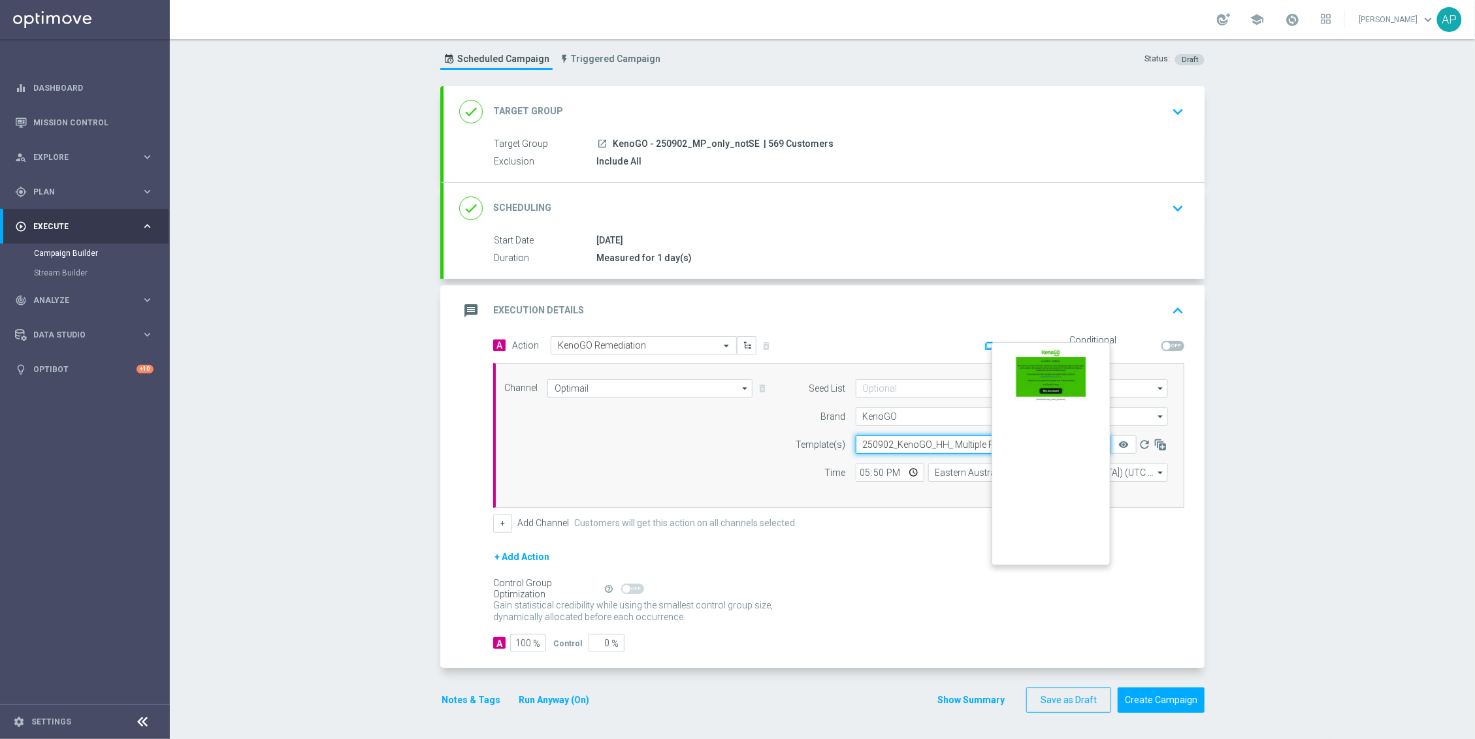
click at [1123, 443] on button "remove_red_eye" at bounding box center [1123, 445] width 26 height 18
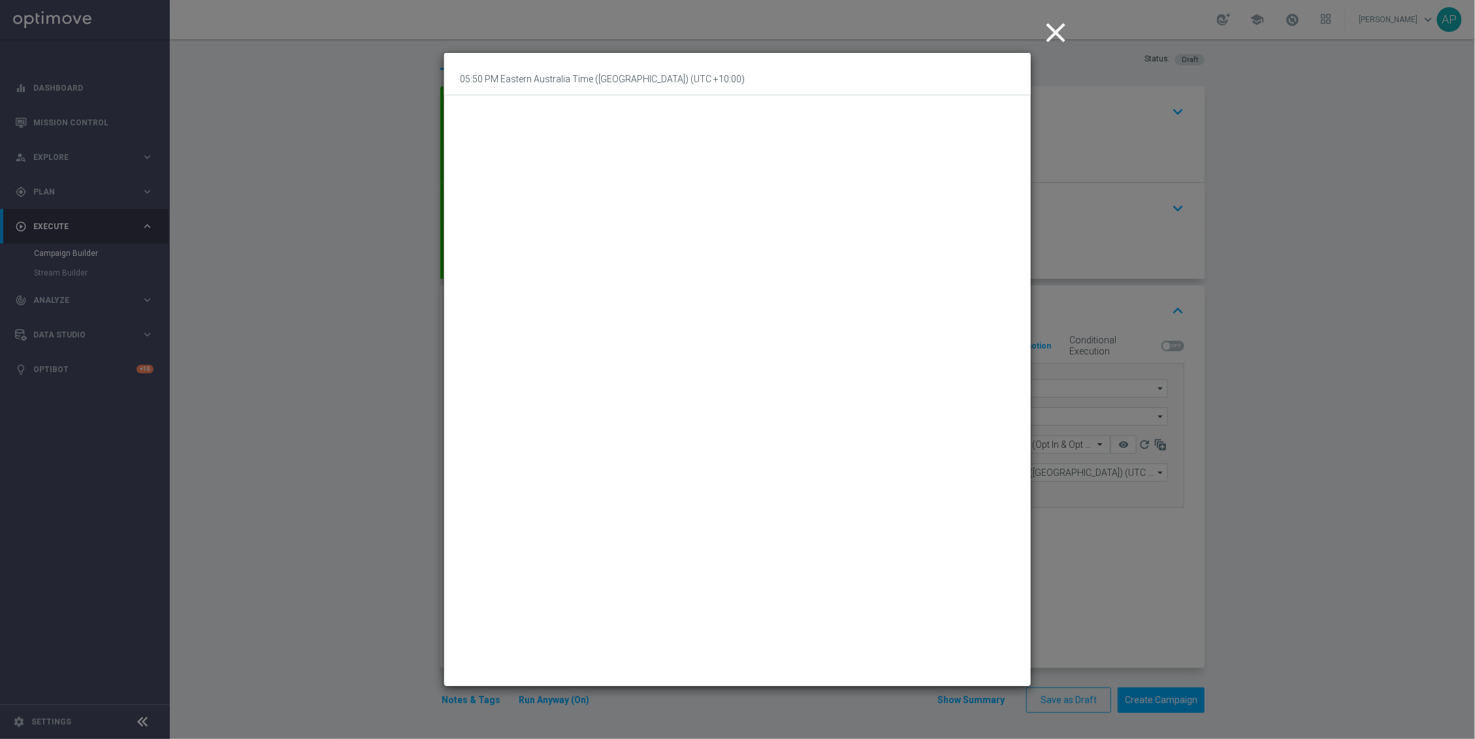
click at [1048, 33] on icon "close" at bounding box center [1055, 32] width 33 height 33
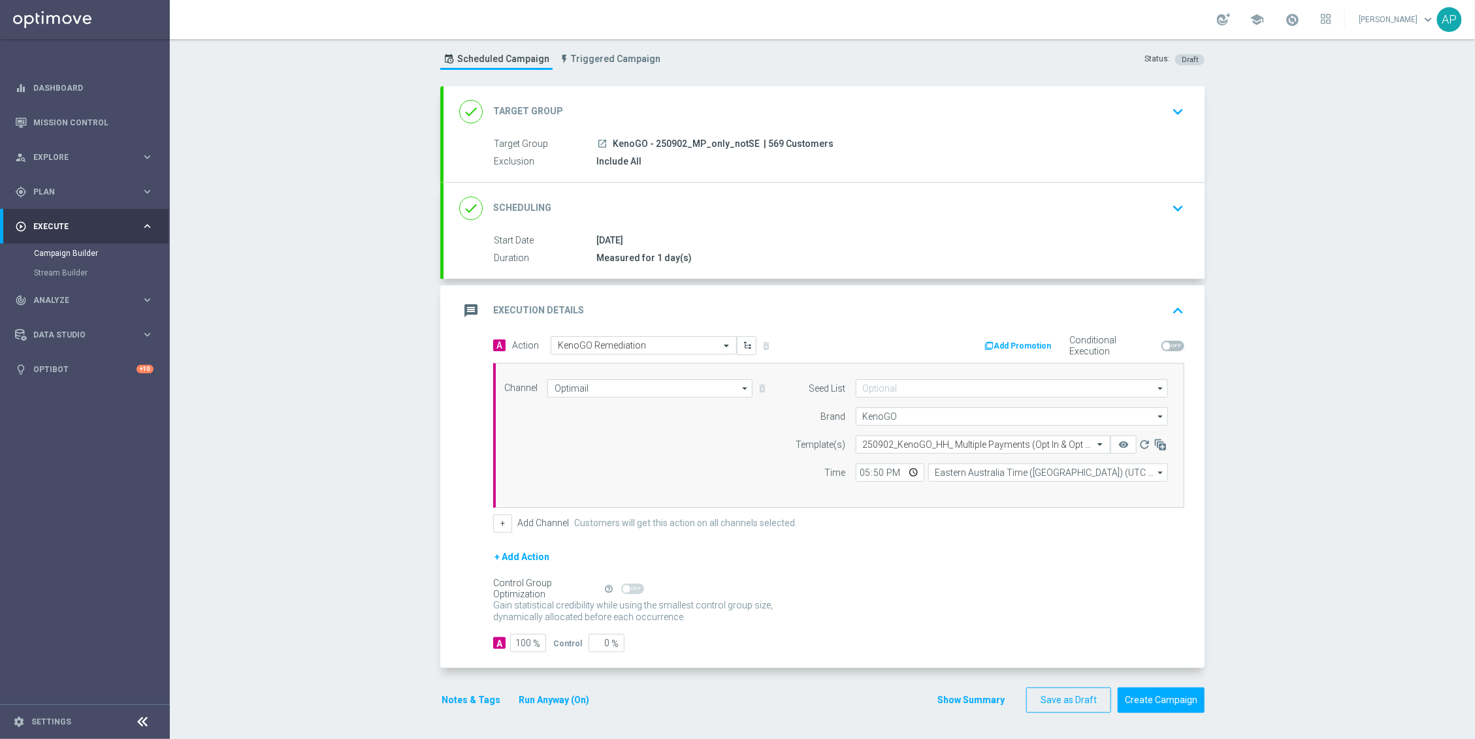
click at [1137, 565] on div "+ Add Action" at bounding box center [838, 565] width 691 height 33
click at [1166, 705] on button "Create Campaign" at bounding box center [1161, 700] width 87 height 25
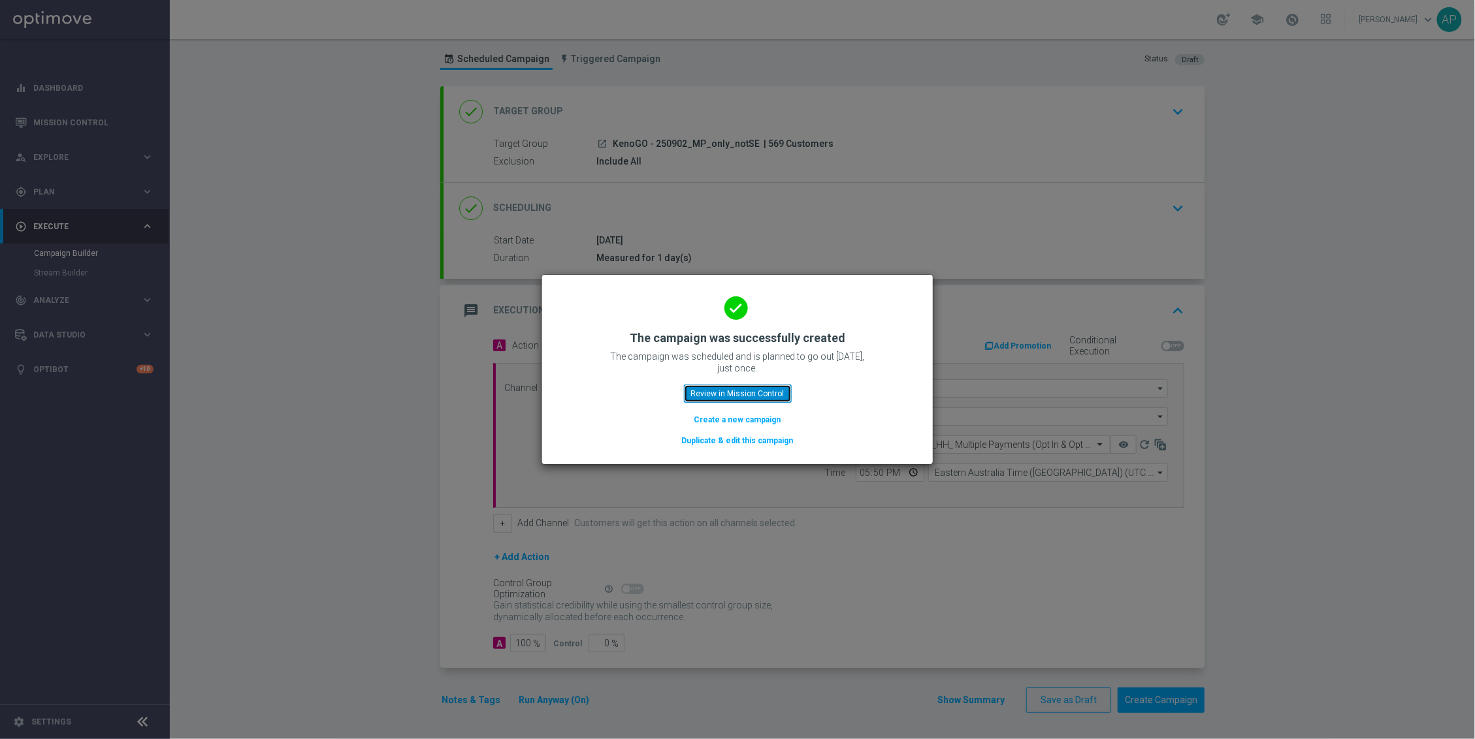
click at [712, 400] on button "Review in Mission Control" at bounding box center [738, 394] width 108 height 18
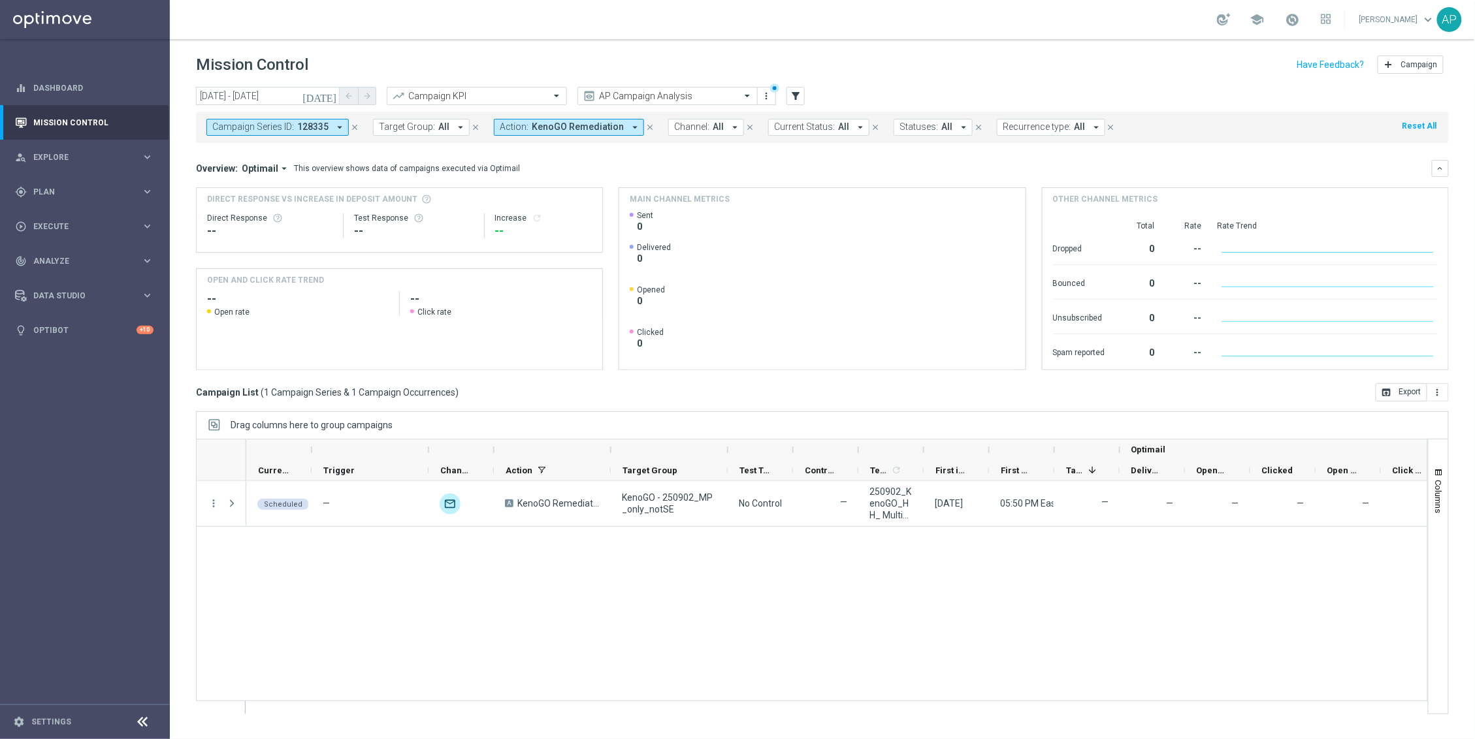
click at [351, 123] on icon "close" at bounding box center [354, 127] width 9 height 9
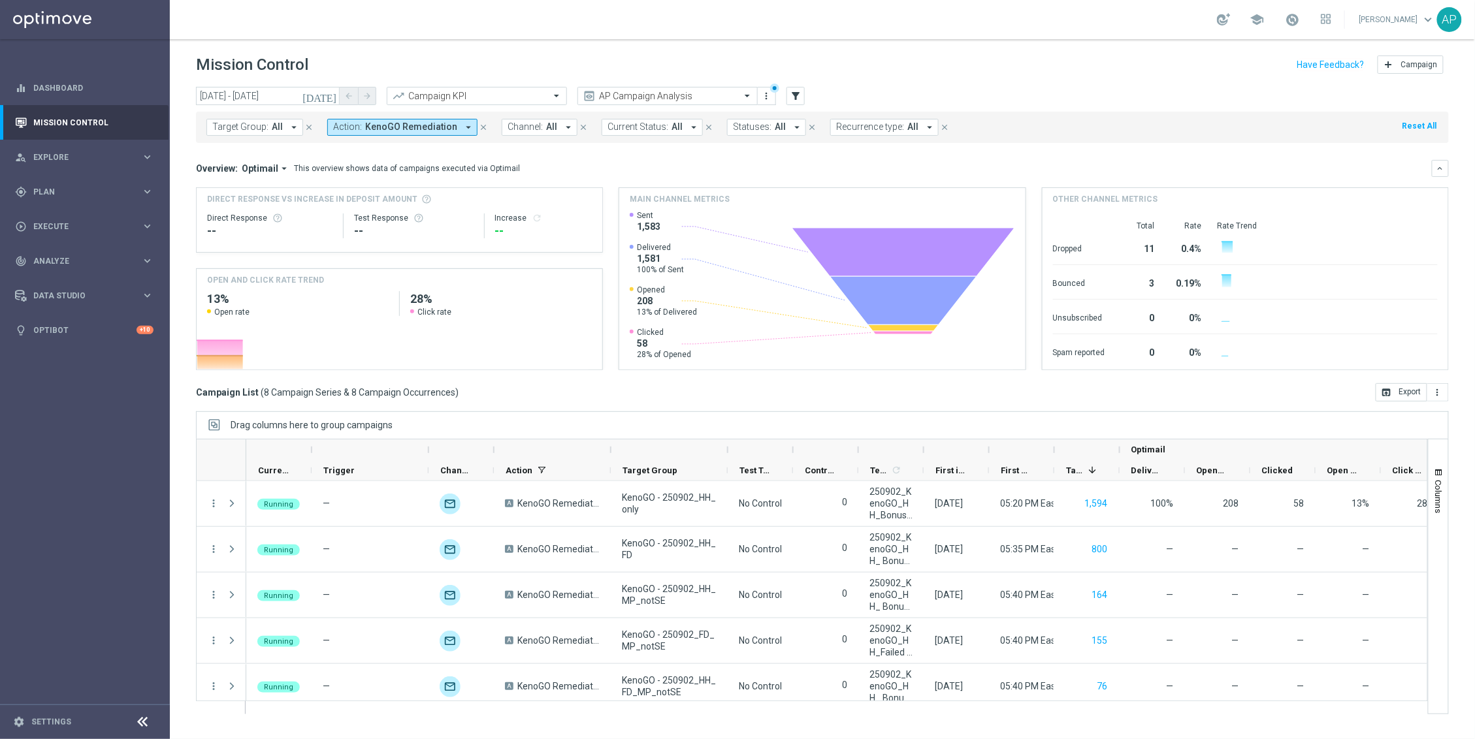
click at [254, 123] on span "Target Group:" at bounding box center [240, 126] width 56 height 11
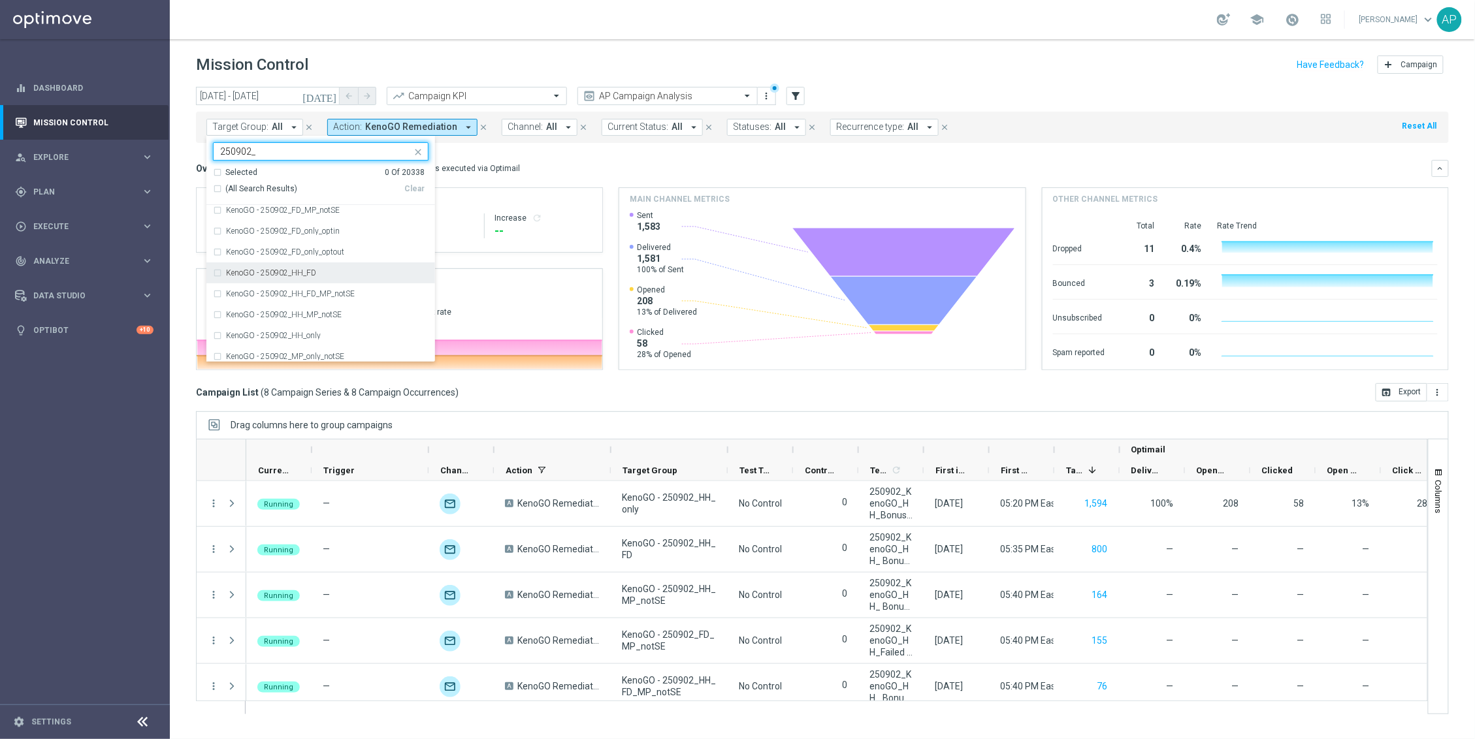
scroll to position [10, 0]
click at [280, 189] on span "(All Search Results)" at bounding box center [261, 189] width 72 height 11
type input "250902_"
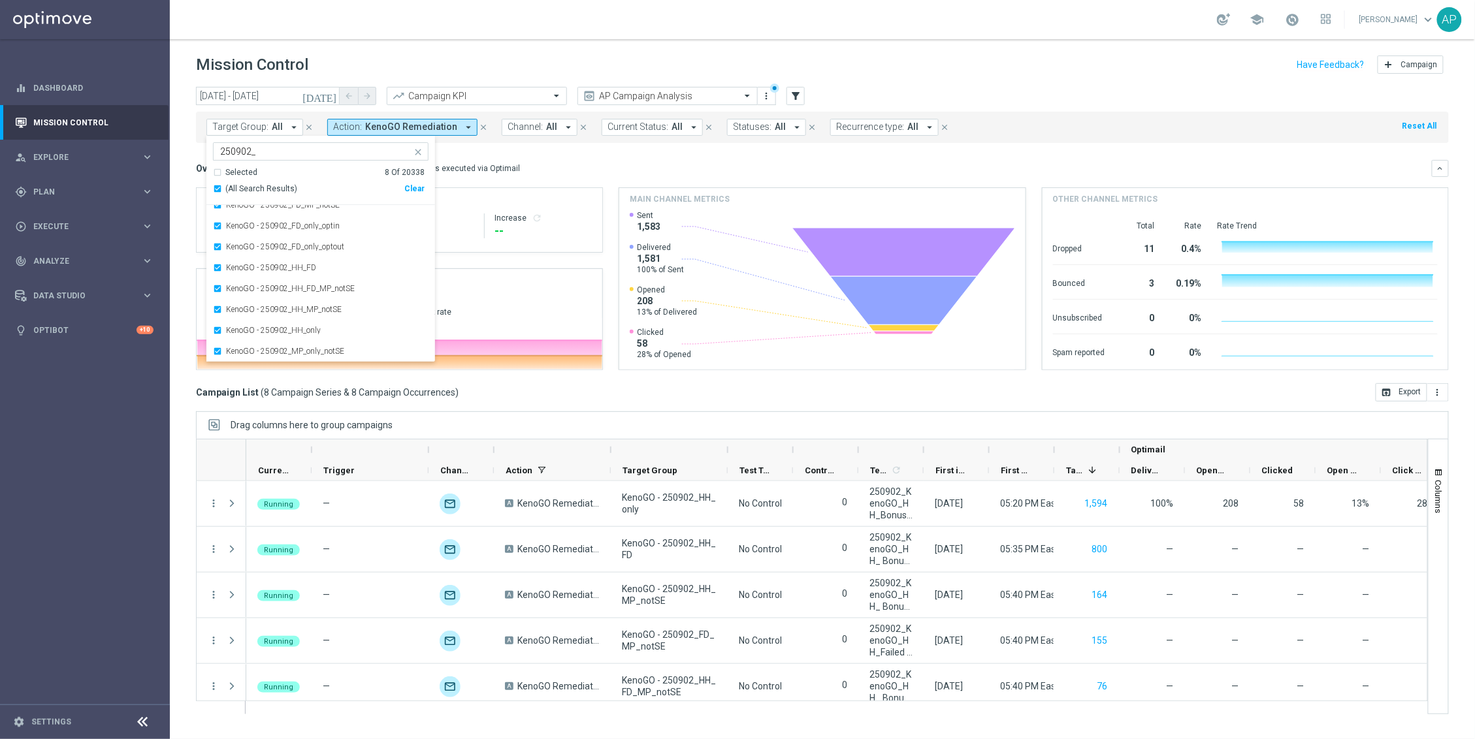
click at [598, 150] on mini-dashboard "Overview: Optimail arrow_drop_down This overview shows data of campaigns execut…" at bounding box center [822, 263] width 1253 height 240
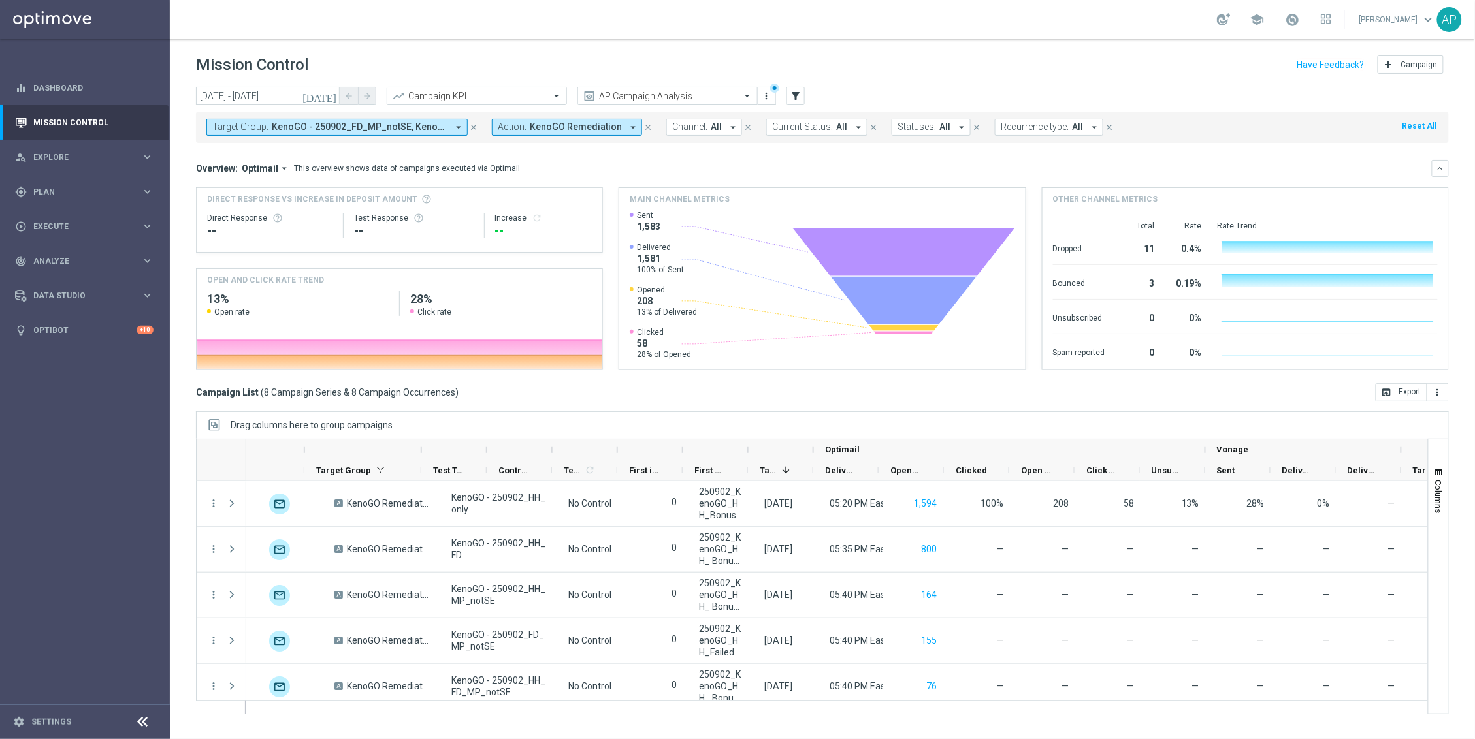
scroll to position [0, 0]
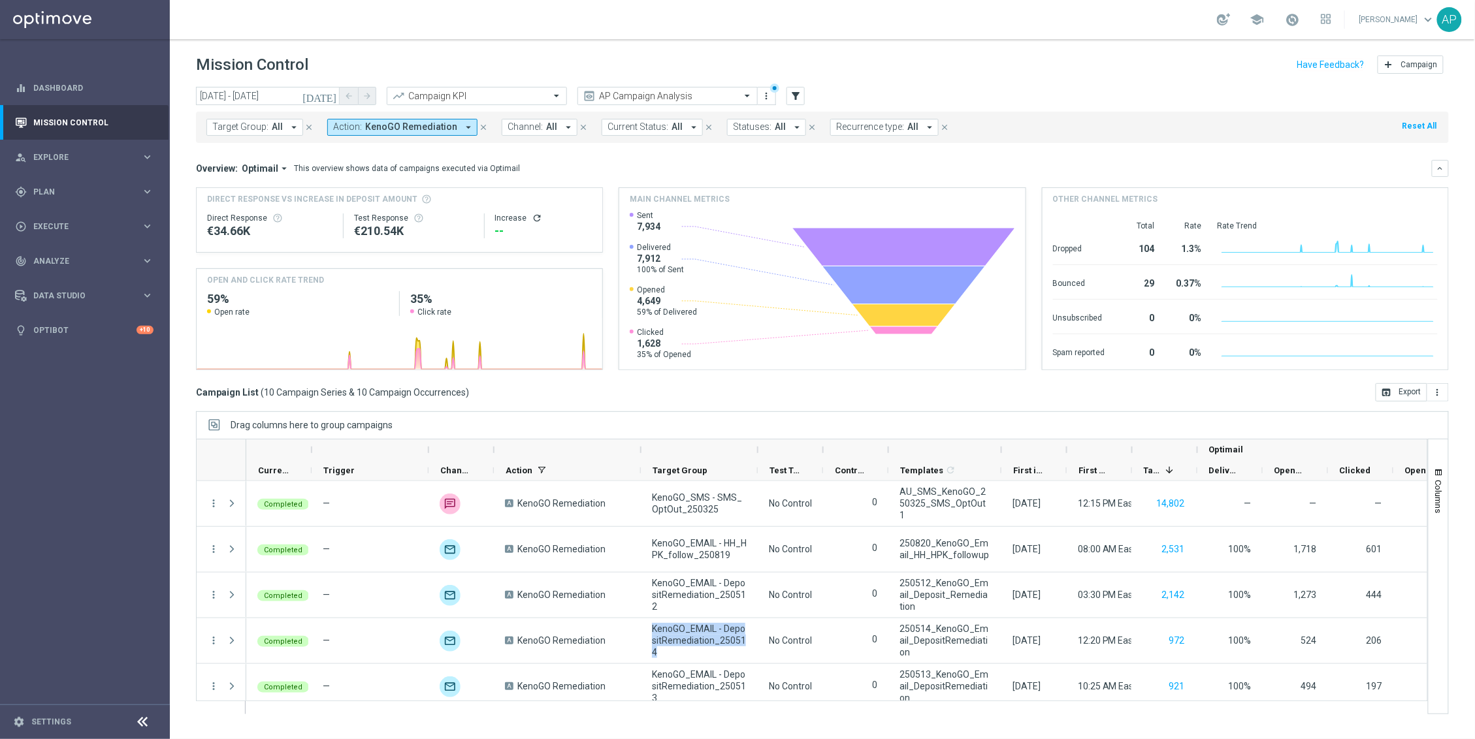
scroll to position [46, 0]
click at [82, 193] on span "Plan" at bounding box center [87, 192] width 108 height 8
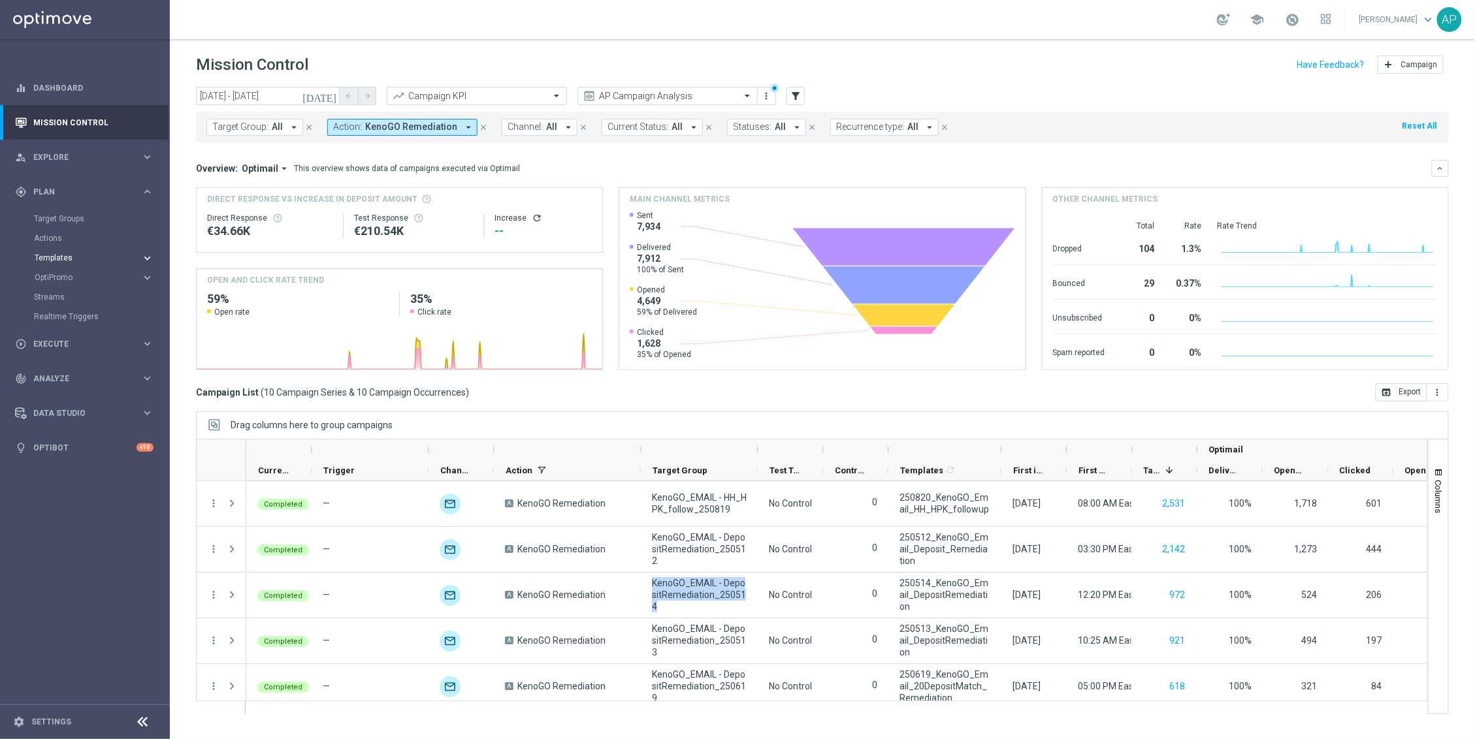
click at [74, 259] on span "Templates" at bounding box center [81, 258] width 93 height 8
click at [58, 275] on link "Optimail" at bounding box center [87, 277] width 95 height 10
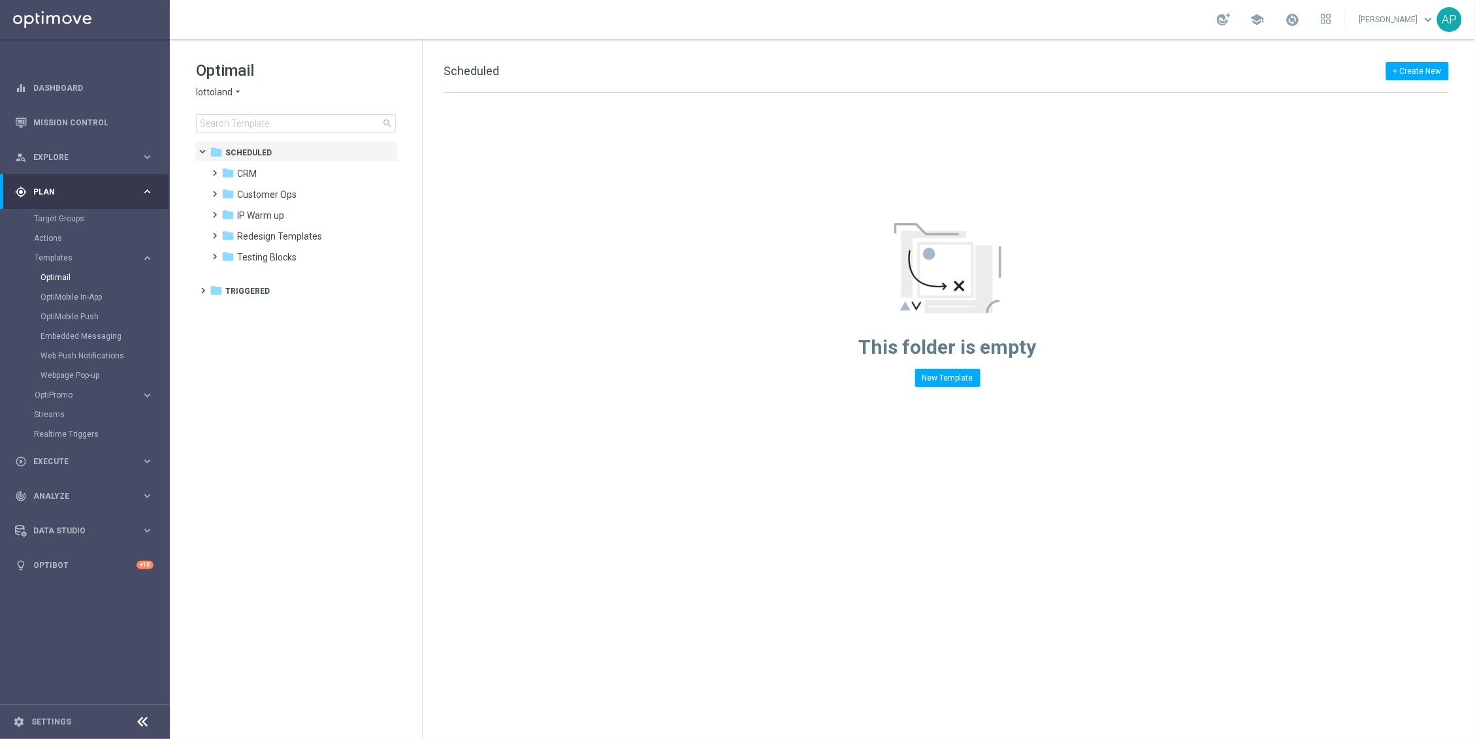
click at [226, 92] on span "lottoland" at bounding box center [214, 92] width 37 height 12
click at [240, 118] on div "KenoGO" at bounding box center [246, 123] width 98 height 16
click at [253, 121] on input at bounding box center [296, 123] width 200 height 18
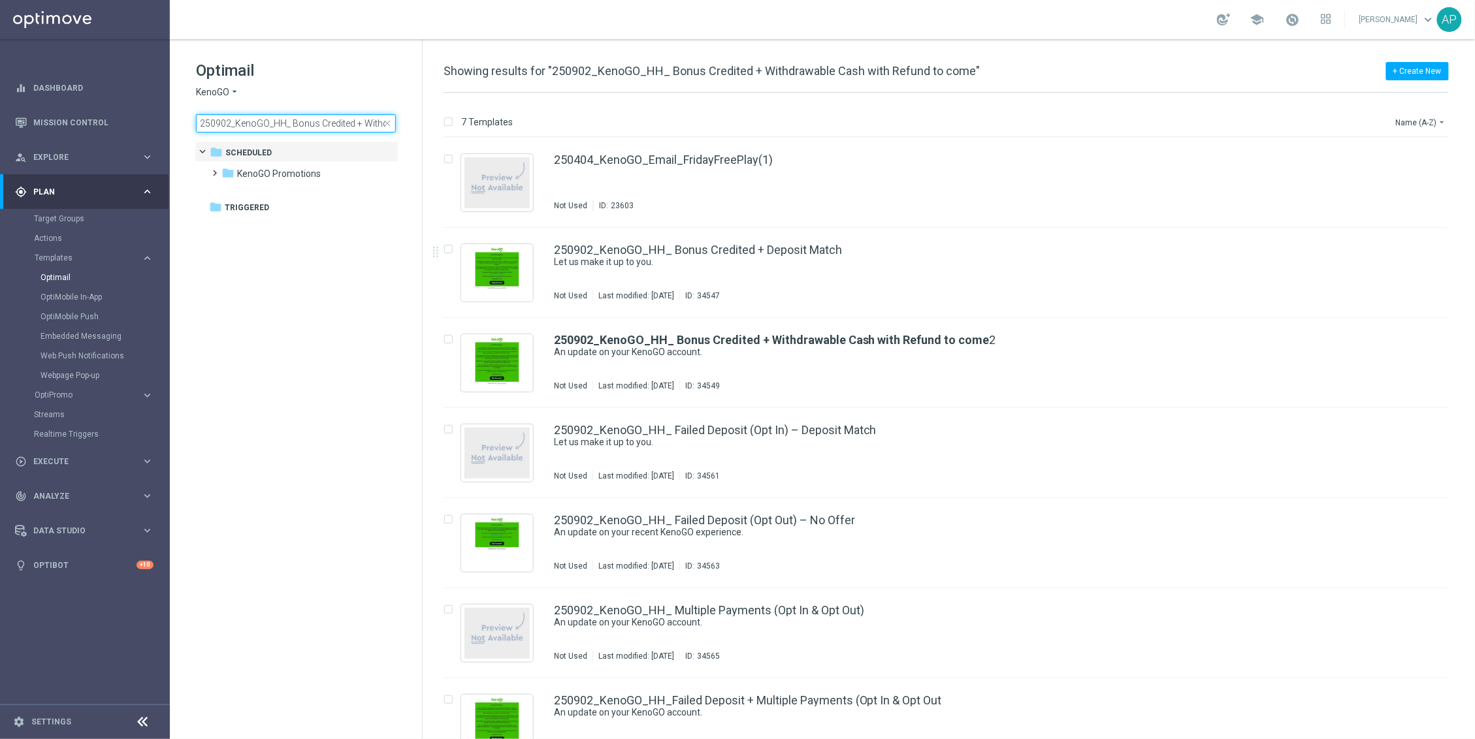
scroll to position [0, 138]
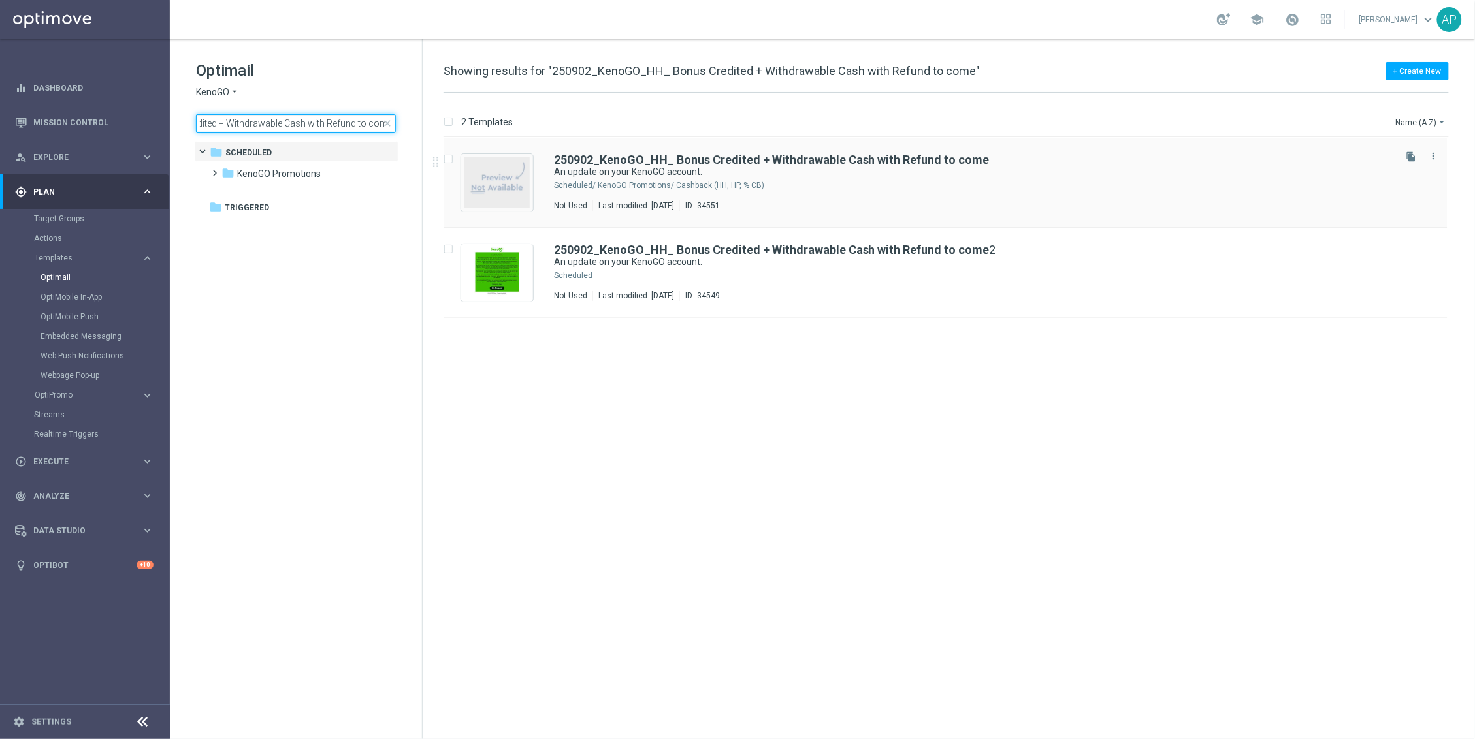
type input "250902_KenoGO_HH_ Bonus Credited + Withdrawable Cash with Refund to come"
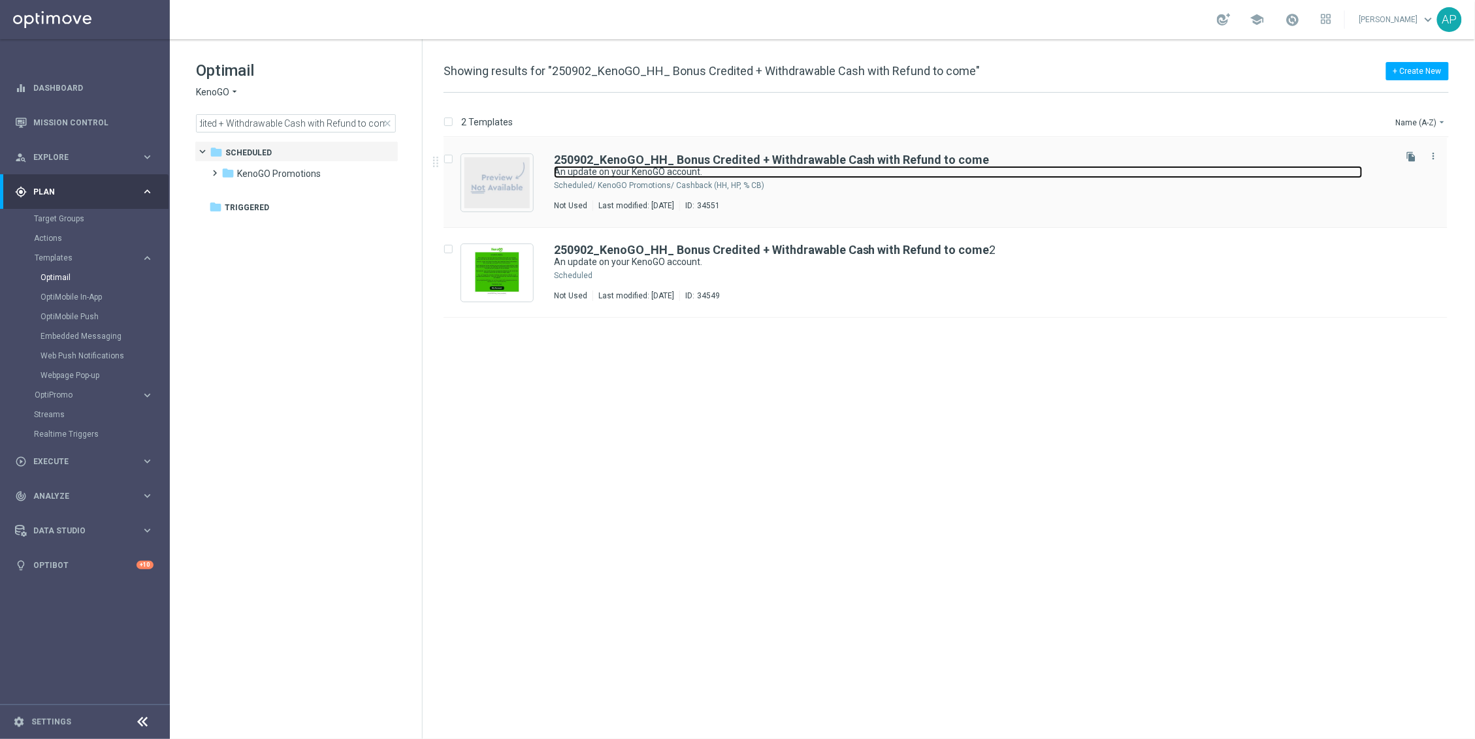
scroll to position [0, 0]
click at [836, 174] on link "An update on your KenoGO account." at bounding box center [958, 172] width 809 height 12
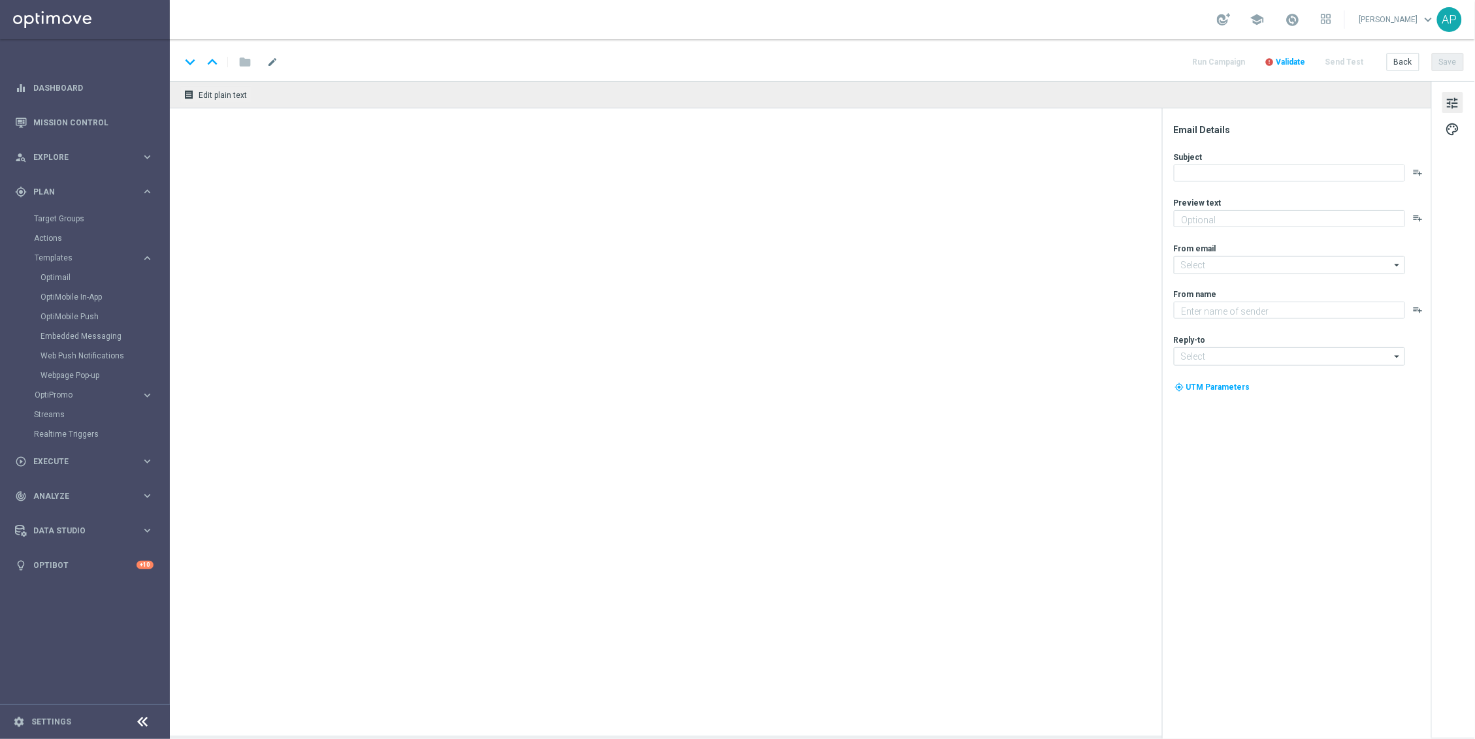
type textarea "We’re sorry for your recent experience."
type input "mail@crm.kenogo.com.au"
type textarea "KenoGO"
type input "support@kenogo.com.au"
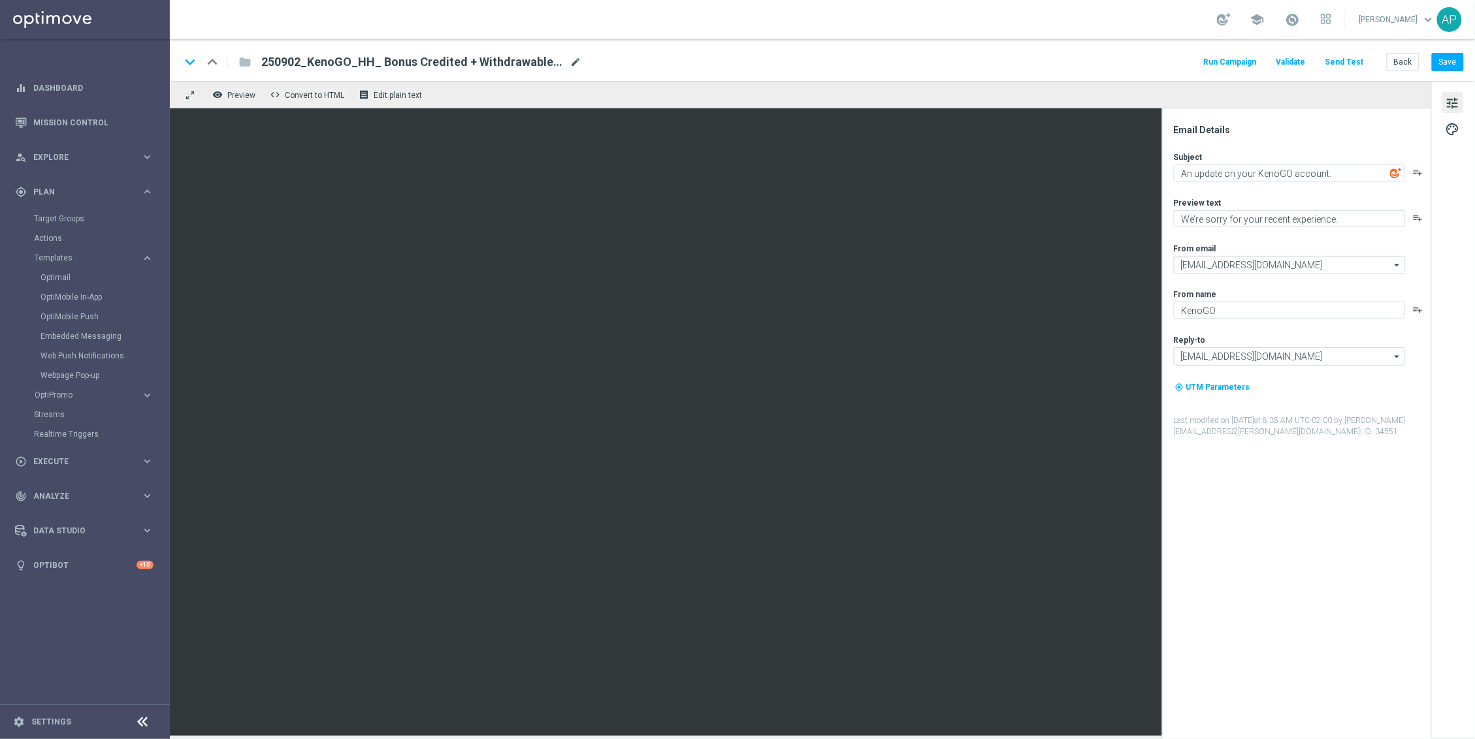
click at [572, 56] on span "mode_edit" at bounding box center [576, 62] width 12 height 12
click at [1458, 58] on button "Save" at bounding box center [1448, 62] width 32 height 18
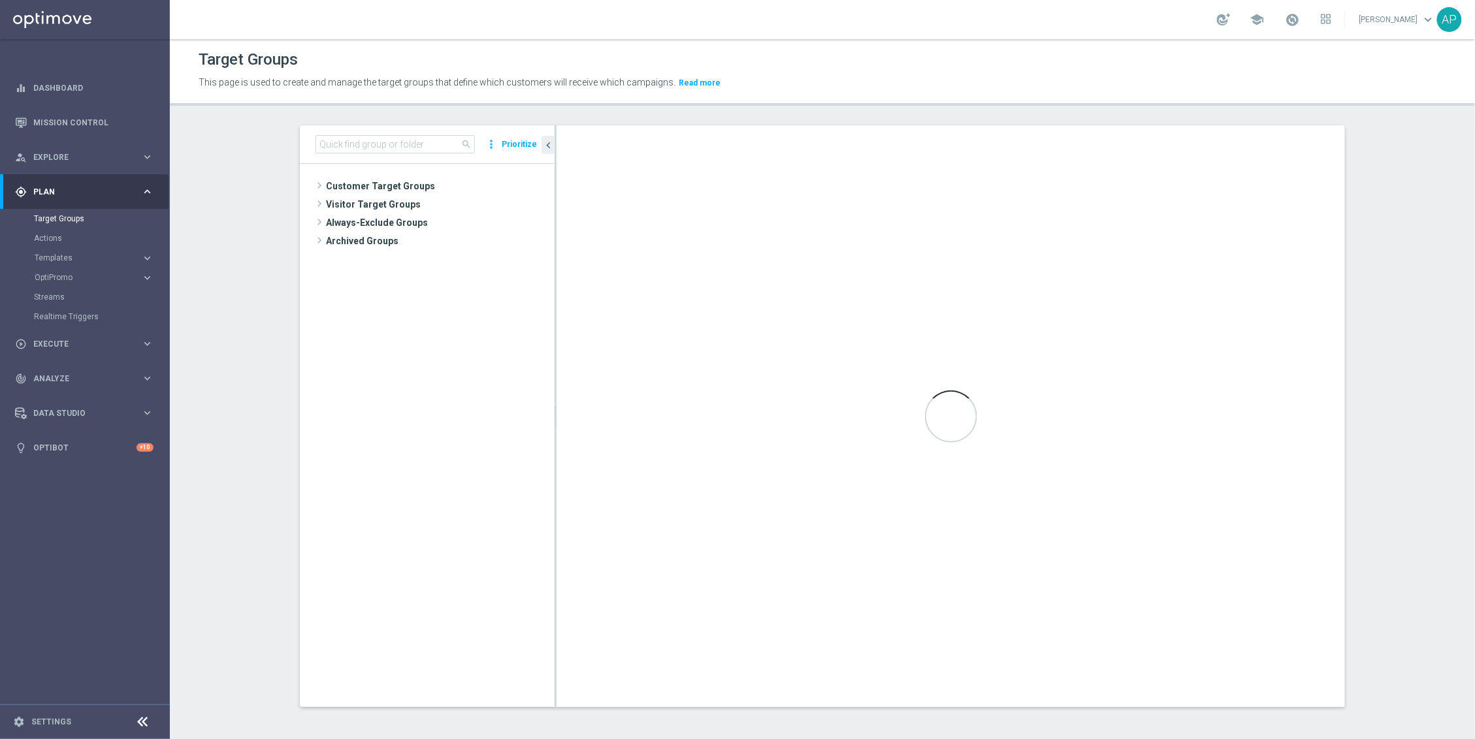
click at [59, 263] on accordion "Templates keyboard_arrow_right Optimail OptiMobile In-App OptiMobile Push Embed…" at bounding box center [101, 258] width 135 height 20
click at [66, 257] on span "Templates" at bounding box center [81, 258] width 93 height 8
click at [64, 272] on link "Optimail" at bounding box center [87, 277] width 95 height 10
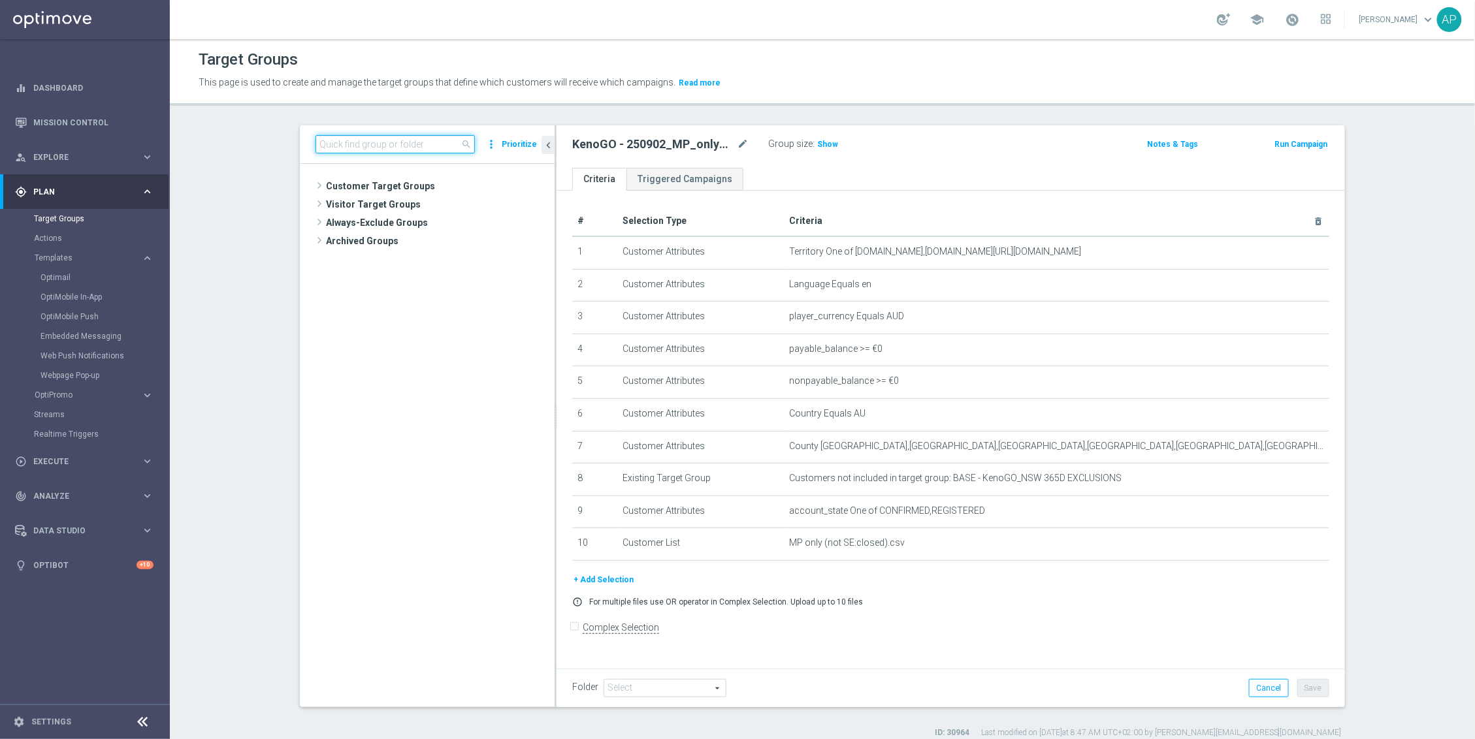
click at [368, 146] on input at bounding box center [394, 144] width 159 height 18
paste input "250902_KenoGO_HH_ Failed Deposit (Opt In) – Deposit Match"
type input "250902_KenoGO_HH_ Failed Deposit (Opt In) – Deposit Match"
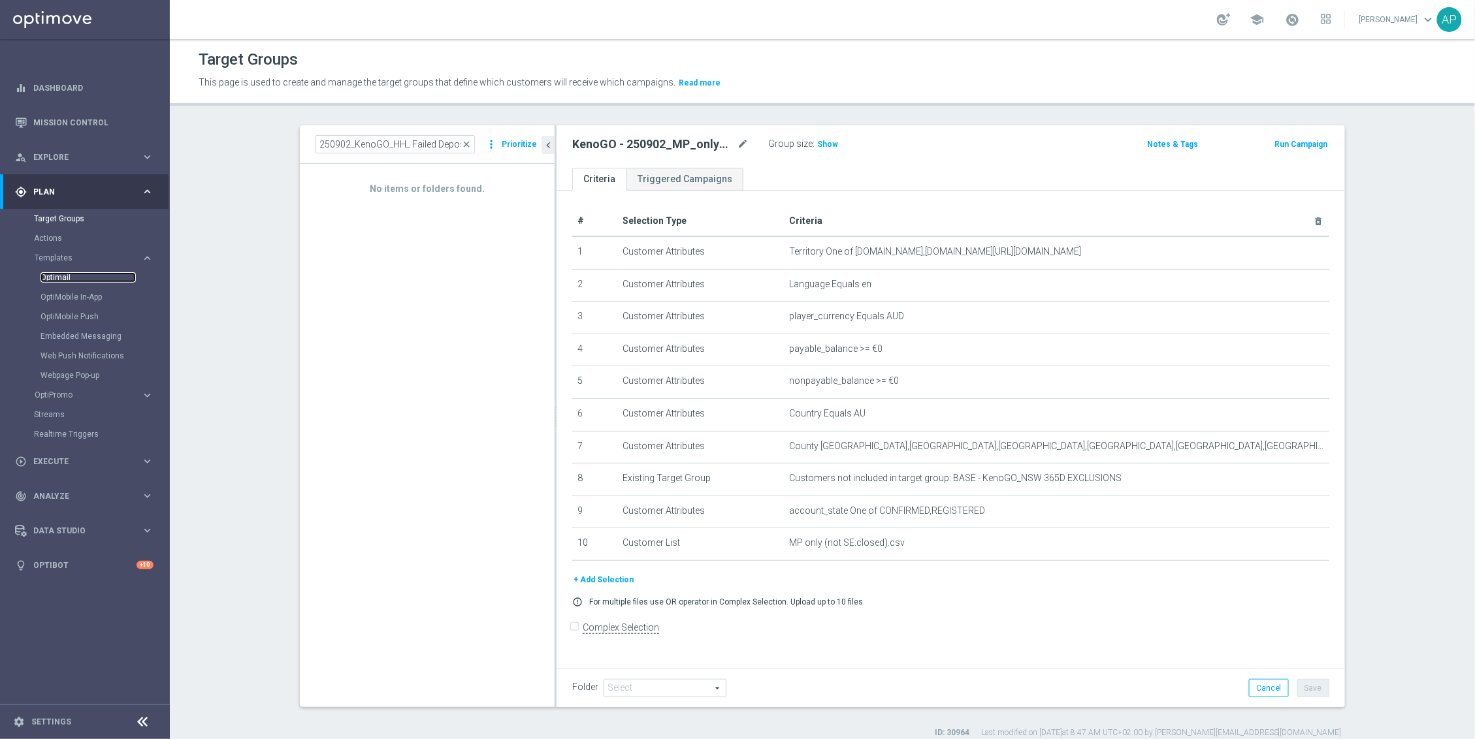
click at [63, 273] on link "Optimail" at bounding box center [87, 277] width 95 height 10
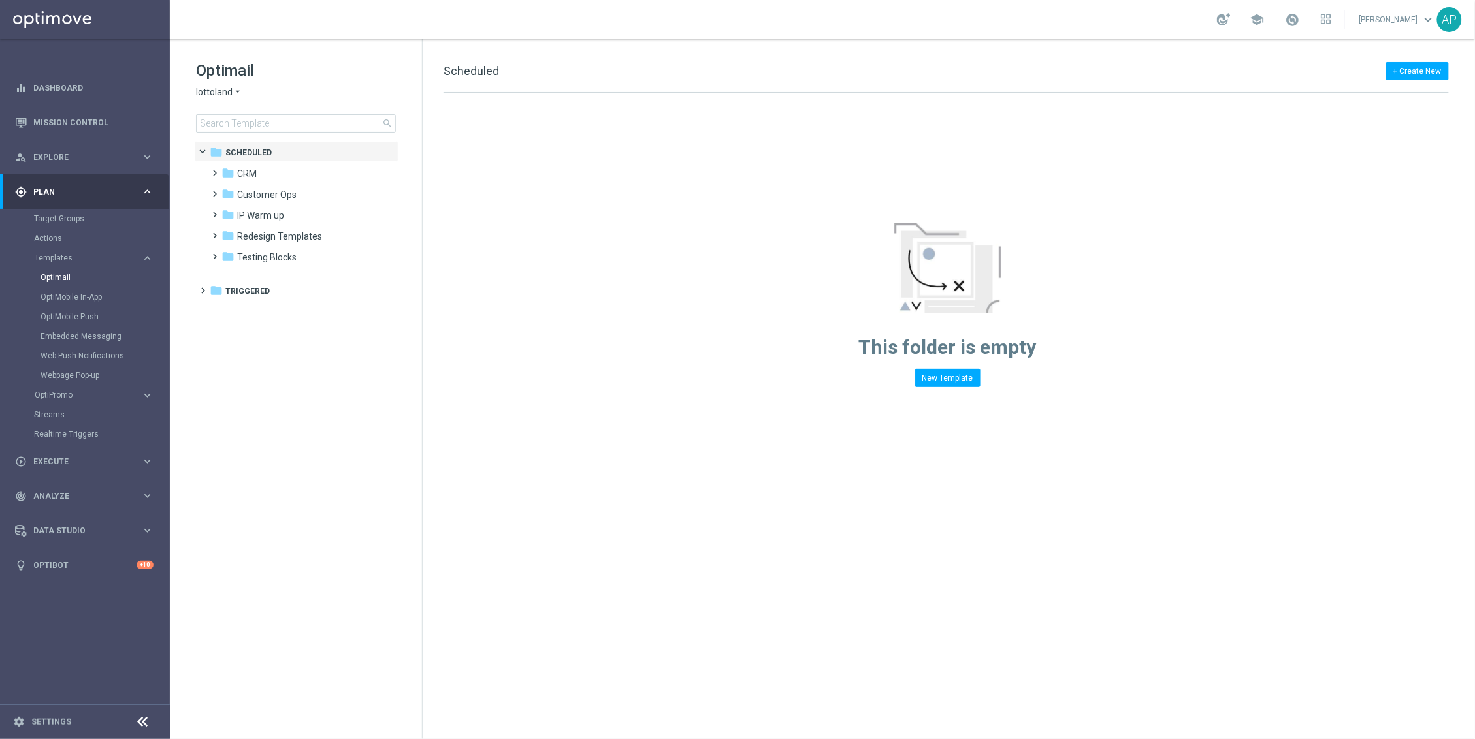
click at [233, 90] on icon "arrow_drop_down" at bounding box center [238, 92] width 10 height 12
click at [235, 122] on div "KenoGO" at bounding box center [246, 123] width 98 height 16
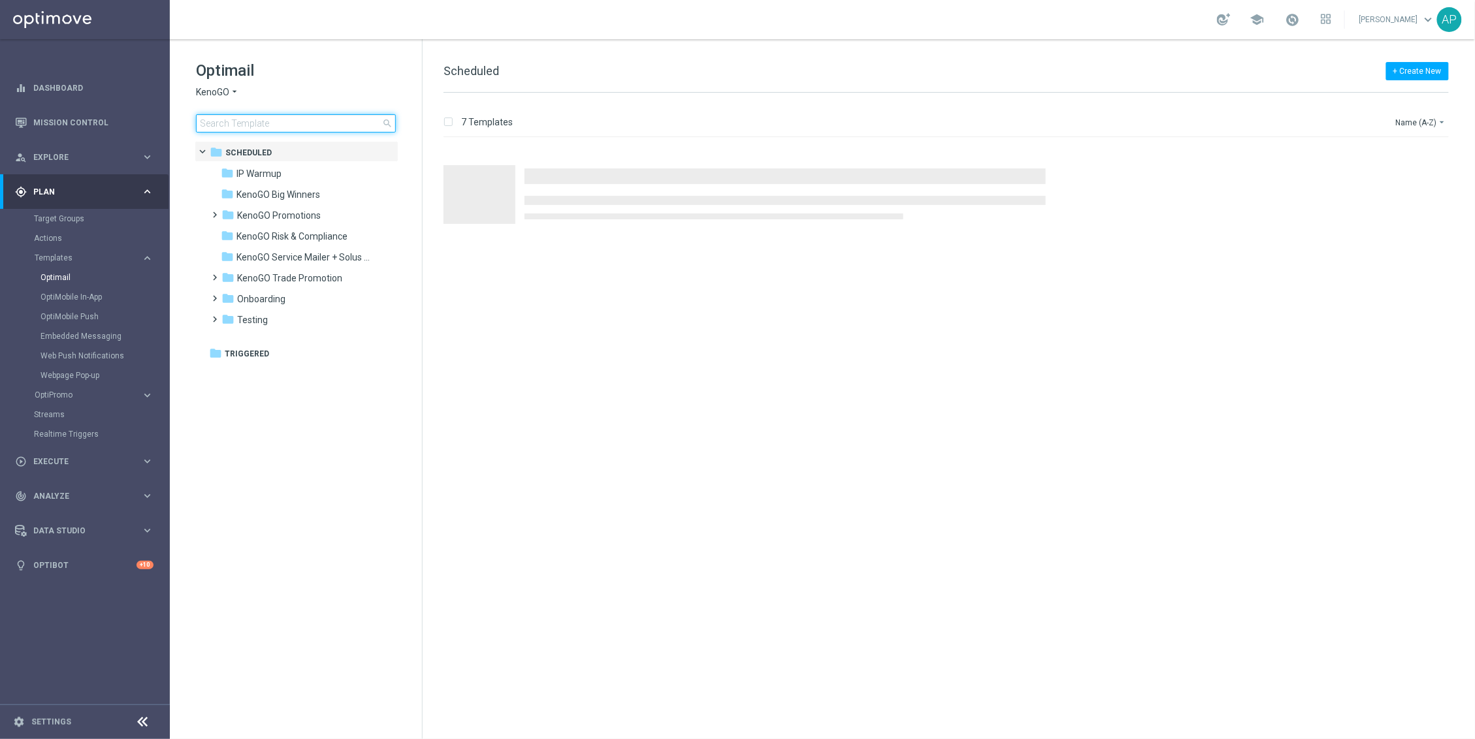
click at [240, 120] on input at bounding box center [296, 123] width 200 height 18
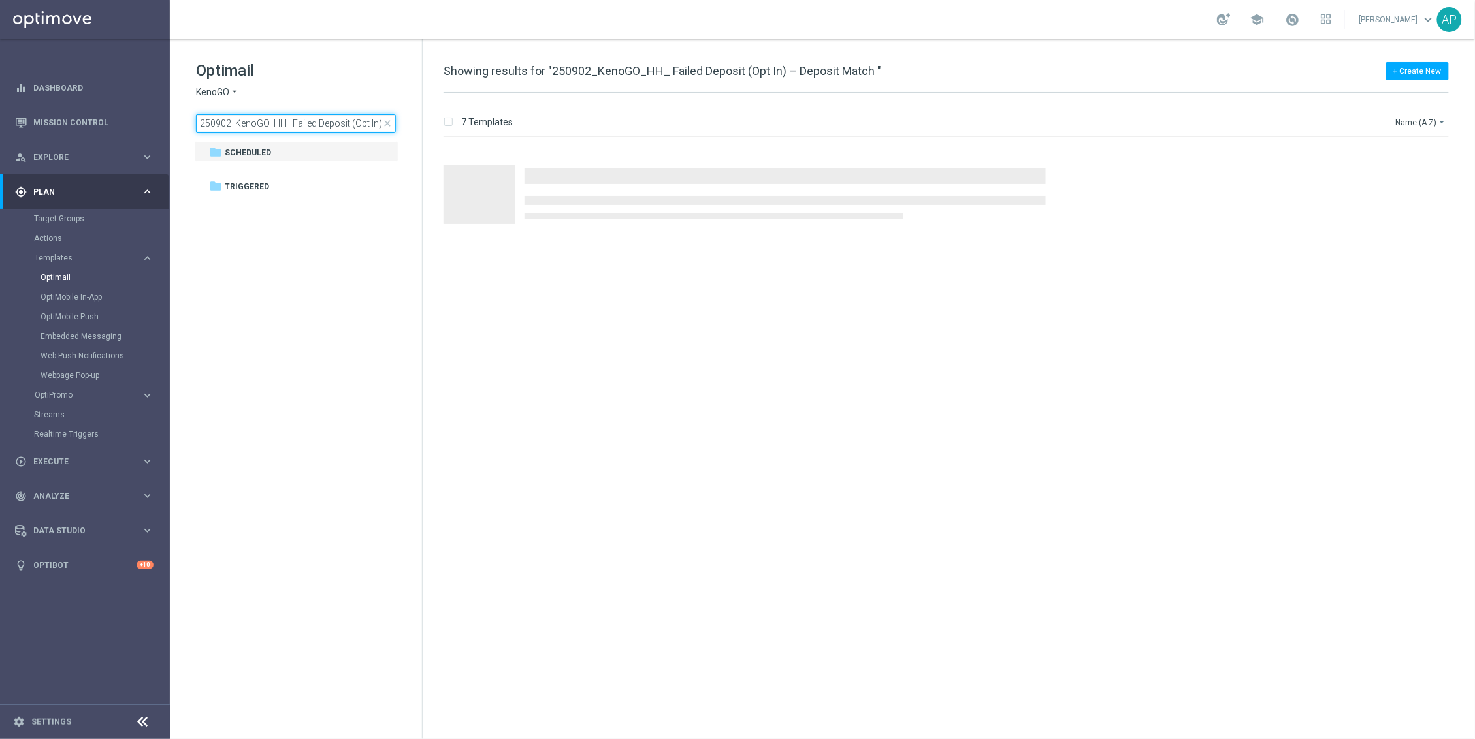
scroll to position [0, 64]
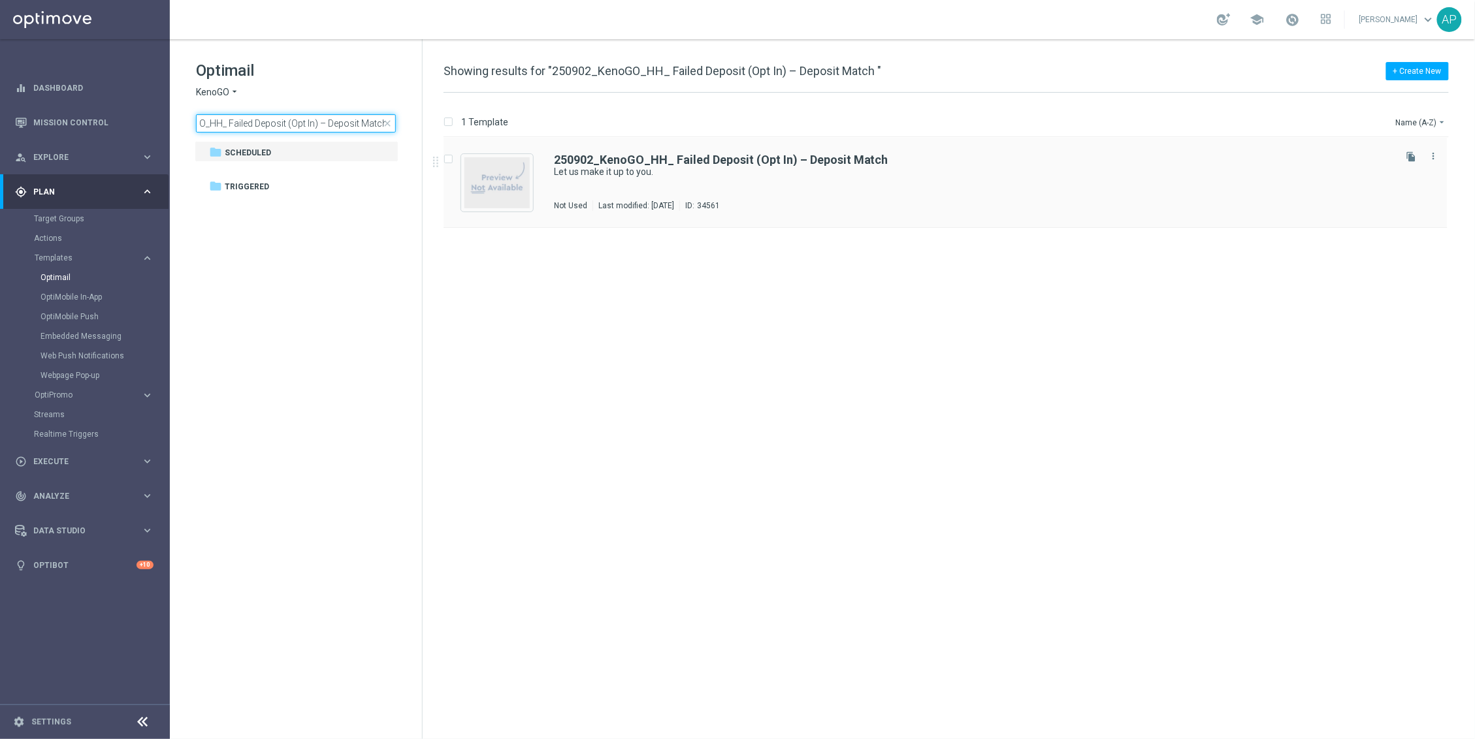
type input "250902_KenoGO_HH_ Failed Deposit (Opt In) – Deposit Match"
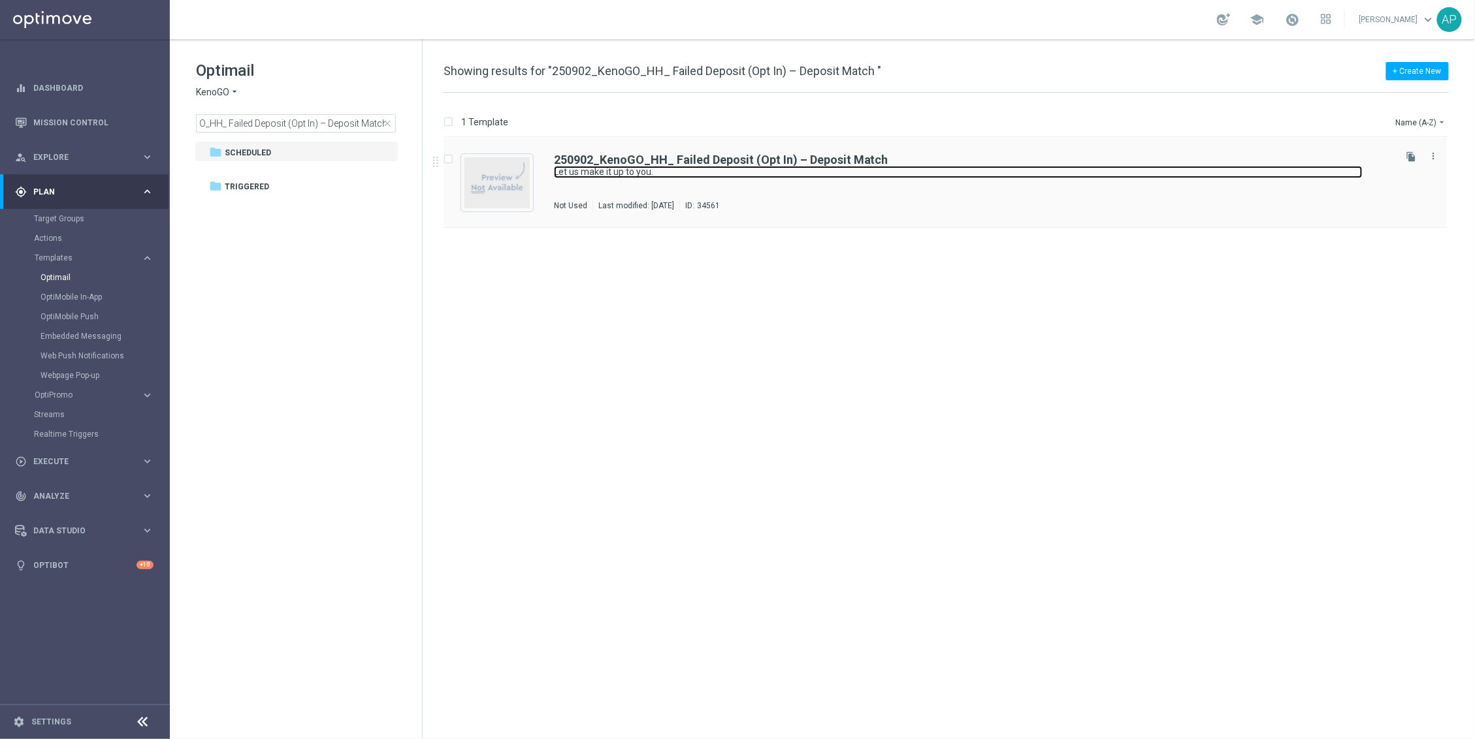
scroll to position [0, 0]
click at [779, 168] on link "Let us make it up to you." at bounding box center [958, 172] width 809 height 12
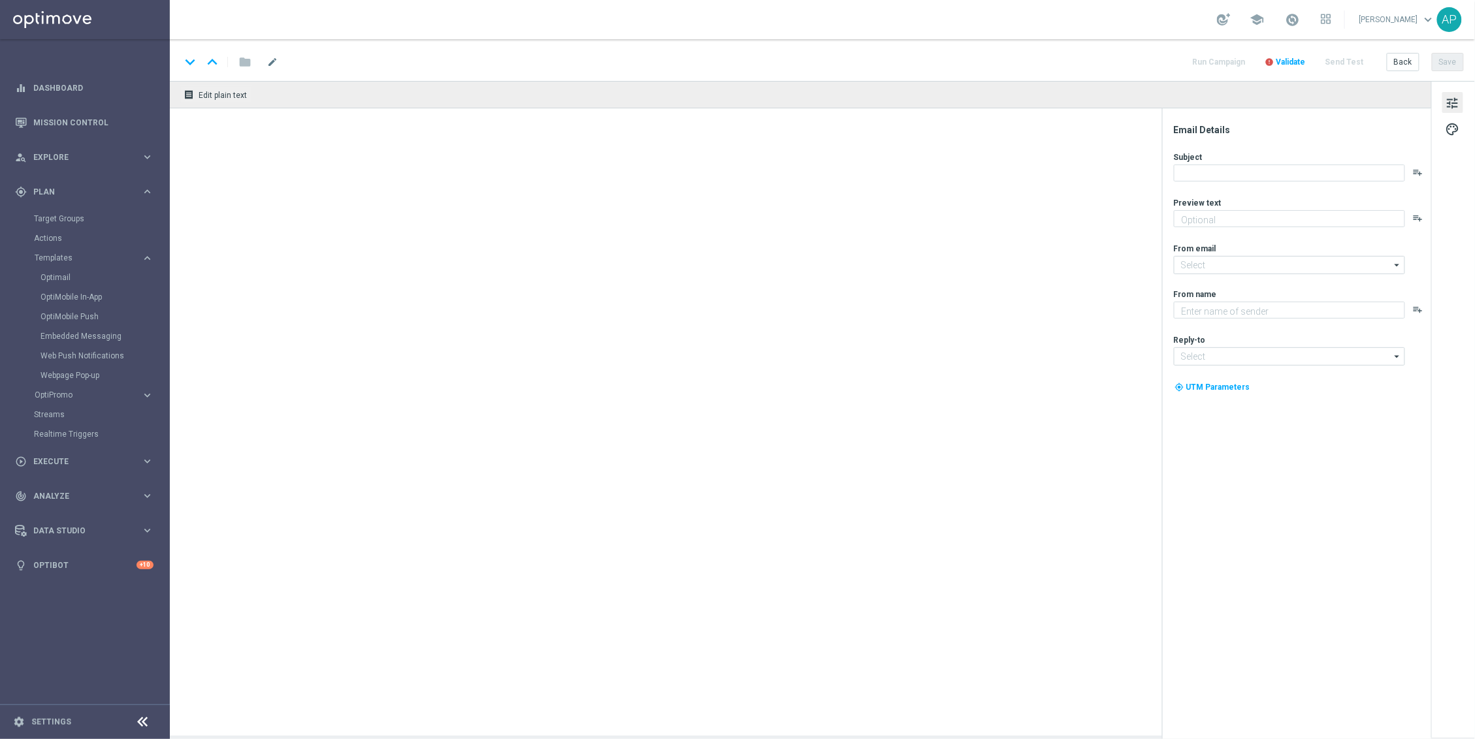
type textarea "Here’s a deposit match!"
type input "[EMAIL_ADDRESS][DOMAIN_NAME]"
type textarea "KenoGO"
type input "[EMAIL_ADDRESS][DOMAIN_NAME]"
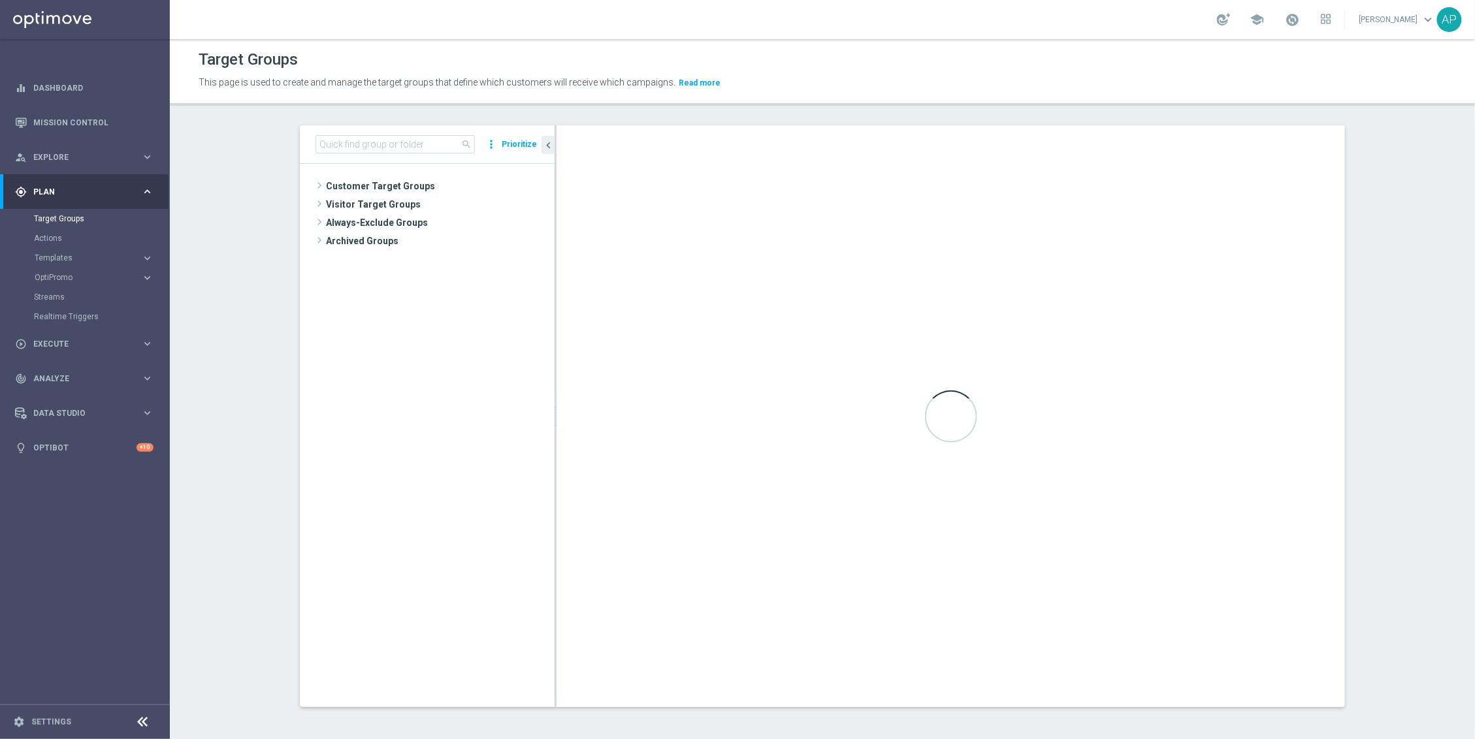
click at [59, 262] on button "Templates keyboard_arrow_right" at bounding box center [94, 258] width 120 height 10
click at [69, 276] on link "Optimail" at bounding box center [87, 277] width 95 height 10
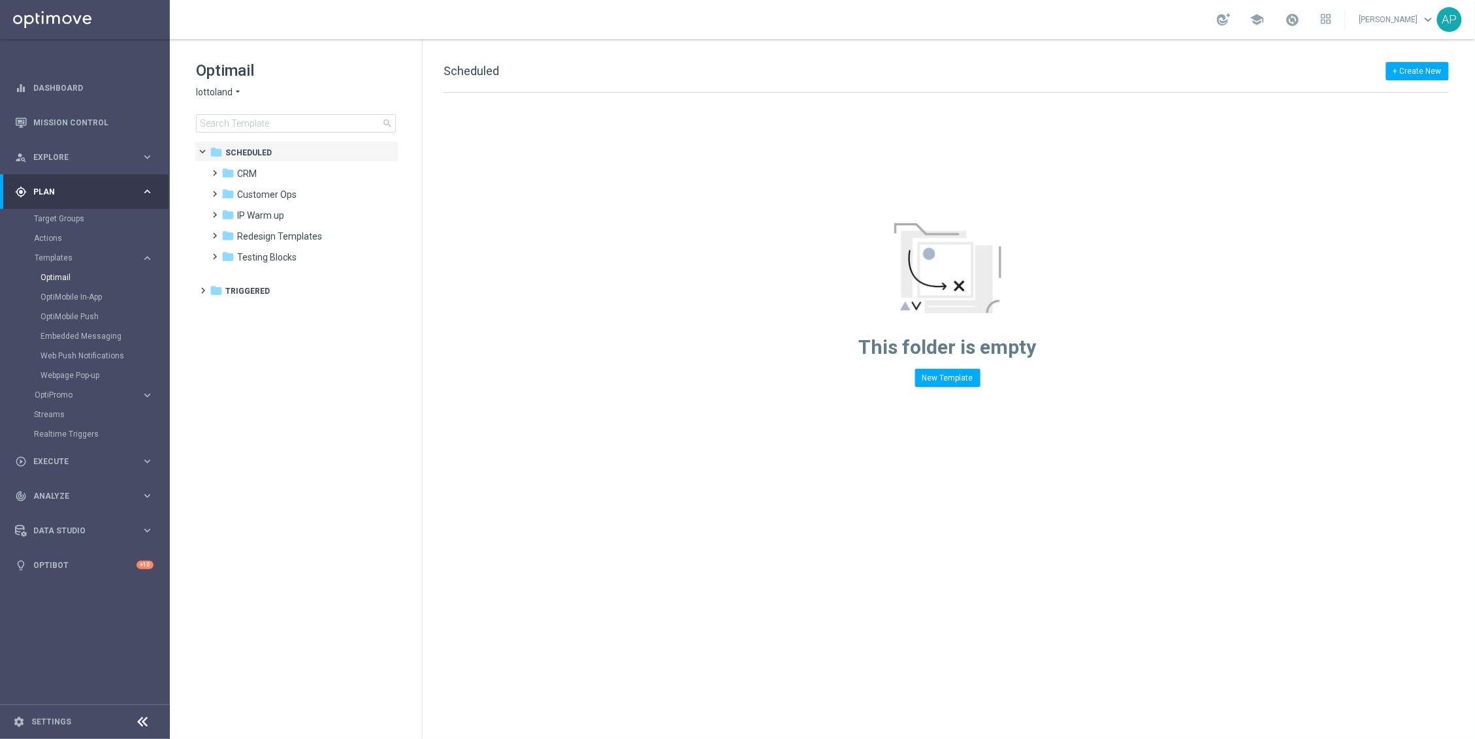
click at [227, 95] on span "lottoland" at bounding box center [214, 92] width 37 height 12
click at [0, 0] on span "KenoGO" at bounding box center [0, 0] width 0 height 0
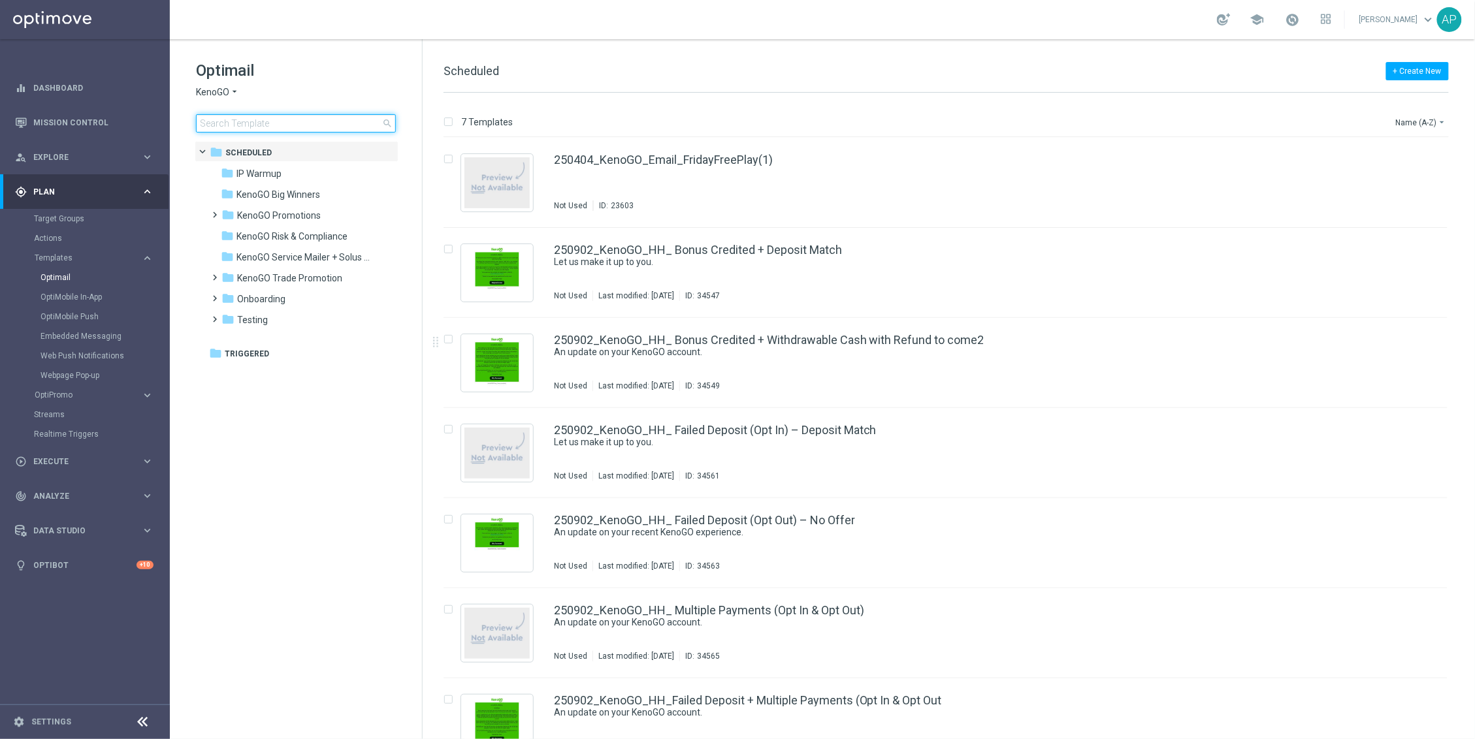
click at [248, 121] on input at bounding box center [296, 123] width 200 height 18
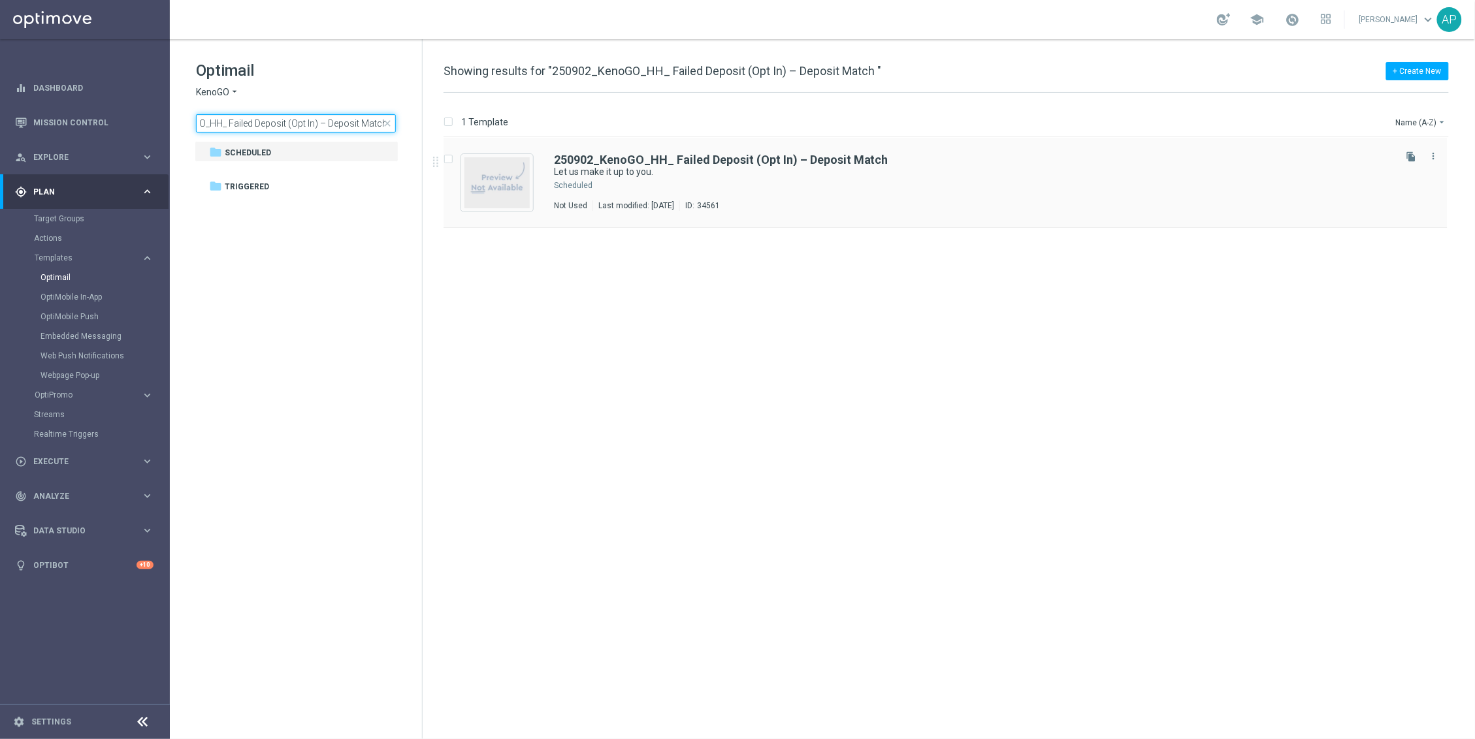
type input "250902_KenoGO_HH_ Failed Deposit (Opt In) – Deposit Match"
click at [846, 184] on div "Press SPACE to select this row." at bounding box center [993, 185] width 798 height 10
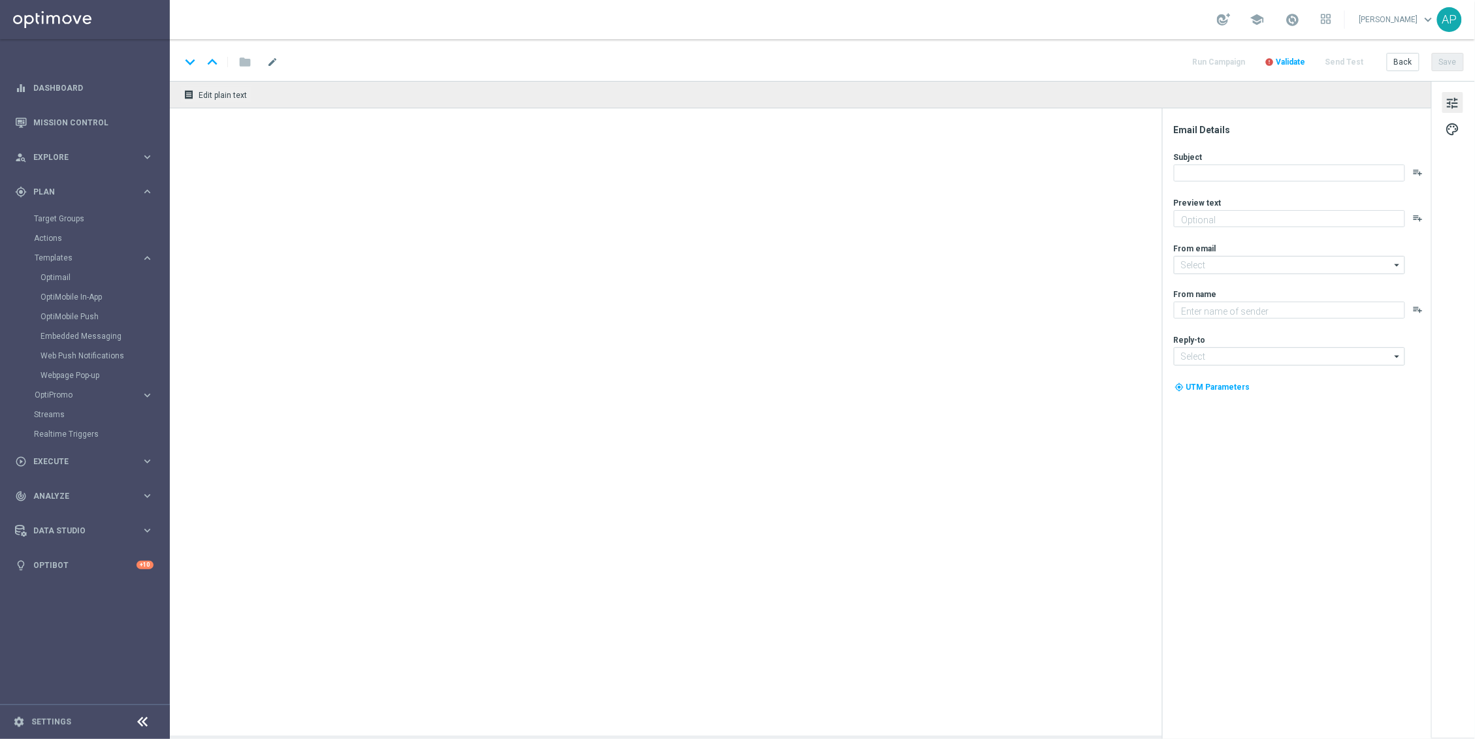
type textarea "Here’s a deposit match!"
type input "[EMAIL_ADDRESS][DOMAIN_NAME]"
type textarea "KenoGO"
type input "support@kenogo.com.au"
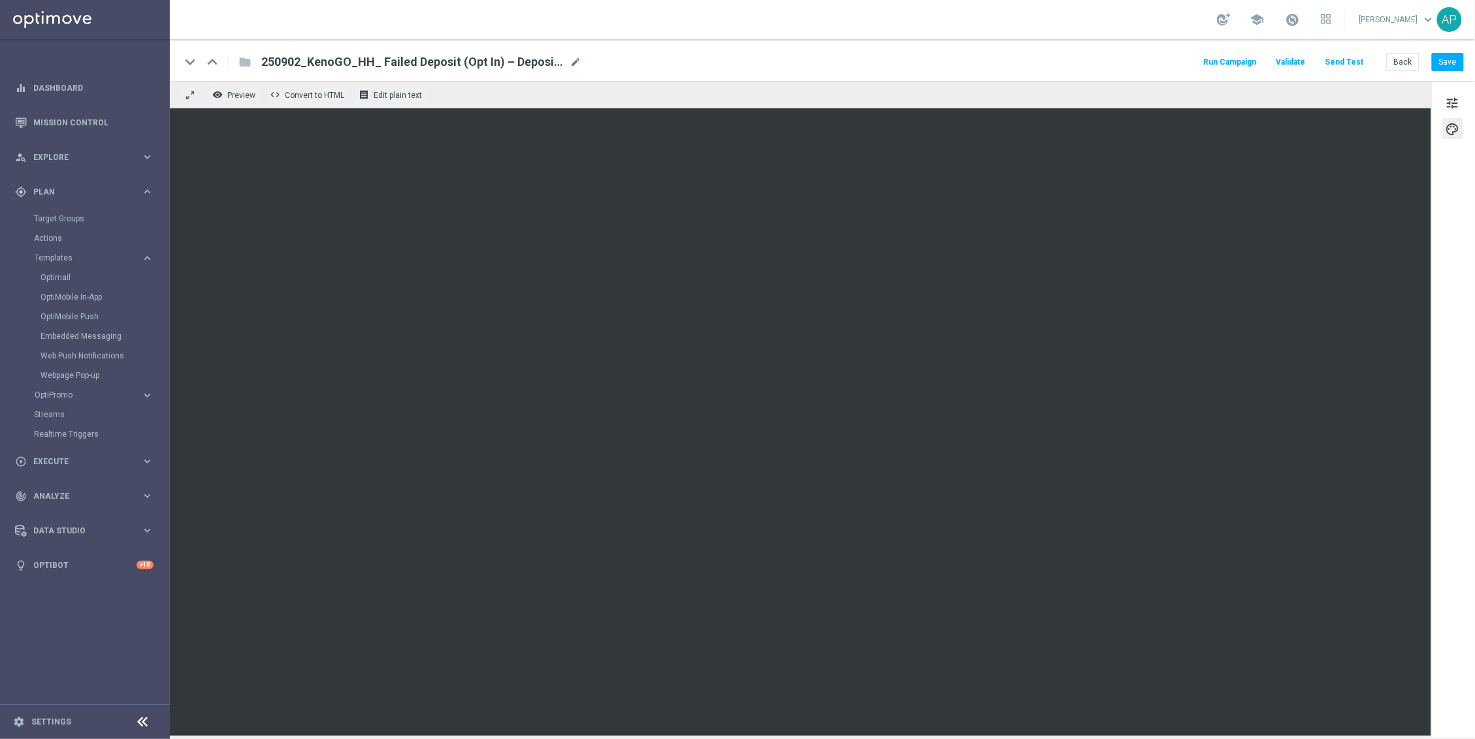
click at [1458, 113] on div "tune palette" at bounding box center [1453, 409] width 44 height 657
click at [1457, 106] on span "tune" at bounding box center [1452, 103] width 14 height 17
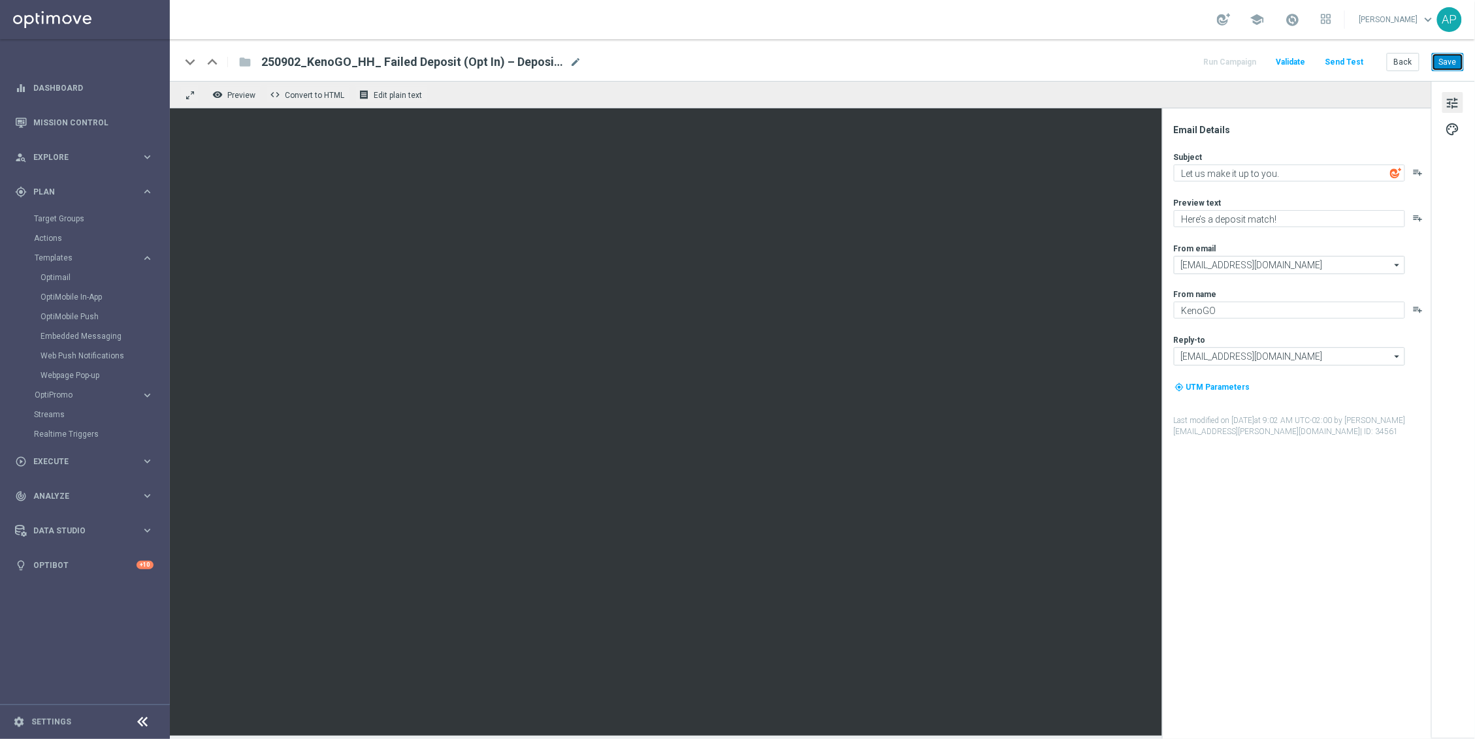
click at [1448, 63] on button "Save" at bounding box center [1448, 62] width 32 height 18
click at [68, 274] on link "Optimail" at bounding box center [87, 277] width 95 height 10
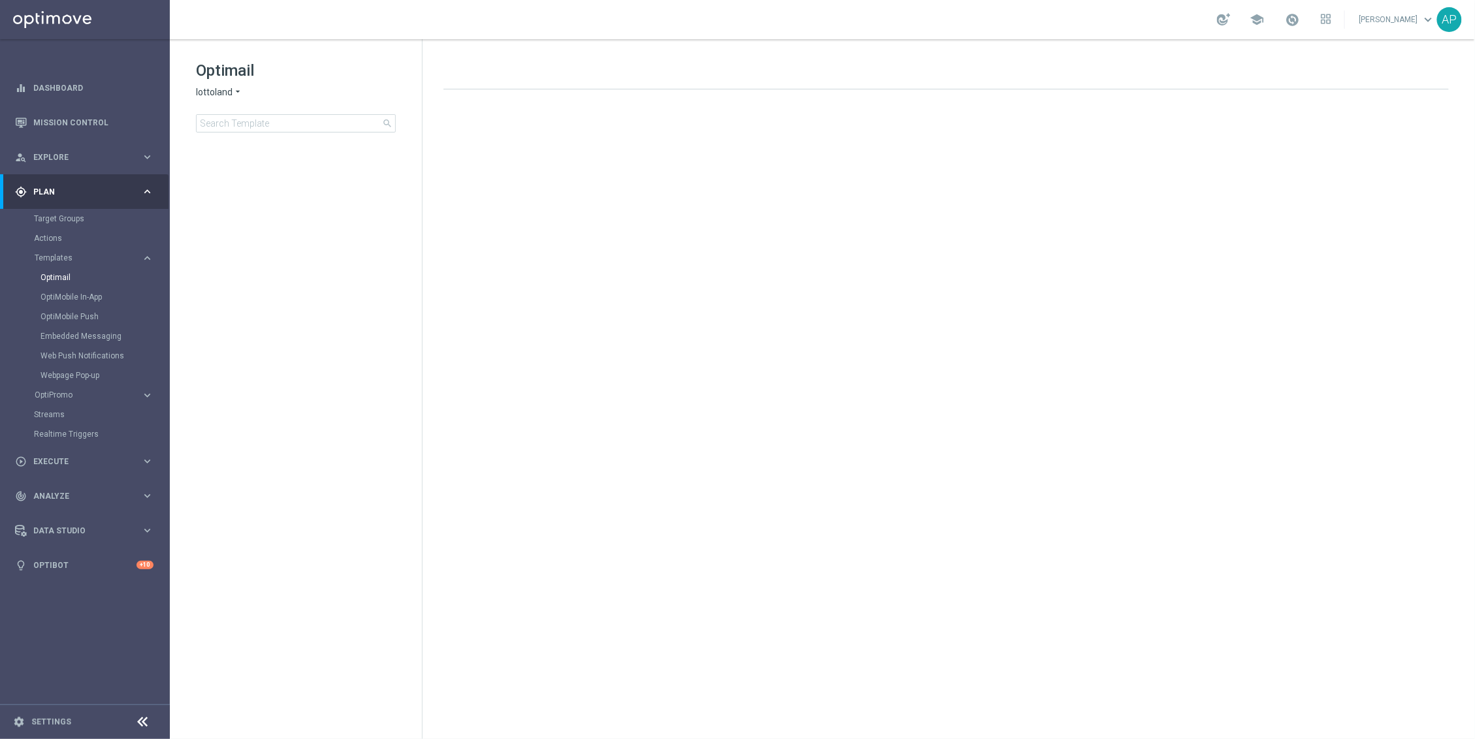
click at [216, 88] on span "lottoland" at bounding box center [214, 92] width 37 height 12
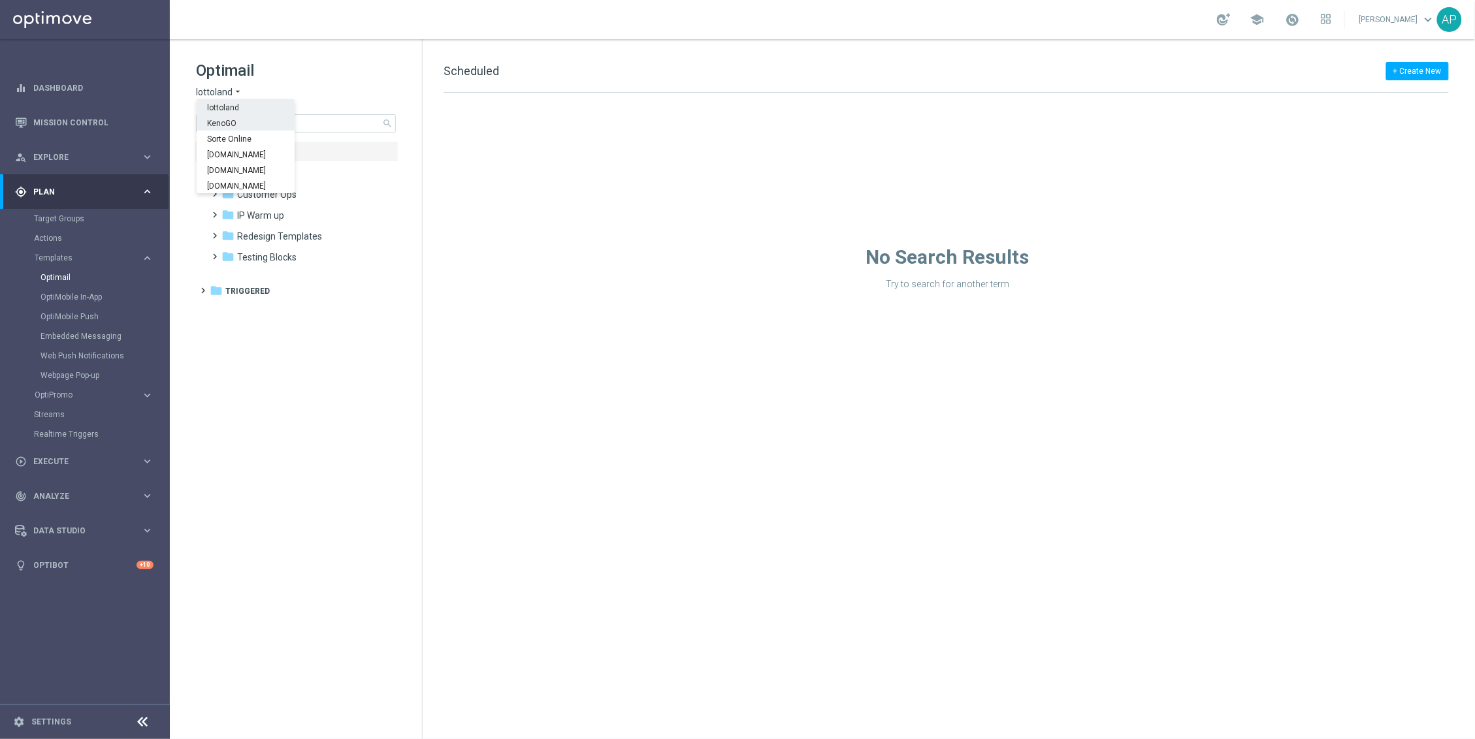
click at [236, 124] on div "KenoGO" at bounding box center [246, 123] width 98 height 16
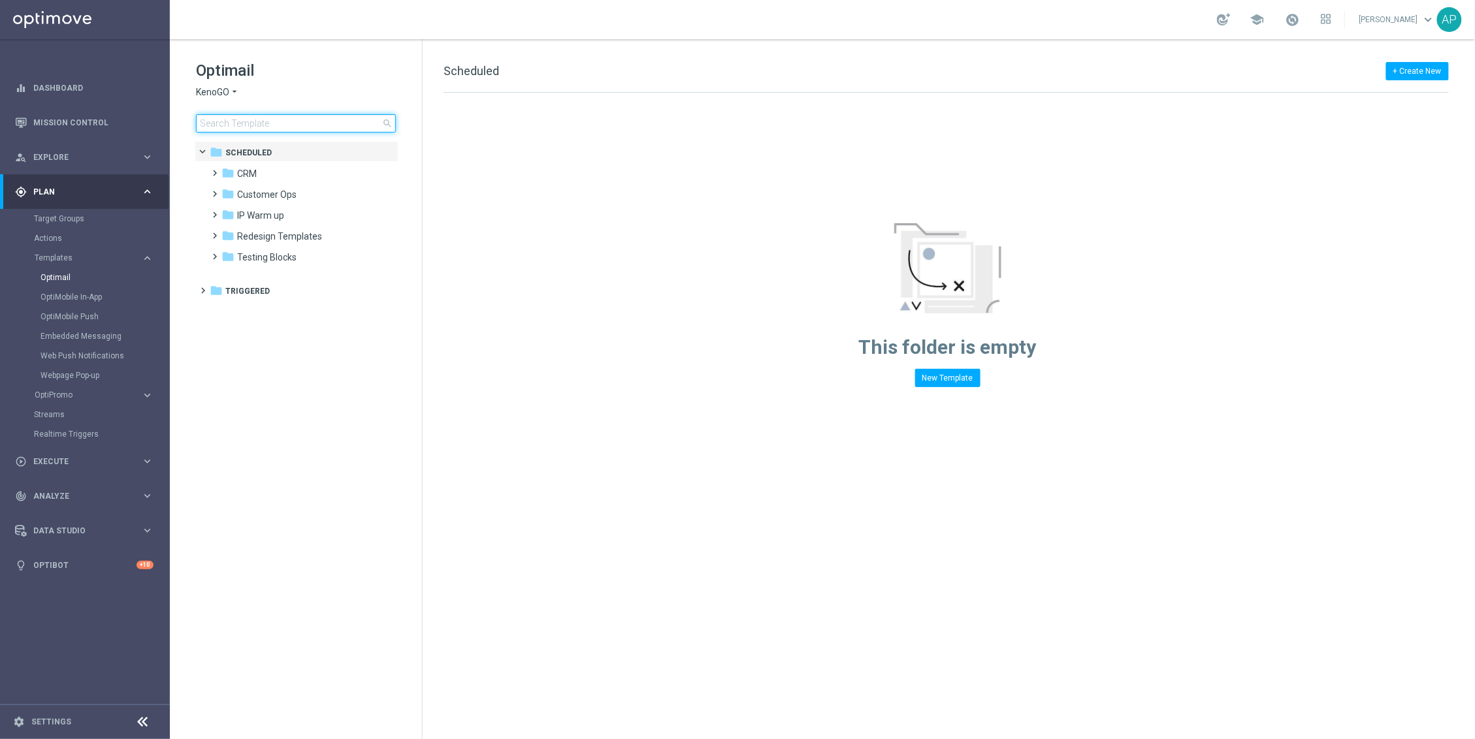
click at [236, 124] on input at bounding box center [296, 123] width 200 height 18
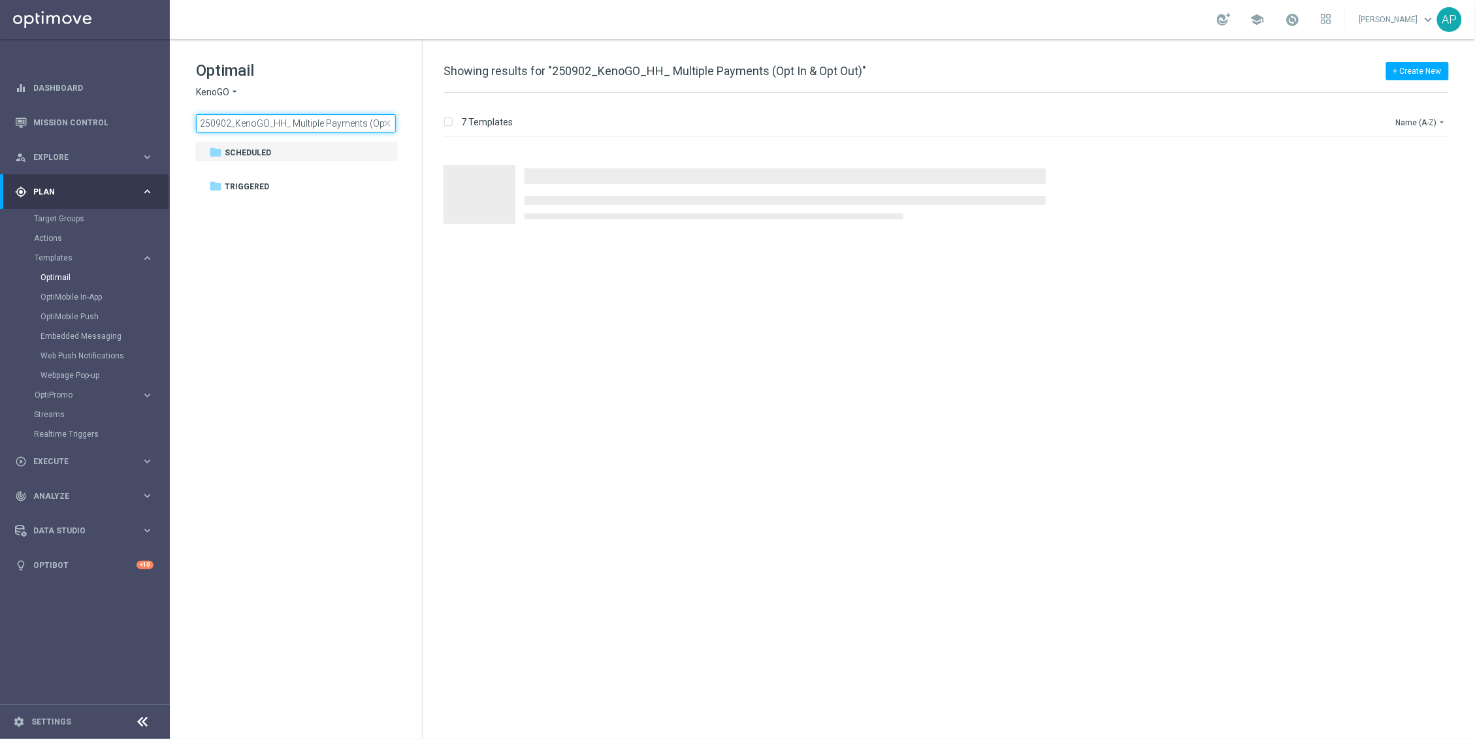
scroll to position [0, 52]
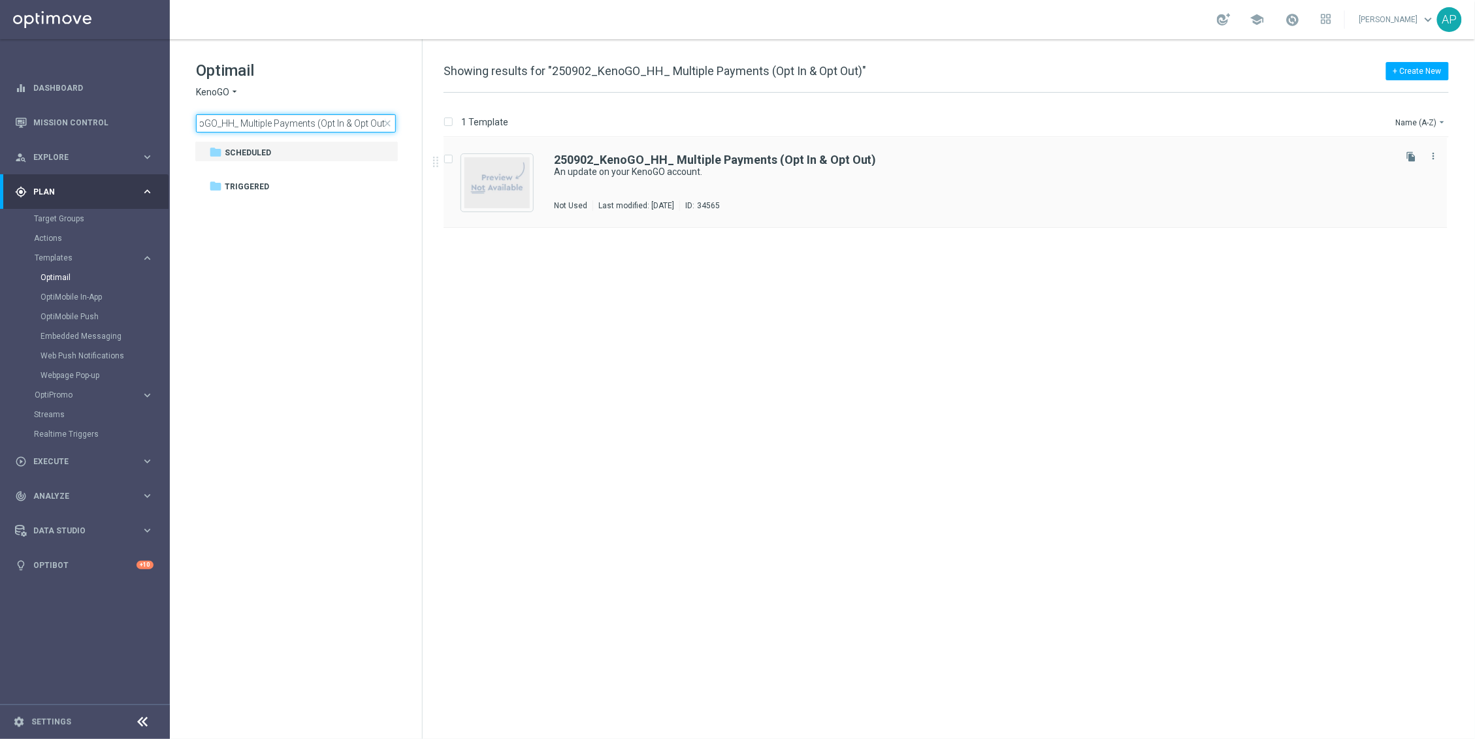
type input "250902_KenoGO_HH_ Multiple Payments (Opt In & Opt Out)"
click at [745, 165] on b "250902_KenoGO_HH_ Multiple Payments (Opt In & Opt Out)" at bounding box center [715, 160] width 323 height 14
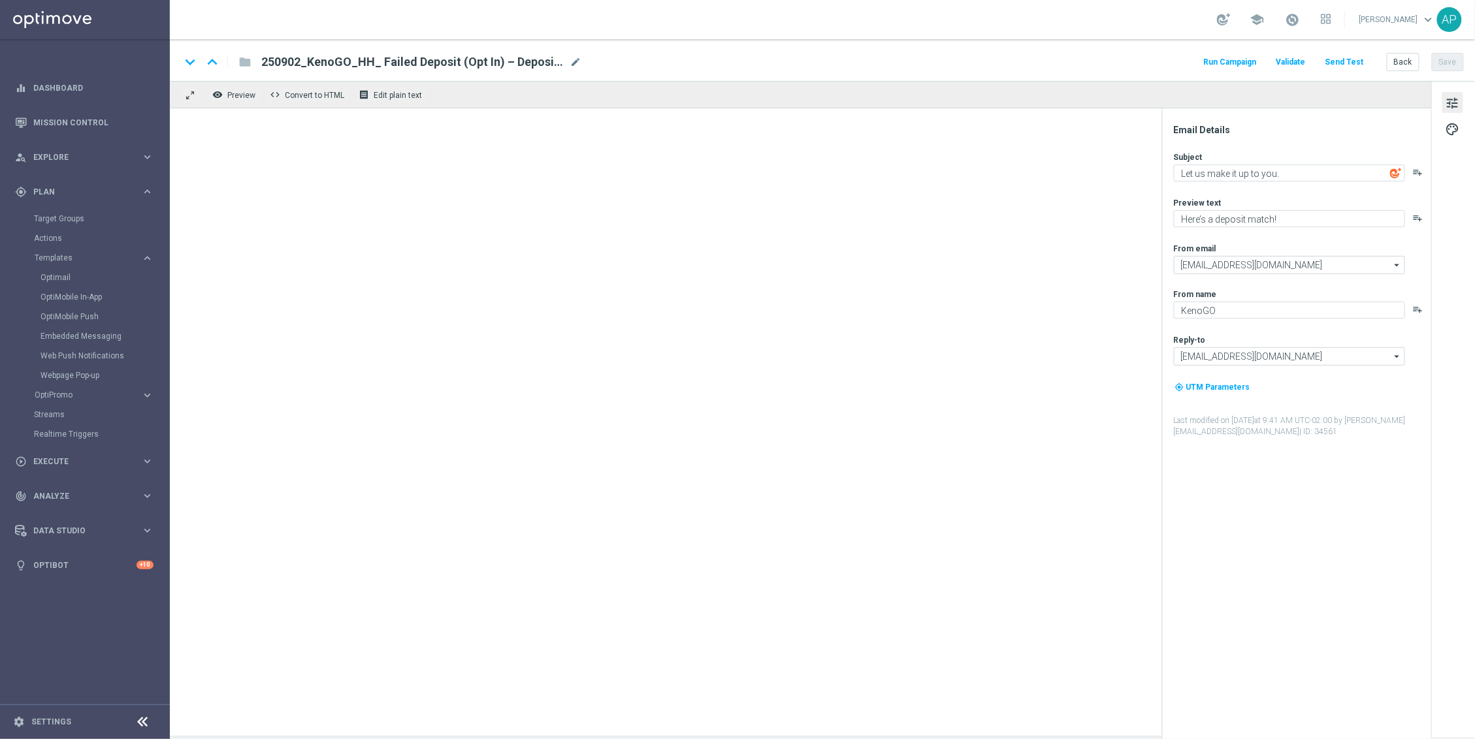
type textarea "An update on your KenoGO account."
type textarea "We’re sorry about your recent experience."
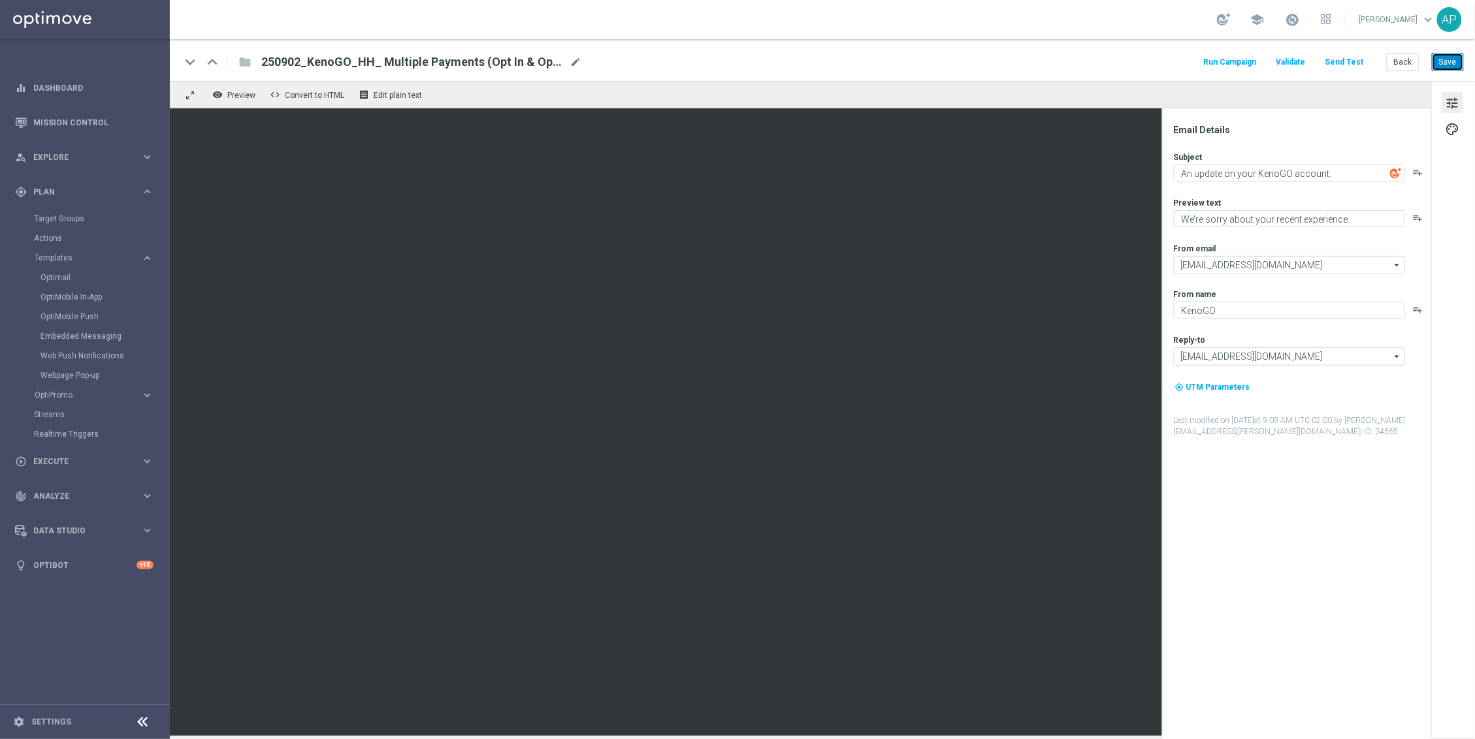
click at [1453, 63] on button "Save" at bounding box center [1448, 62] width 32 height 18
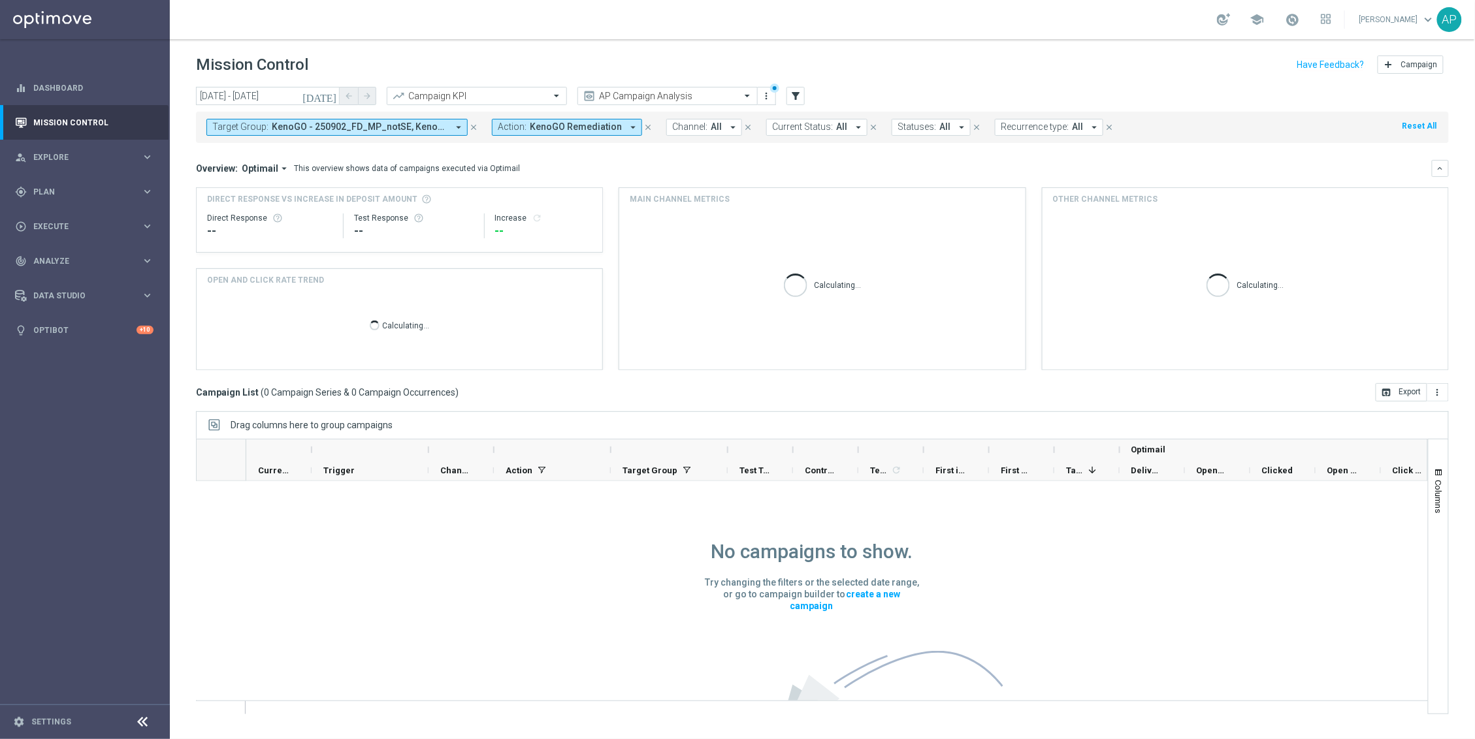
click at [372, 122] on span "KenoGO - 250902_FD_MP_notSE, KenoGO - 250902_FD_only_optin, KenoGO - 250902_FD_…" at bounding box center [360, 126] width 176 height 11
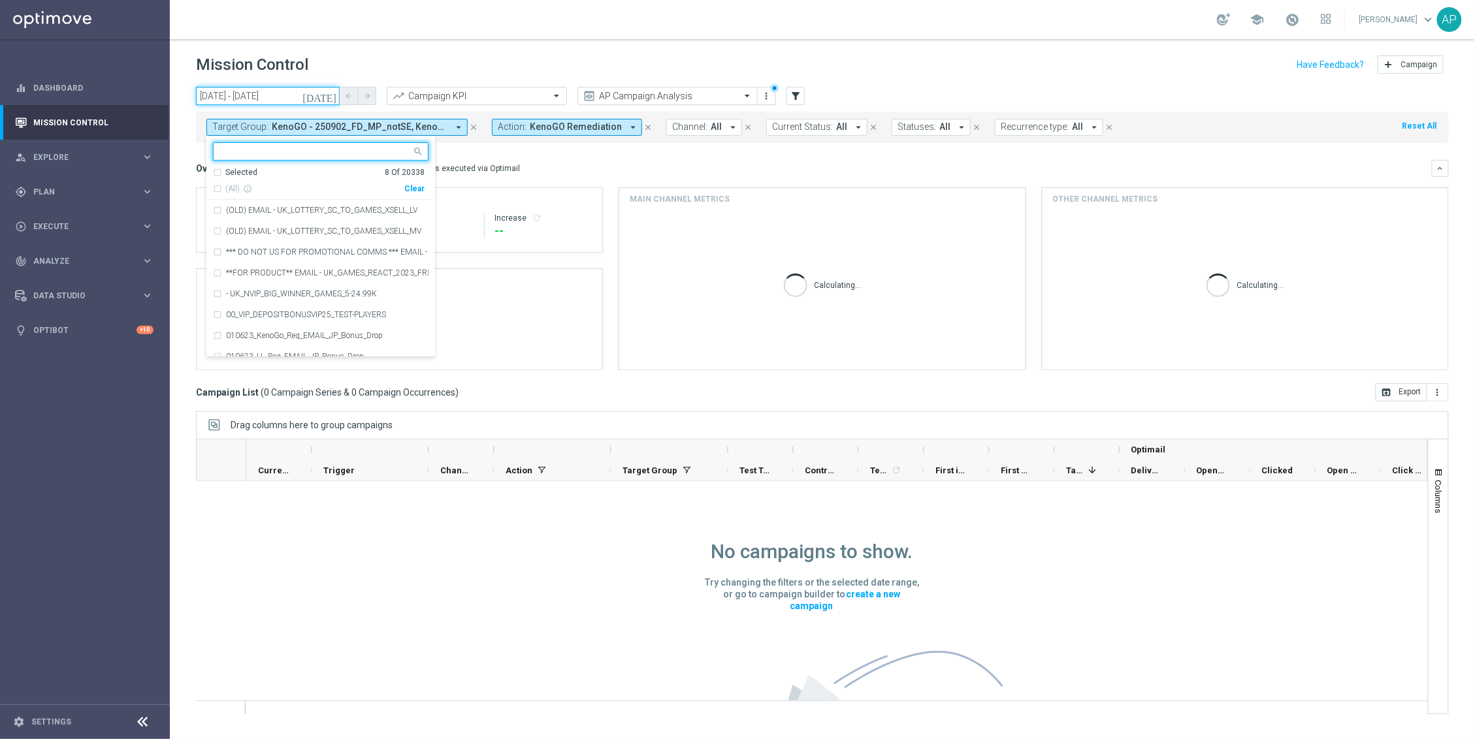
click at [301, 98] on input "[DATE] - [DATE]" at bounding box center [268, 96] width 144 height 18
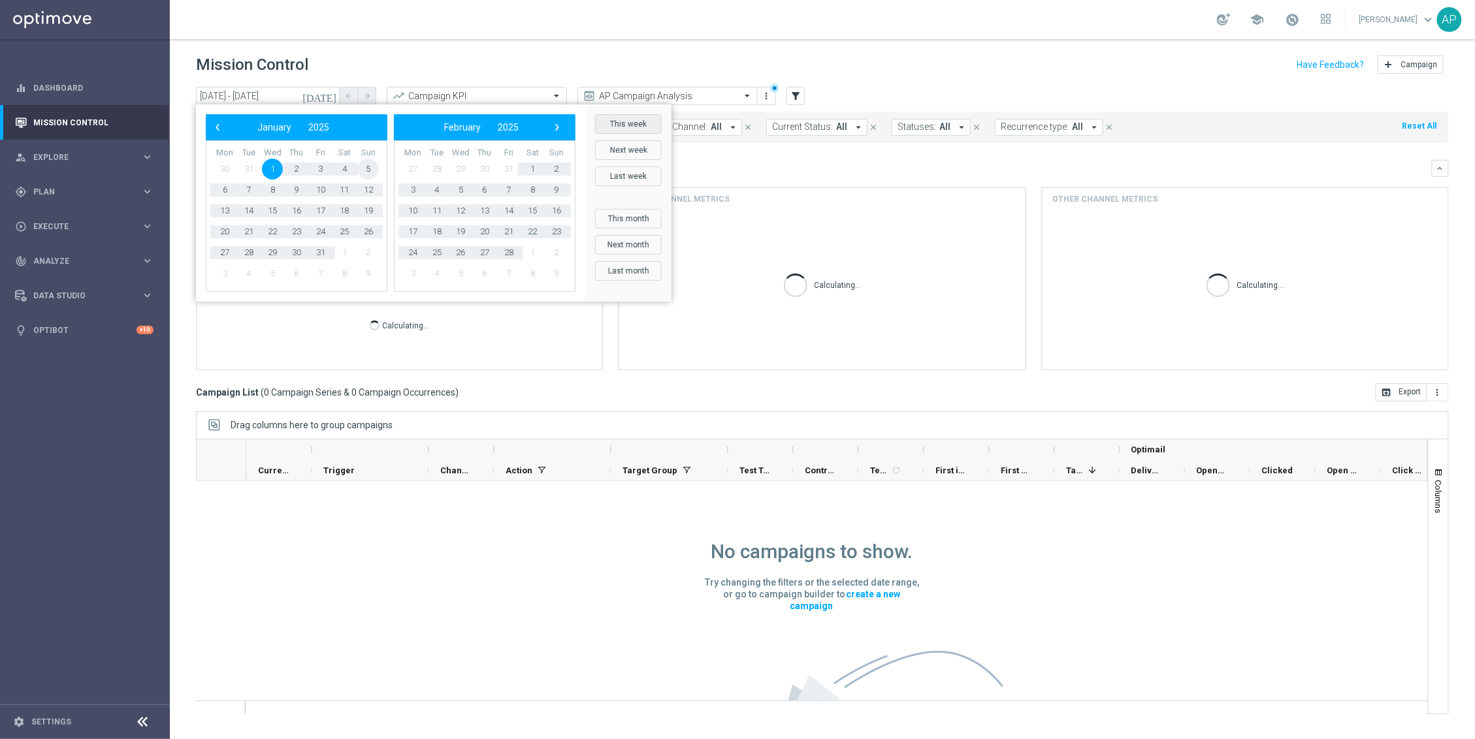
click at [630, 128] on button "This week" at bounding box center [628, 124] width 67 height 20
type input "[DATE] - [DATE]"
